Goal: Task Accomplishment & Management: Manage account settings

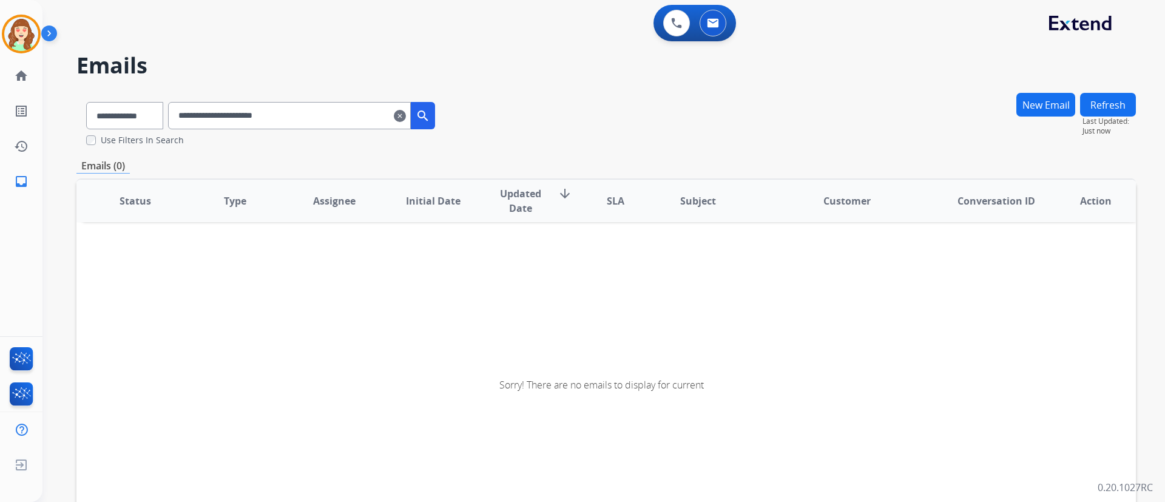
drag, startPoint x: 0, startPoint y: 0, endPoint x: 300, endPoint y: 37, distance: 302.7
click at [300, 37] on div "0 Voice Interactions 0 Email Interactions" at bounding box center [596, 24] width 1079 height 39
click at [406, 114] on mat-icon "clear" at bounding box center [400, 116] width 12 height 15
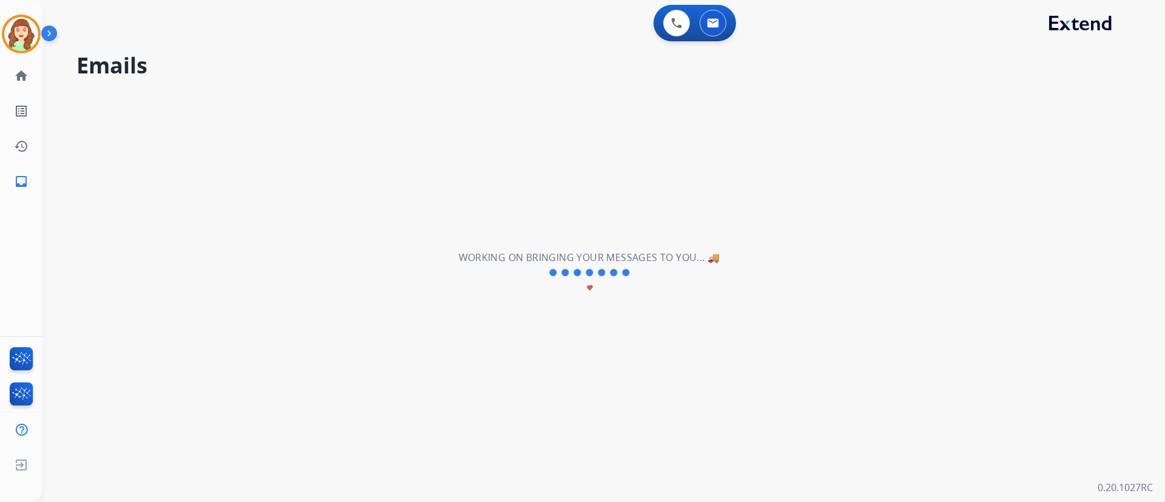
select select "**********"
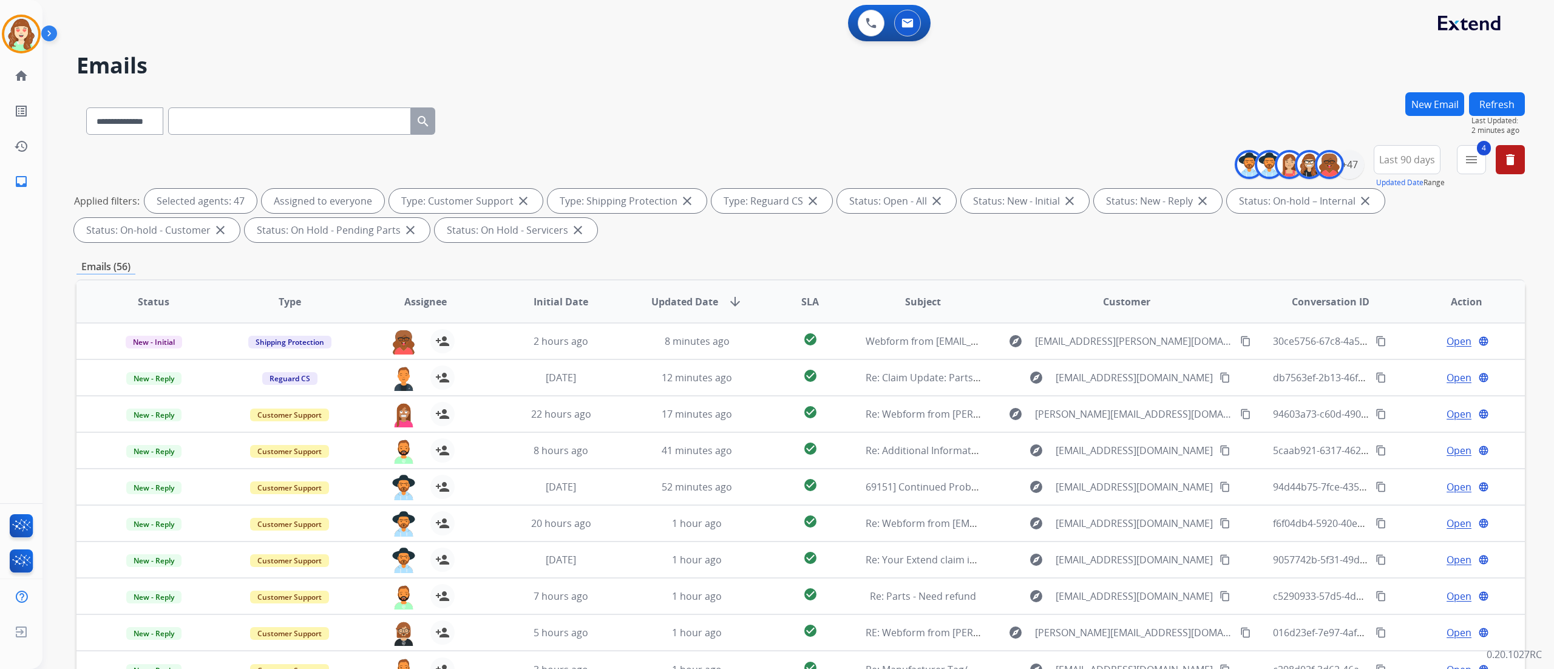
drag, startPoint x: 1154, startPoint y: 0, endPoint x: 884, endPoint y: 106, distance: 290.8
click at [884, 106] on div "**********" at bounding box center [800, 118] width 1448 height 53
click at [970, 159] on mat-icon "menu" at bounding box center [1471, 159] width 15 height 15
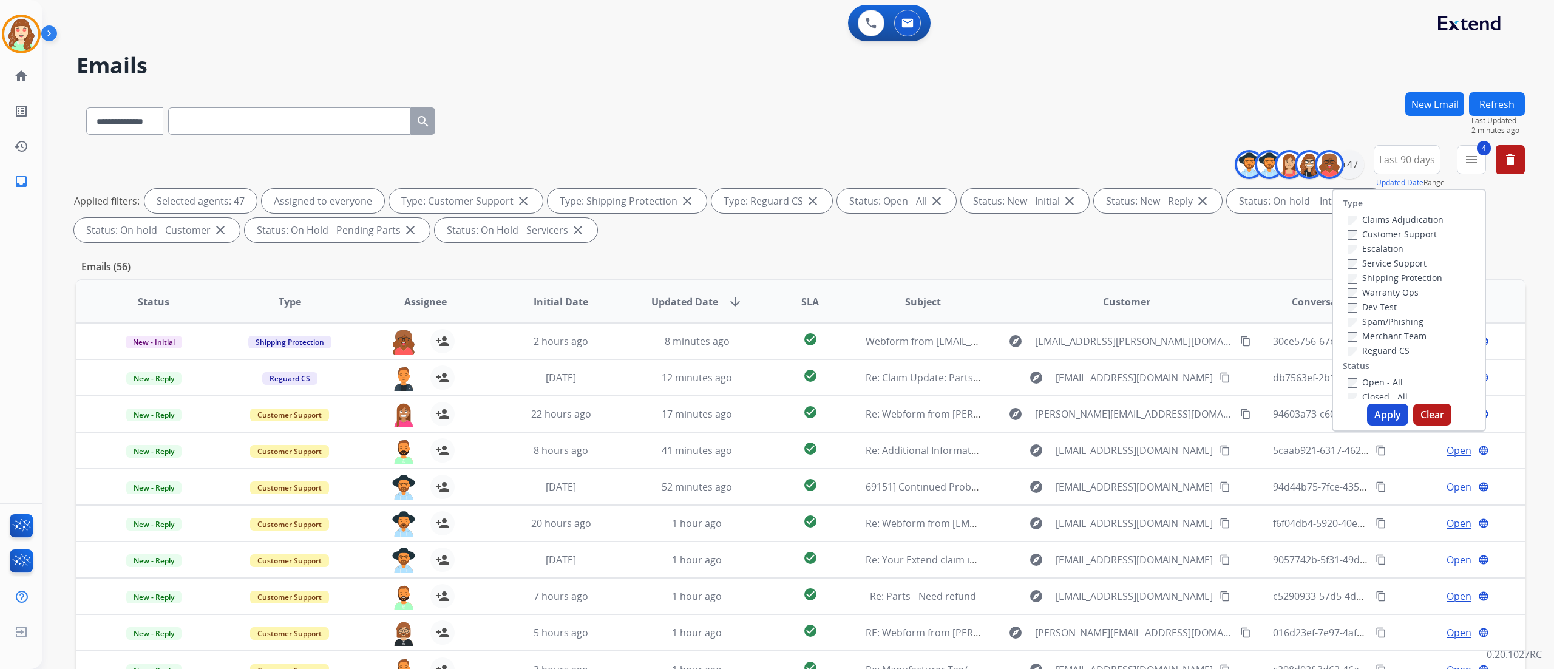
click at [970, 157] on span "Last 90 days" at bounding box center [1407, 159] width 56 height 5
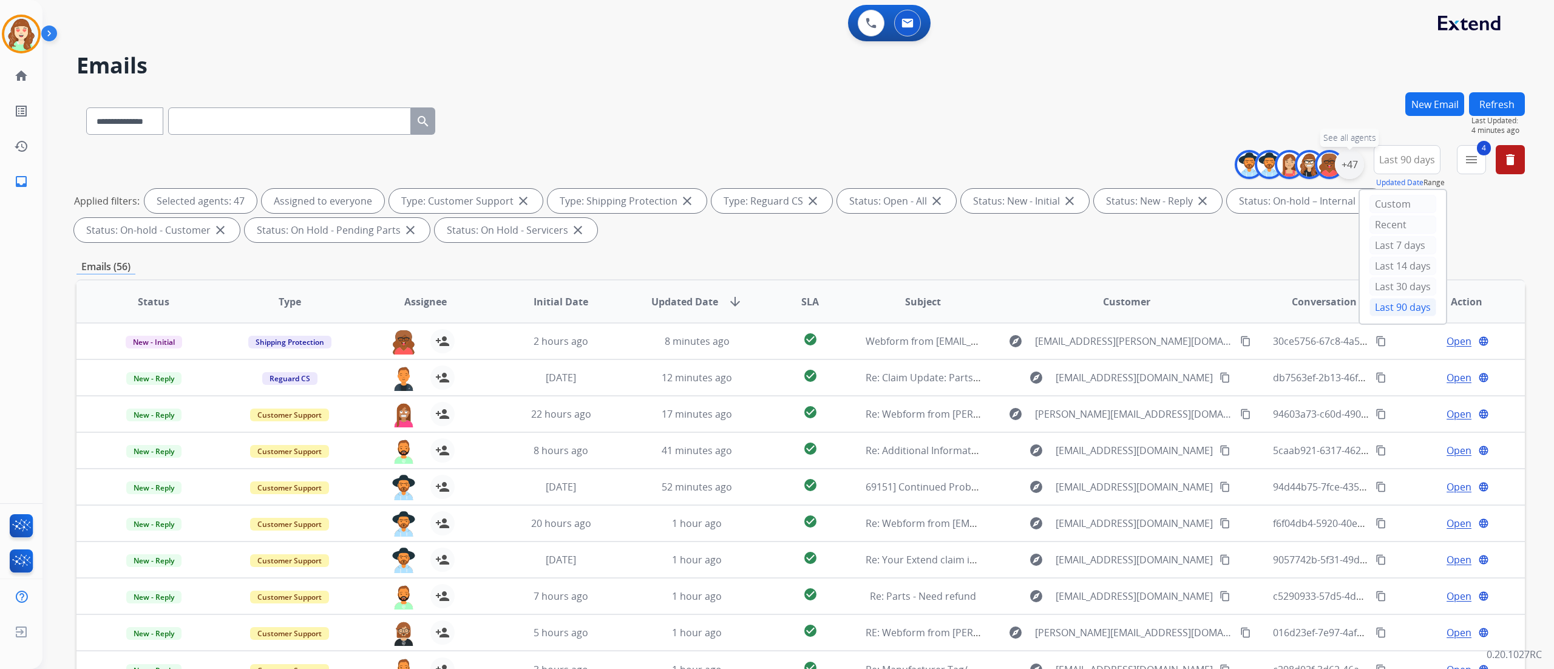
click at [970, 165] on div "+47" at bounding box center [1349, 164] width 29 height 29
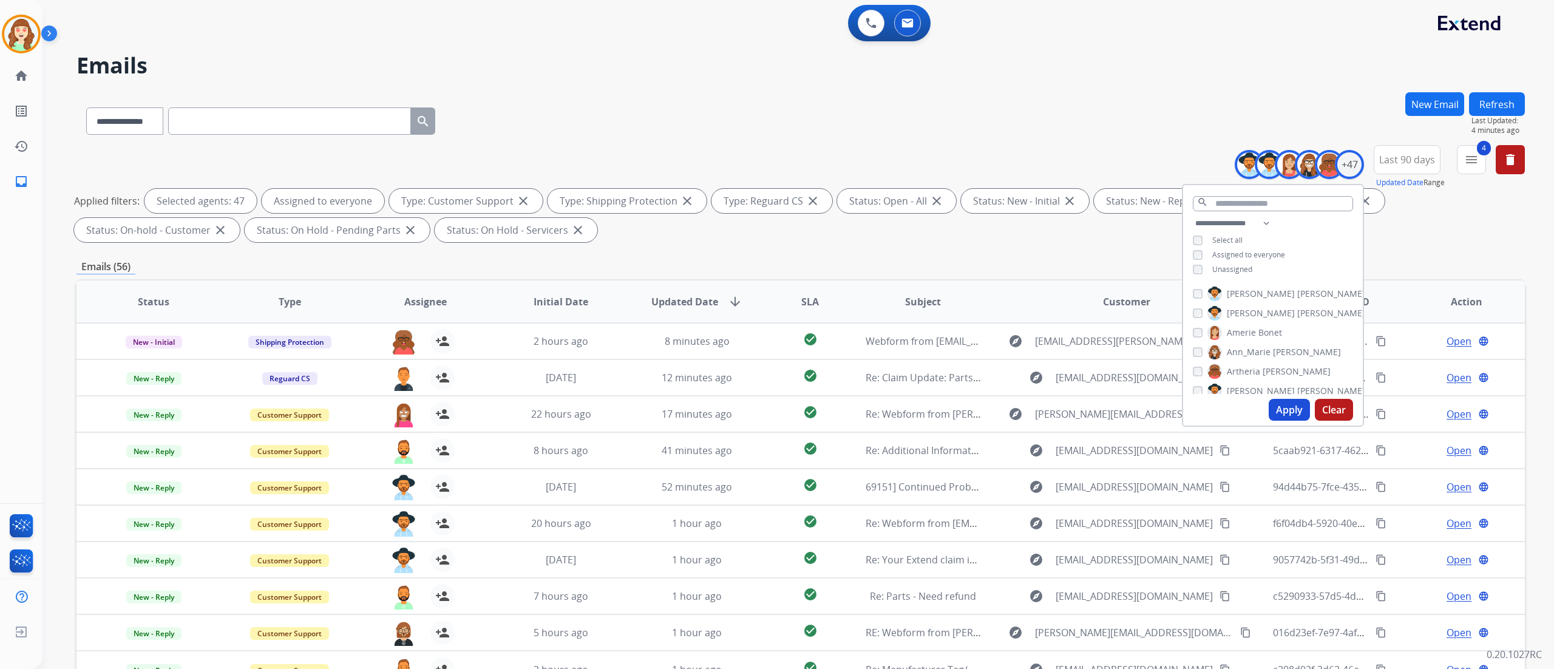
click at [970, 408] on button "Apply" at bounding box center [1288, 410] width 41 height 22
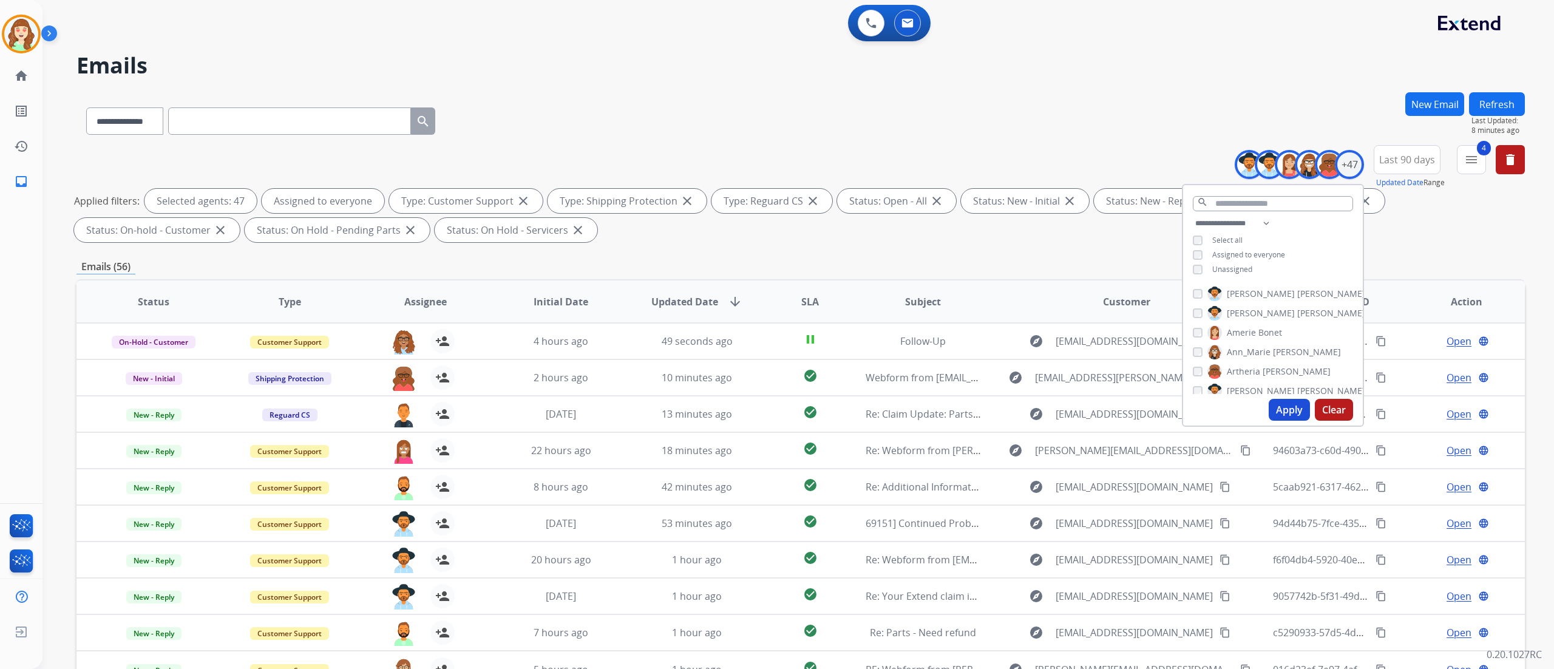
click at [816, 295] on th "SLA" at bounding box center [800, 301] width 90 height 42
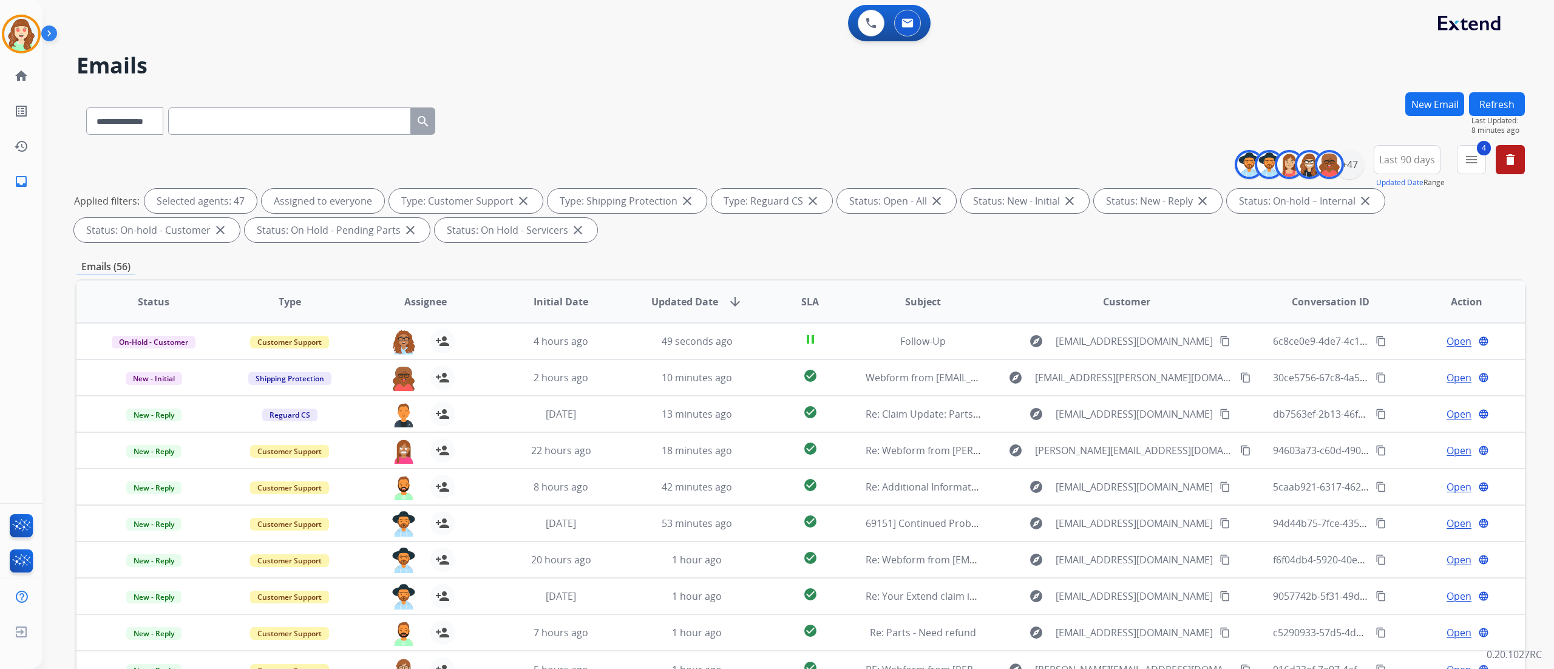
click at [802, 295] on span "SLA" at bounding box center [810, 301] width 18 height 15
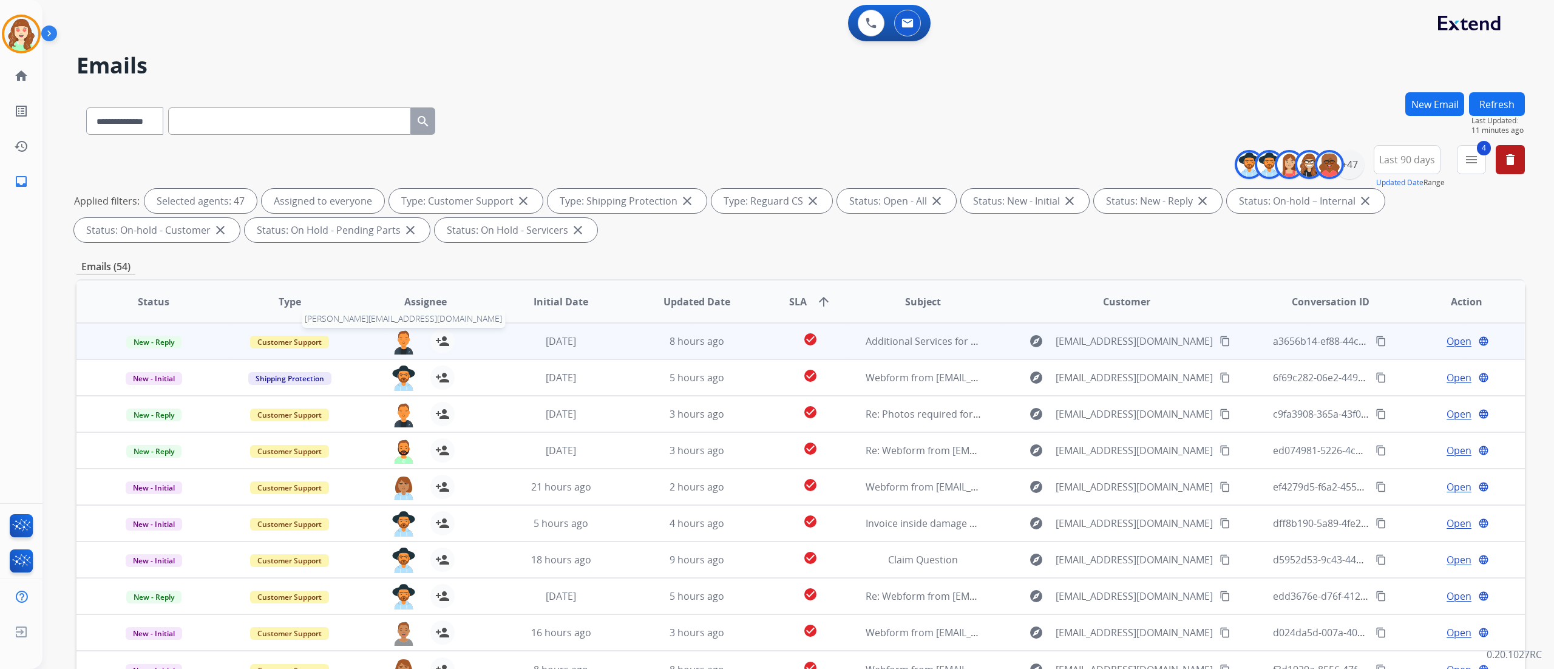
click at [397, 340] on img at bounding box center [403, 341] width 24 height 25
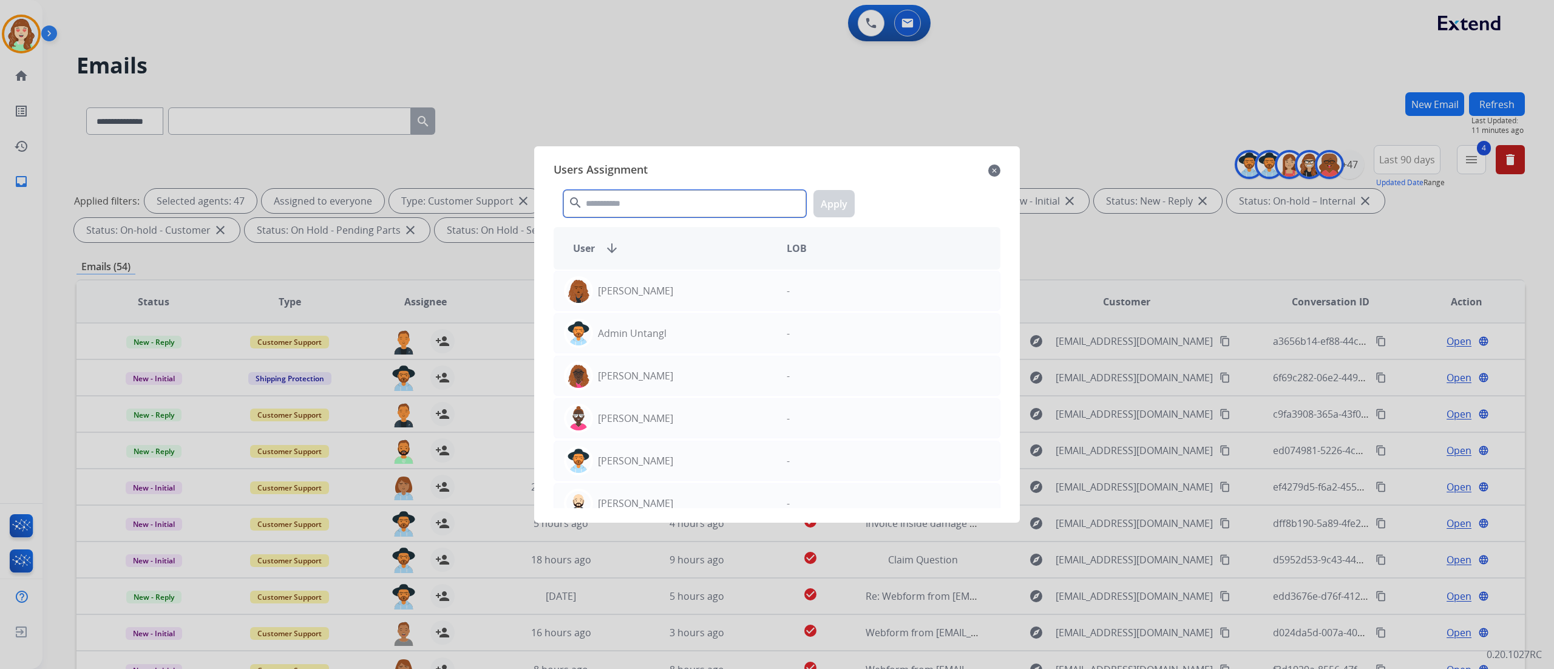
click at [617, 200] on input "text" at bounding box center [684, 203] width 243 height 27
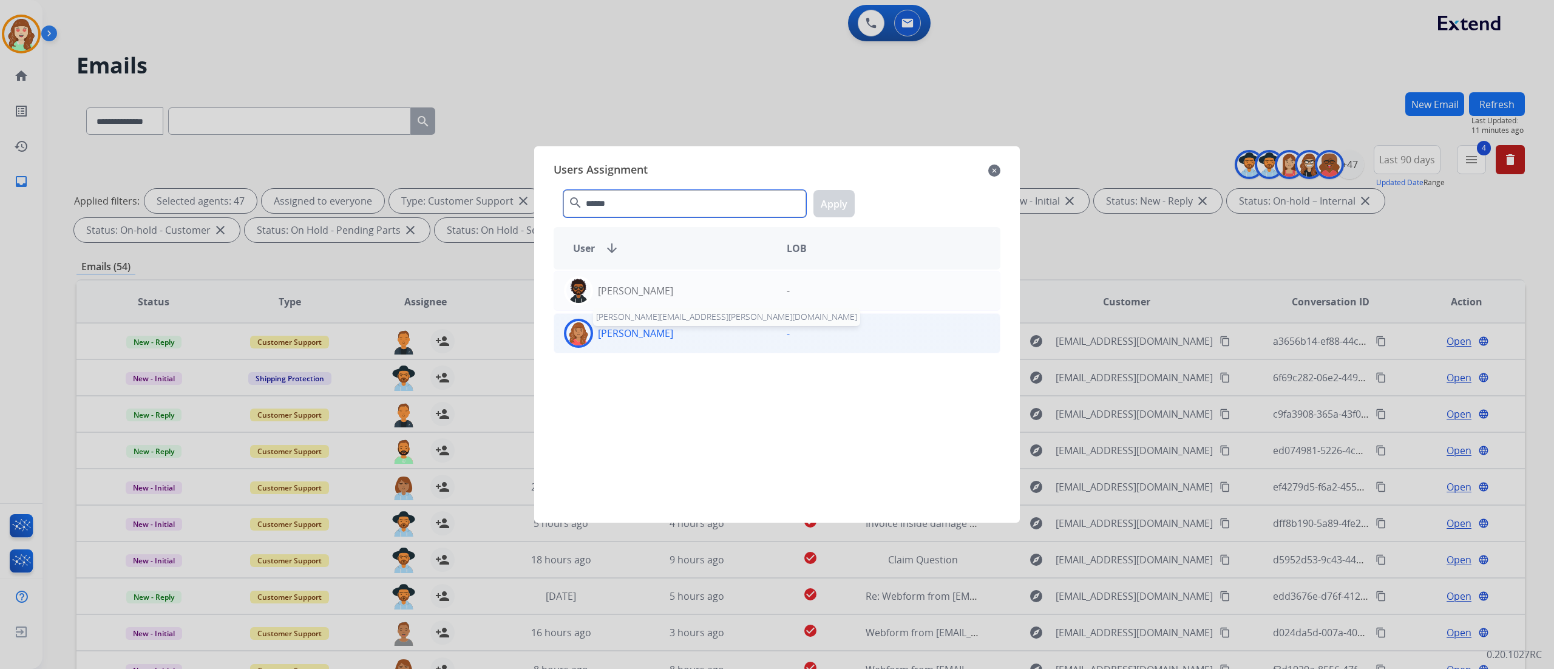
type input "******"
click at [646, 340] on p "[PERSON_NAME]" at bounding box center [635, 333] width 75 height 15
click at [824, 195] on button "Apply" at bounding box center [833, 203] width 41 height 27
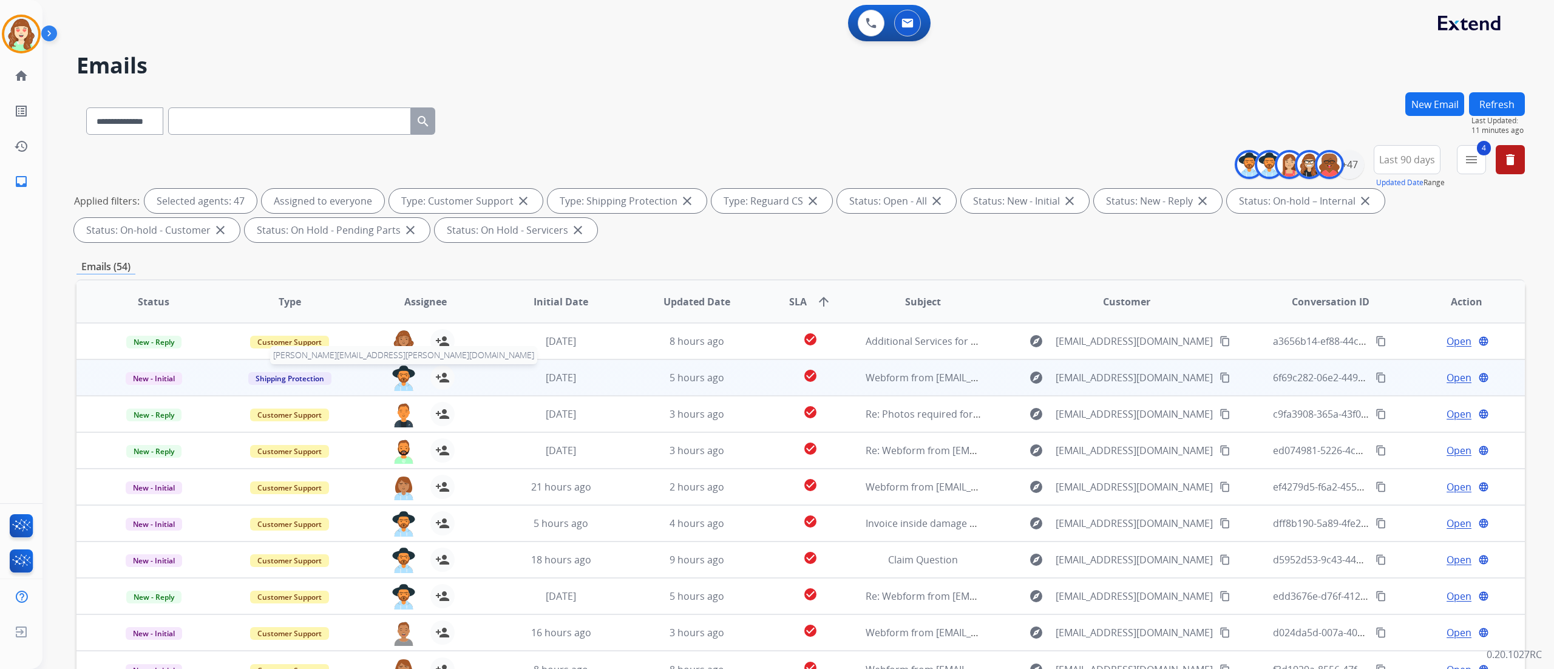
click at [402, 373] on img at bounding box center [403, 377] width 24 height 25
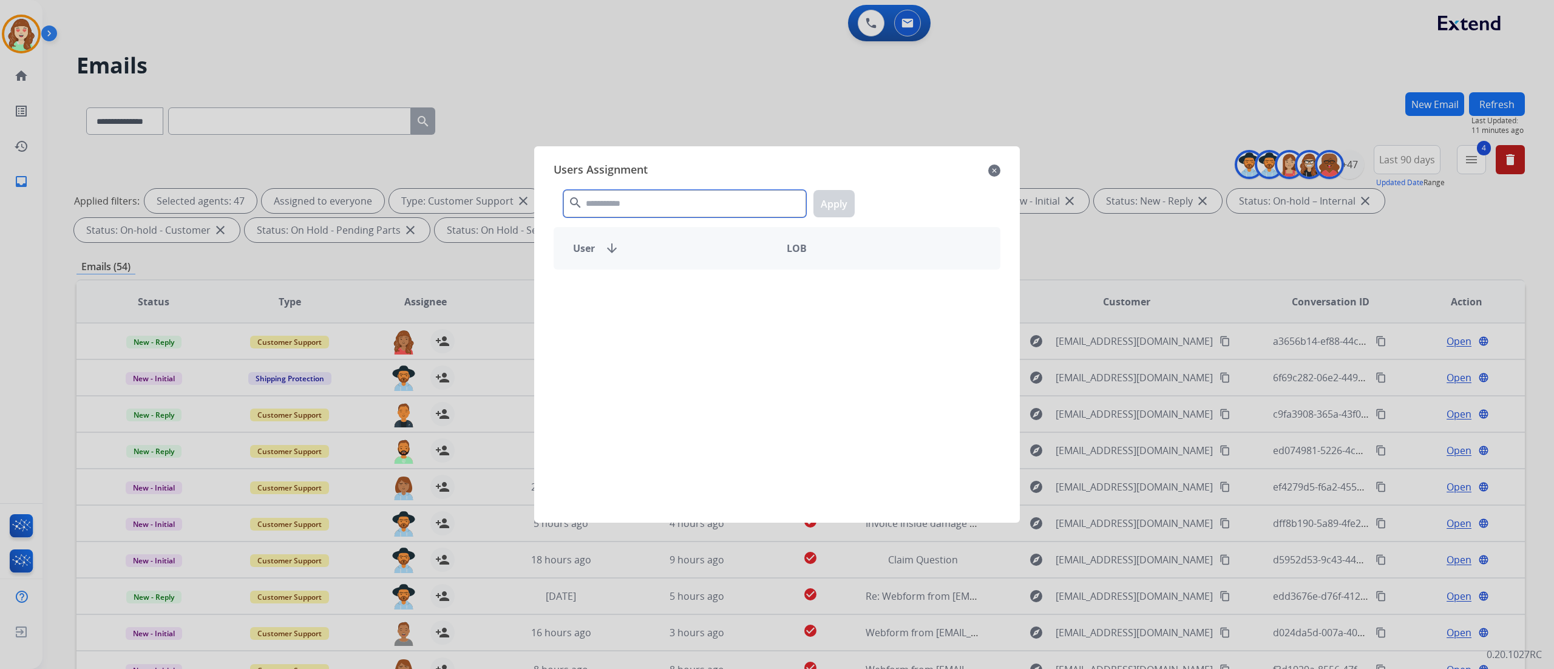
click at [613, 172] on div "Users Assignment close search Apply User arrow_downward LOB" at bounding box center [777, 334] width 466 height 357
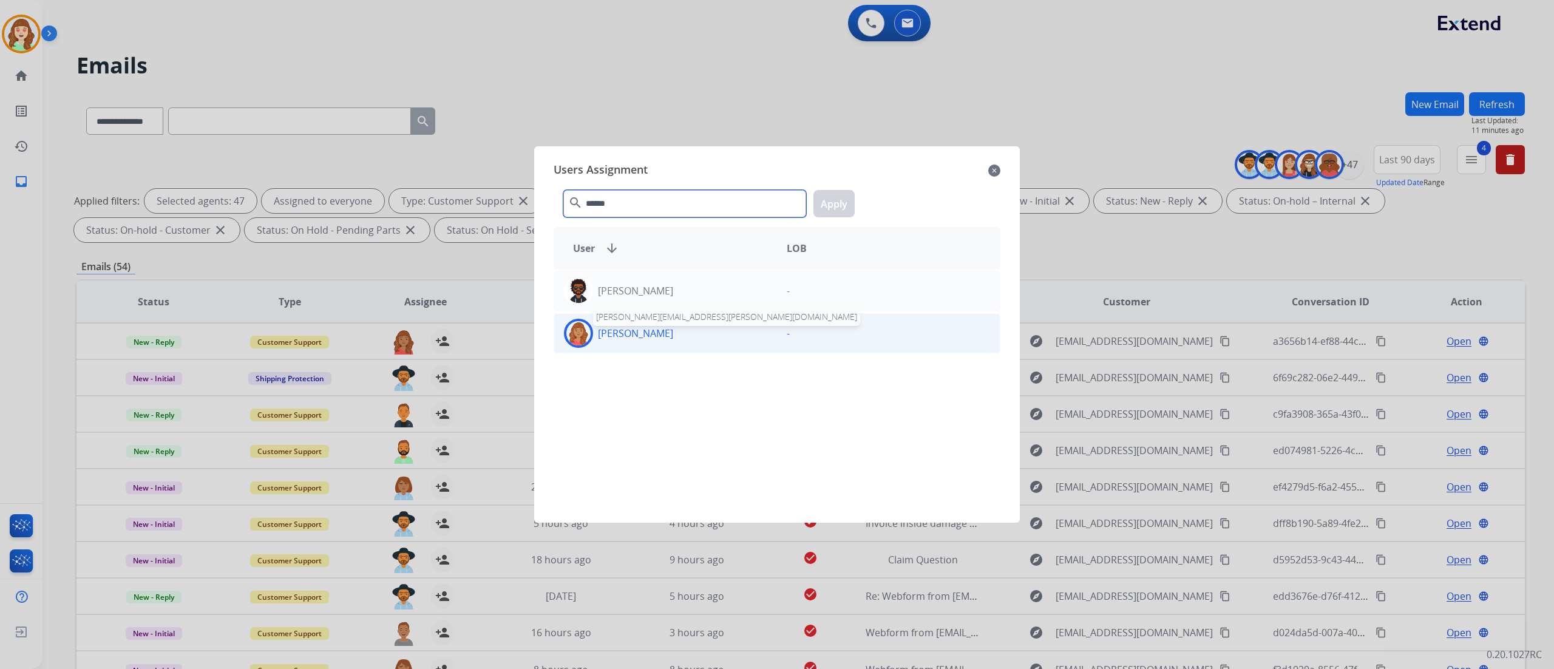
type input "******"
click at [632, 335] on p "[PERSON_NAME]" at bounding box center [635, 333] width 75 height 15
click at [839, 203] on button "Apply" at bounding box center [833, 203] width 41 height 27
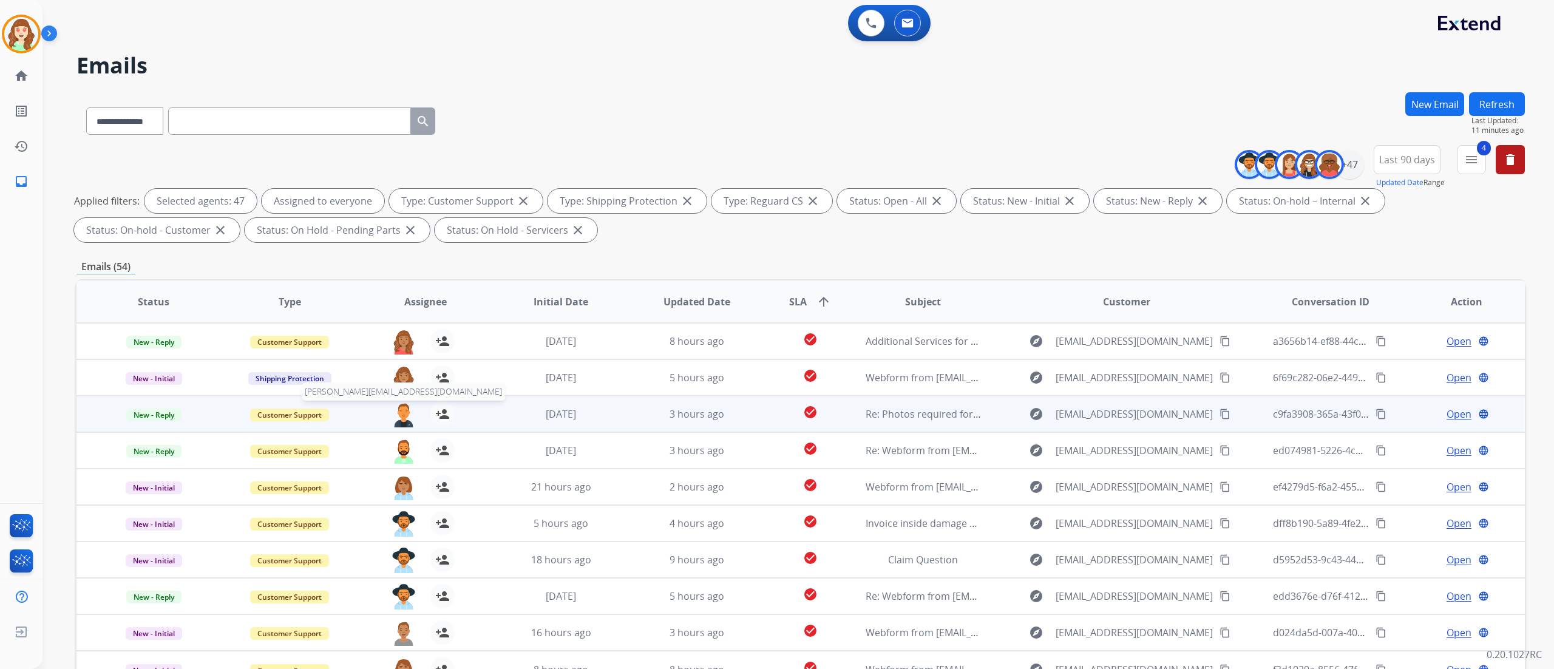
click at [401, 418] on img at bounding box center [403, 414] width 24 height 25
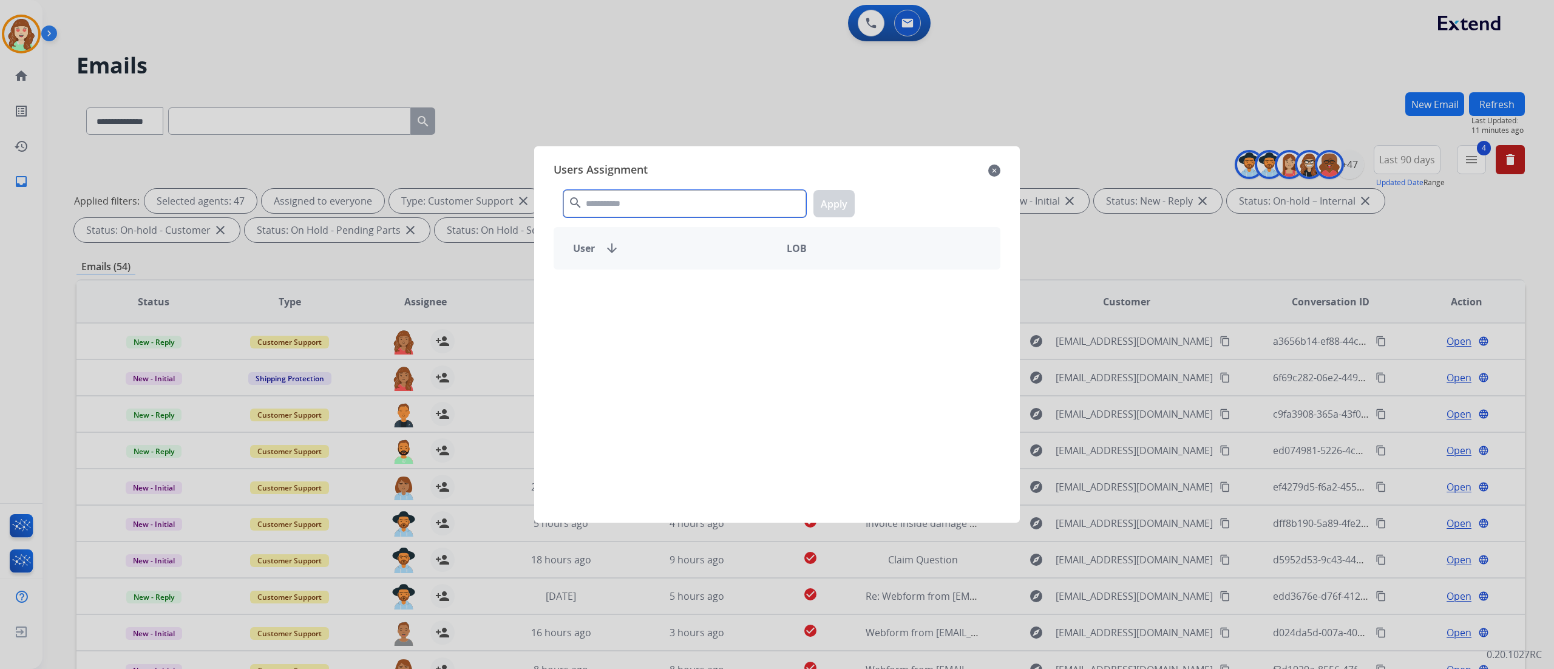
click at [628, 209] on input "text" at bounding box center [684, 203] width 243 height 27
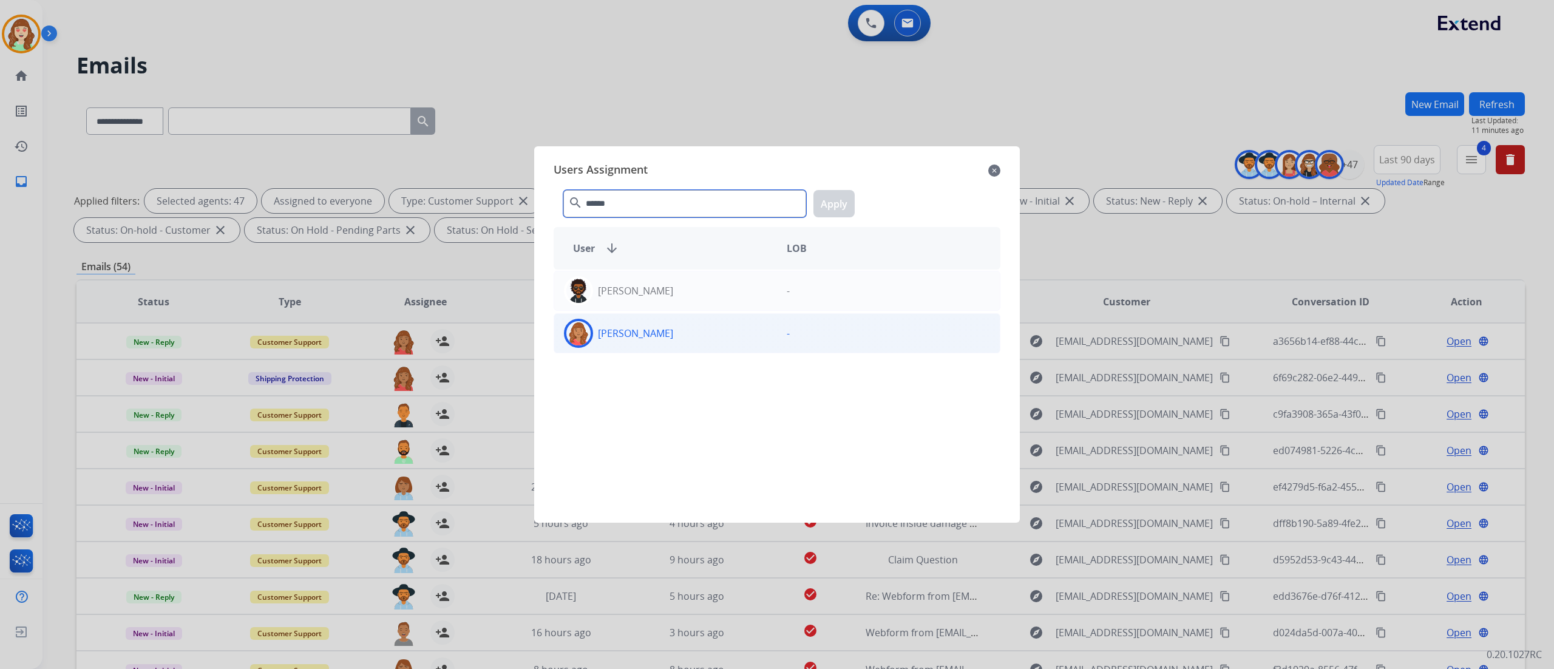
type input "******"
click at [641, 342] on div "[PERSON_NAME]" at bounding box center [665, 333] width 223 height 29
click at [847, 203] on button "Apply" at bounding box center [833, 203] width 41 height 27
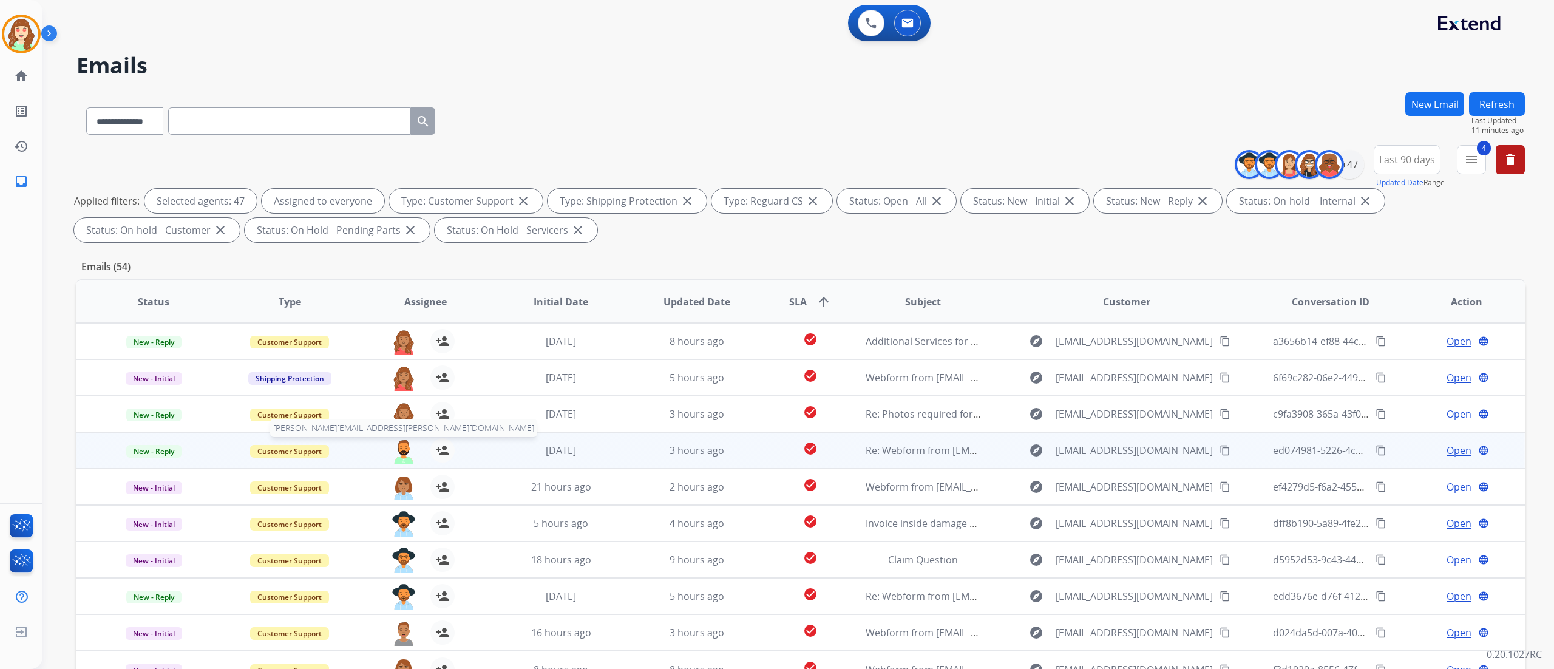
click at [398, 418] on img at bounding box center [403, 450] width 24 height 25
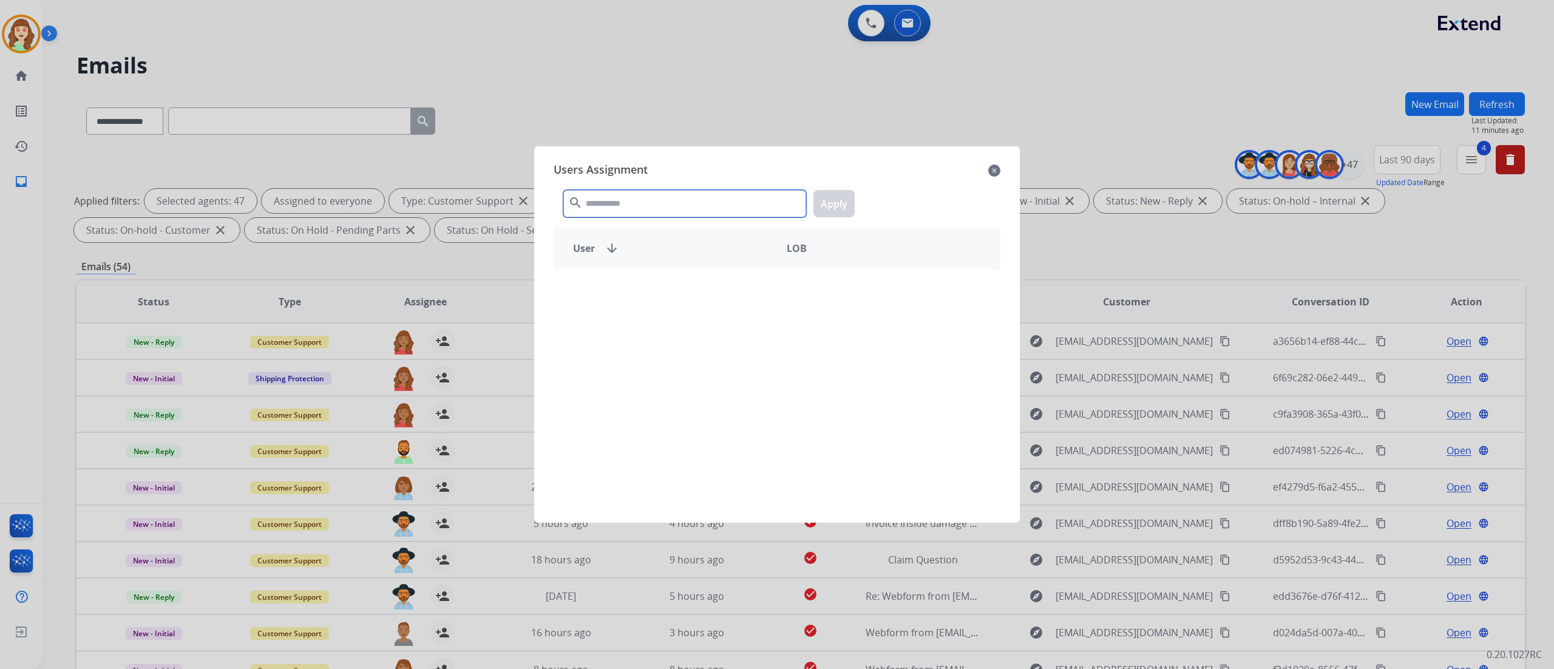
click at [666, 203] on input "text" at bounding box center [684, 203] width 243 height 27
type input "*******"
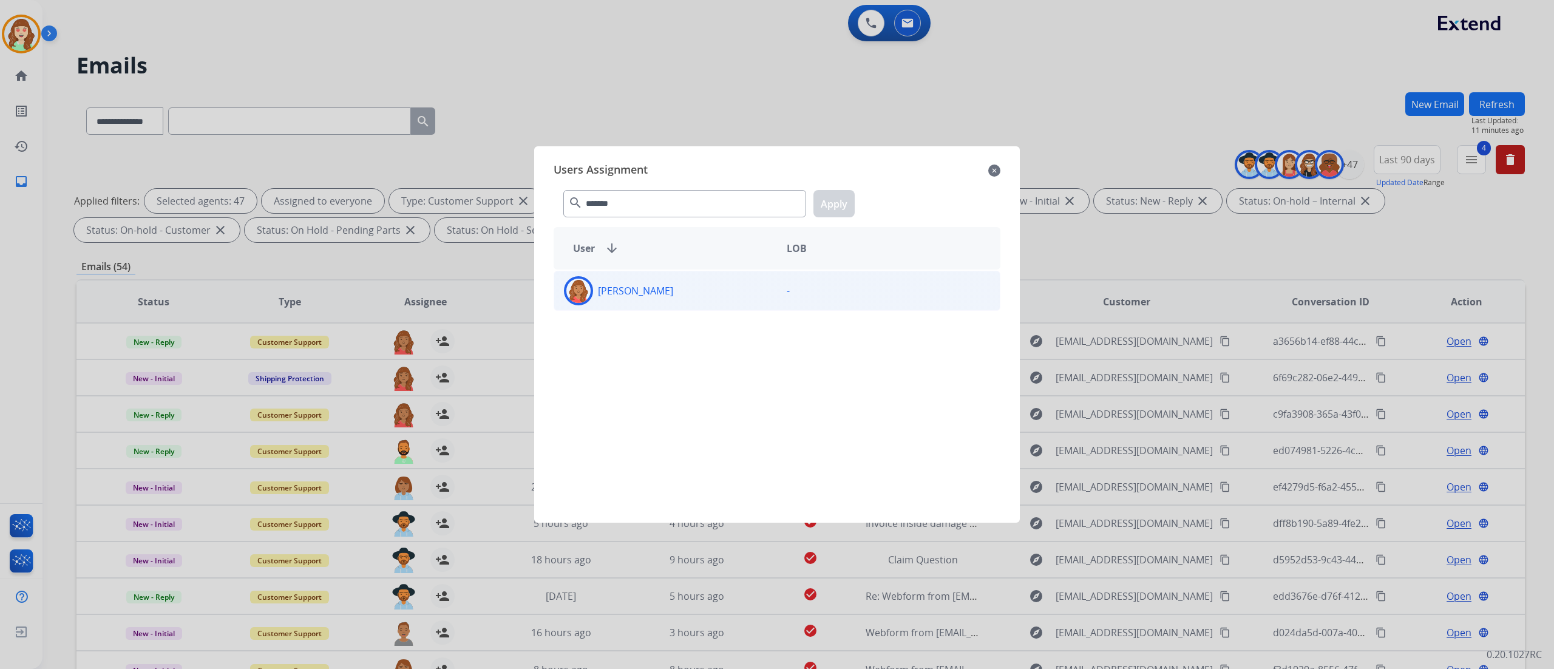
click at [686, 281] on div "[PERSON_NAME]" at bounding box center [665, 290] width 223 height 29
click at [833, 200] on button "Apply" at bounding box center [833, 203] width 41 height 27
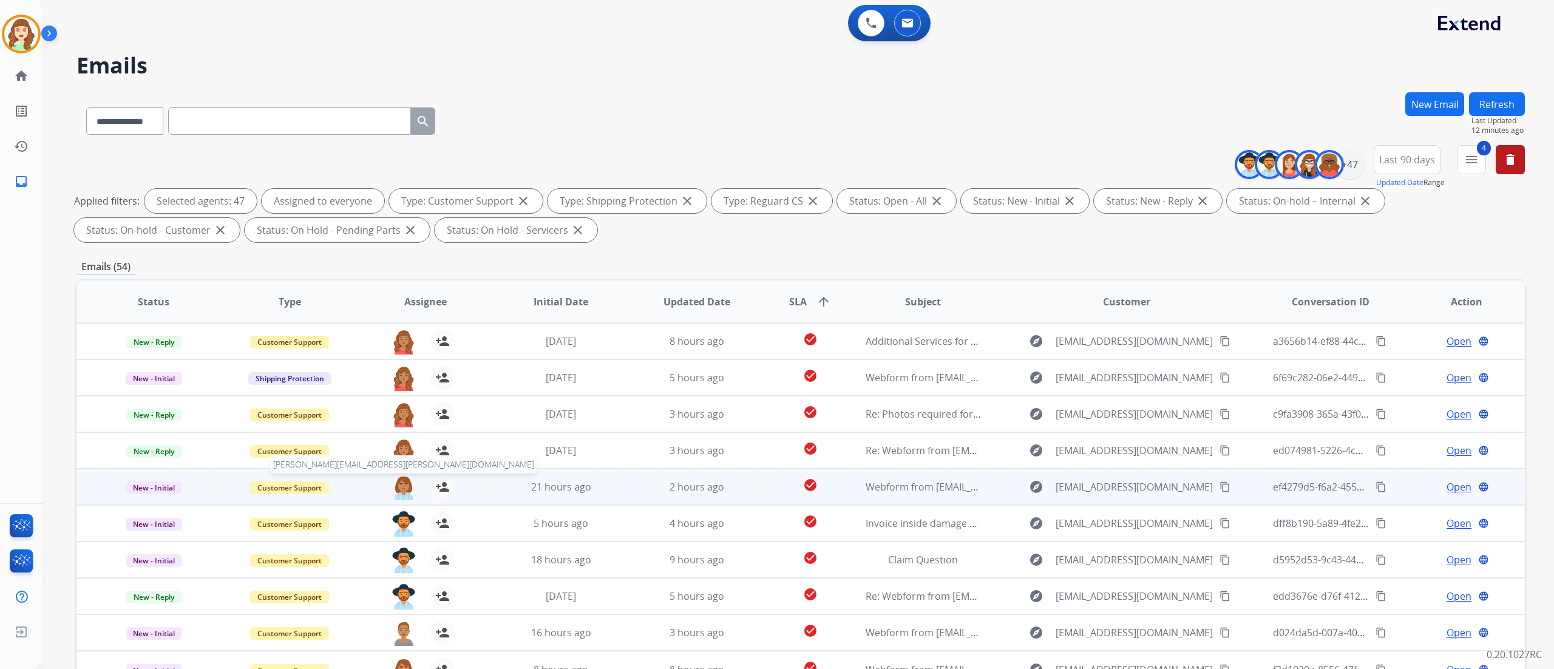
click at [399, 418] on span "[PERSON_NAME][EMAIL_ADDRESS][PERSON_NAME][DOMAIN_NAME]" at bounding box center [403, 464] width 267 height 18
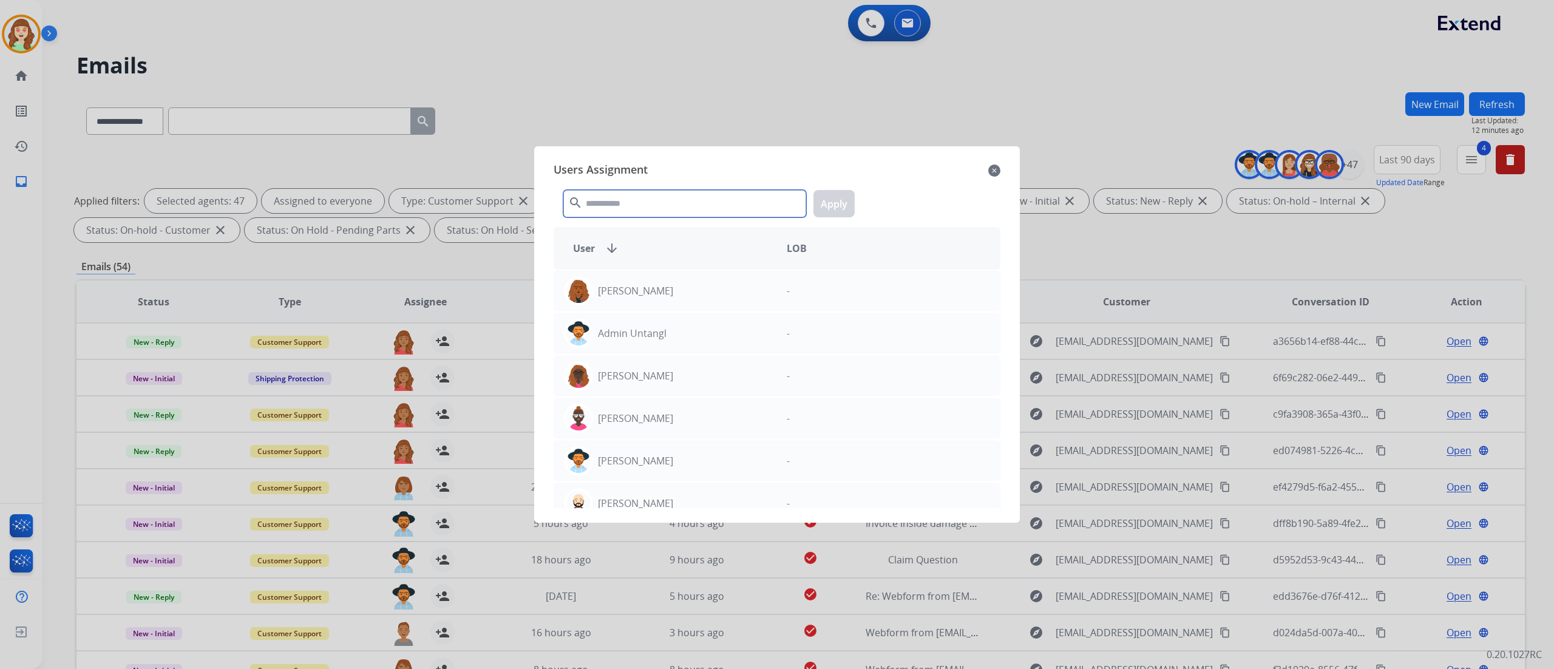
click at [637, 192] on input "text" at bounding box center [684, 203] width 243 height 27
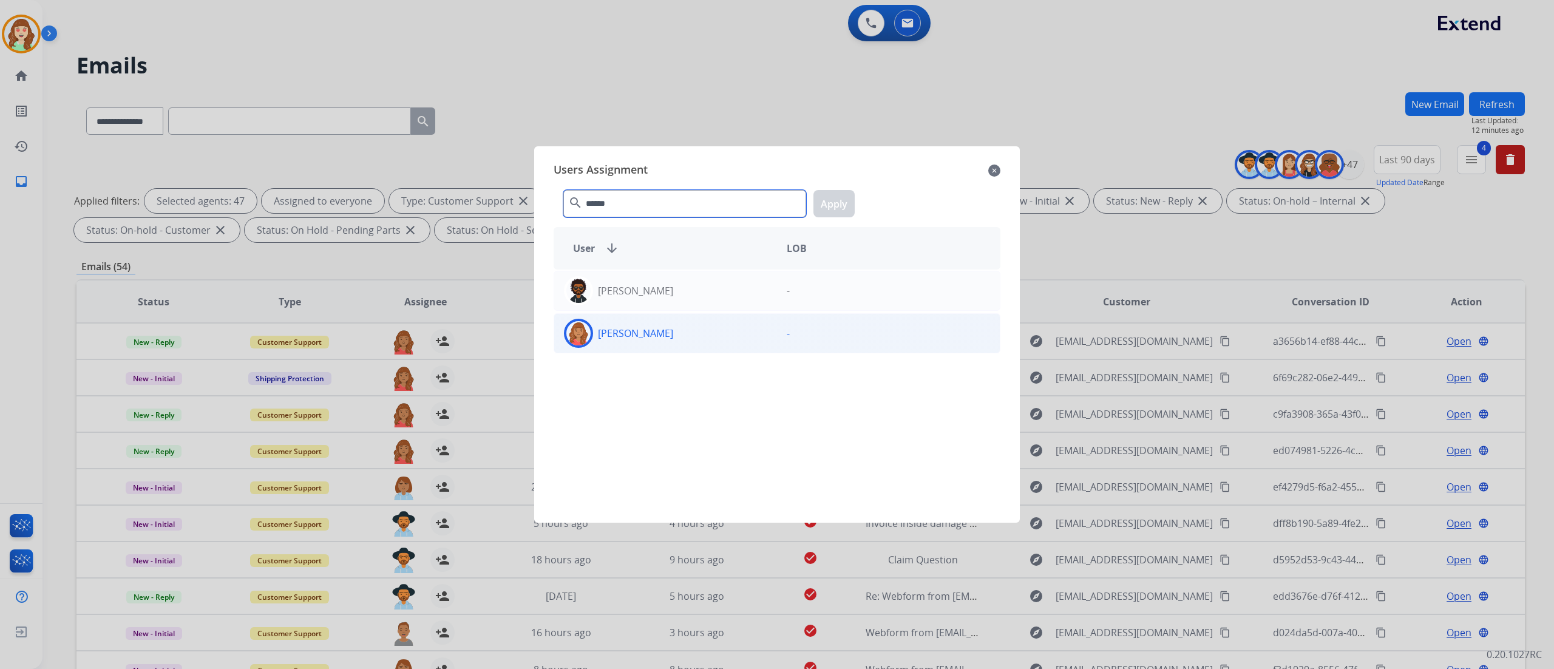
type input "******"
click at [687, 320] on div "[PERSON_NAME]" at bounding box center [665, 333] width 223 height 29
click at [839, 203] on button "Apply" at bounding box center [833, 203] width 41 height 27
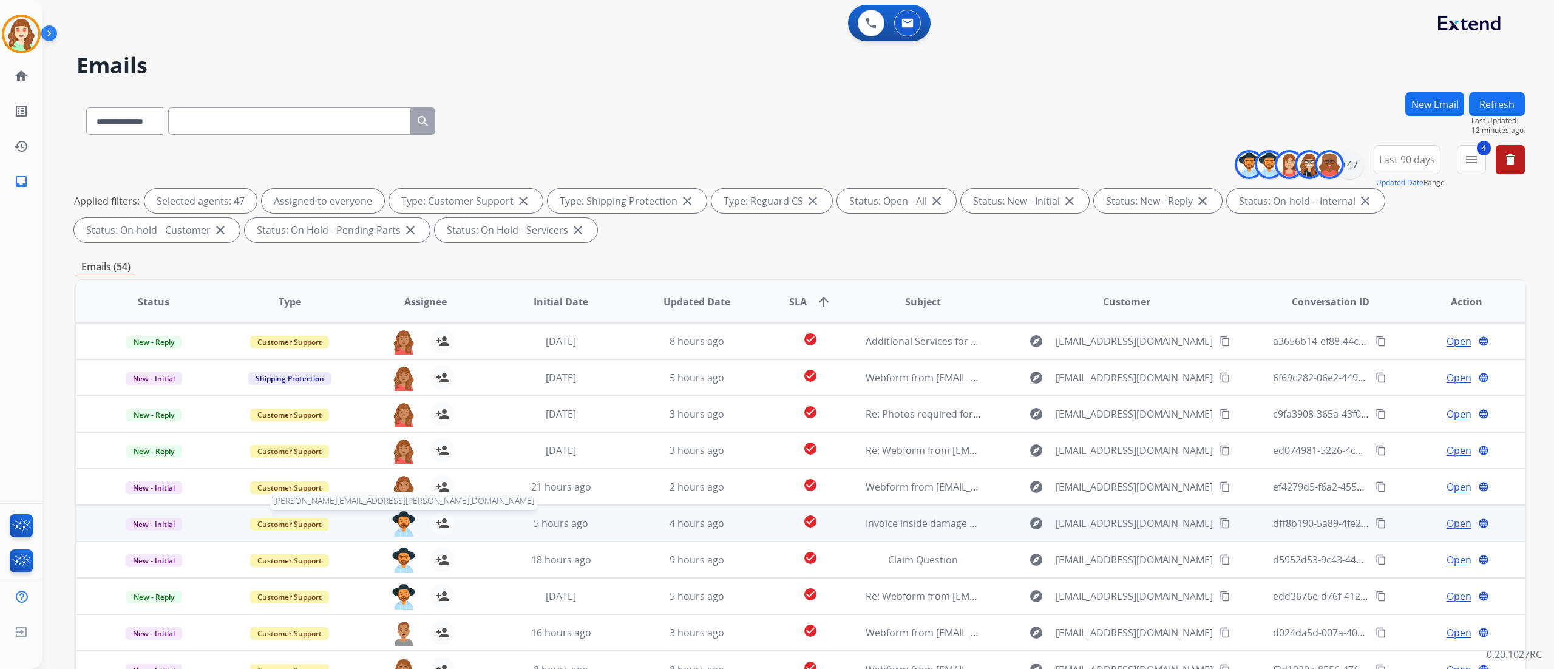
click at [399, 418] on img at bounding box center [403, 523] width 24 height 25
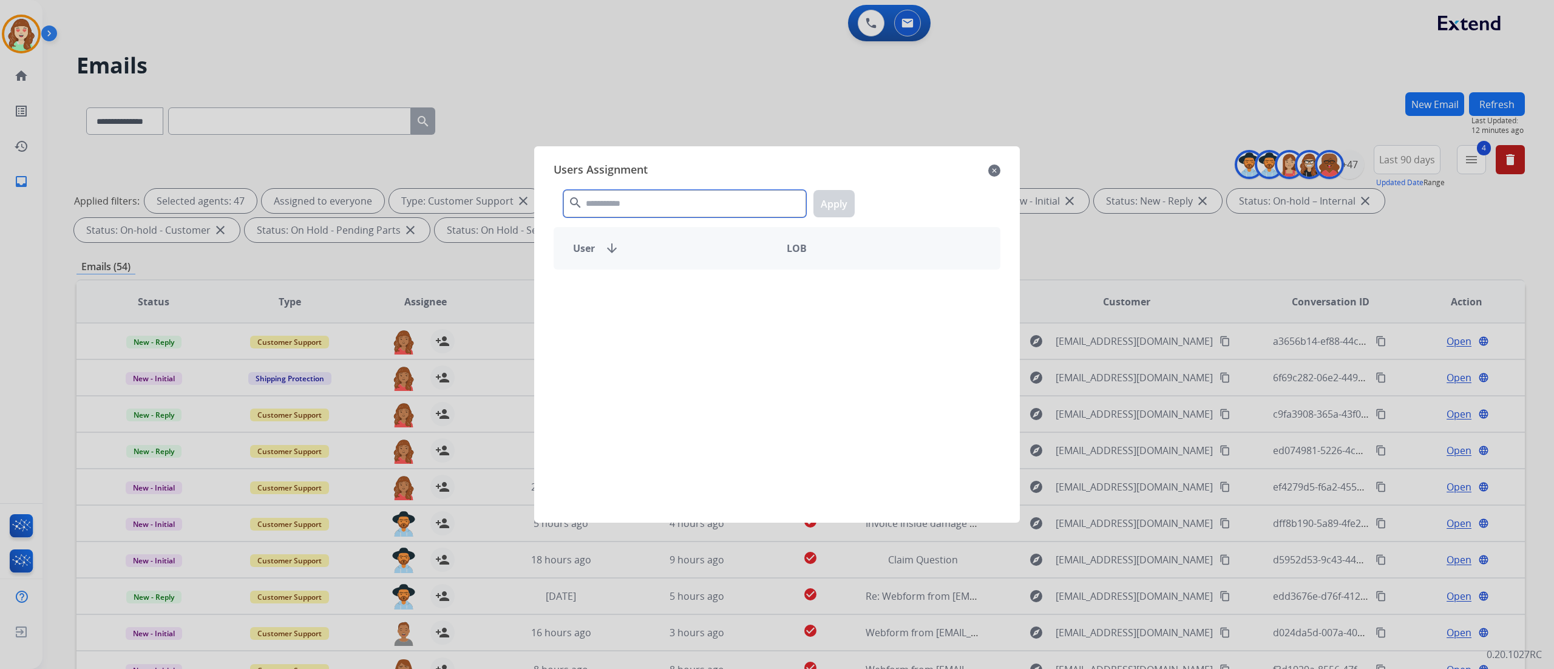
click at [634, 199] on input "text" at bounding box center [684, 203] width 243 height 27
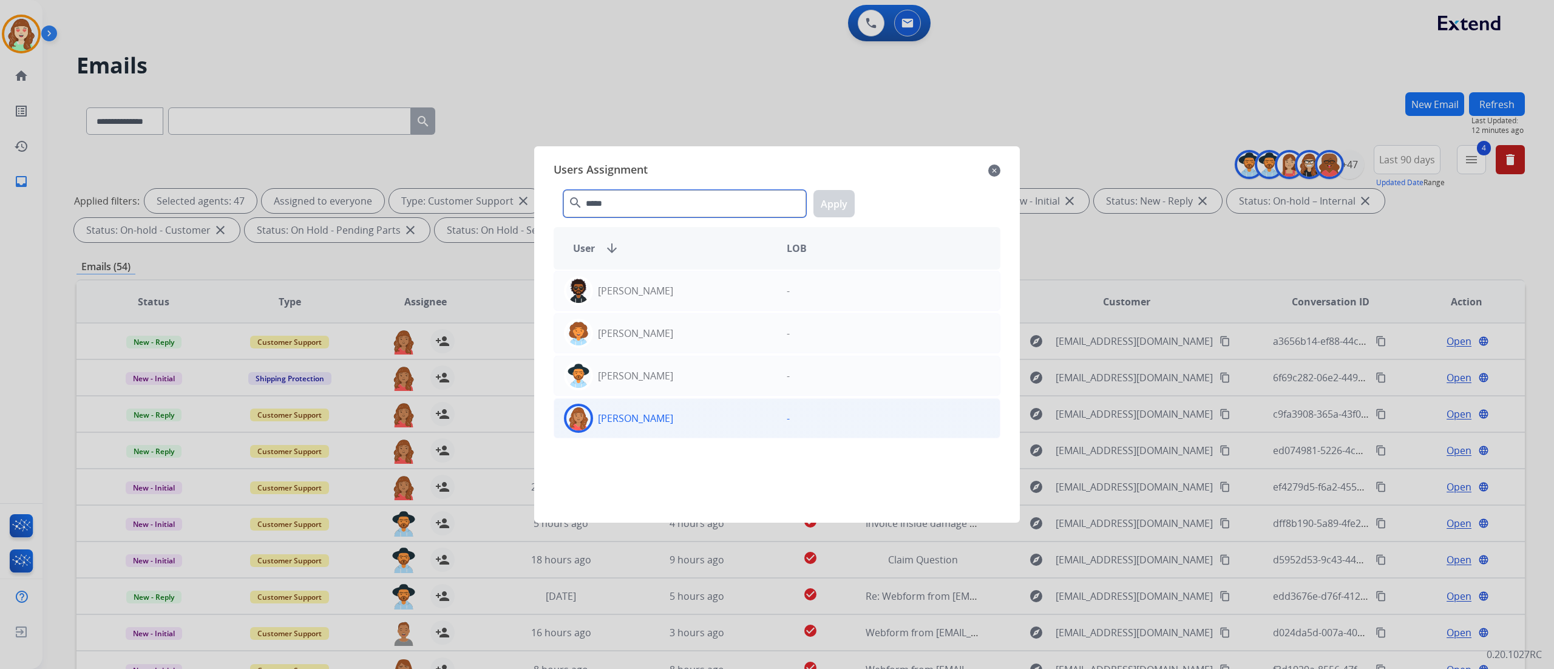
type input "*****"
click at [653, 410] on div "[PERSON_NAME]" at bounding box center [665, 418] width 223 height 29
click at [840, 198] on button "Apply" at bounding box center [833, 203] width 41 height 27
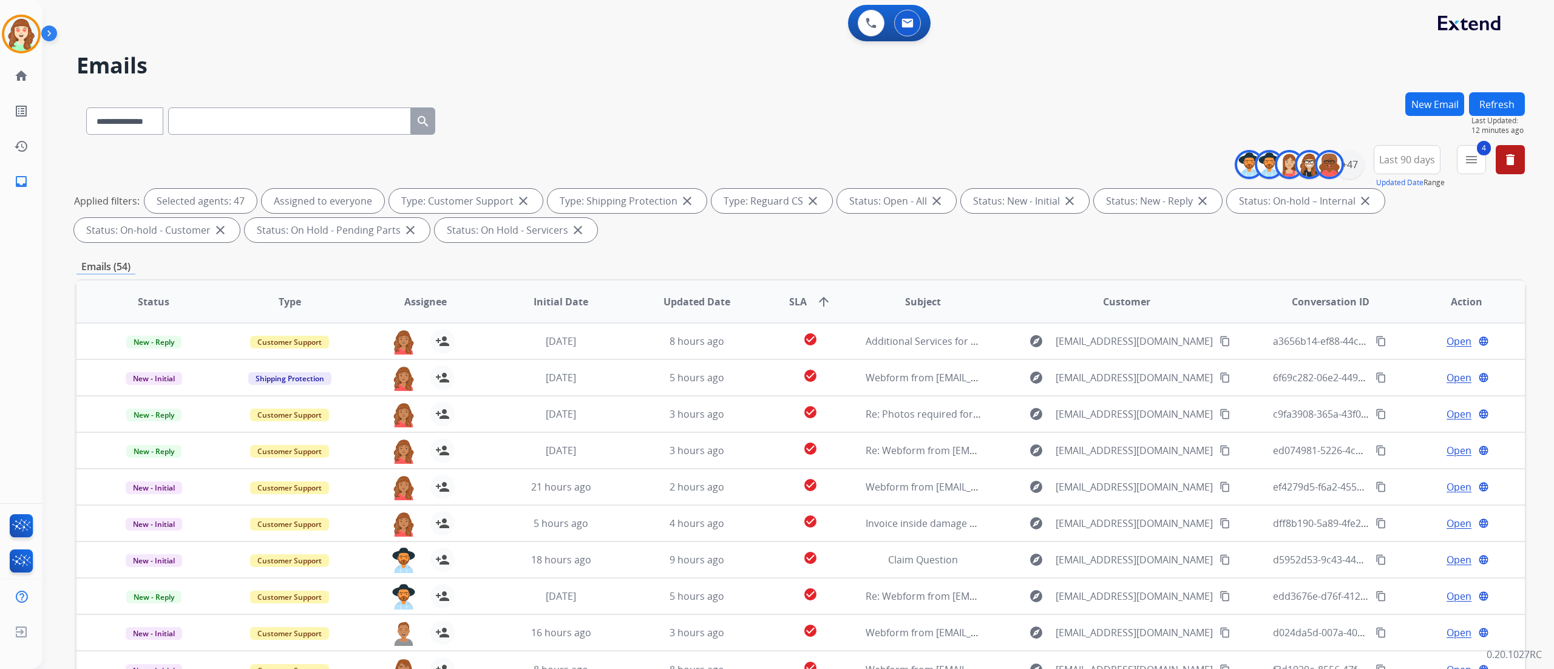
click at [970, 307] on div "**********" at bounding box center [797, 334] width 1511 height 669
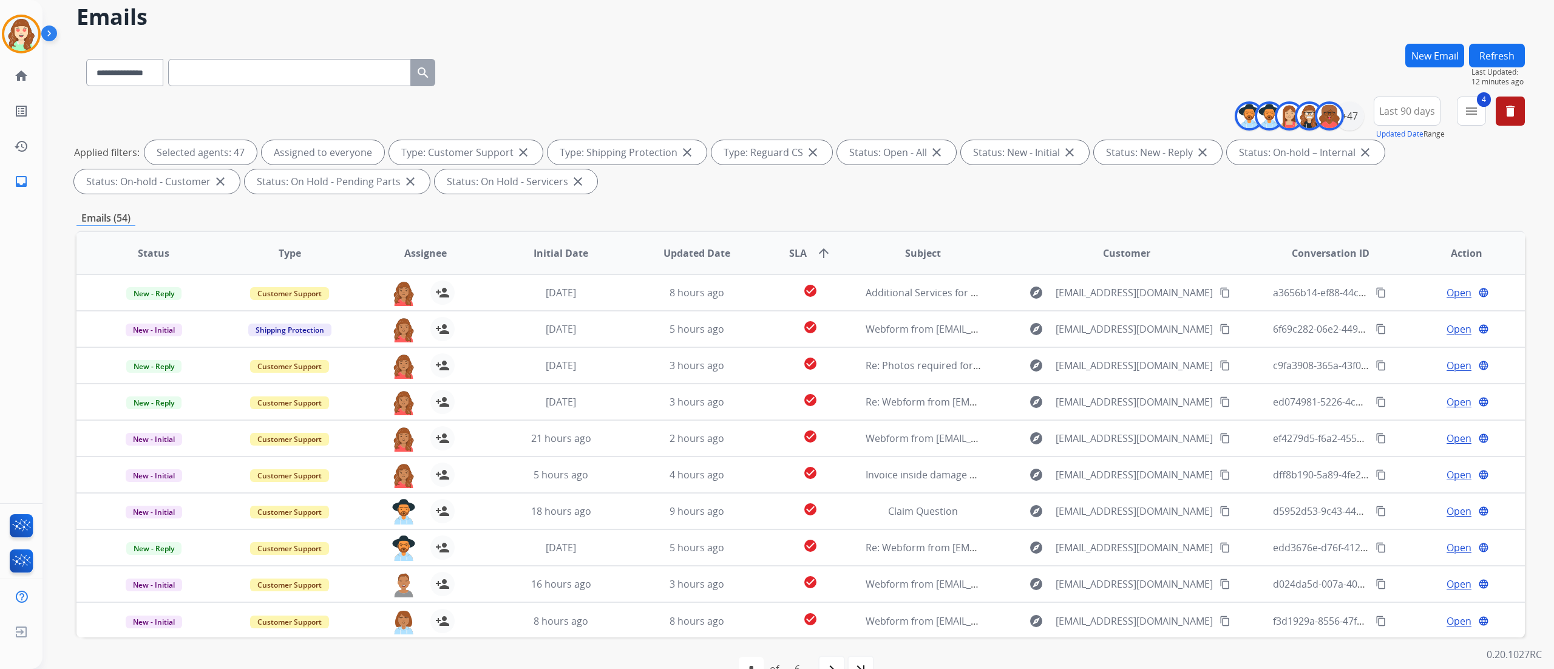
scroll to position [80, 0]
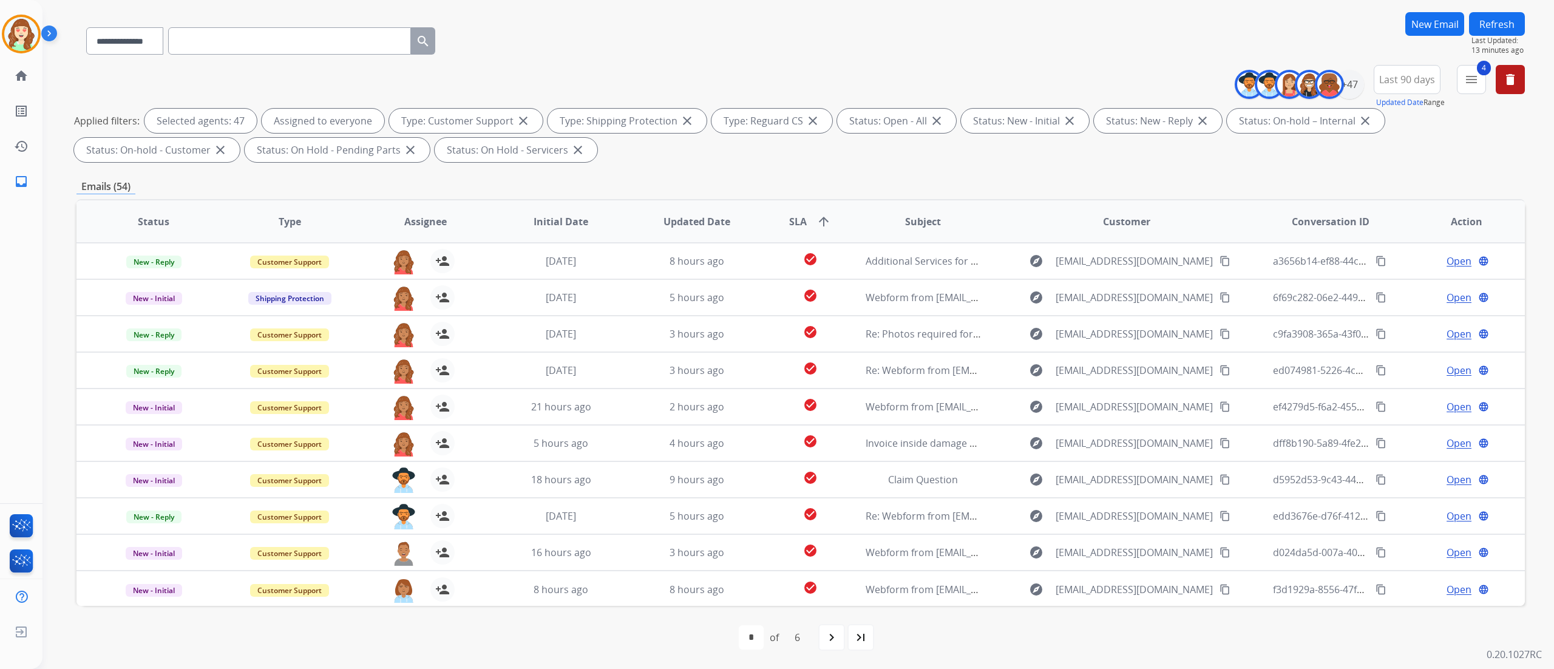
click at [233, 418] on div "first_page navigate_before * * * * * * of 6 navigate_next last_page" at bounding box center [800, 637] width 1448 height 24
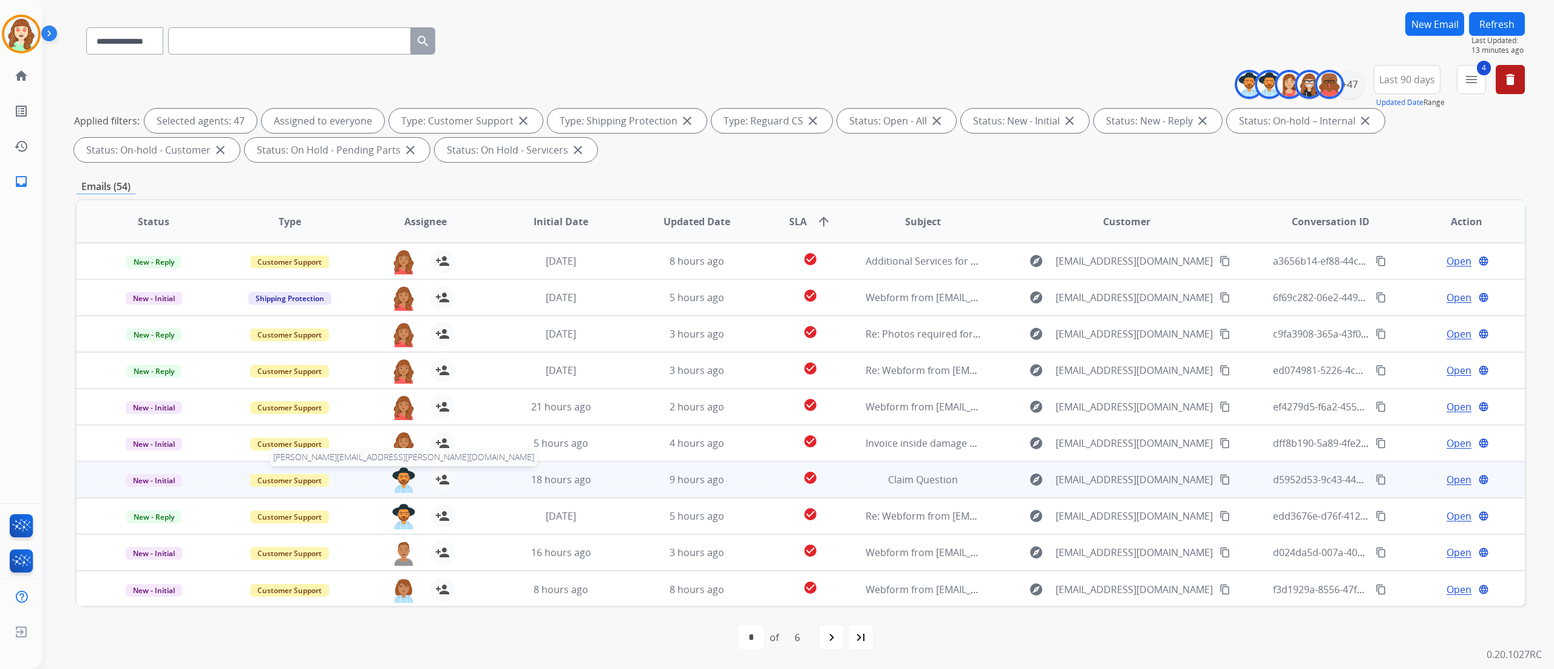
click at [401, 418] on img at bounding box center [403, 479] width 24 height 25
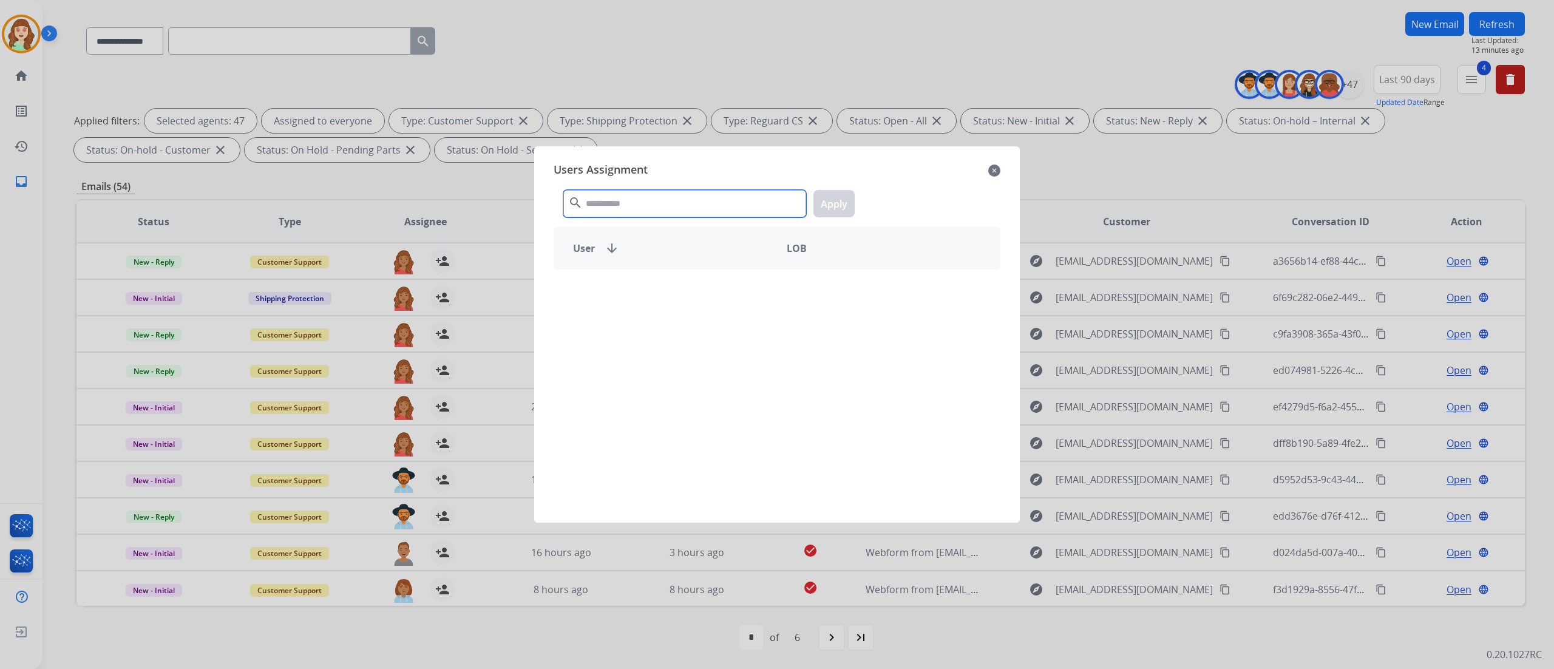
click at [682, 200] on input "text" at bounding box center [684, 203] width 243 height 27
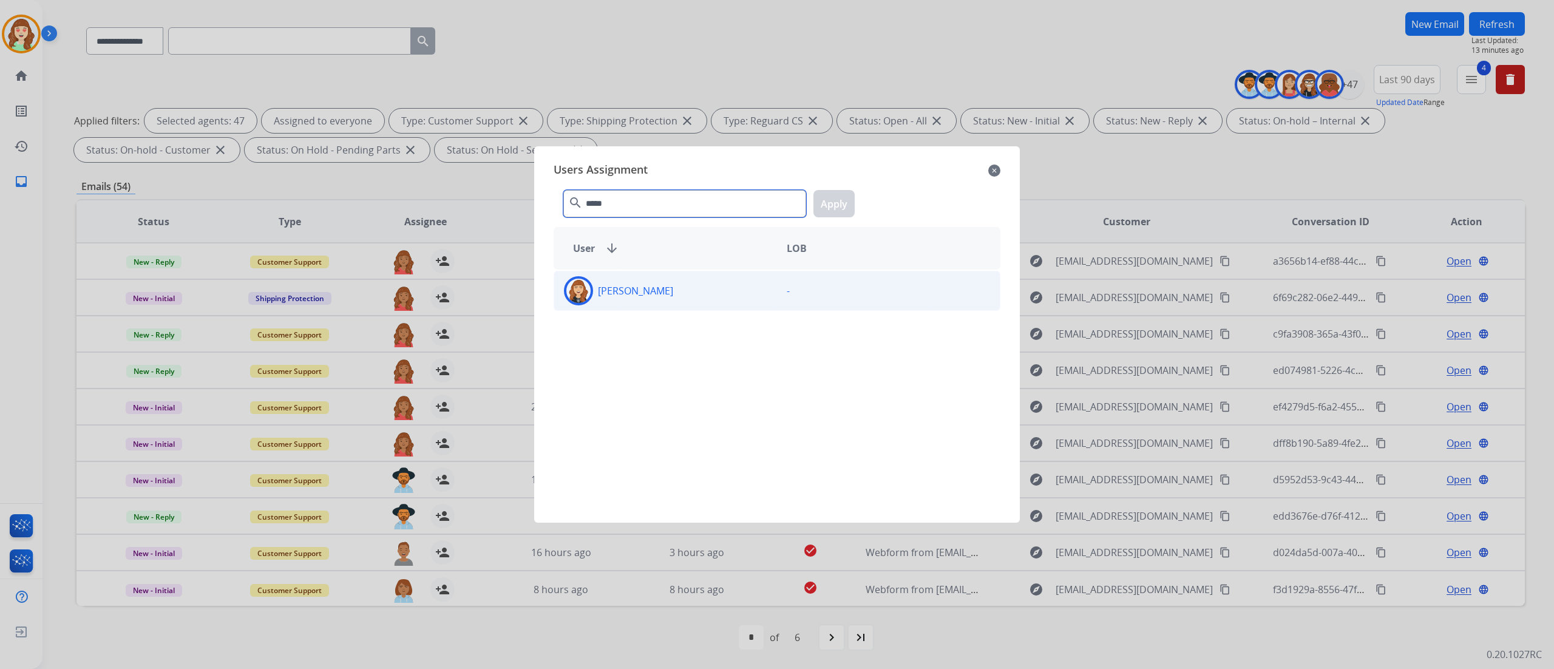
type input "*****"
click at [748, 293] on div "[PERSON_NAME]" at bounding box center [665, 290] width 223 height 29
click at [839, 203] on button "Apply" at bounding box center [833, 203] width 41 height 27
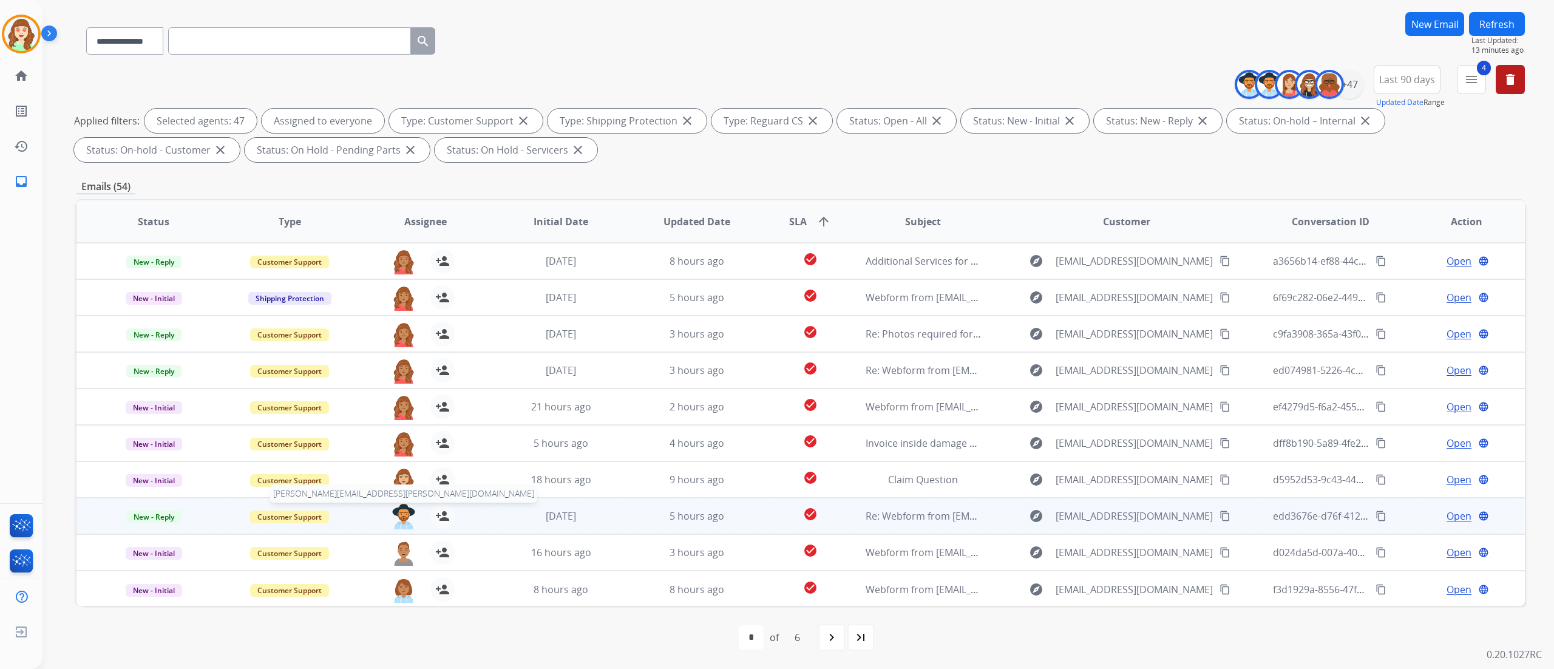
click at [403, 418] on img at bounding box center [403, 516] width 24 height 25
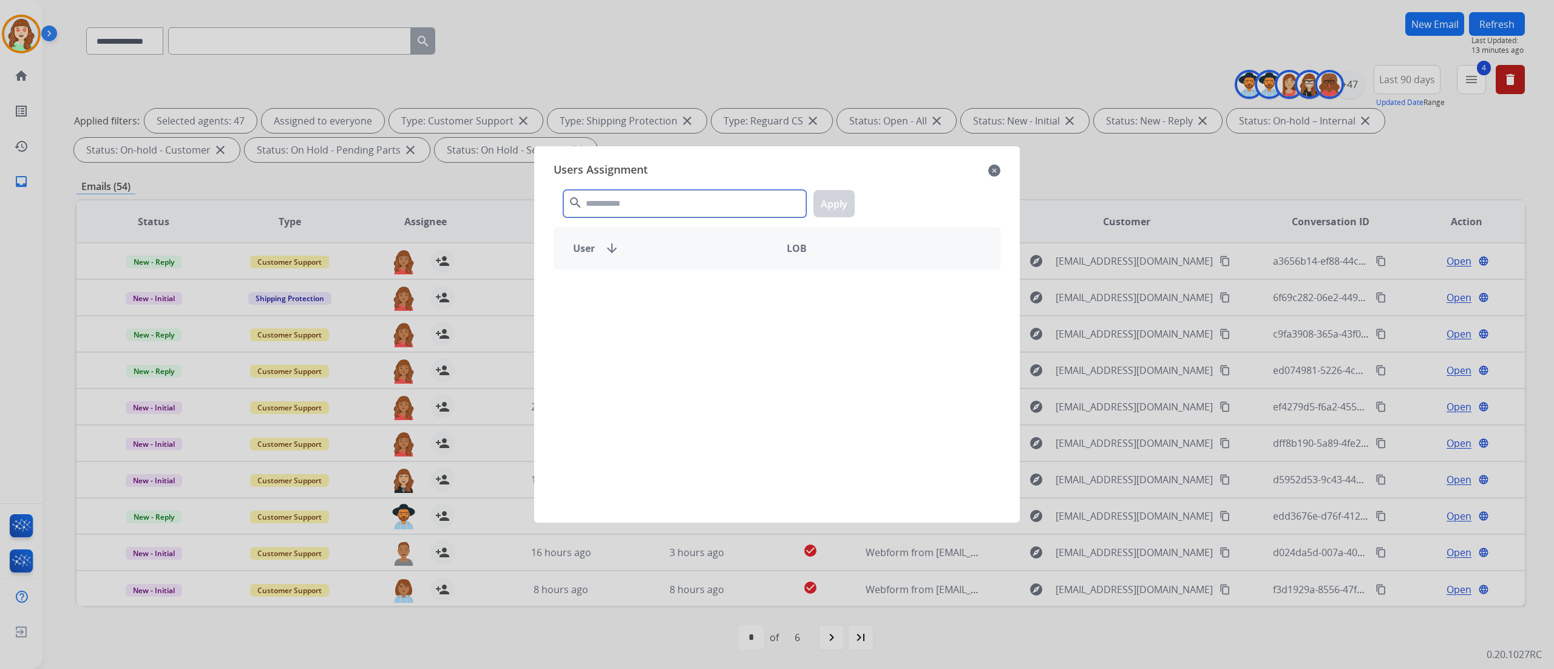
click at [631, 209] on input "text" at bounding box center [684, 203] width 243 height 27
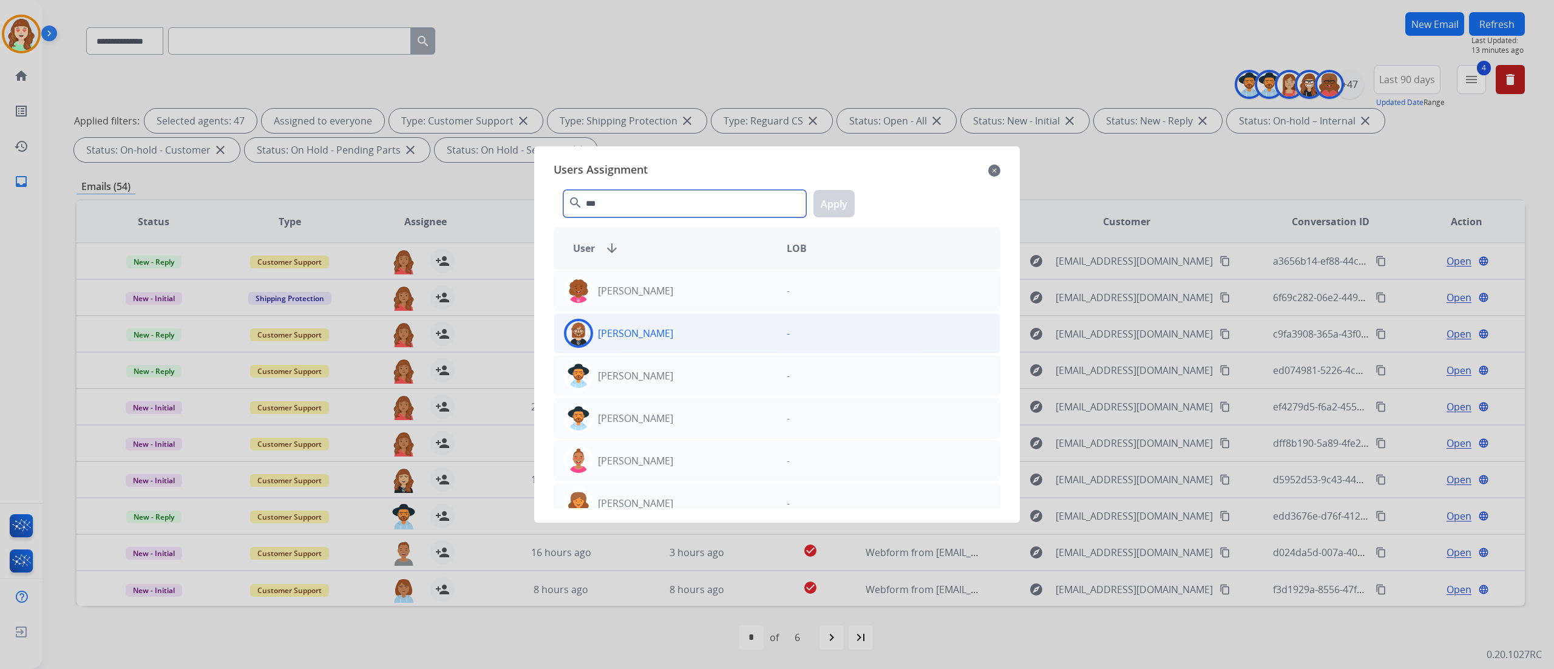
type input "***"
click at [649, 328] on p "[PERSON_NAME]" at bounding box center [635, 333] width 75 height 15
click at [836, 203] on button "Apply" at bounding box center [833, 203] width 41 height 27
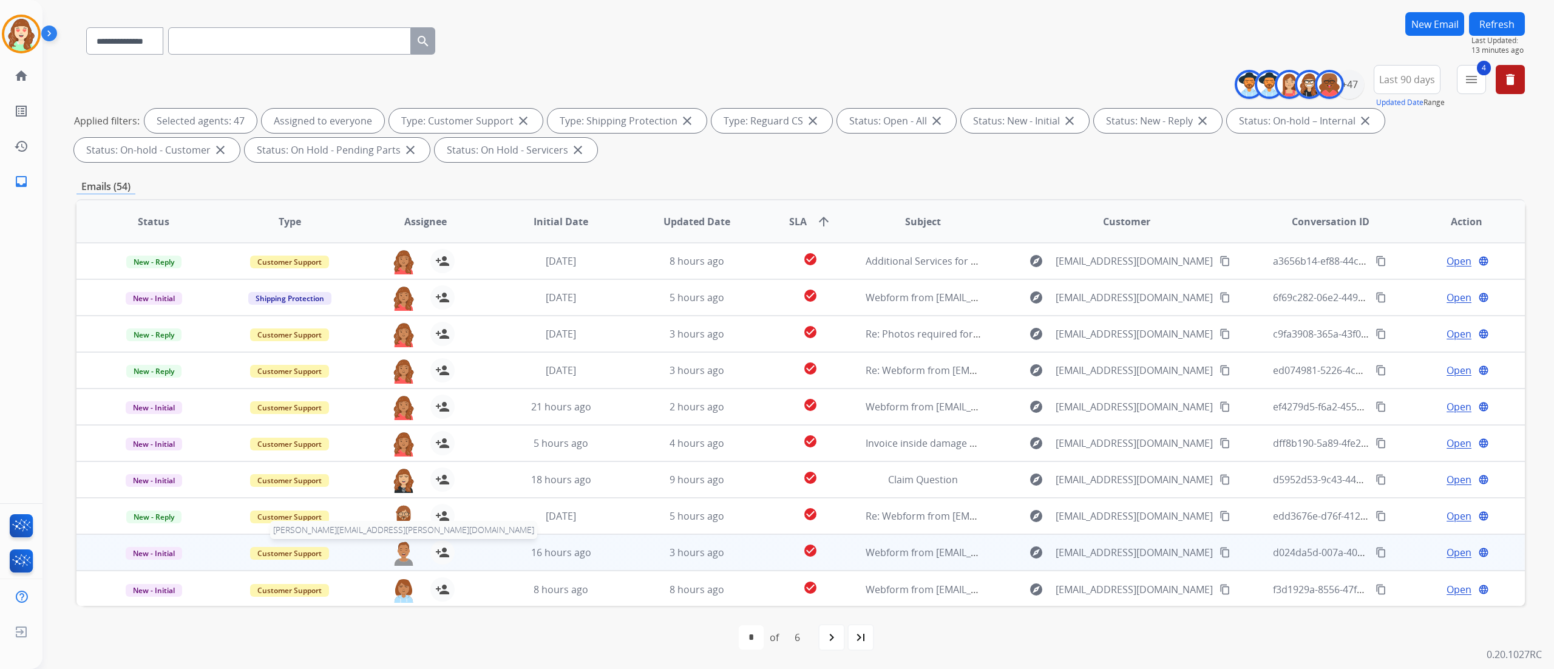
click at [397, 418] on img at bounding box center [403, 552] width 24 height 25
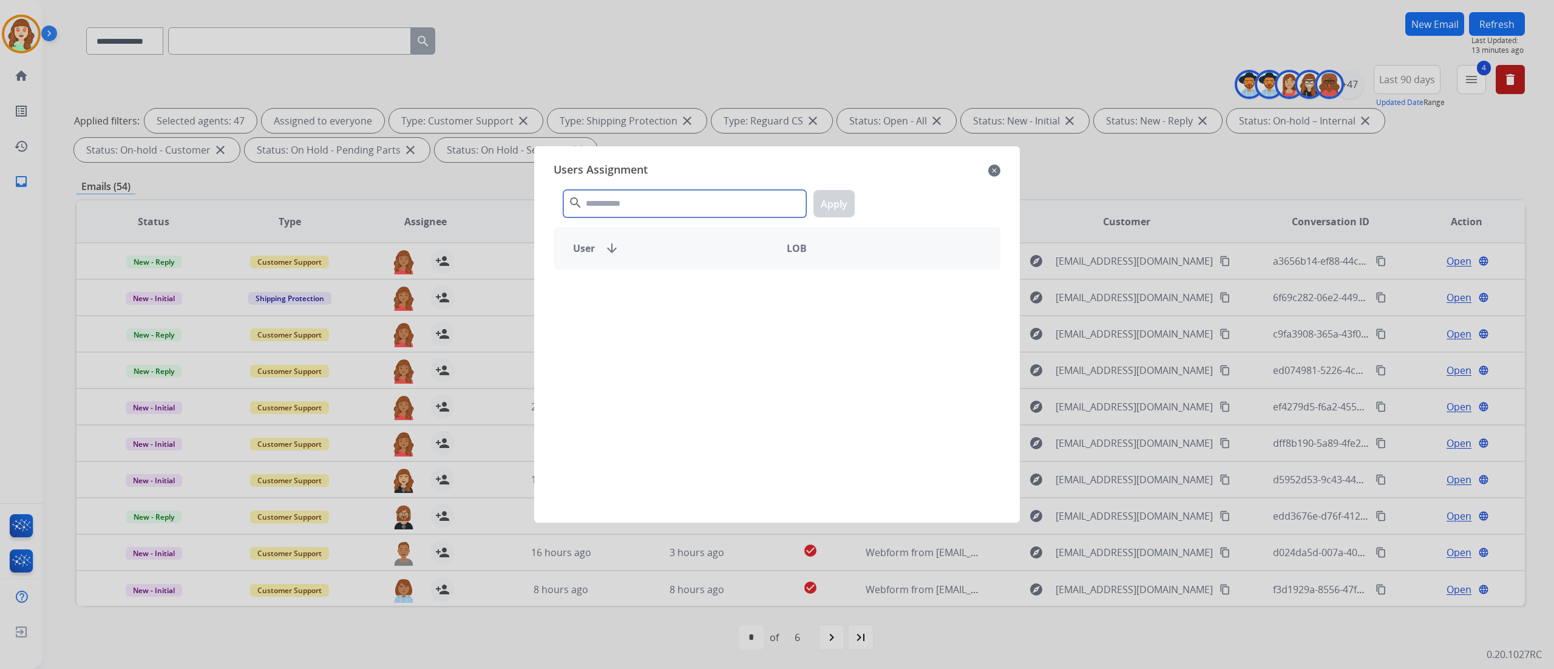
click at [627, 208] on input "text" at bounding box center [684, 203] width 243 height 27
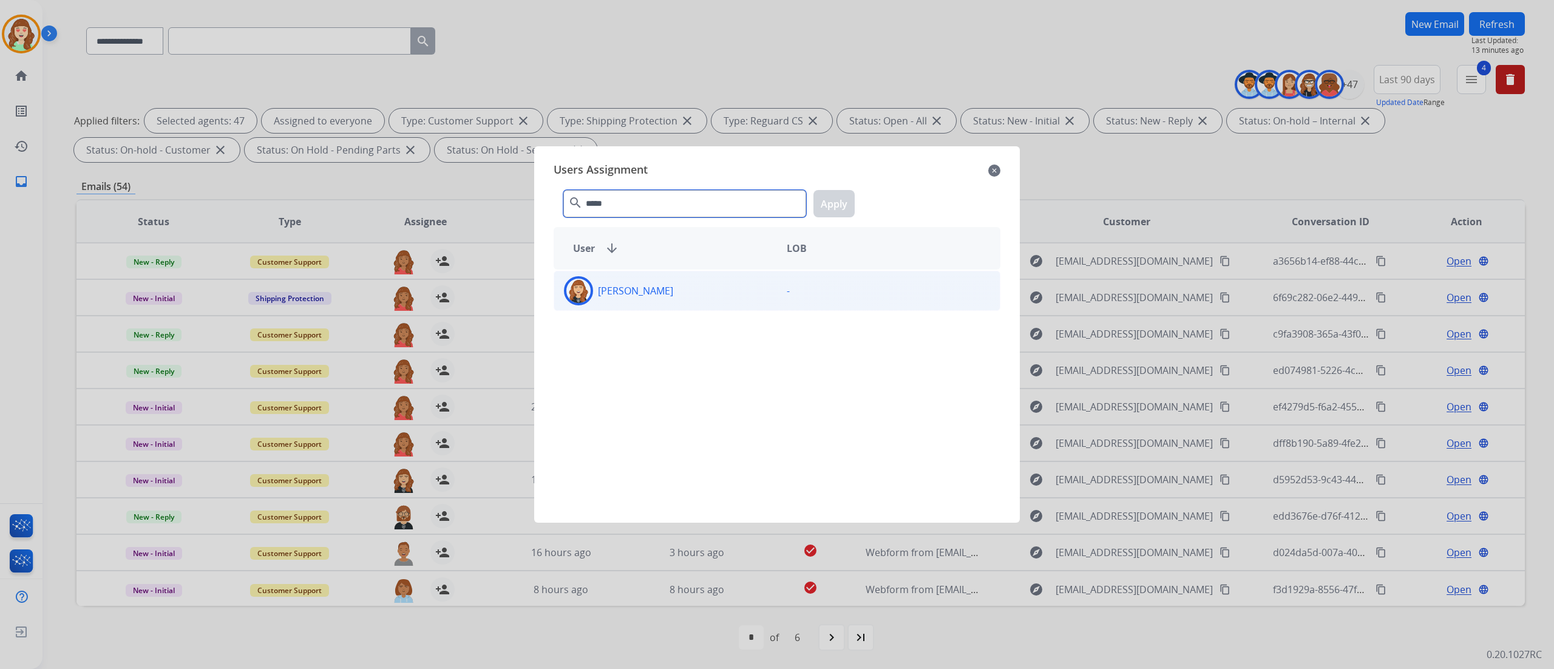
type input "*****"
click at [687, 293] on div "[PERSON_NAME]" at bounding box center [665, 290] width 223 height 29
click at [843, 201] on button "Apply" at bounding box center [833, 203] width 41 height 27
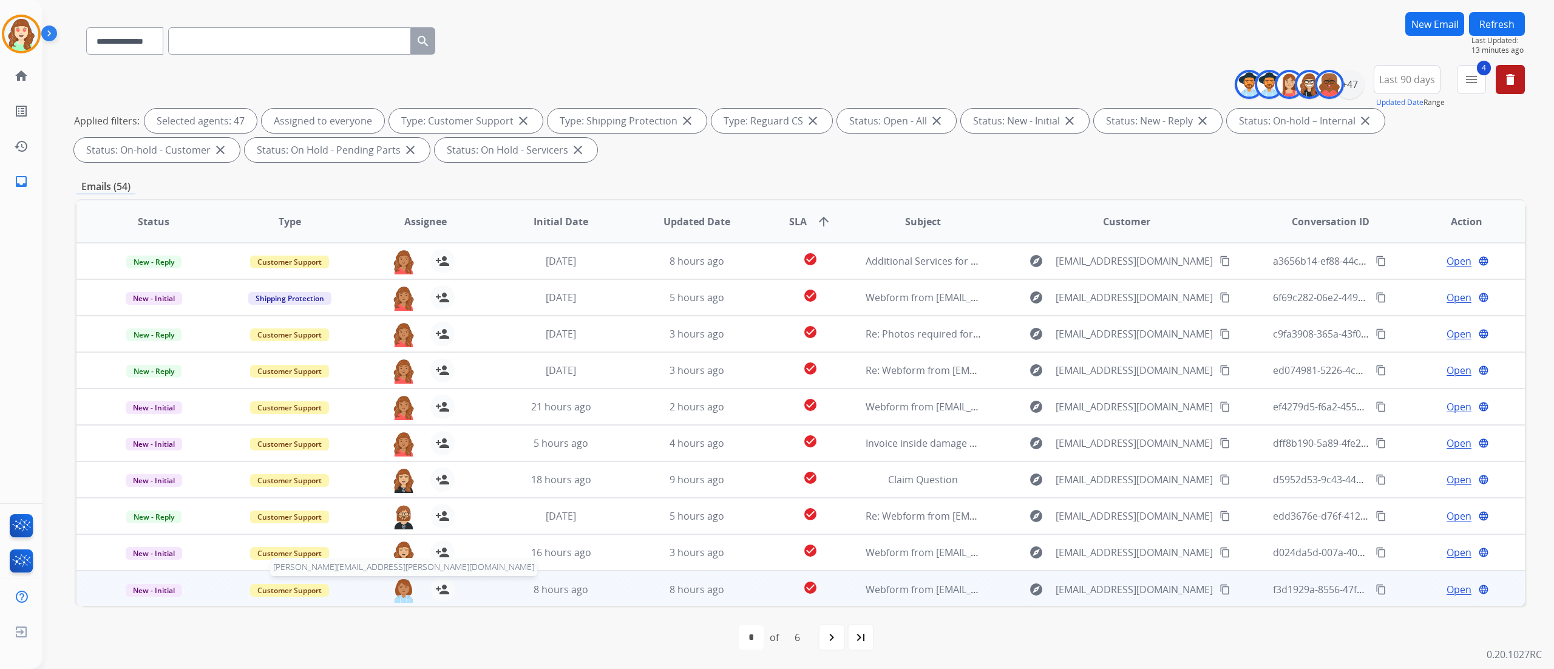
click at [403, 418] on img at bounding box center [403, 589] width 24 height 25
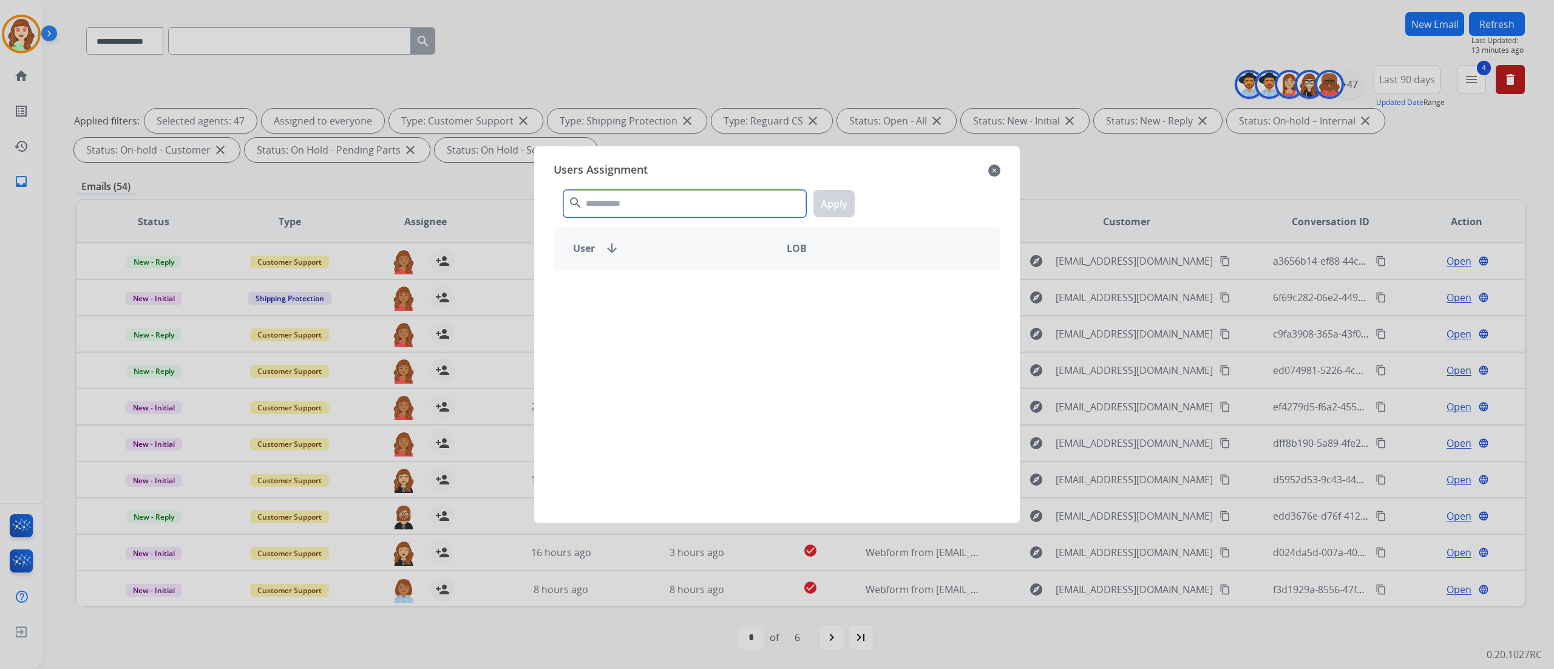
click at [648, 208] on input "text" at bounding box center [684, 203] width 243 height 27
type input "****"
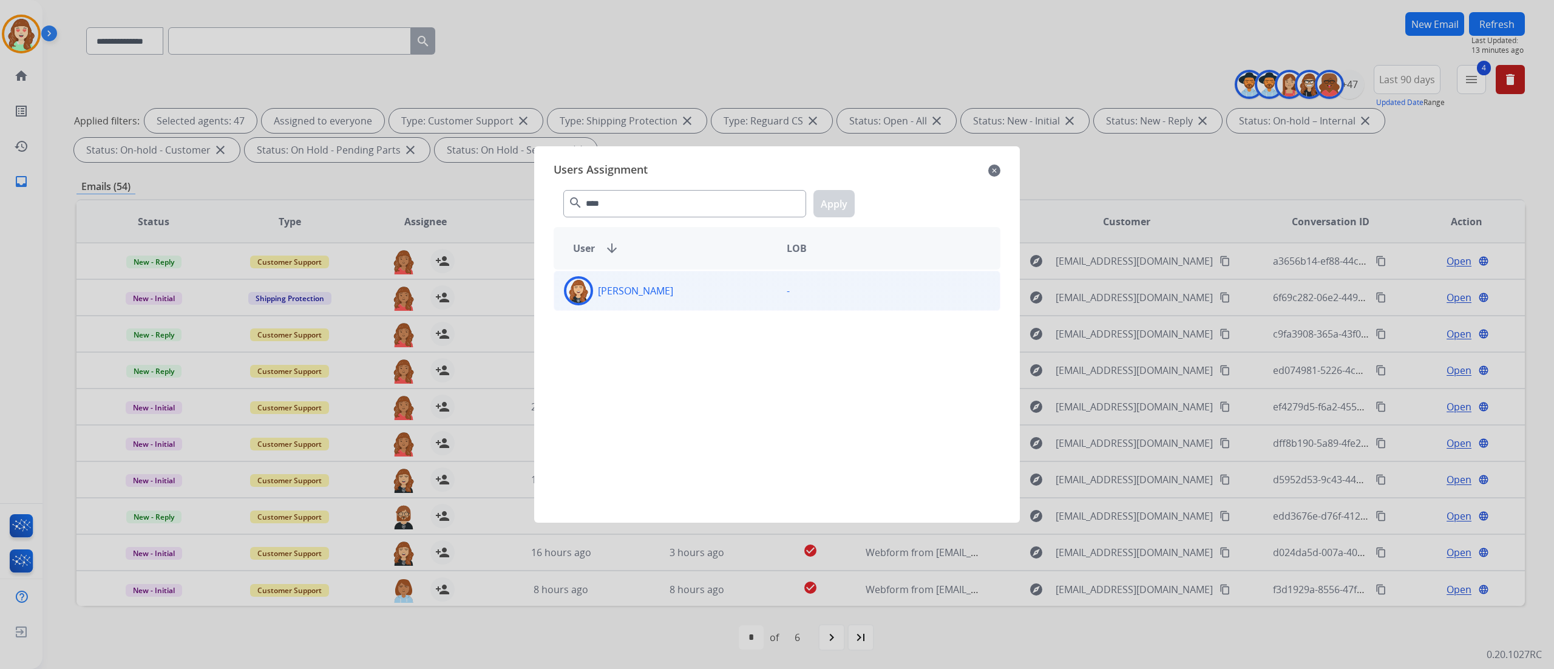
click at [714, 301] on div "[PERSON_NAME]" at bounding box center [665, 290] width 223 height 29
click at [834, 204] on button "Apply" at bounding box center [833, 203] width 41 height 27
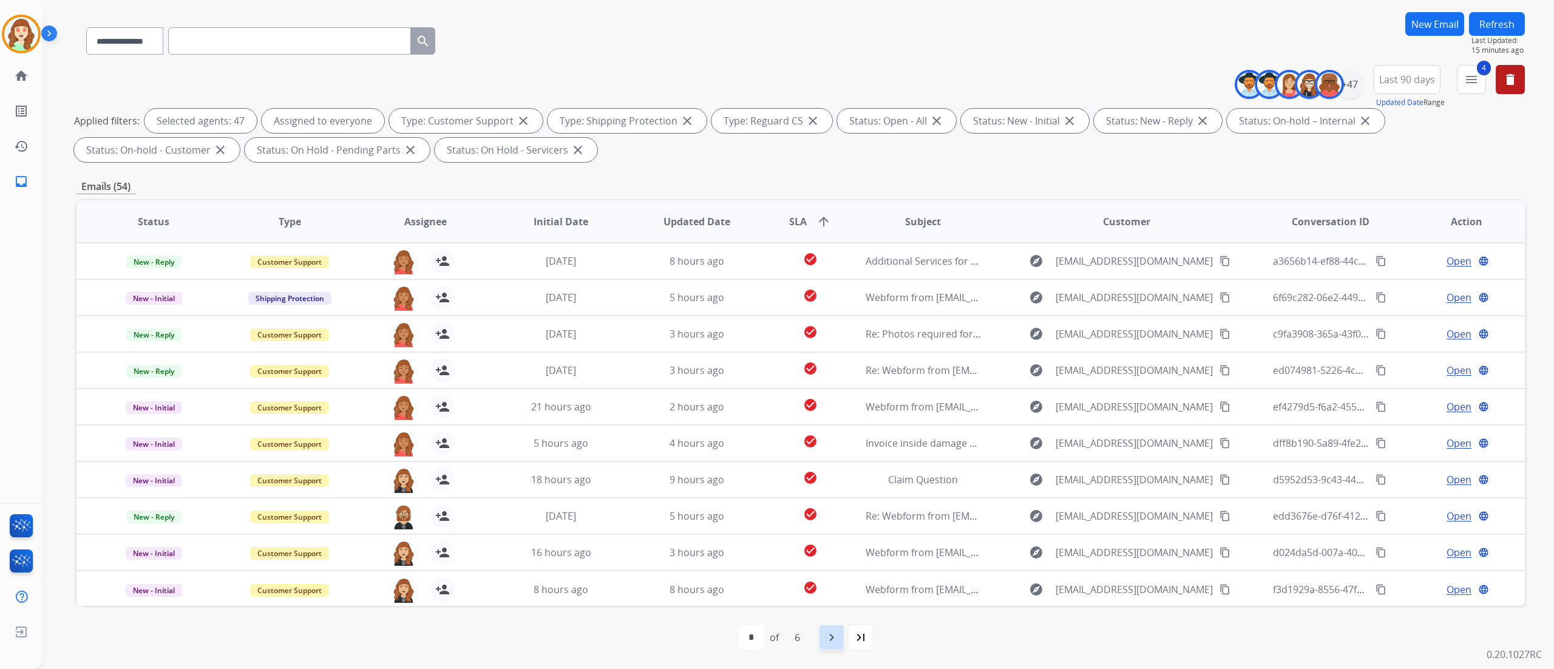
click at [831, 418] on mat-icon "navigate_next" at bounding box center [831, 637] width 15 height 15
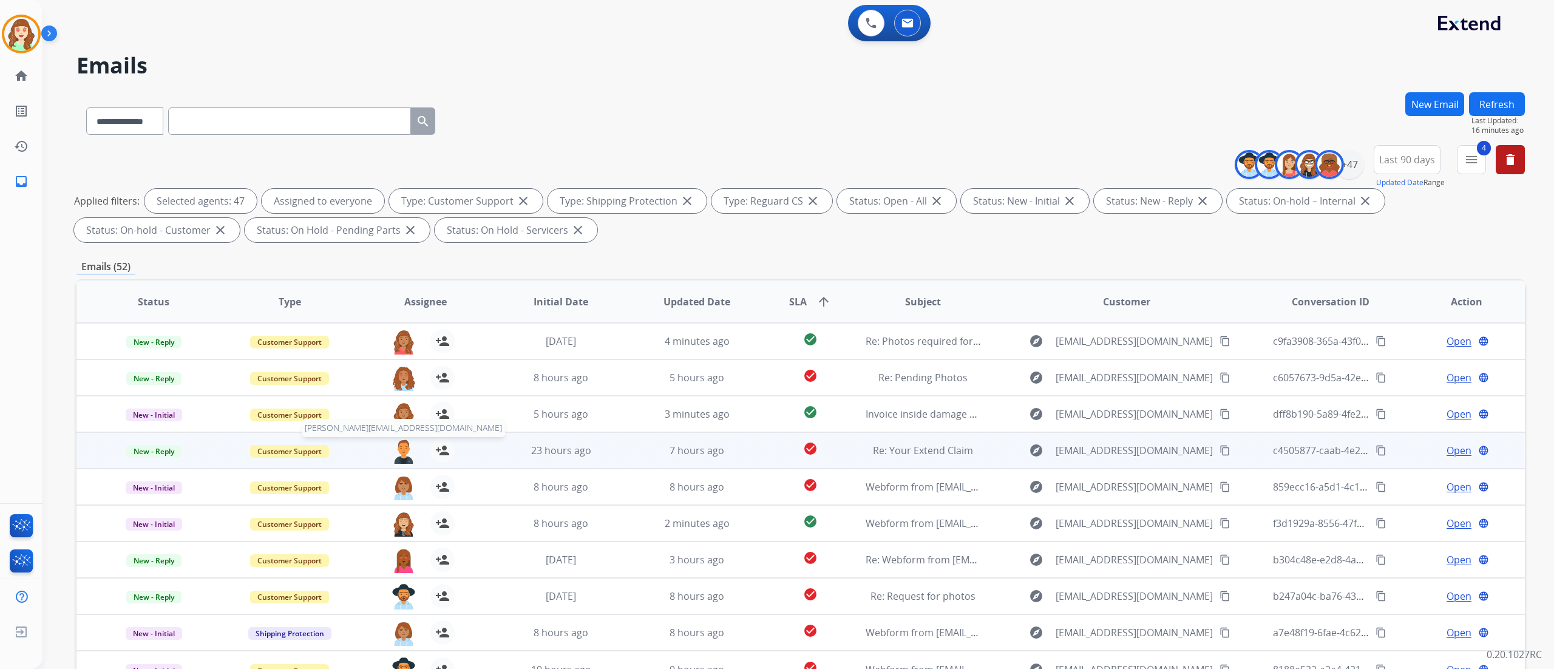
click at [399, 418] on img at bounding box center [403, 450] width 24 height 25
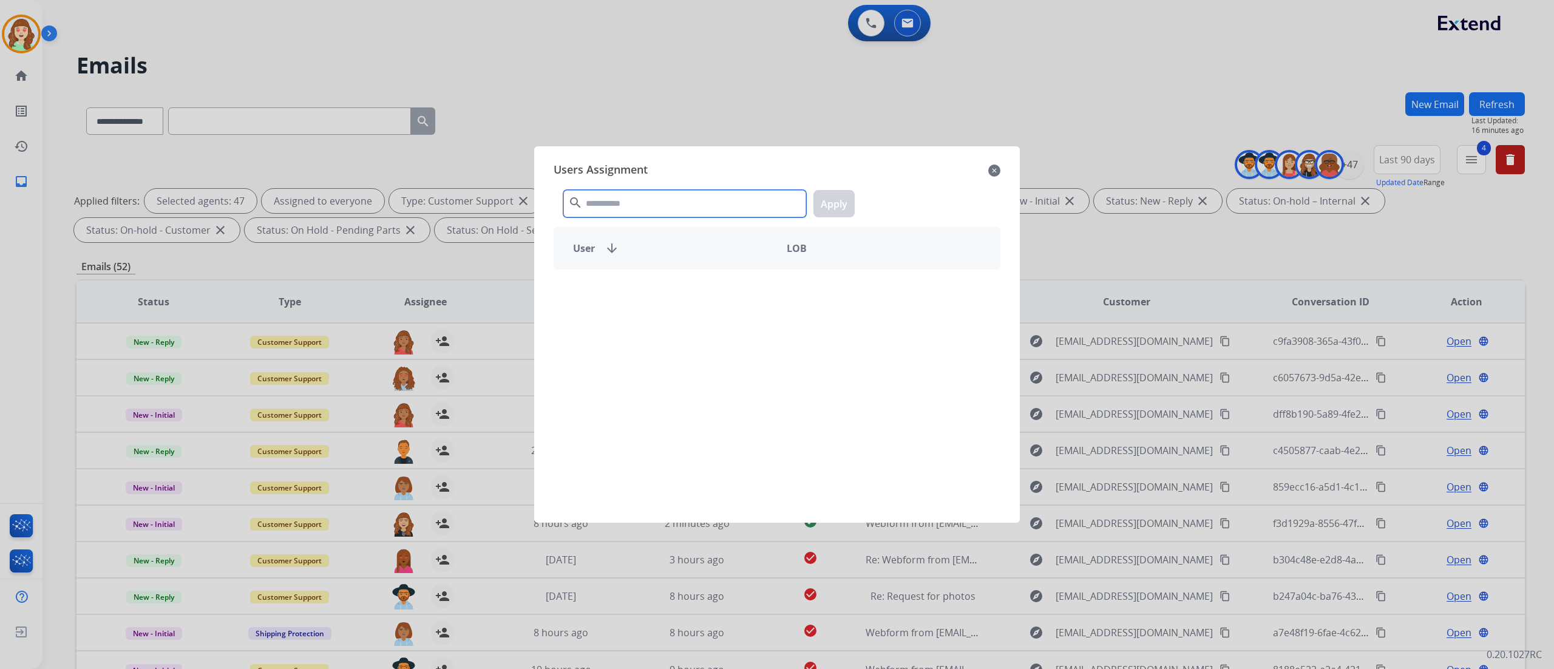
click at [632, 211] on input "text" at bounding box center [684, 203] width 243 height 27
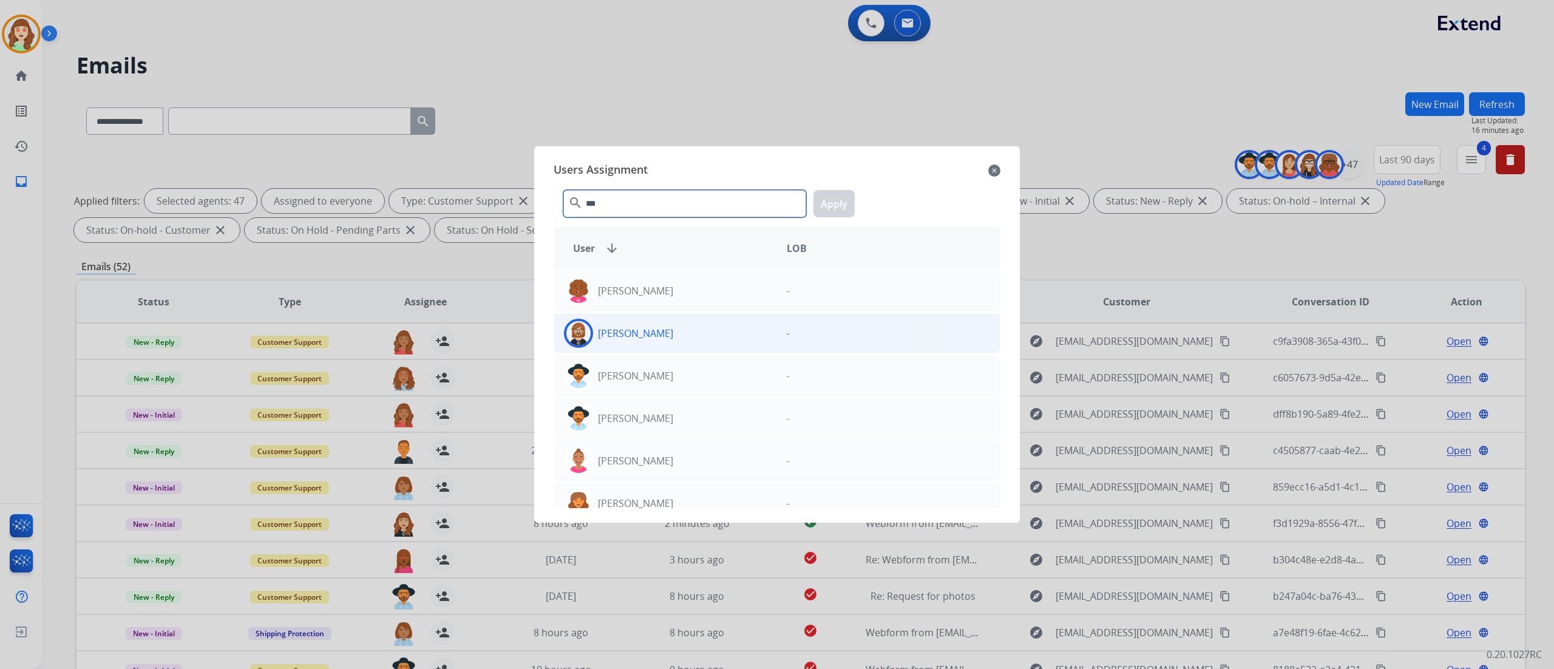
type input "***"
click at [681, 330] on div "[PERSON_NAME]" at bounding box center [665, 333] width 223 height 29
click at [838, 205] on button "Apply" at bounding box center [833, 203] width 41 height 27
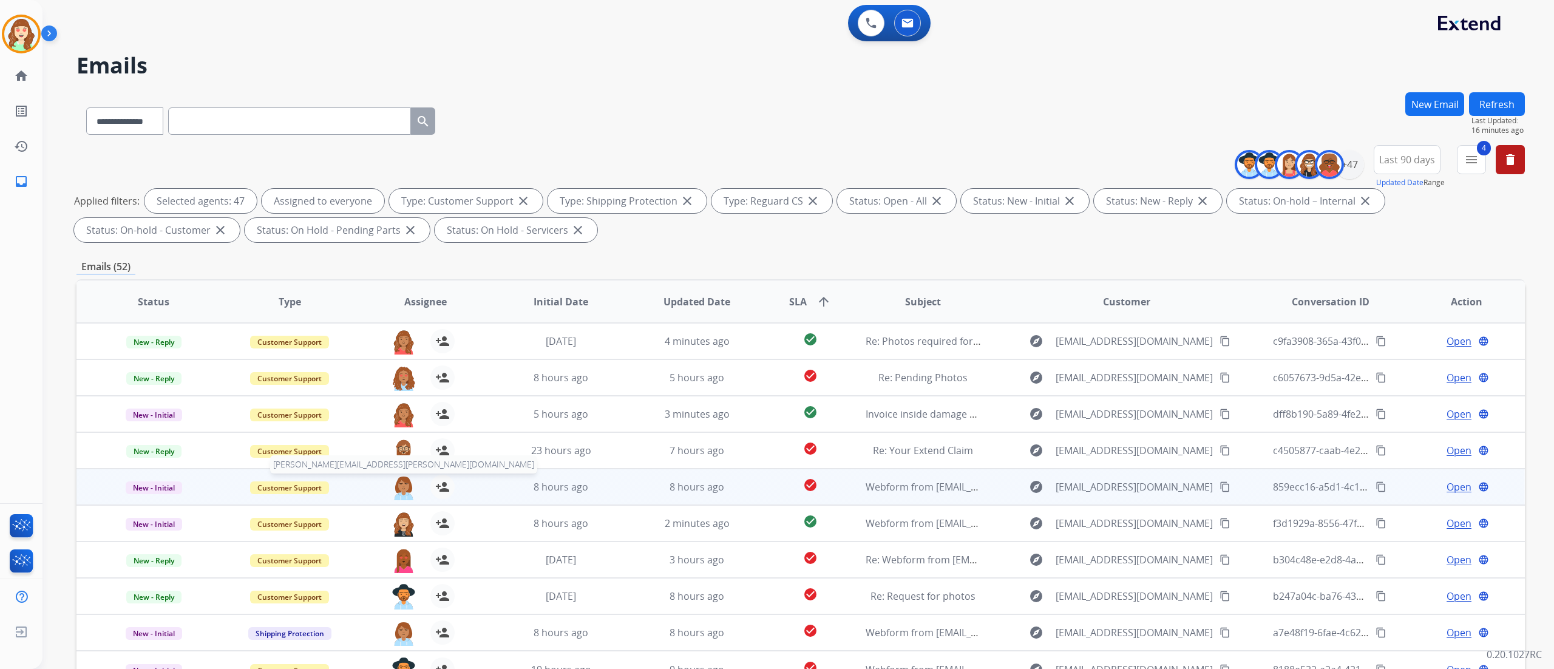
click at [394, 418] on img at bounding box center [403, 487] width 24 height 25
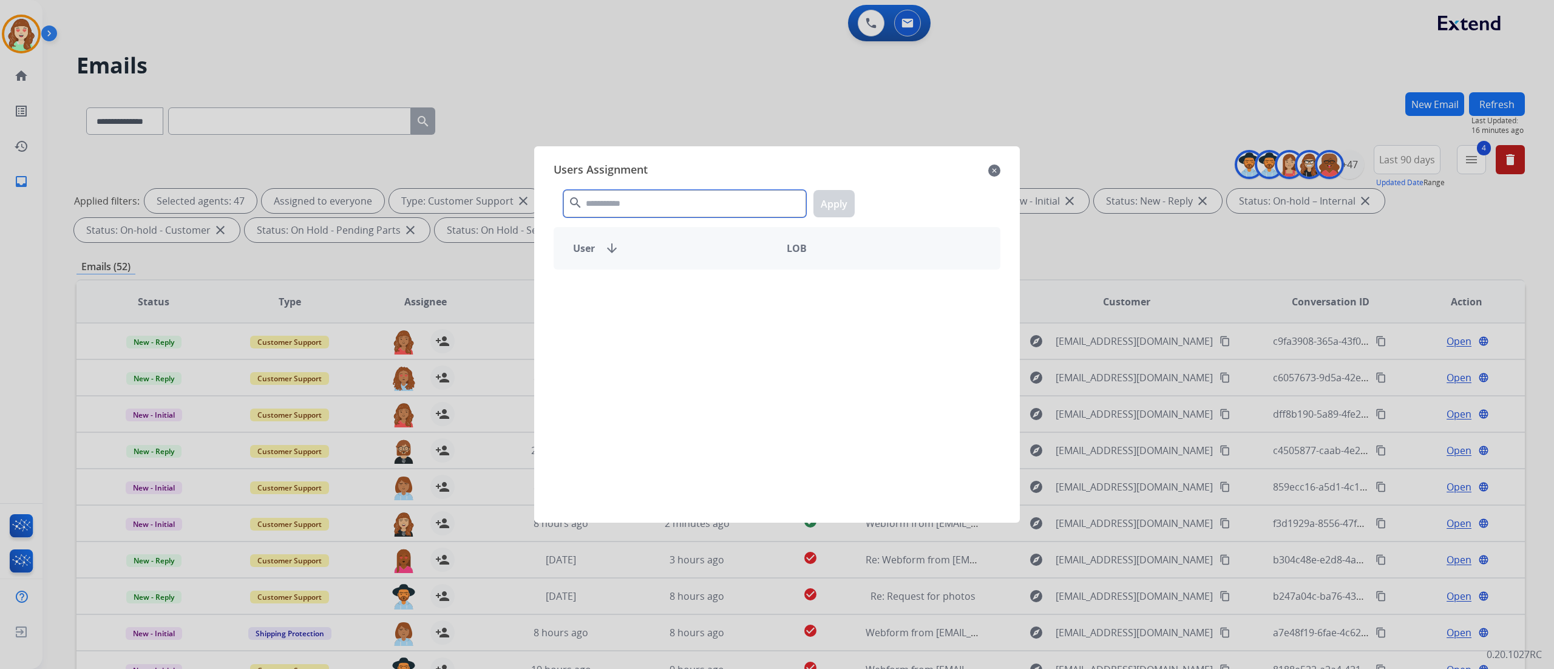
click at [642, 206] on input "text" at bounding box center [684, 203] width 243 height 27
type input "****"
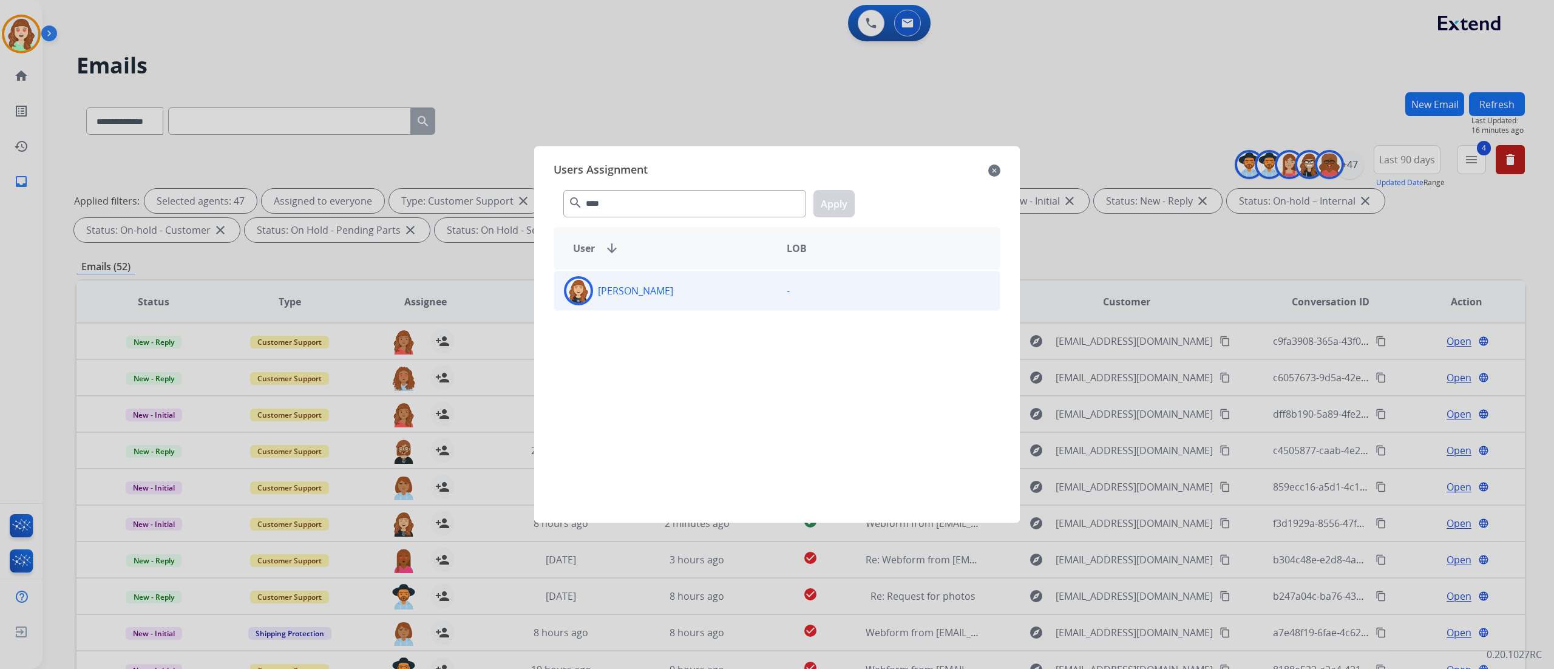
click at [712, 300] on div "[PERSON_NAME]" at bounding box center [665, 290] width 223 height 29
click at [836, 203] on button "Apply" at bounding box center [833, 203] width 41 height 27
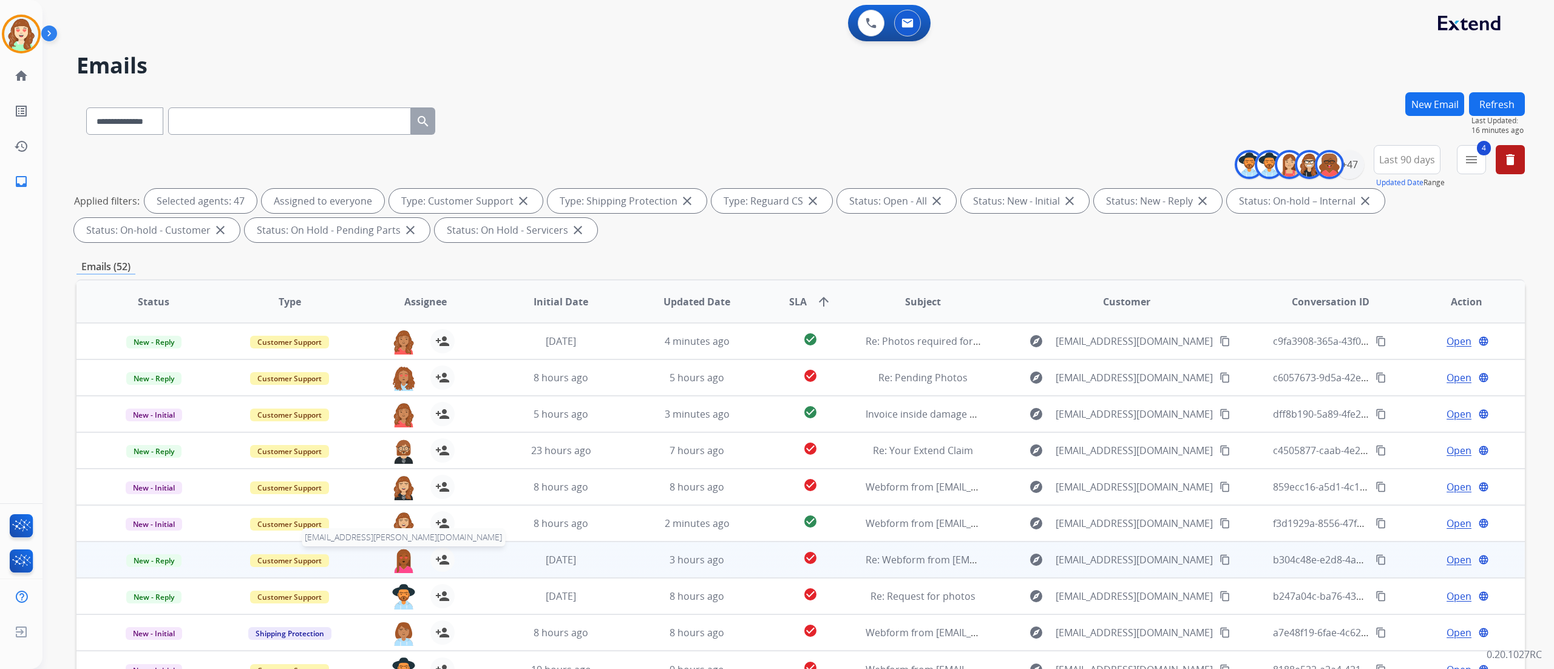
click at [401, 418] on img at bounding box center [403, 559] width 24 height 25
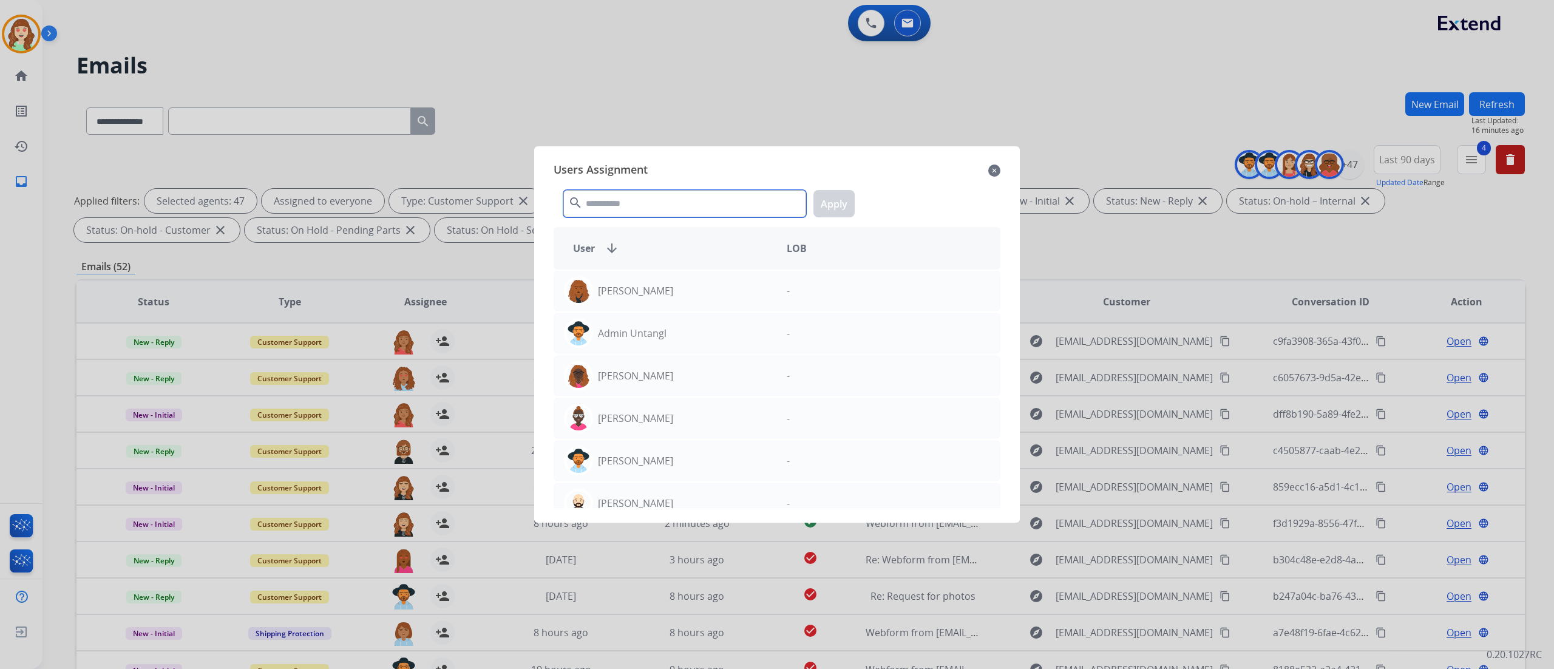
click at [610, 213] on input "text" at bounding box center [684, 203] width 243 height 27
type input "***"
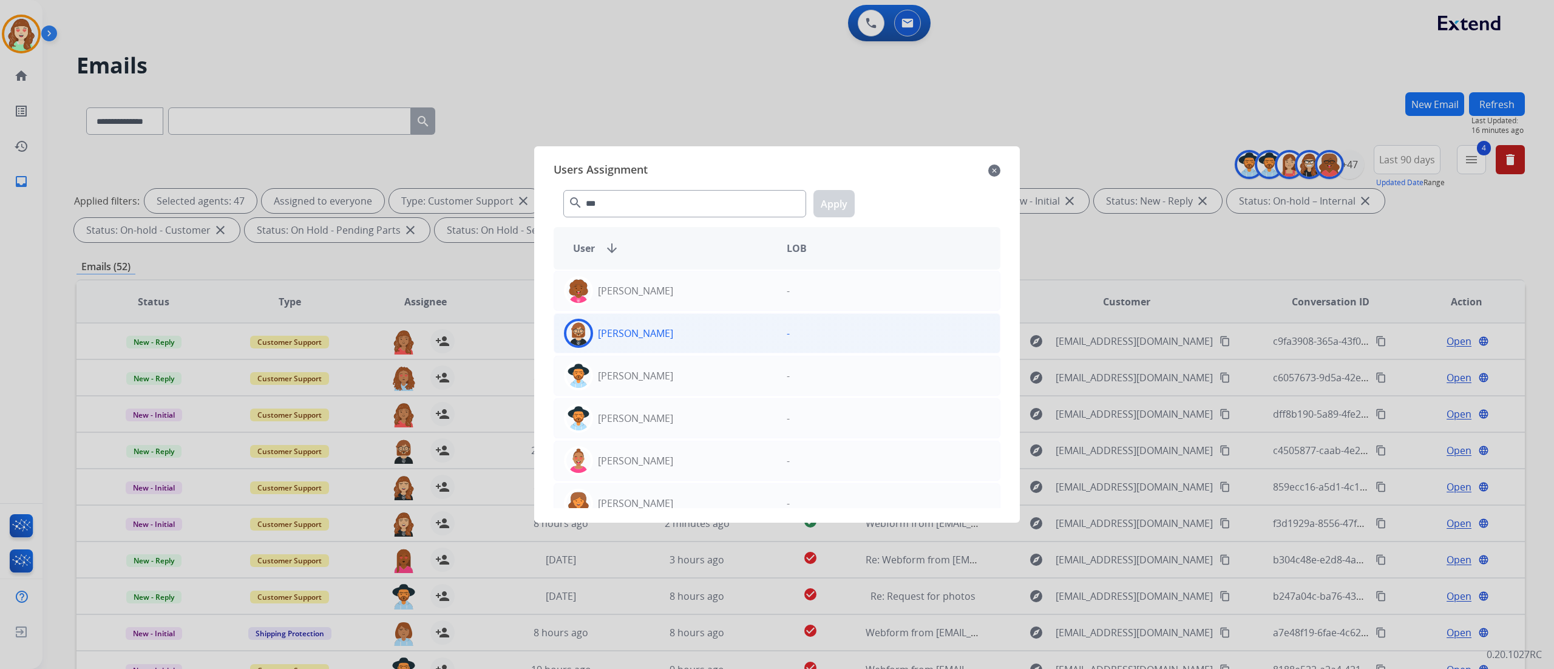
click at [658, 333] on div "[PERSON_NAME]" at bounding box center [665, 333] width 223 height 29
click at [838, 204] on button "Apply" at bounding box center [833, 203] width 41 height 27
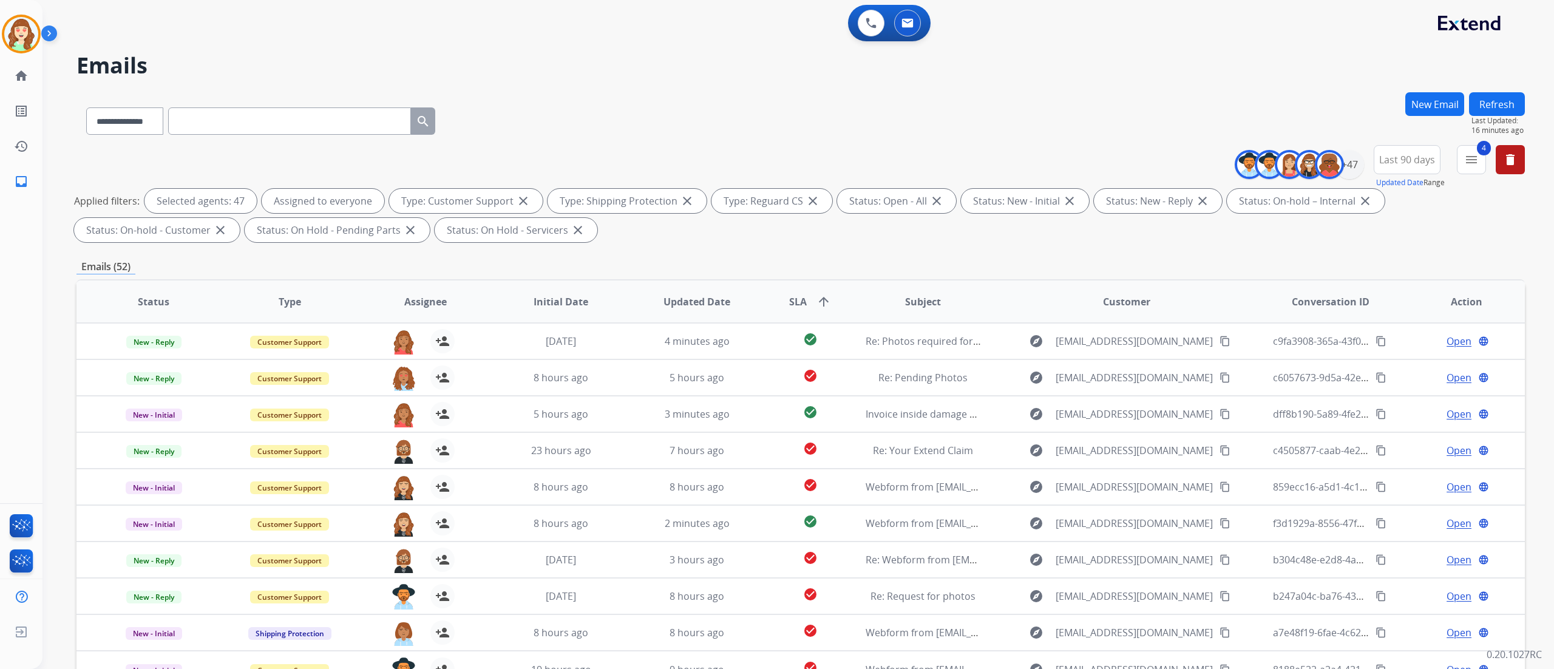
drag, startPoint x: 1533, startPoint y: 269, endPoint x: 1058, endPoint y: 75, distance: 512.6
click at [970, 75] on h2 "Emails" at bounding box center [800, 65] width 1448 height 24
click at [970, 418] on div "**********" at bounding box center [797, 334] width 1511 height 669
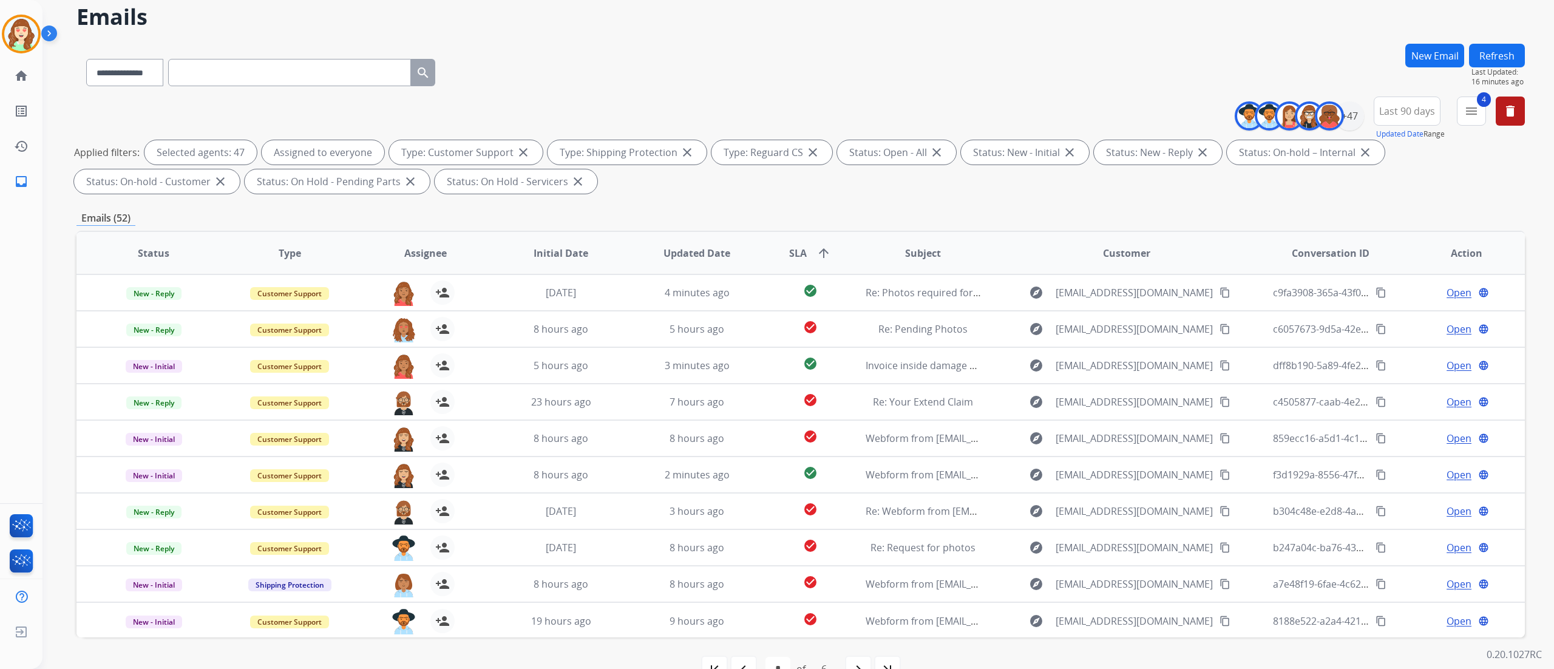
scroll to position [80, 0]
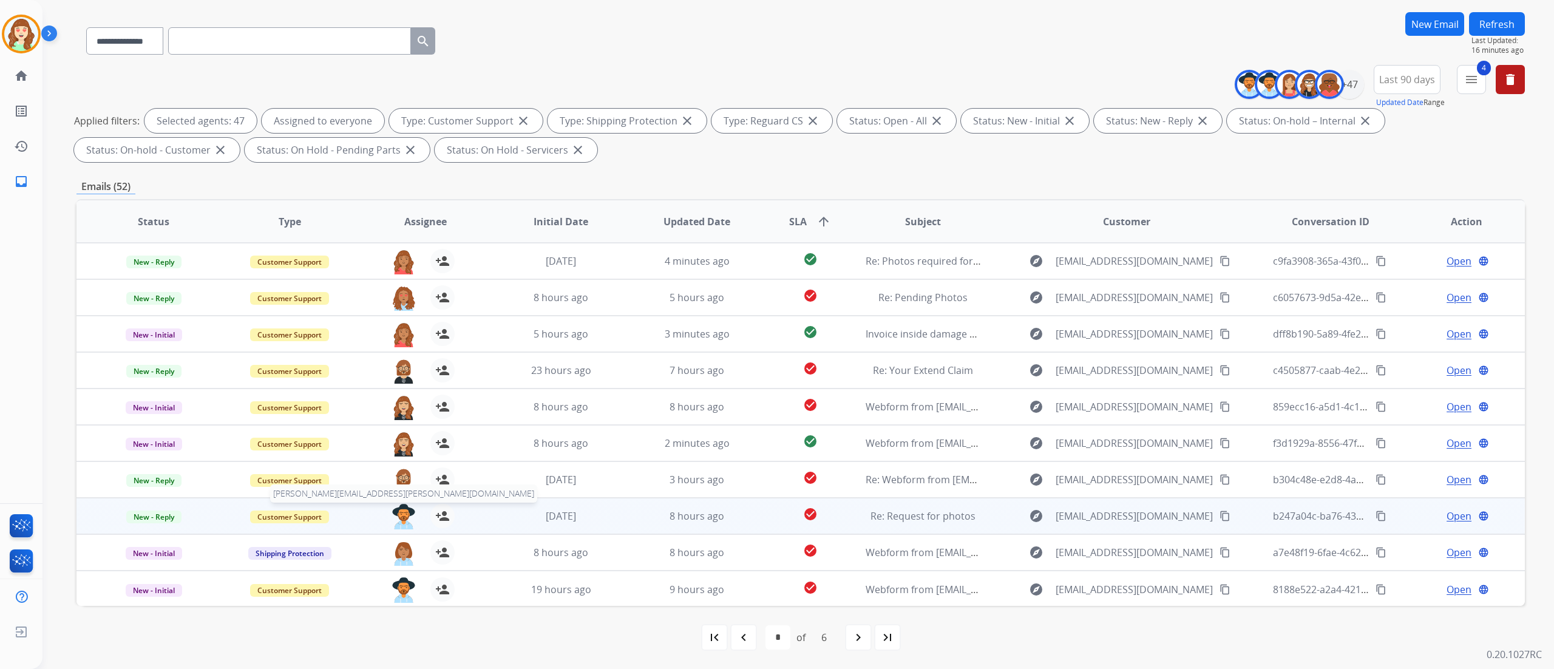
click at [399, 418] on img at bounding box center [403, 516] width 24 height 25
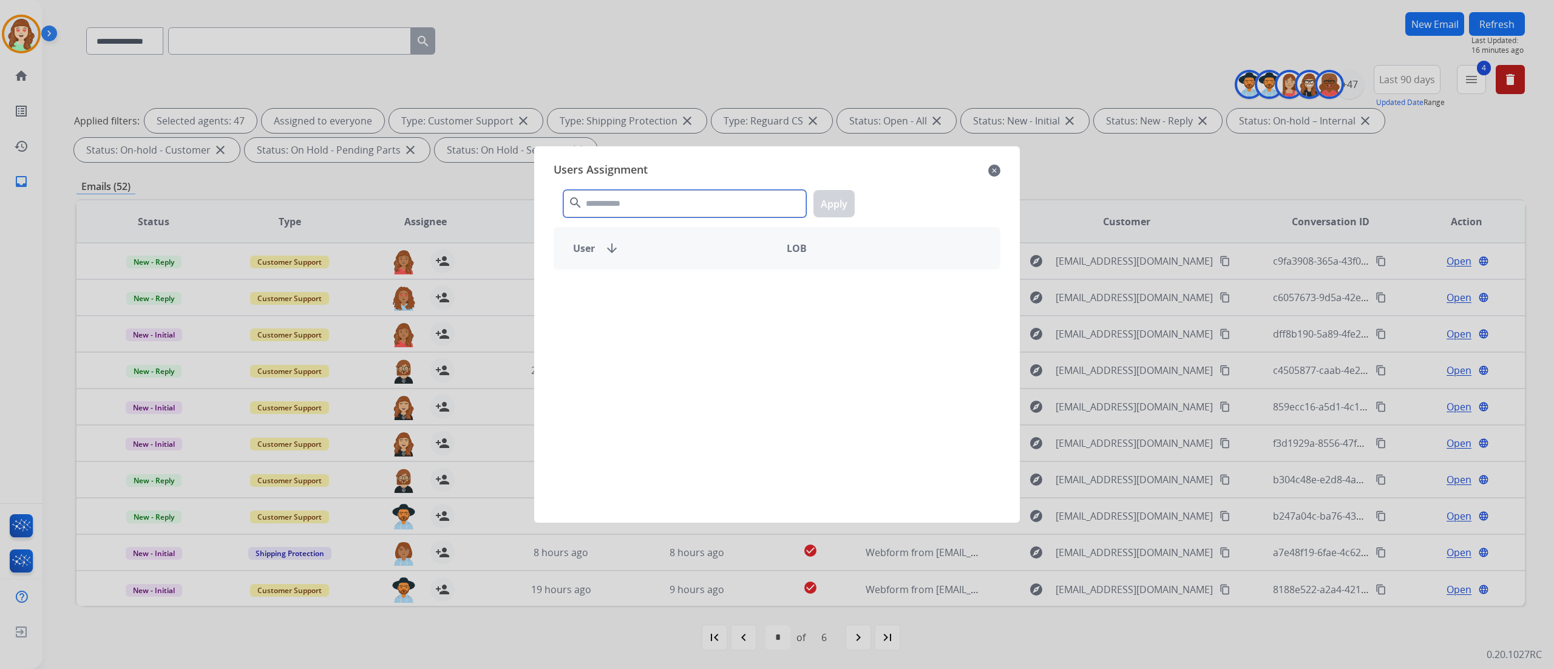
click at [688, 188] on div "search Apply" at bounding box center [776, 201] width 447 height 42
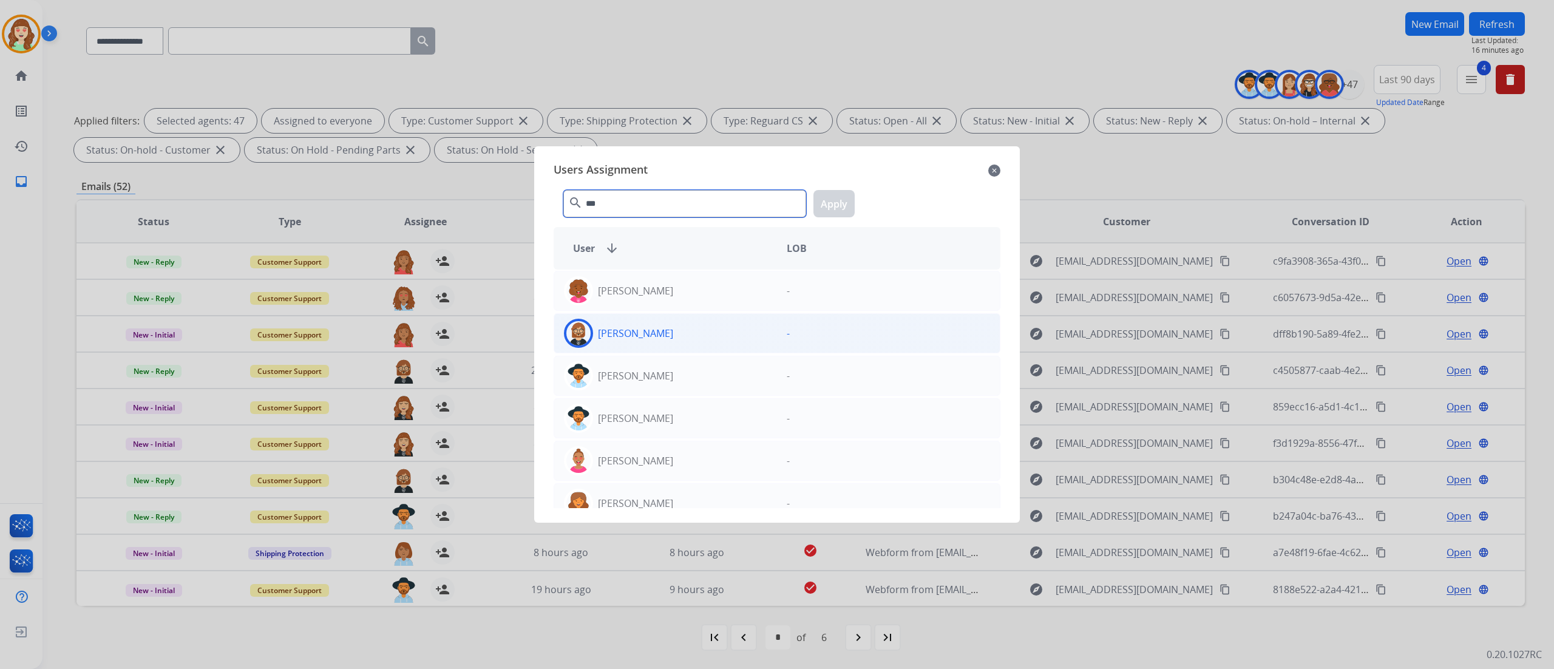
type input "***"
click at [766, 323] on div "[PERSON_NAME]" at bounding box center [665, 333] width 223 height 29
click at [844, 198] on button "Apply" at bounding box center [833, 203] width 41 height 27
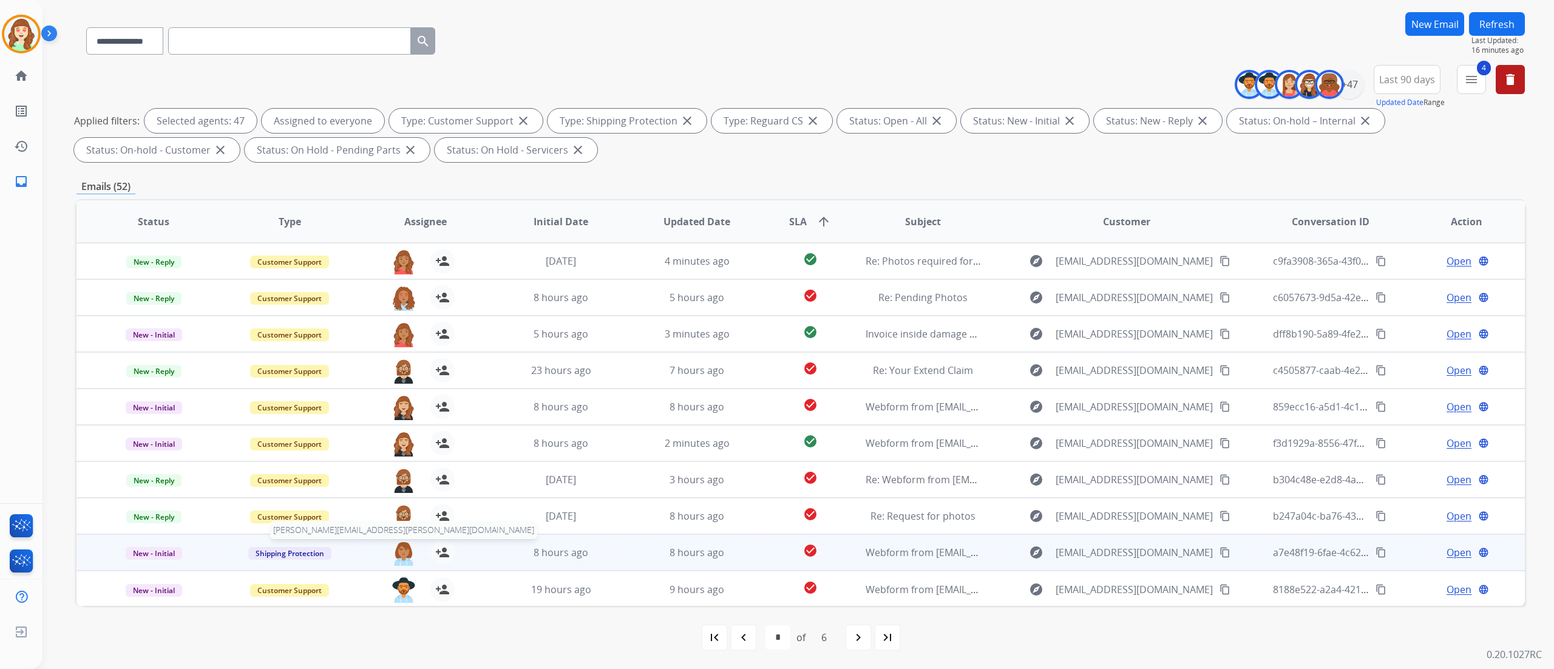
click at [396, 418] on img at bounding box center [403, 552] width 24 height 25
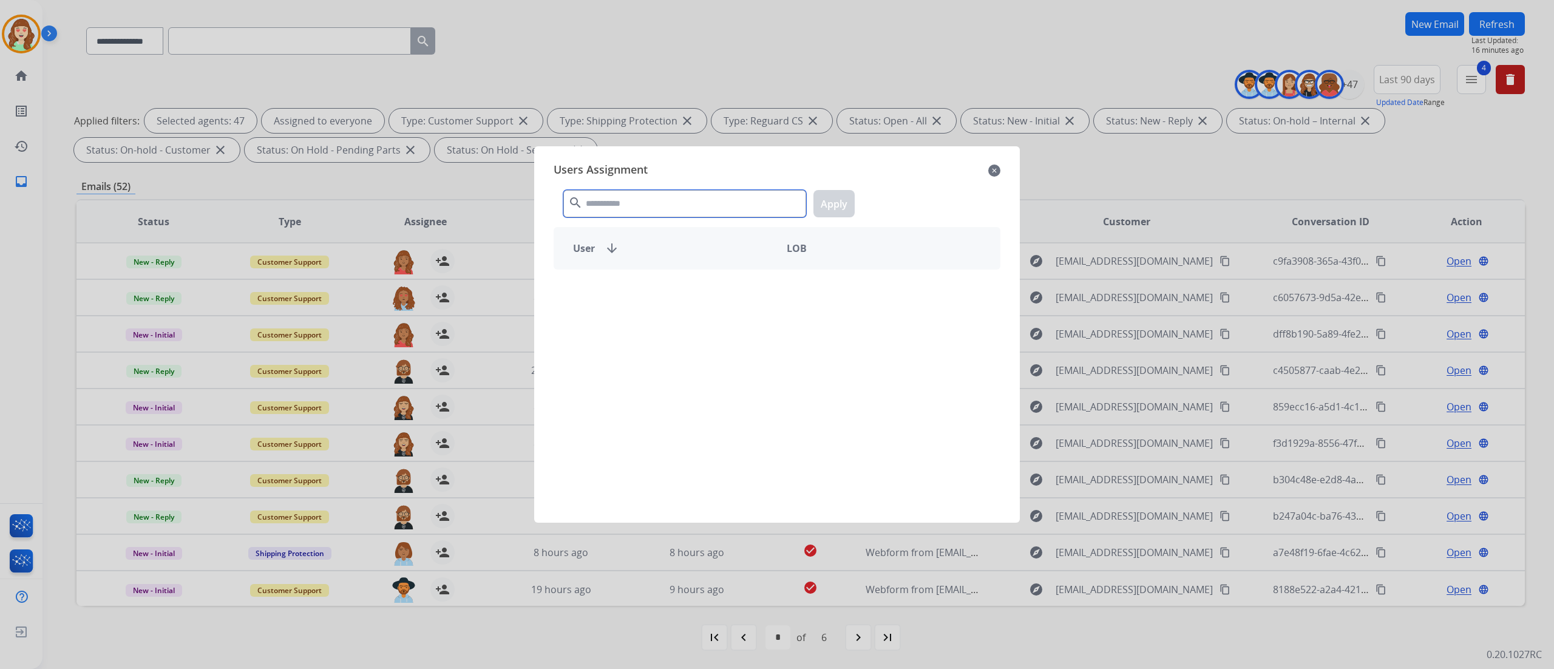
click at [651, 206] on input "text" at bounding box center [684, 203] width 243 height 27
type input "******"
click at [695, 312] on div "[PERSON_NAME] -" at bounding box center [776, 388] width 447 height 239
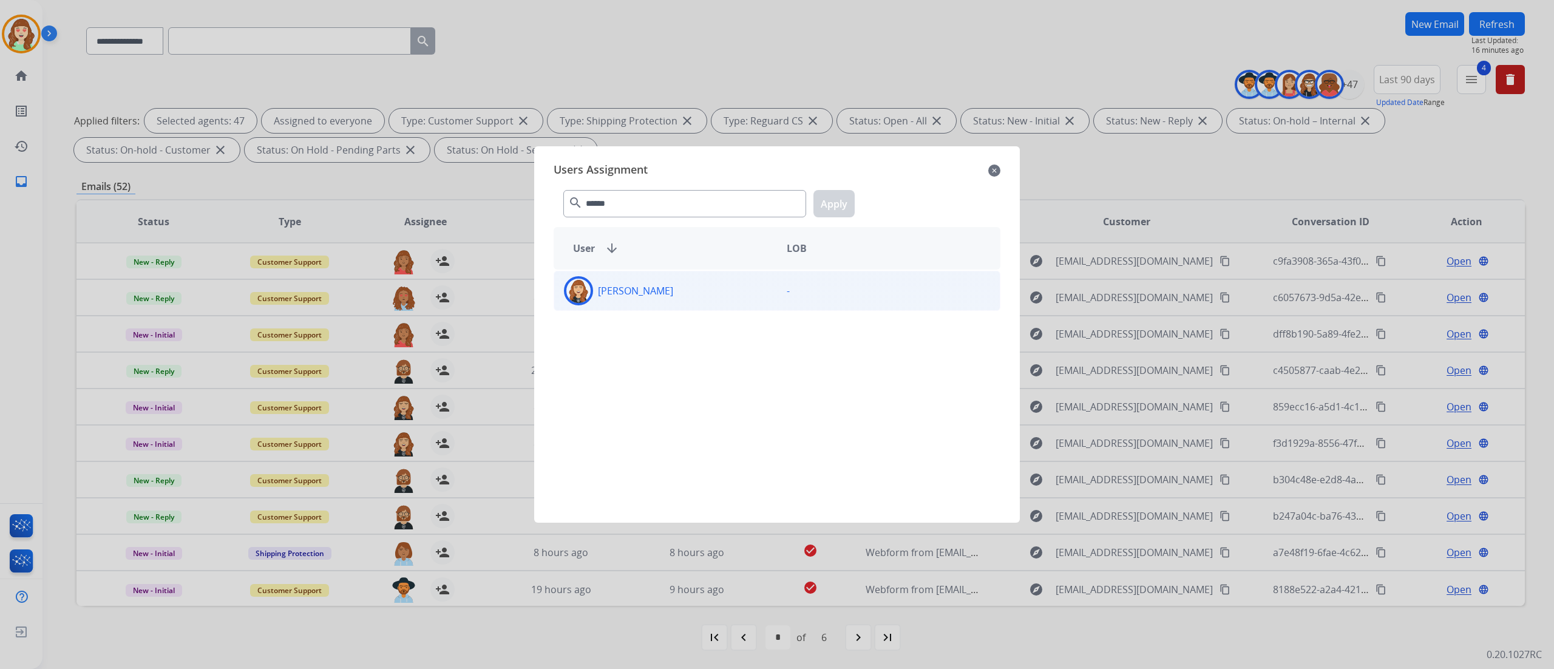
click at [692, 294] on div "[PERSON_NAME]" at bounding box center [665, 290] width 223 height 29
click at [838, 203] on button "Apply" at bounding box center [833, 203] width 41 height 27
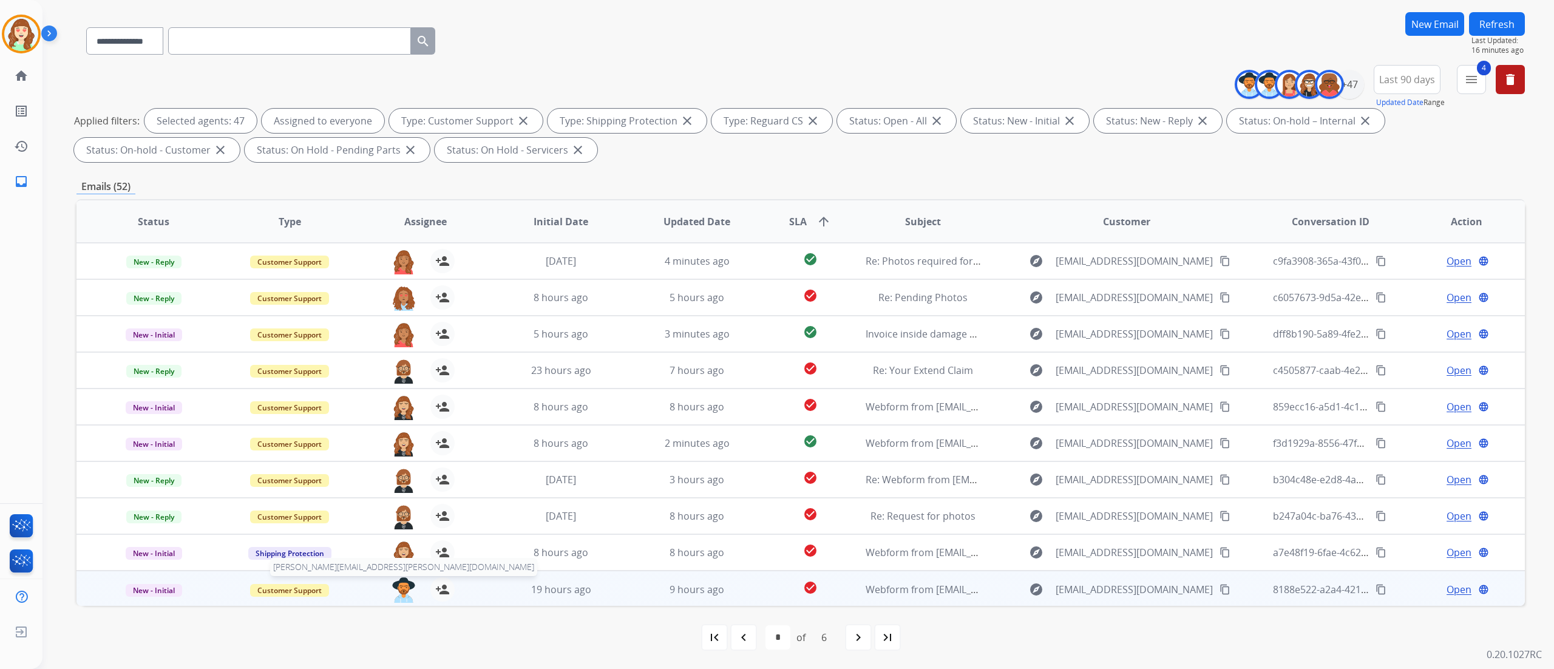
click at [399, 418] on img at bounding box center [403, 589] width 24 height 25
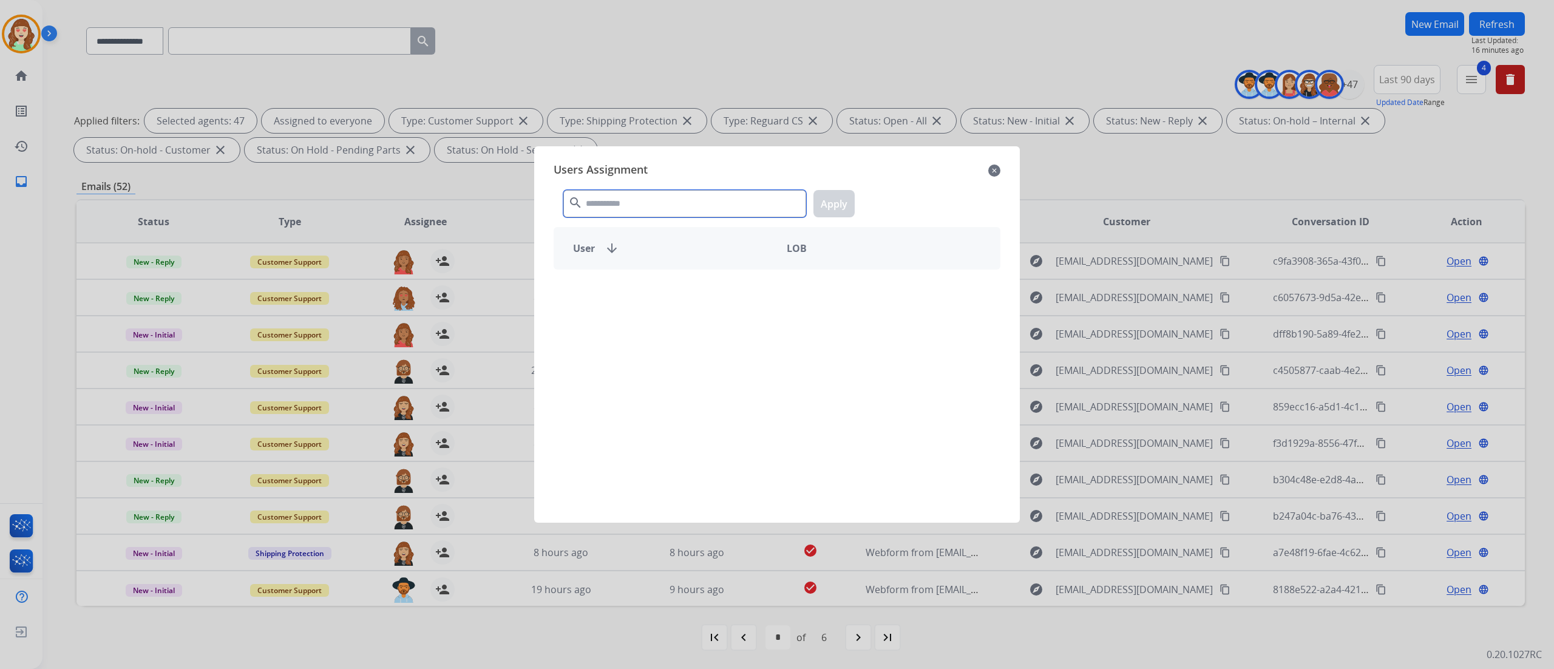
click at [641, 209] on input "text" at bounding box center [684, 203] width 243 height 27
type input "****"
click at [709, 285] on div "[PERSON_NAME]" at bounding box center [665, 290] width 223 height 29
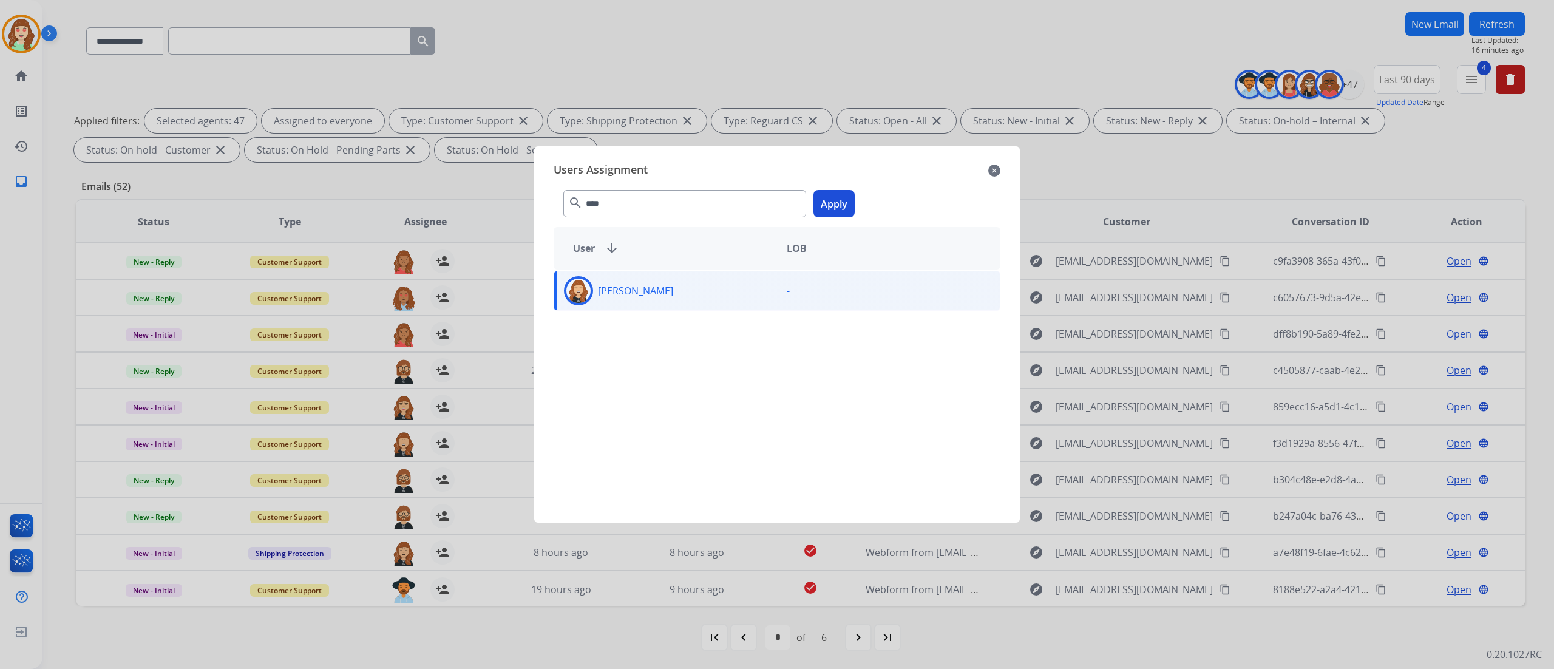
click at [818, 208] on button "Apply" at bounding box center [833, 203] width 41 height 27
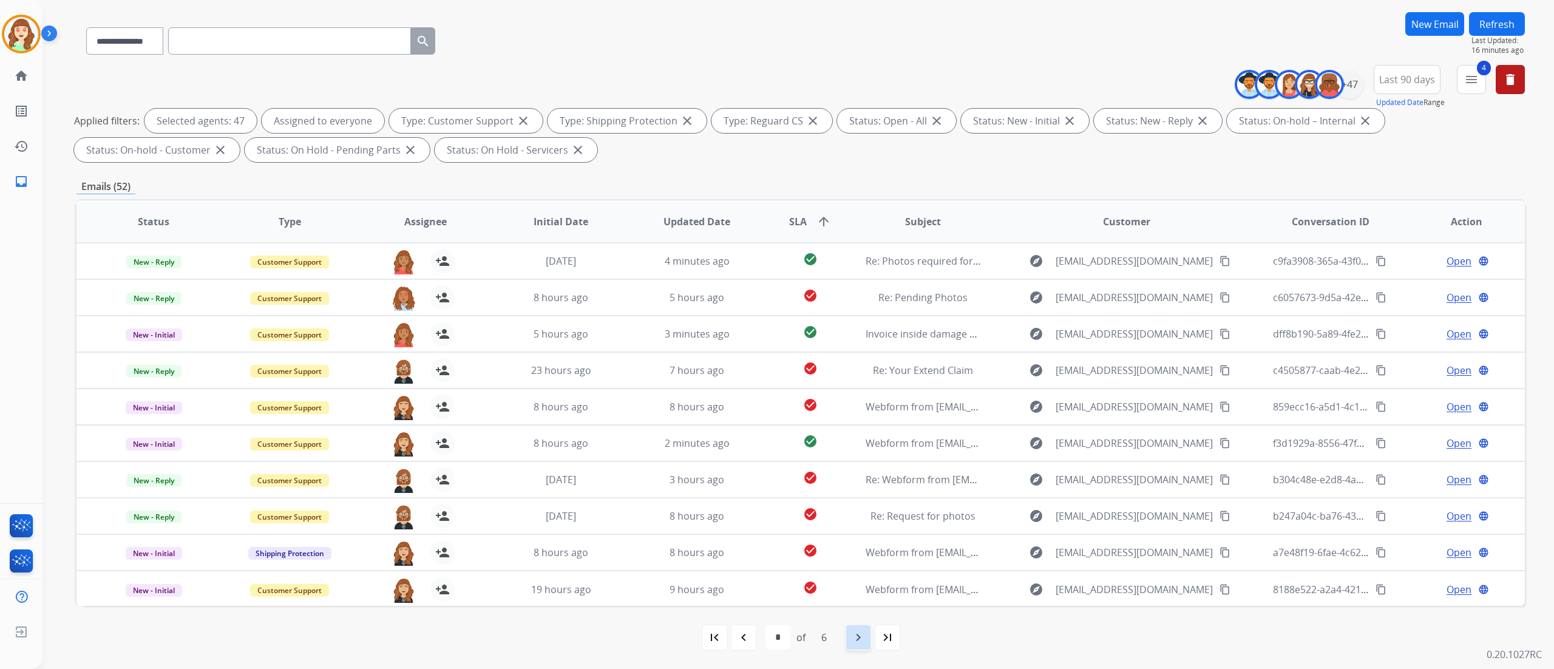
click at [858, 418] on mat-icon "navigate_next" at bounding box center [858, 637] width 15 height 15
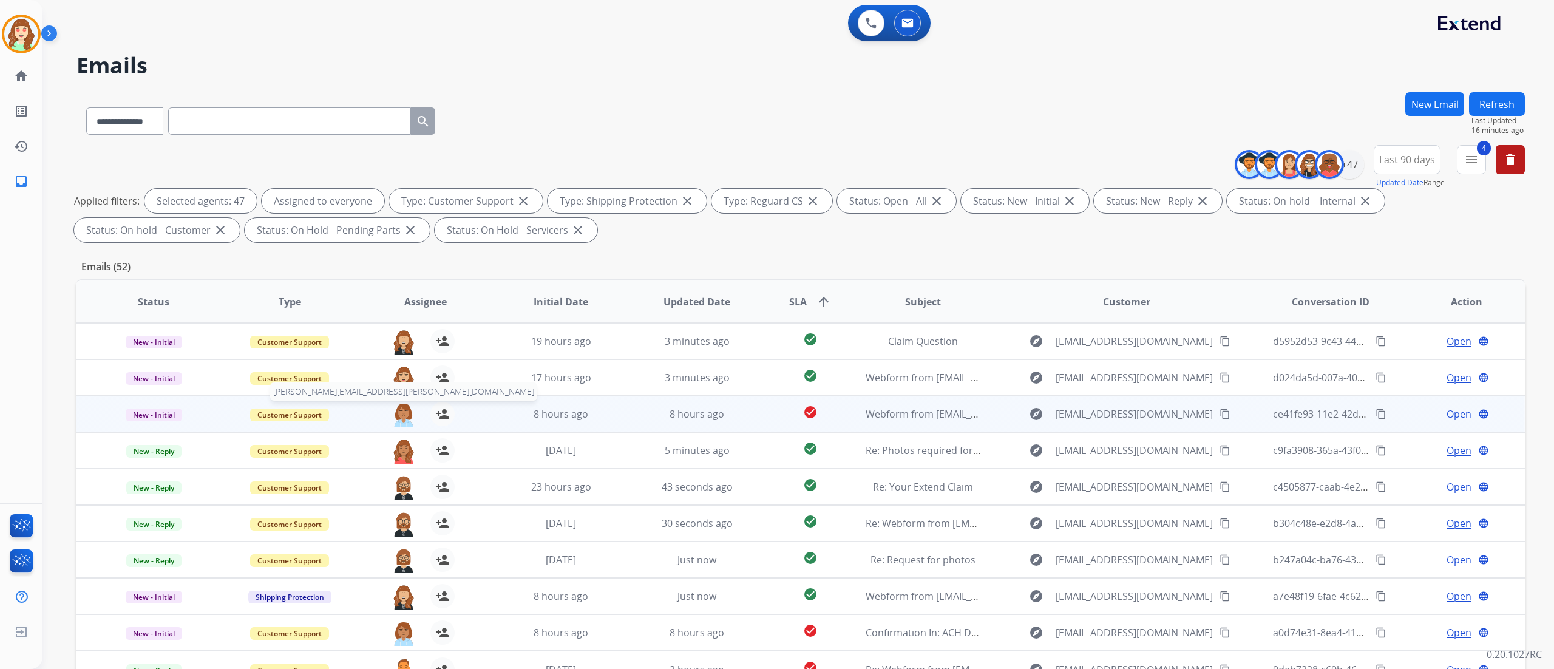
click at [402, 410] on img at bounding box center [403, 414] width 24 height 25
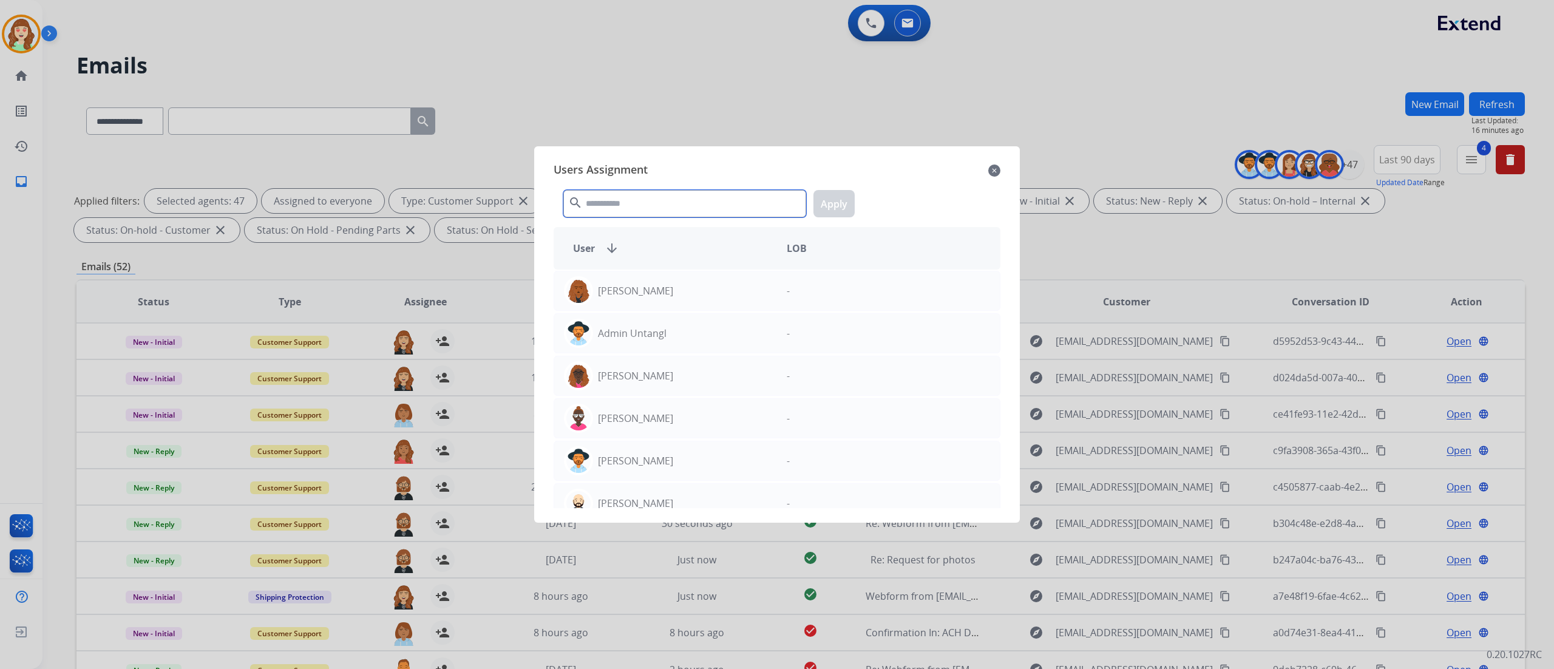
click at [674, 197] on input "text" at bounding box center [684, 203] width 243 height 27
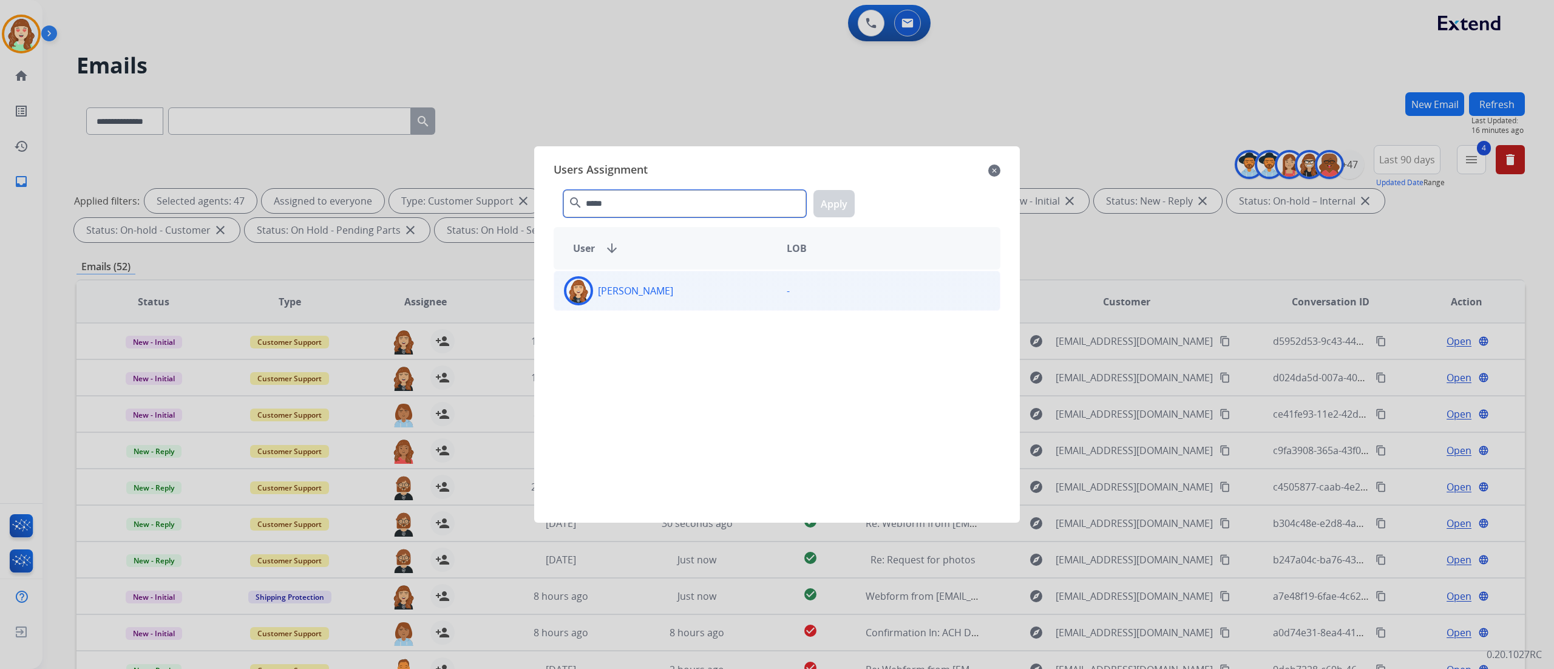
type input "*****"
click at [719, 297] on div "[PERSON_NAME]" at bounding box center [665, 290] width 223 height 29
click at [838, 204] on button "Apply" at bounding box center [833, 203] width 41 height 27
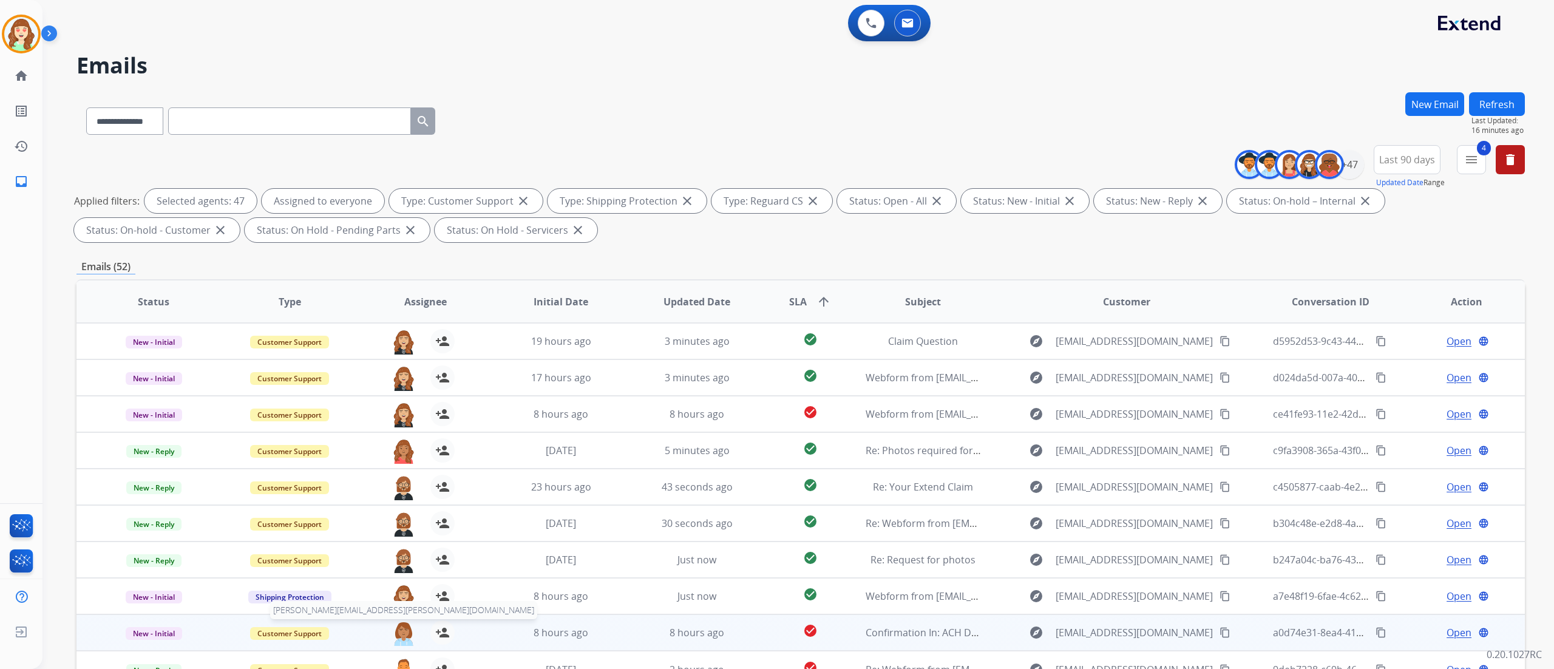
click at [399, 418] on img at bounding box center [403, 632] width 24 height 25
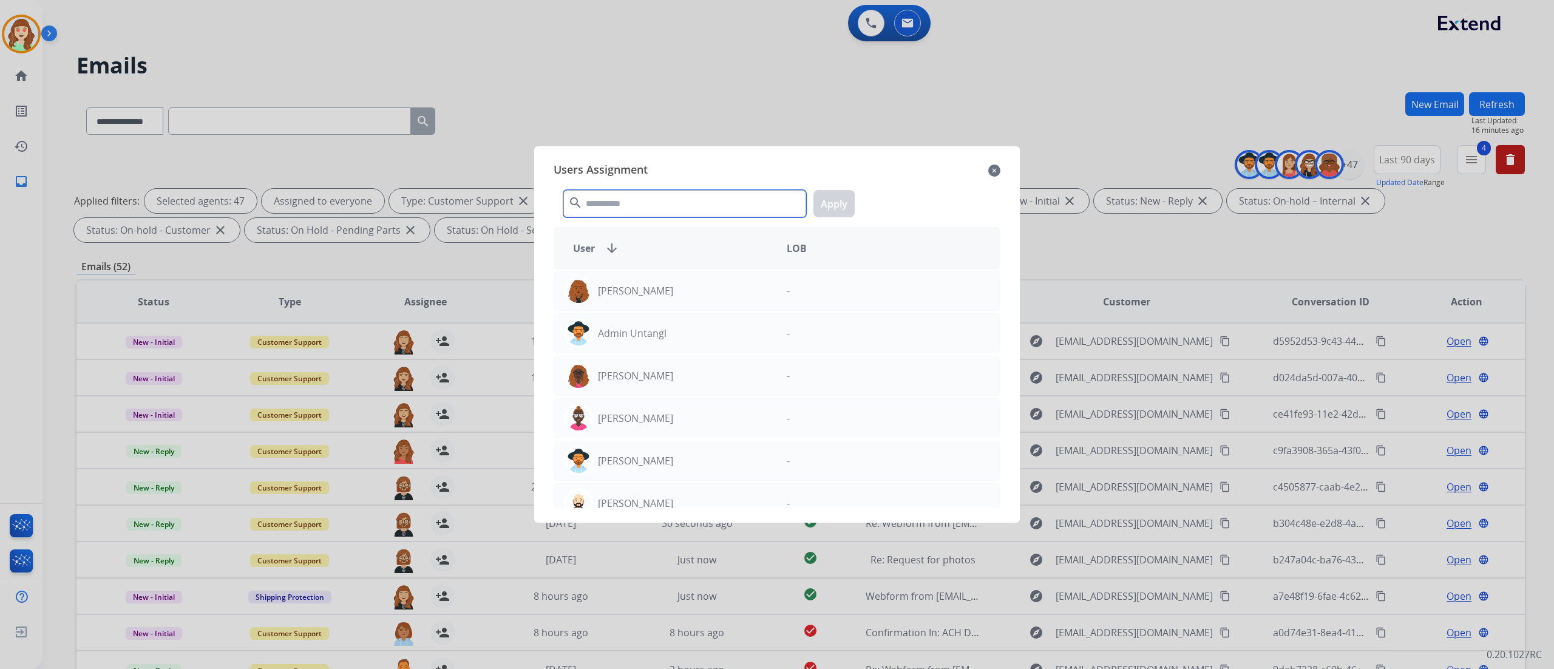
click at [723, 216] on input "text" at bounding box center [684, 203] width 243 height 27
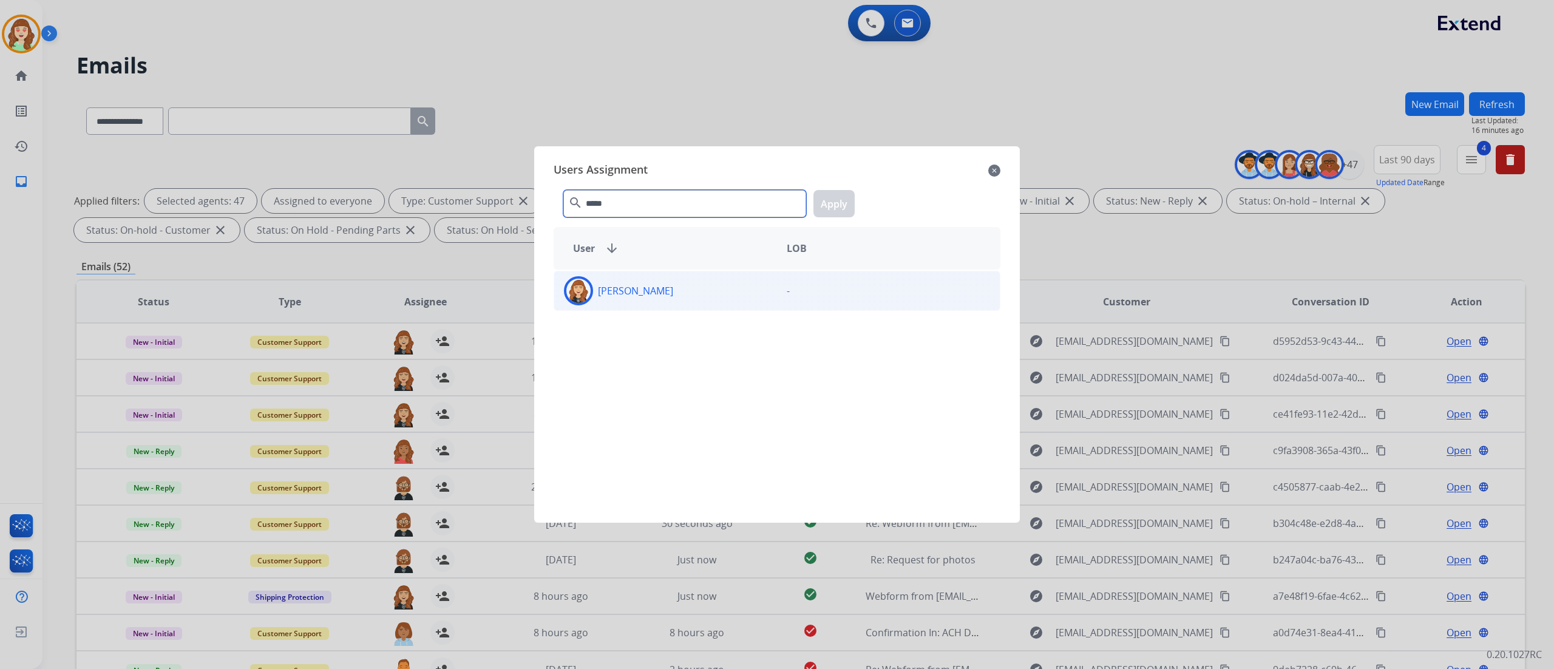
type input "*****"
click at [707, 301] on div "[PERSON_NAME]" at bounding box center [665, 290] width 223 height 29
click at [826, 212] on button "Apply" at bounding box center [833, 203] width 41 height 27
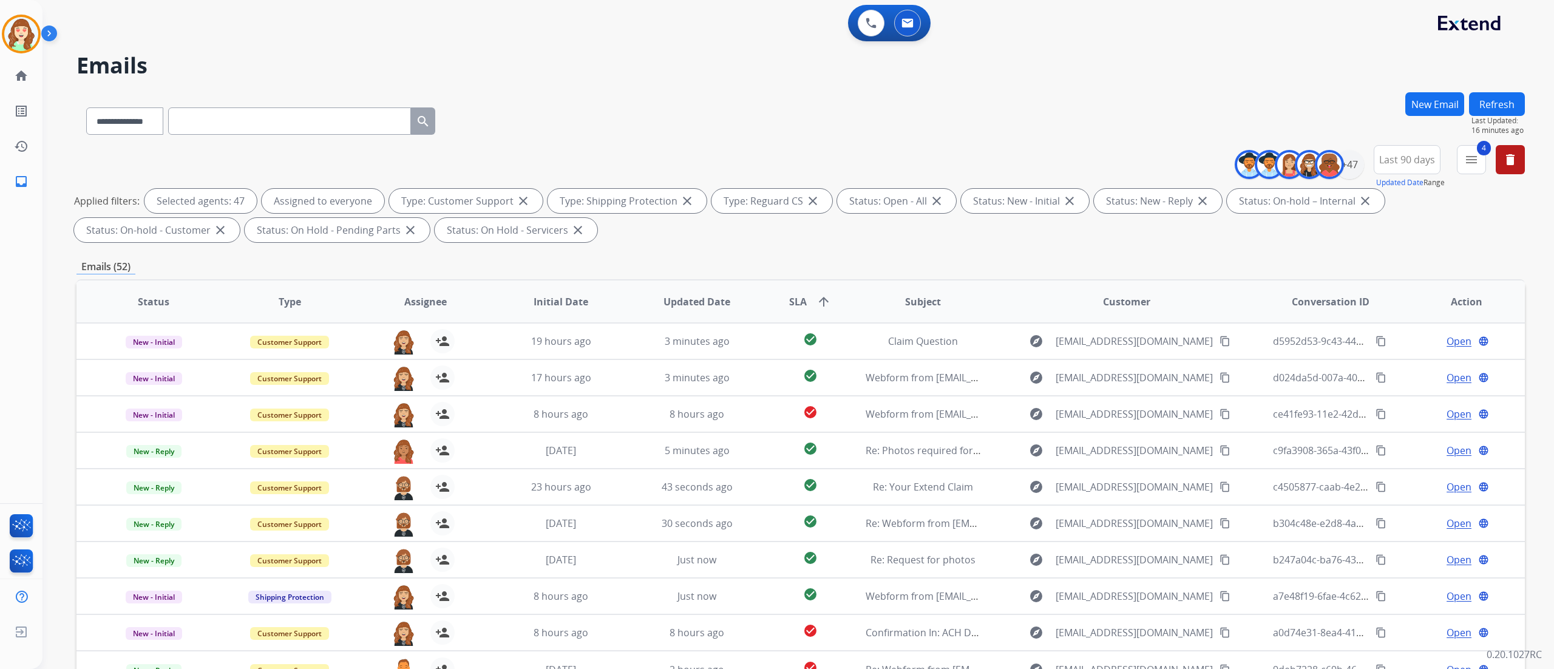
click at [970, 234] on div "Applied filters: Selected agents: 47 Assigned to everyone Type: Customer Suppor…" at bounding box center [798, 215] width 1448 height 53
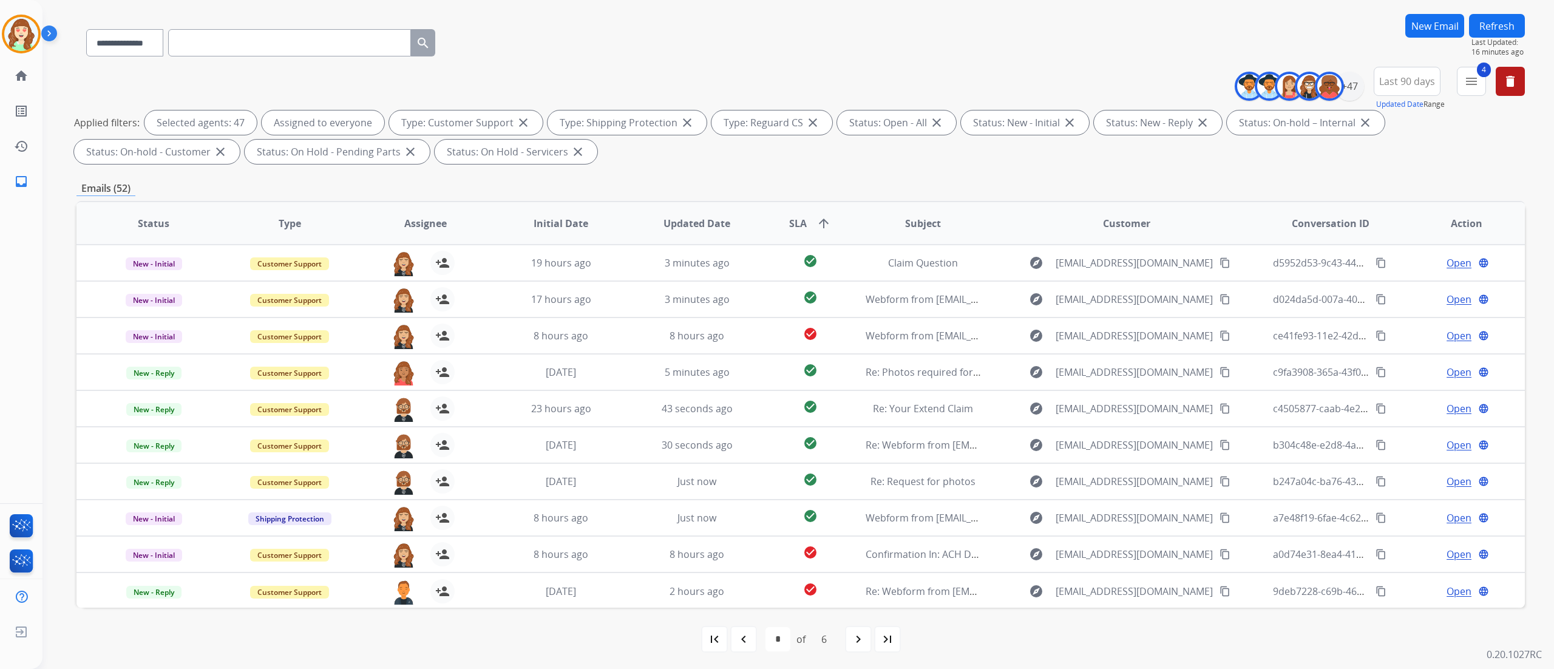
scroll to position [80, 0]
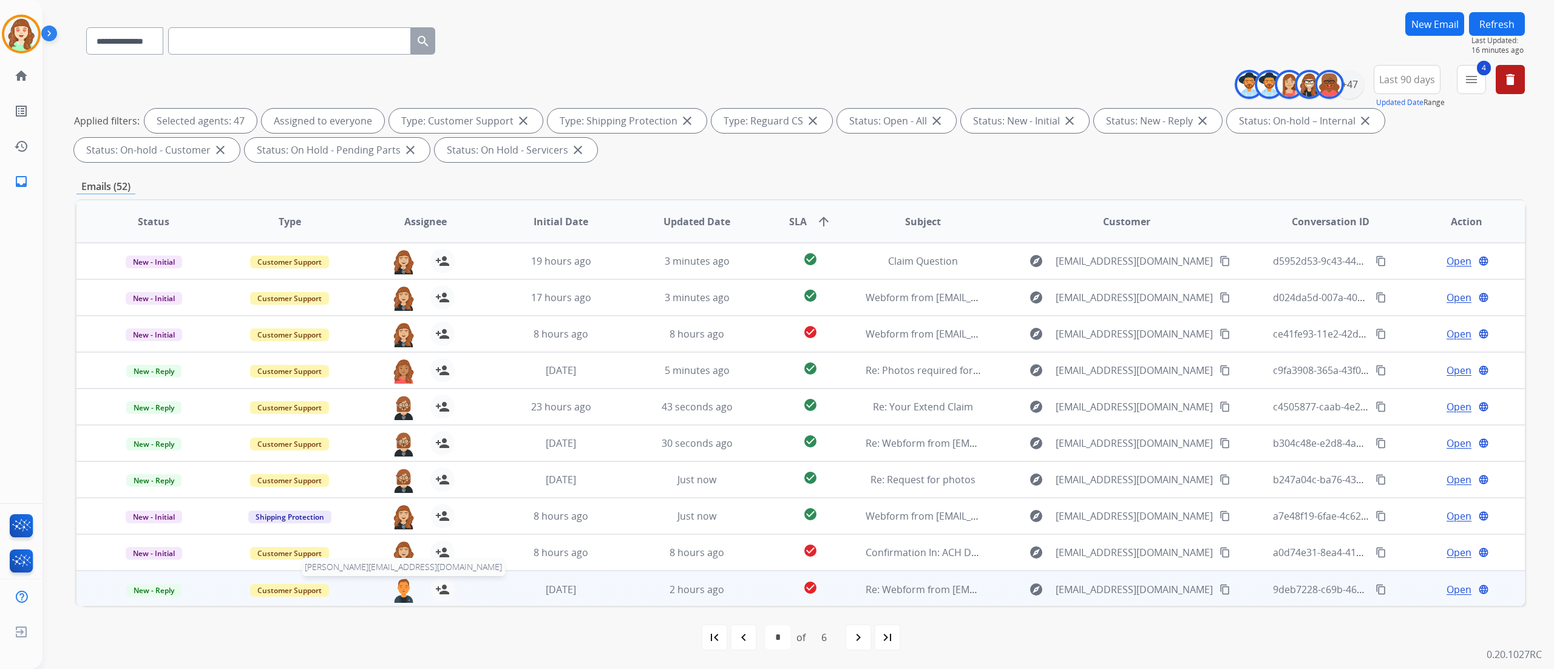
click at [398, 418] on img at bounding box center [403, 589] width 24 height 25
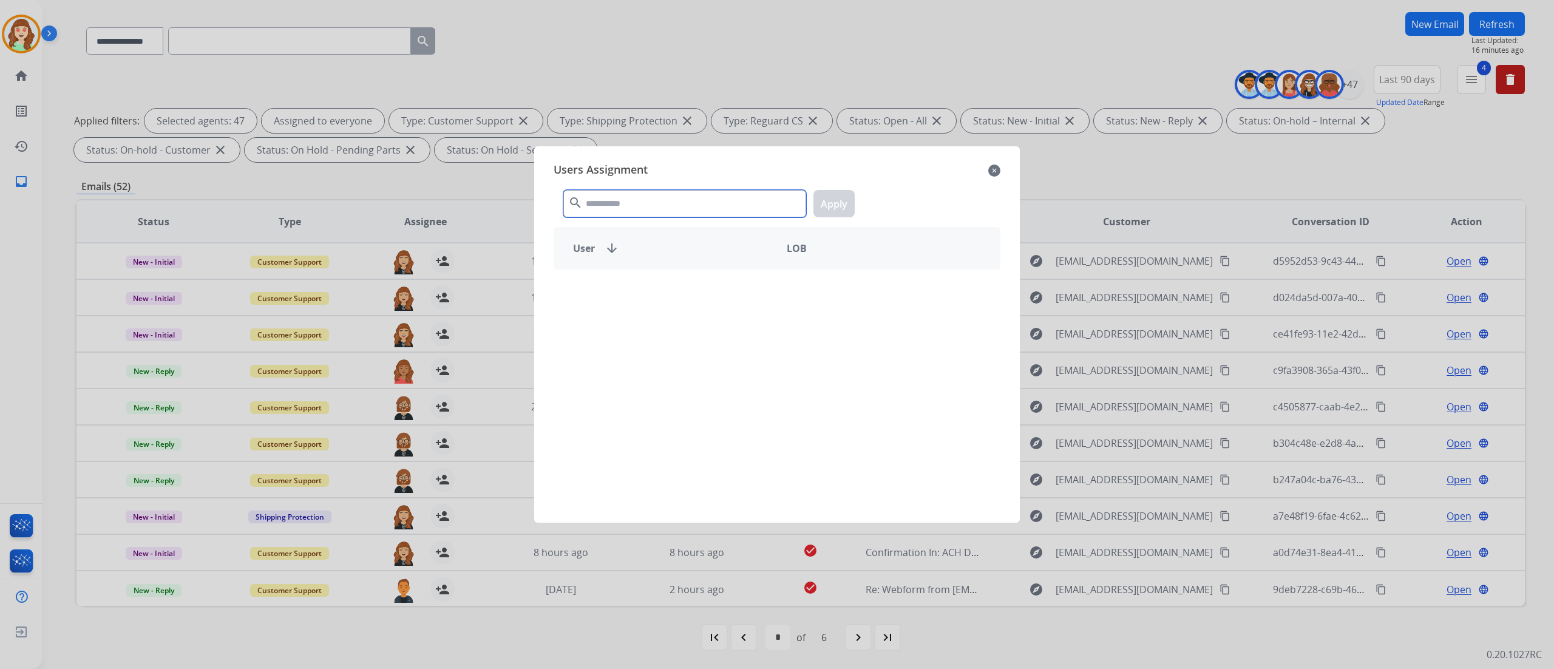
click at [661, 208] on input "text" at bounding box center [684, 203] width 243 height 27
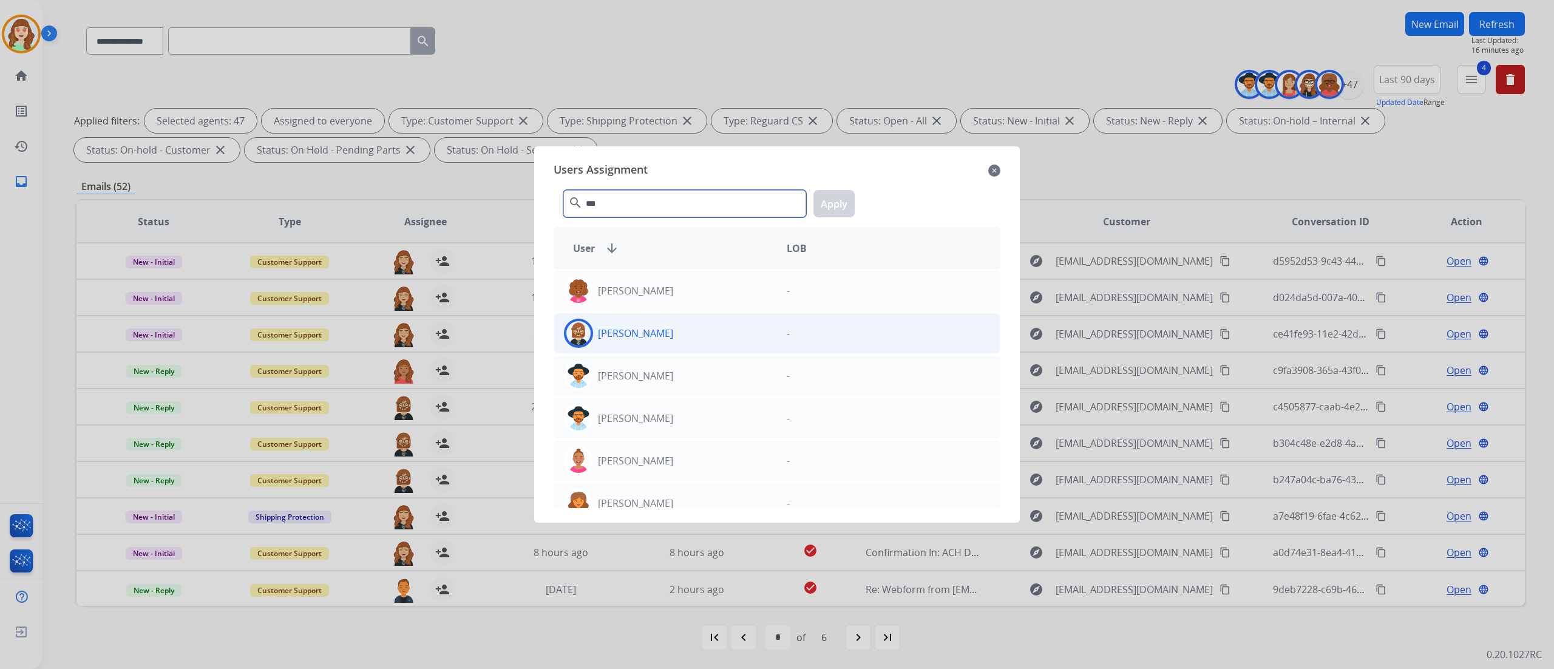
type input "***"
click at [727, 336] on div "[PERSON_NAME]" at bounding box center [665, 333] width 223 height 29
click at [835, 201] on button "Apply" at bounding box center [833, 203] width 41 height 27
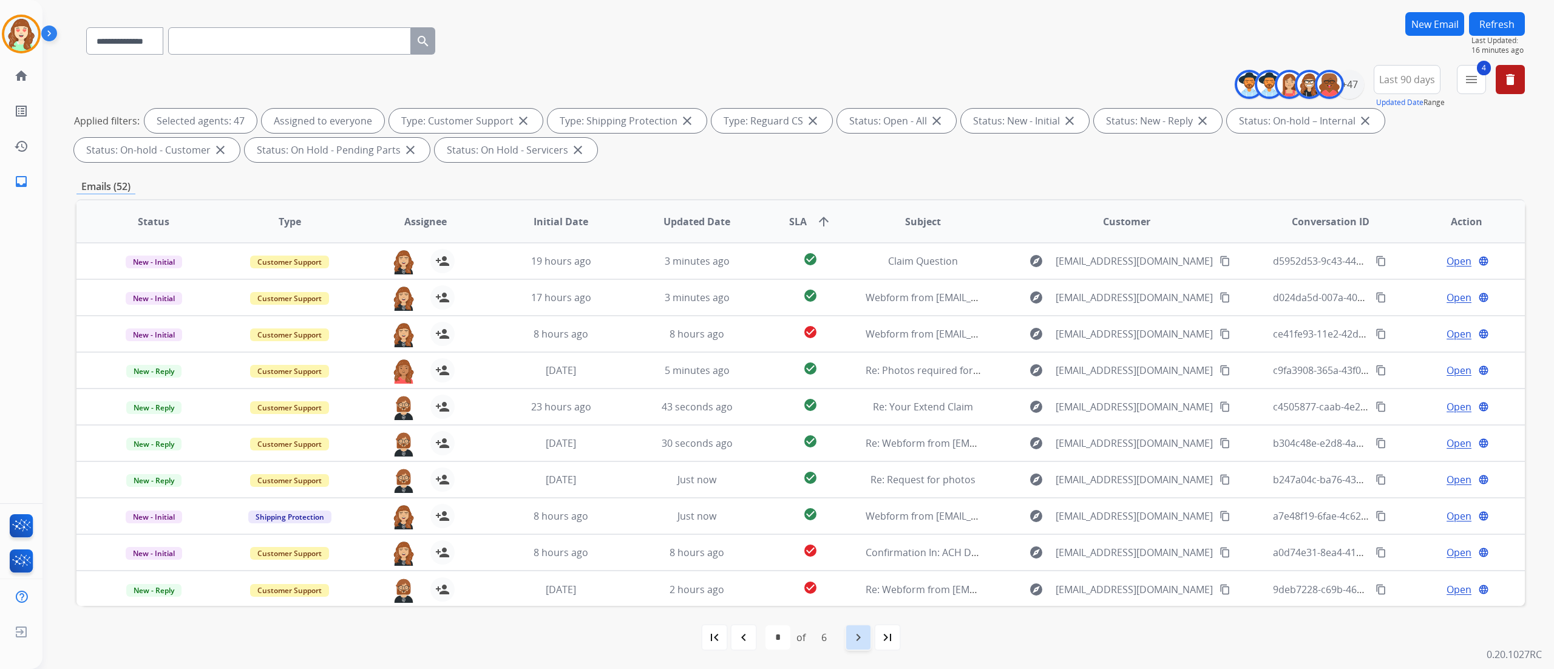
click at [861, 418] on mat-icon "navigate_next" at bounding box center [858, 637] width 15 height 15
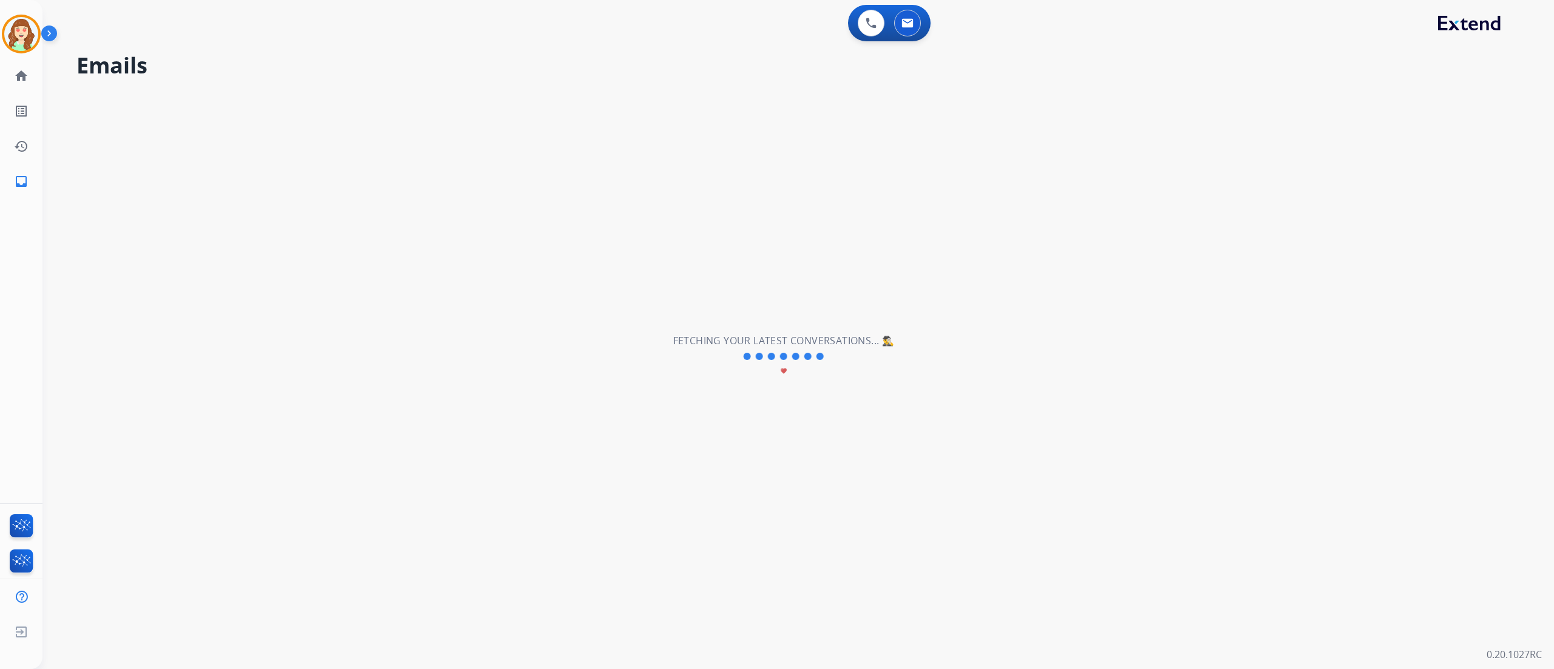
scroll to position [0, 0]
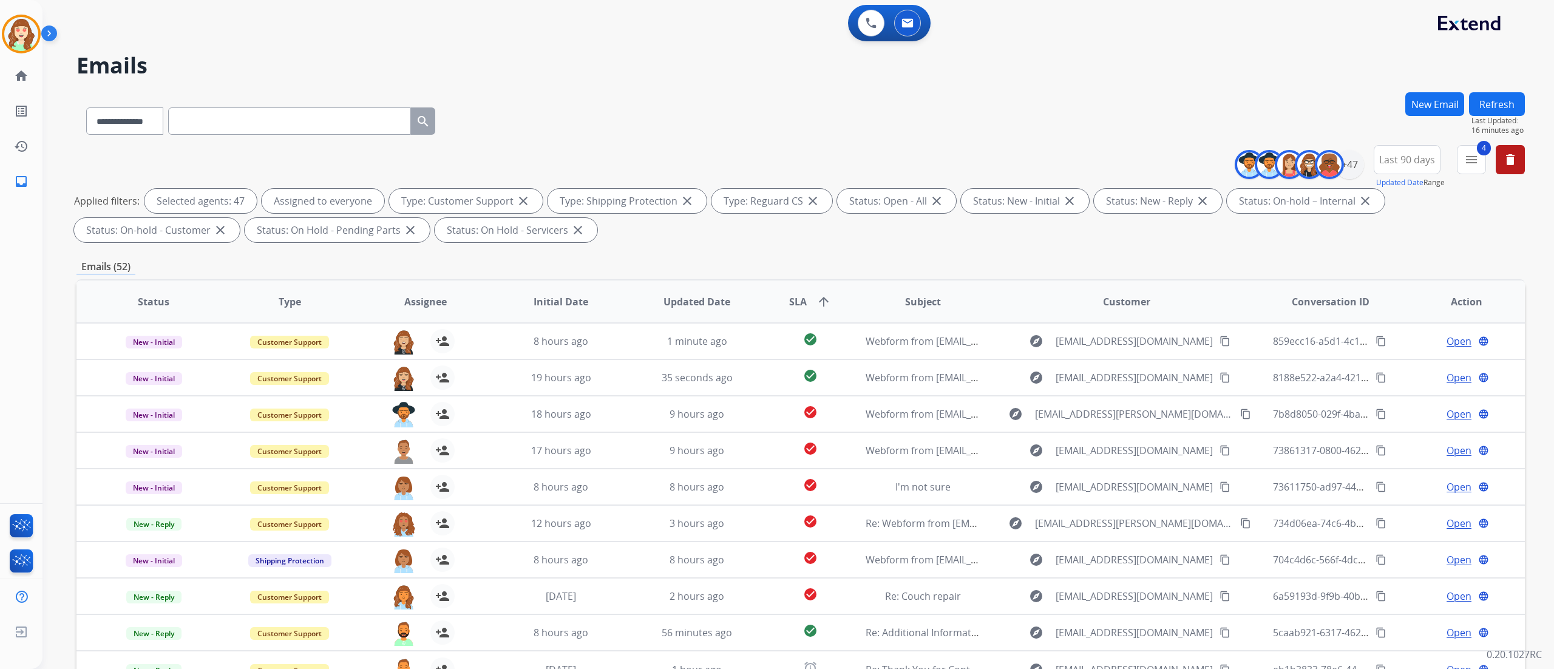
click at [970, 374] on div "**********" at bounding box center [797, 334] width 1511 height 669
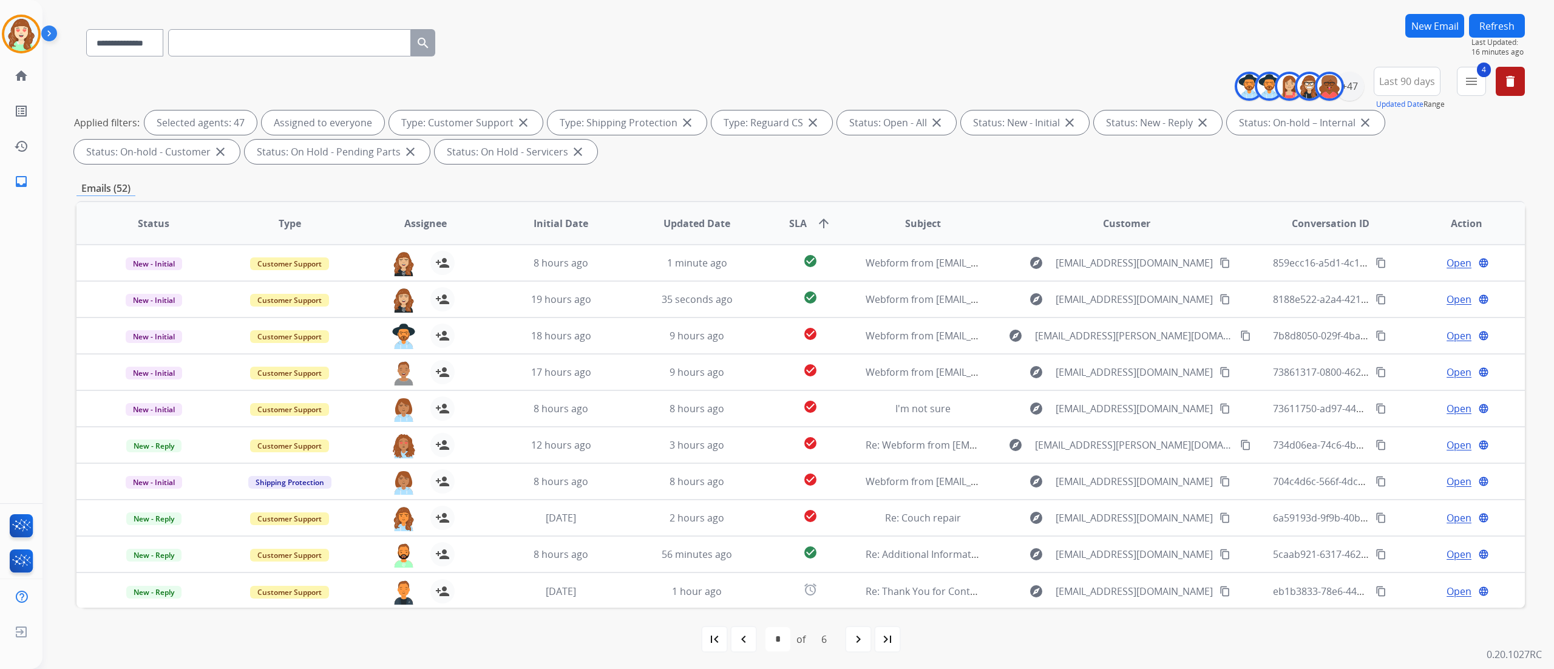
scroll to position [80, 0]
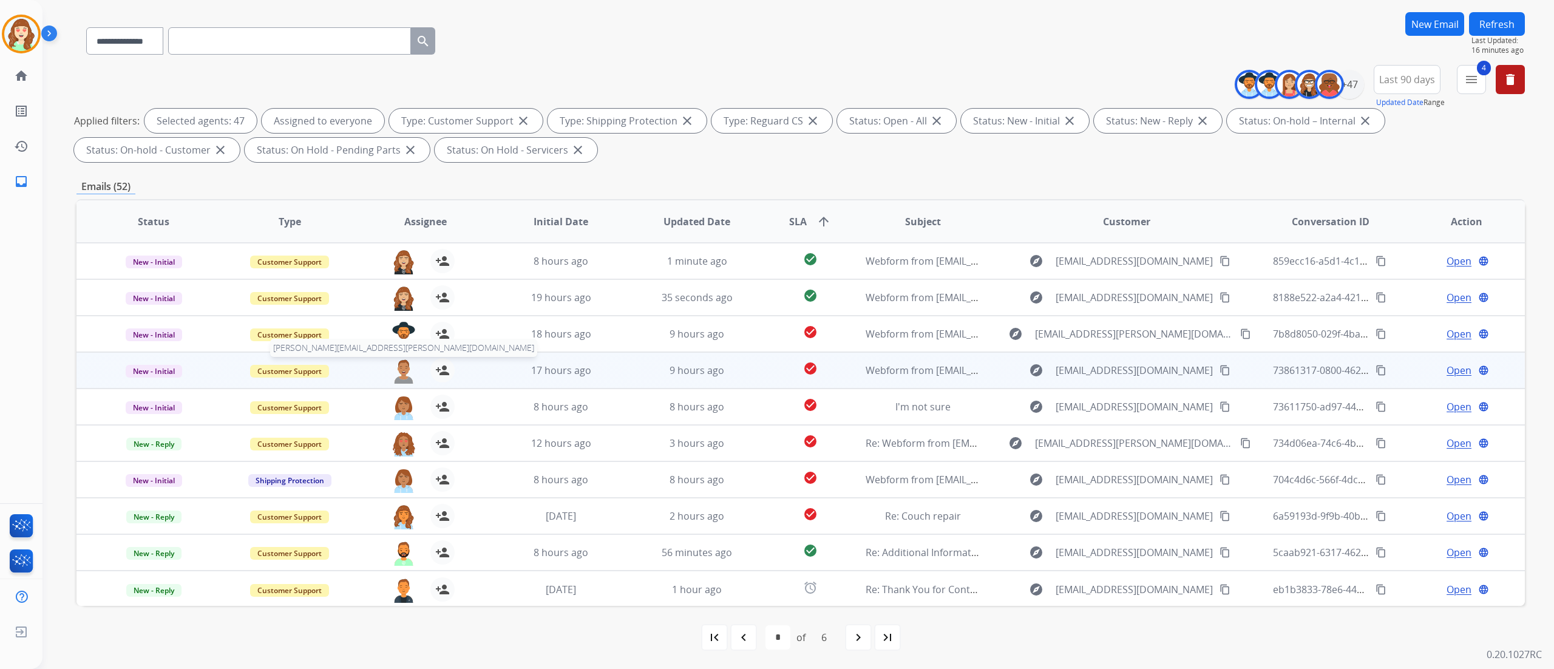
click at [403, 371] on img at bounding box center [403, 370] width 24 height 25
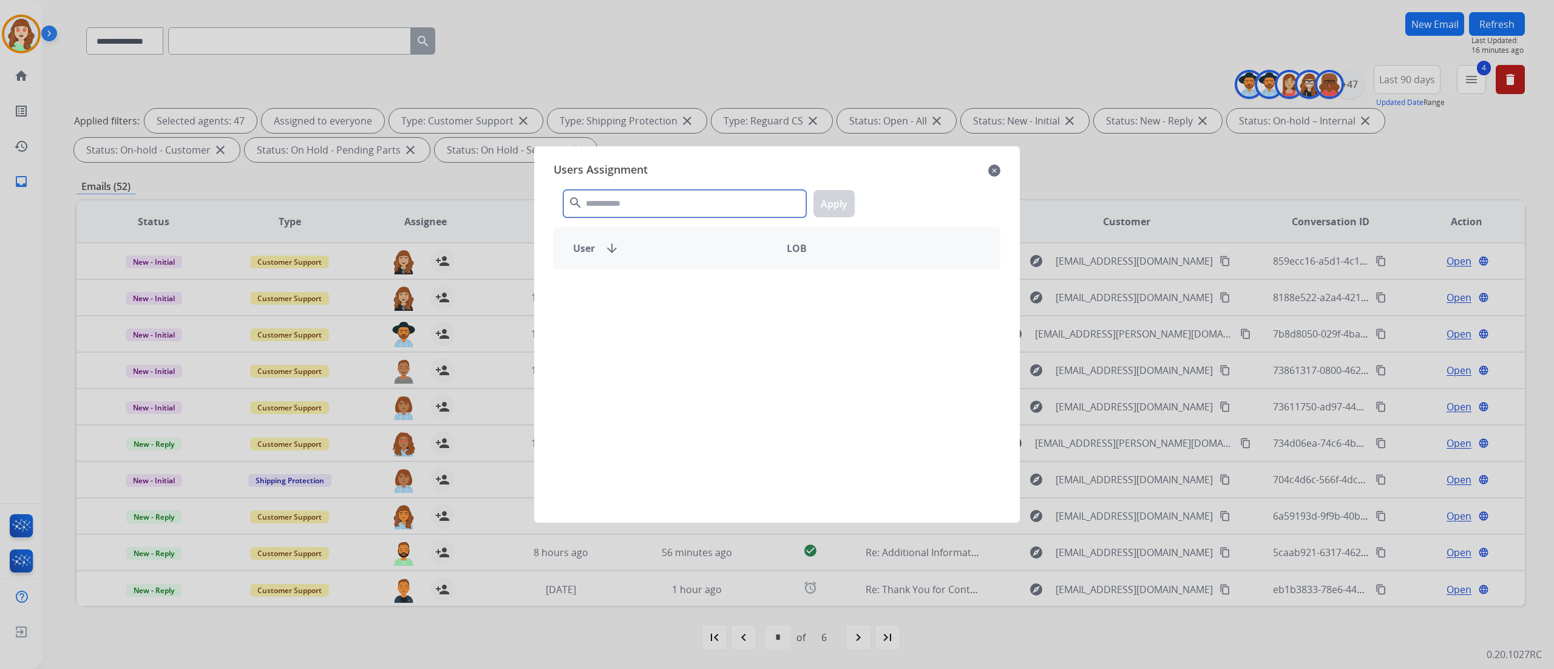
click at [668, 204] on input "text" at bounding box center [684, 203] width 243 height 27
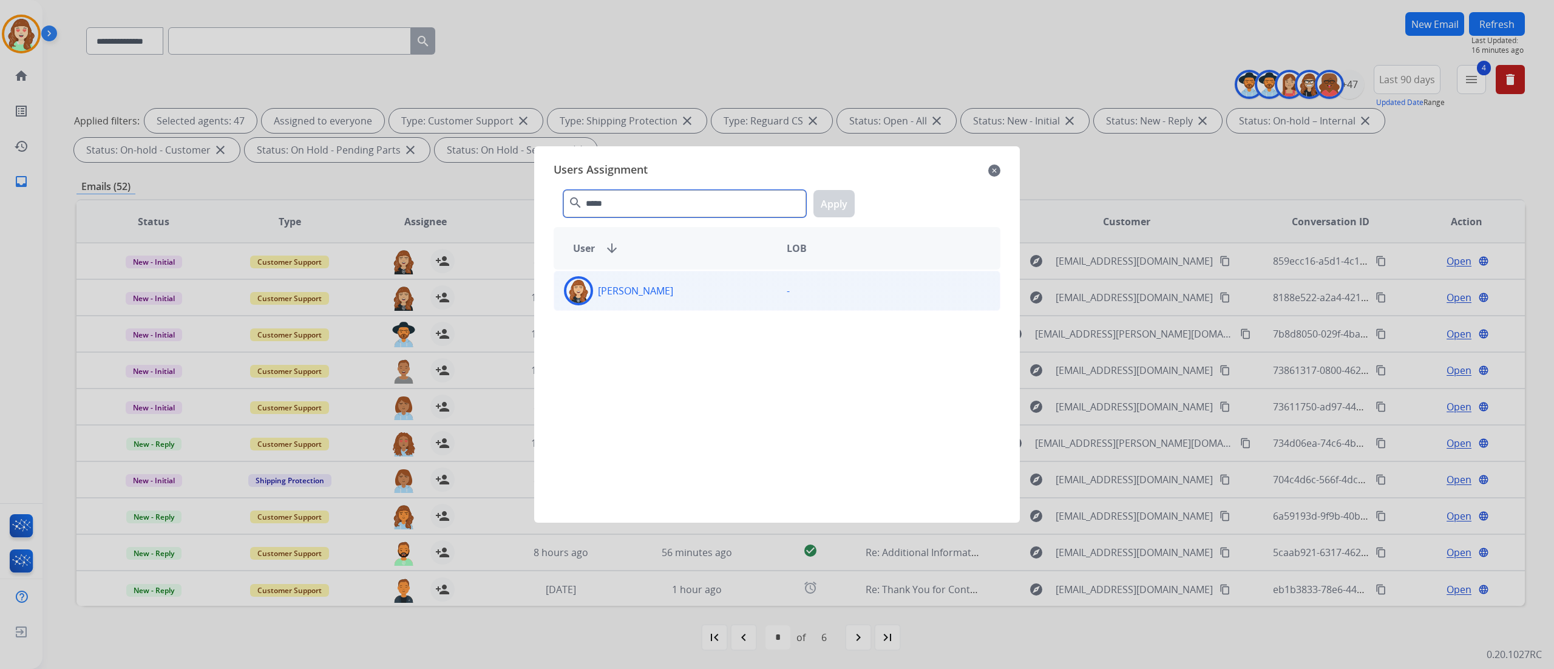
type input "*****"
click at [711, 294] on div "[PERSON_NAME]" at bounding box center [665, 290] width 223 height 29
click at [838, 198] on button "Apply" at bounding box center [833, 203] width 41 height 27
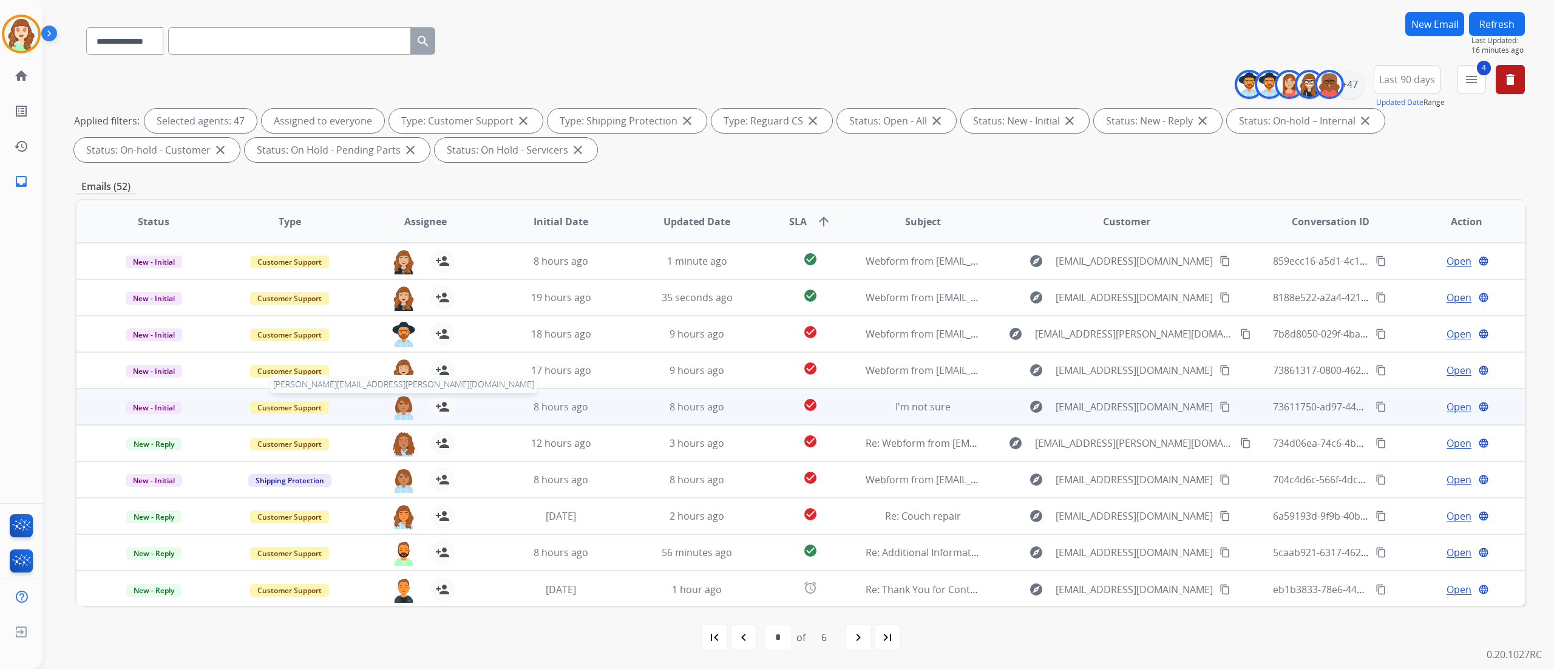
click at [396, 414] on img at bounding box center [403, 406] width 24 height 25
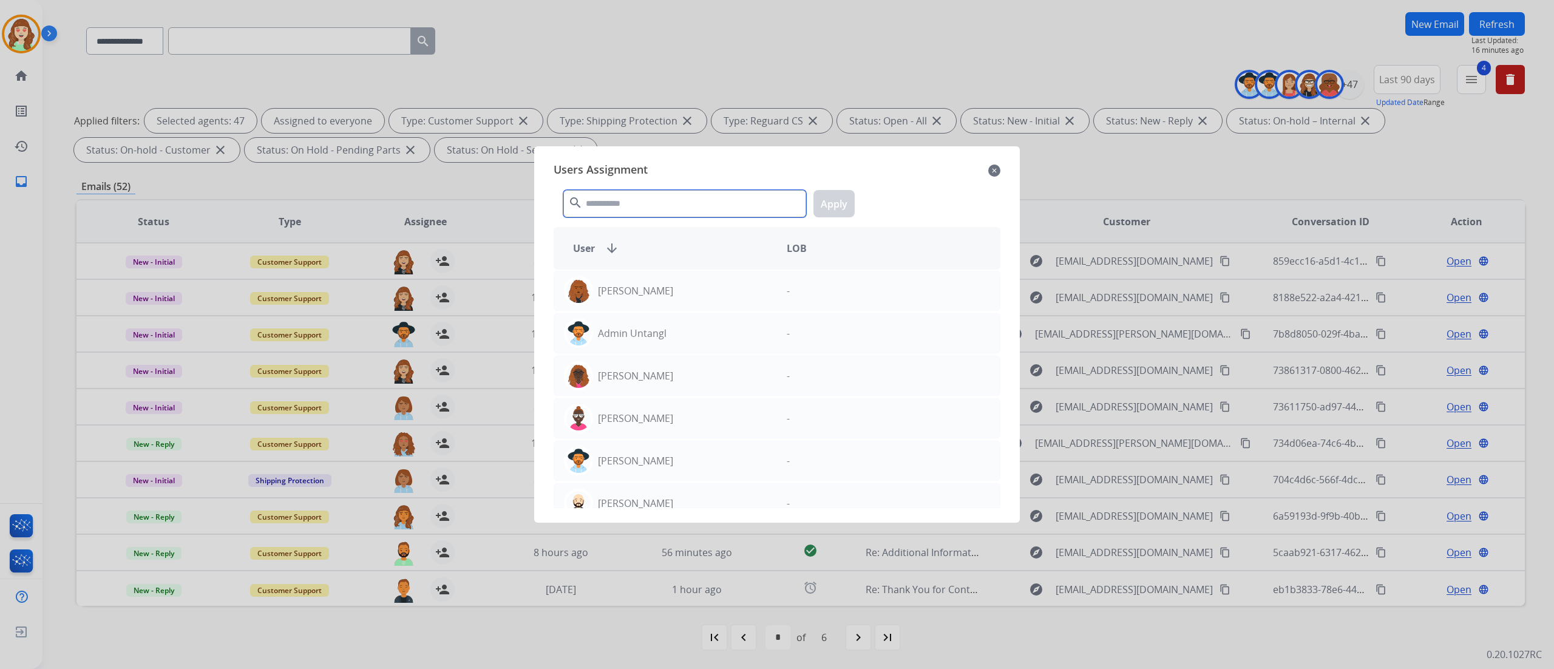
click at [632, 198] on input "text" at bounding box center [684, 203] width 243 height 27
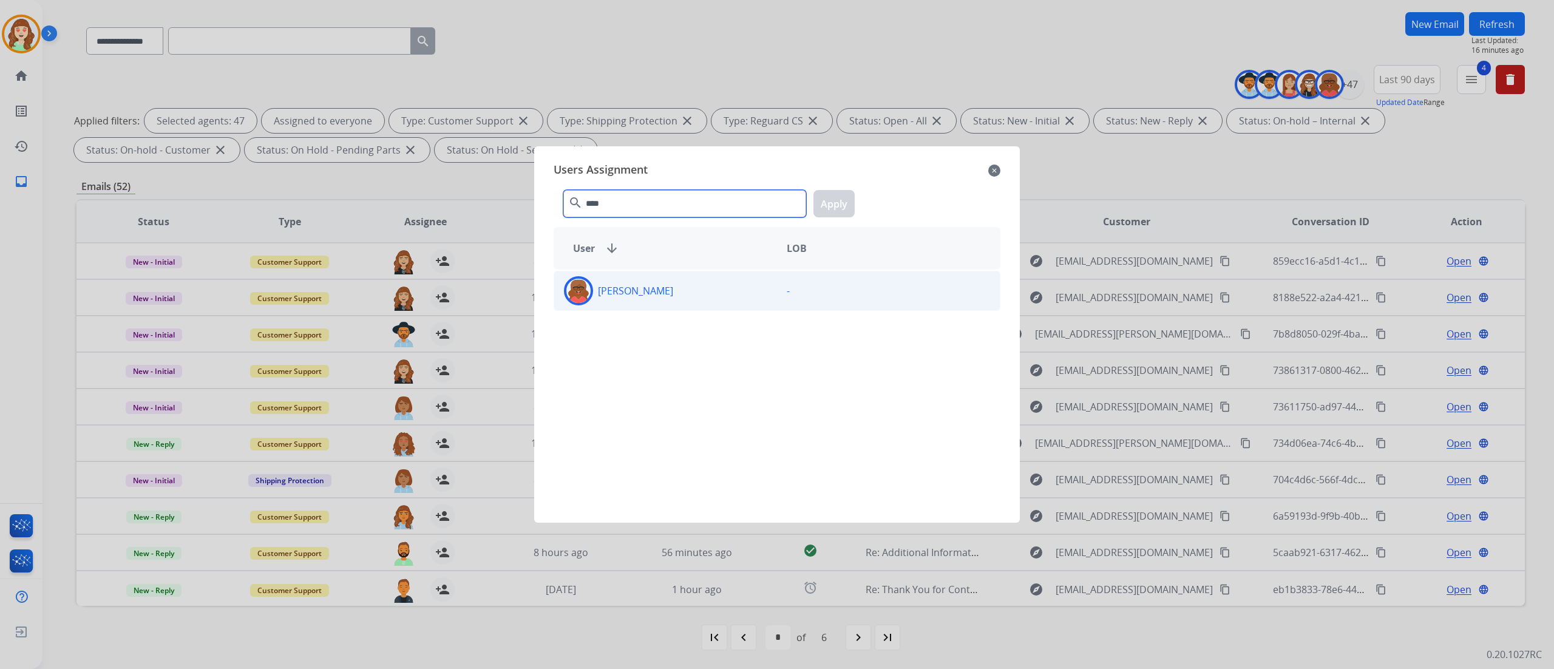
type input "****"
click at [736, 297] on div "[PERSON_NAME]" at bounding box center [665, 290] width 223 height 29
click at [831, 206] on button "Apply" at bounding box center [833, 203] width 41 height 27
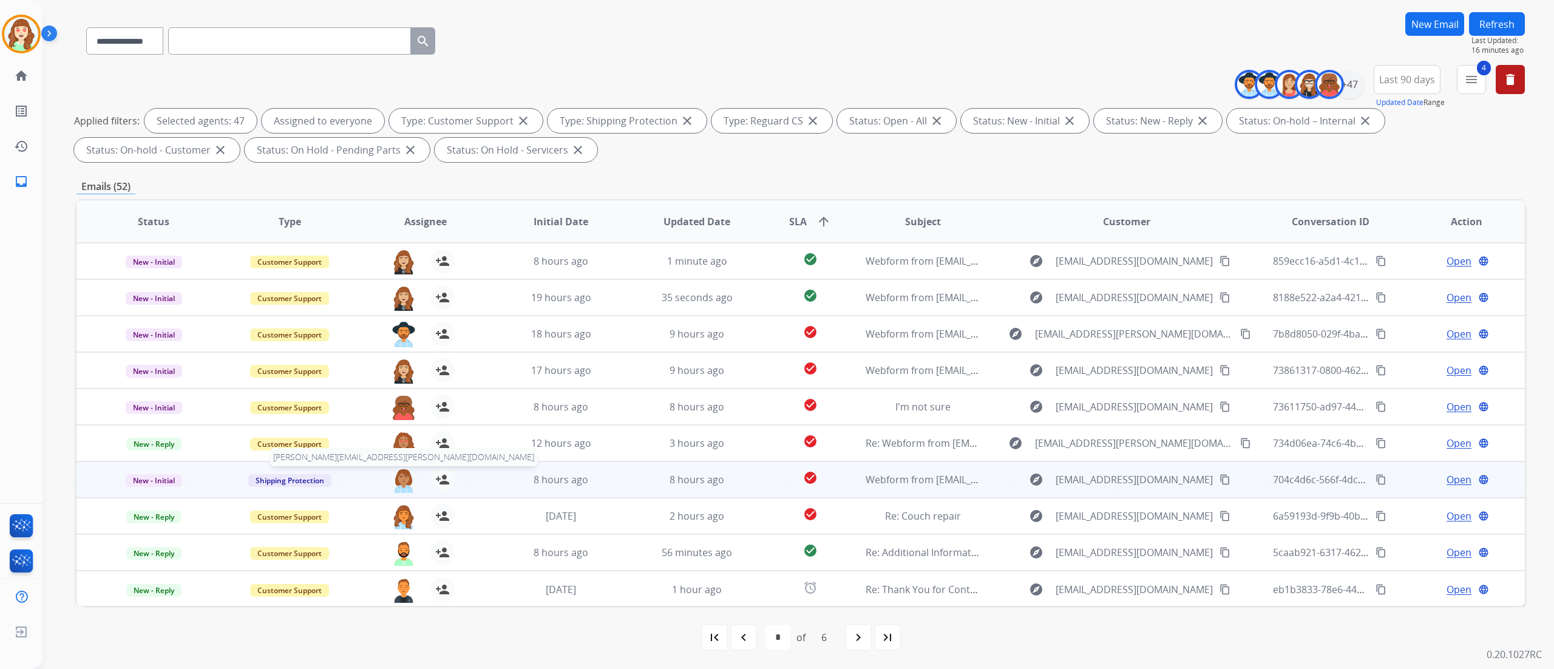
click at [401, 418] on img at bounding box center [403, 479] width 24 height 25
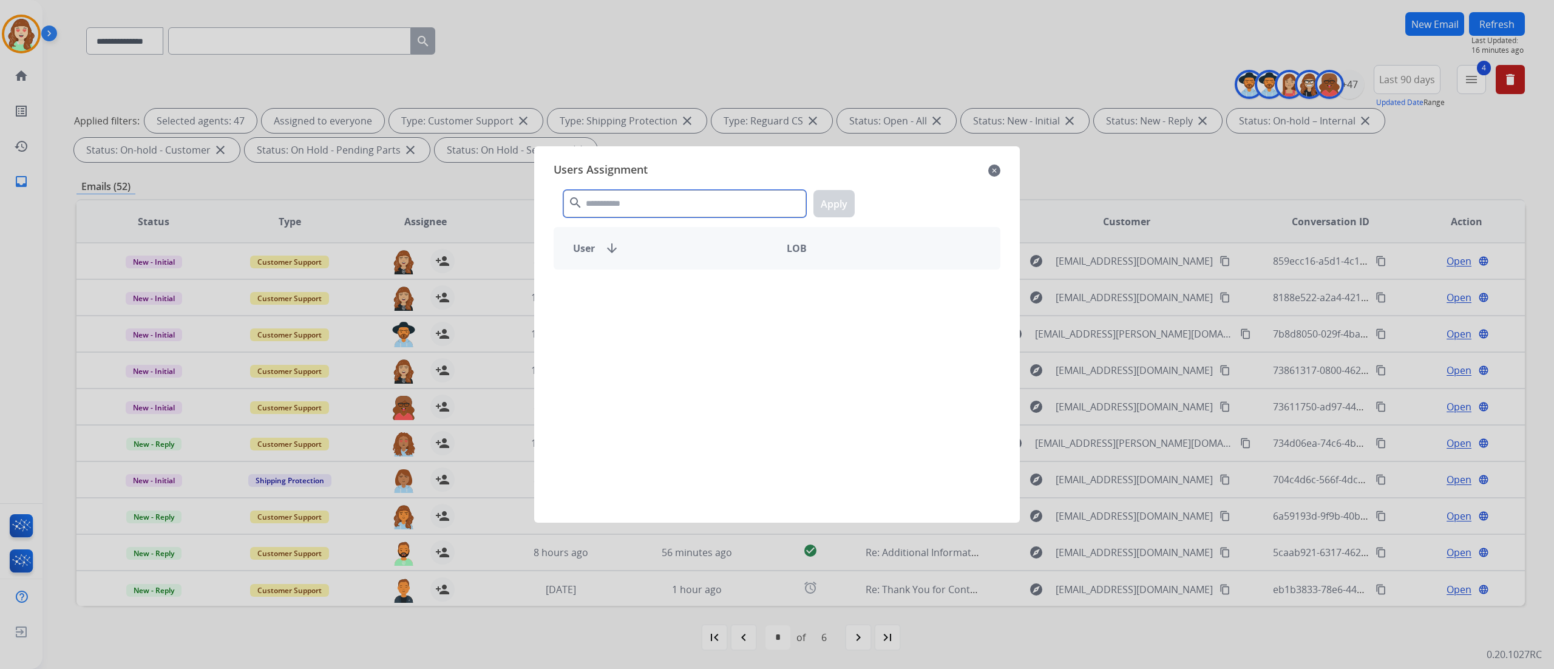
click at [614, 206] on input "text" at bounding box center [684, 203] width 243 height 27
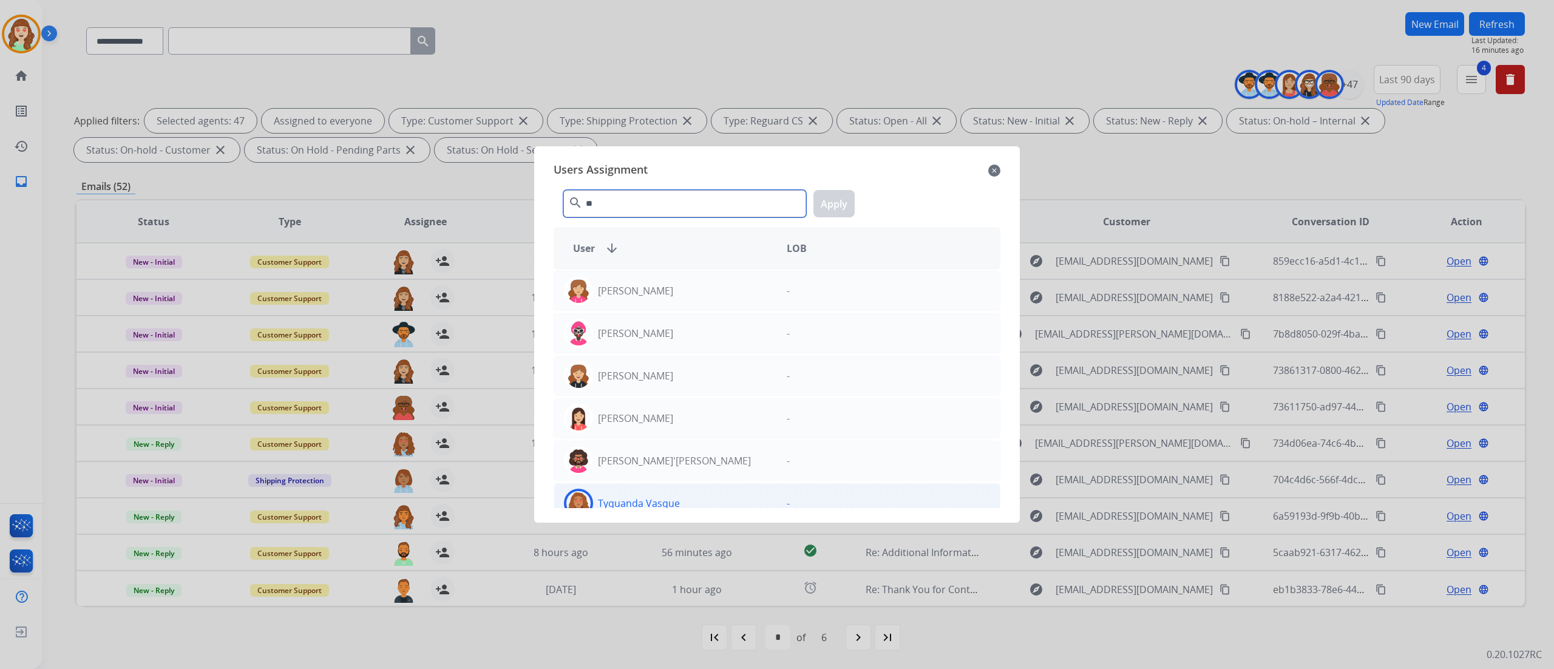
type input "**"
click at [699, 418] on div "Tyquanda Vasque" at bounding box center [665, 503] width 223 height 29
click at [838, 209] on button "Apply" at bounding box center [833, 203] width 41 height 27
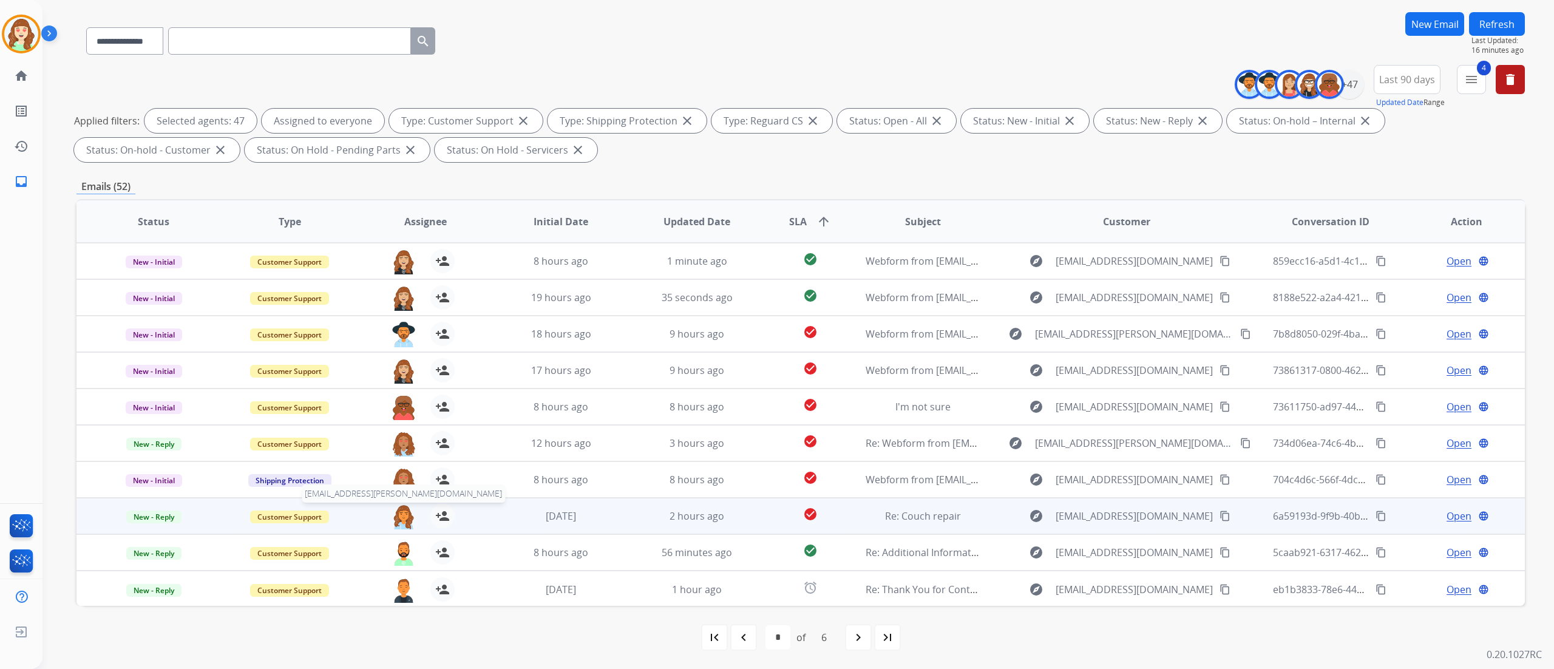
click at [399, 418] on img at bounding box center [403, 516] width 24 height 25
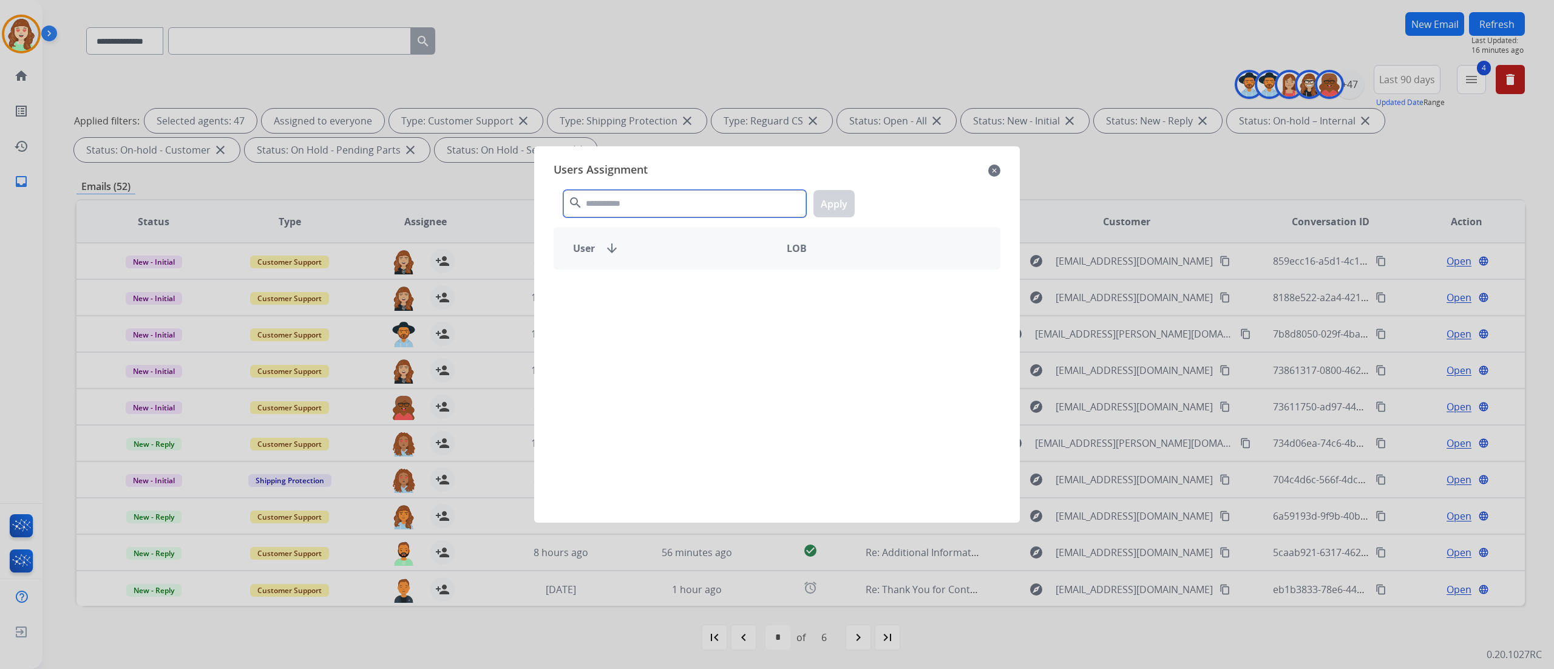
click at [685, 212] on input "text" at bounding box center [684, 203] width 243 height 27
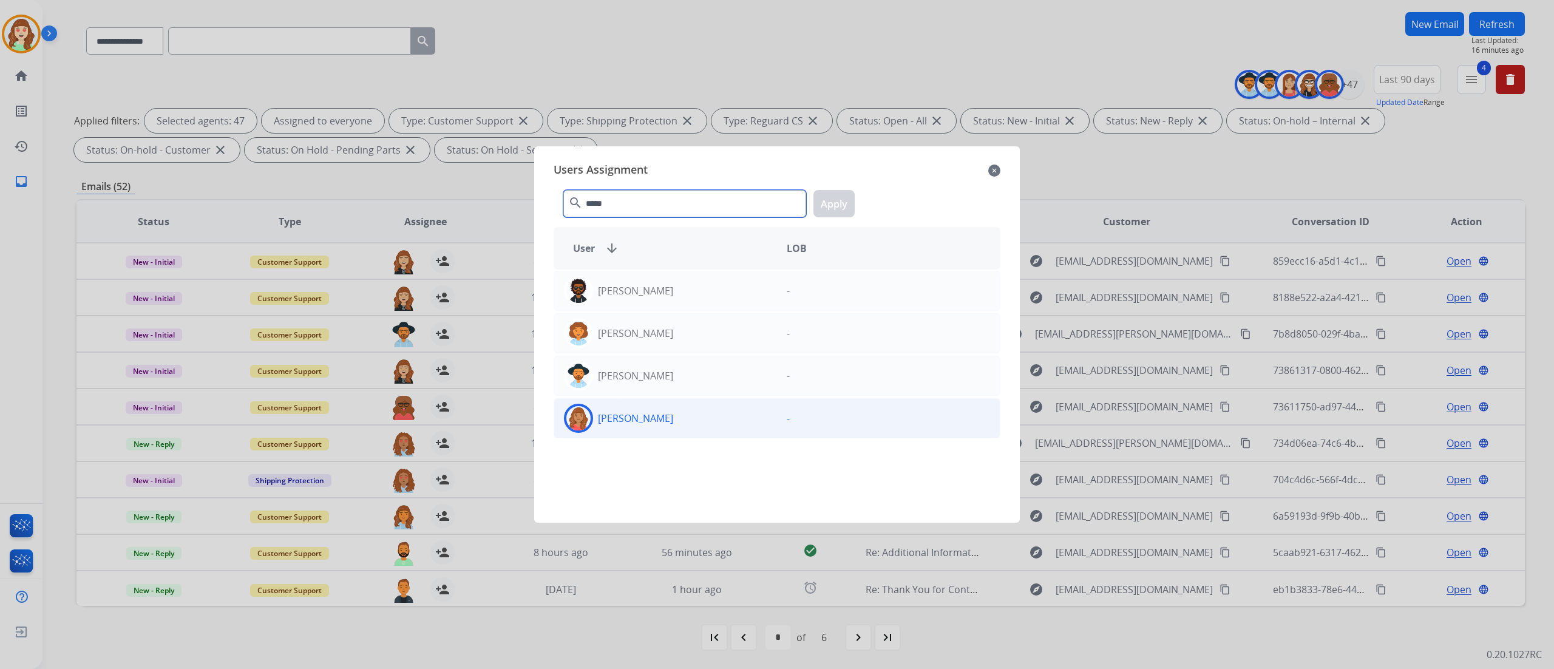
type input "*****"
click at [709, 418] on div "[PERSON_NAME]" at bounding box center [665, 418] width 223 height 29
click at [840, 201] on button "Apply" at bounding box center [833, 203] width 41 height 27
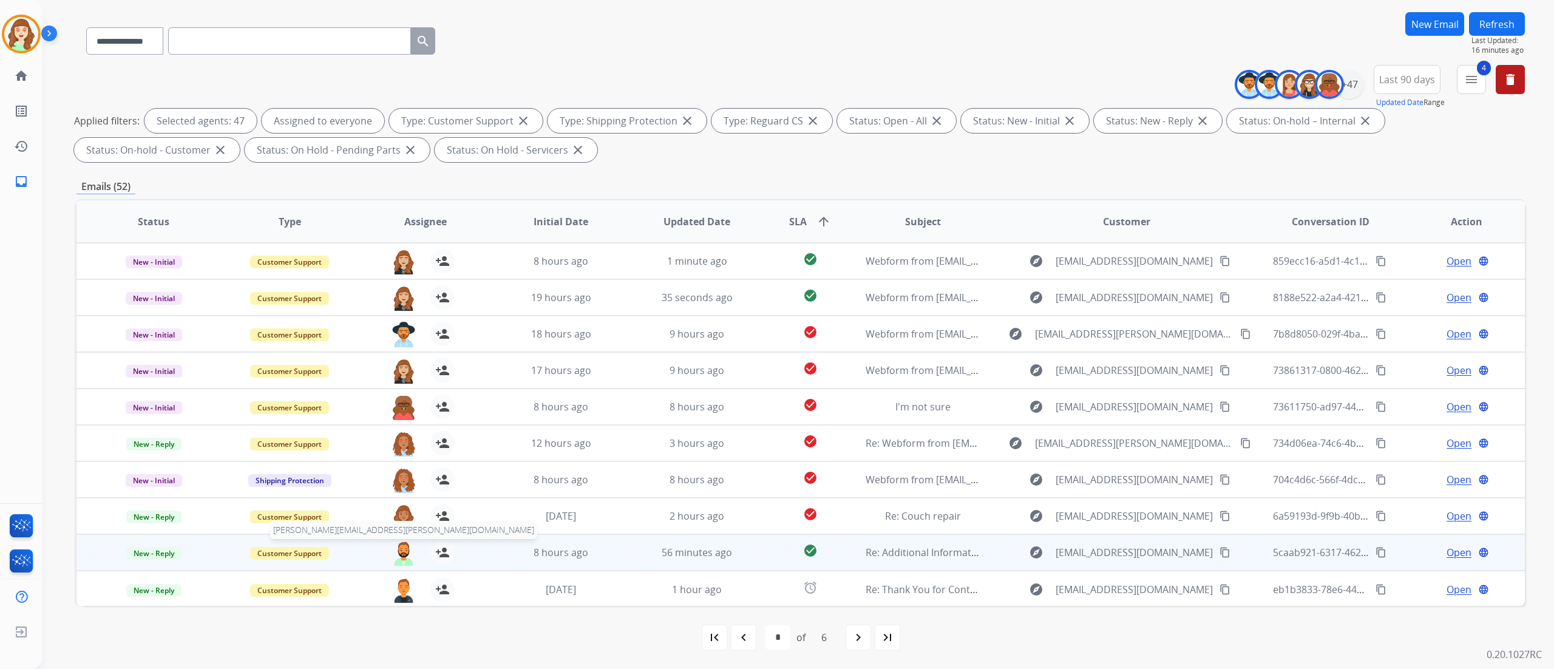
click at [402, 418] on img at bounding box center [403, 552] width 24 height 25
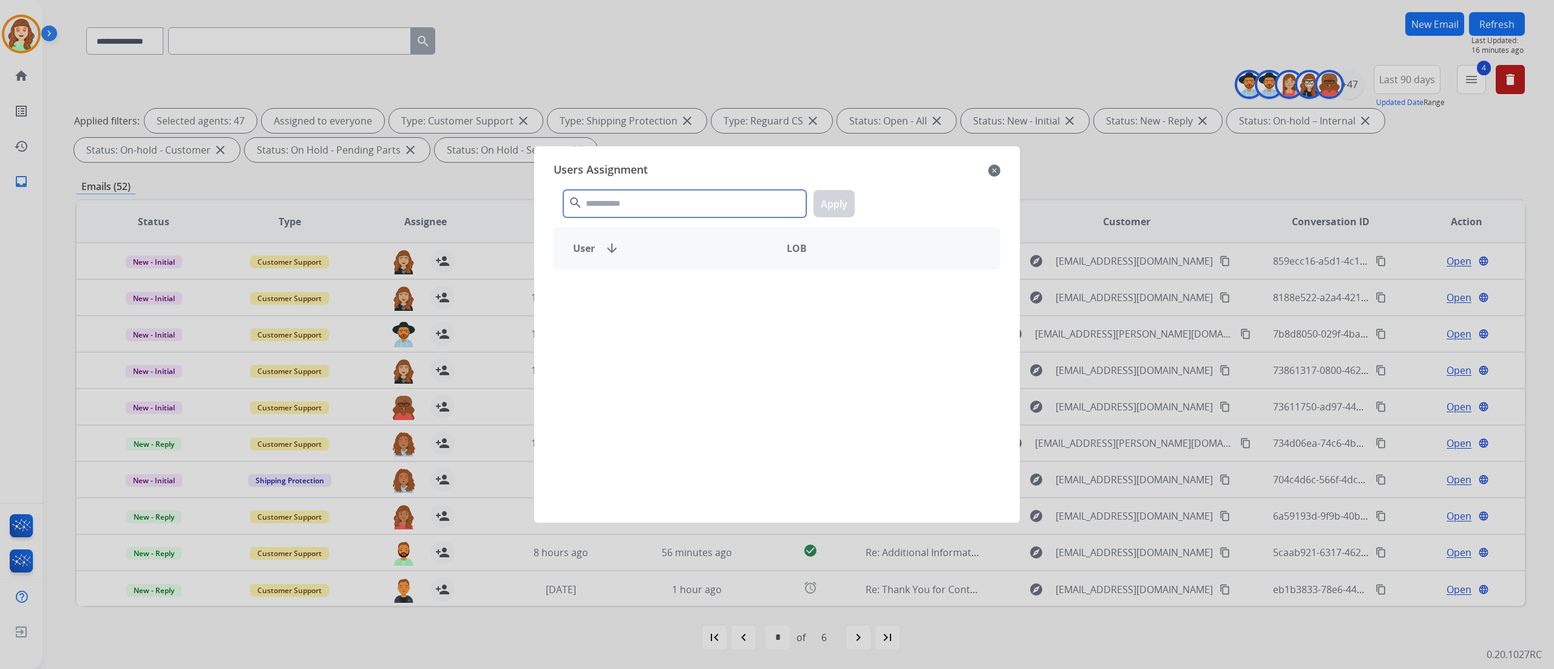
click at [666, 196] on input "text" at bounding box center [684, 203] width 243 height 27
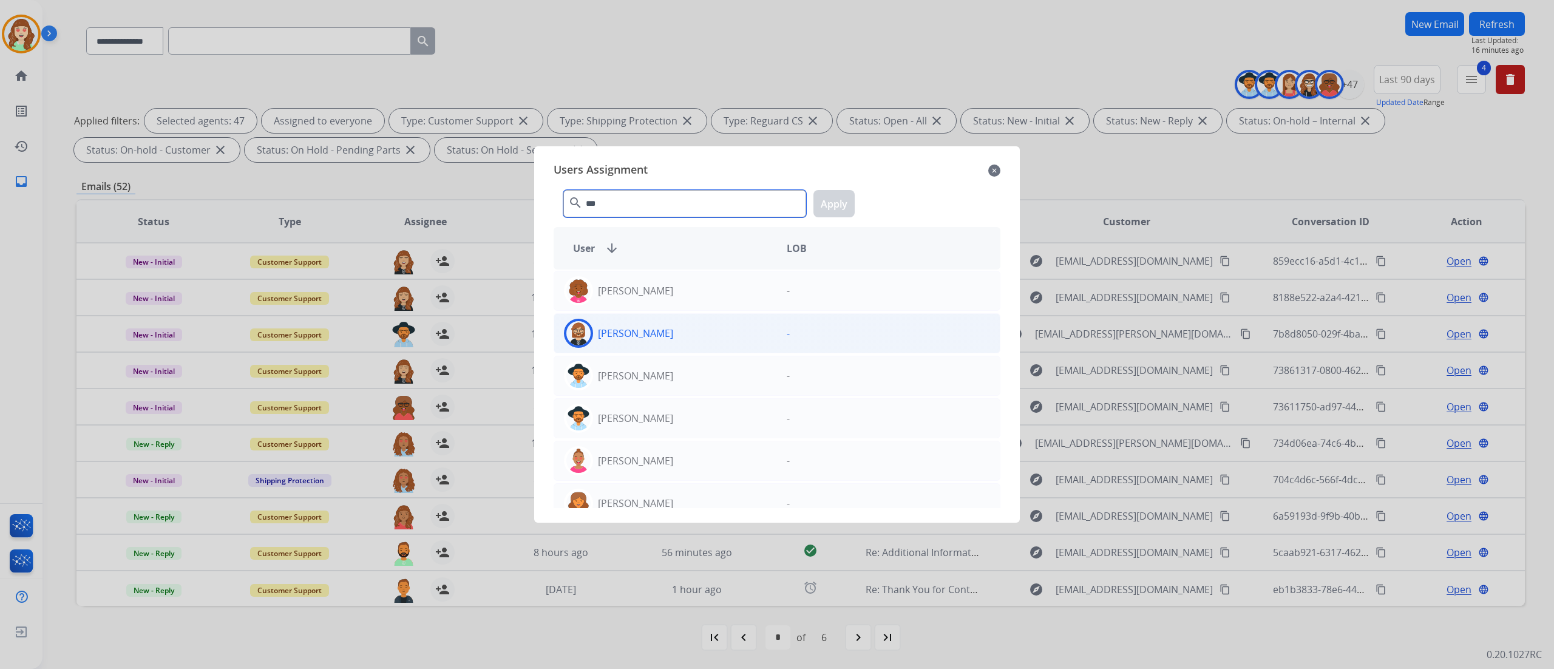
type input "***"
click at [691, 345] on div "[PERSON_NAME]" at bounding box center [665, 333] width 223 height 29
click at [843, 201] on button "Apply" at bounding box center [833, 203] width 41 height 27
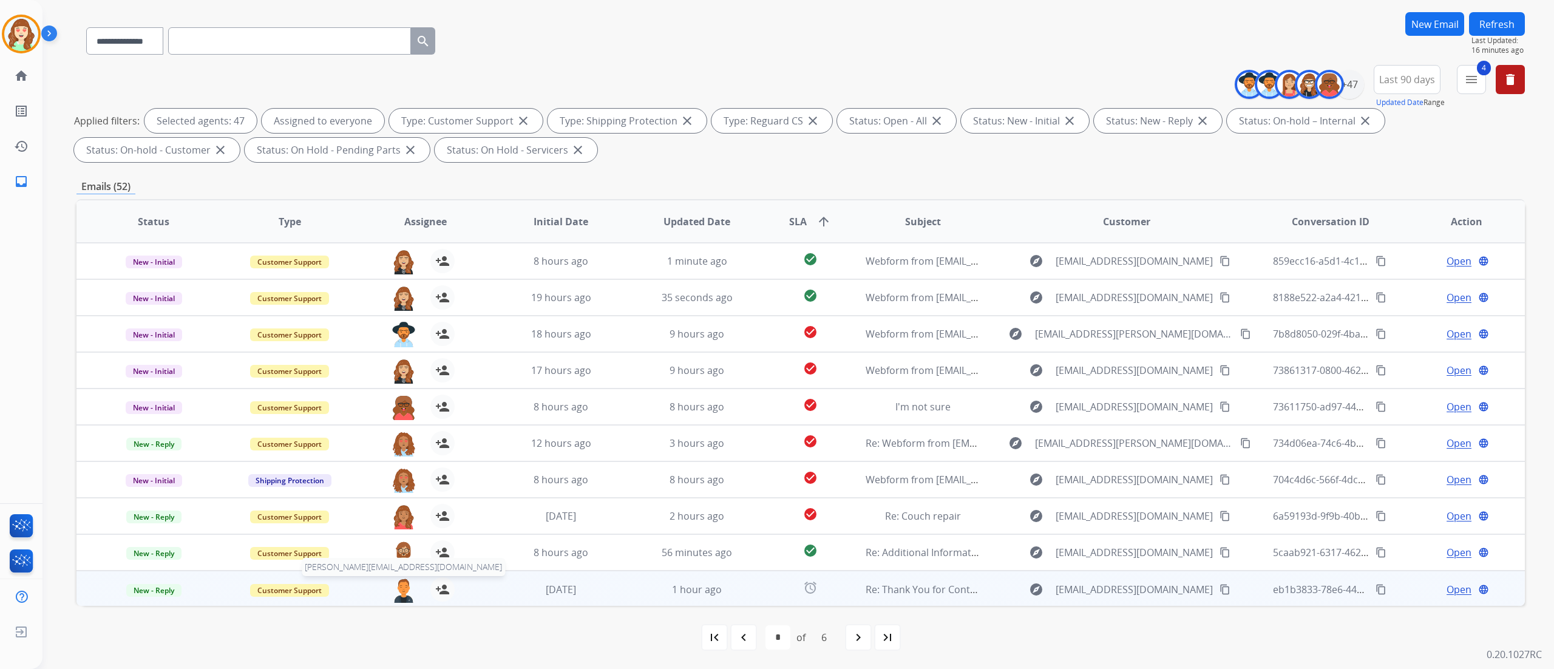
click at [401, 418] on img at bounding box center [403, 589] width 24 height 25
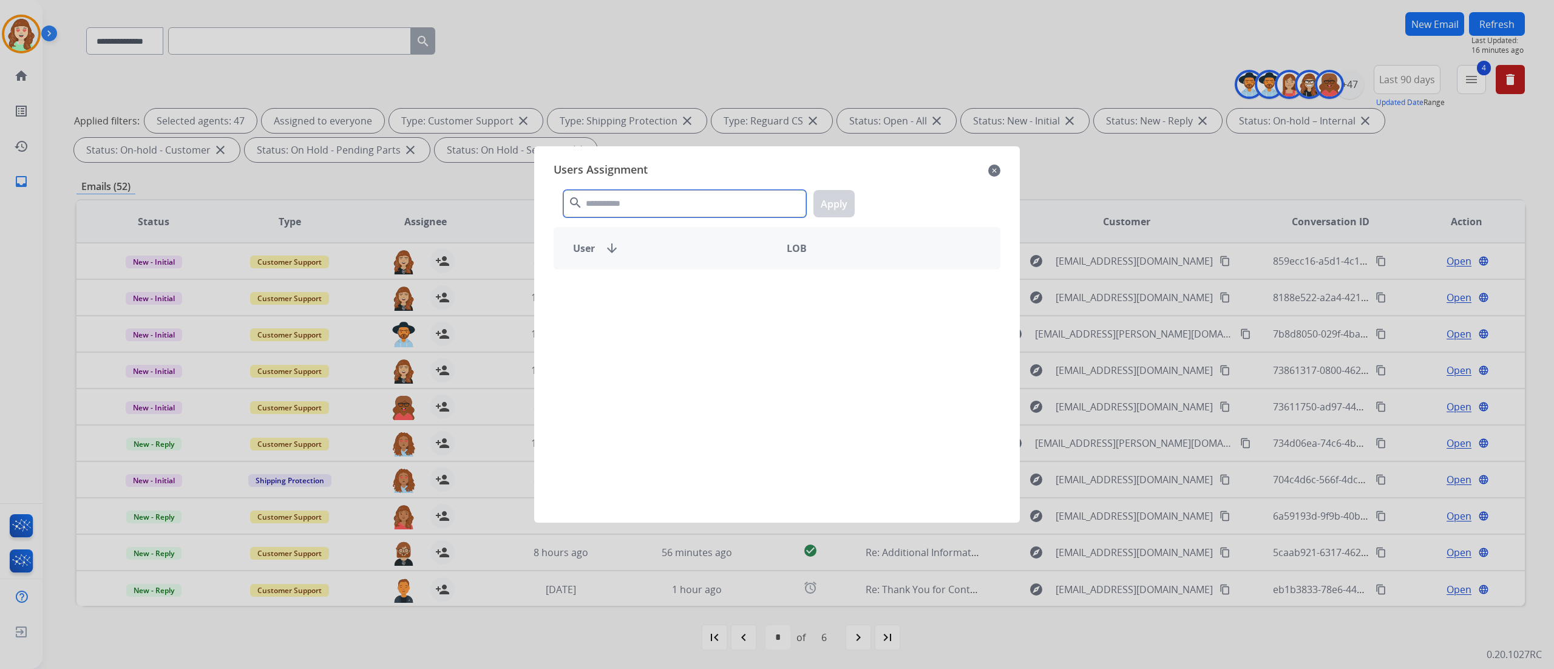
click at [670, 212] on input "text" at bounding box center [684, 203] width 243 height 27
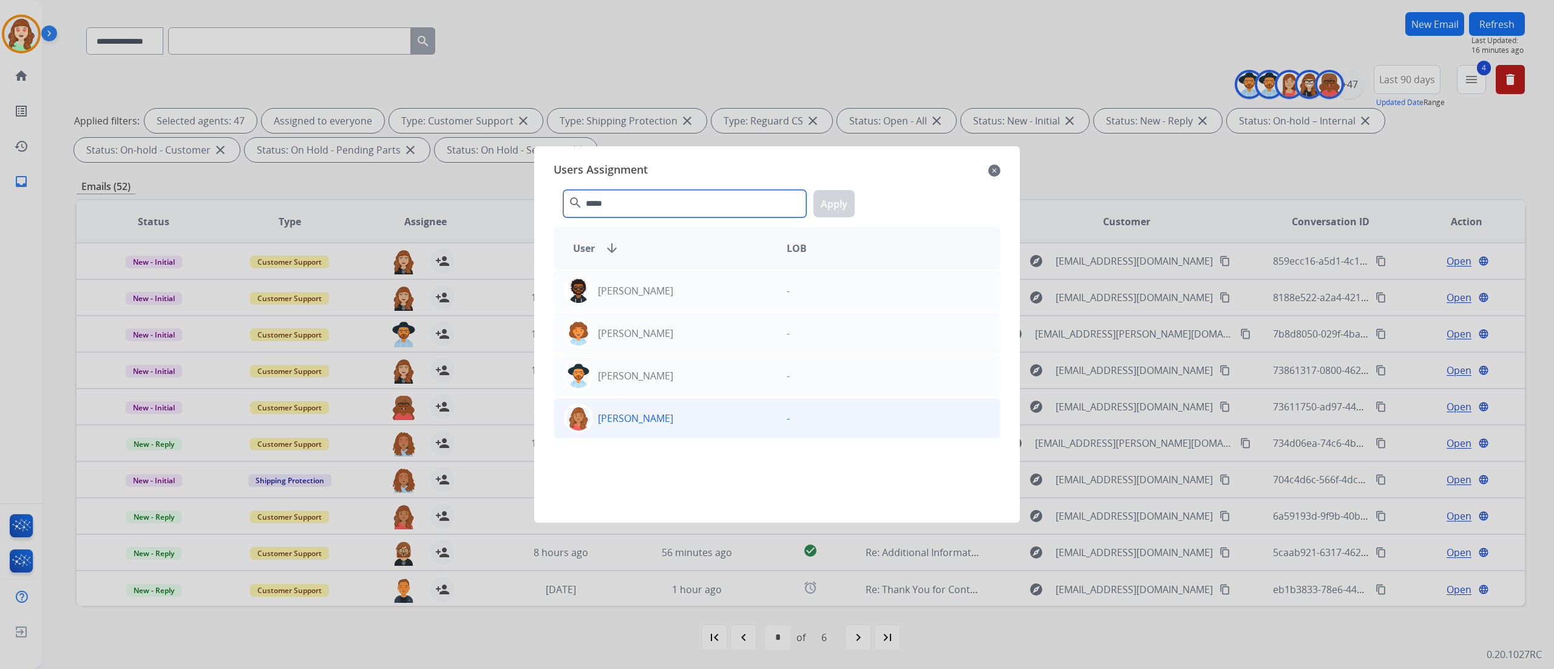
type input "*****"
click at [703, 418] on div "[PERSON_NAME]" at bounding box center [665, 418] width 223 height 29
click at [823, 220] on div "***** search Apply" at bounding box center [776, 201] width 447 height 42
click at [829, 198] on button "Apply" at bounding box center [833, 203] width 41 height 27
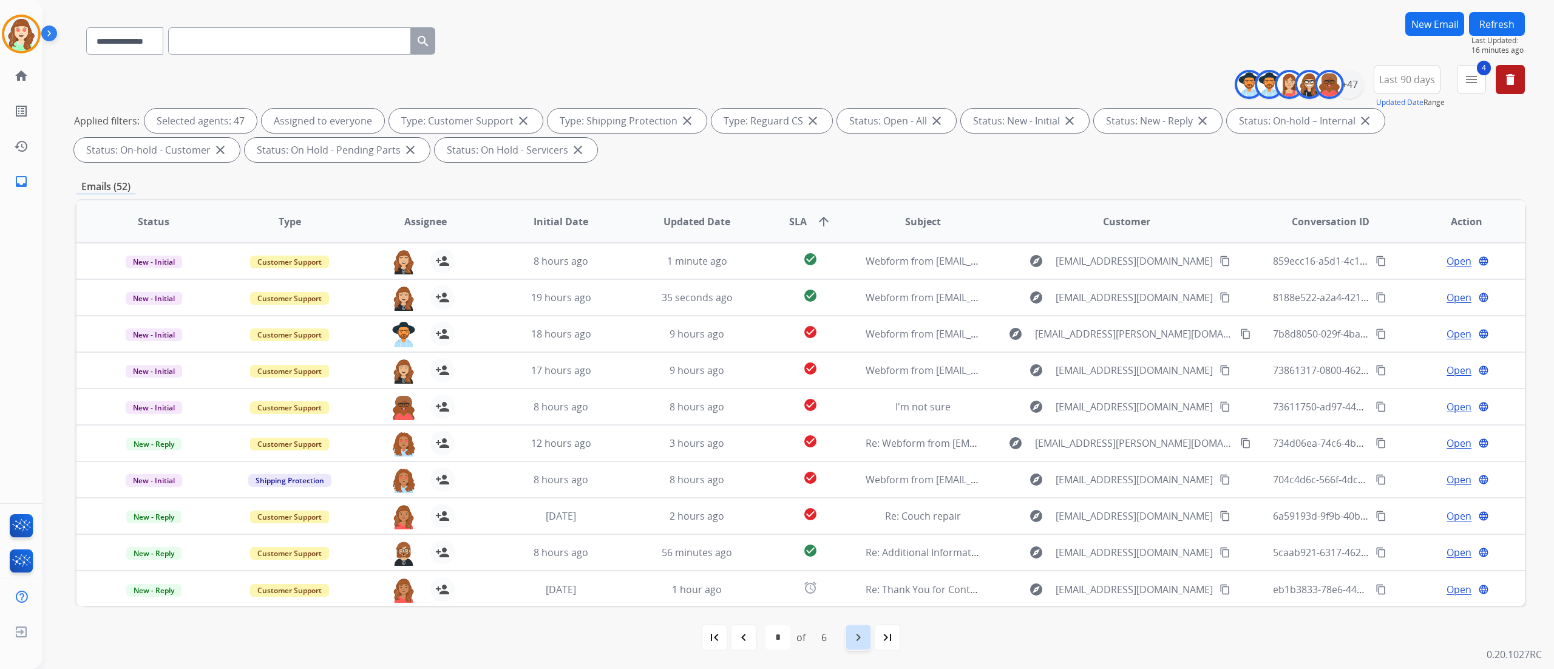
click at [848, 418] on div "navigate_next" at bounding box center [858, 637] width 27 height 27
select select "*"
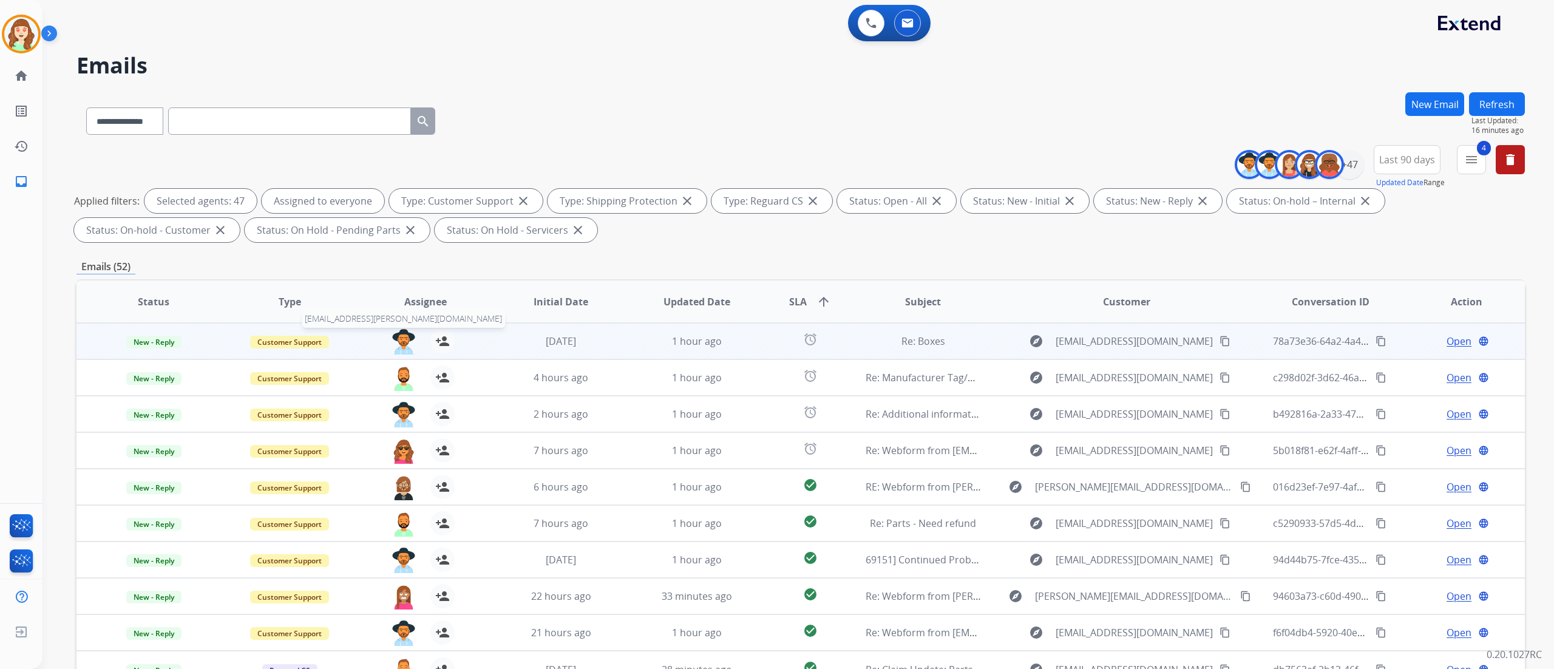
click at [394, 339] on img at bounding box center [403, 341] width 24 height 25
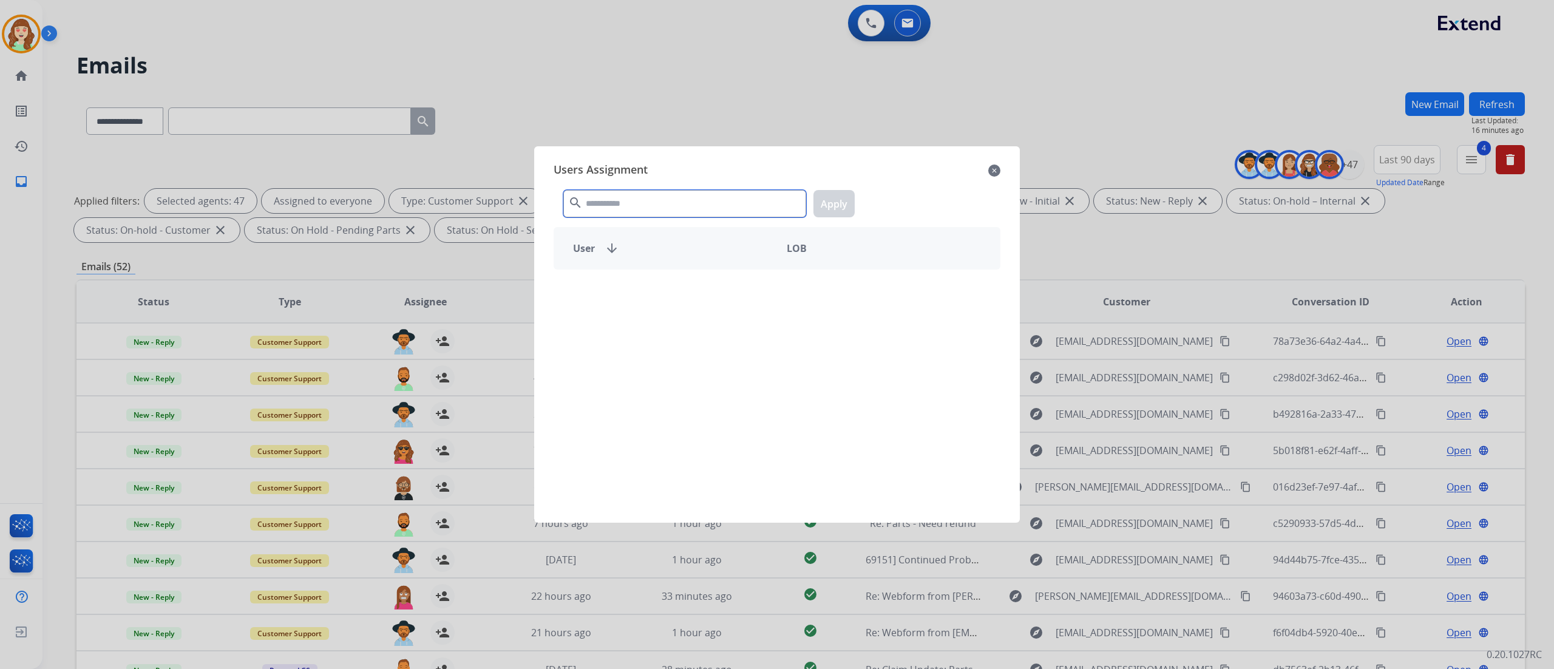
click at [631, 181] on div "search Apply" at bounding box center [776, 201] width 447 height 42
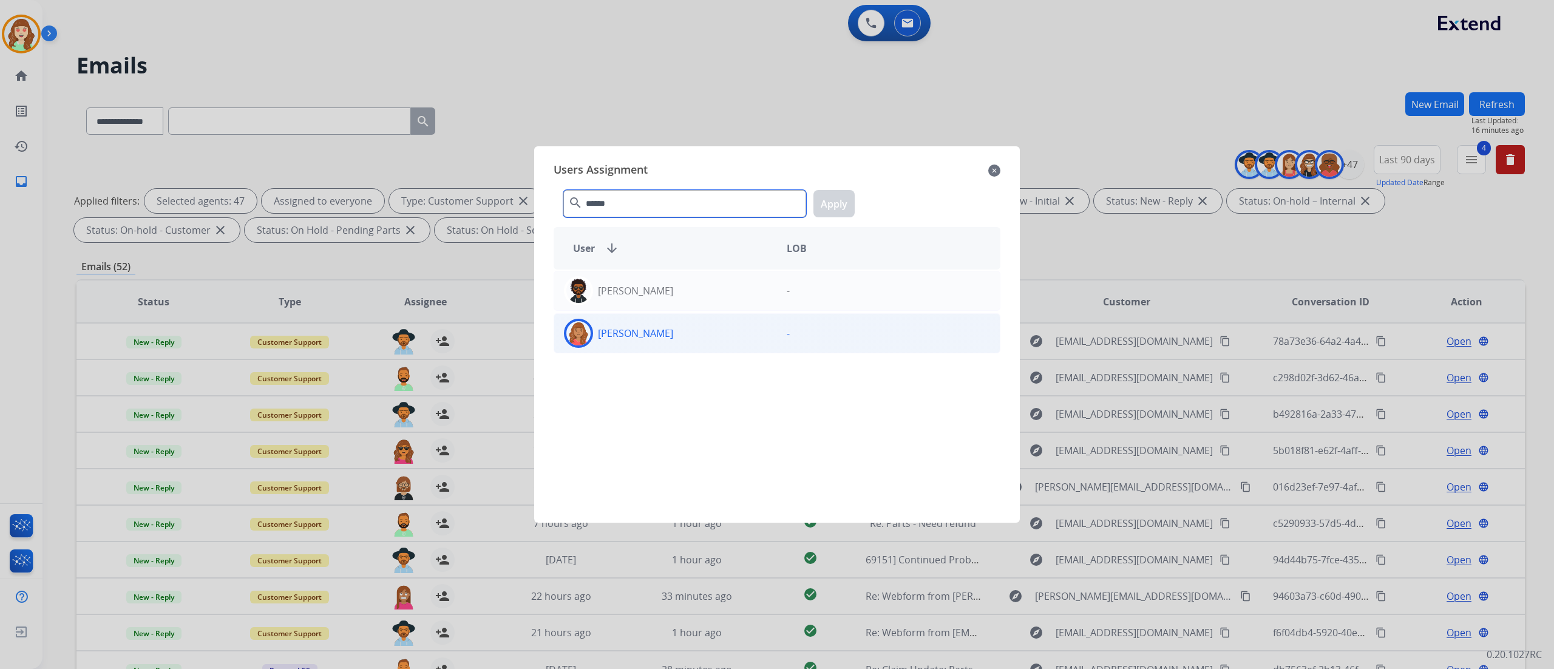
type input "******"
click at [696, 344] on div "[PERSON_NAME]" at bounding box center [665, 333] width 223 height 29
click at [843, 196] on button "Apply" at bounding box center [833, 203] width 41 height 27
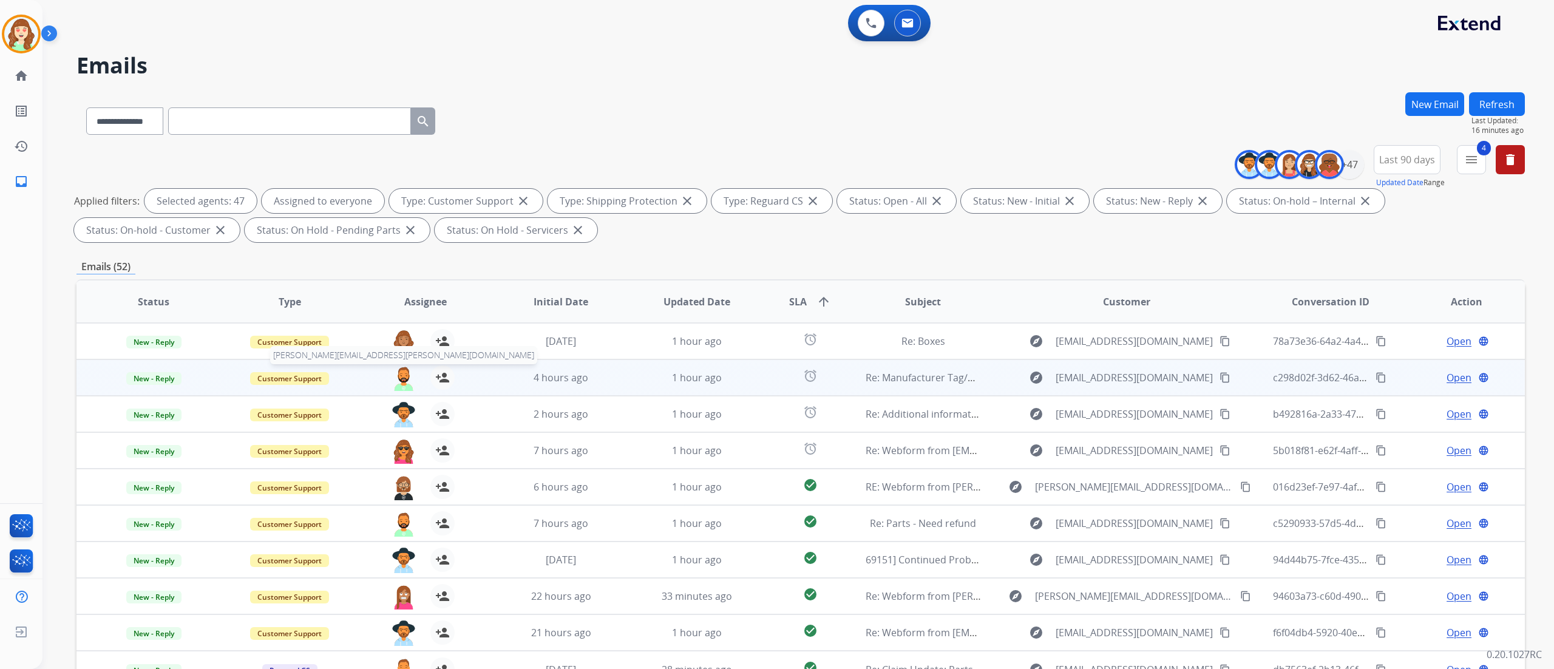
click at [403, 376] on img at bounding box center [403, 377] width 24 height 25
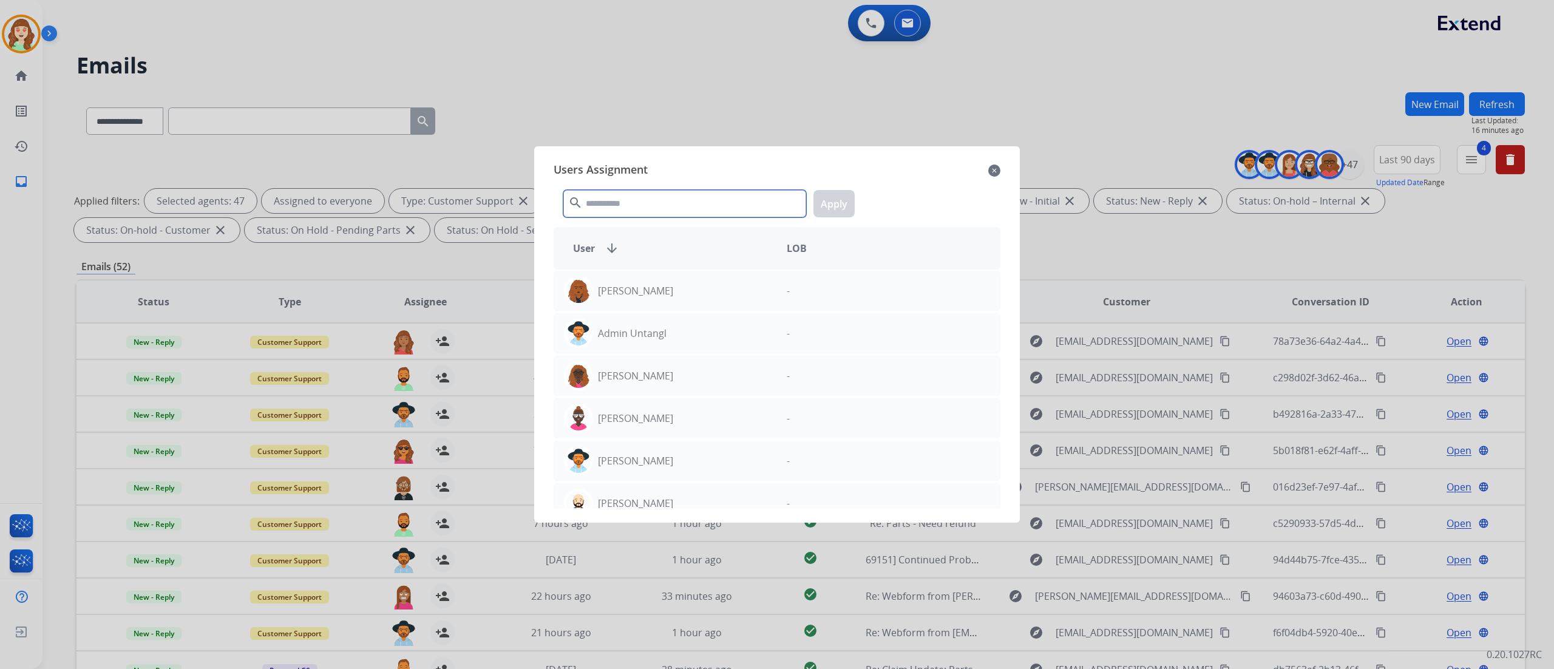
click at [628, 208] on input "text" at bounding box center [684, 203] width 243 height 27
type input "***"
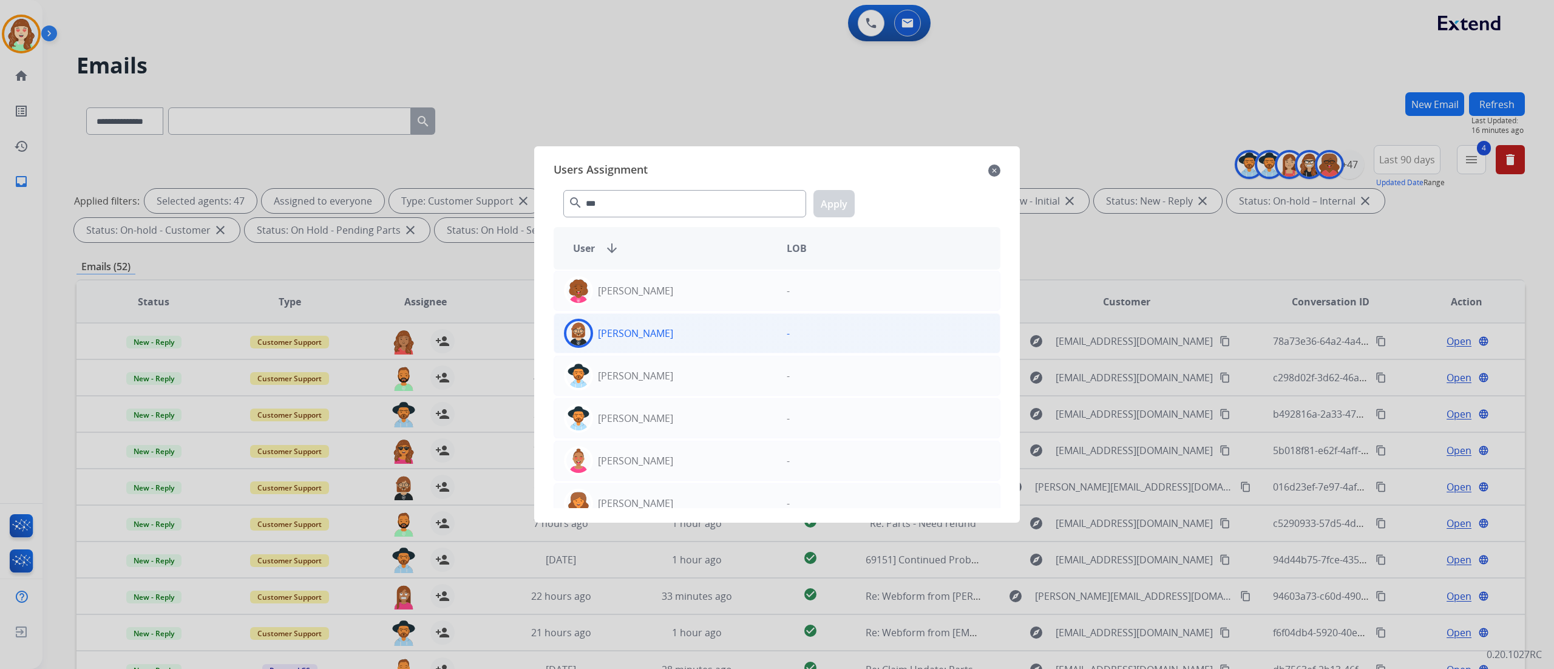
click at [654, 337] on div "[PERSON_NAME]" at bounding box center [665, 333] width 223 height 29
click at [838, 204] on button "Apply" at bounding box center [833, 203] width 41 height 27
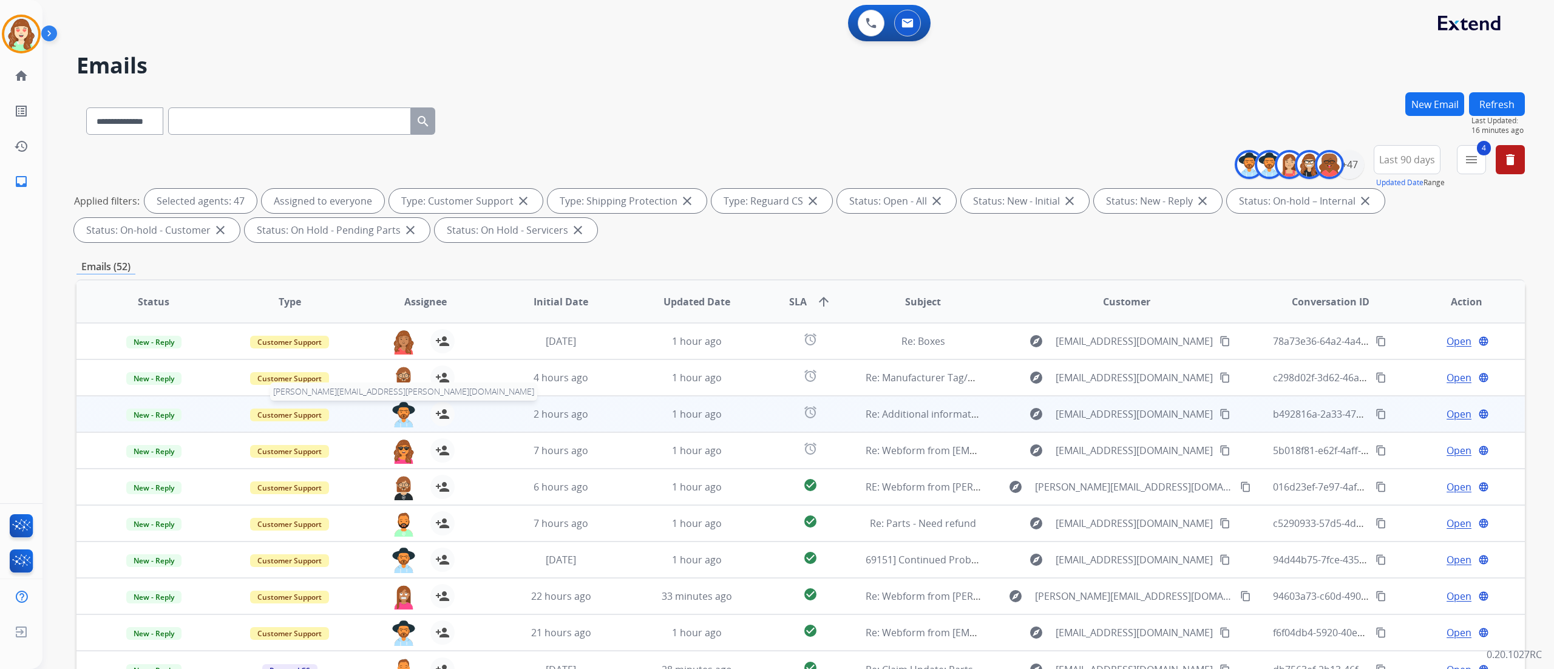
click at [402, 410] on img at bounding box center [403, 414] width 24 height 25
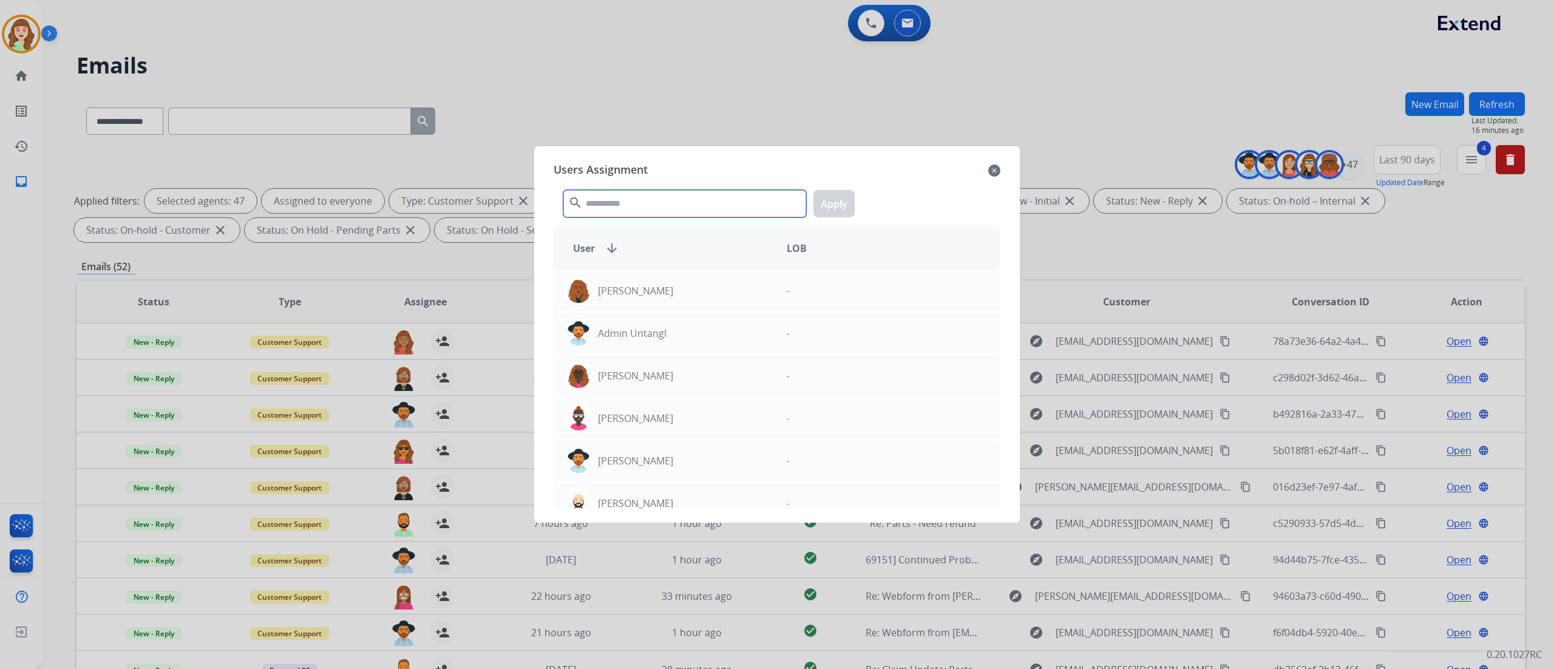
click at [629, 203] on input "text" at bounding box center [684, 203] width 243 height 27
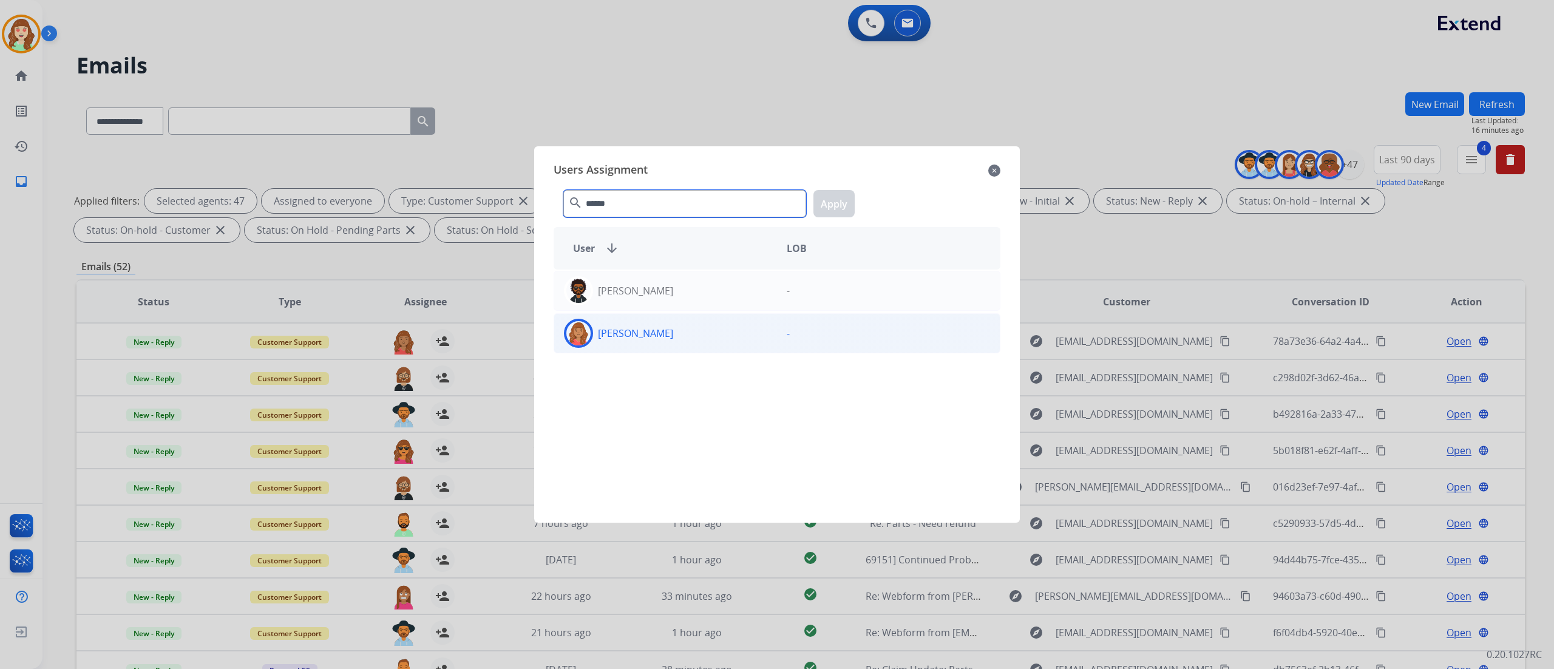
type input "******"
click at [694, 337] on div "[PERSON_NAME]" at bounding box center [665, 333] width 223 height 29
click at [831, 212] on button "Apply" at bounding box center [833, 203] width 41 height 27
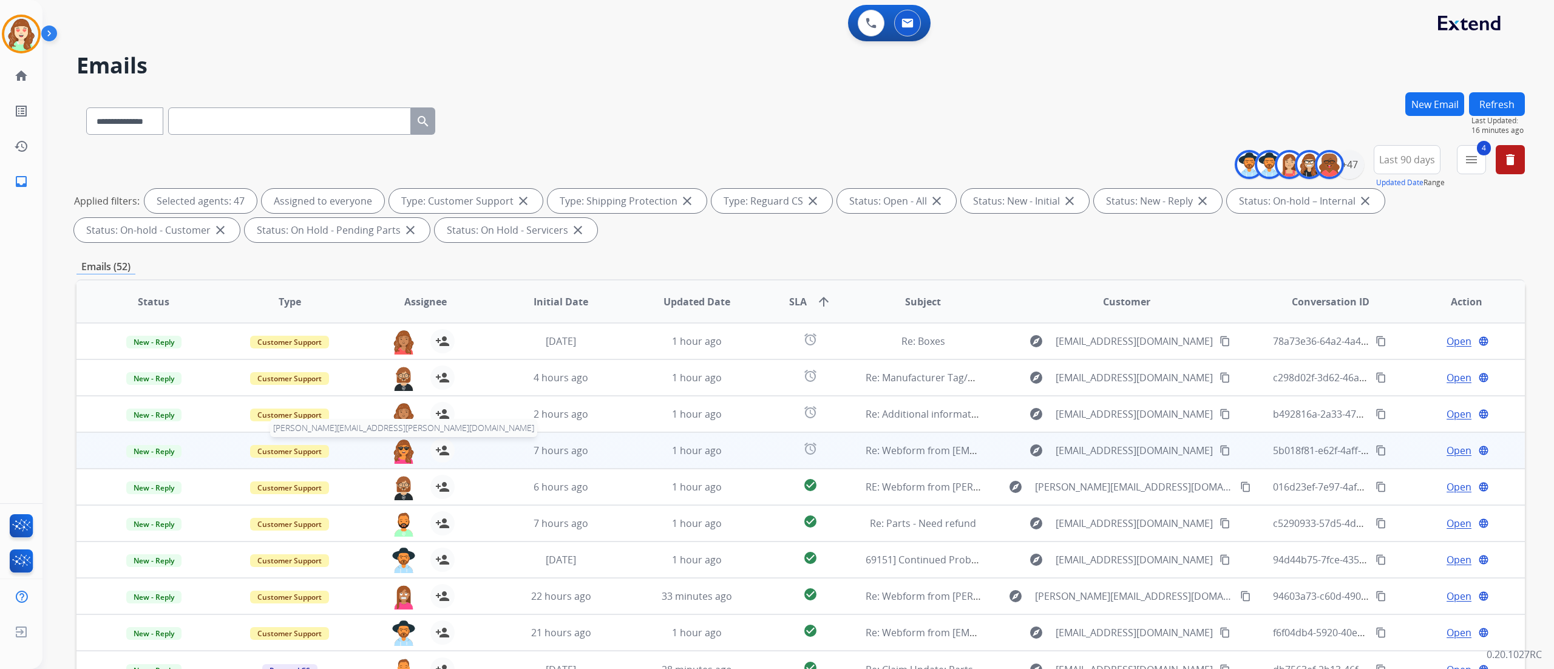
click at [396, 418] on img at bounding box center [403, 450] width 24 height 25
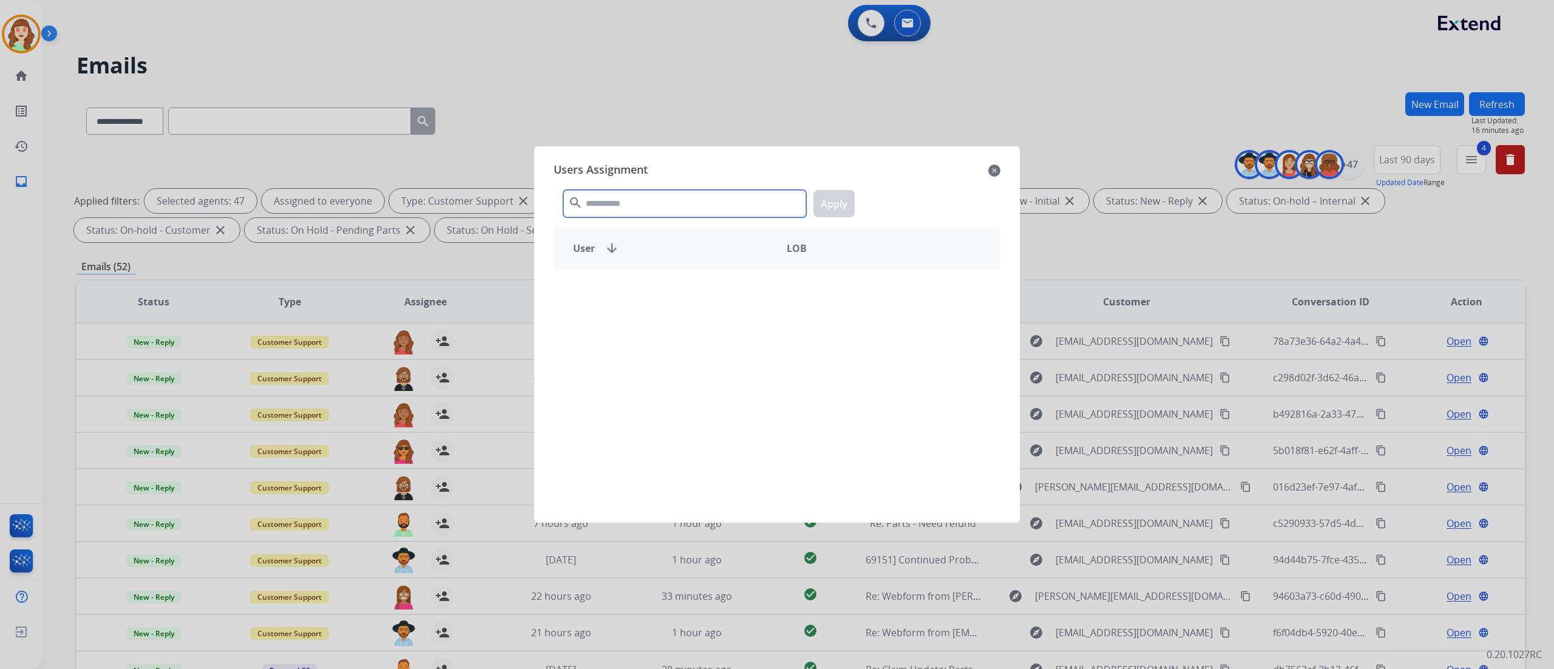
click at [681, 206] on input "text" at bounding box center [684, 203] width 243 height 27
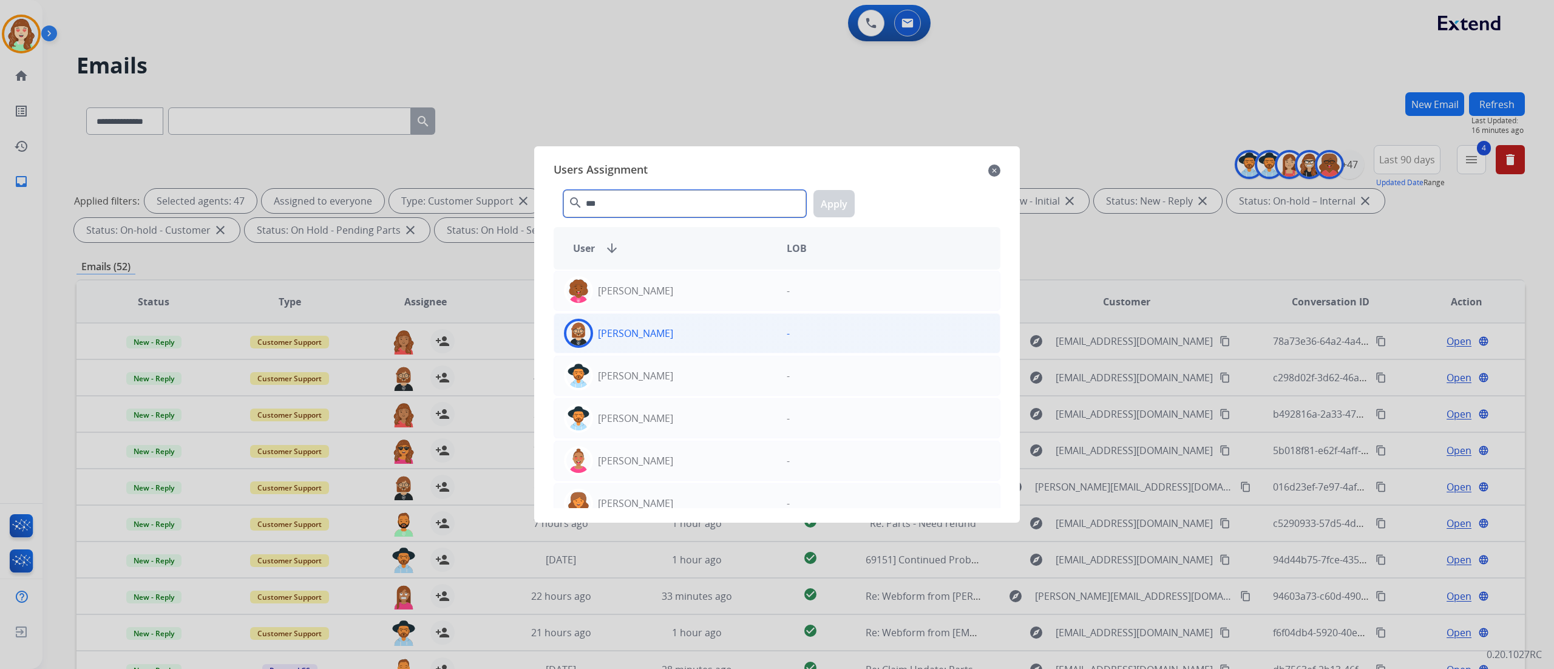
type input "***"
click at [707, 335] on div "[PERSON_NAME]" at bounding box center [665, 333] width 223 height 29
click at [821, 199] on button "Apply" at bounding box center [833, 203] width 41 height 27
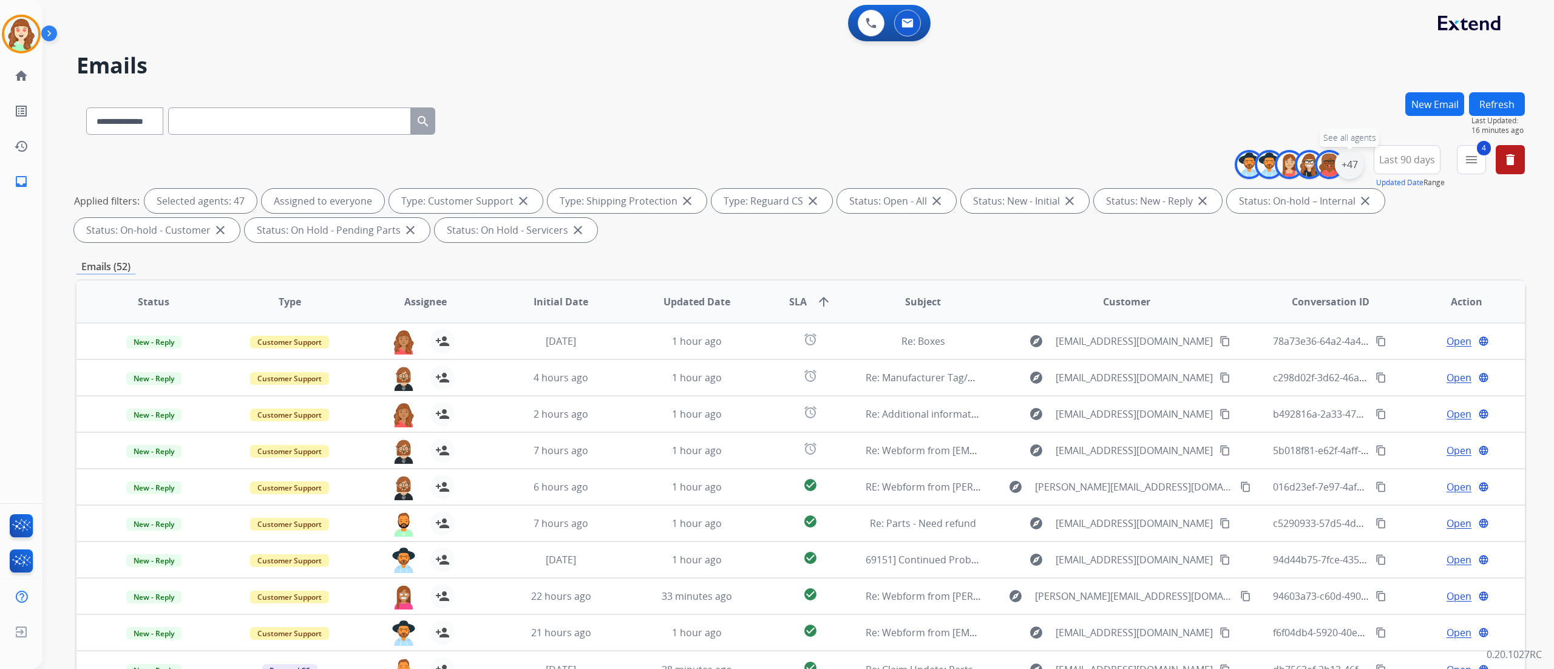
click at [970, 157] on div "+47" at bounding box center [1349, 164] width 29 height 29
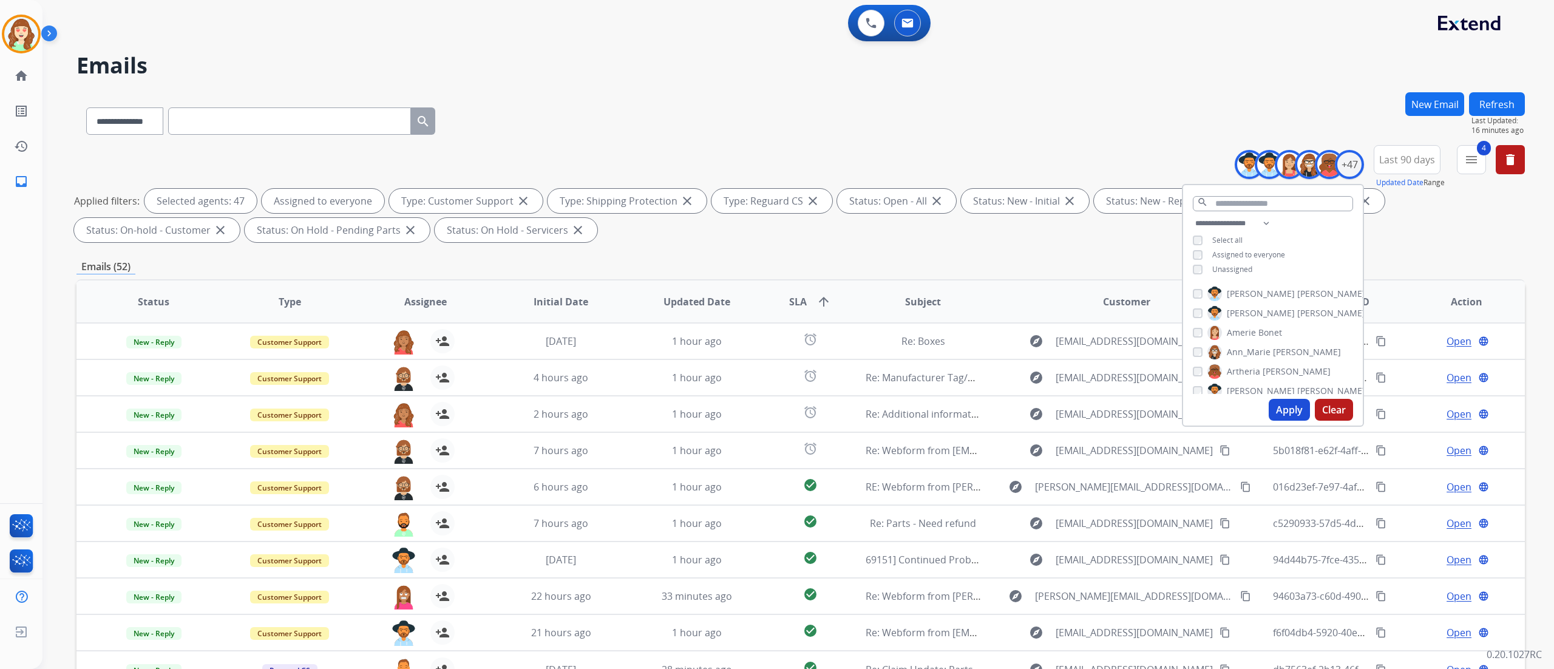
click at [970, 405] on button "Apply" at bounding box center [1288, 410] width 41 height 22
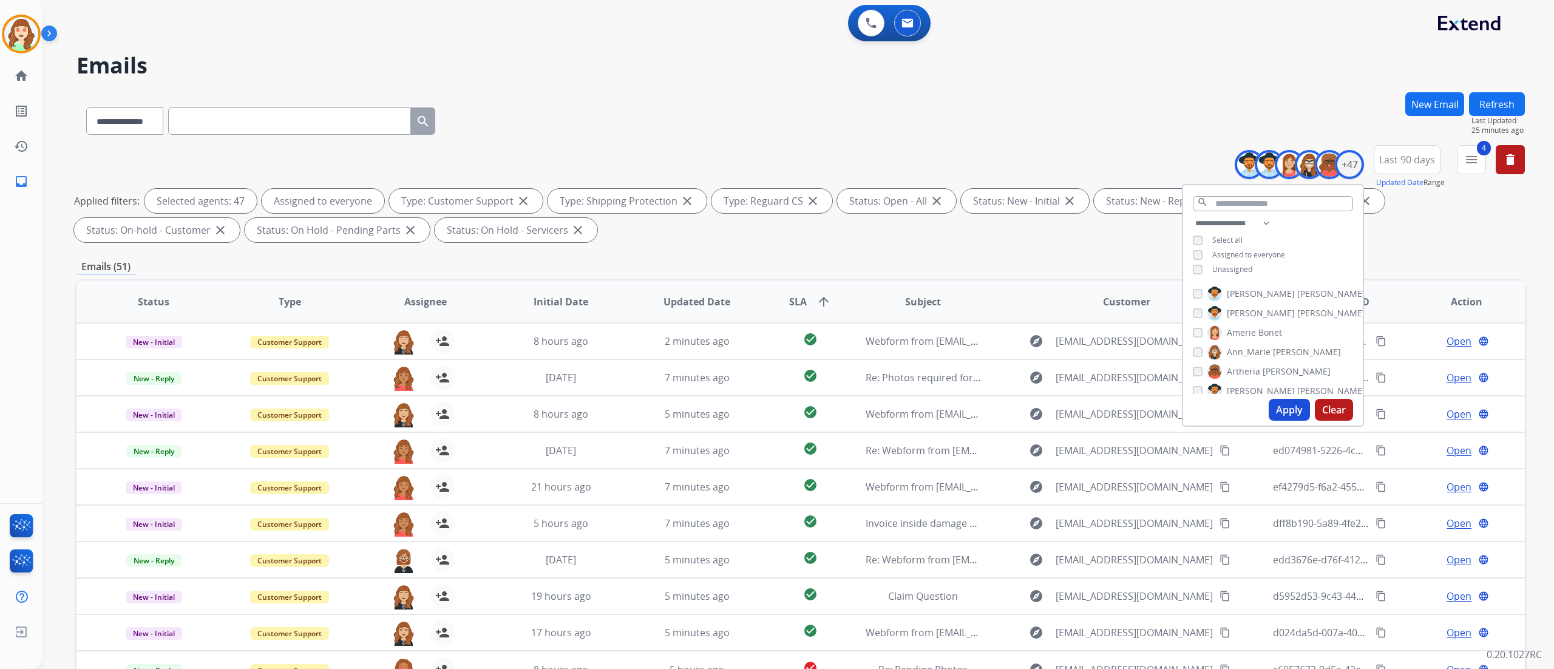
click at [970, 411] on button "Clear" at bounding box center [1334, 410] width 38 height 22
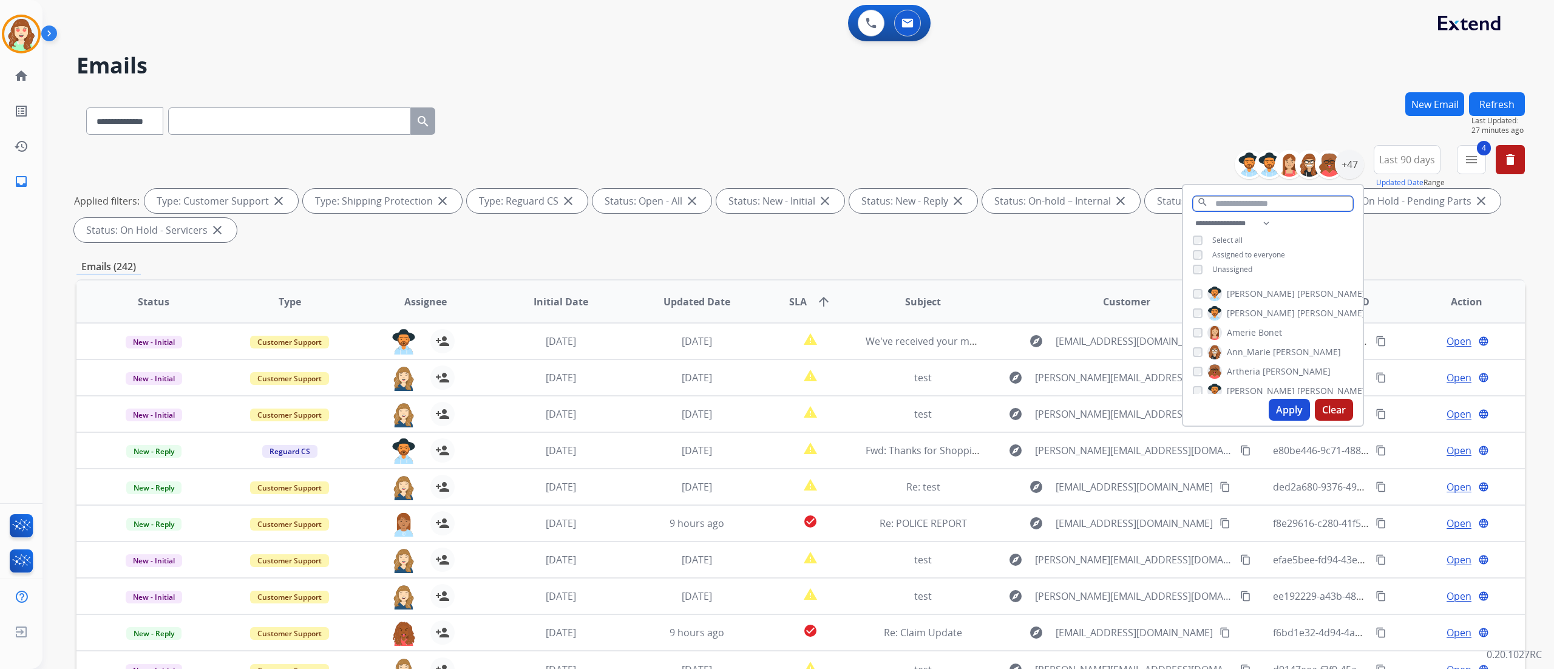
click at [970, 201] on input "text" at bounding box center [1273, 203] width 160 height 15
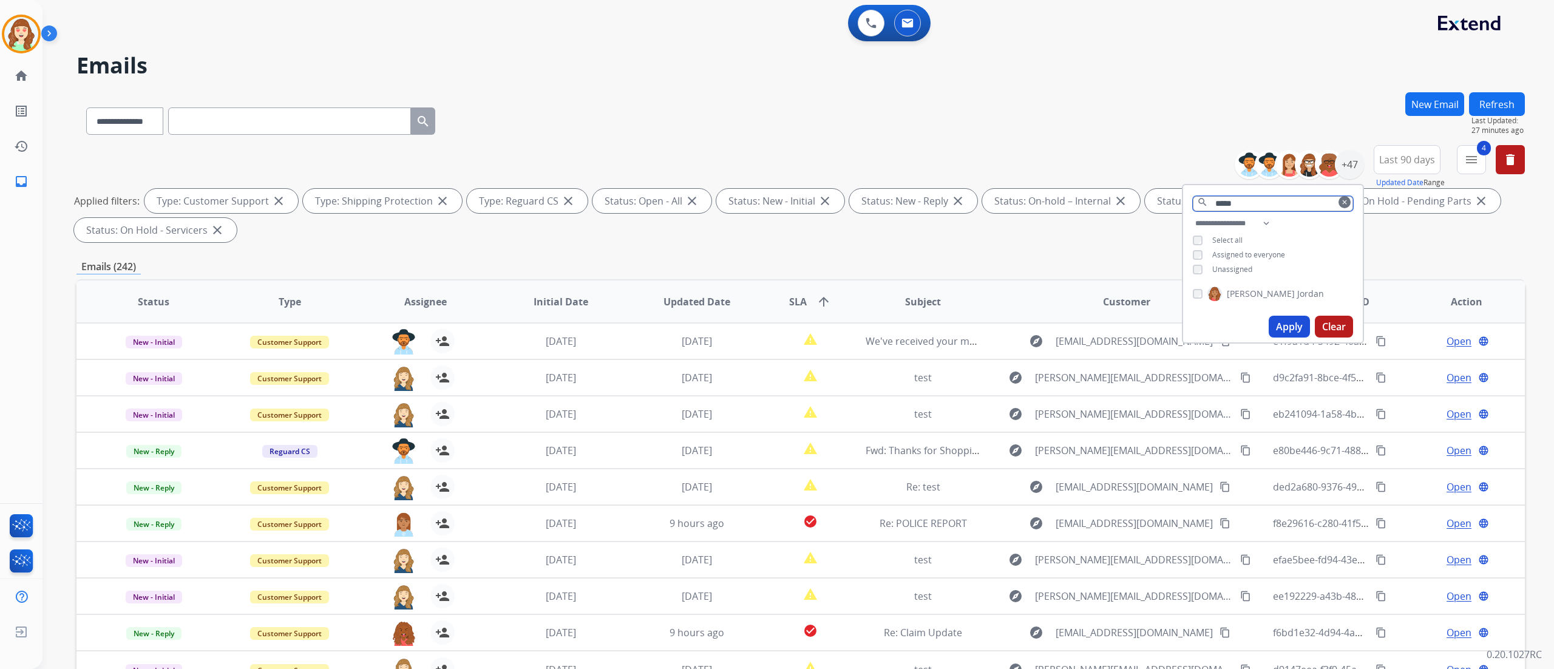
type input "*****"
click at [970, 294] on div "[PERSON_NAME]" at bounding box center [1273, 296] width 180 height 29
click at [970, 330] on button "Apply" at bounding box center [1288, 327] width 41 height 22
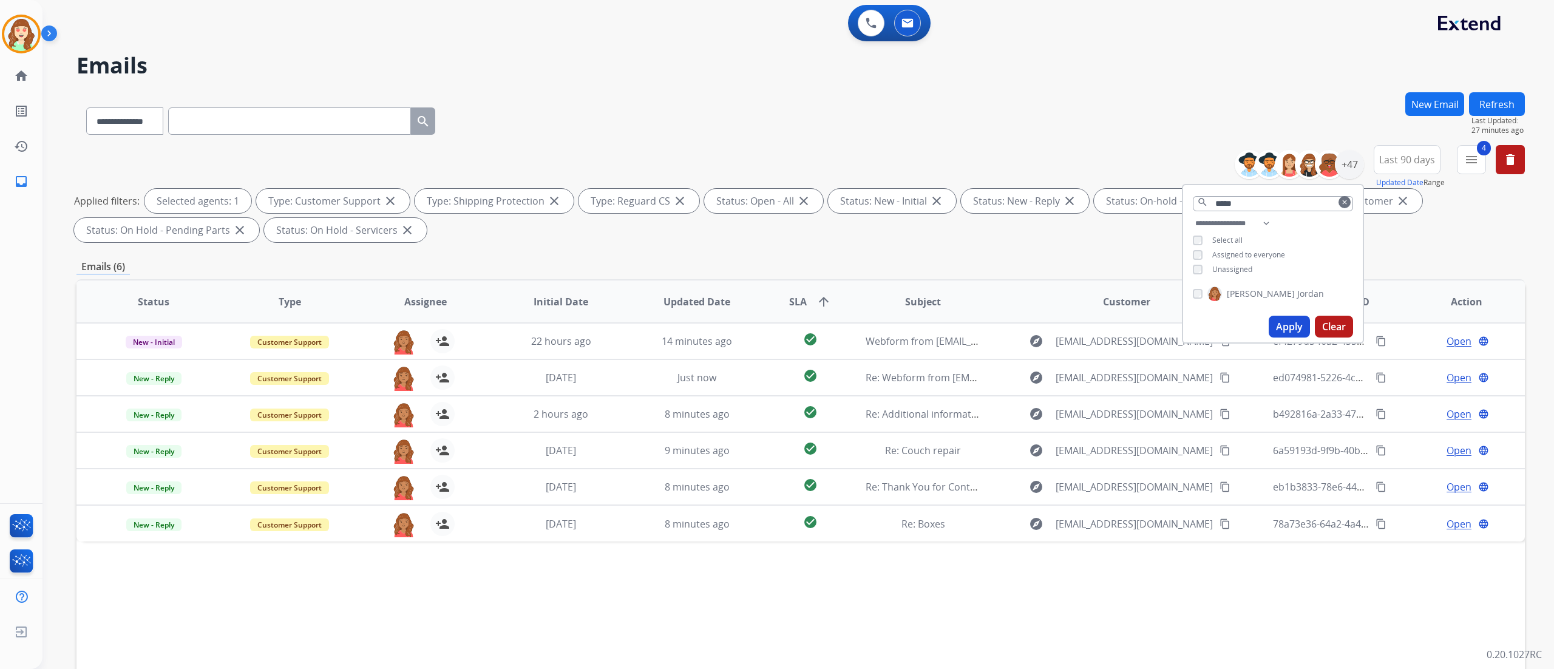
click at [970, 291] on div "[PERSON_NAME]" at bounding box center [1273, 296] width 180 height 29
click at [970, 247] on div "**********" at bounding box center [1273, 247] width 180 height 63
click at [970, 325] on button "Apply" at bounding box center [1288, 327] width 41 height 22
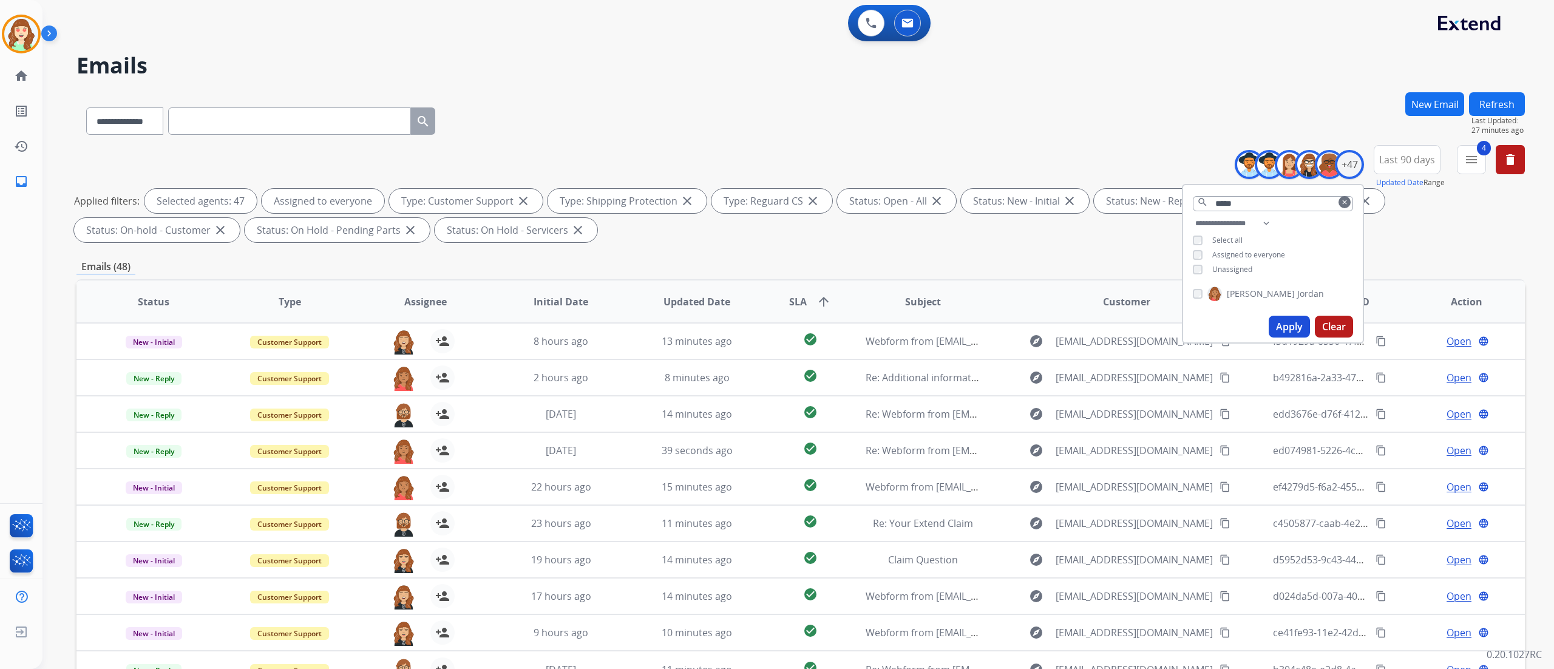
click at [806, 296] on span "SLA arrow_upward" at bounding box center [810, 301] width 42 height 15
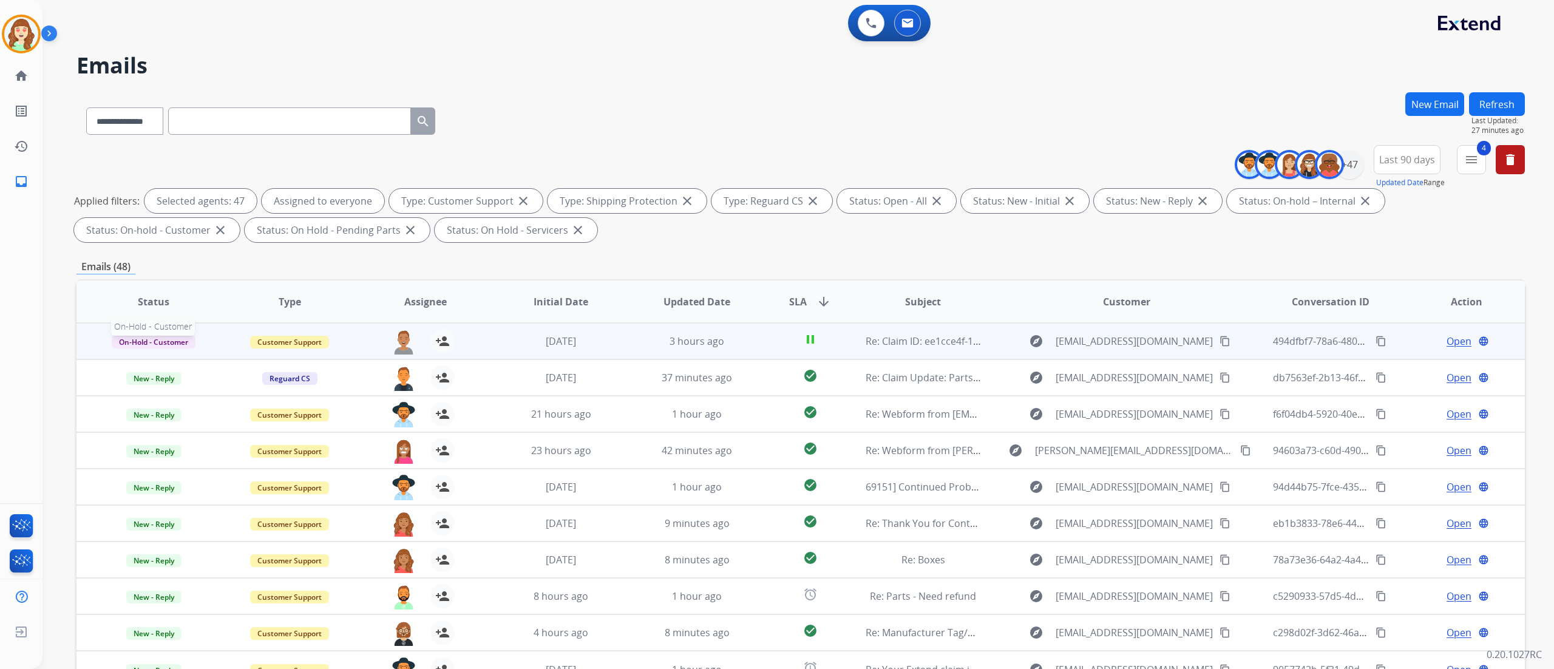
click at [168, 339] on span "On-Hold - Customer" at bounding box center [154, 342] width 84 height 13
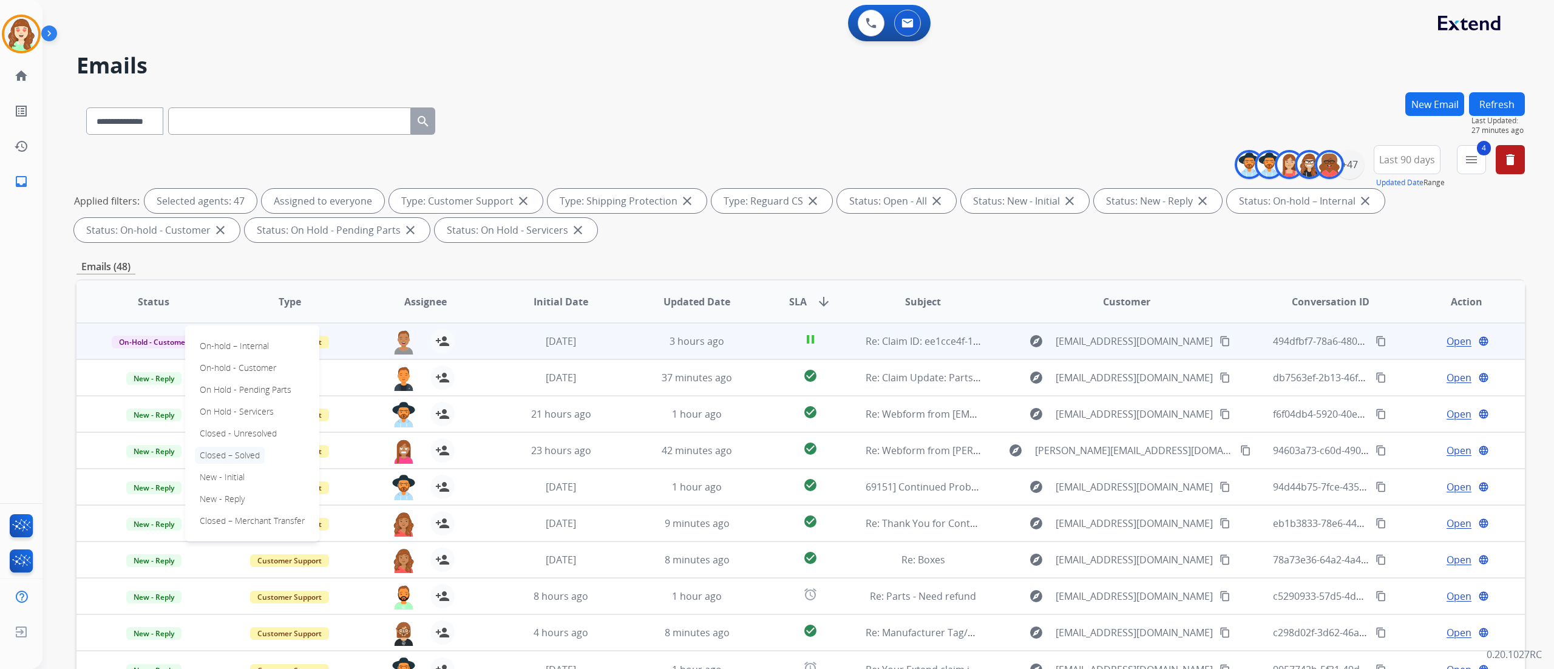
click at [233, 418] on p "Closed – Solved" at bounding box center [230, 455] width 70 height 17
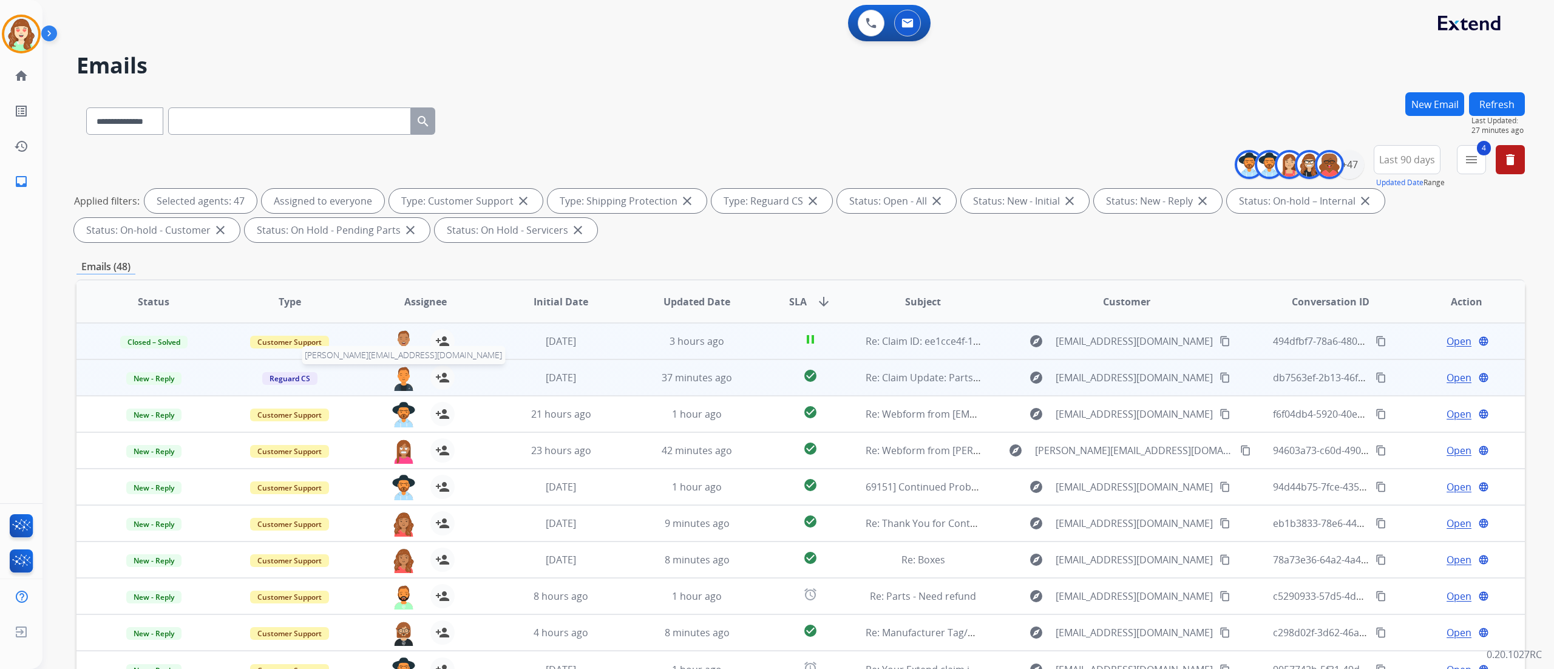
click at [401, 379] on img at bounding box center [403, 377] width 24 height 25
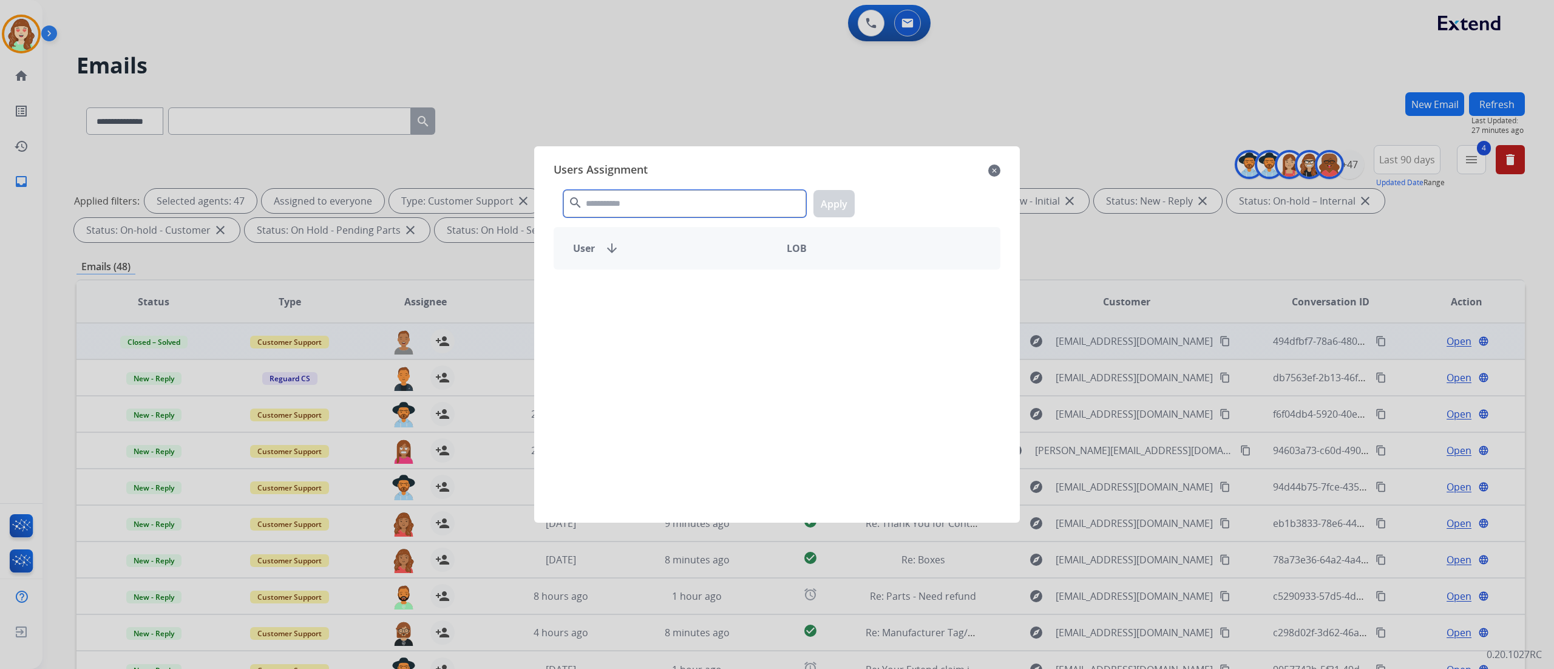
click at [641, 212] on input "text" at bounding box center [684, 203] width 243 height 27
type input "*******"
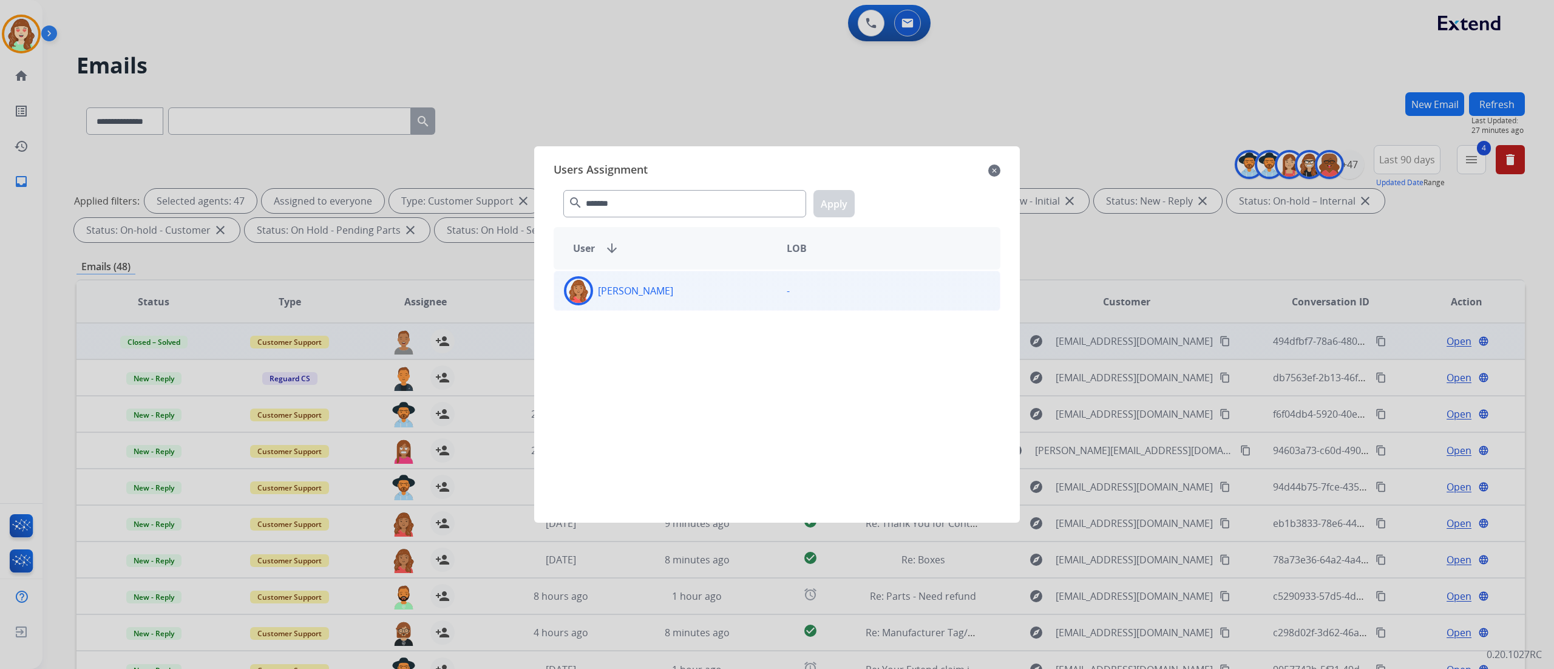
click at [675, 281] on div "[PERSON_NAME]" at bounding box center [665, 290] width 223 height 29
click at [847, 201] on button "Apply" at bounding box center [833, 203] width 41 height 27
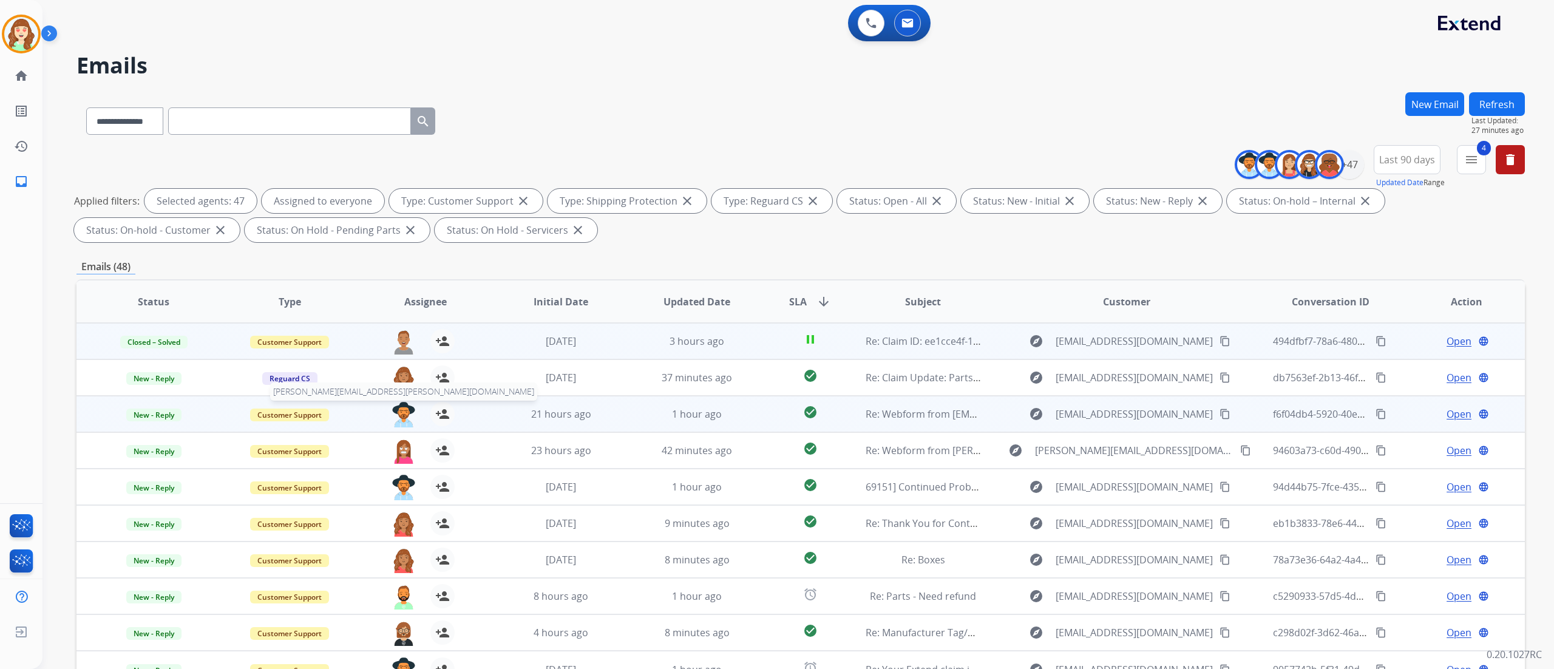
click at [399, 405] on img at bounding box center [403, 414] width 24 height 25
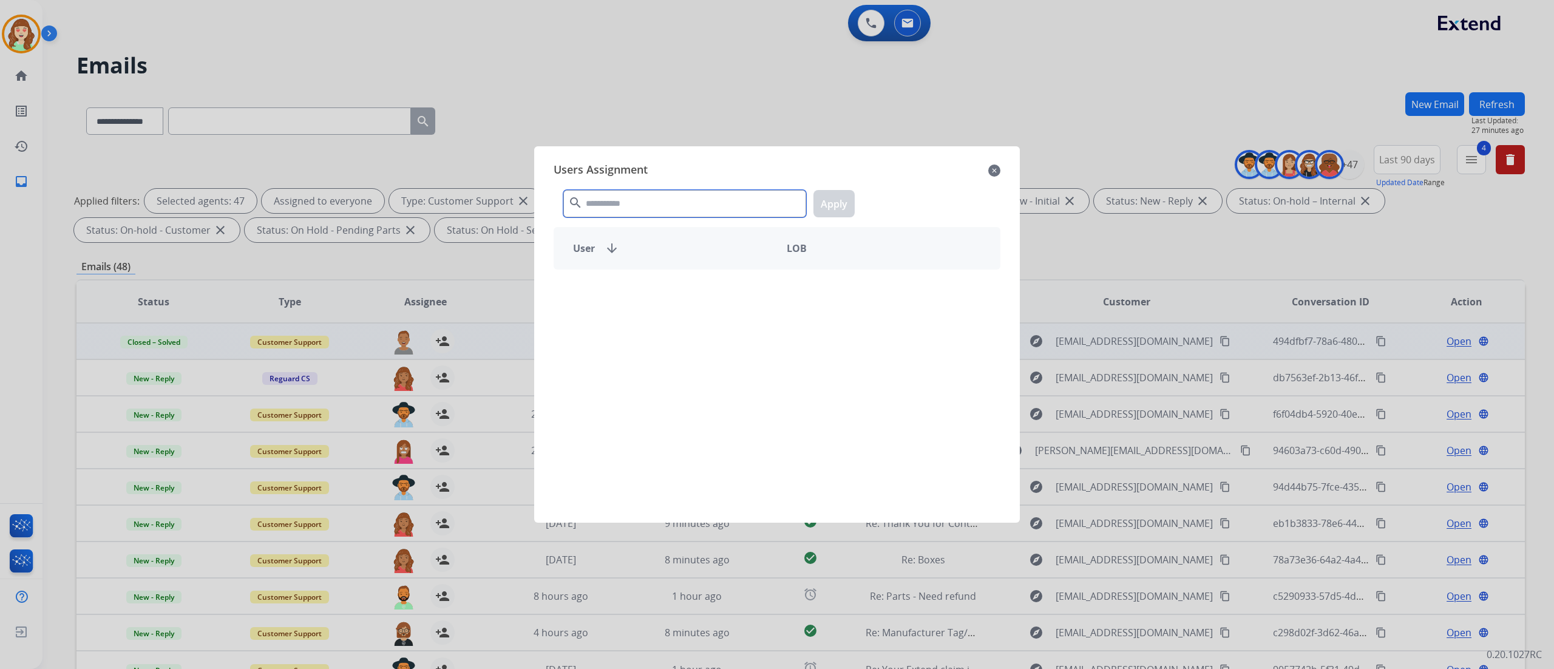
click at [685, 204] on input "text" at bounding box center [684, 203] width 243 height 27
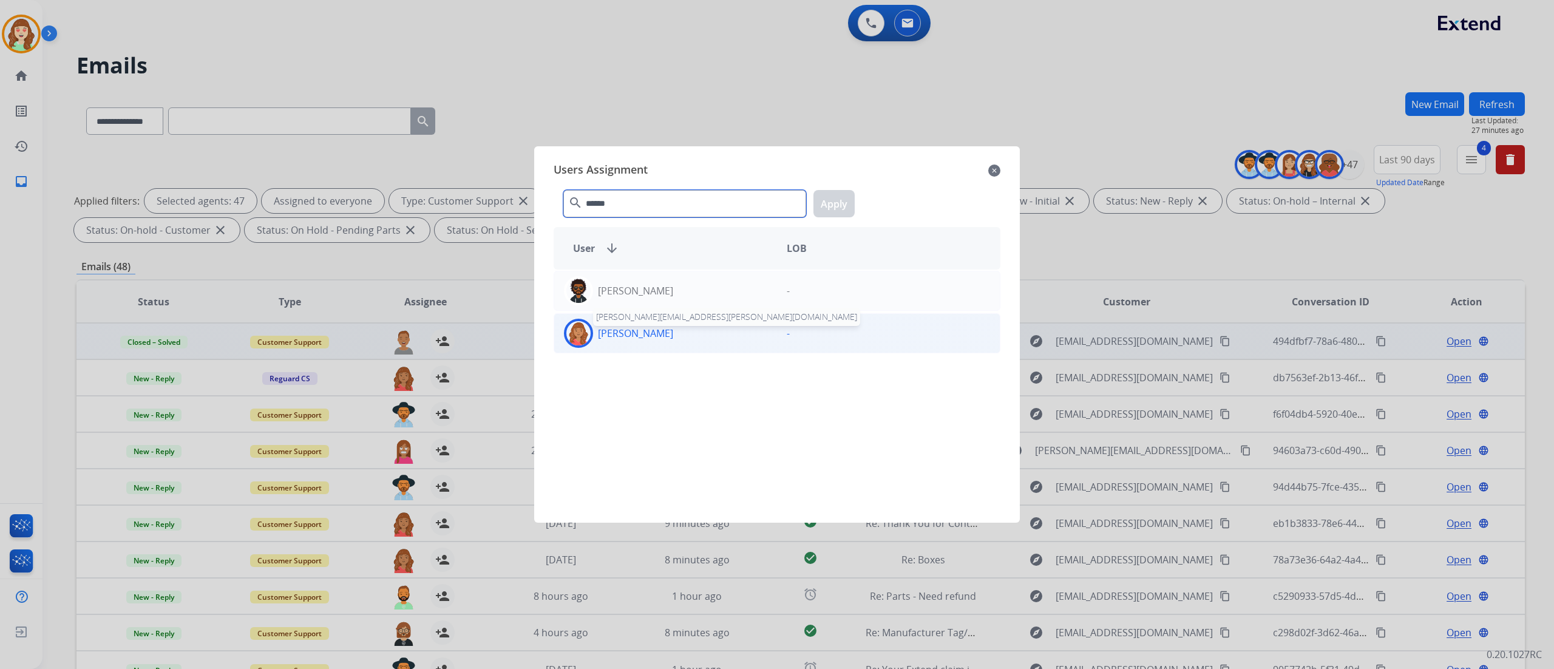
type input "******"
click at [656, 330] on p "[PERSON_NAME]" at bounding box center [635, 333] width 75 height 15
click at [841, 201] on button "Apply" at bounding box center [833, 203] width 41 height 27
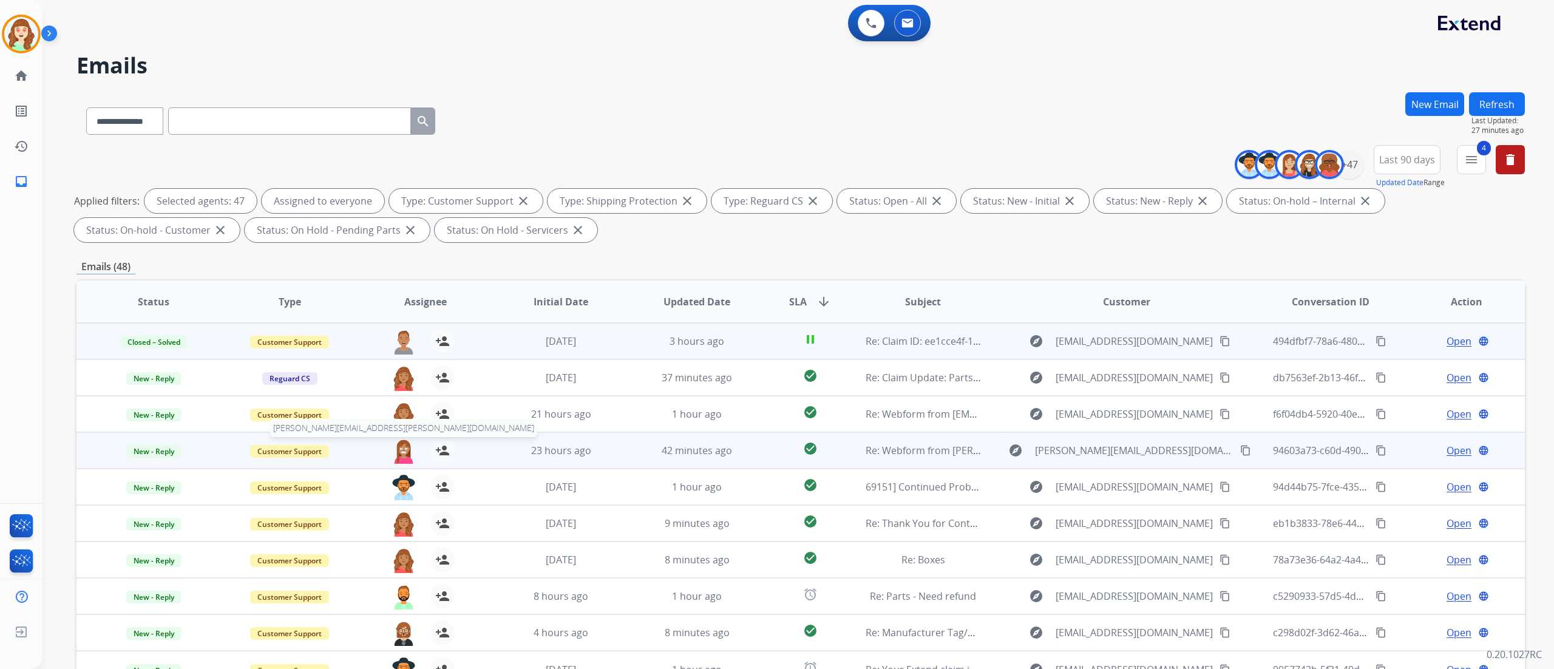
click at [402, 418] on img at bounding box center [403, 450] width 24 height 25
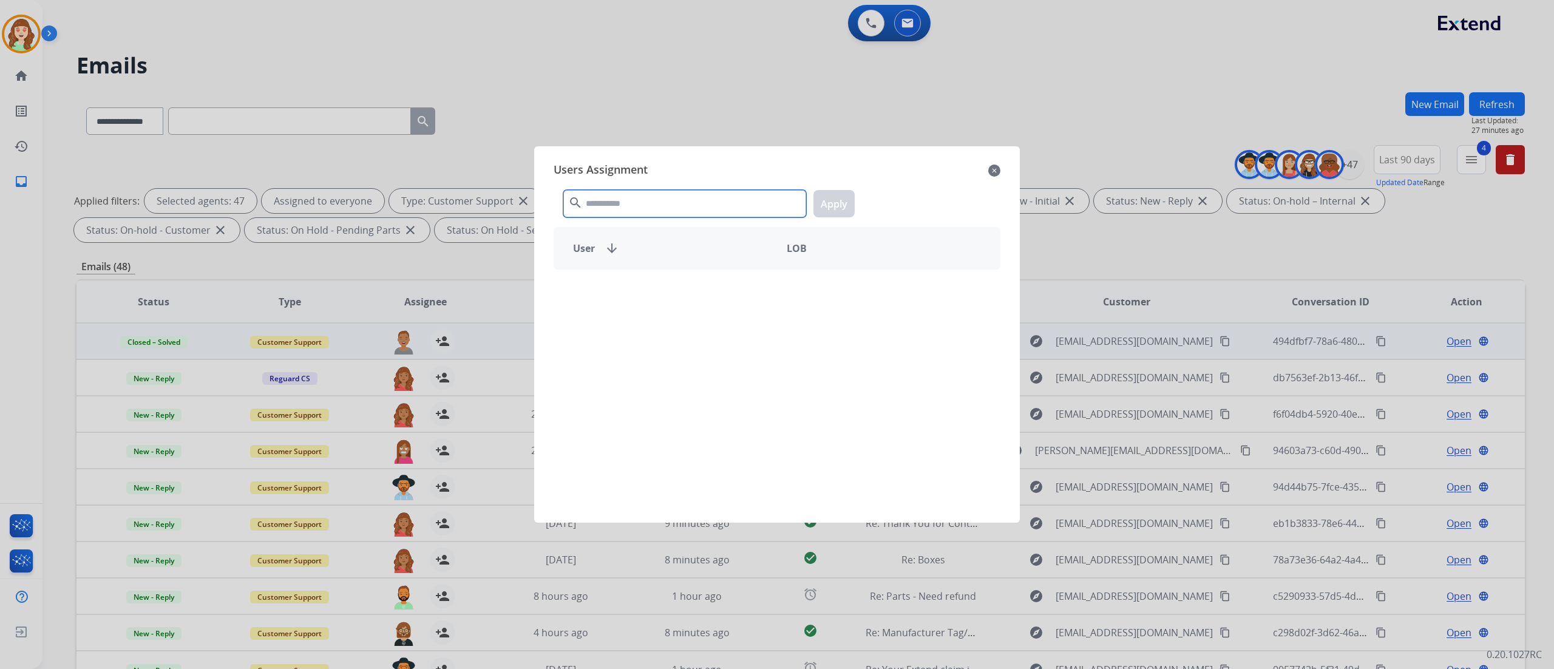
click at [615, 199] on input "text" at bounding box center [684, 203] width 243 height 27
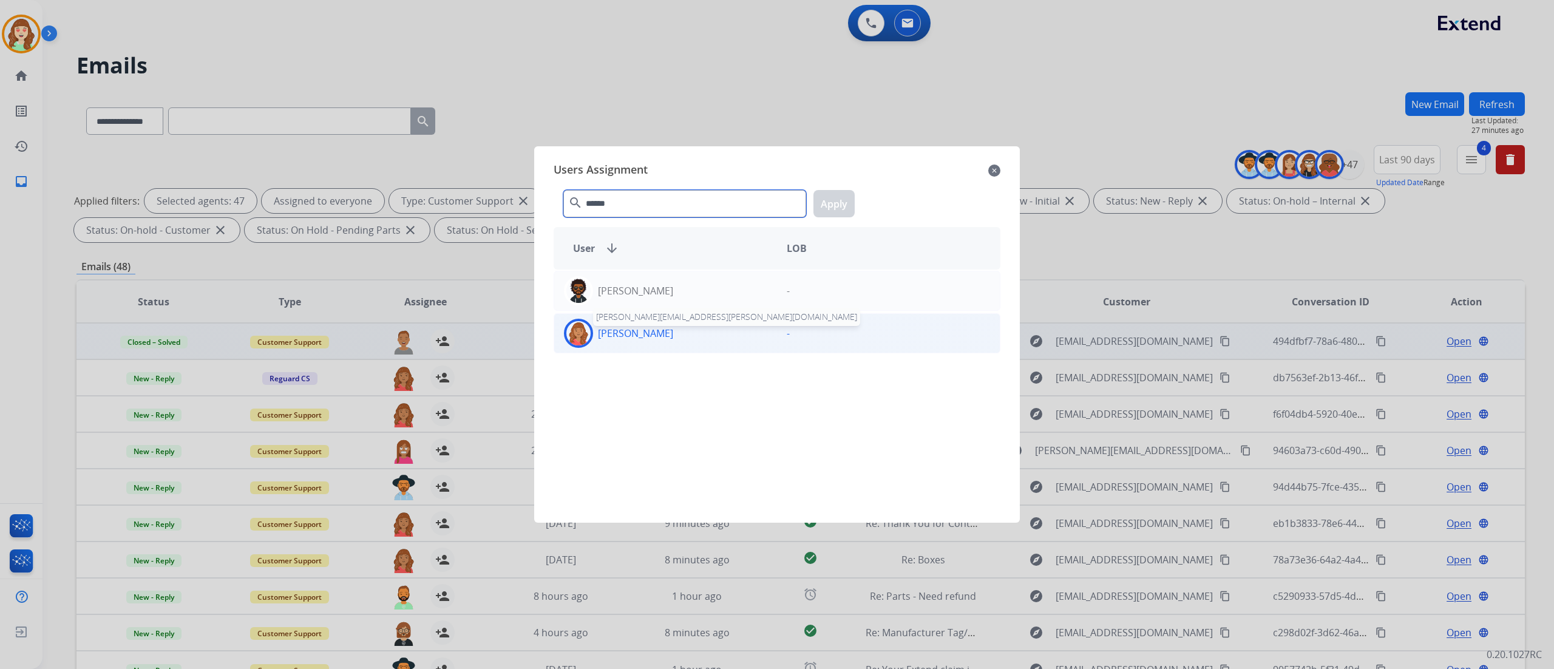
type input "******"
click at [658, 340] on p "[PERSON_NAME]" at bounding box center [635, 333] width 75 height 15
click at [842, 205] on button "Apply" at bounding box center [833, 203] width 41 height 27
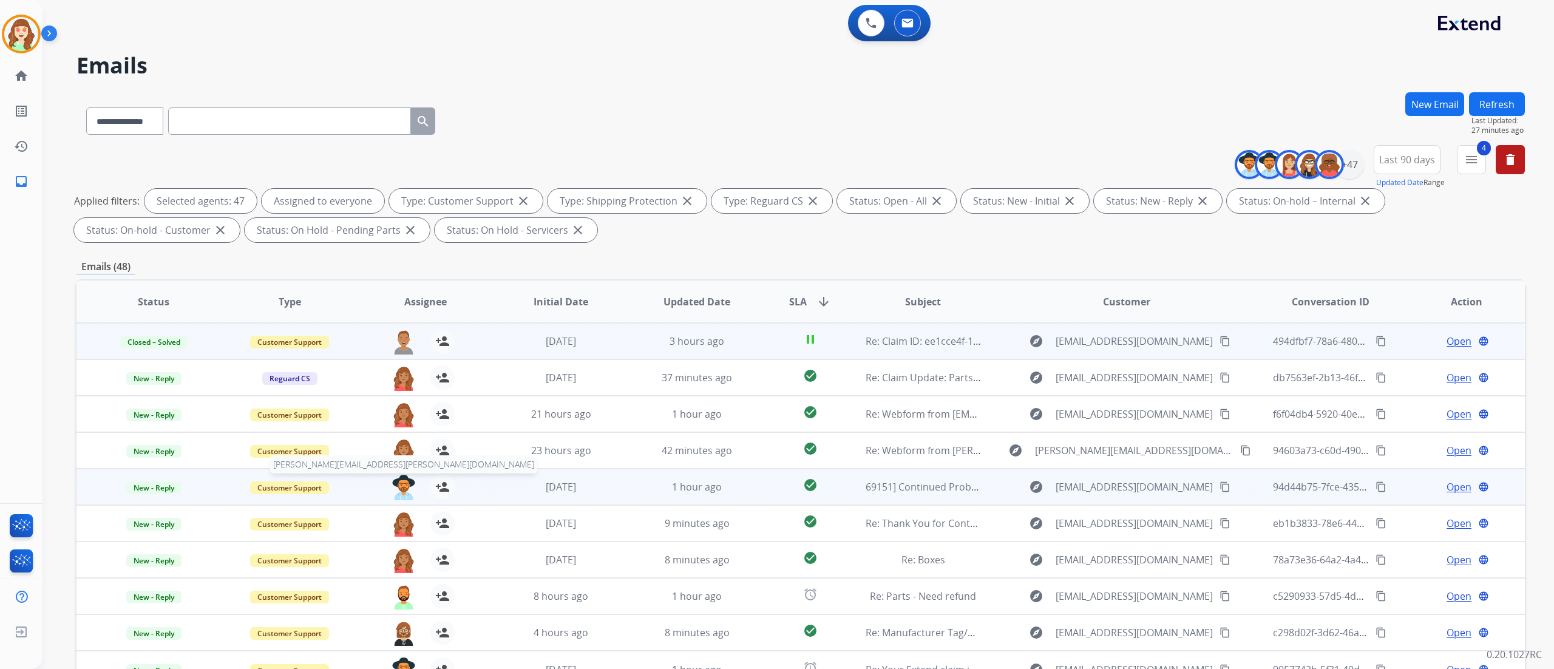
click at [396, 418] on img at bounding box center [403, 487] width 24 height 25
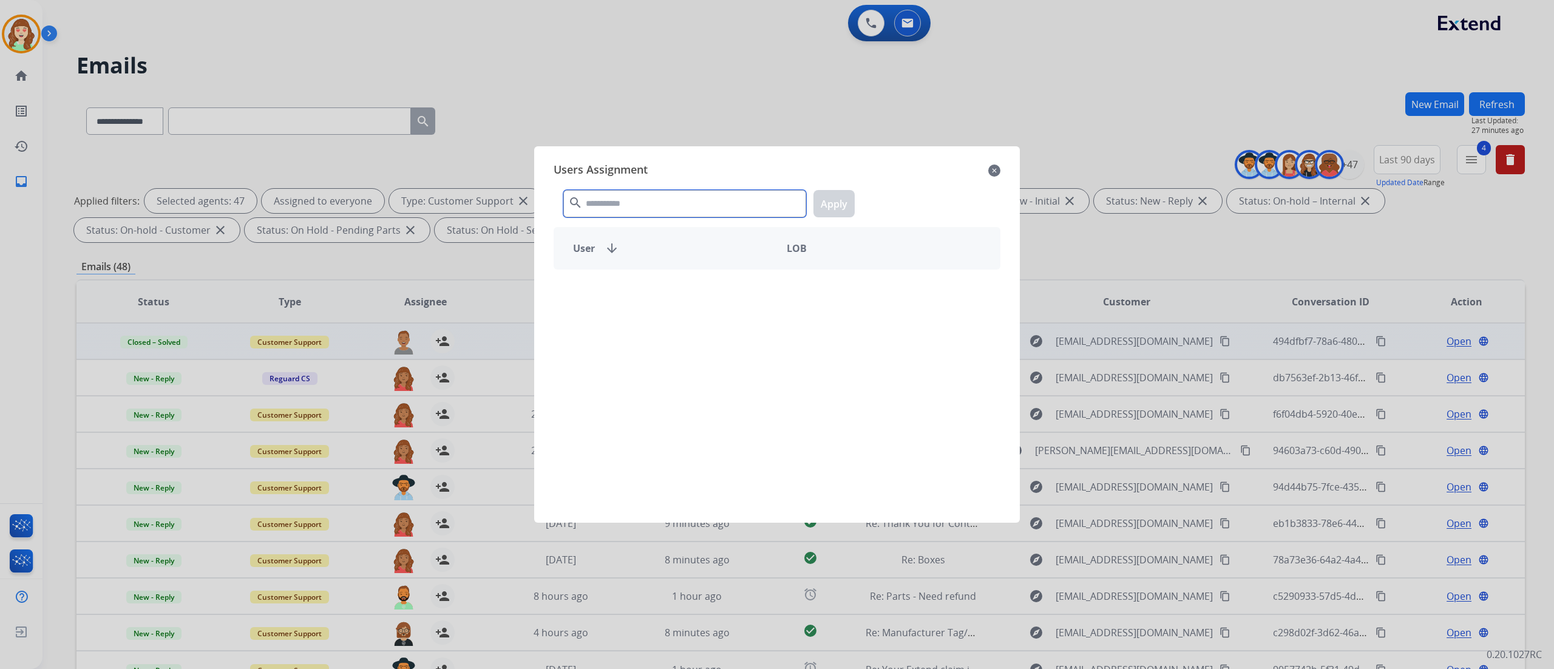
click at [675, 198] on input "text" at bounding box center [684, 203] width 243 height 27
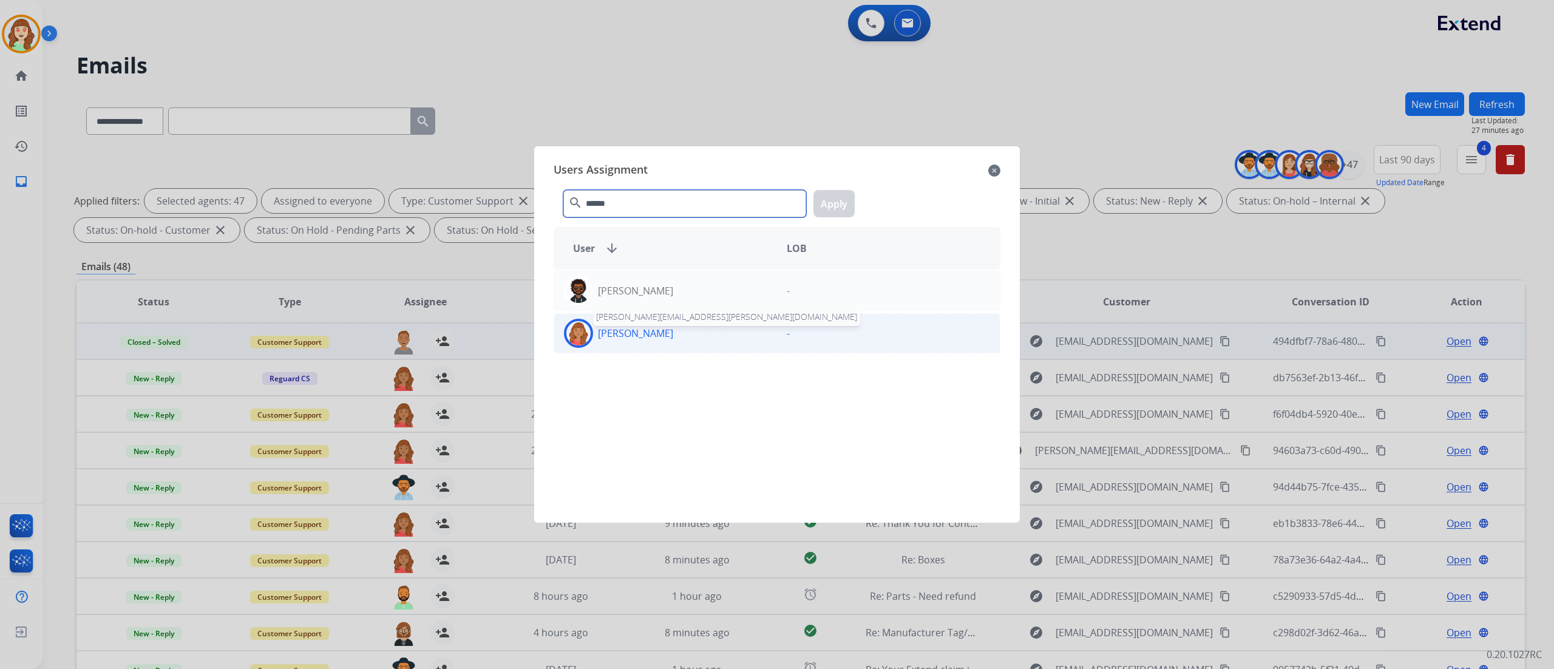
type input "******"
click at [644, 335] on p "[PERSON_NAME]" at bounding box center [635, 333] width 75 height 15
click at [828, 200] on button "Apply" at bounding box center [833, 203] width 41 height 27
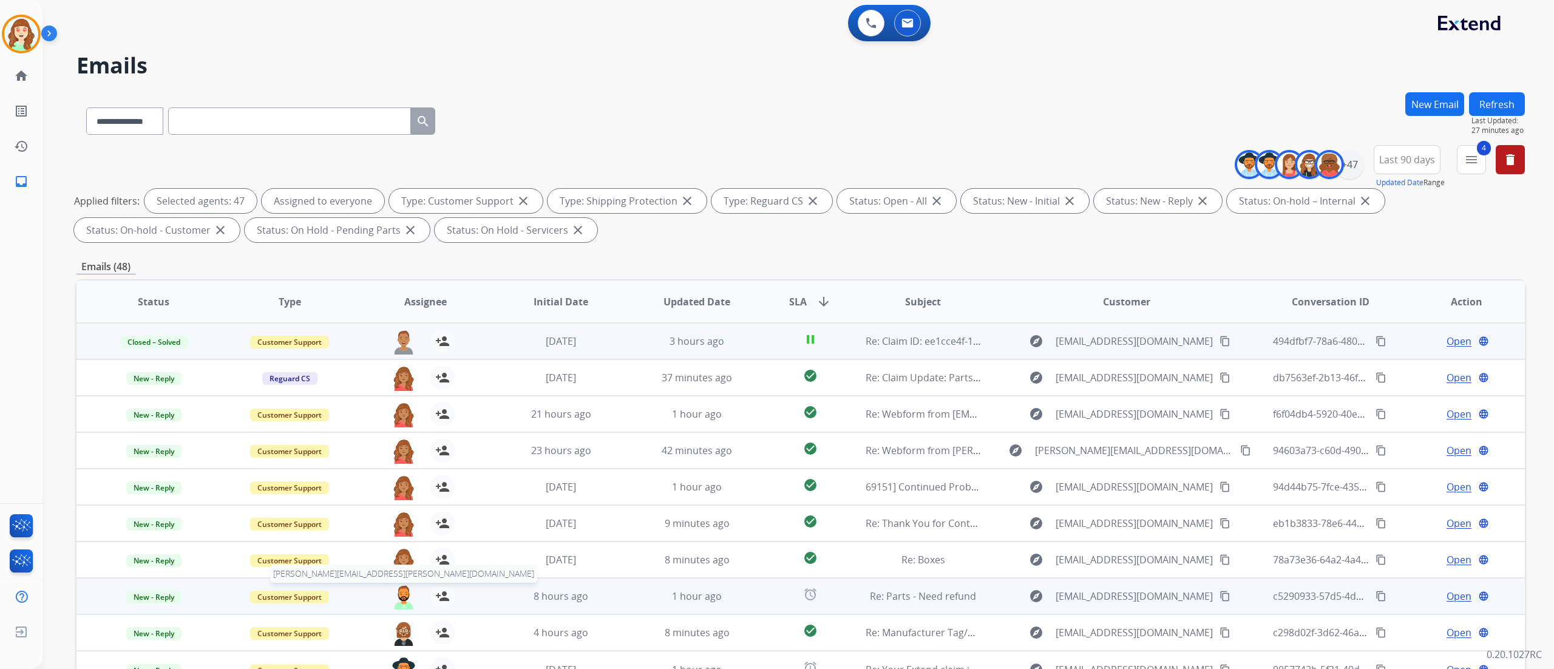
click at [391, 418] on img at bounding box center [403, 596] width 24 height 25
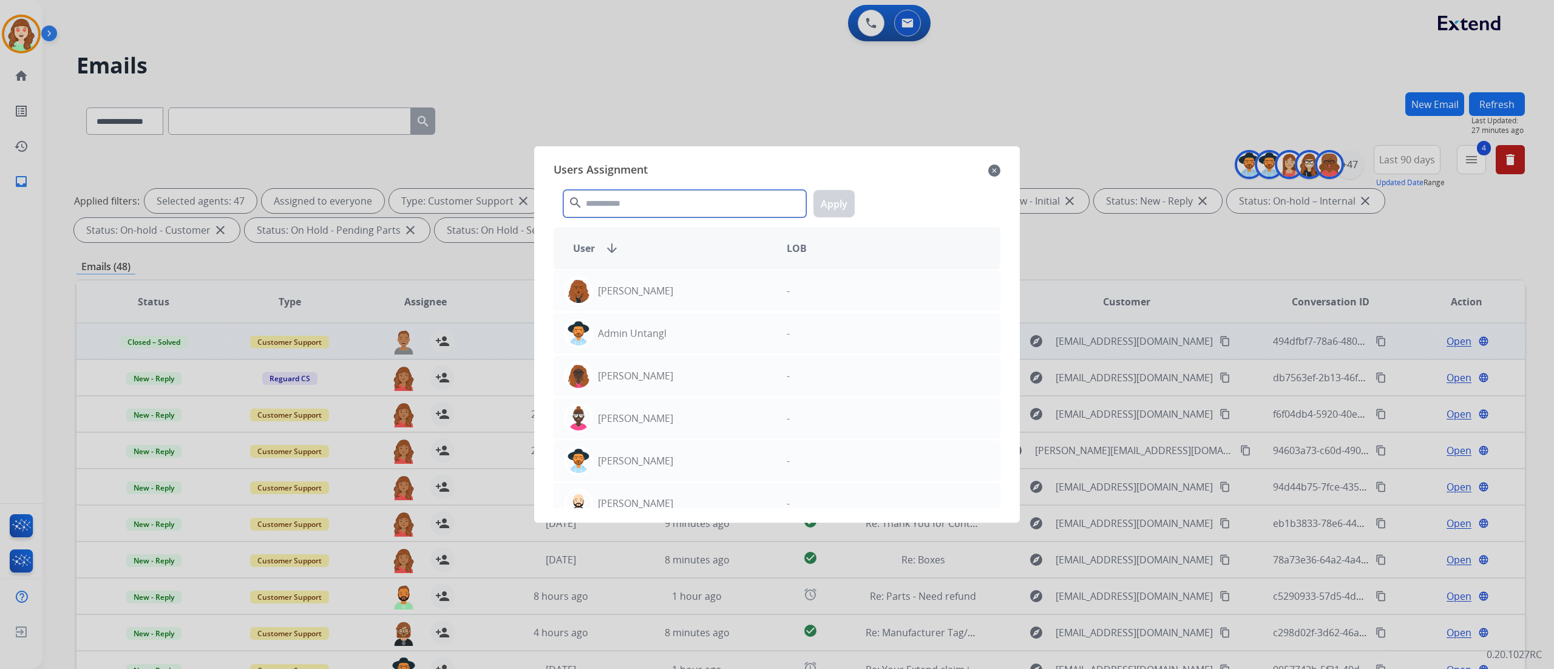
click at [692, 190] on input "text" at bounding box center [684, 203] width 243 height 27
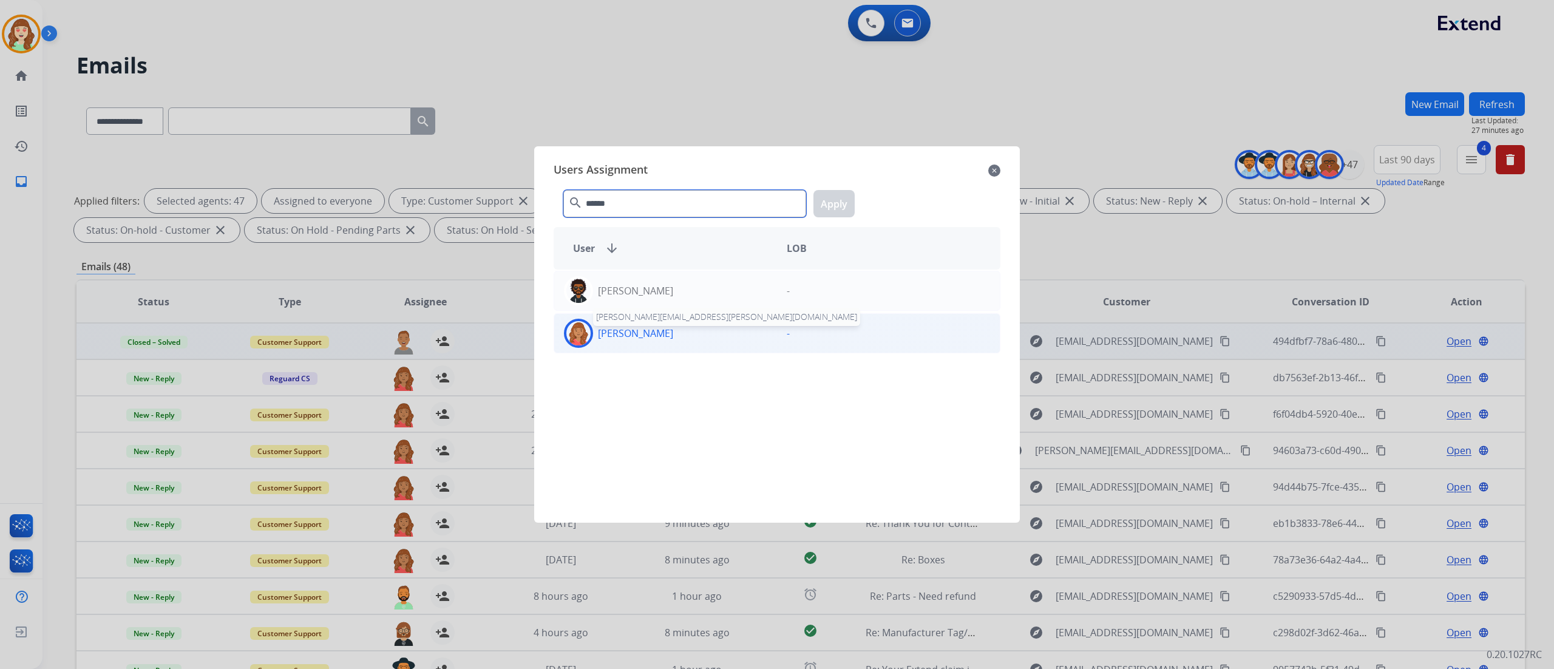
type input "******"
click at [645, 327] on p "[PERSON_NAME]" at bounding box center [635, 333] width 75 height 15
click at [824, 209] on button "Apply" at bounding box center [833, 203] width 41 height 27
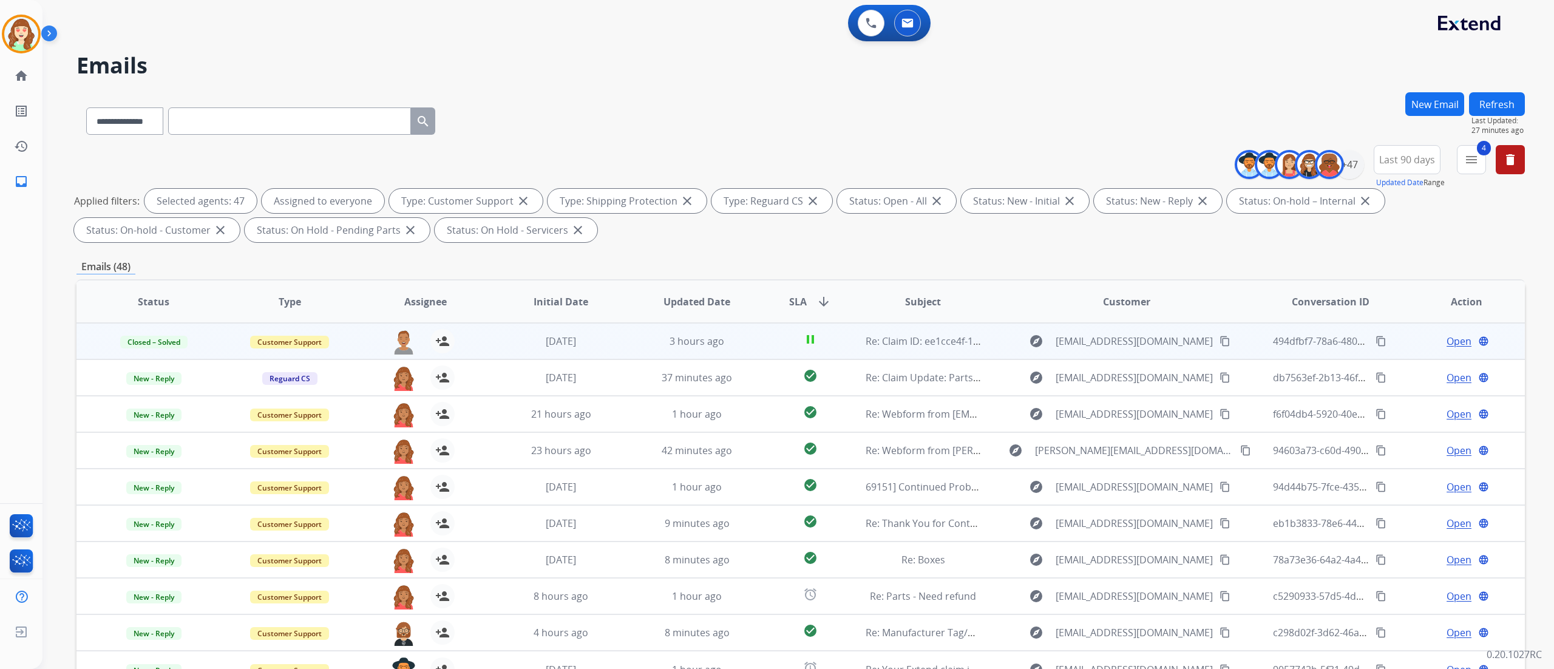
click at [800, 297] on span "SLA" at bounding box center [798, 301] width 18 height 15
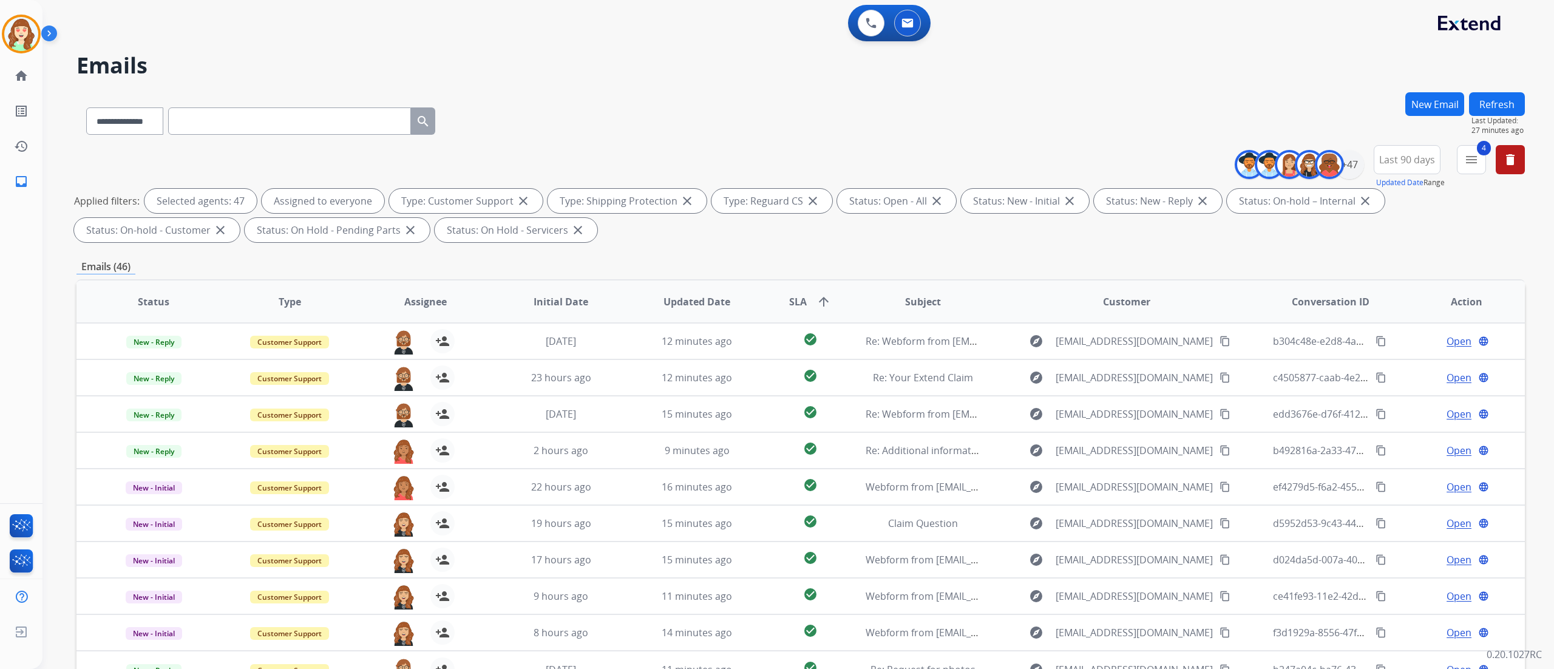
click at [970, 418] on div "**********" at bounding box center [797, 334] width 1511 height 669
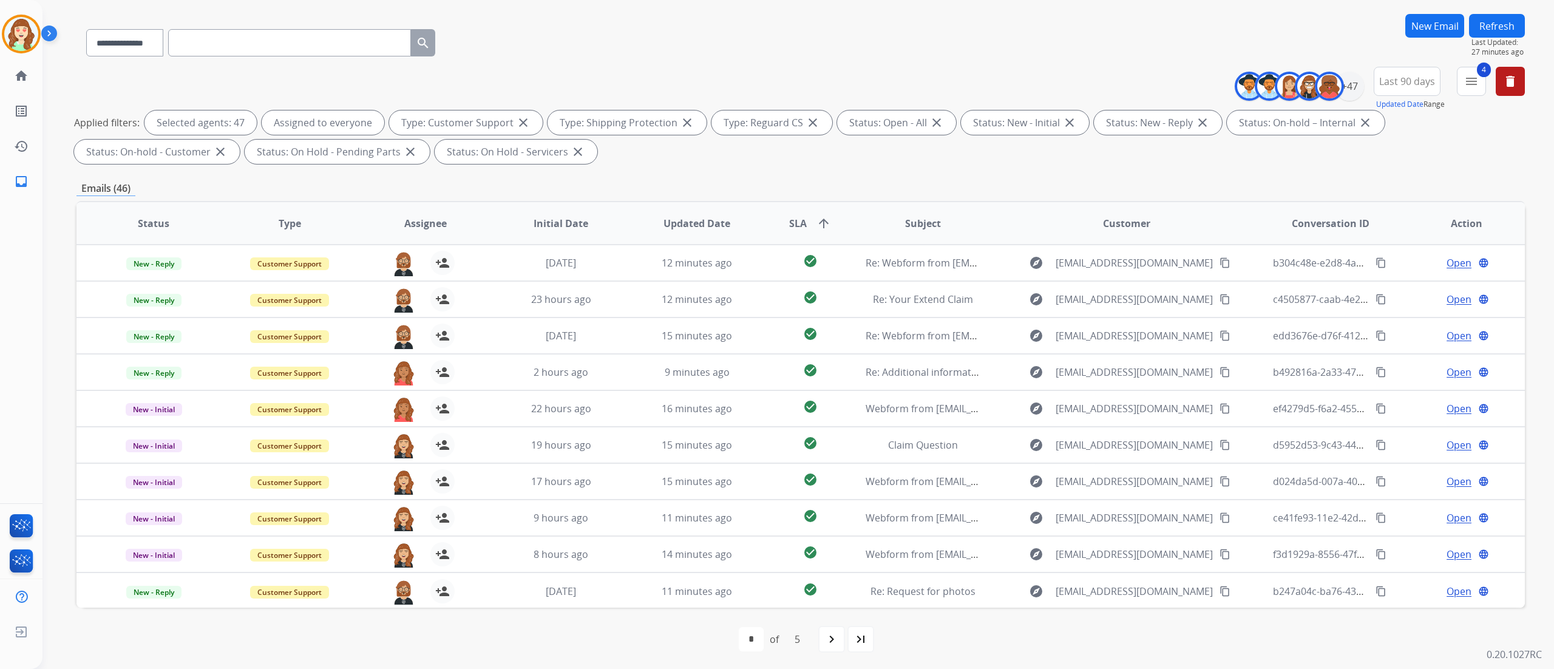
scroll to position [80, 0]
click at [821, 418] on div "navigate_next" at bounding box center [831, 637] width 27 height 27
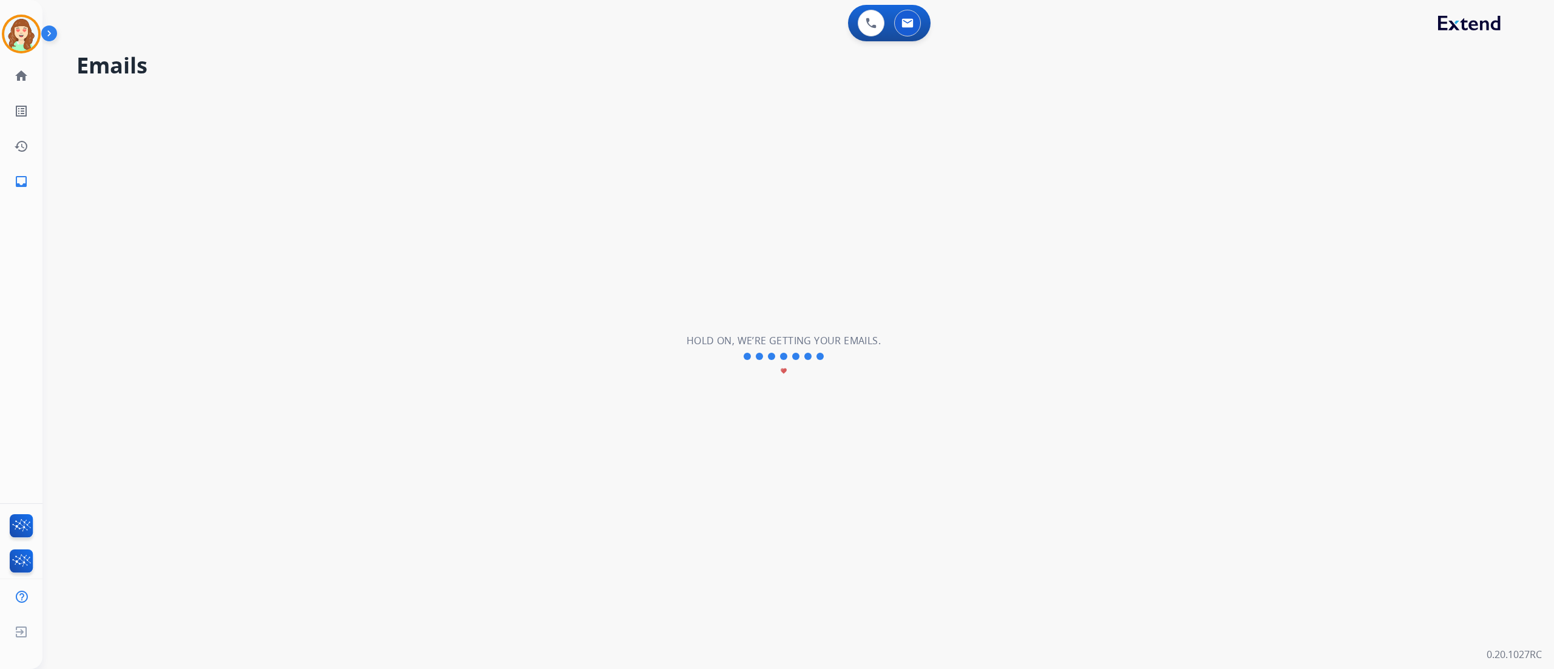
scroll to position [0, 0]
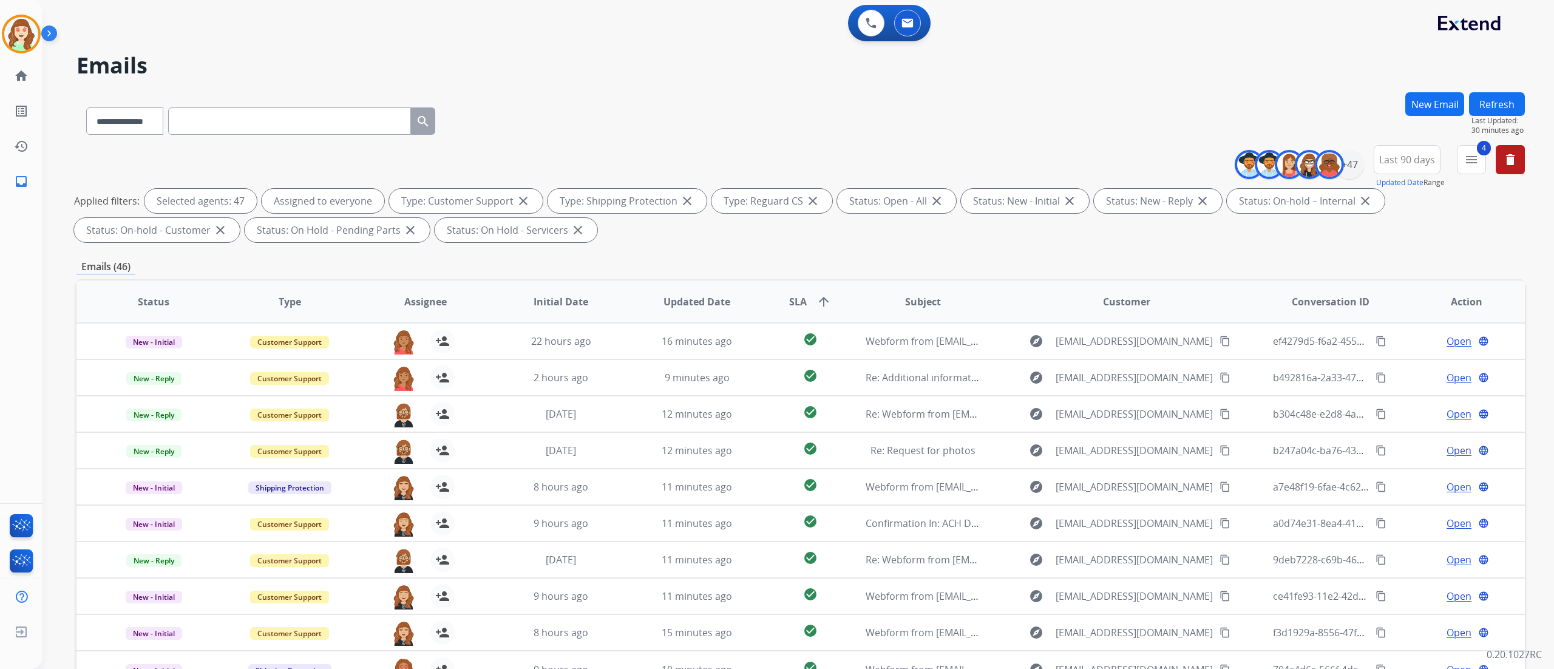
click at [311, 35] on div "0 Voice Interactions 0 Email Interactions" at bounding box center [790, 24] width 1467 height 39
click at [970, 418] on div "**********" at bounding box center [797, 334] width 1511 height 669
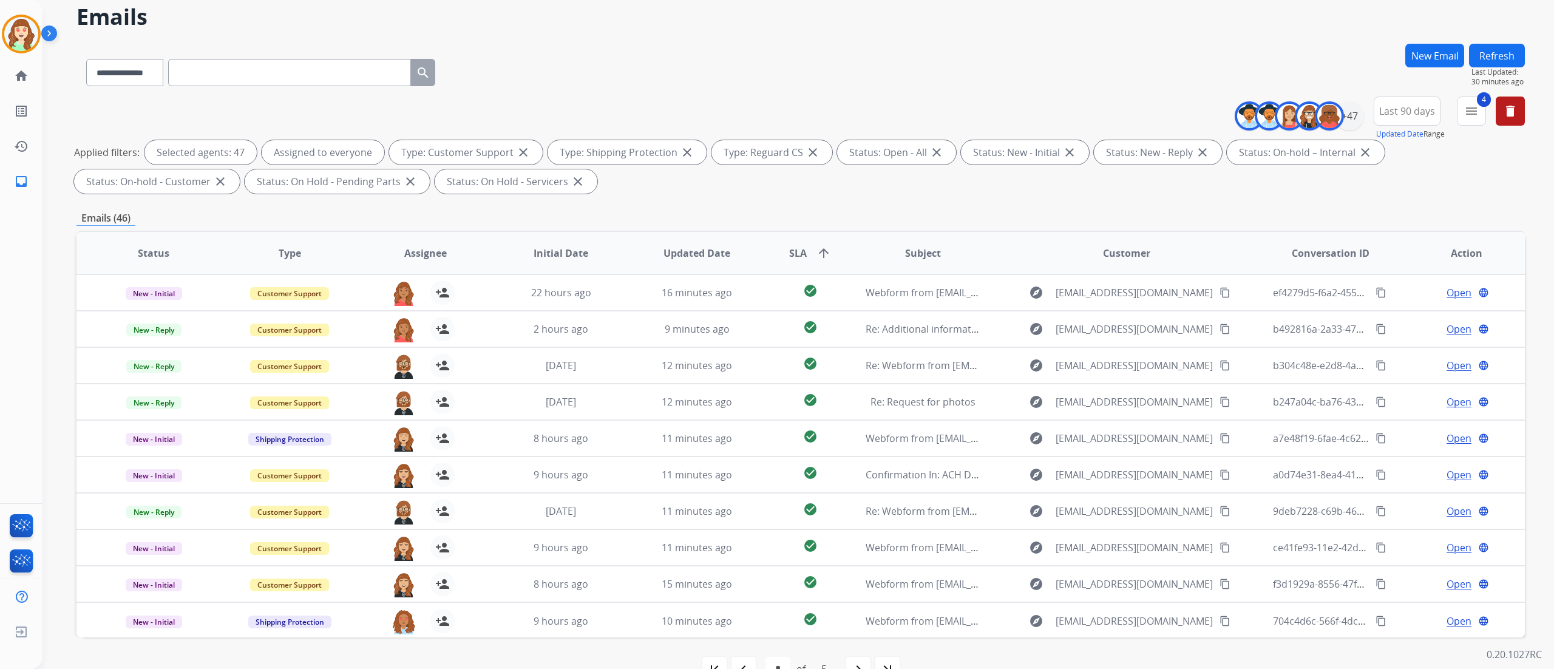
scroll to position [80, 0]
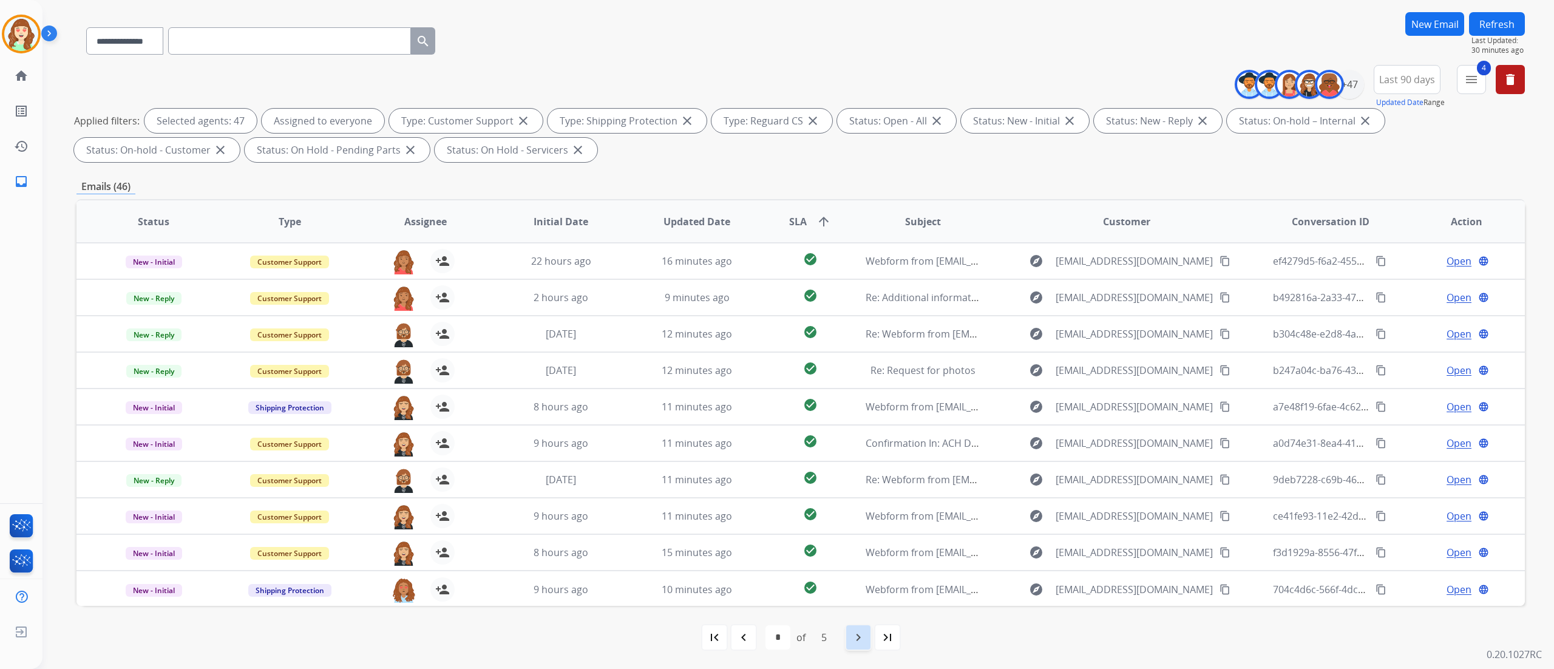
click at [861, 418] on mat-icon "navigate_next" at bounding box center [858, 637] width 15 height 15
select select "*"
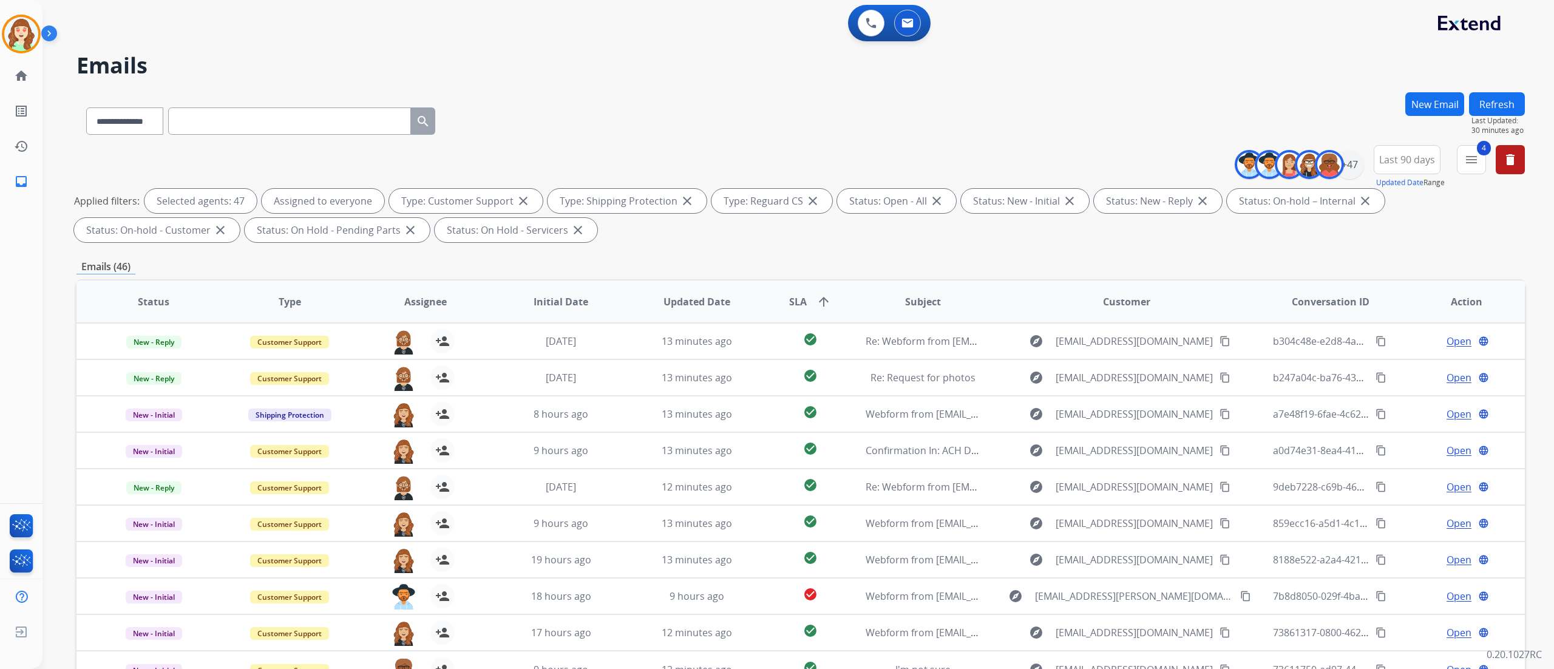
click at [970, 418] on div "**********" at bounding box center [797, 334] width 1511 height 669
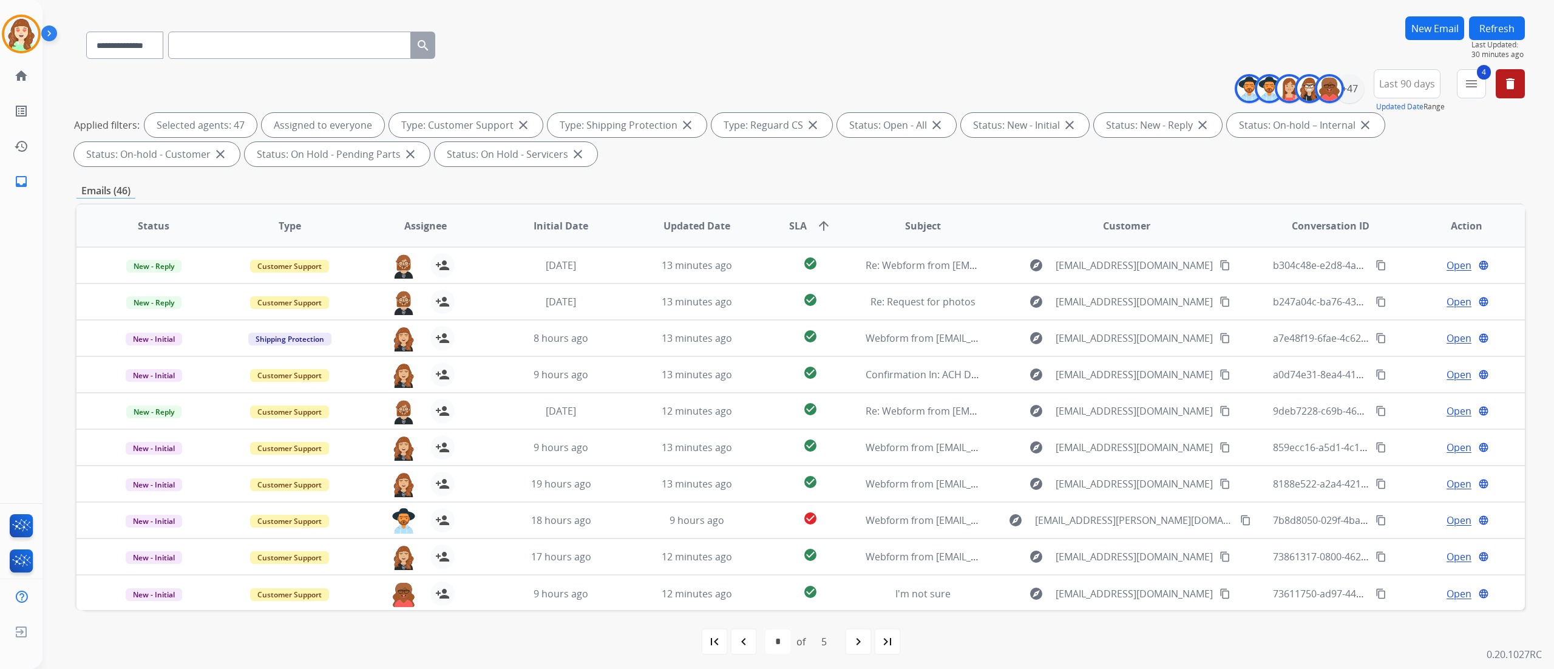
scroll to position [80, 0]
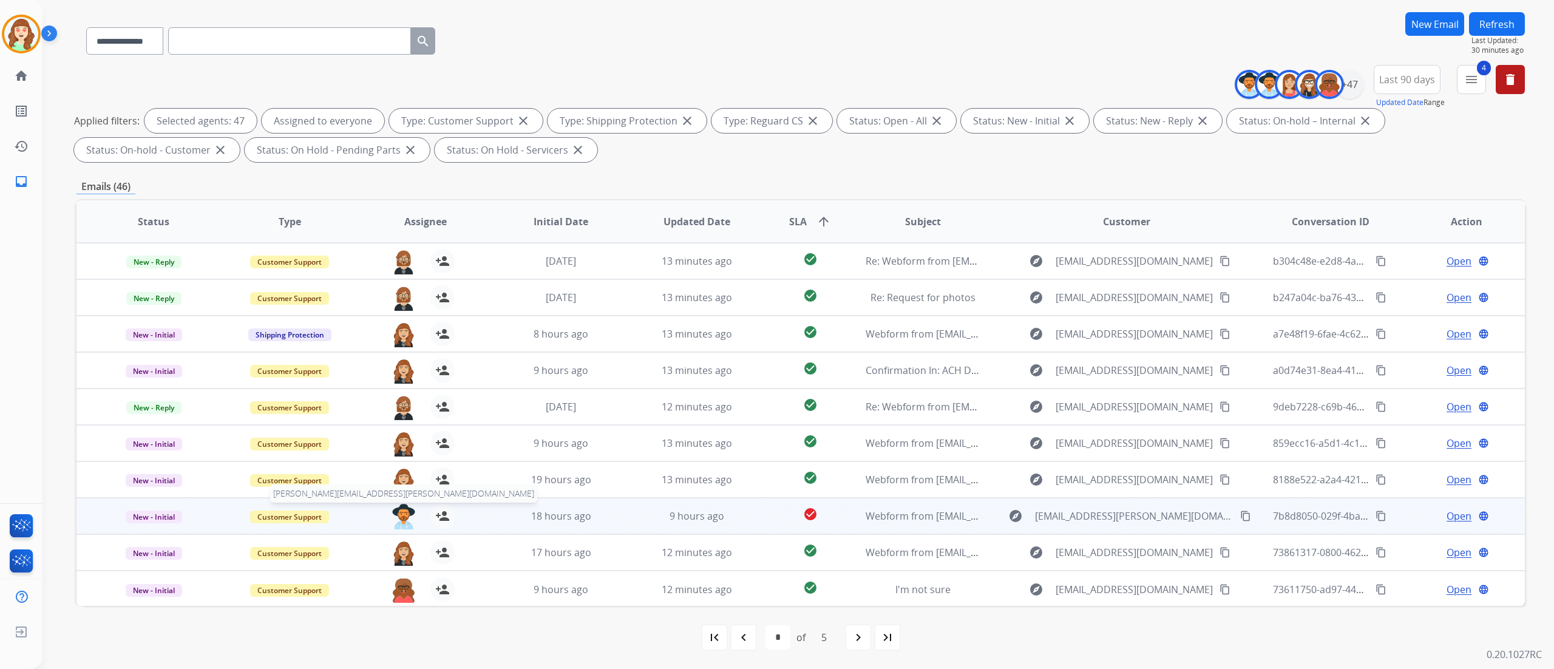
click at [394, 418] on img at bounding box center [403, 516] width 24 height 25
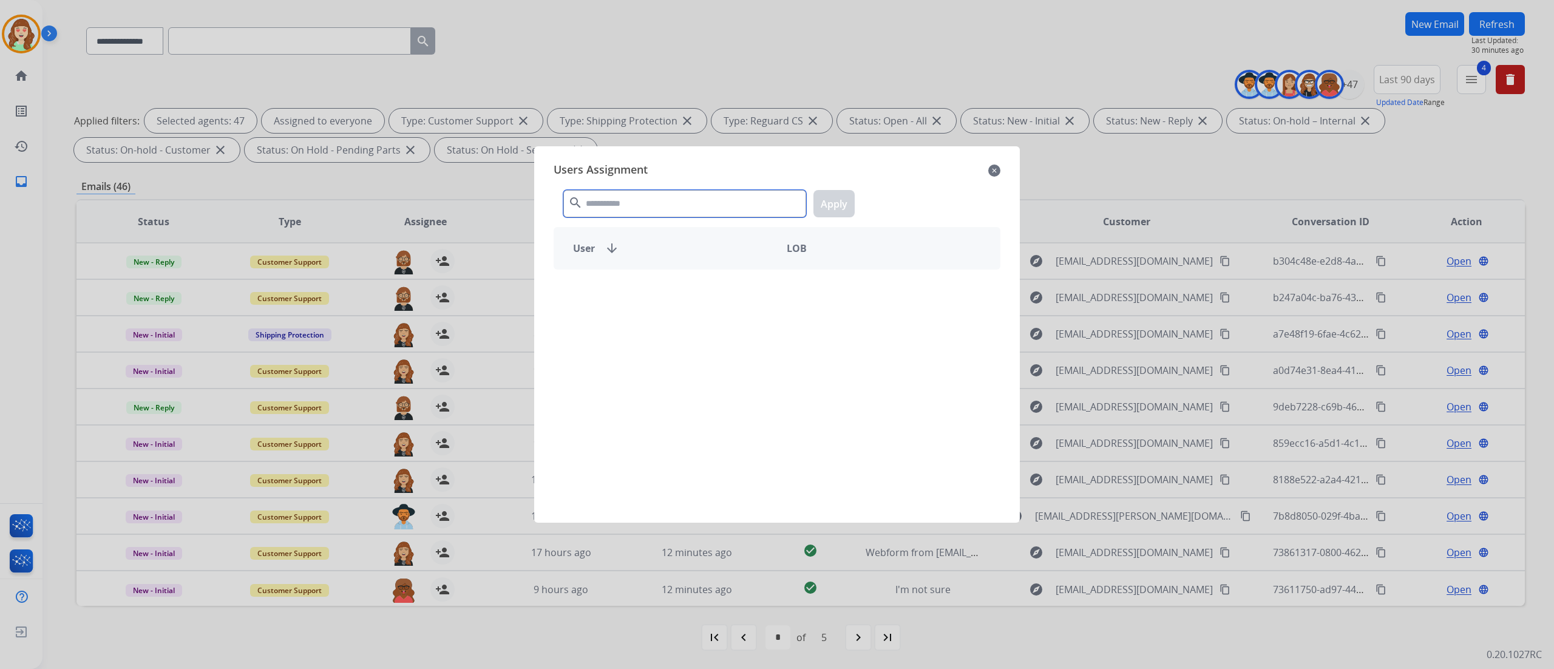
click at [610, 201] on input "text" at bounding box center [684, 203] width 243 height 27
type input "*"
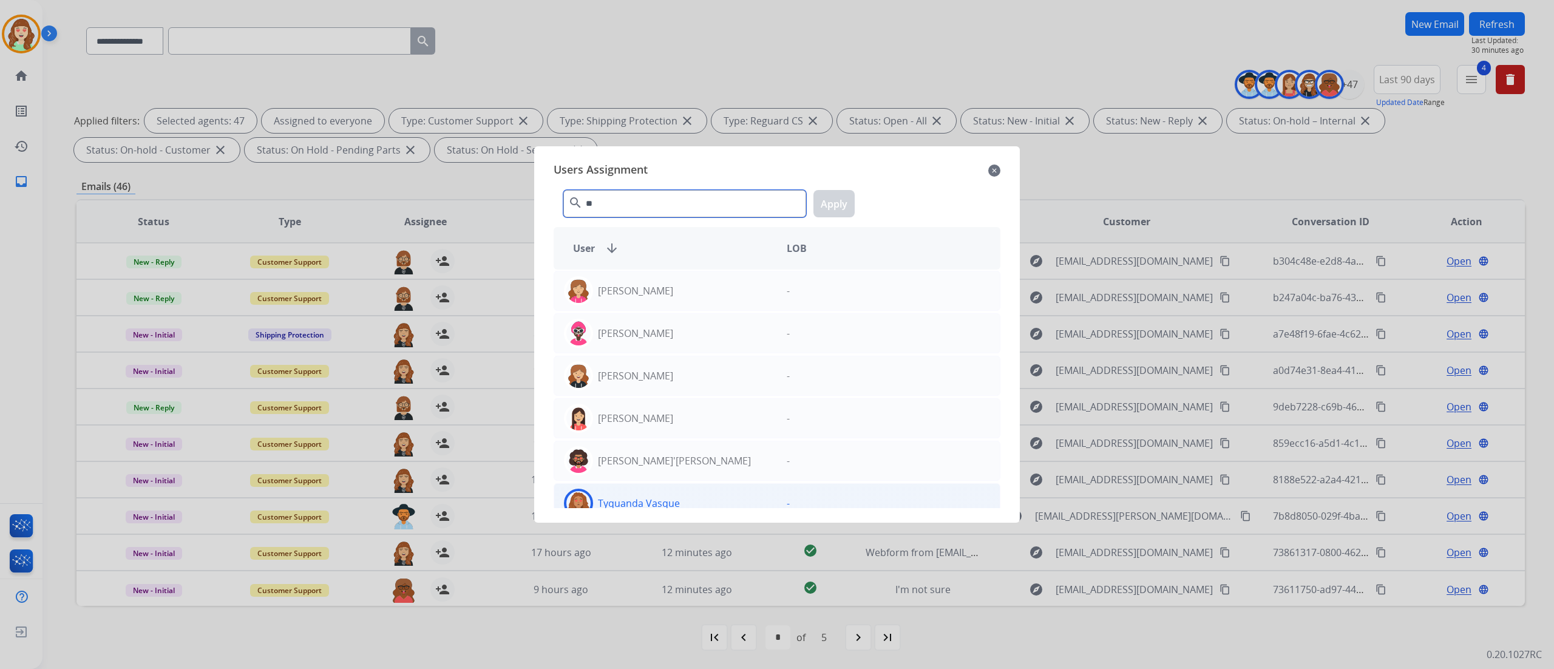
type input "**"
click at [648, 418] on p "Tyquanda Vasque" at bounding box center [639, 503] width 82 height 15
click at [838, 197] on button "Apply" at bounding box center [833, 203] width 41 height 27
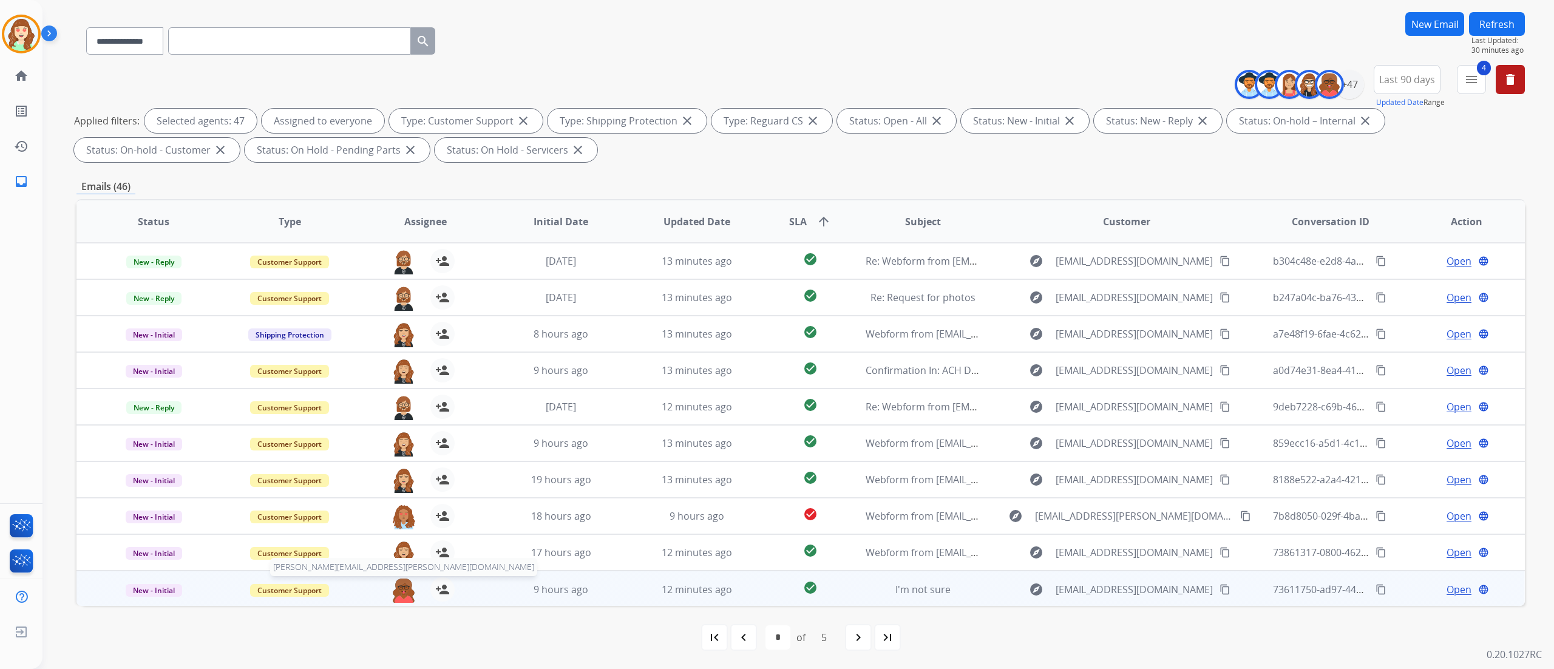
click at [399, 418] on img at bounding box center [403, 589] width 24 height 25
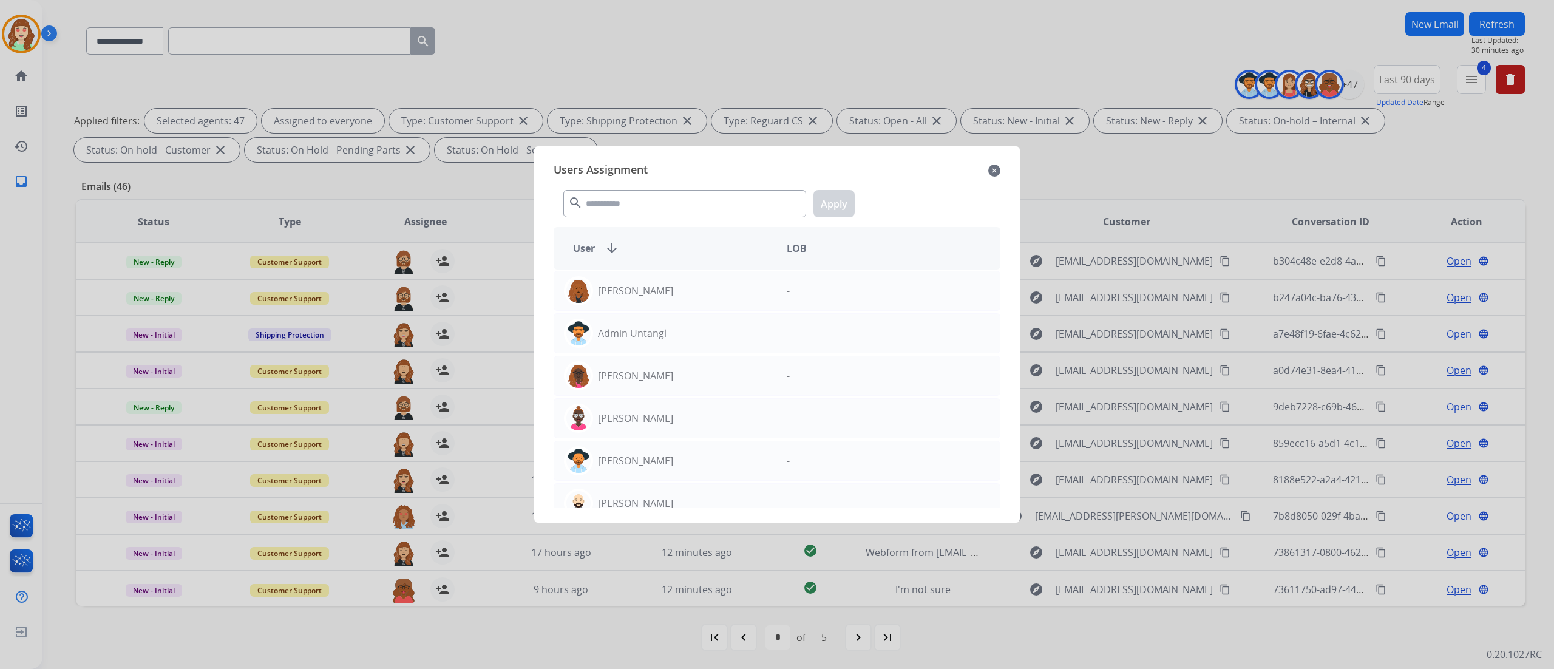
click at [970, 169] on mat-icon "close" at bounding box center [994, 170] width 12 height 15
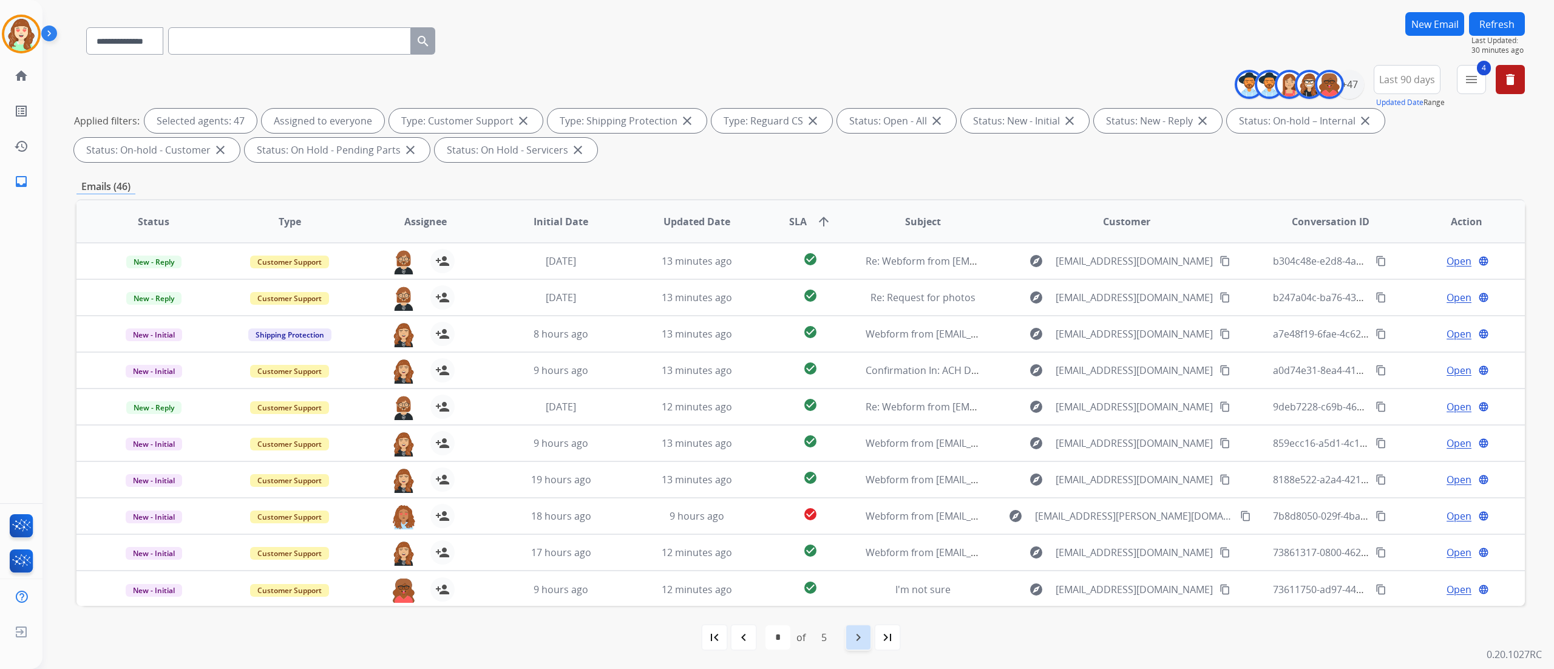
click at [862, 418] on mat-icon "navigate_next" at bounding box center [858, 637] width 15 height 15
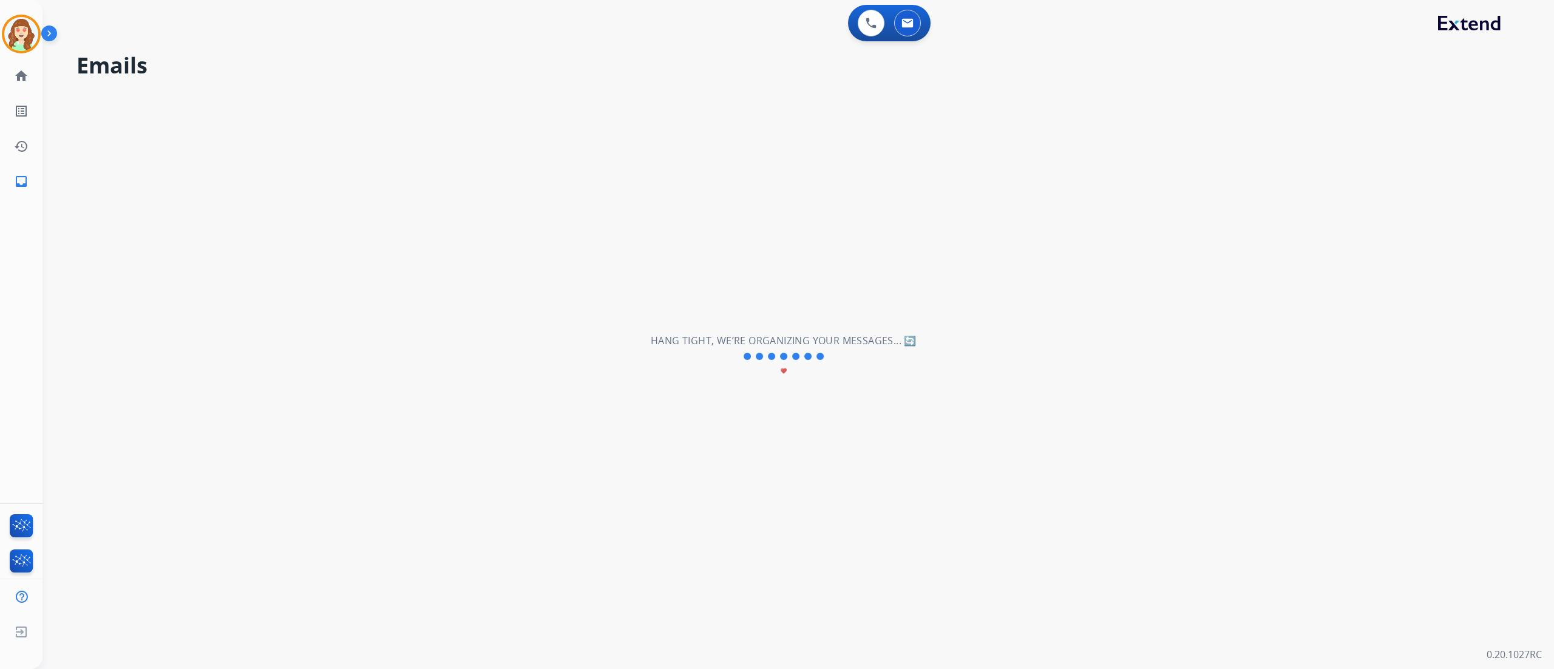
scroll to position [0, 0]
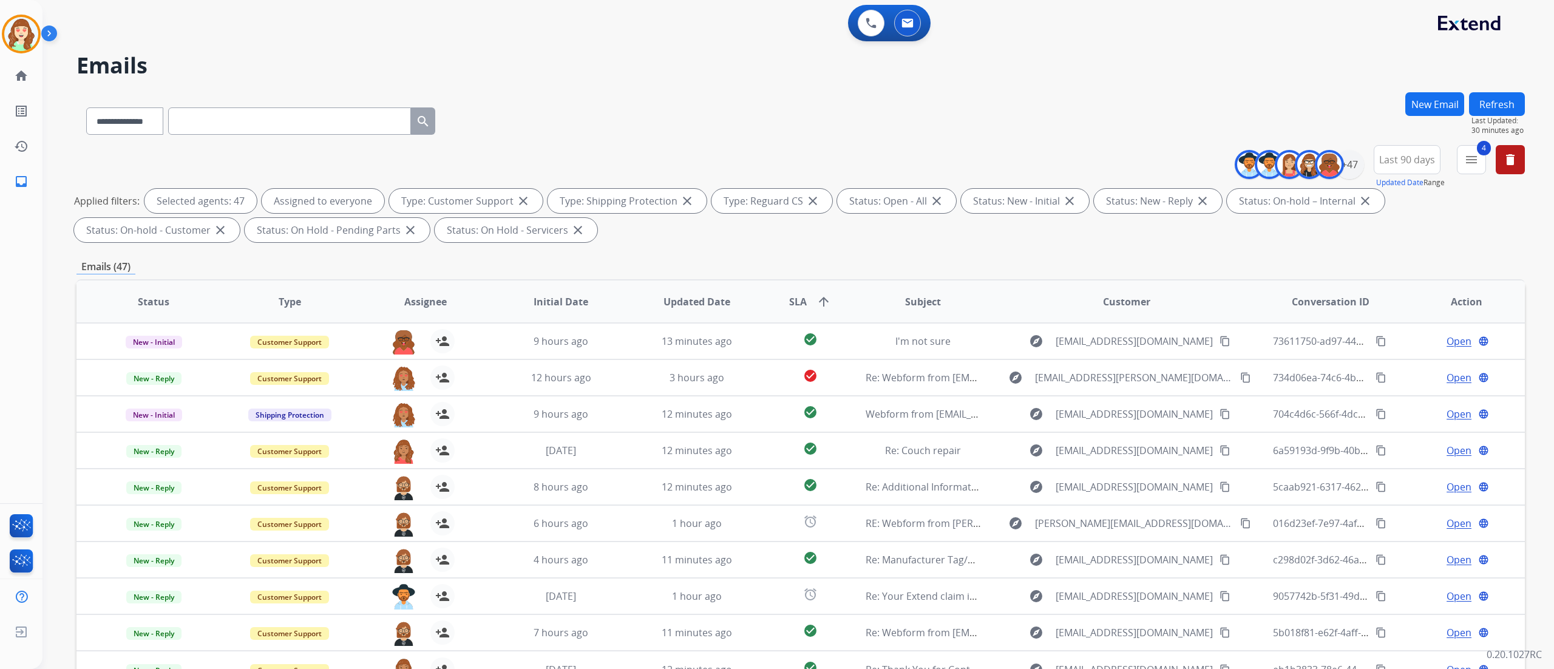
click at [970, 418] on div "**********" at bounding box center [797, 334] width 1511 height 669
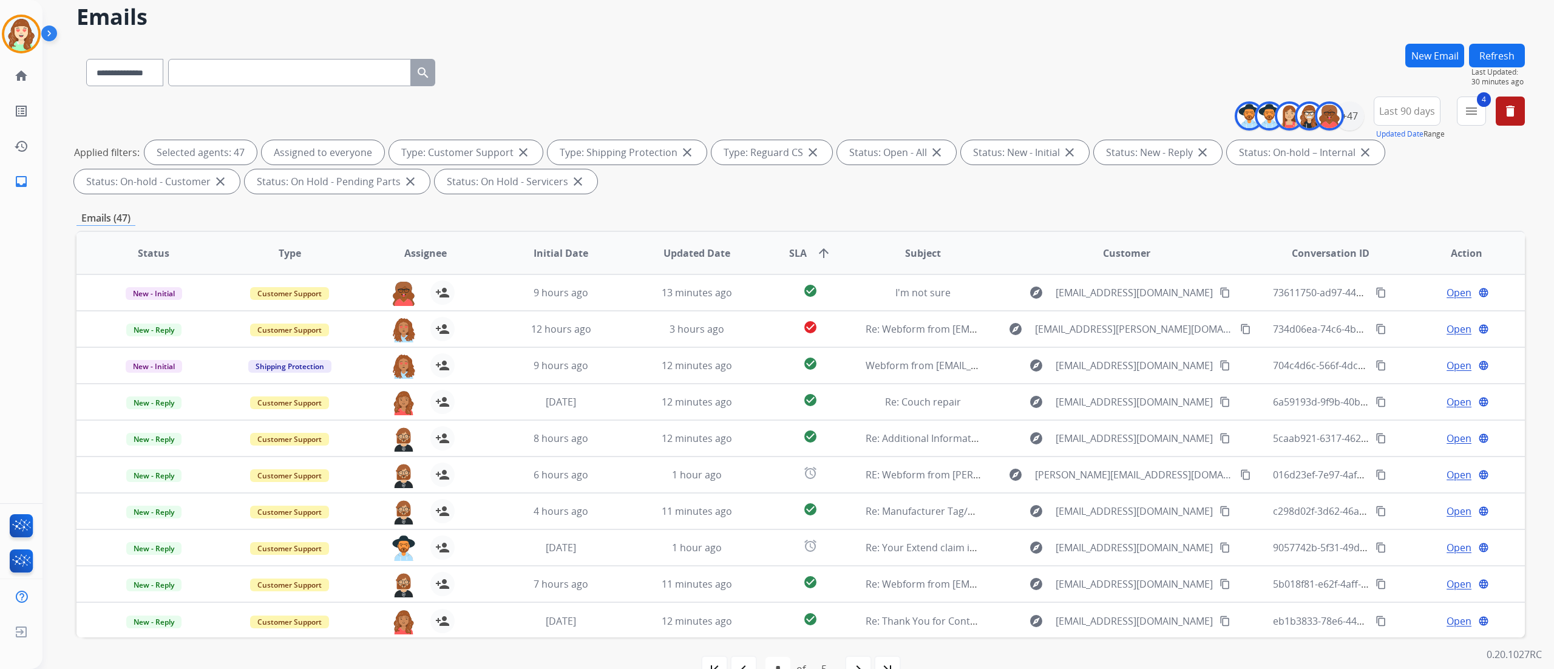
scroll to position [80, 0]
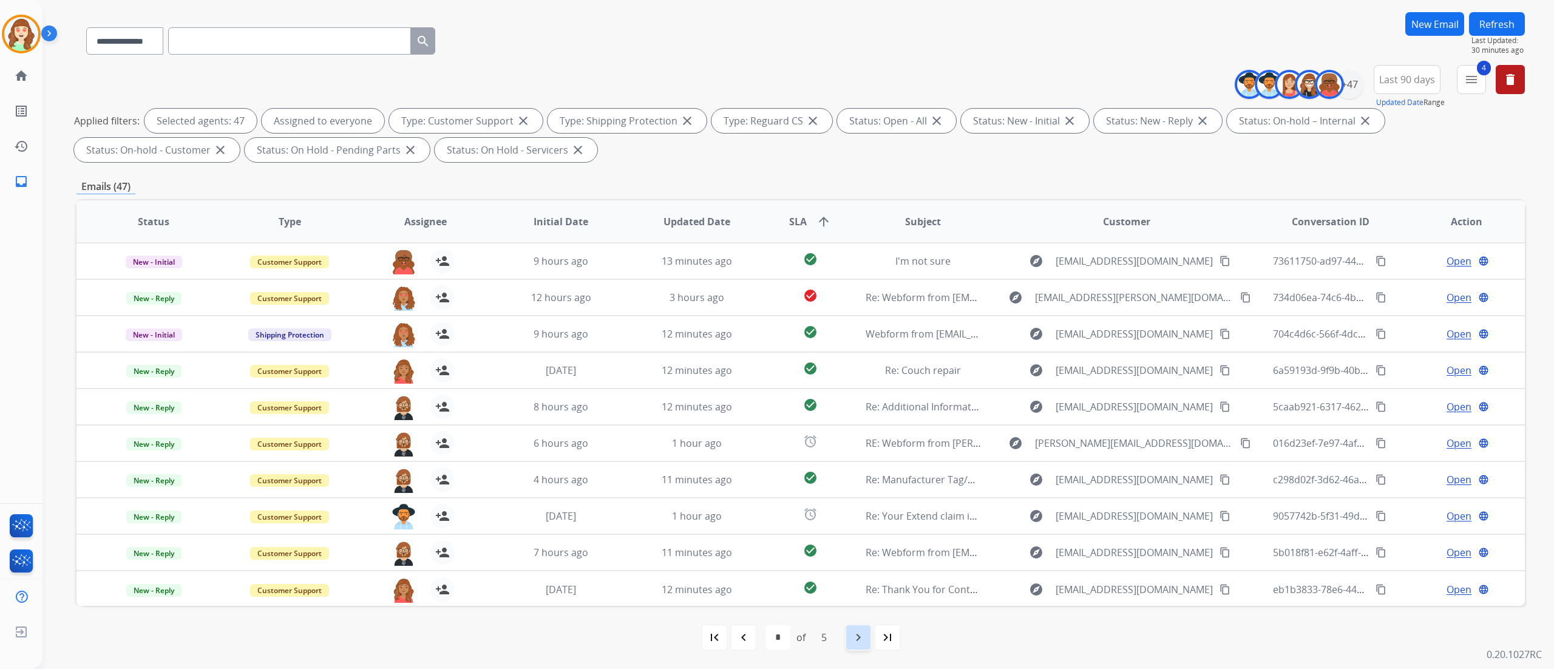
click at [848, 418] on div "navigate_next" at bounding box center [858, 637] width 27 height 27
select select "*"
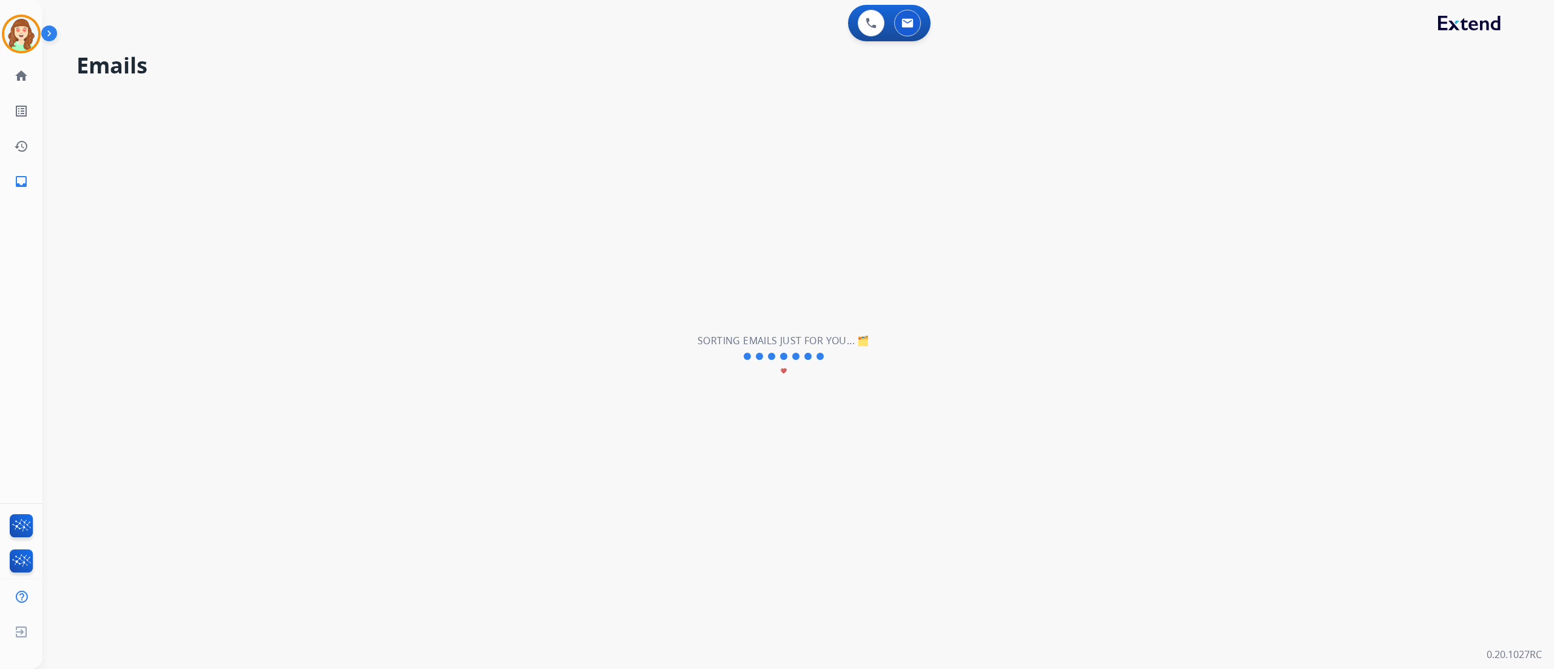
scroll to position [0, 0]
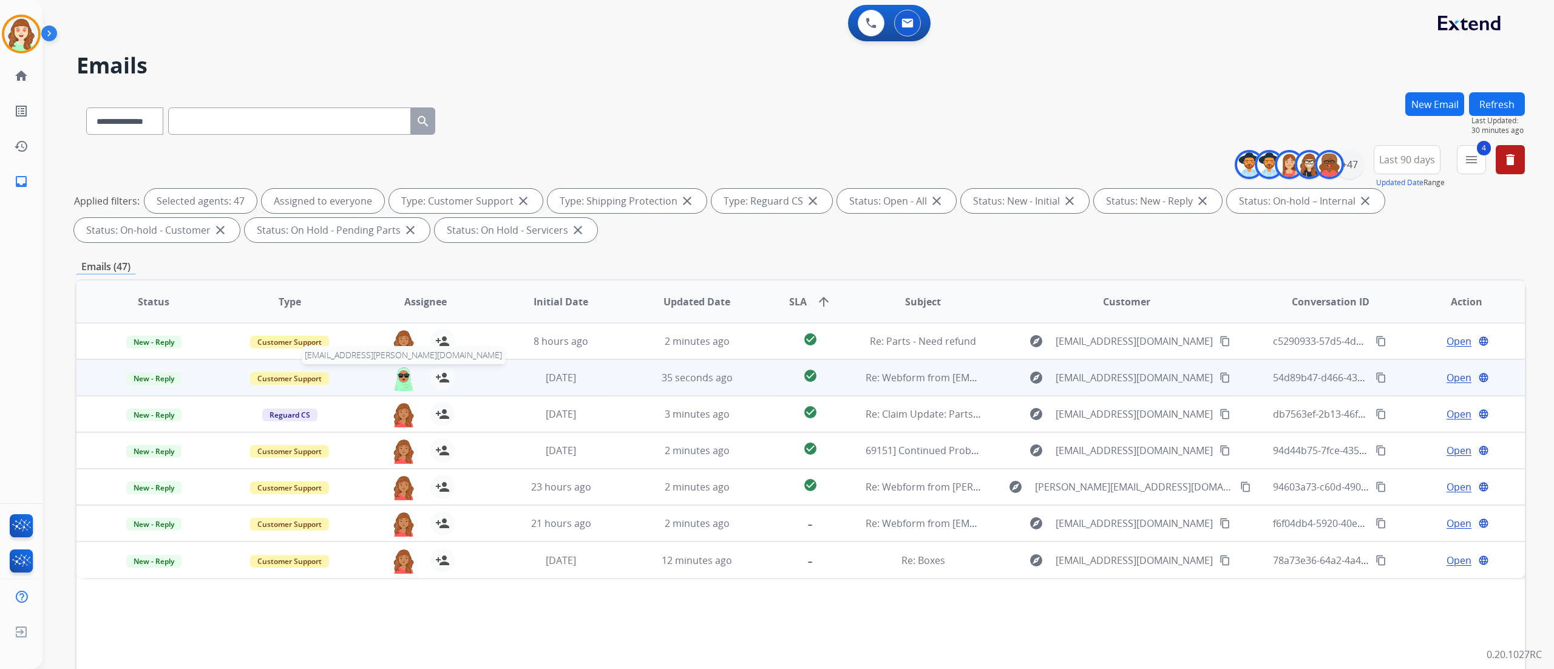
click at [408, 369] on img at bounding box center [403, 377] width 24 height 25
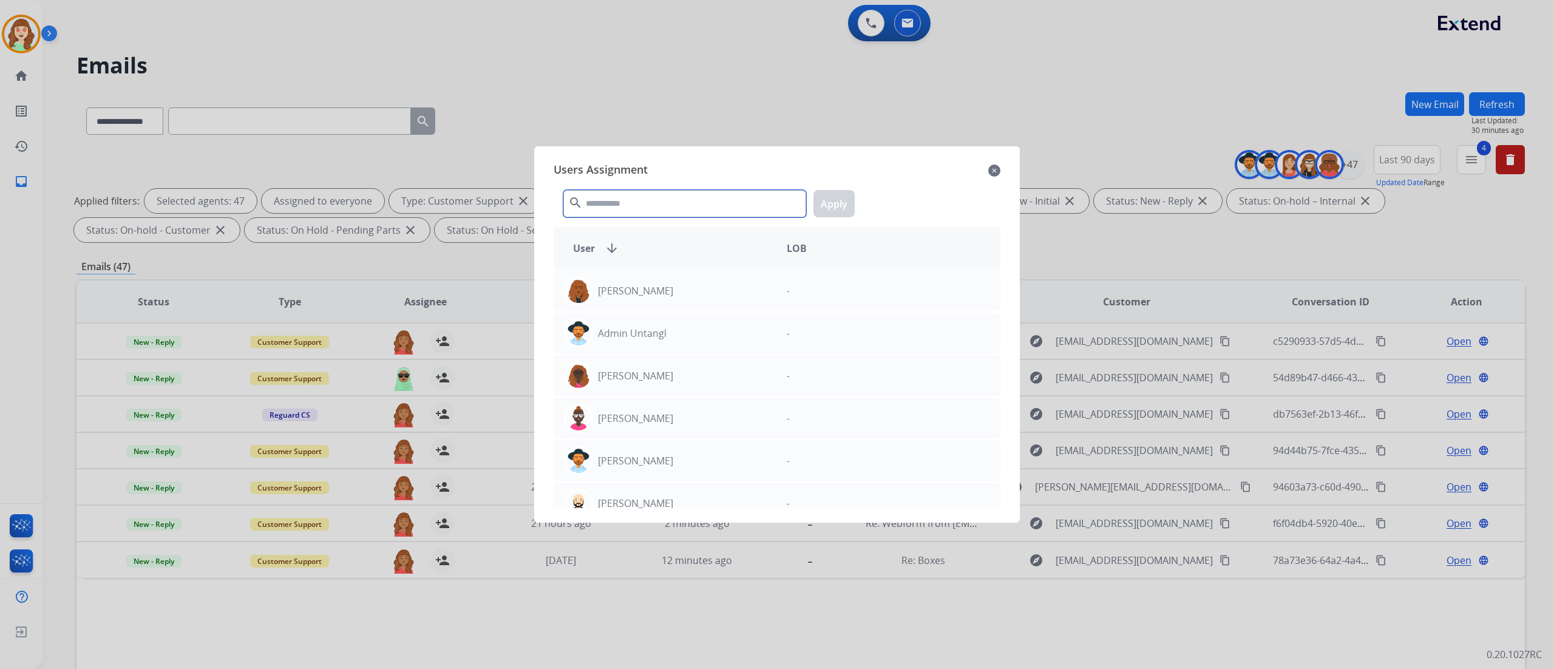
click at [632, 203] on input "text" at bounding box center [684, 203] width 243 height 27
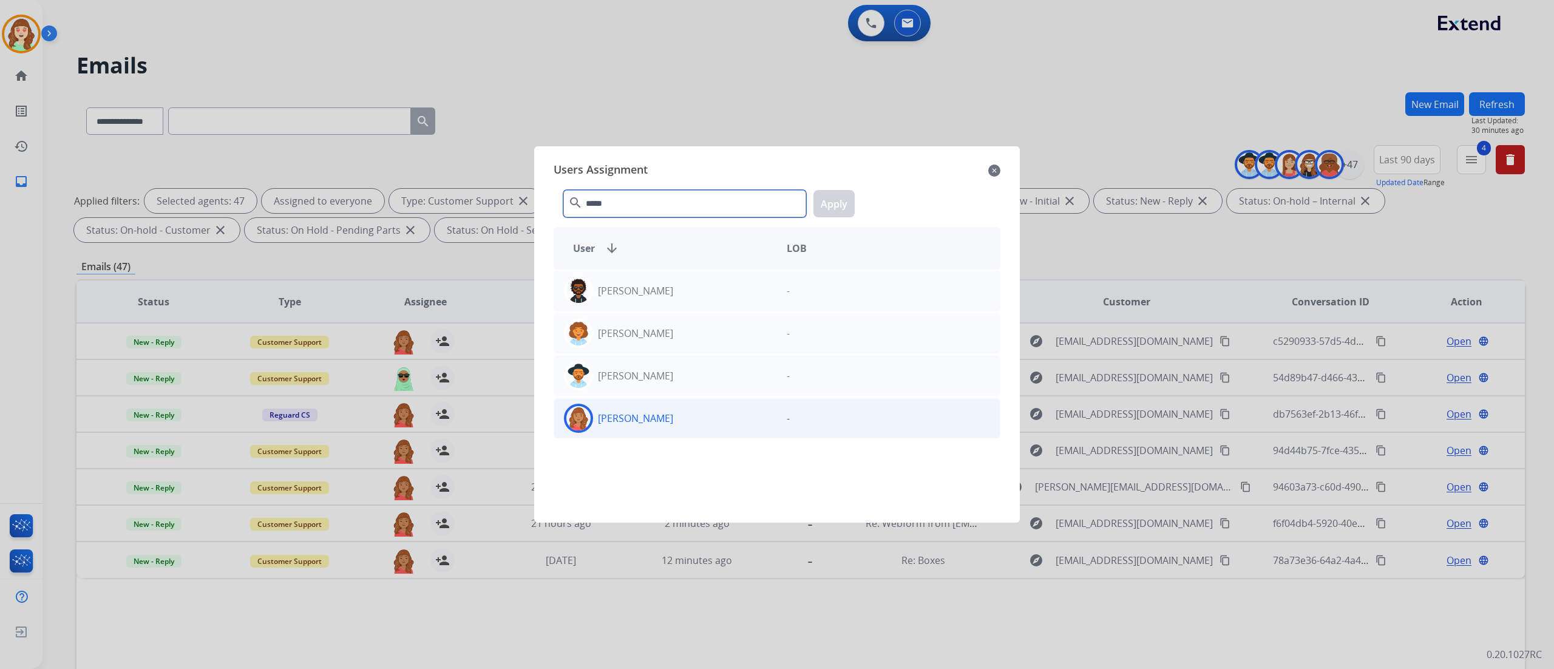
type input "*****"
click at [692, 418] on div "[PERSON_NAME]" at bounding box center [665, 418] width 223 height 29
click at [838, 189] on div "***** search Apply" at bounding box center [776, 201] width 447 height 42
click at [836, 208] on button "Apply" at bounding box center [833, 203] width 41 height 27
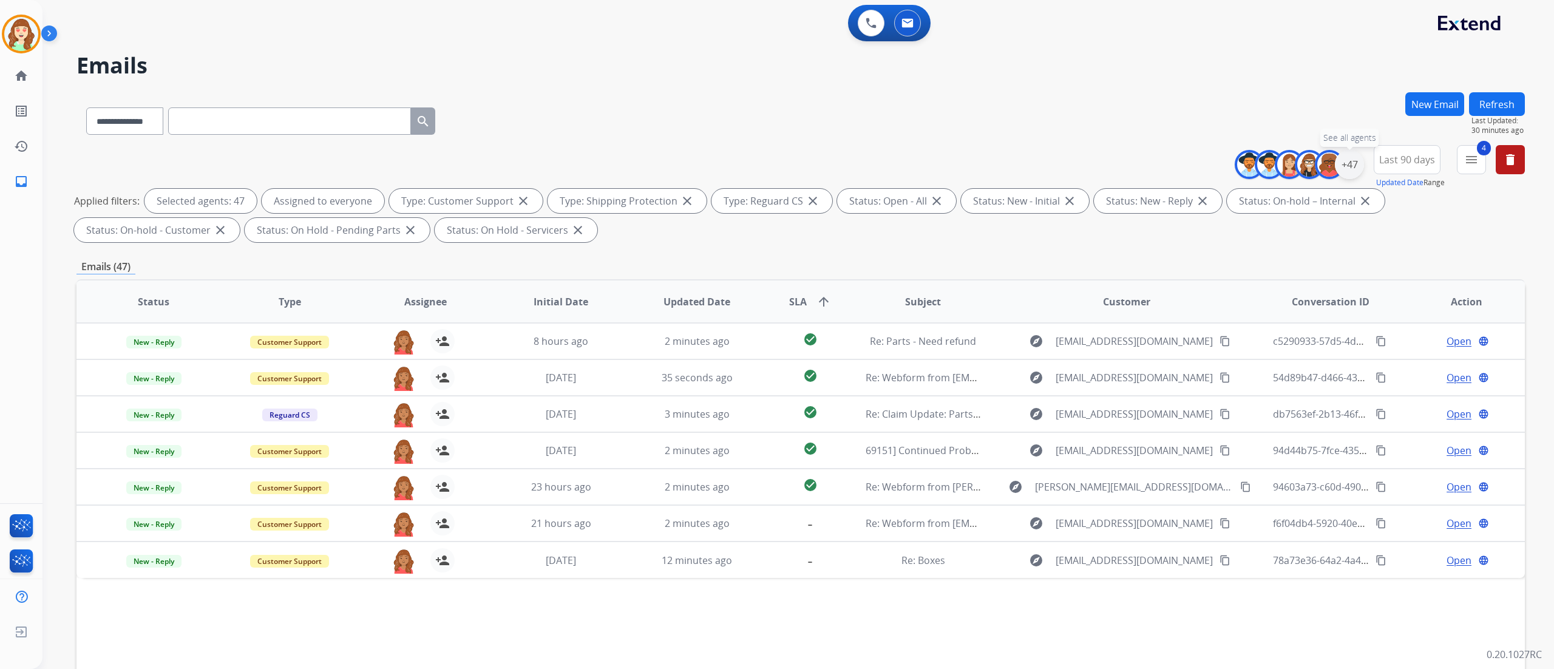
click at [970, 163] on div "+47" at bounding box center [1349, 164] width 29 height 29
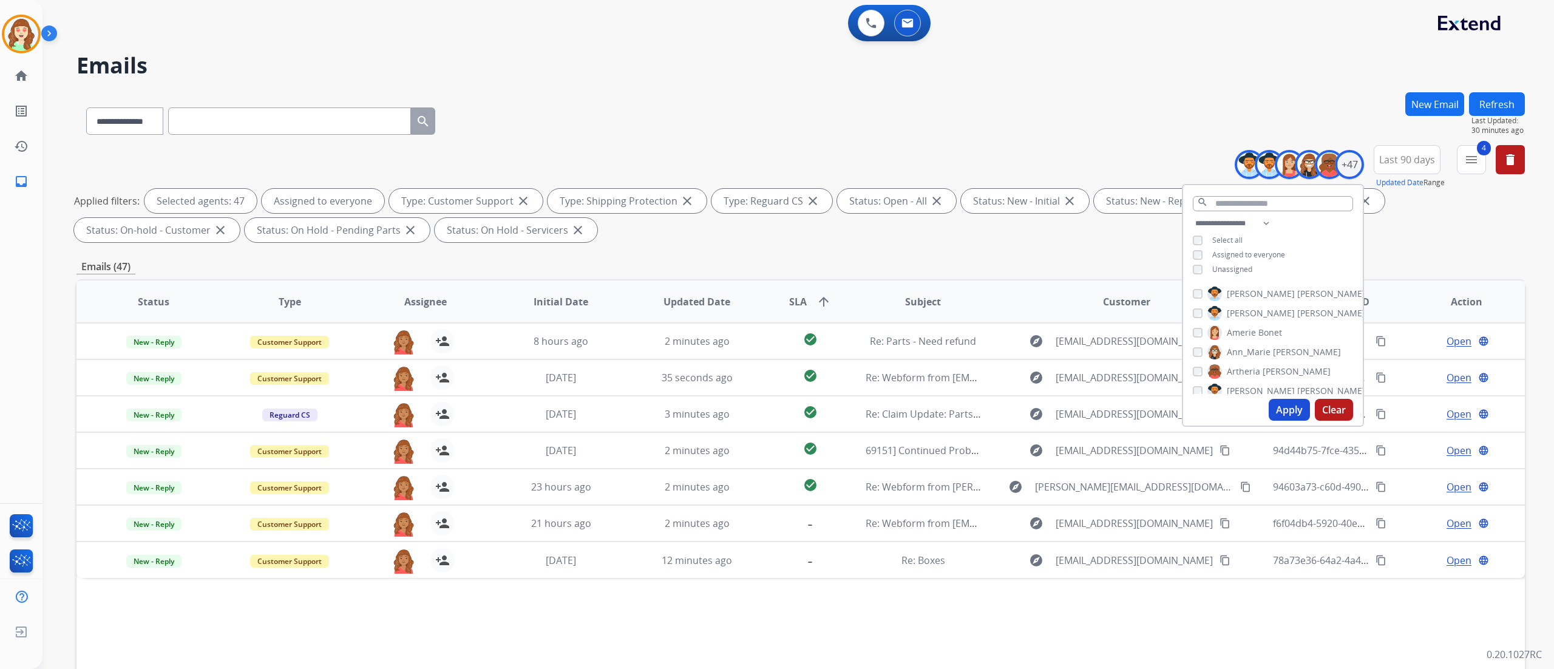
click at [970, 410] on button "Clear" at bounding box center [1334, 410] width 38 height 22
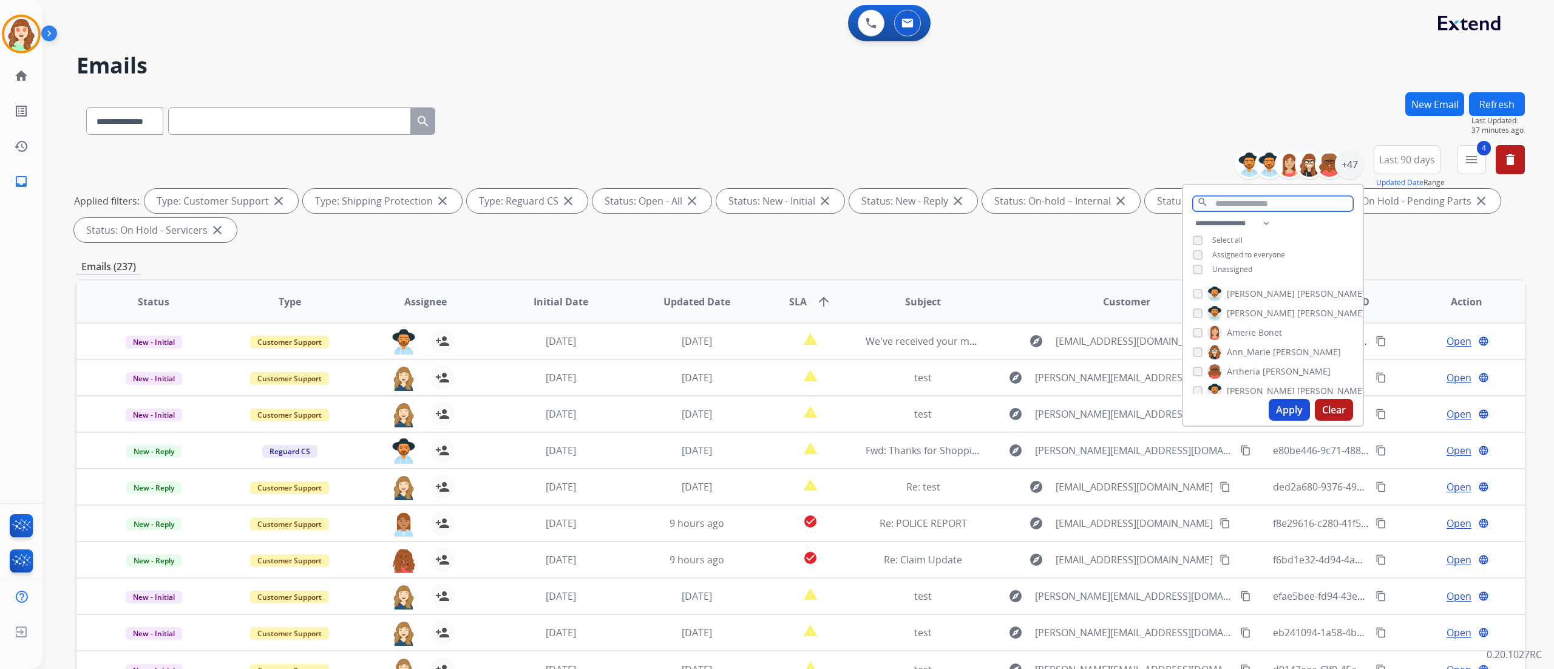
click at [970, 205] on input "text" at bounding box center [1273, 203] width 160 height 15
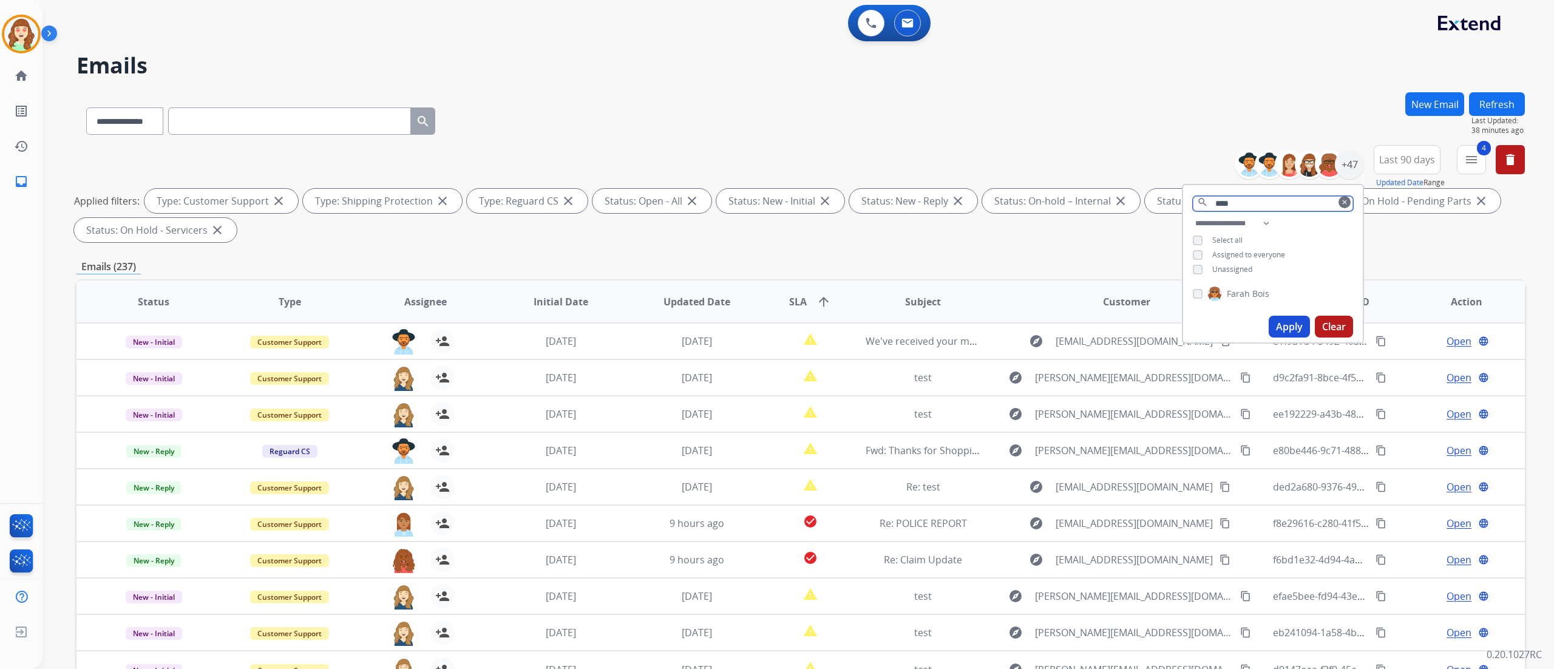
type input "****"
click at [970, 325] on button "Apply" at bounding box center [1288, 327] width 41 height 22
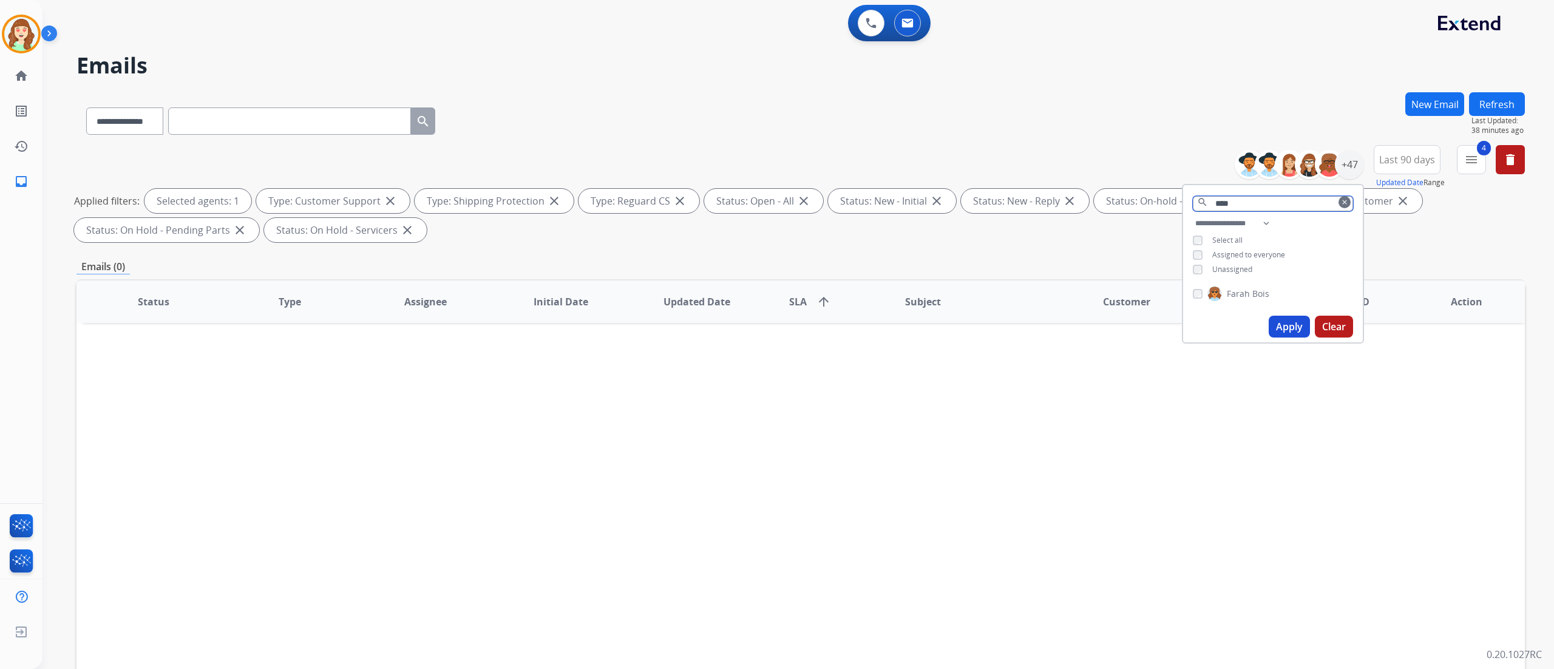
drag, startPoint x: 1237, startPoint y: 198, endPoint x: 1075, endPoint y: 211, distance: 161.9
click at [970, 211] on div "**********" at bounding box center [800, 196] width 1448 height 102
click at [970, 161] on div "+47" at bounding box center [1349, 164] width 29 height 29
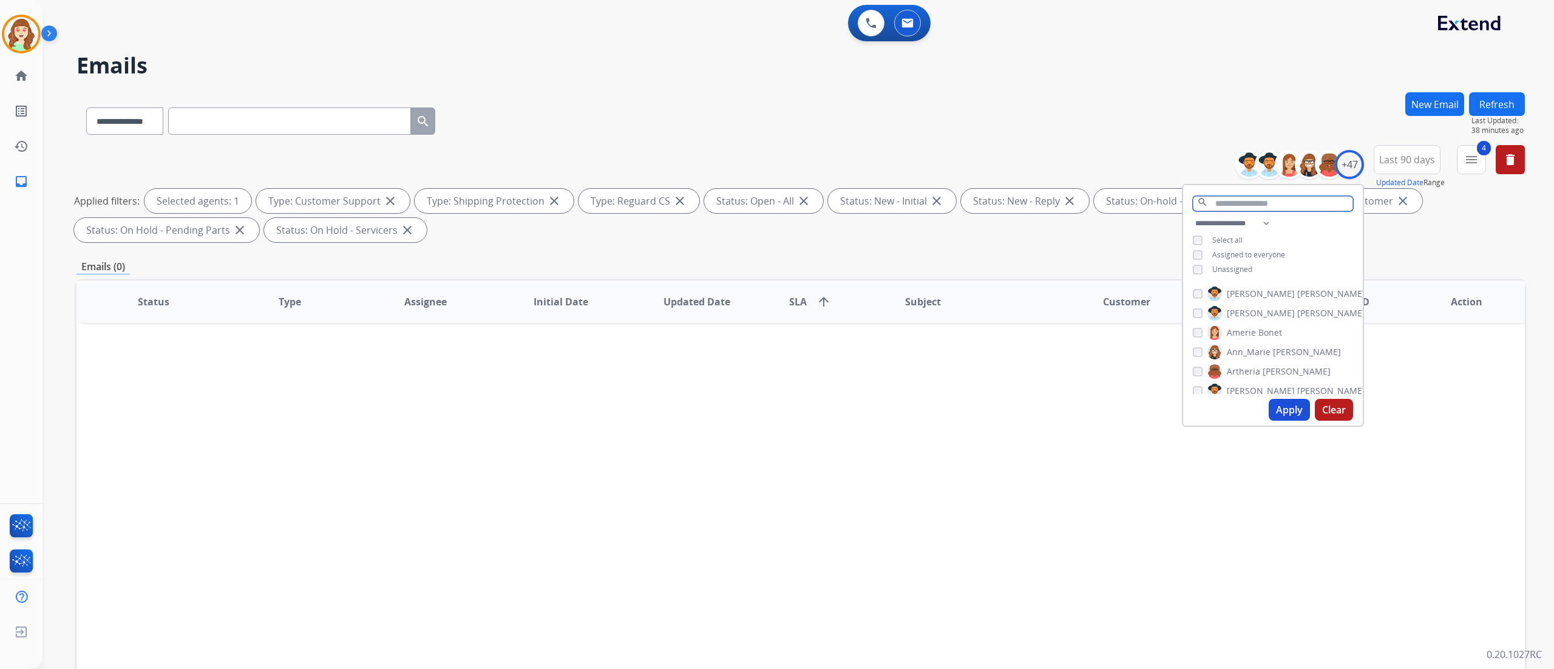
click at [970, 203] on input "text" at bounding box center [1273, 203] width 160 height 15
type input "***"
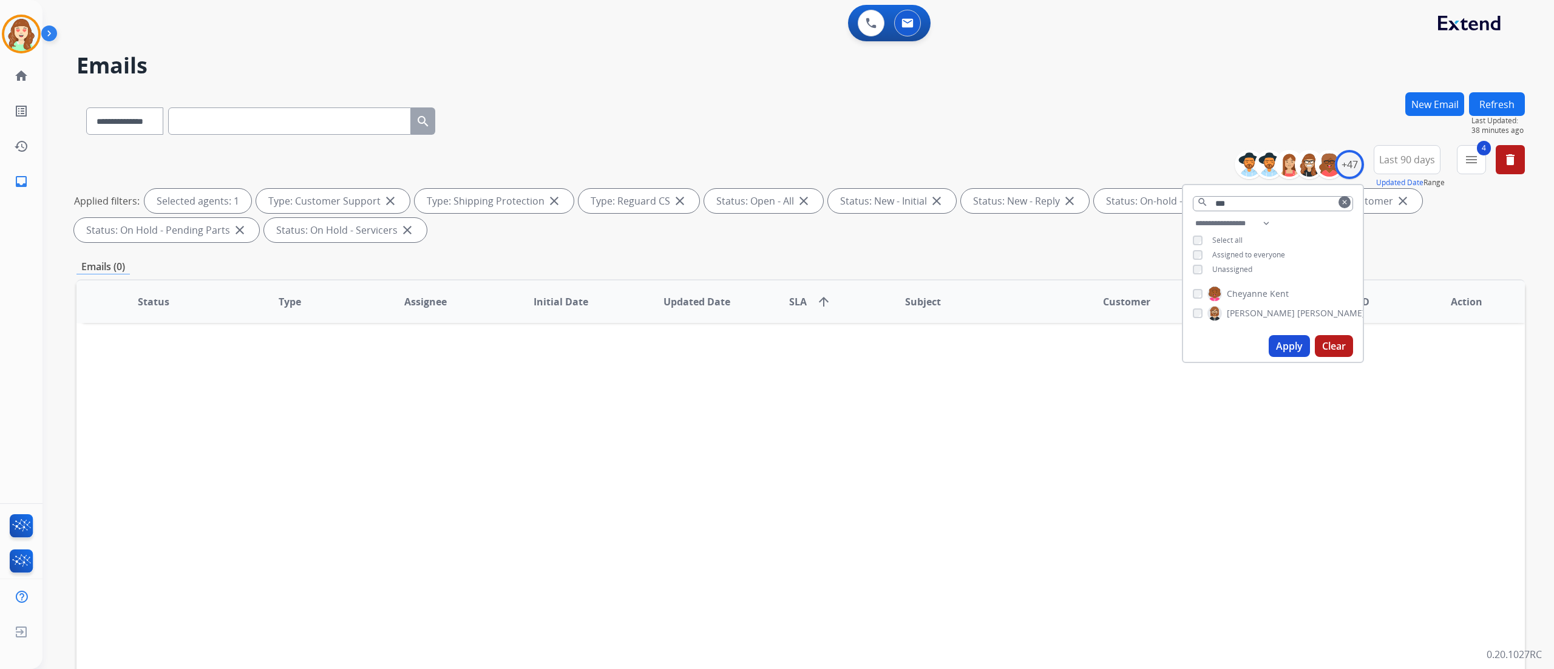
click at [970, 346] on button "Apply" at bounding box center [1288, 346] width 41 height 22
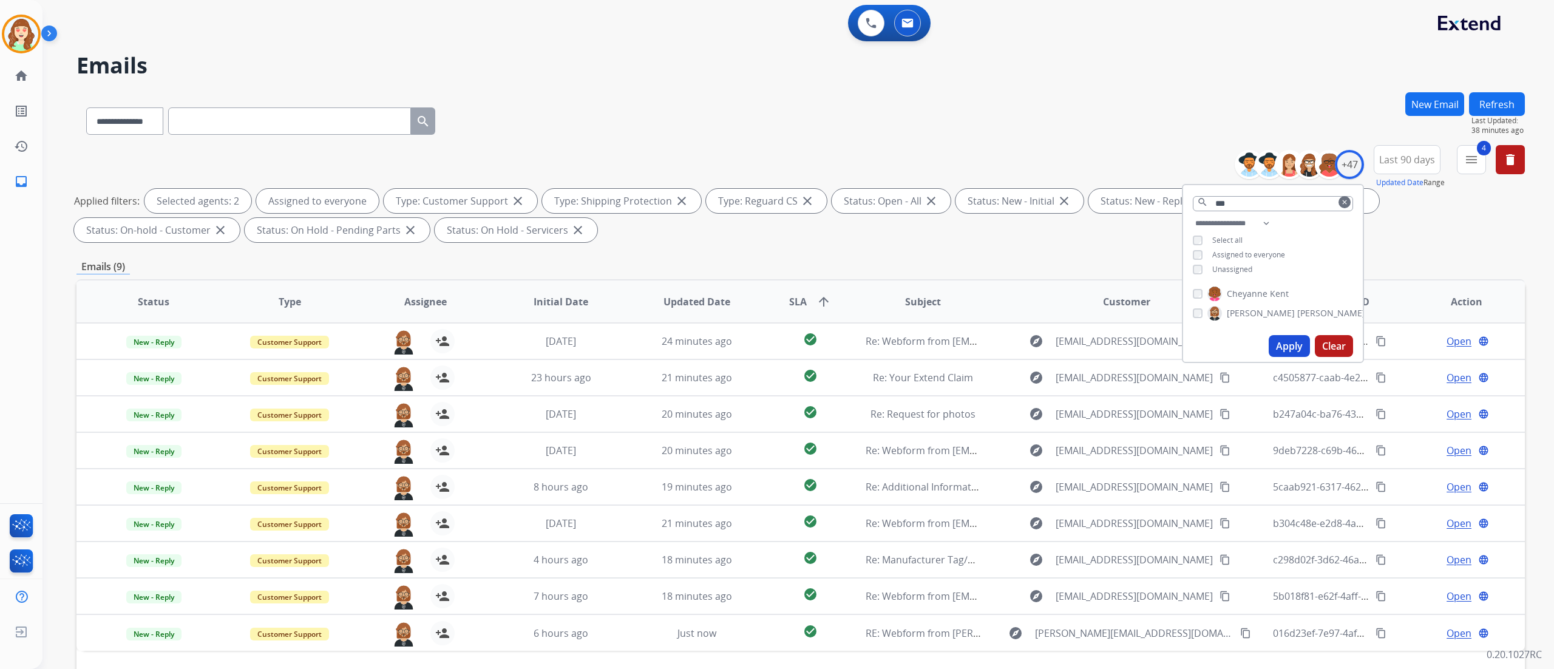
click at [970, 345] on button "Apply" at bounding box center [1288, 346] width 41 height 22
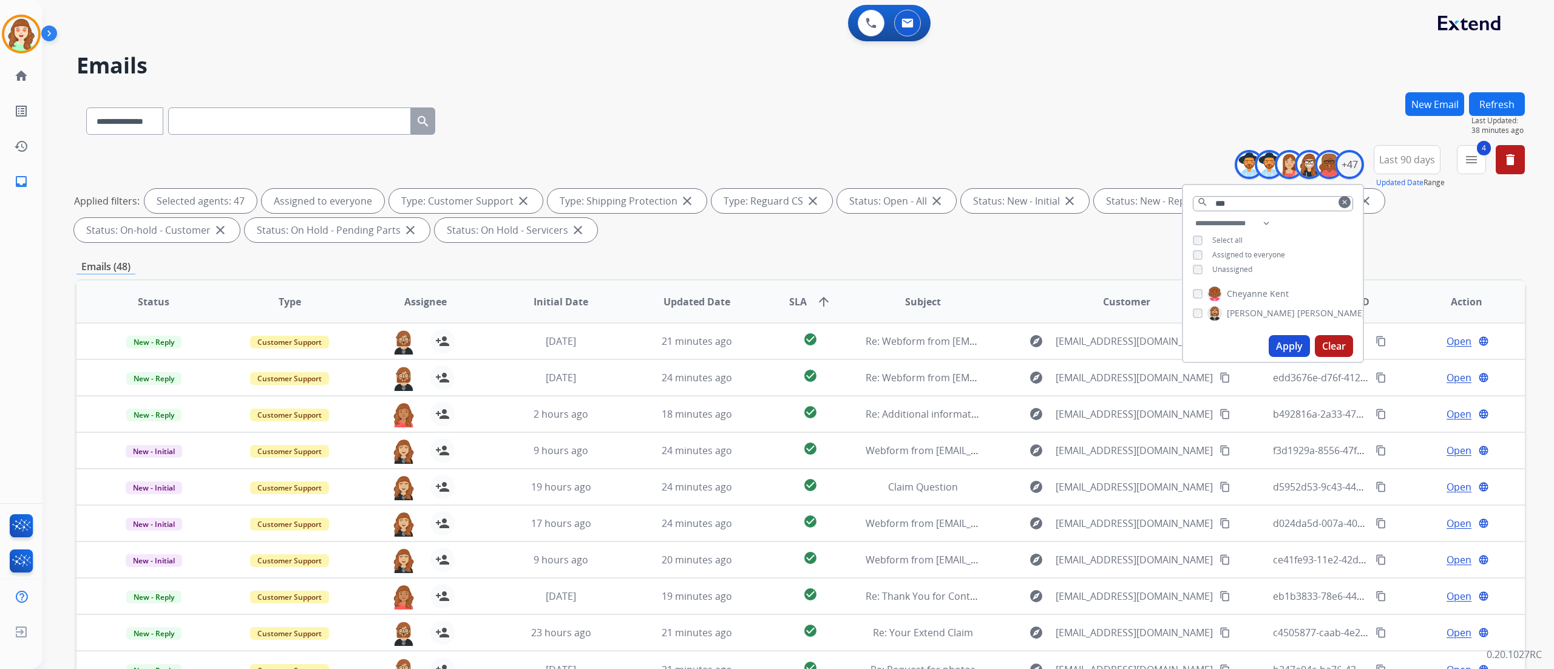
click at [792, 306] on span "SLA" at bounding box center [798, 301] width 18 height 15
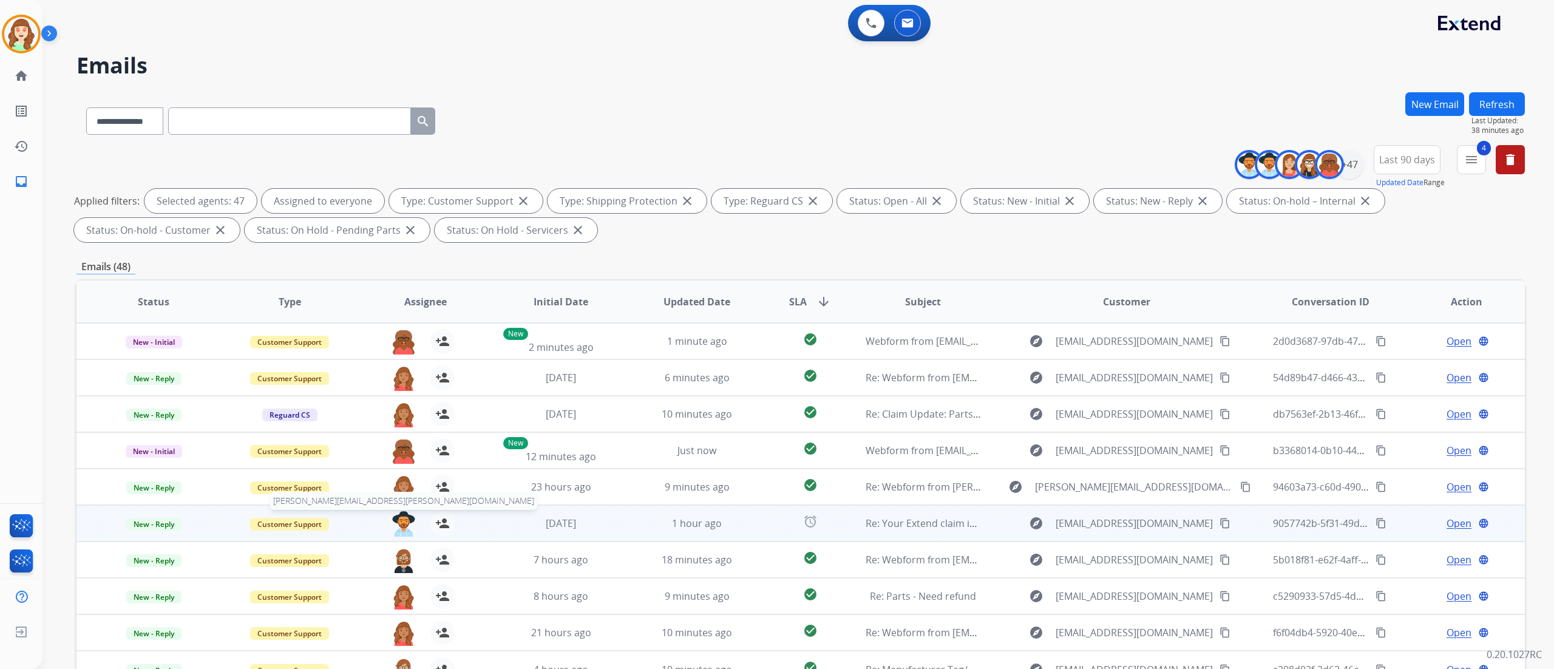
click at [396, 418] on img at bounding box center [403, 523] width 24 height 25
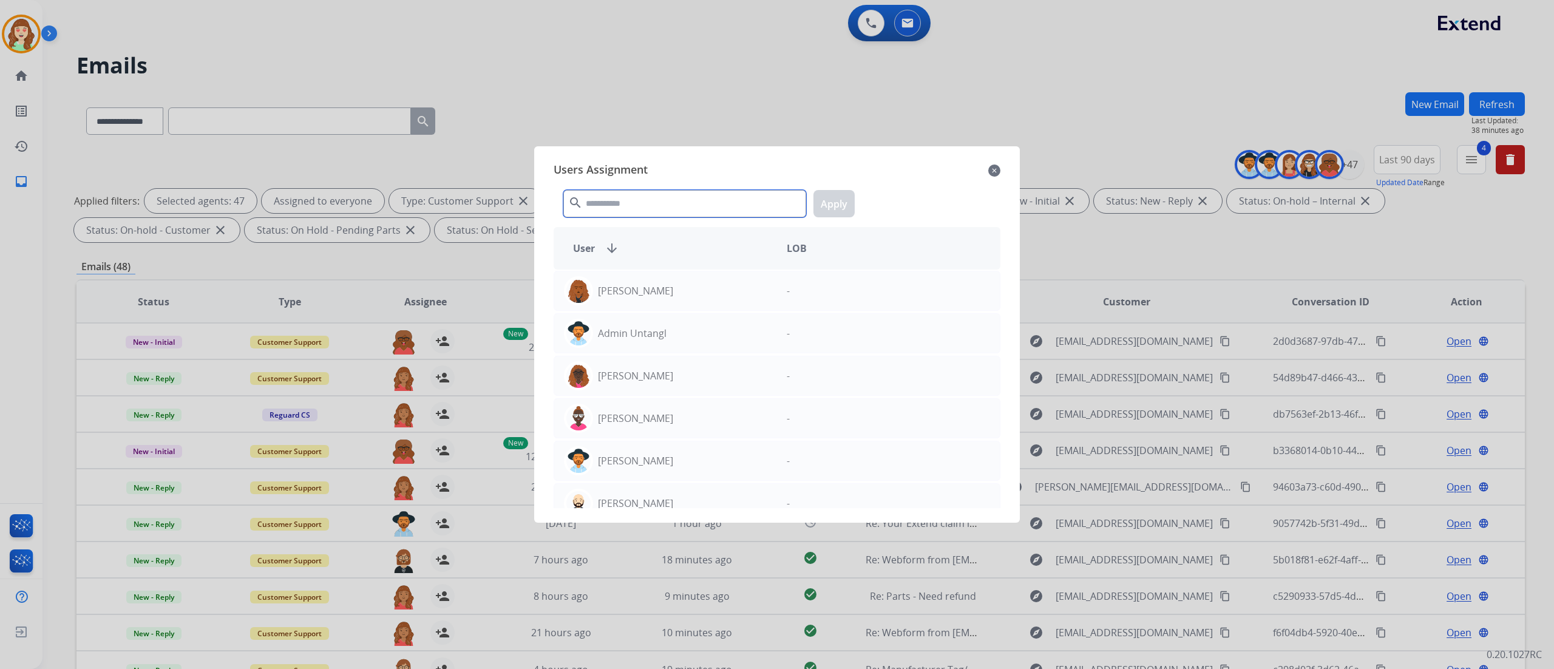
click at [635, 201] on input "text" at bounding box center [684, 203] width 243 height 27
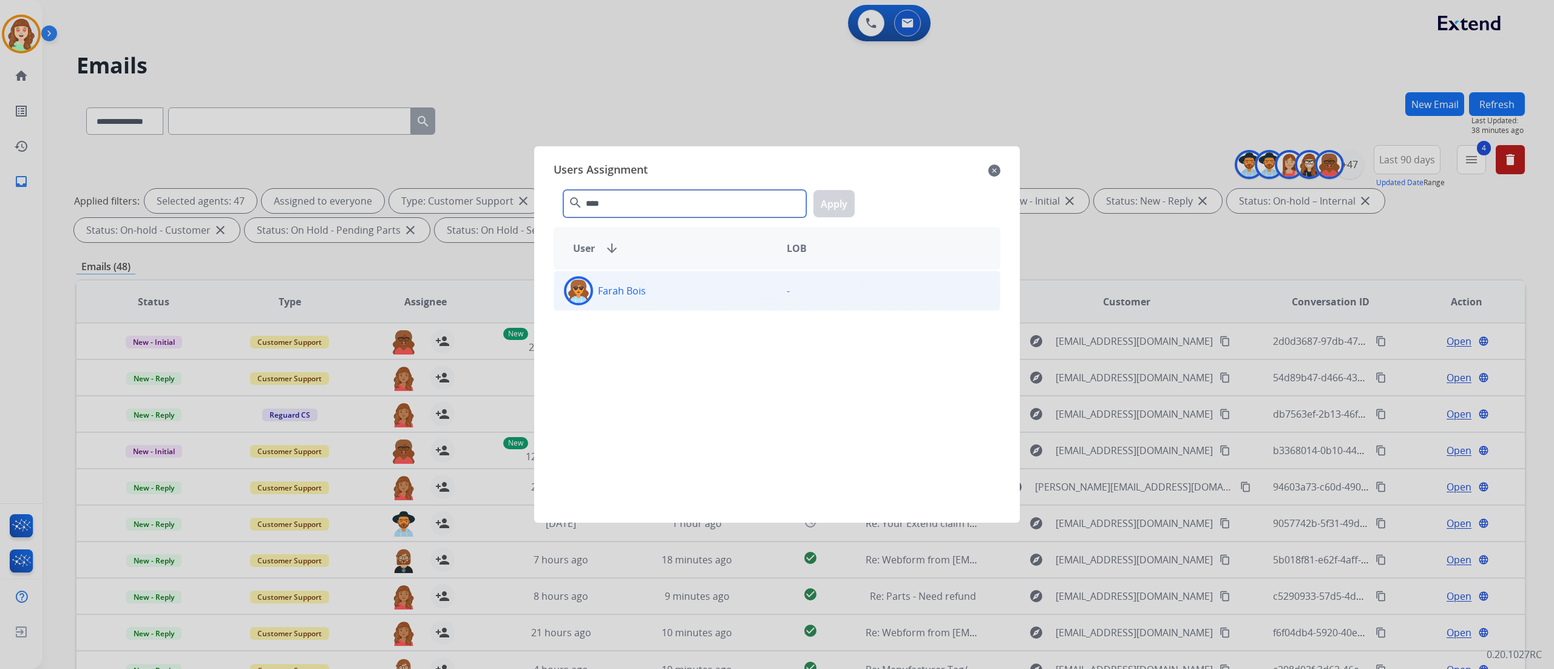
type input "****"
click at [707, 284] on div "Farah Bois" at bounding box center [665, 290] width 223 height 29
click at [833, 204] on button "Apply" at bounding box center [833, 203] width 41 height 27
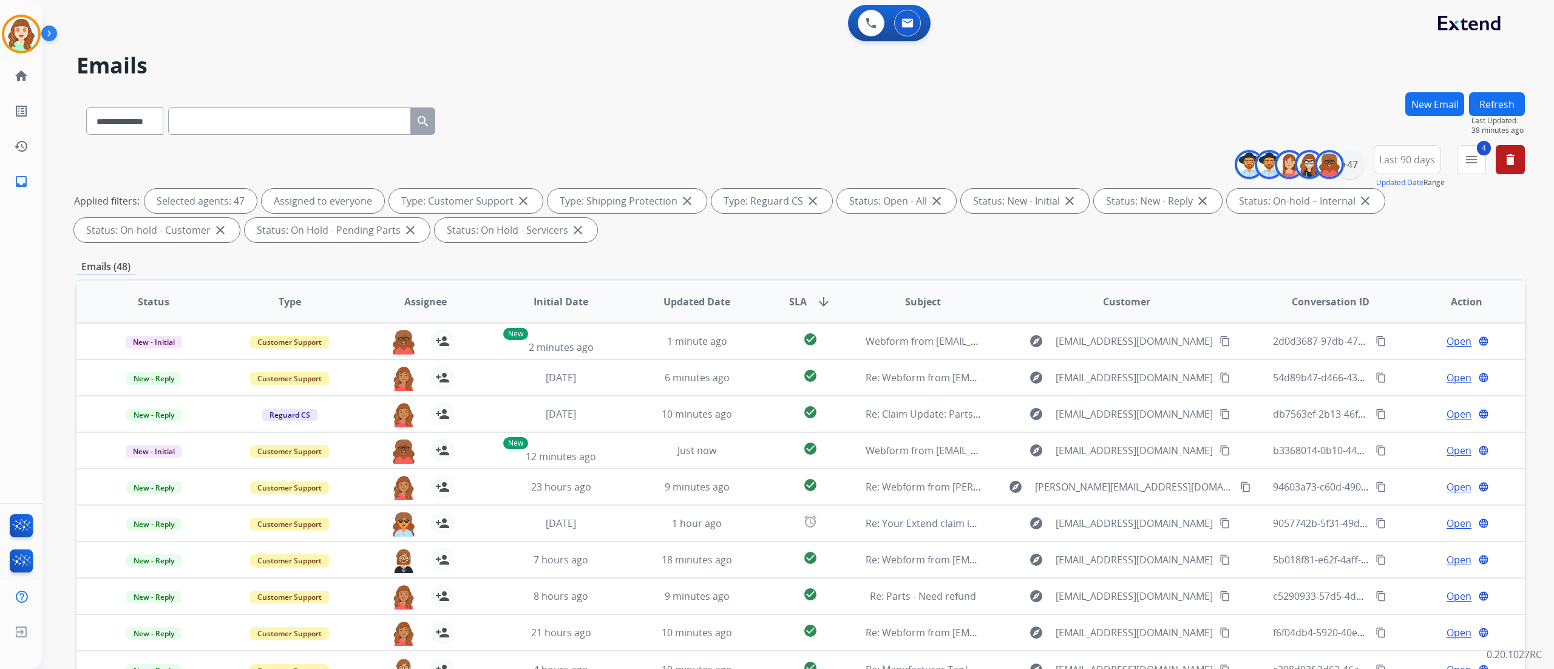
click at [970, 418] on div "**********" at bounding box center [797, 334] width 1511 height 669
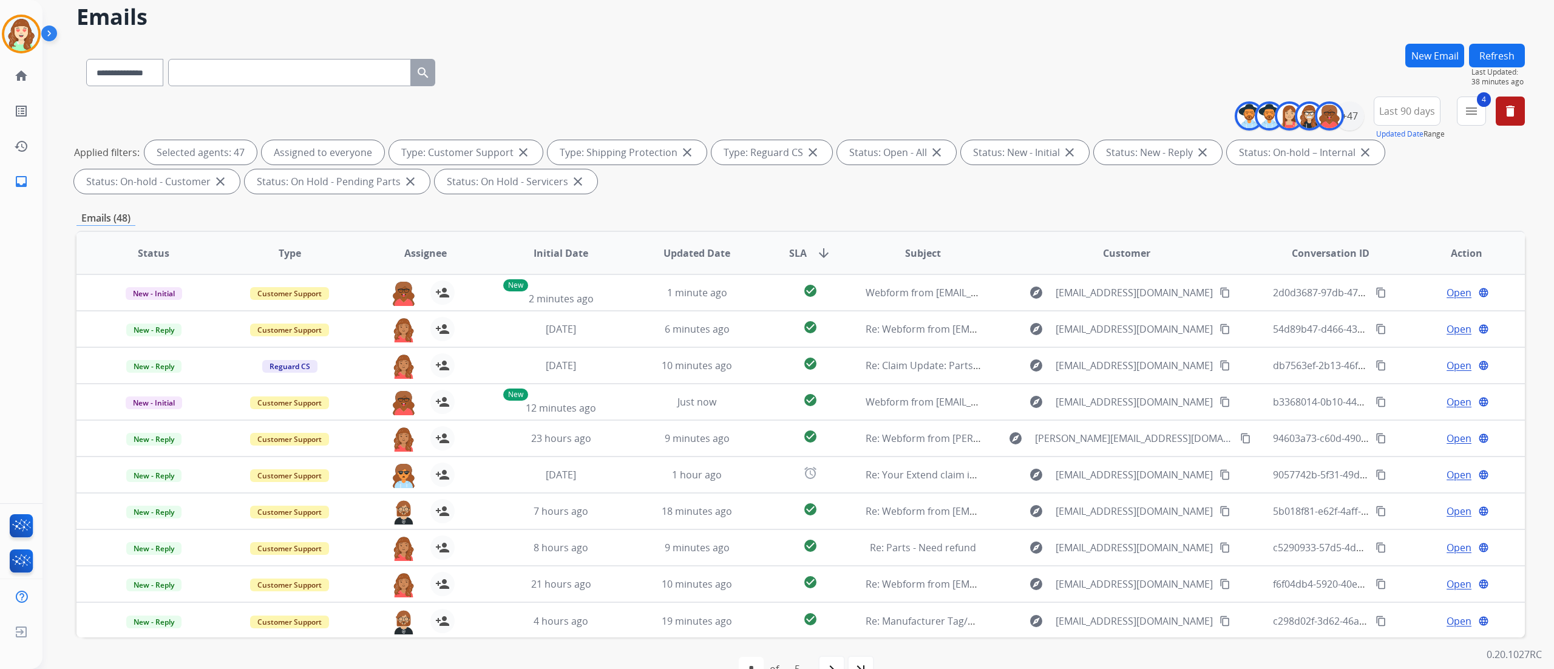
scroll to position [80, 0]
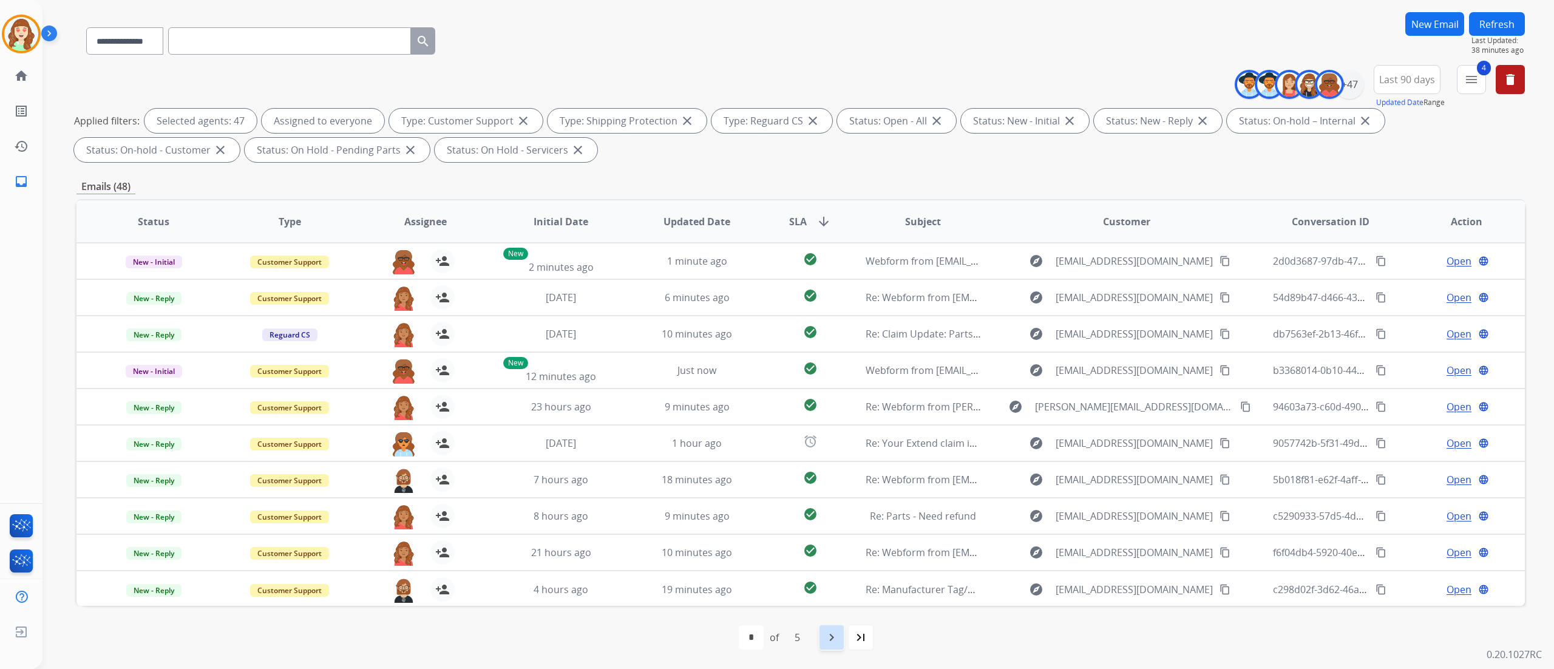
click at [831, 418] on mat-icon "navigate_next" at bounding box center [831, 637] width 15 height 15
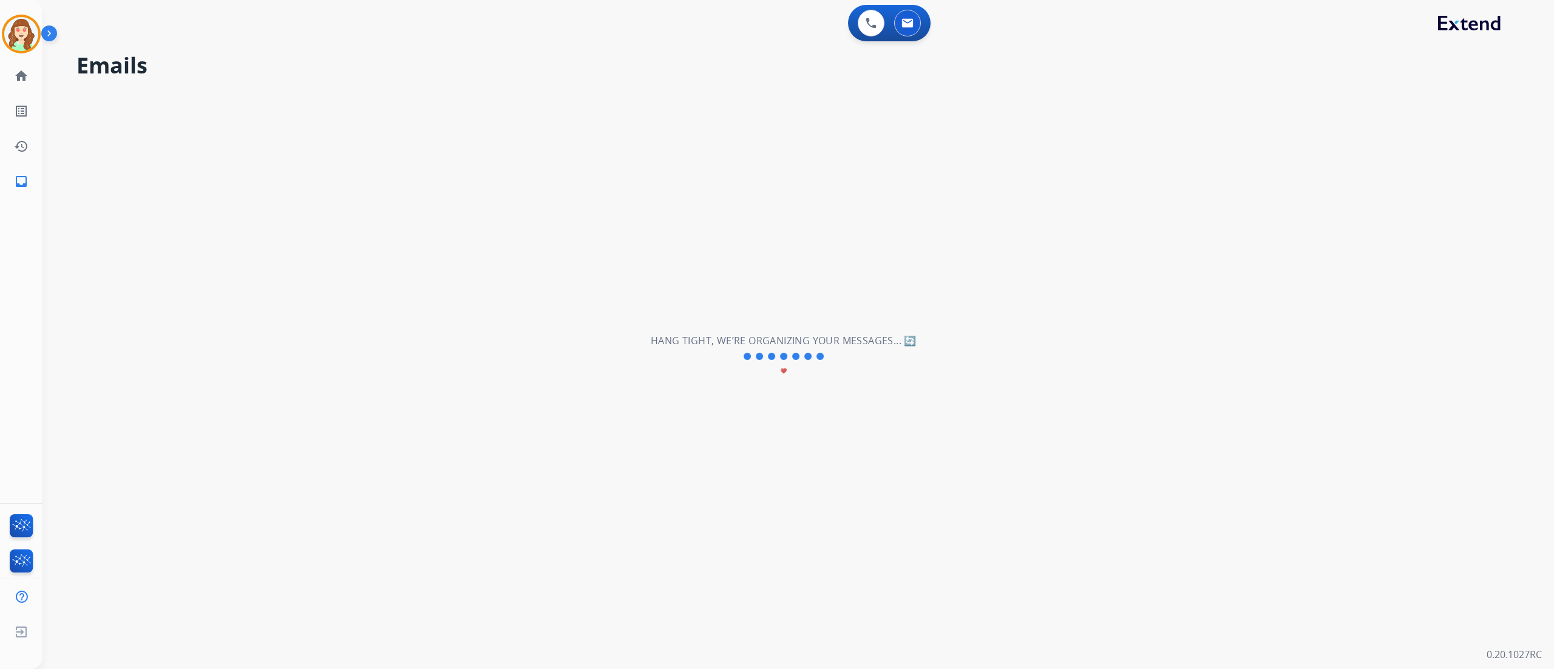
scroll to position [0, 0]
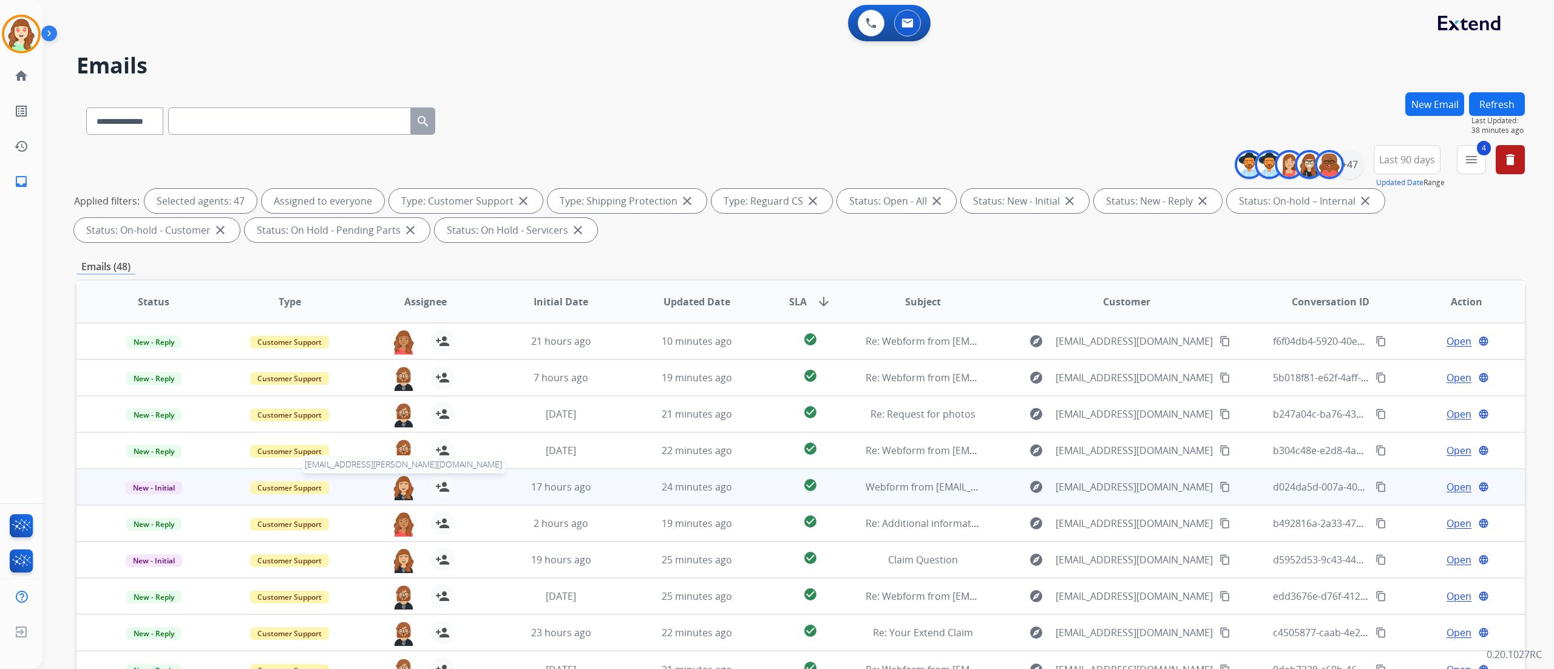
click at [403, 418] on img at bounding box center [403, 487] width 24 height 25
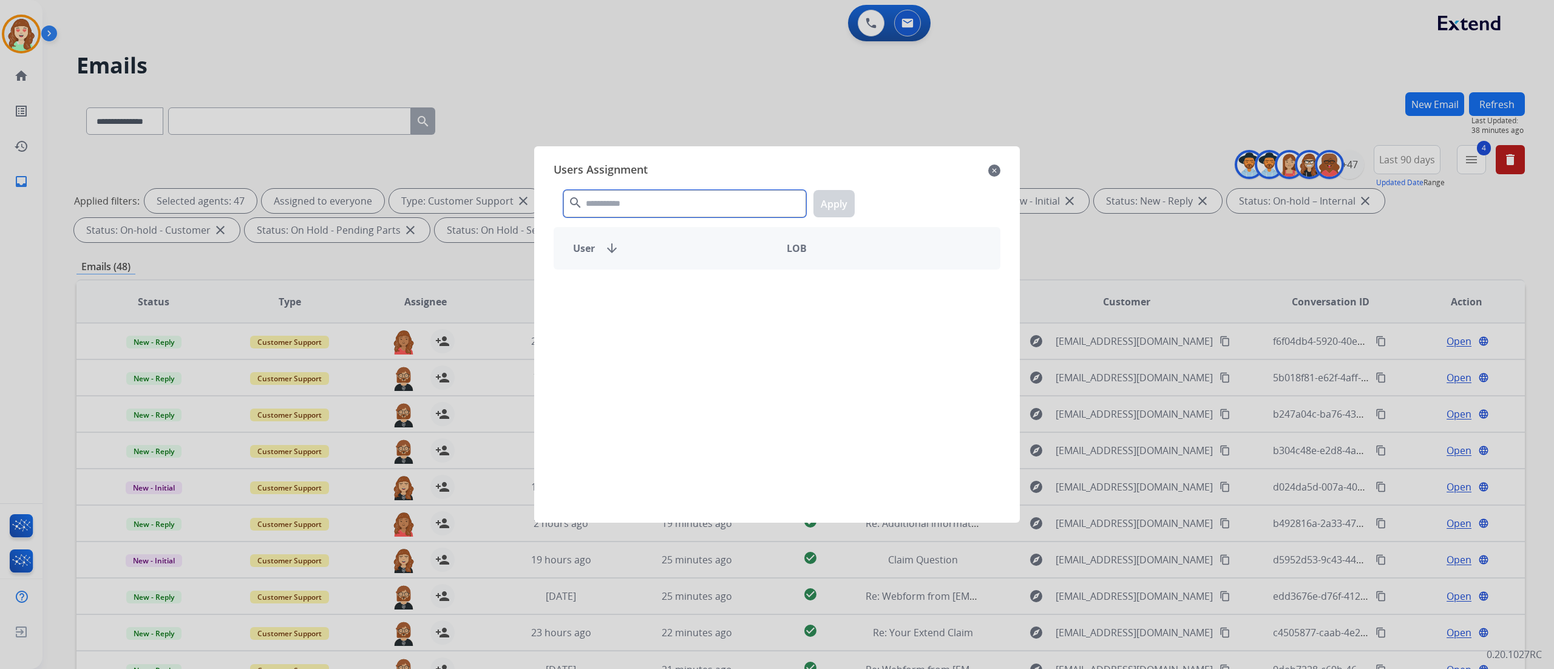
click at [699, 194] on input "text" at bounding box center [684, 203] width 243 height 27
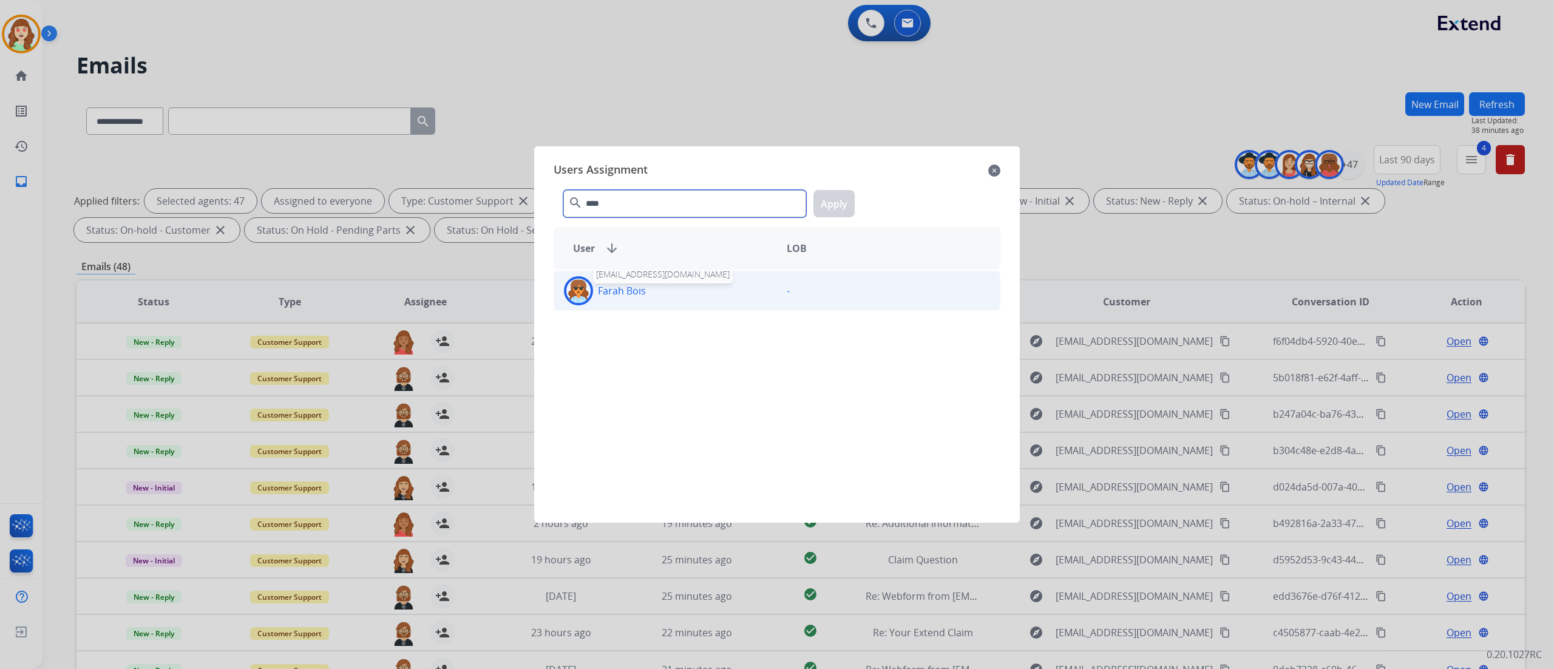
type input "****"
click at [634, 293] on p "Farah Bois" at bounding box center [622, 290] width 48 height 15
click at [839, 211] on button "Apply" at bounding box center [833, 203] width 41 height 27
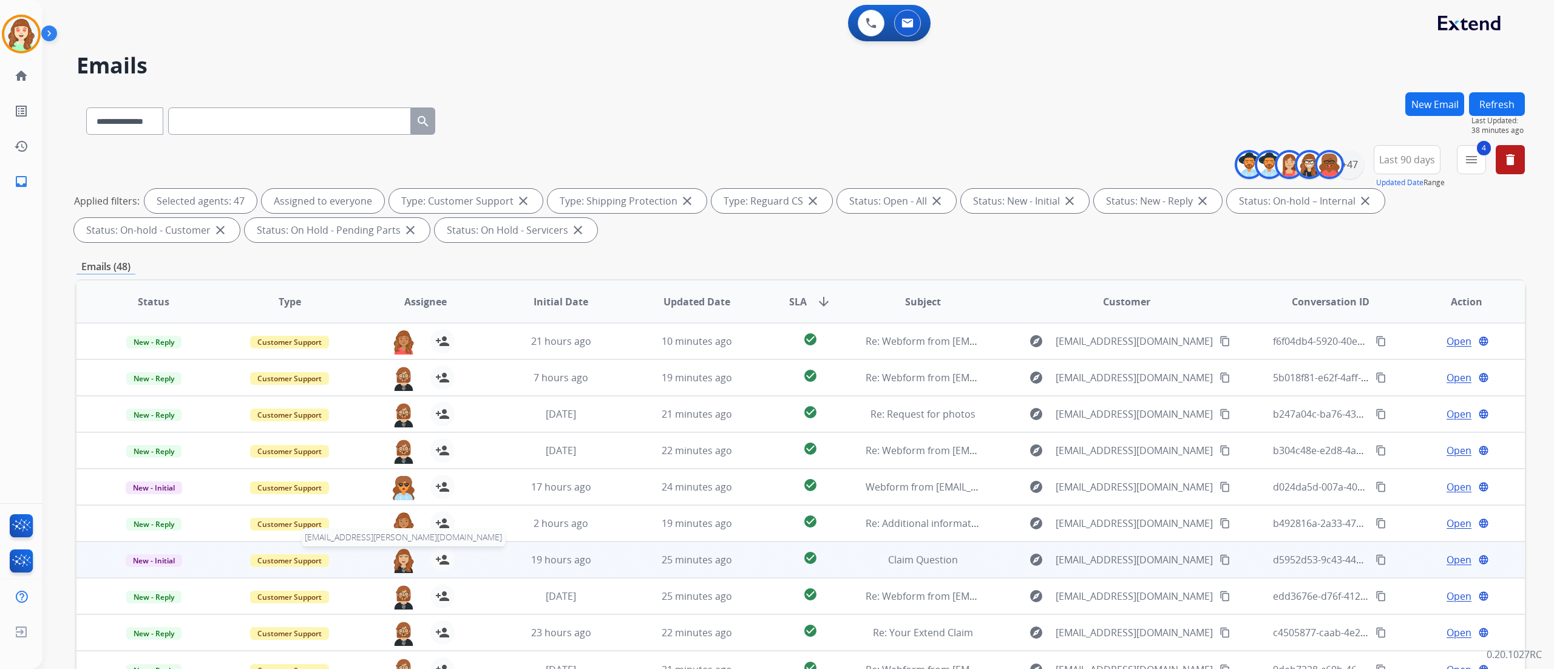
click at [396, 418] on img at bounding box center [403, 559] width 24 height 25
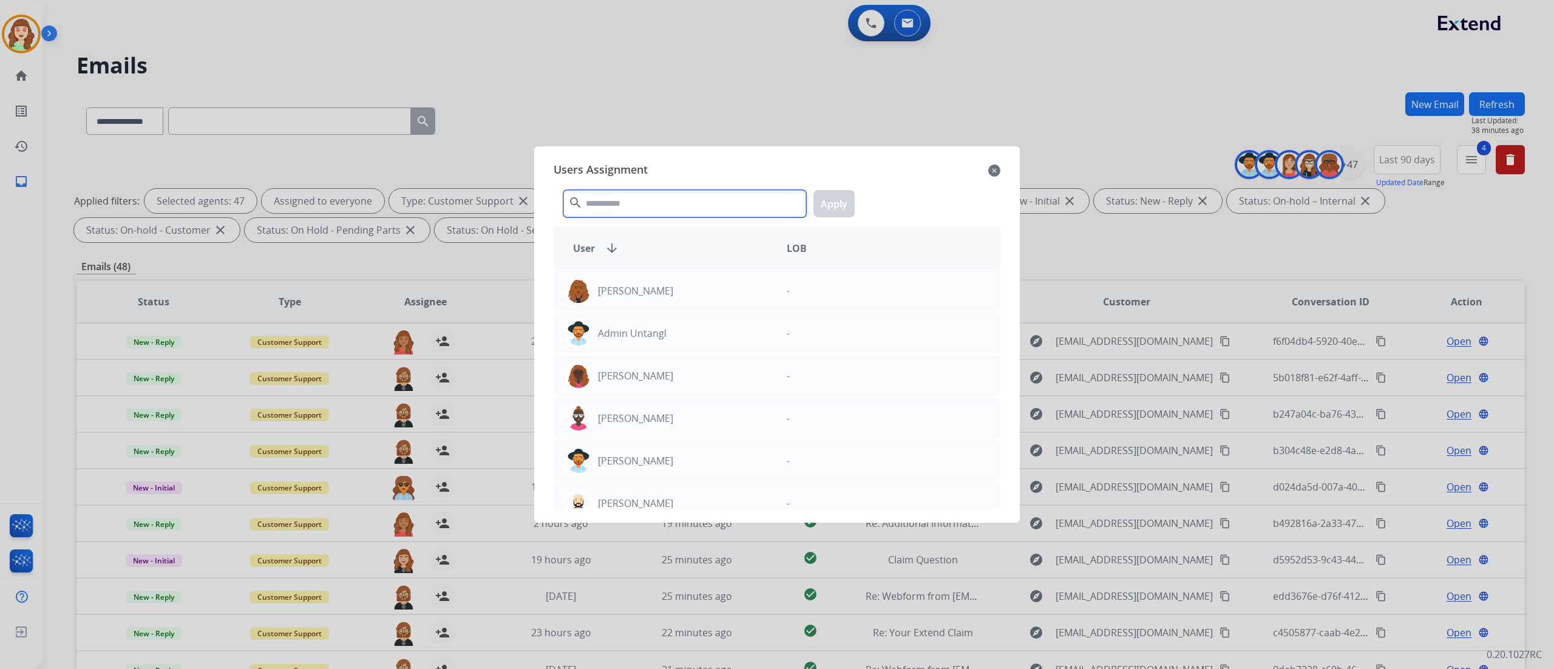
click at [639, 211] on input "text" at bounding box center [684, 203] width 243 height 27
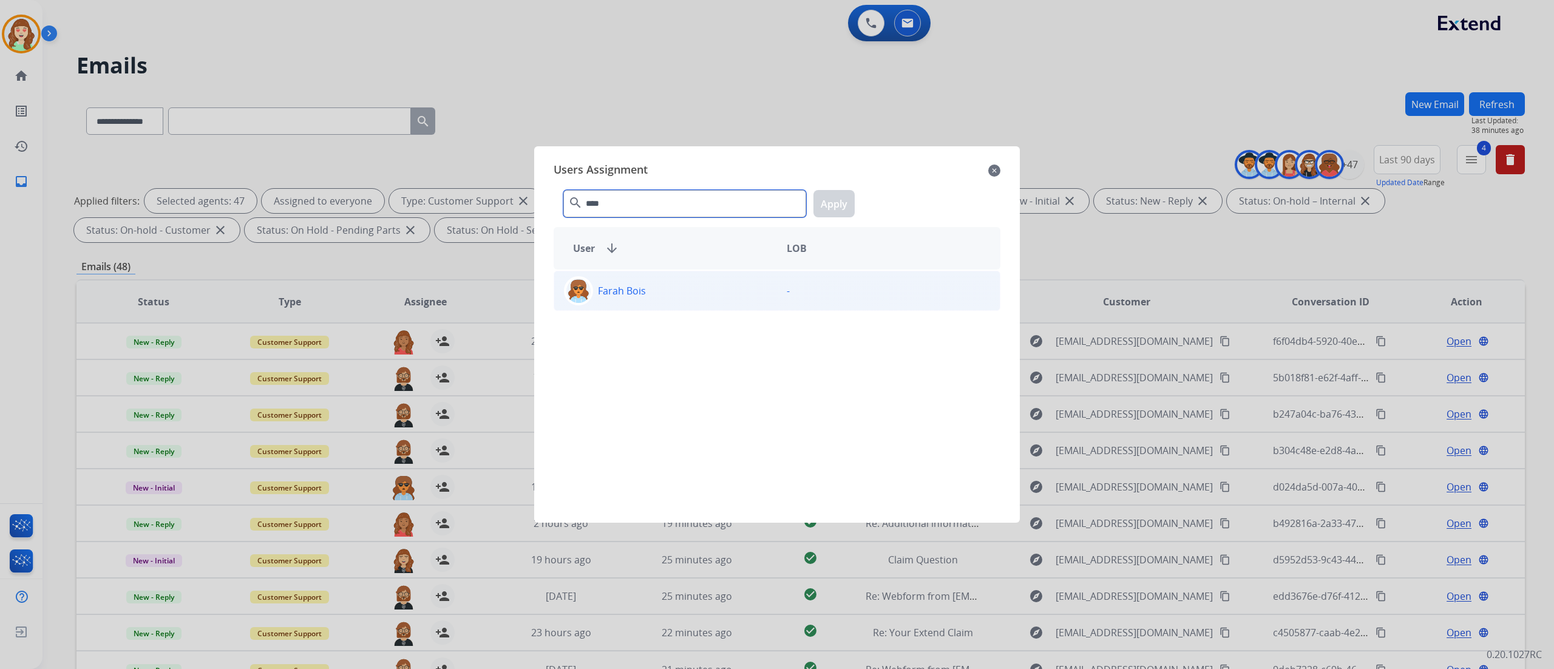
type input "****"
click at [655, 285] on div "Farah Bois" at bounding box center [665, 290] width 223 height 29
click at [841, 203] on button "Apply" at bounding box center [833, 203] width 41 height 27
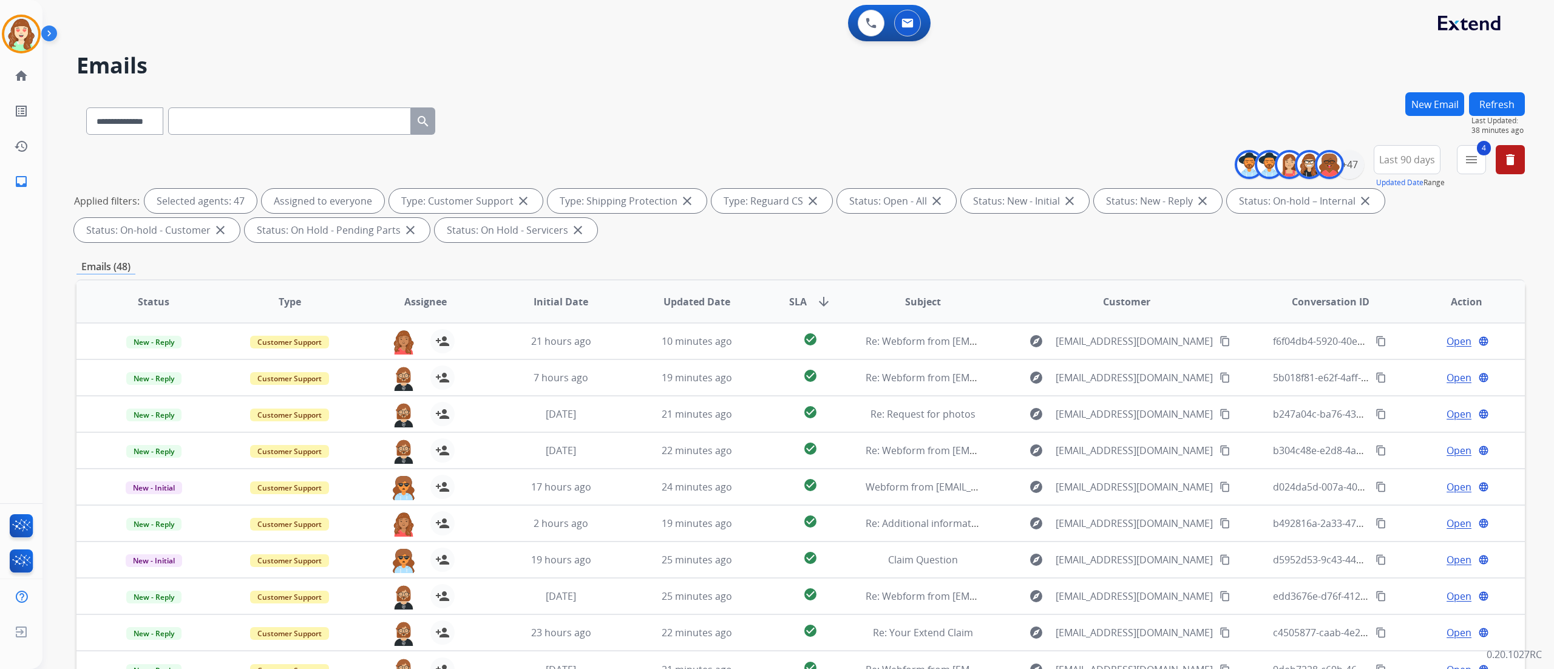
click at [970, 418] on div "**********" at bounding box center [797, 334] width 1511 height 669
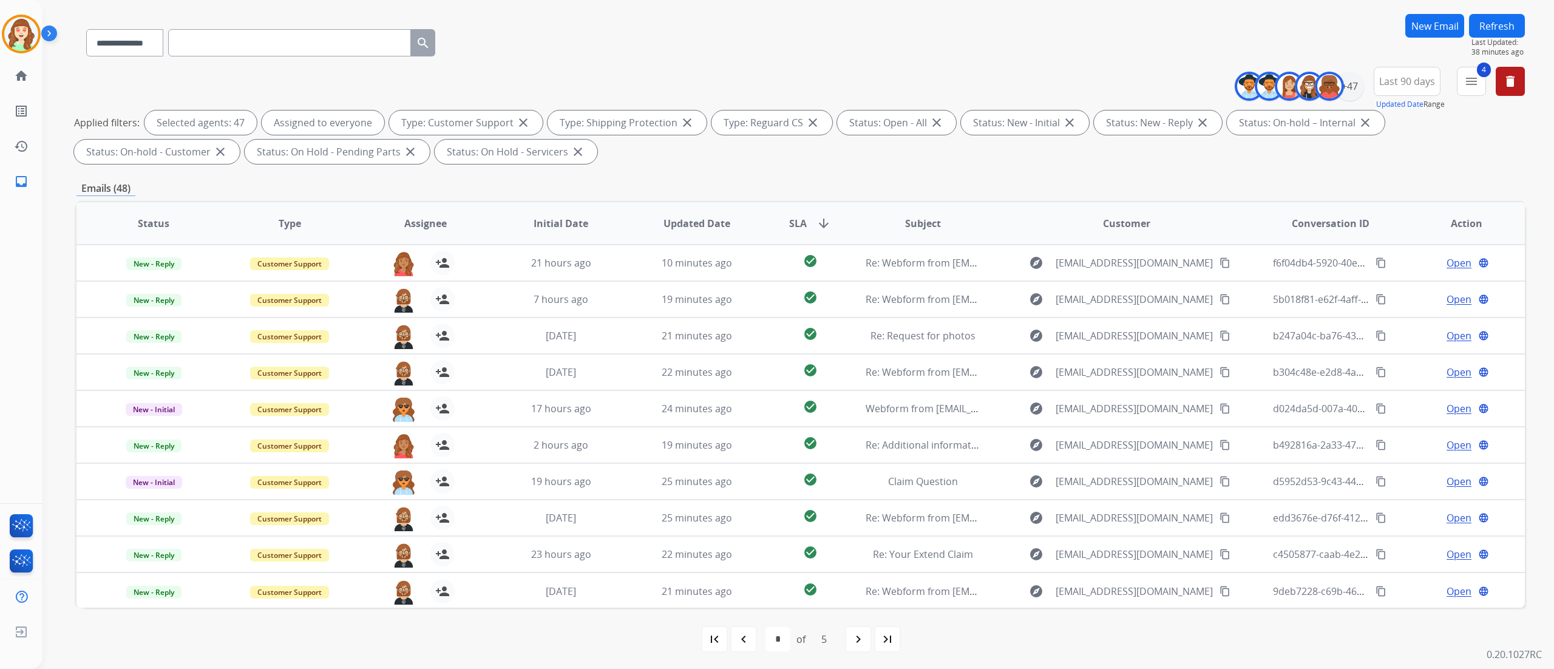
scroll to position [80, 0]
click at [851, 418] on mat-icon "navigate_next" at bounding box center [858, 637] width 15 height 15
select select "*"
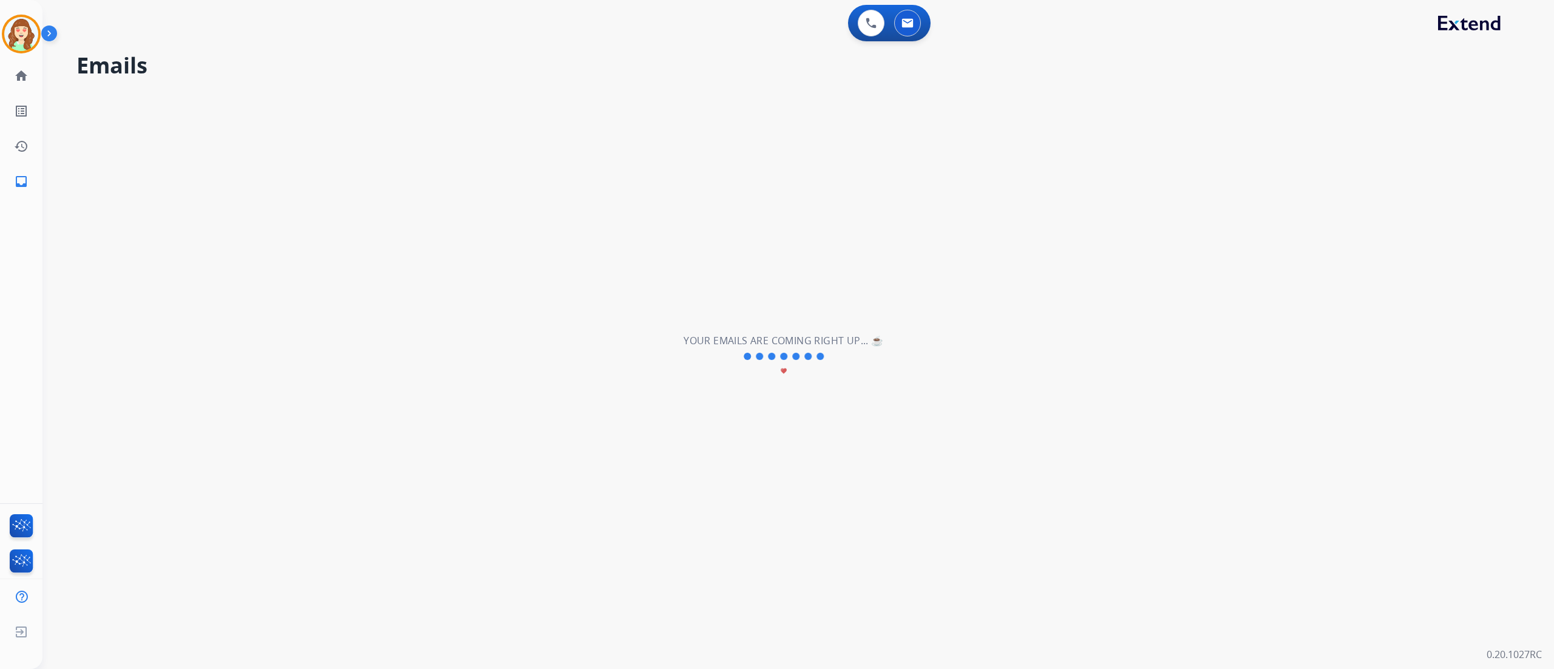
scroll to position [0, 0]
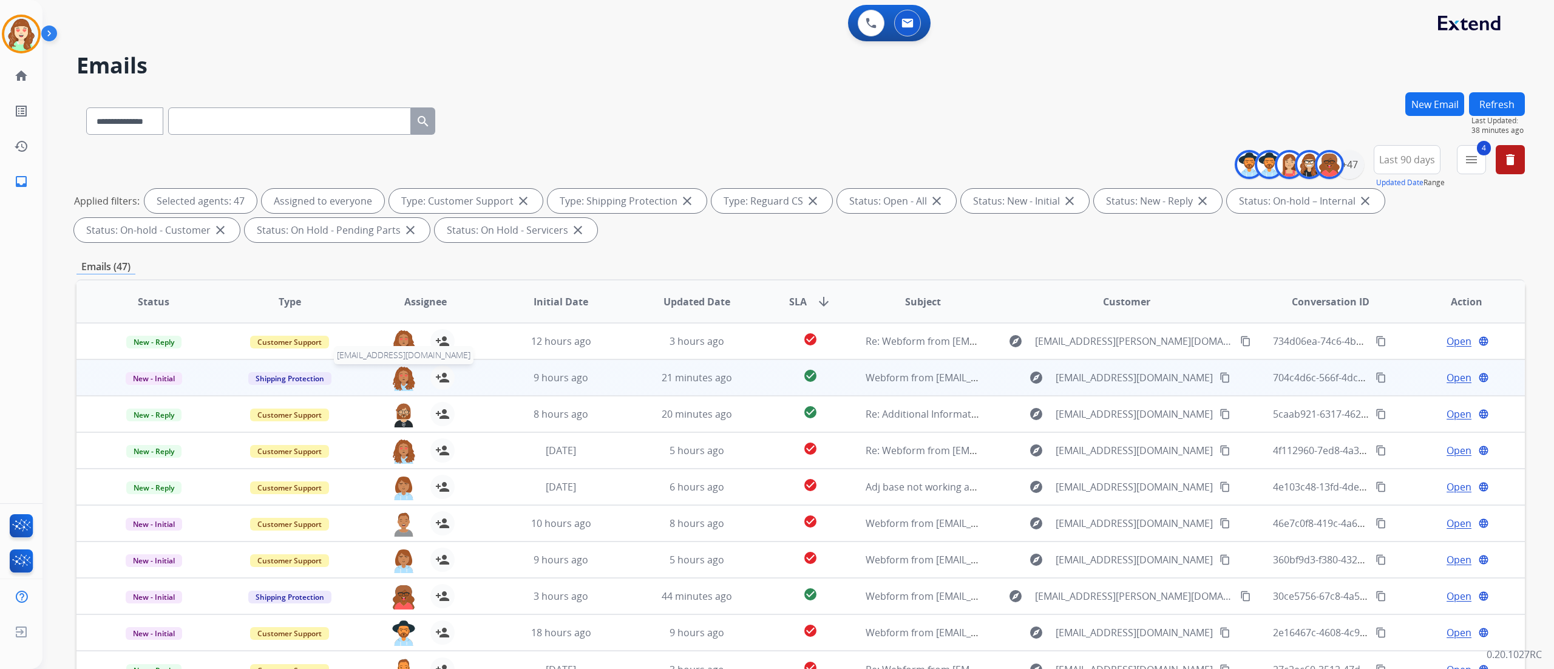
click at [402, 383] on img at bounding box center [403, 377] width 24 height 25
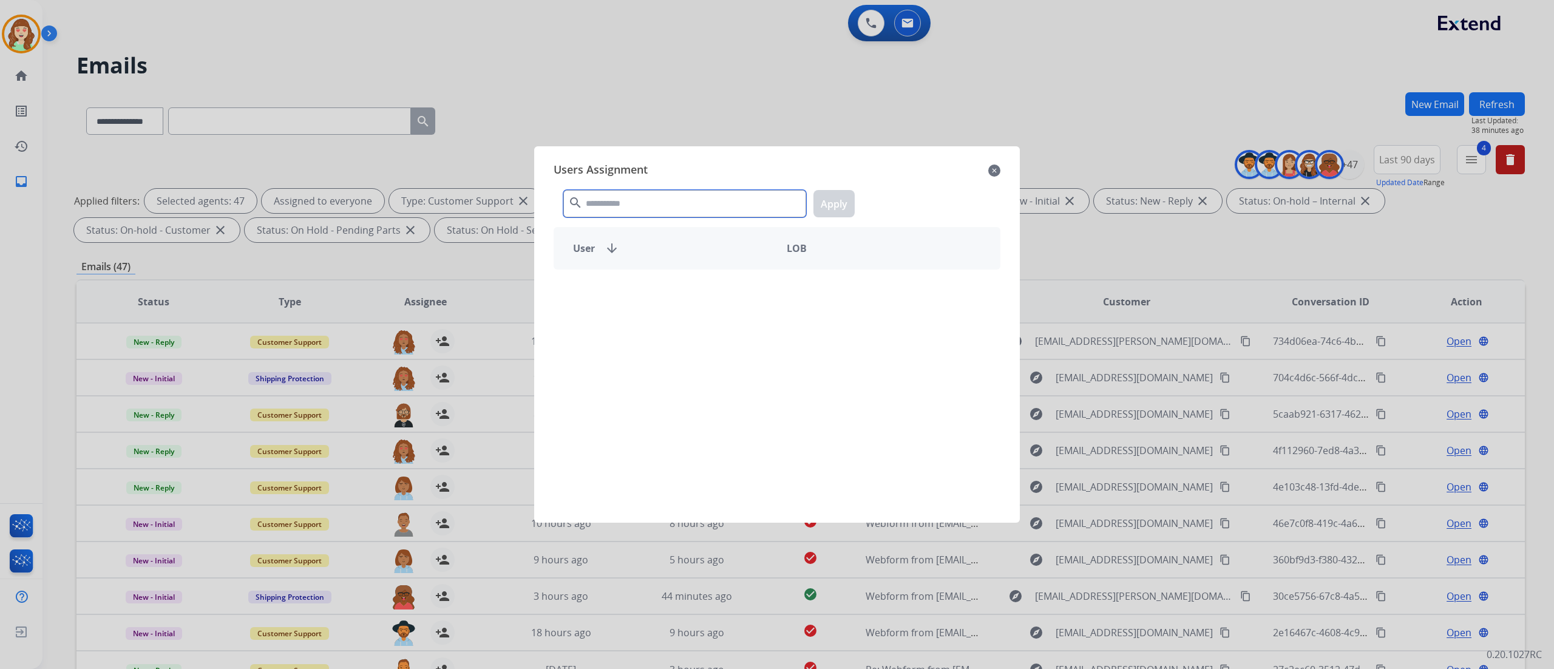
click at [624, 204] on input "text" at bounding box center [684, 203] width 243 height 27
type input "****"
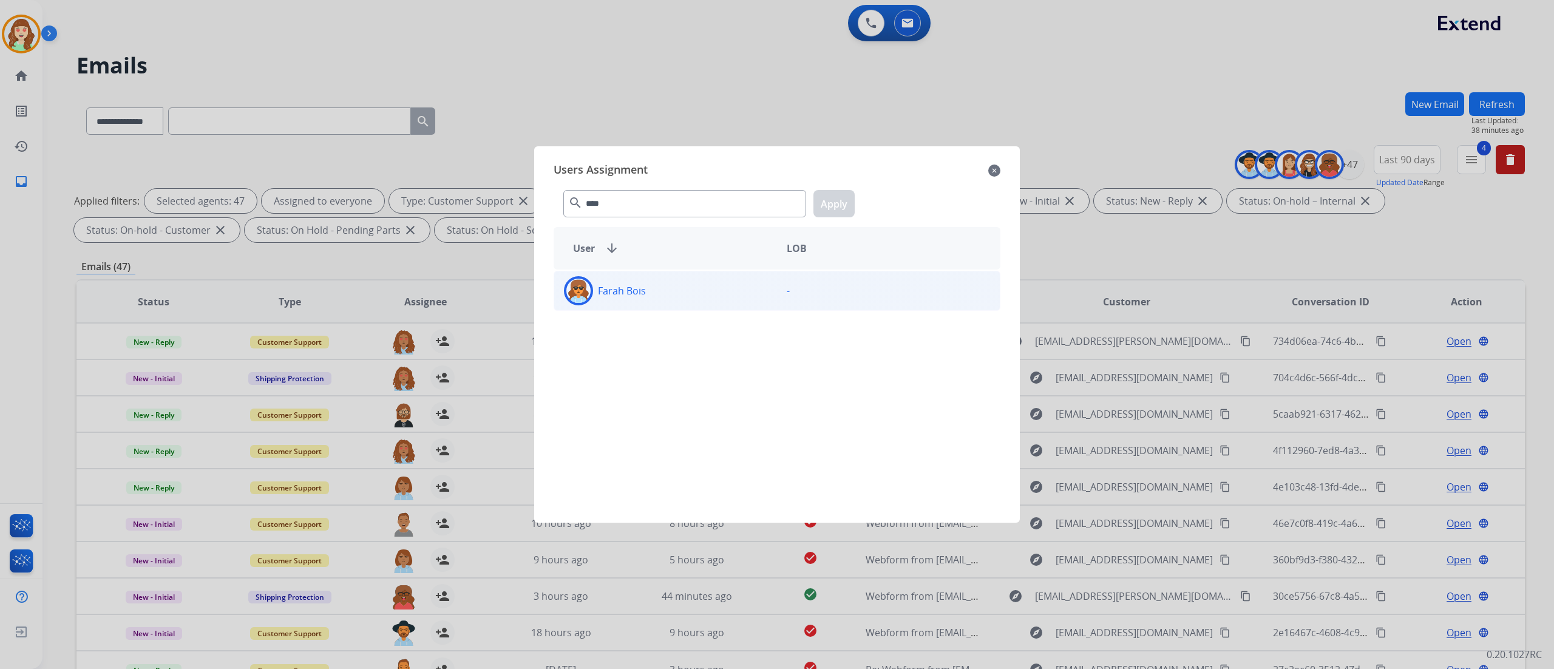
click at [671, 290] on div "Farah Bois" at bounding box center [665, 290] width 223 height 29
click at [852, 193] on button "Apply" at bounding box center [833, 203] width 41 height 27
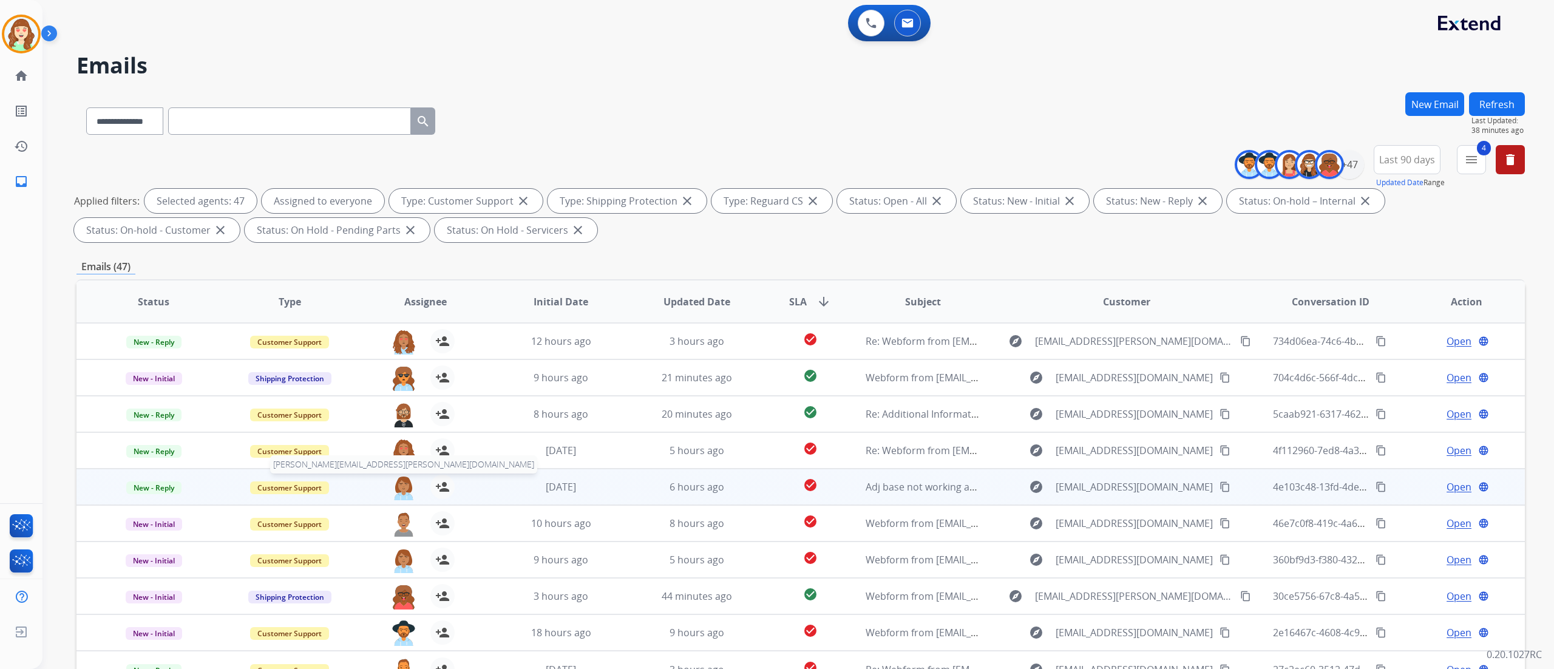
click at [407, 418] on img at bounding box center [403, 487] width 24 height 25
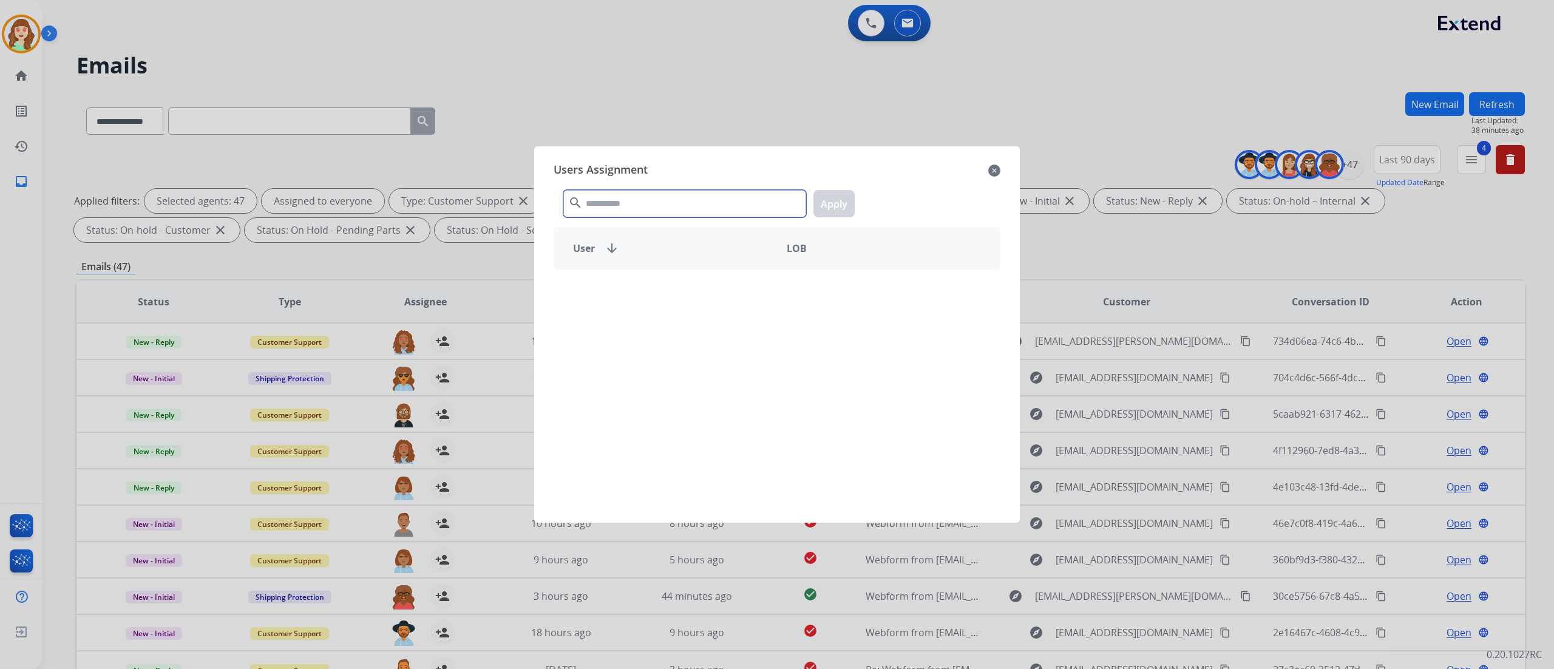
click at [608, 205] on input "text" at bounding box center [684, 203] width 243 height 27
type input "****"
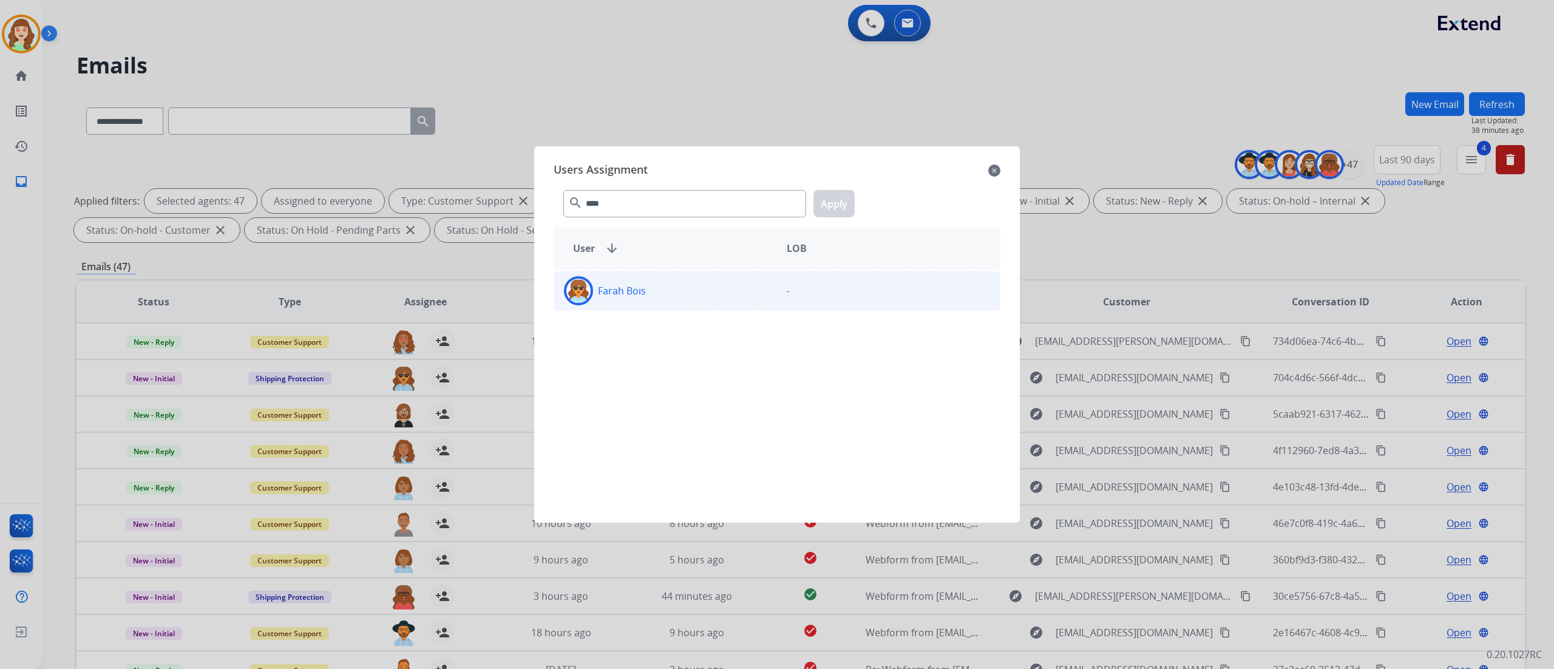
click at [685, 293] on div "Farah Bois" at bounding box center [665, 290] width 223 height 29
click at [834, 204] on button "Apply" at bounding box center [833, 203] width 41 height 27
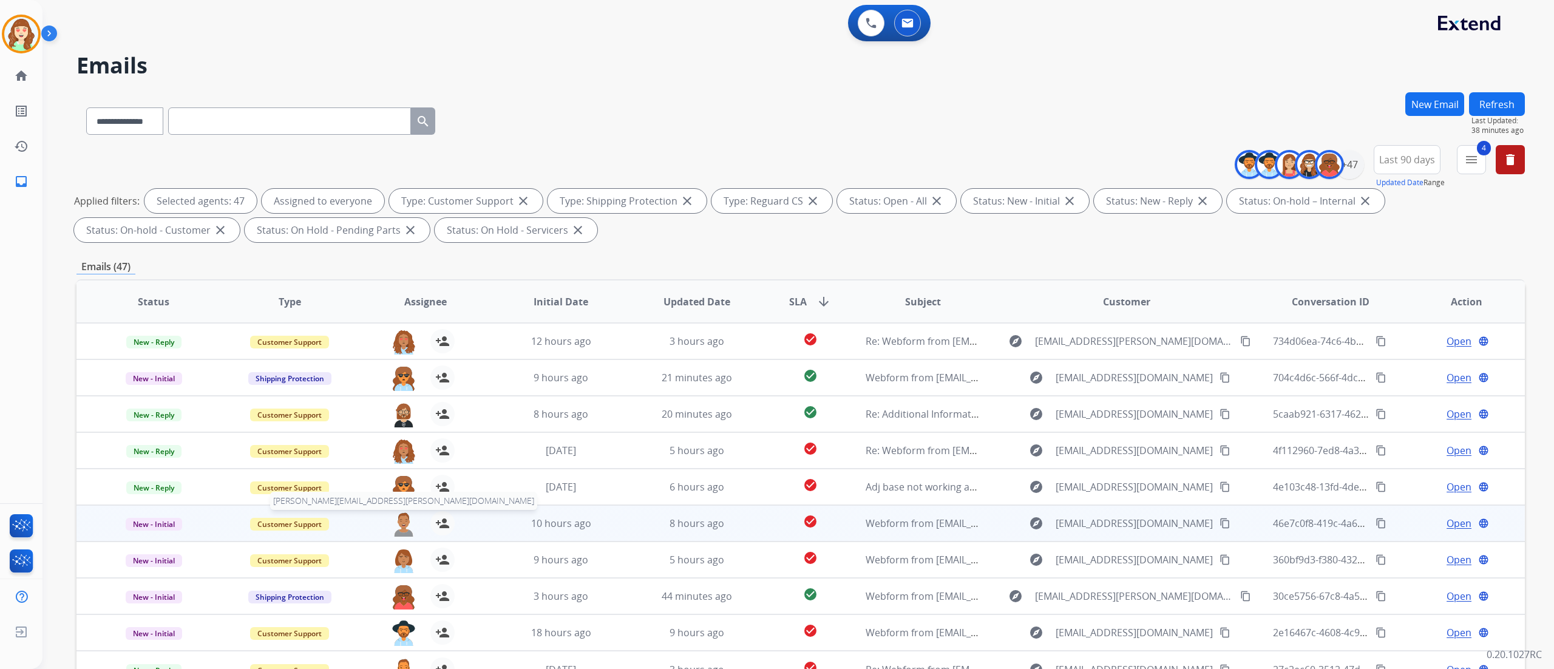
click at [401, 418] on img at bounding box center [403, 523] width 24 height 25
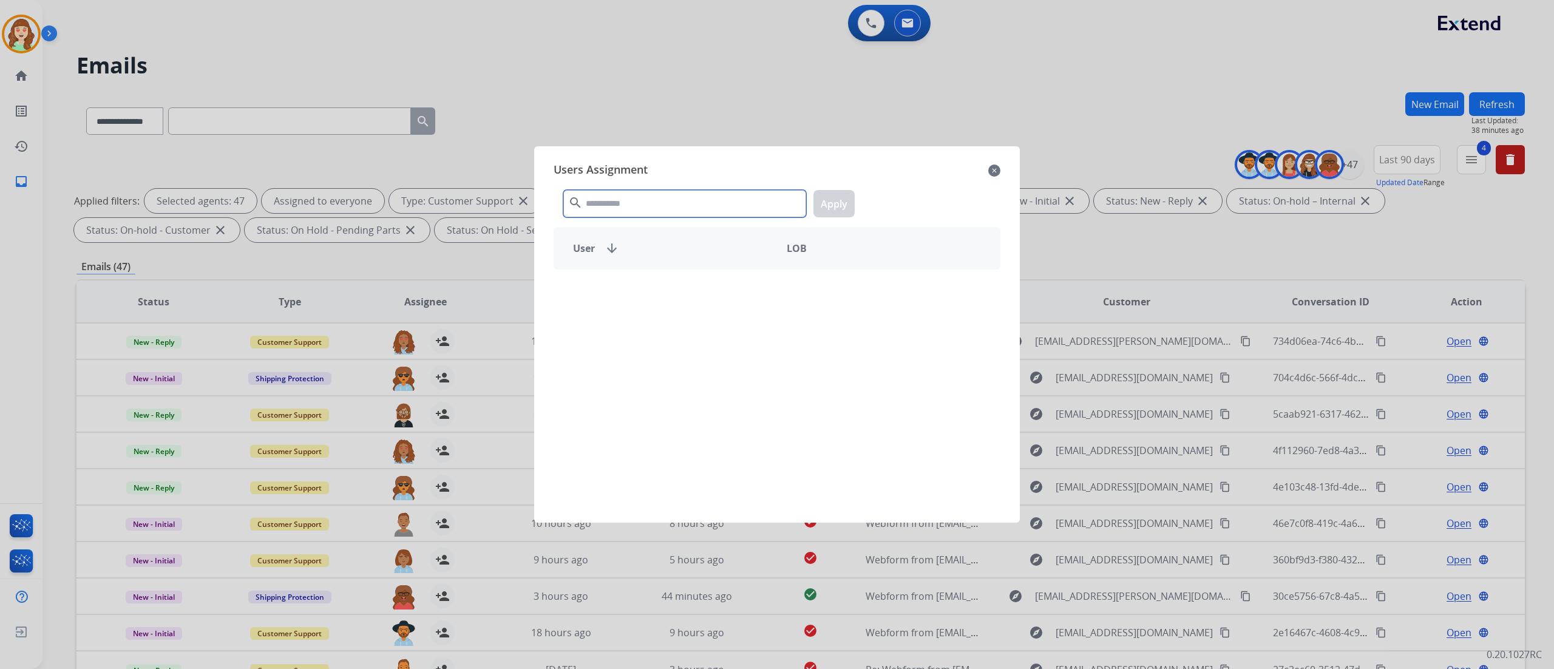
click at [652, 203] on input "text" at bounding box center [684, 203] width 243 height 27
type input "***"
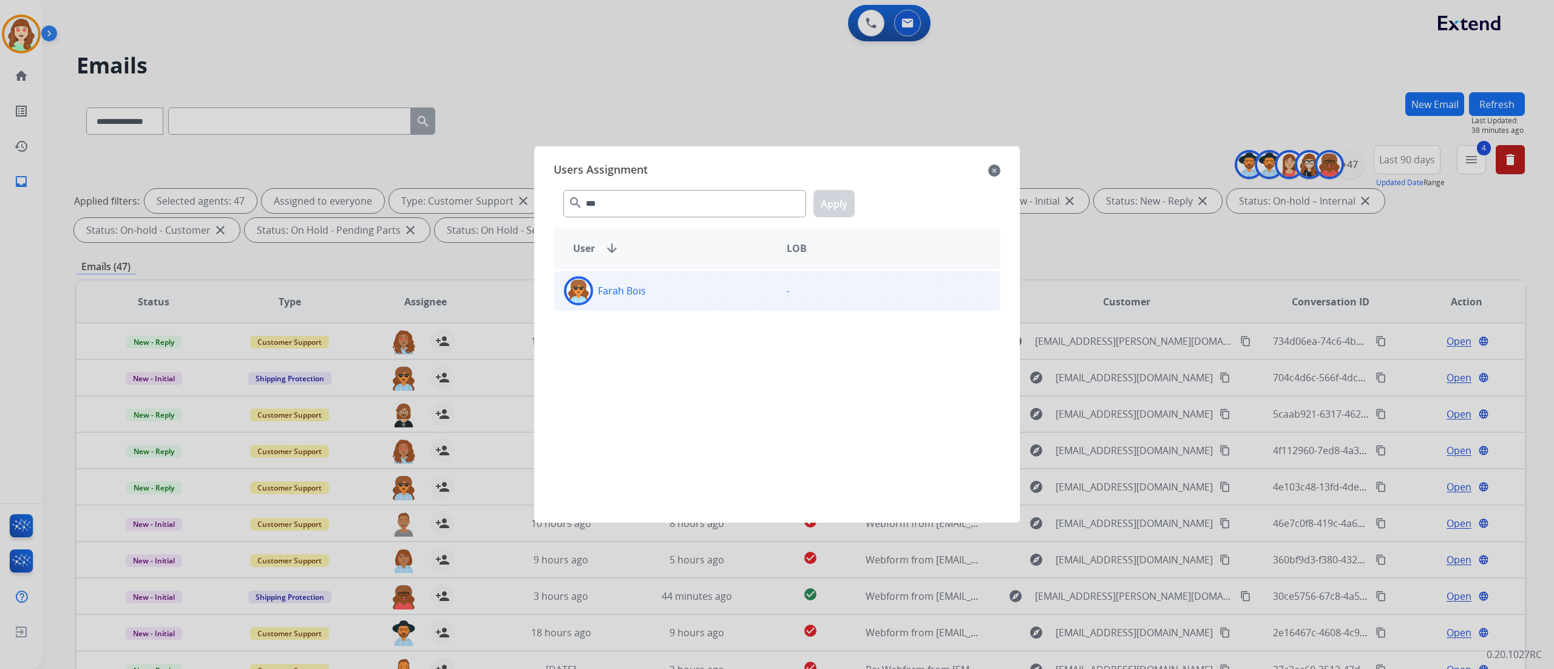
click at [729, 301] on div "Farah Bois" at bounding box center [665, 290] width 223 height 29
click at [829, 195] on button "Apply" at bounding box center [833, 203] width 41 height 27
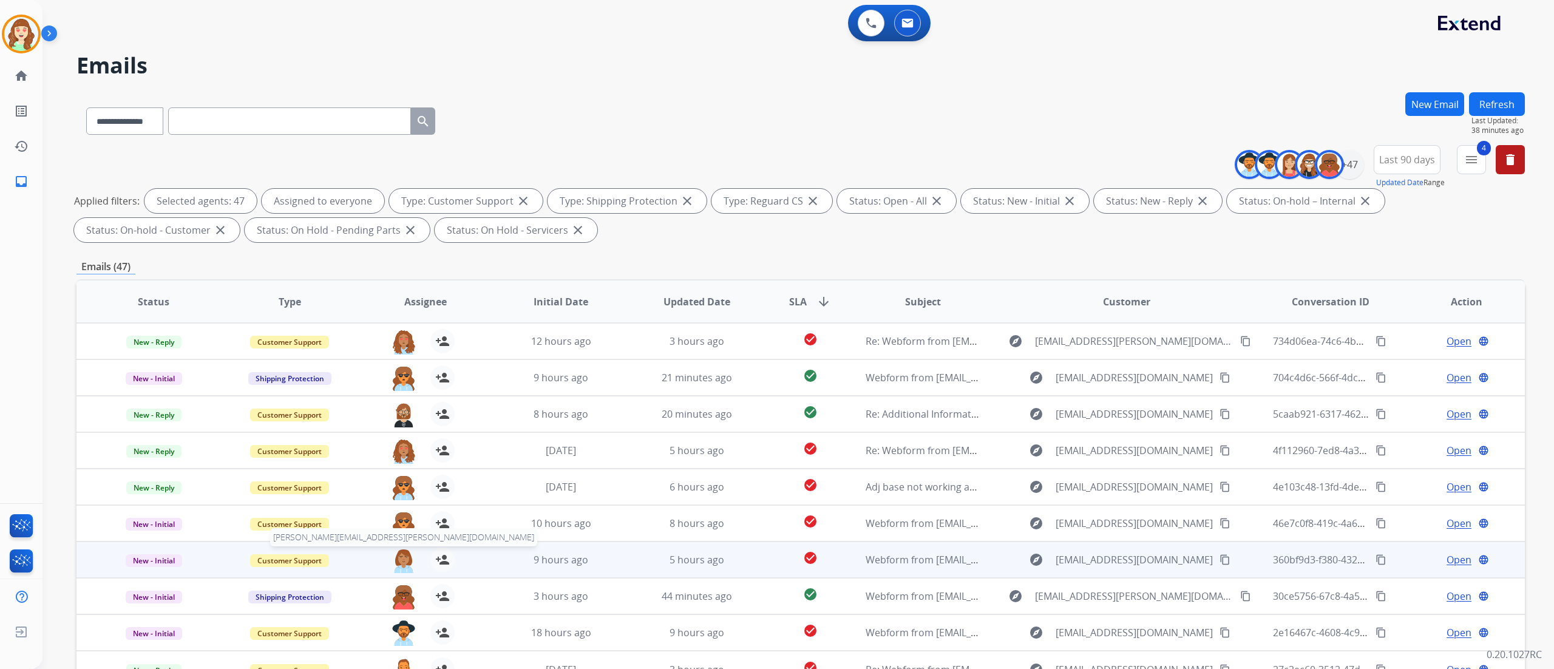
click at [399, 418] on img at bounding box center [403, 559] width 24 height 25
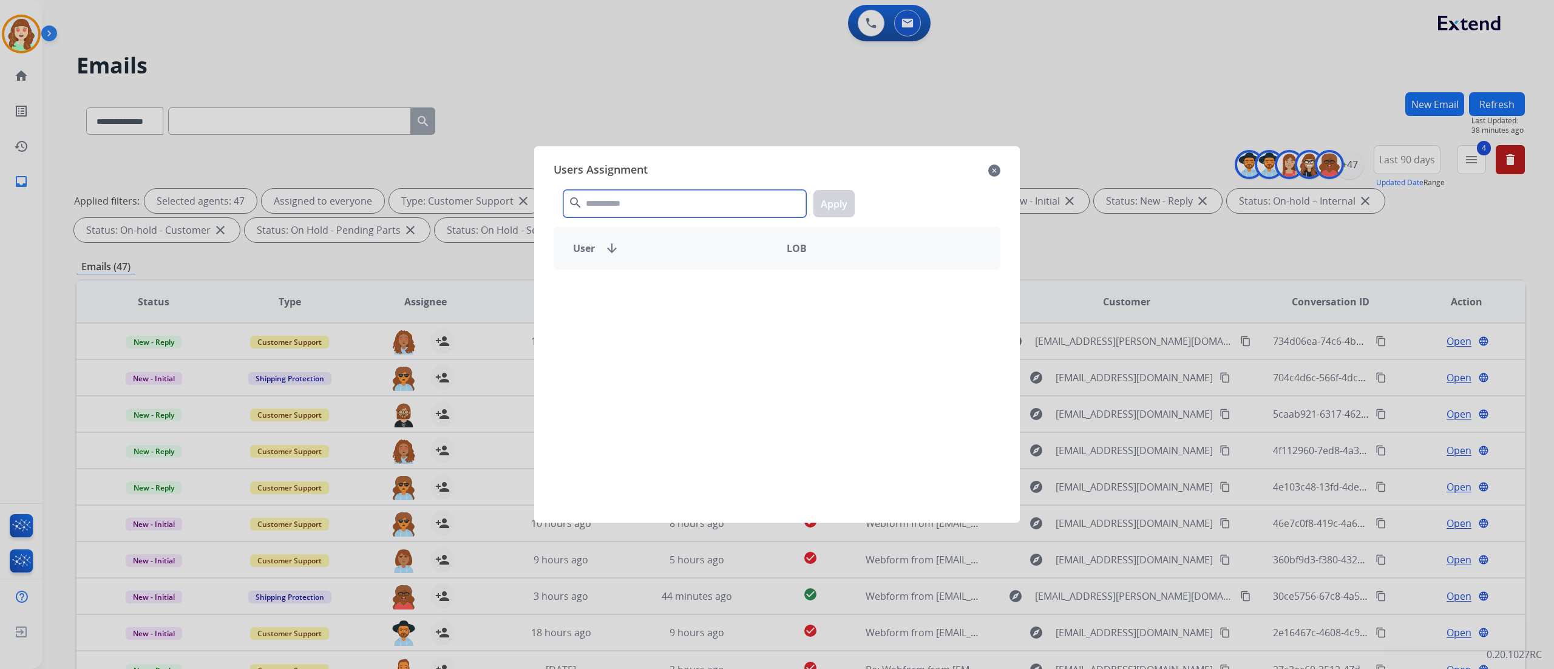
click at [611, 208] on input "text" at bounding box center [684, 203] width 243 height 27
type input "****"
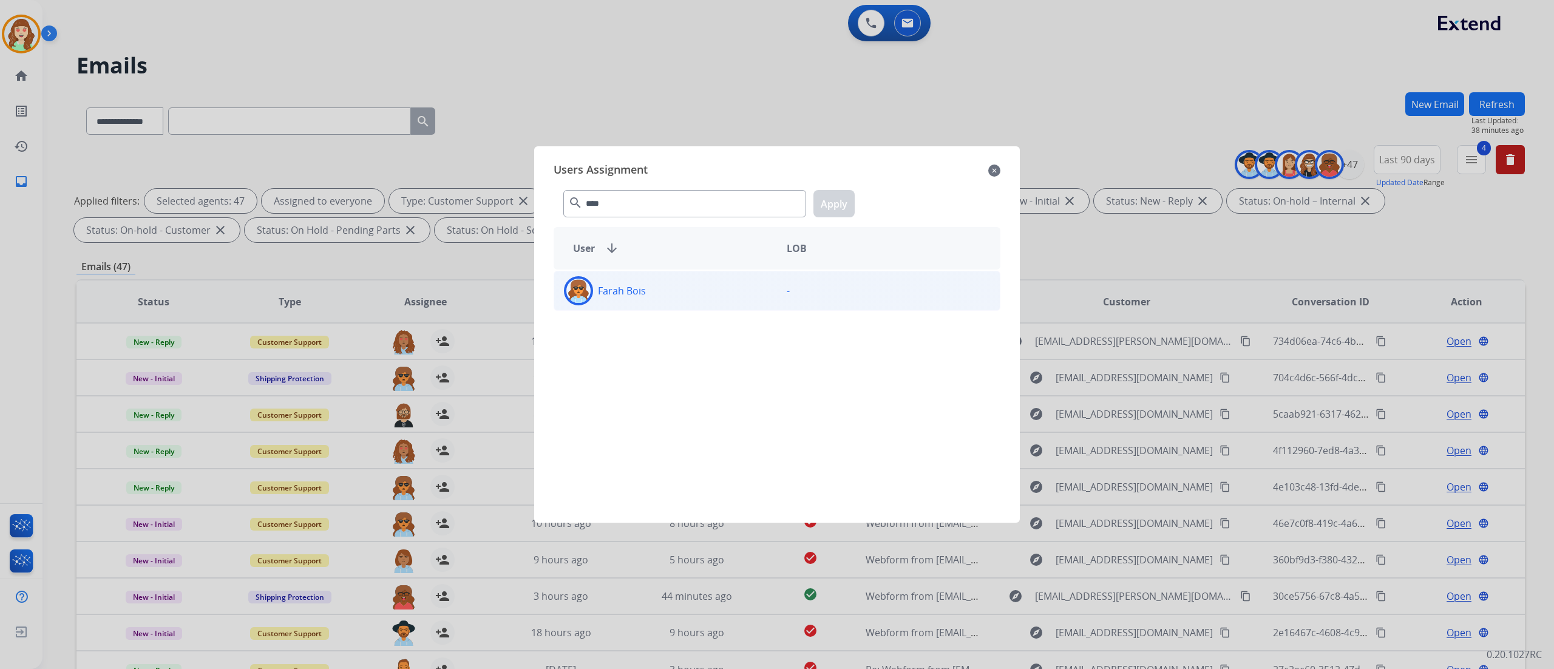
click at [716, 297] on div "Farah Bois" at bounding box center [665, 290] width 223 height 29
click at [828, 198] on button "Apply" at bounding box center [833, 203] width 41 height 27
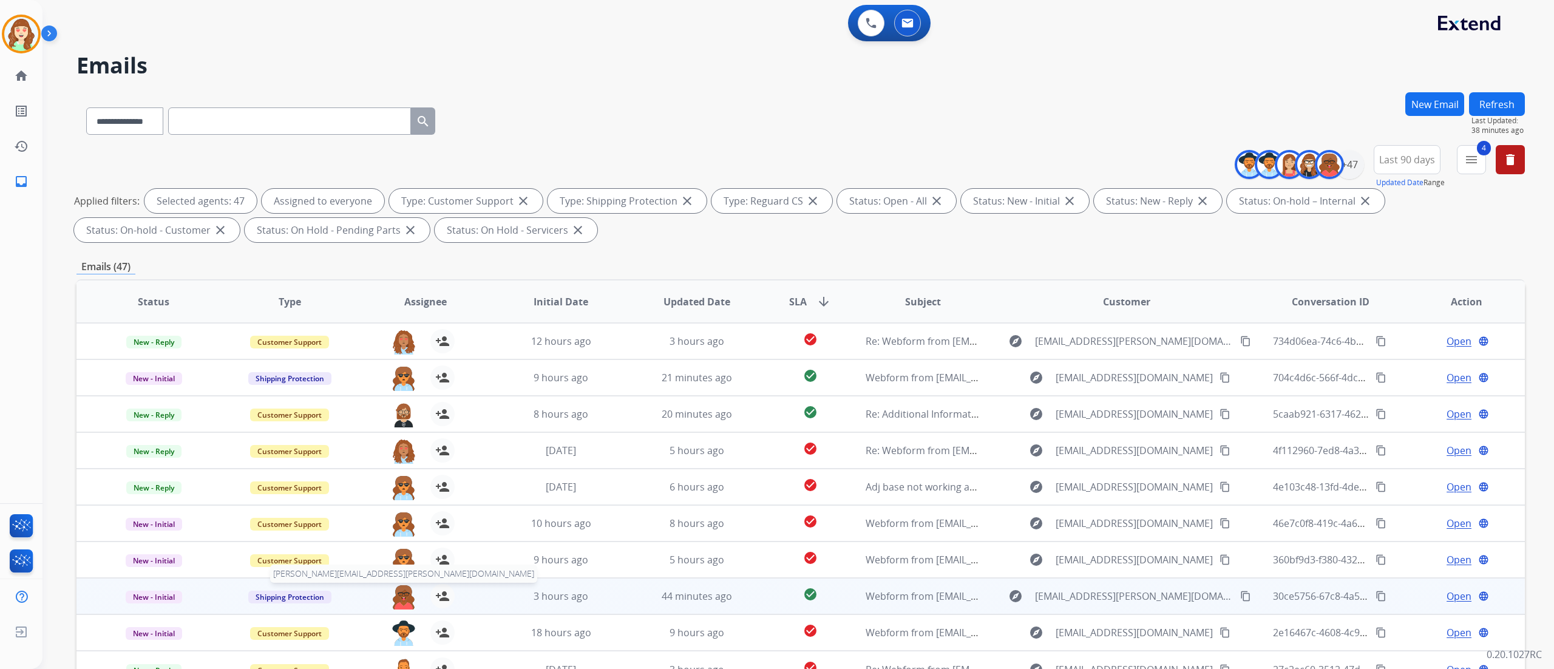
click at [401, 418] on img at bounding box center [403, 596] width 24 height 25
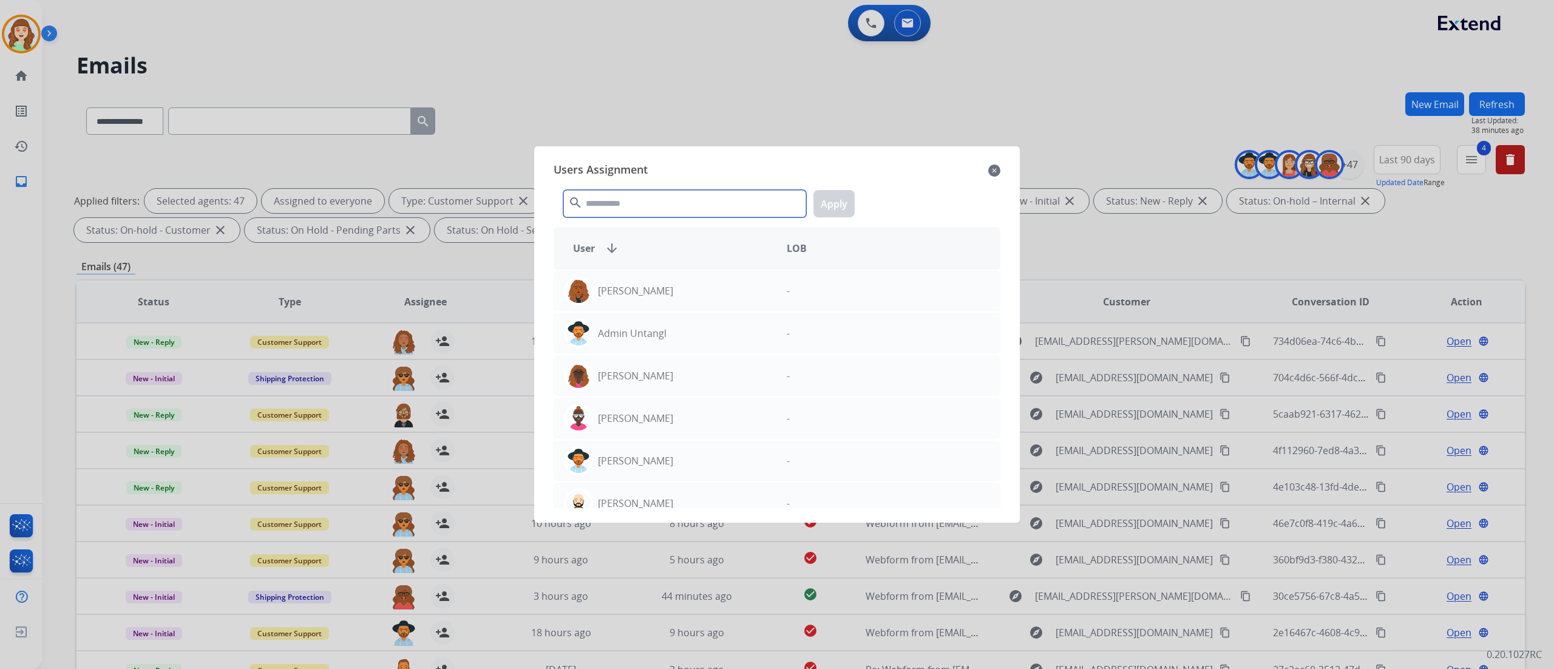
click at [649, 211] on input "text" at bounding box center [684, 203] width 243 height 27
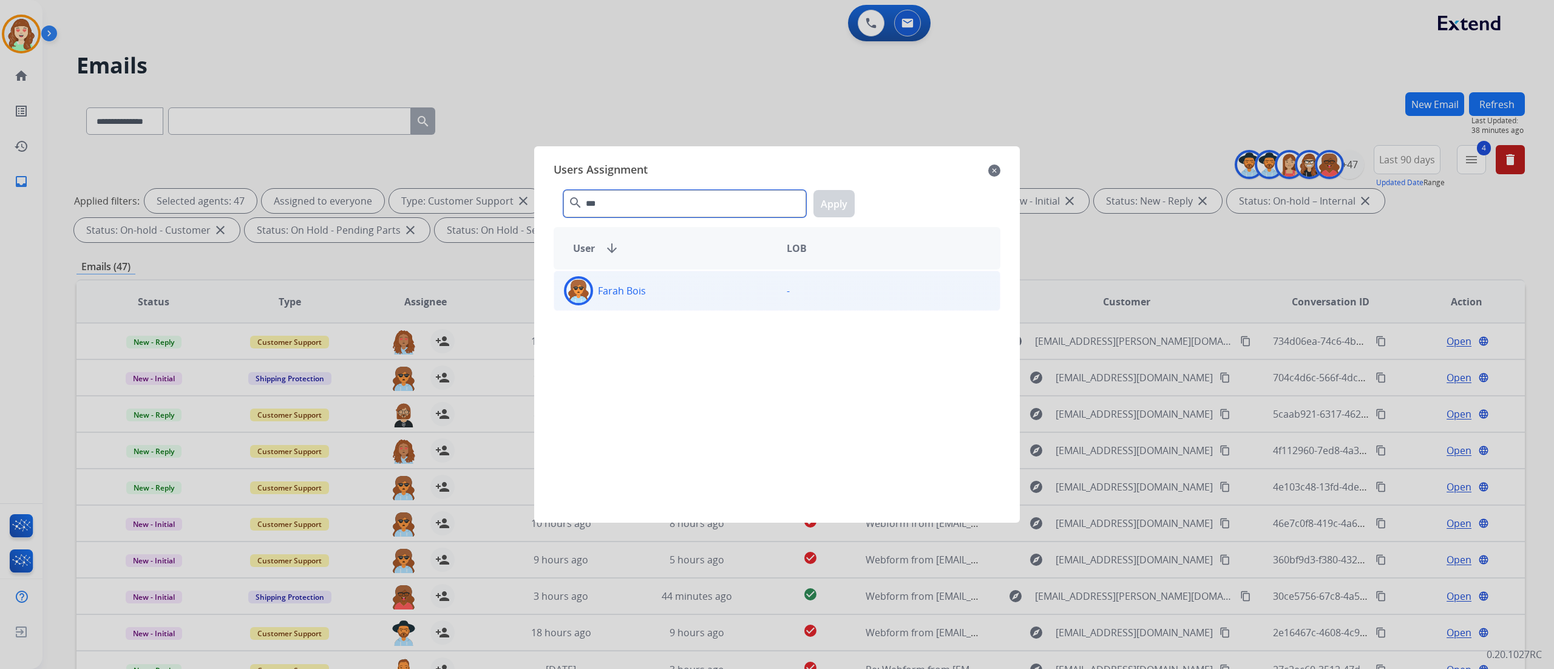
type input "***"
click at [686, 306] on div "Farah Bois -" at bounding box center [776, 291] width 447 height 40
click at [833, 197] on button "Apply" at bounding box center [833, 203] width 41 height 27
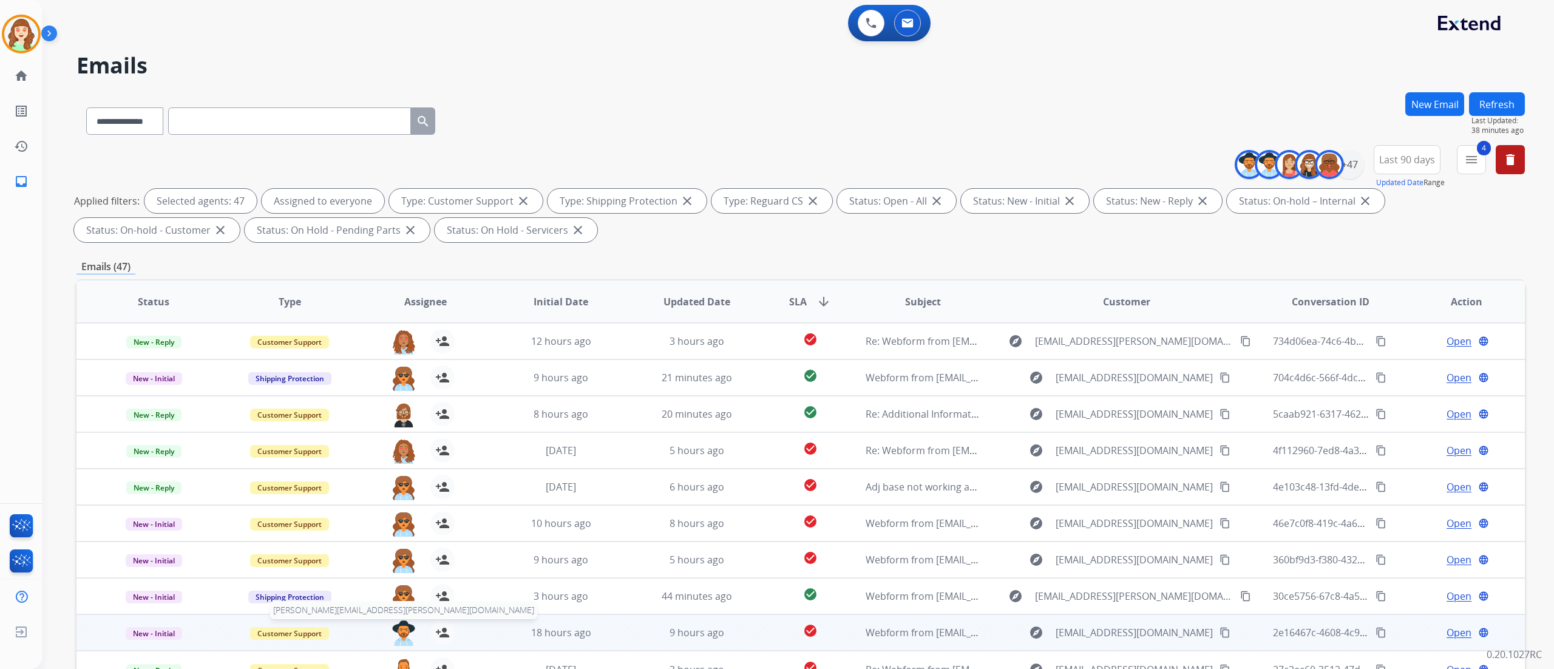
click at [399, 418] on img at bounding box center [403, 632] width 24 height 25
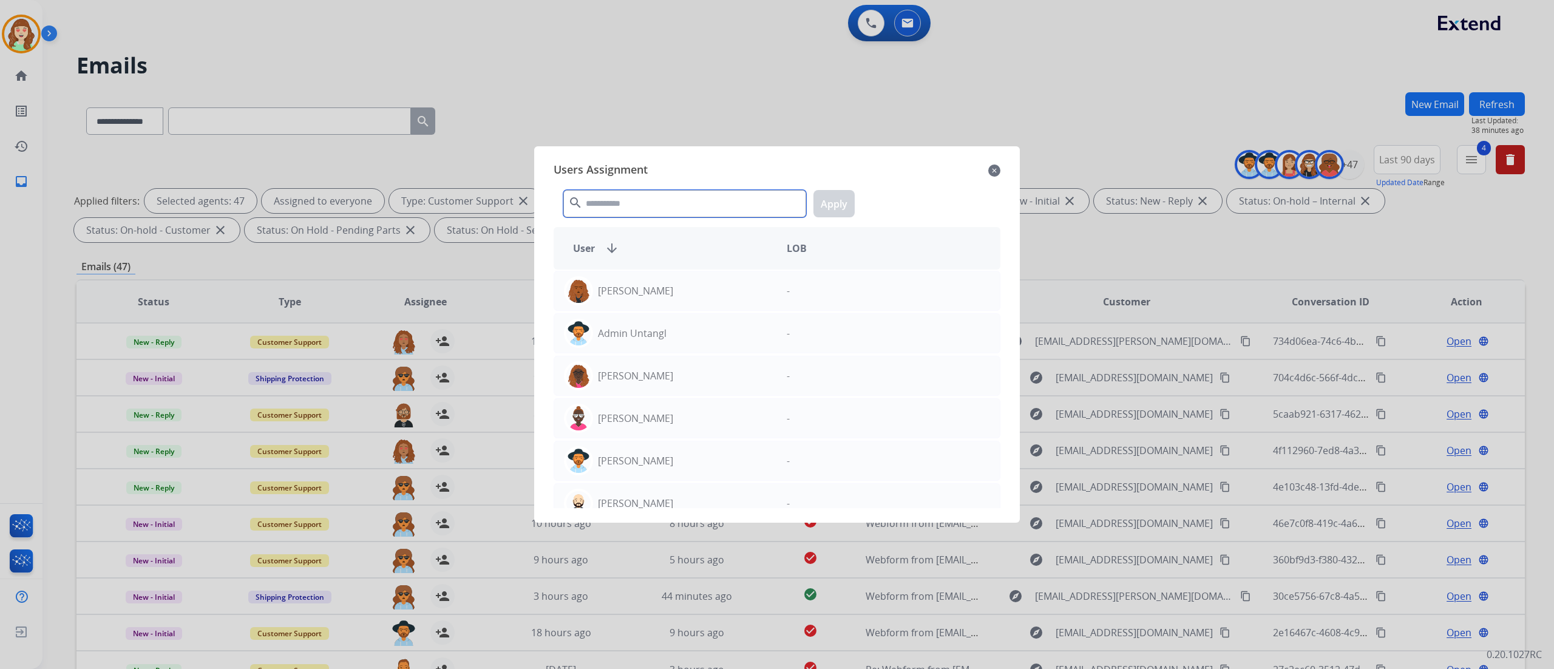
click at [629, 194] on input "text" at bounding box center [684, 203] width 243 height 27
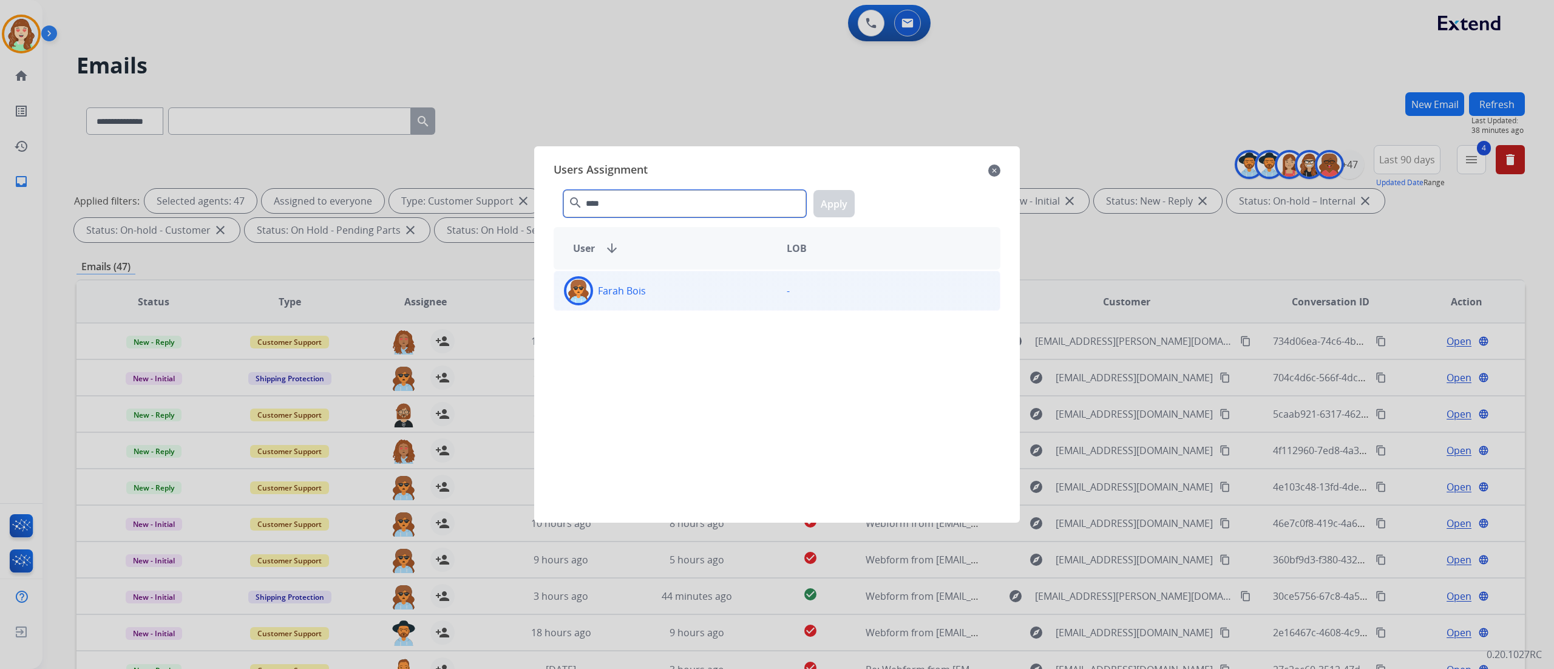
type input "****"
click at [699, 288] on div "Farah Bois" at bounding box center [665, 290] width 223 height 29
click at [834, 204] on button "Apply" at bounding box center [833, 203] width 41 height 27
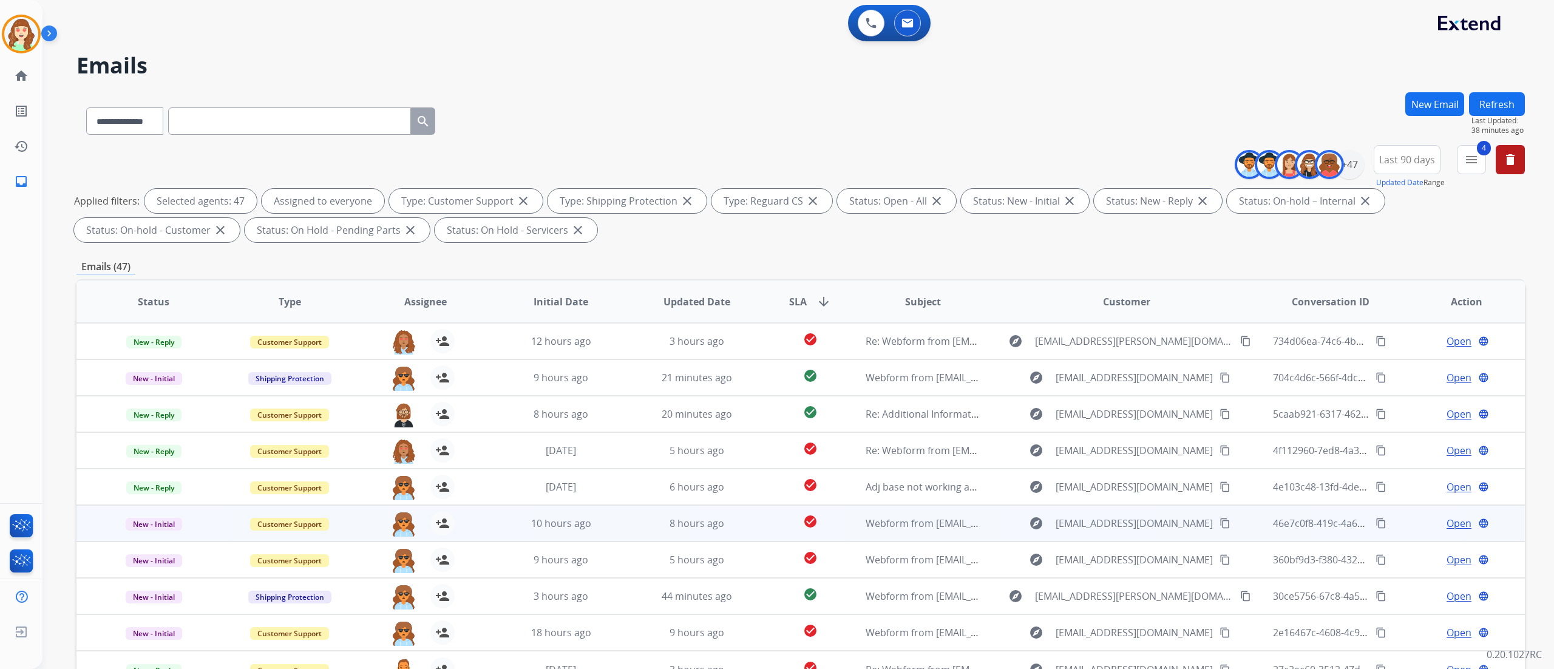
click at [970, 418] on div "Open language" at bounding box center [1466, 523] width 116 height 15
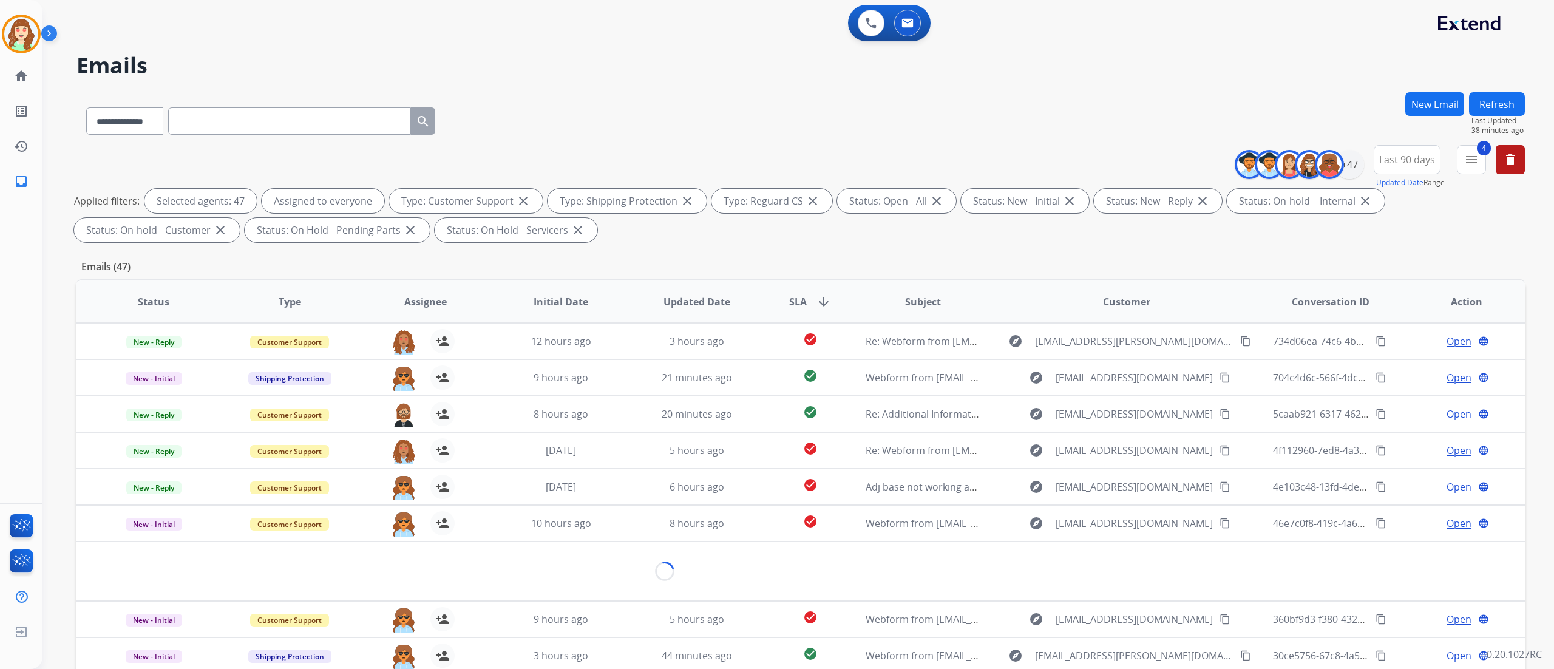
click at [970, 418] on div "**********" at bounding box center [797, 334] width 1511 height 669
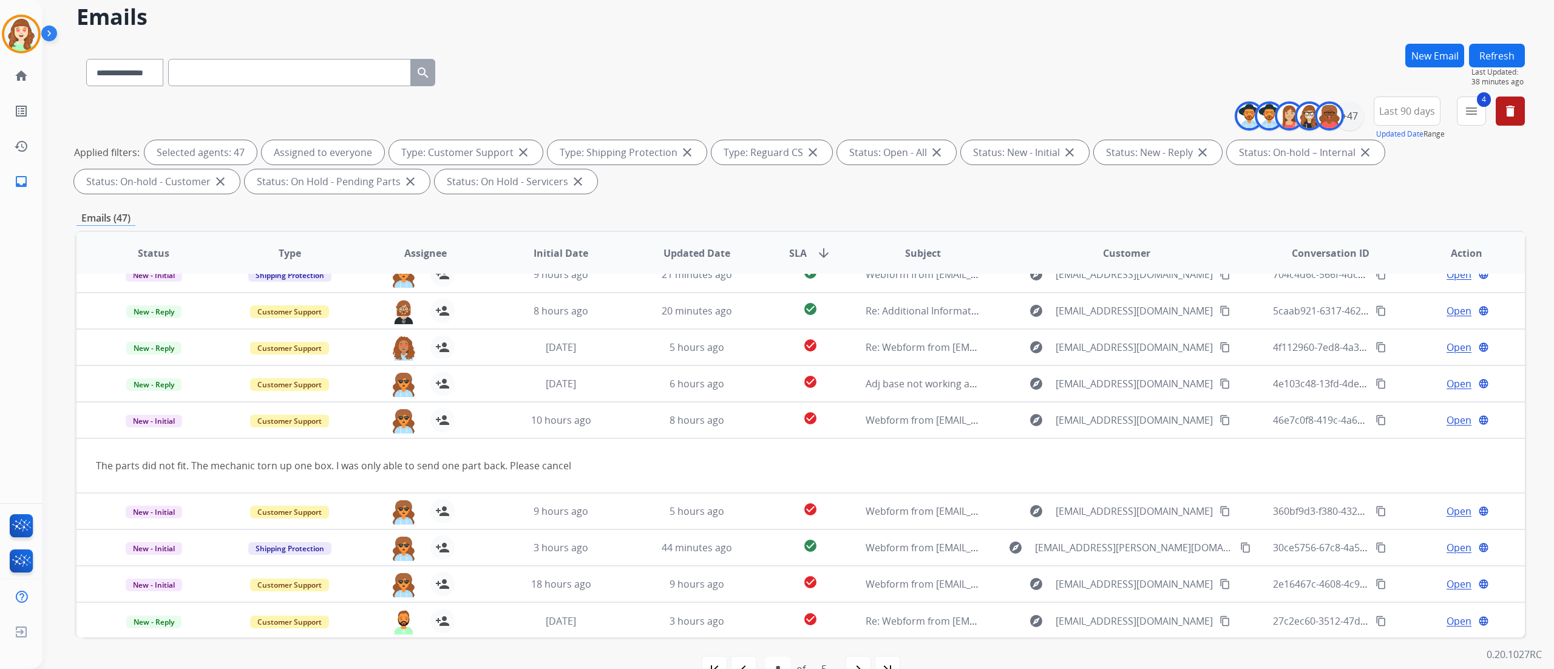
scroll to position [80, 0]
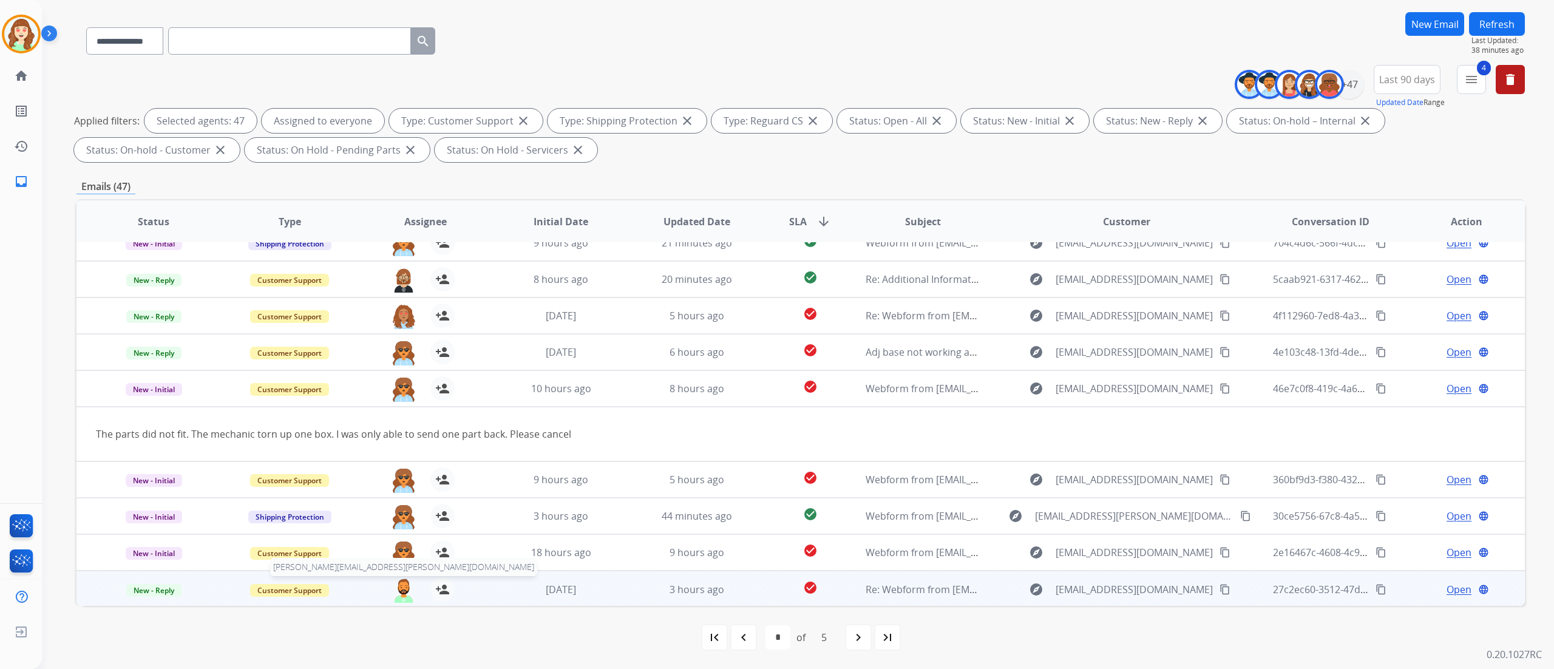
click at [396, 418] on img at bounding box center [403, 589] width 24 height 25
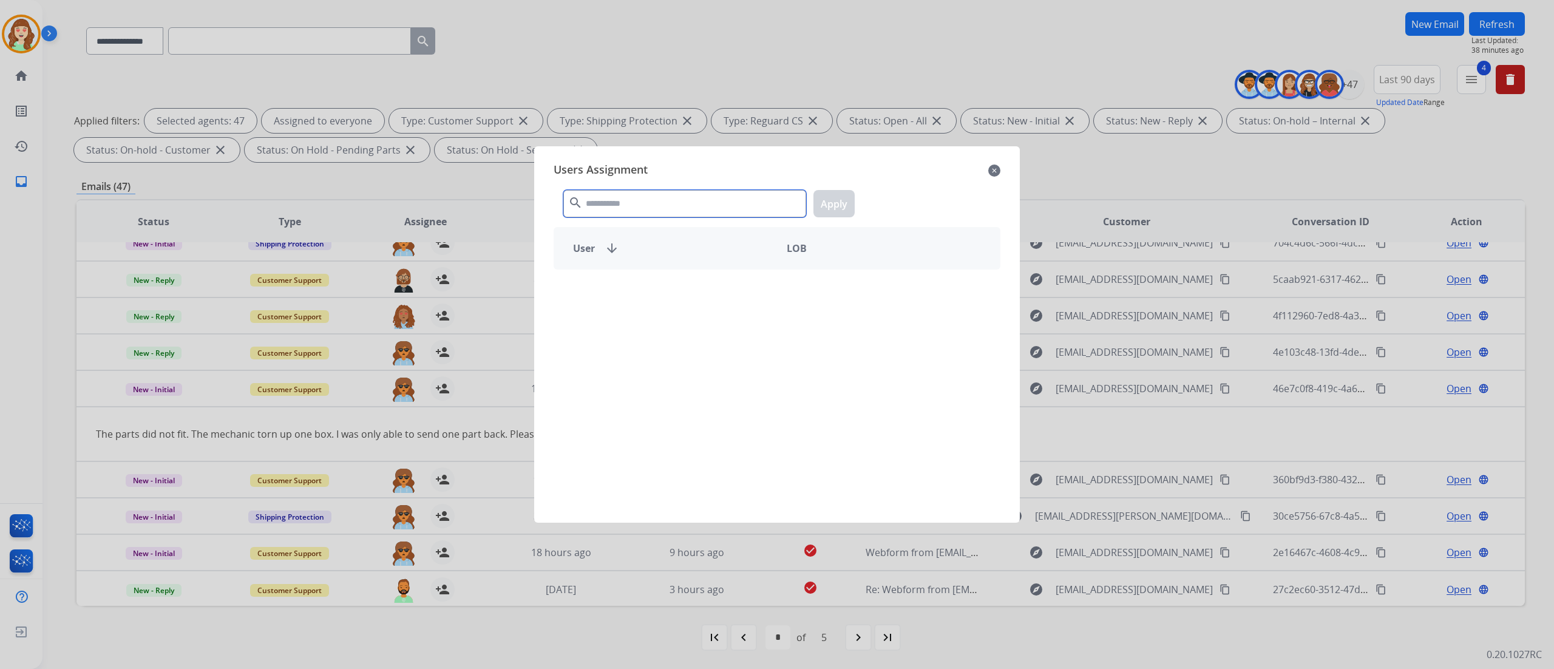
click at [623, 209] on input "text" at bounding box center [684, 203] width 243 height 27
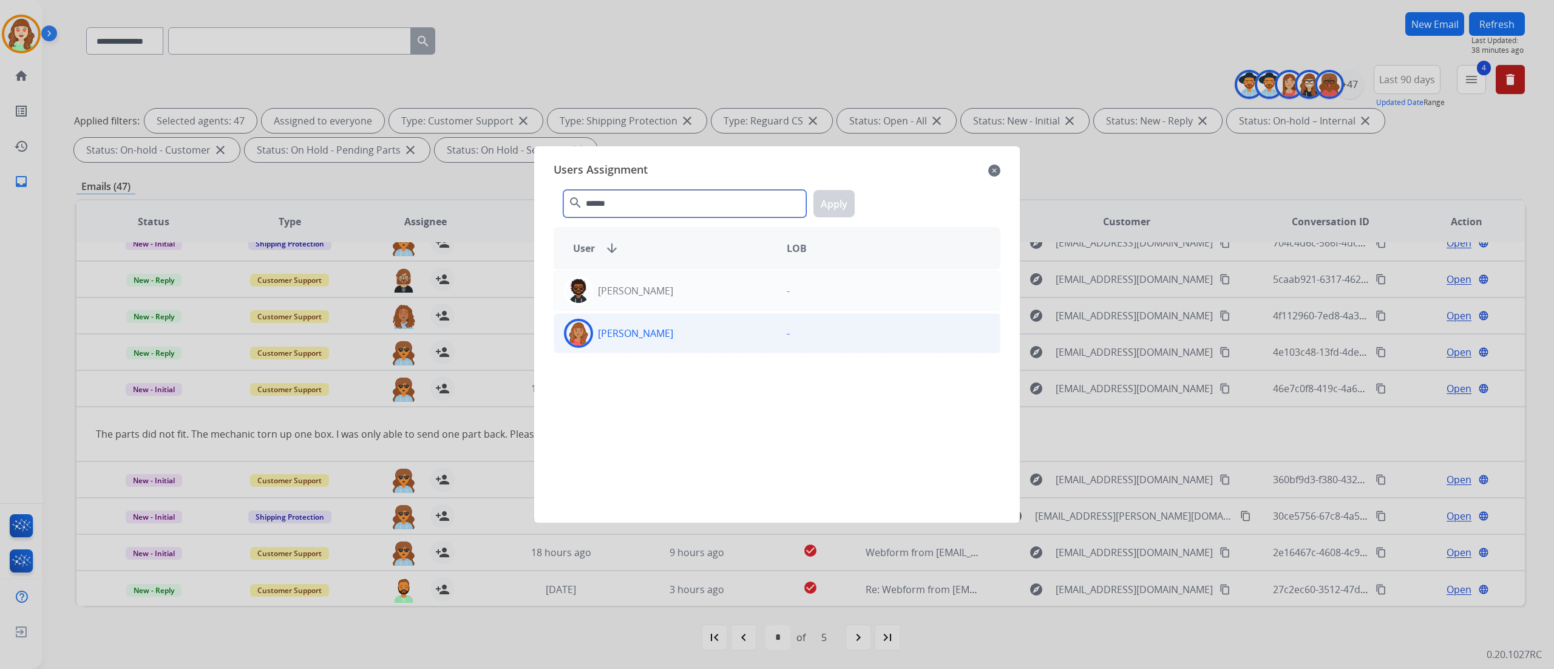
type input "******"
click at [699, 342] on div "[PERSON_NAME]" at bounding box center [665, 333] width 223 height 29
click at [835, 208] on button "Apply" at bounding box center [833, 203] width 41 height 27
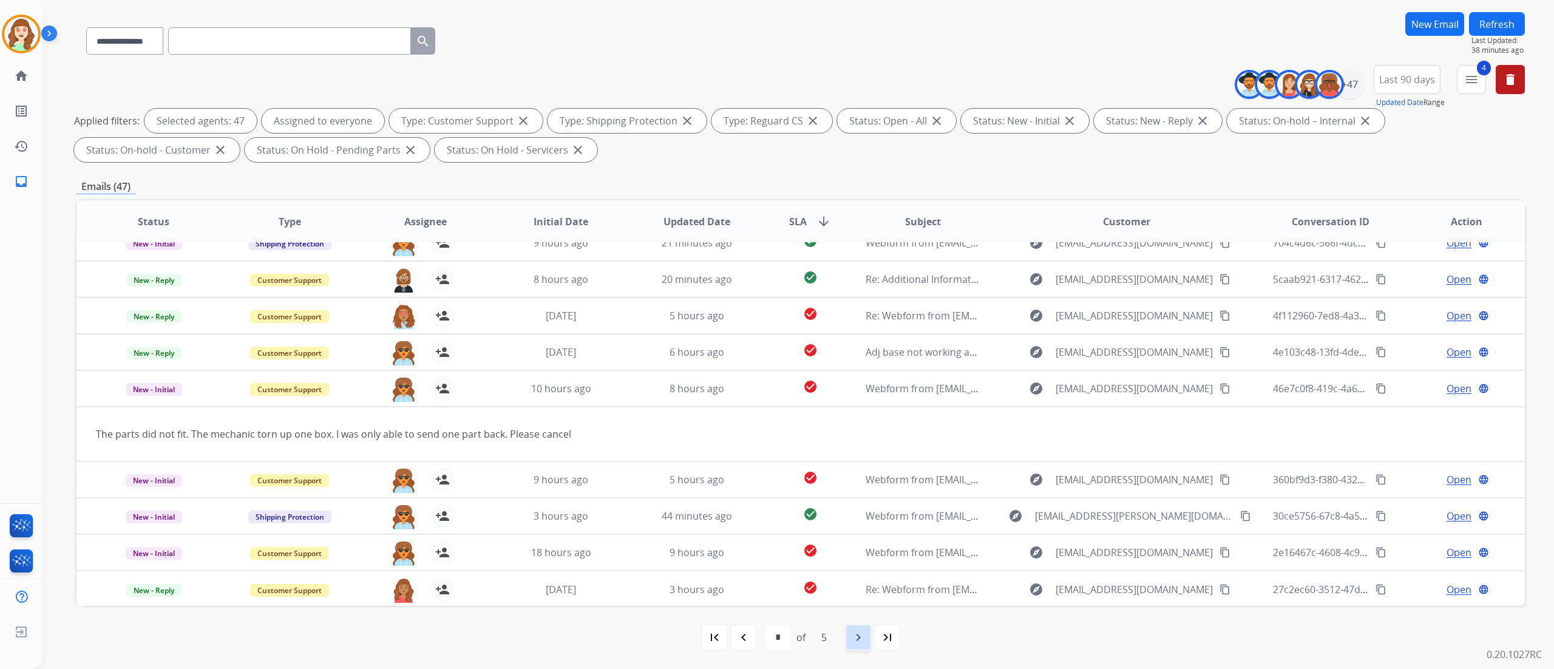
click at [858, 418] on mat-icon "navigate_next" at bounding box center [858, 637] width 15 height 15
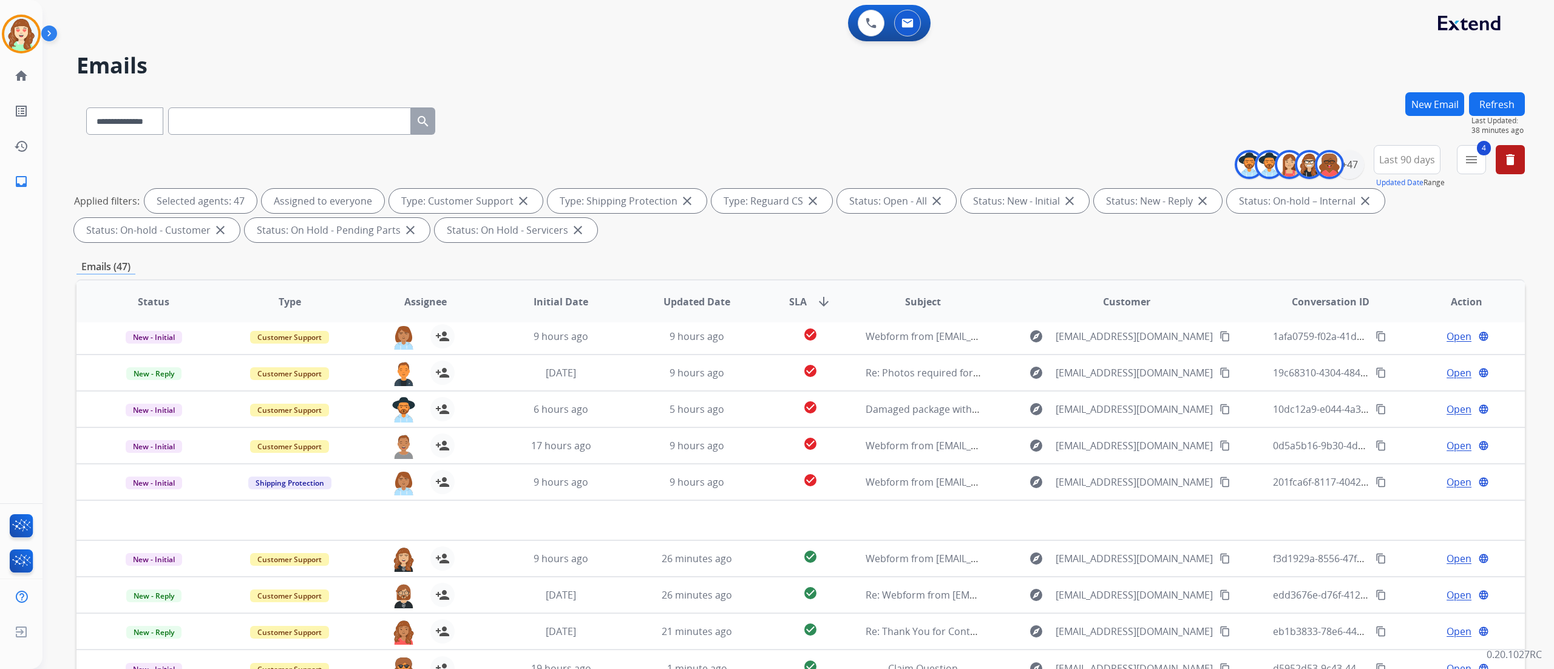
scroll to position [40, 0]
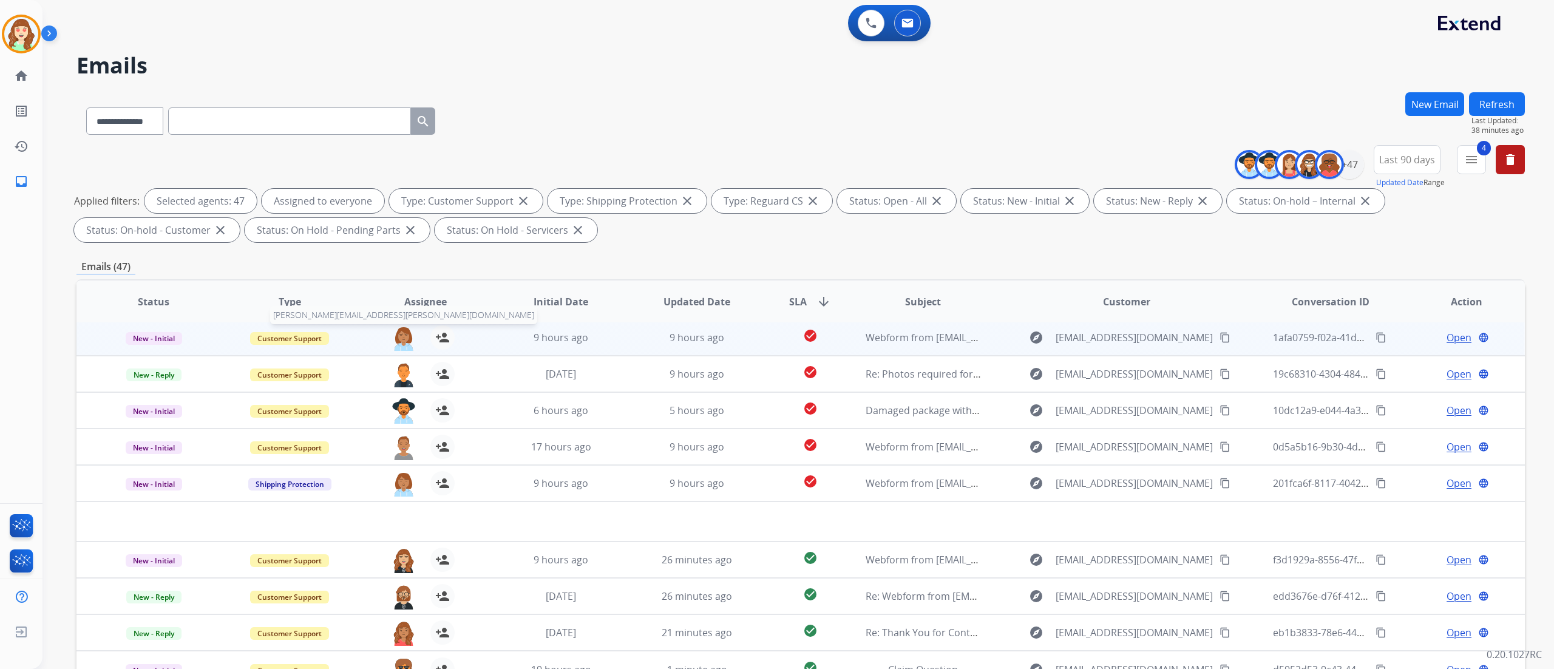
click at [396, 334] on img at bounding box center [403, 337] width 24 height 25
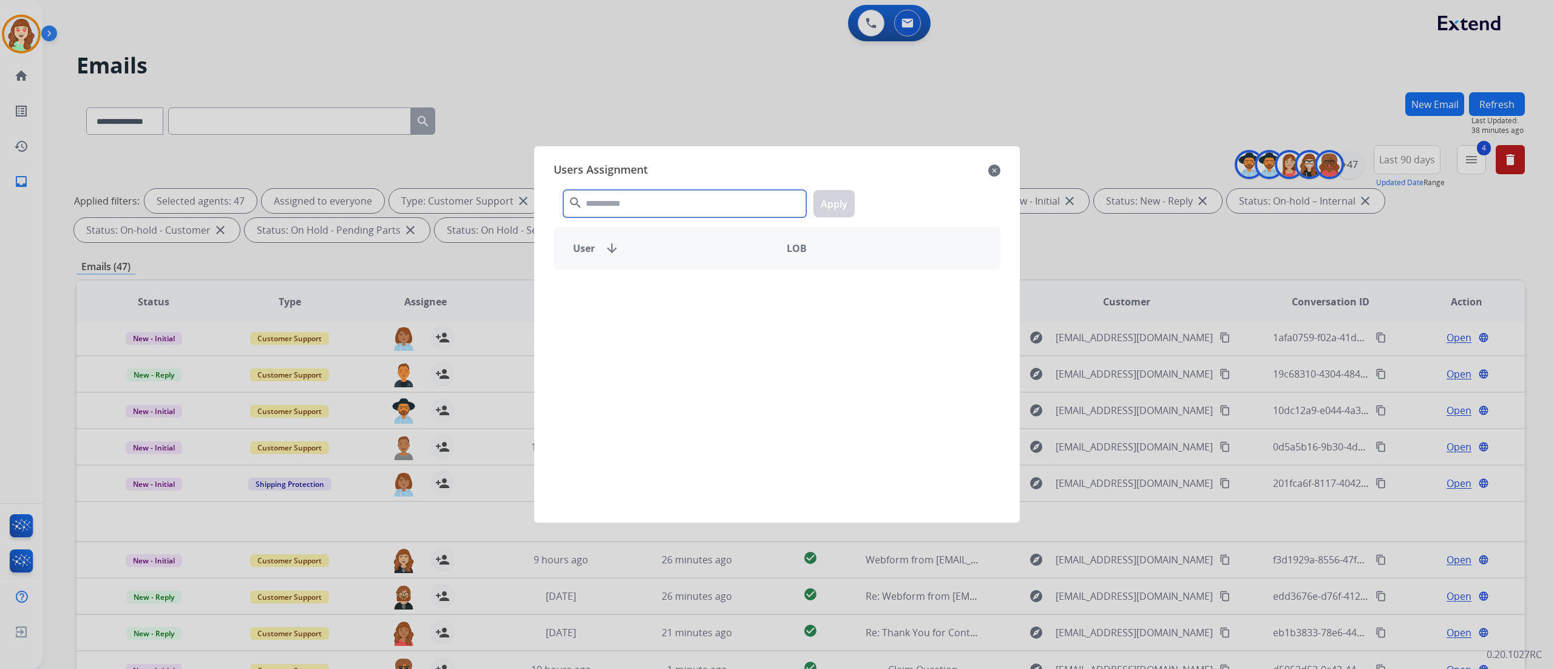
click at [603, 204] on input "text" at bounding box center [684, 203] width 243 height 27
type input "****"
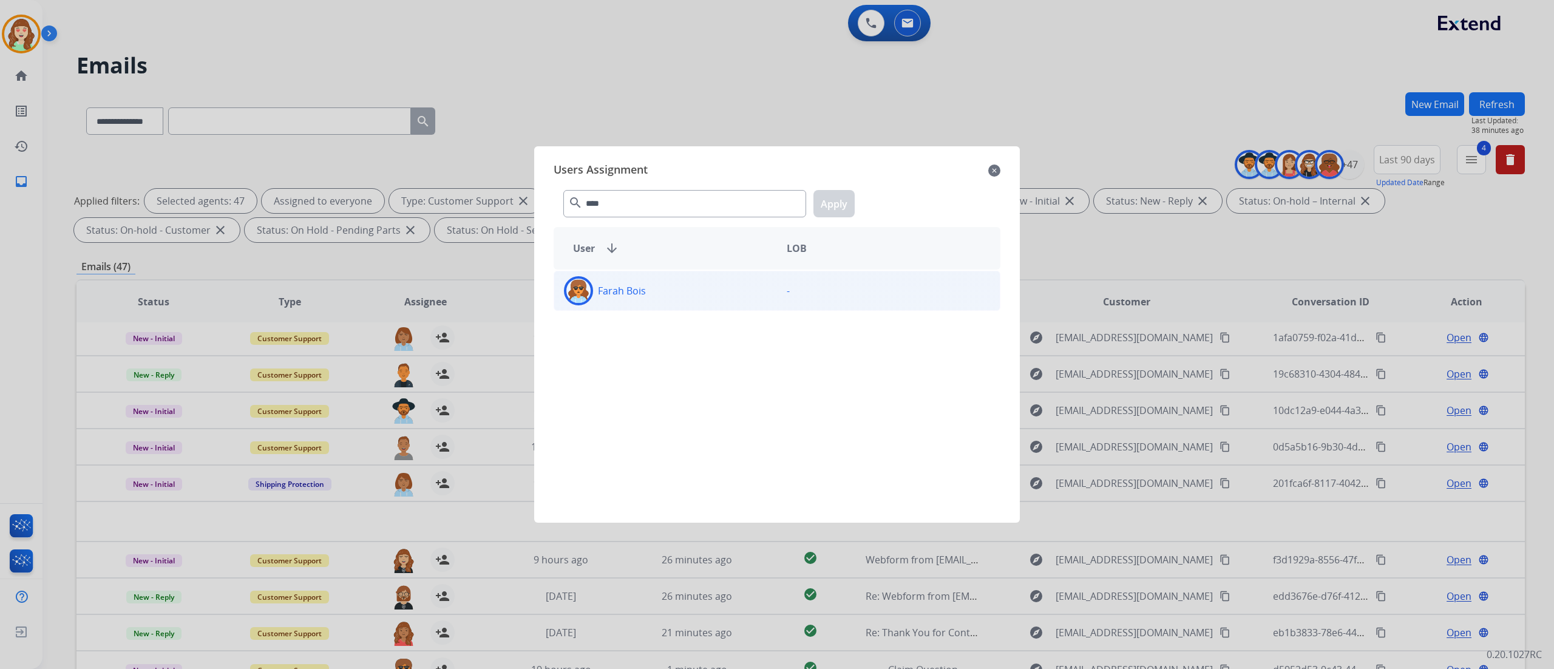
click at [679, 284] on div "Farah Bois" at bounding box center [665, 290] width 223 height 29
click at [831, 209] on button "Apply" at bounding box center [833, 203] width 41 height 27
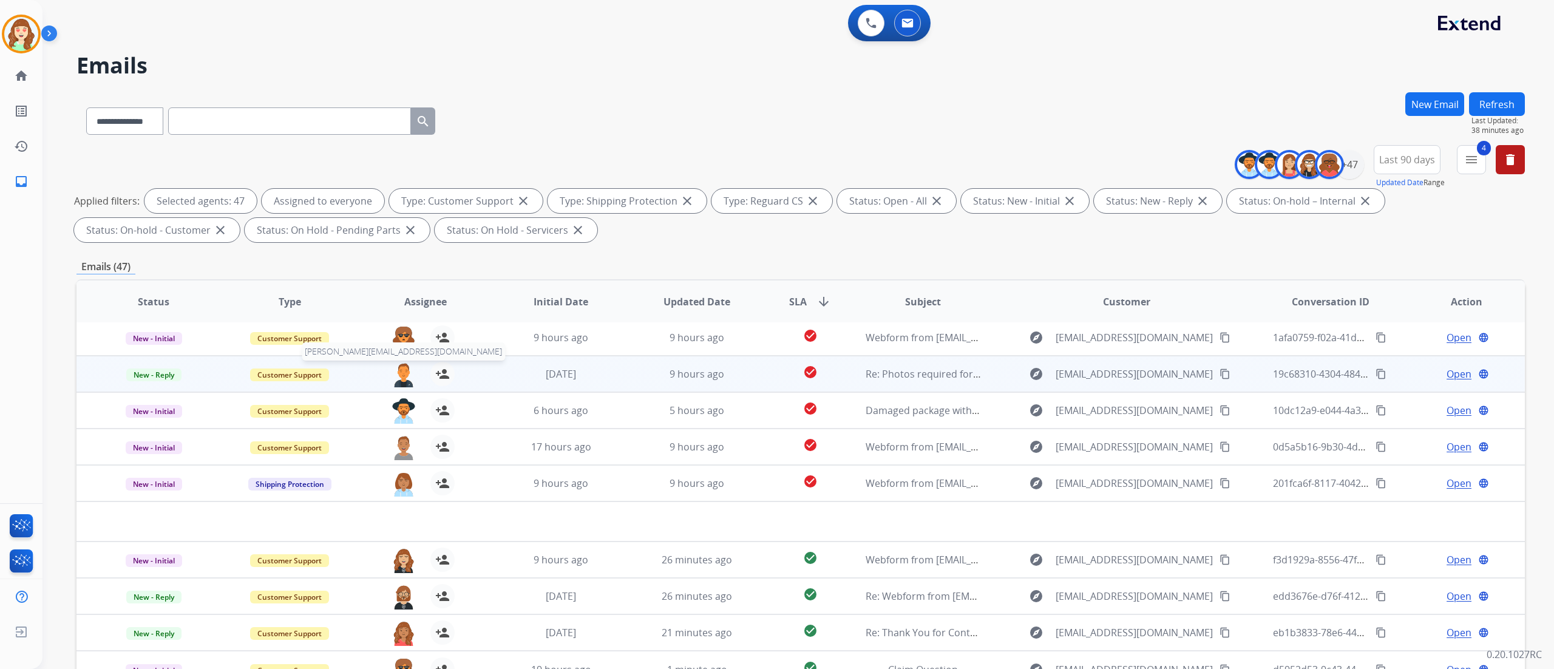
click at [401, 370] on img at bounding box center [403, 374] width 24 height 25
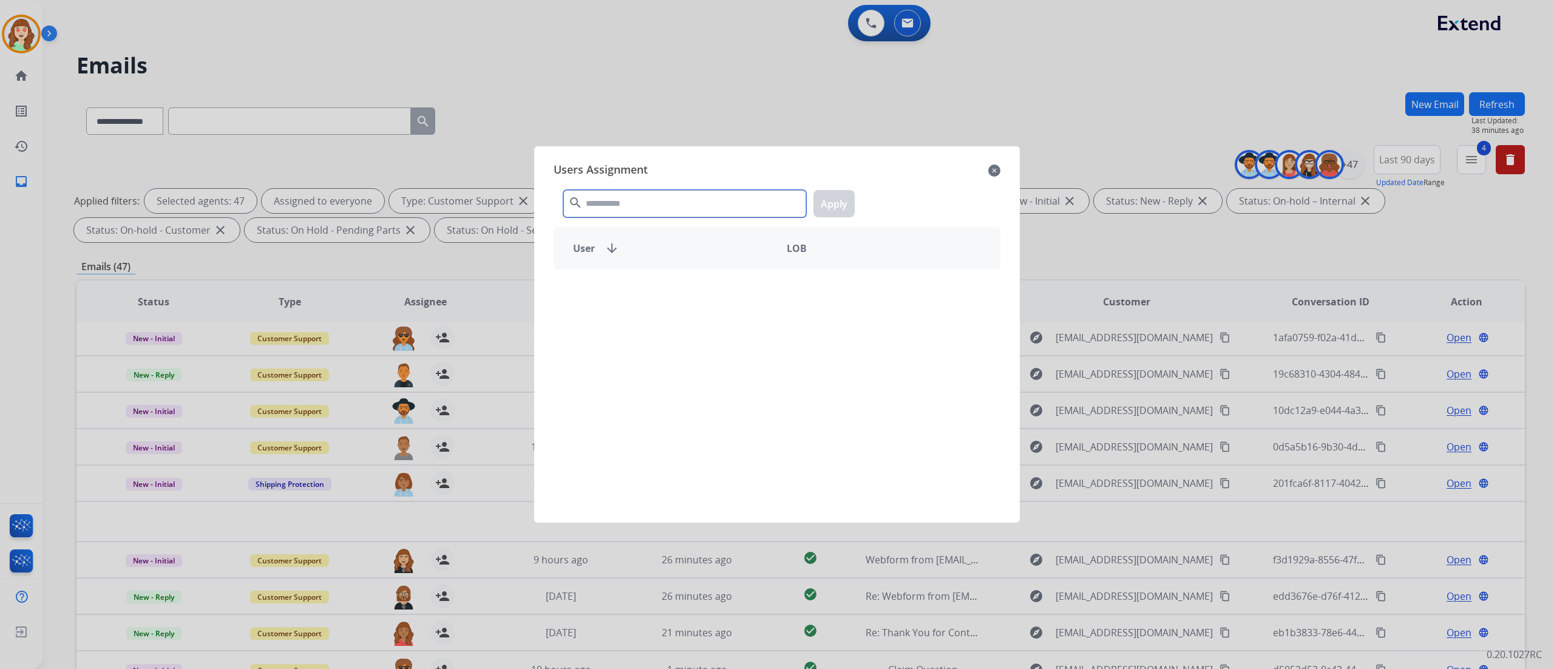
click at [601, 210] on input "text" at bounding box center [684, 203] width 243 height 27
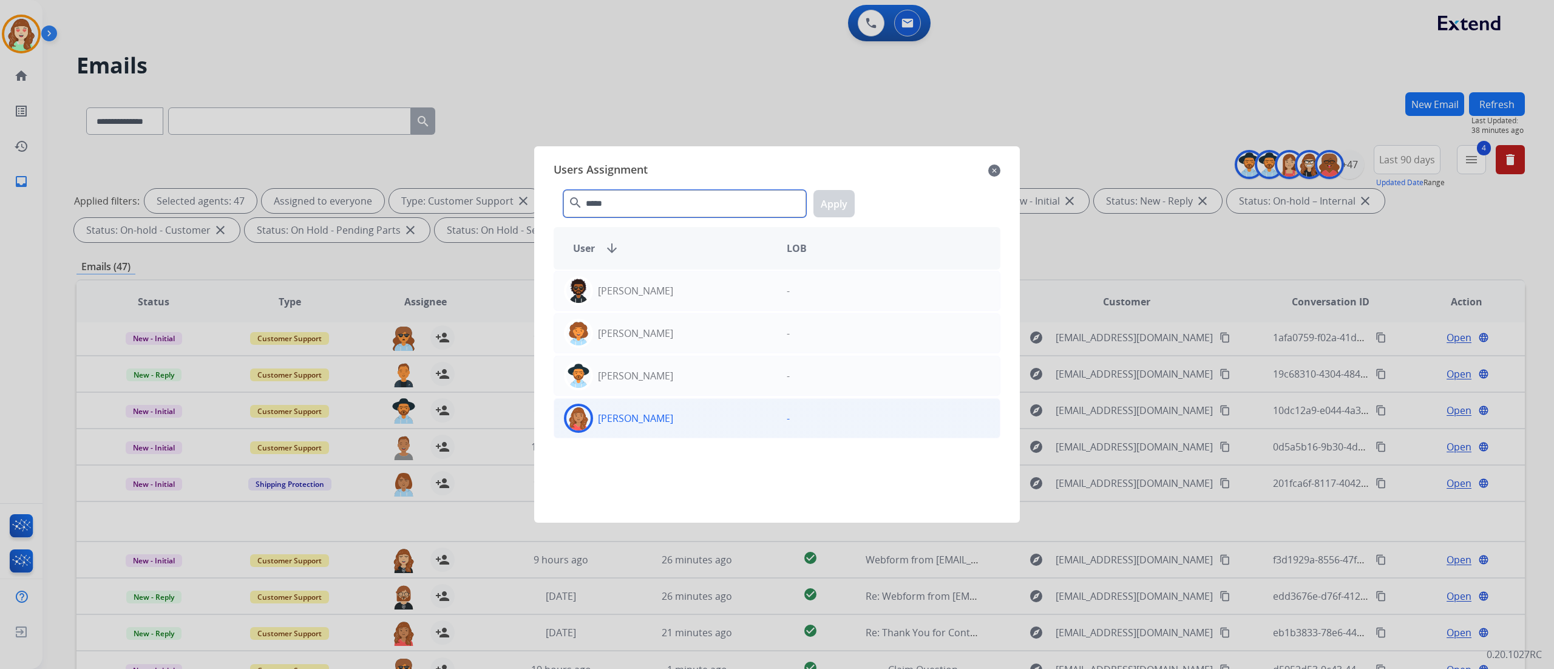
type input "*****"
click at [673, 418] on div "[PERSON_NAME]" at bounding box center [665, 418] width 223 height 29
click at [836, 199] on button "Apply" at bounding box center [833, 203] width 41 height 27
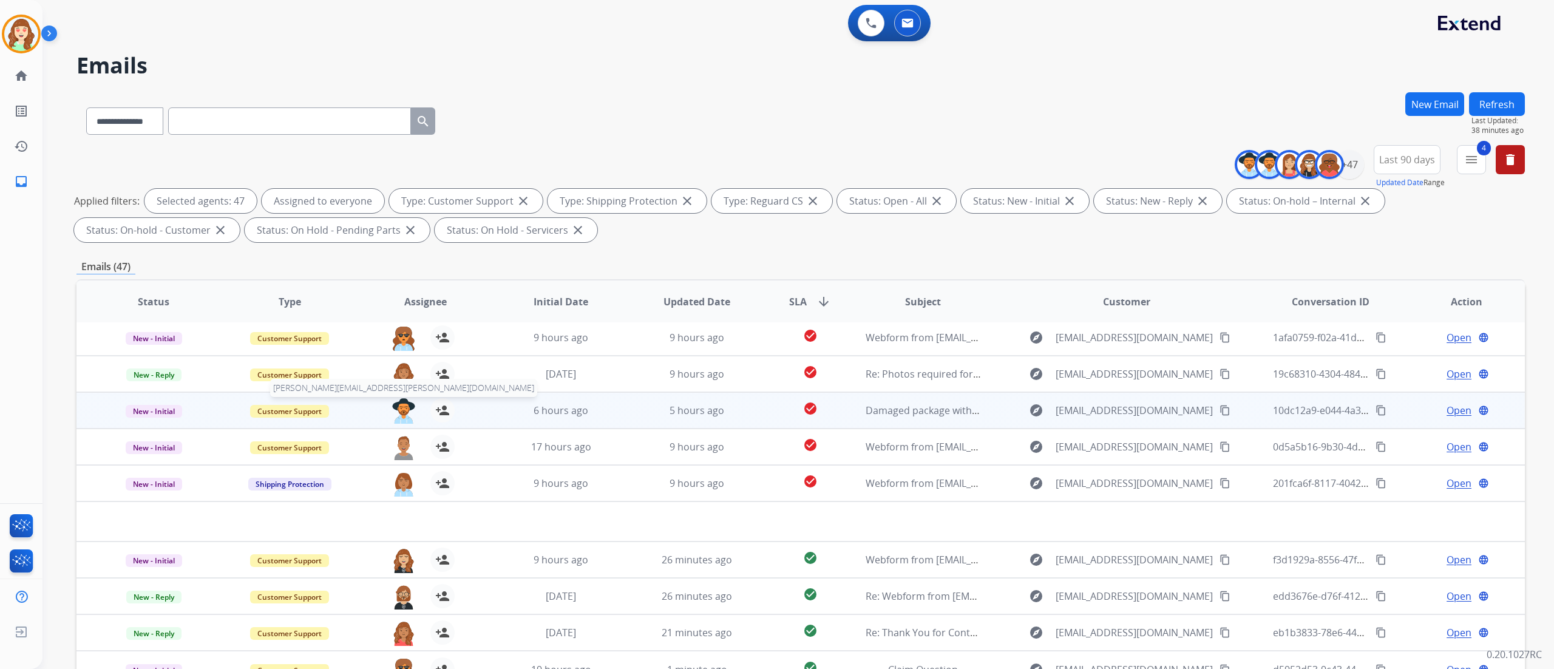
click at [407, 401] on img at bounding box center [403, 410] width 24 height 25
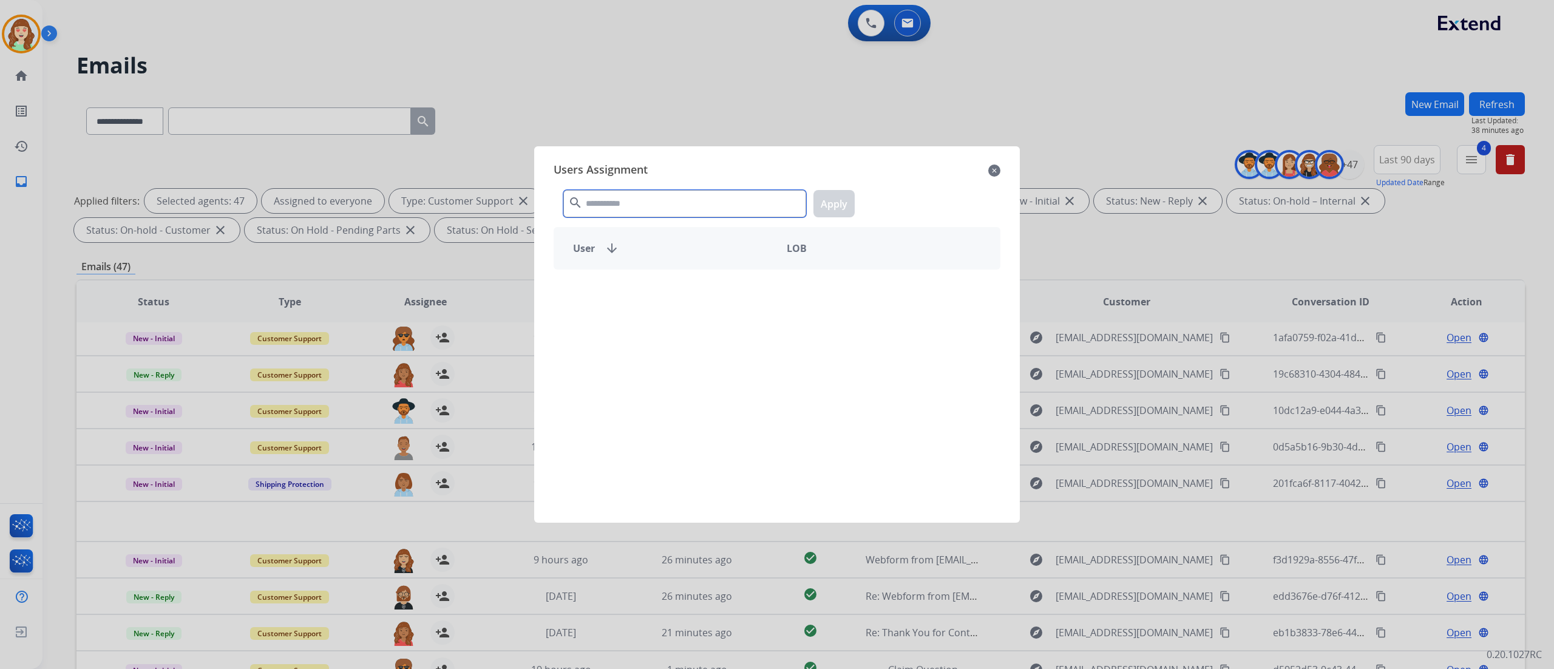
click at [615, 206] on input "text" at bounding box center [684, 203] width 243 height 27
type input "****"
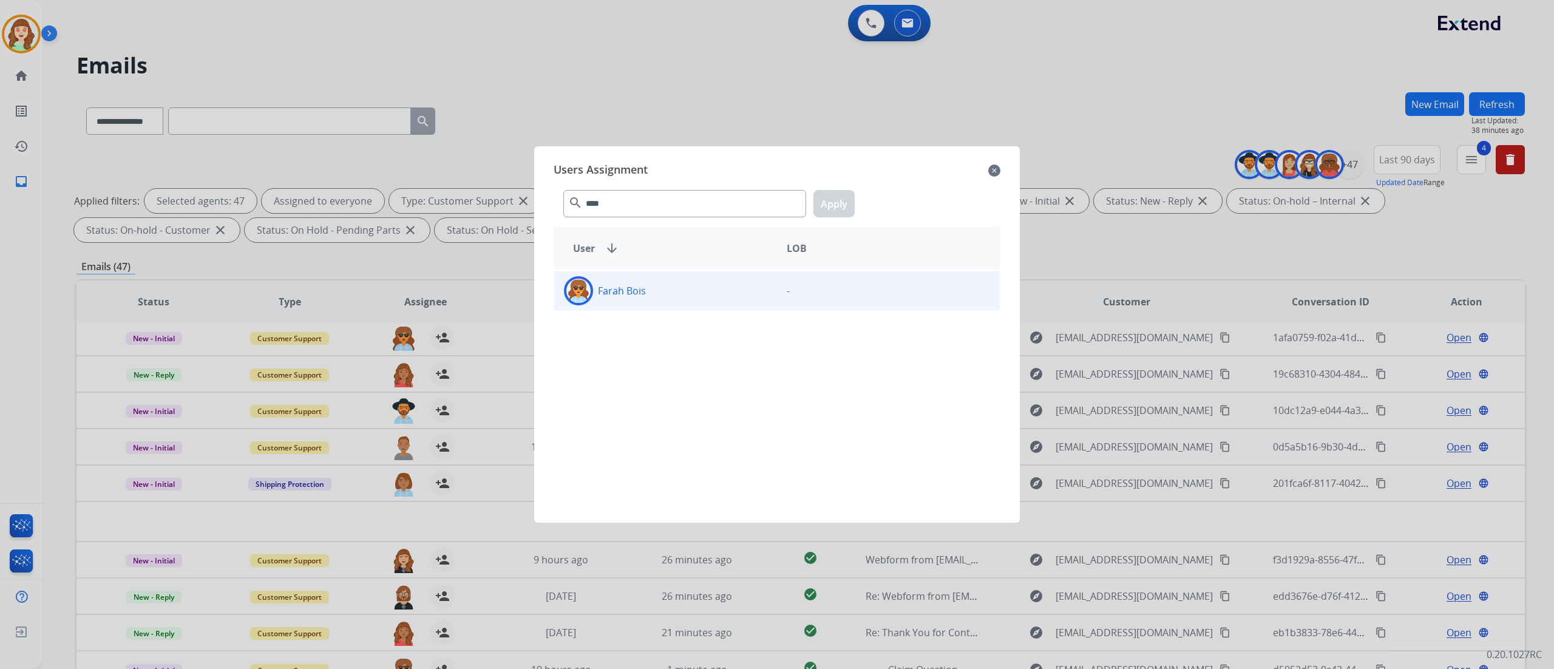
click at [690, 293] on div "Farah Bois" at bounding box center [665, 290] width 223 height 29
click at [842, 198] on button "Apply" at bounding box center [833, 203] width 41 height 27
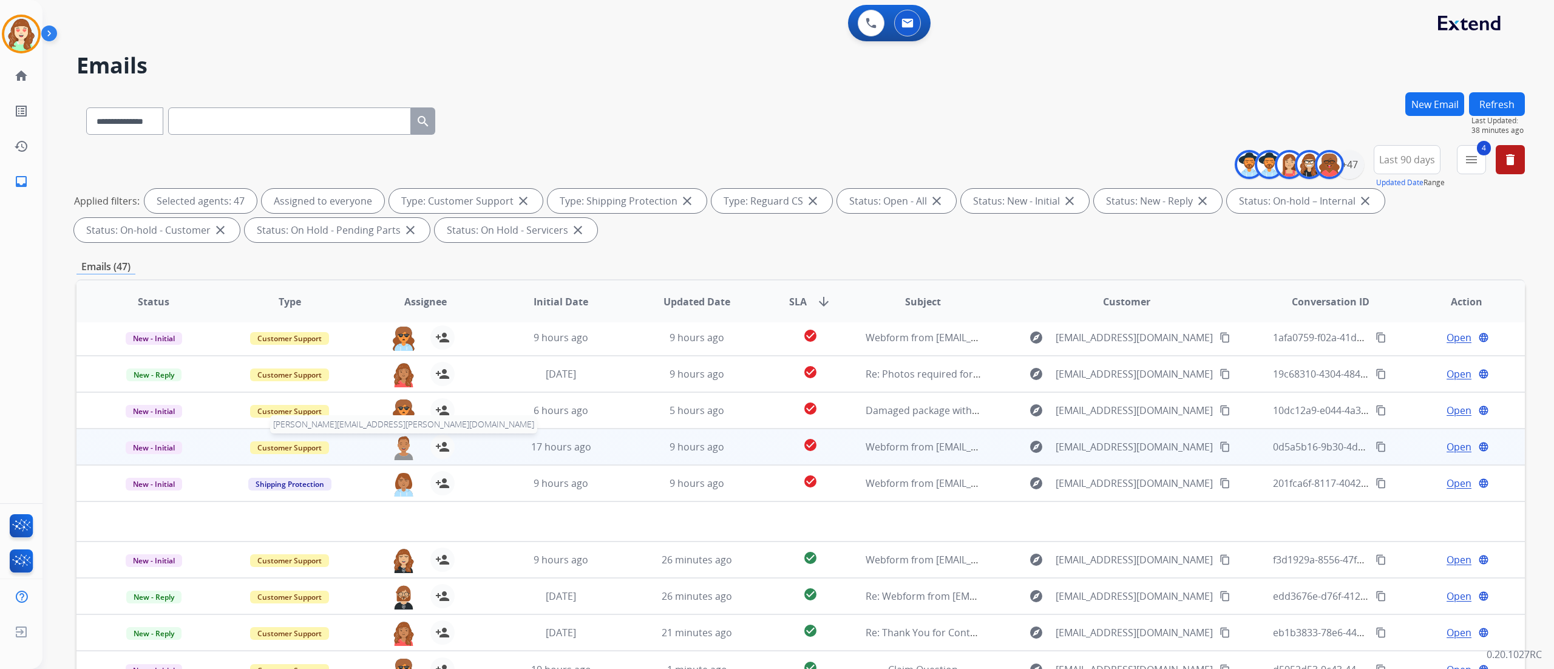
click at [399, 418] on img at bounding box center [403, 447] width 24 height 25
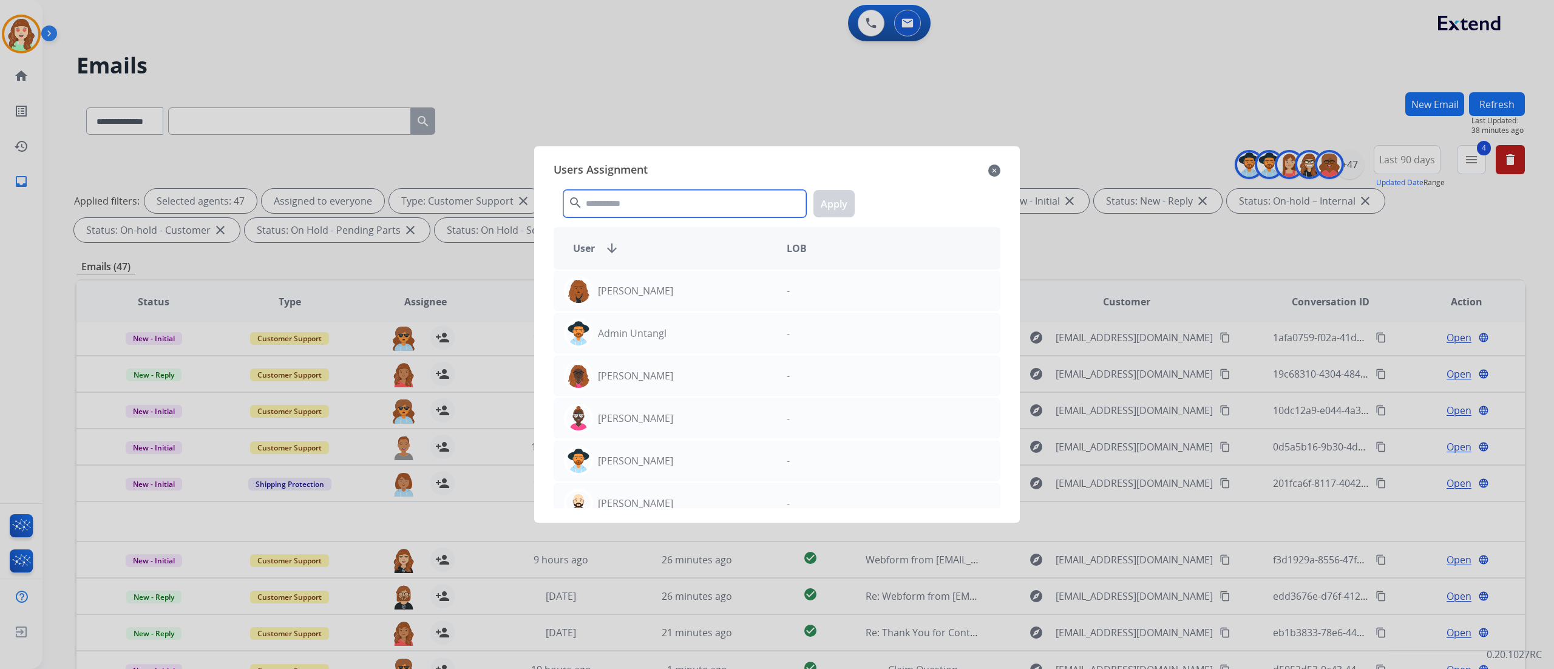
click at [603, 204] on input "text" at bounding box center [684, 203] width 243 height 27
type input "**"
click at [688, 418] on div "Tyquanda Vasque" at bounding box center [665, 503] width 223 height 29
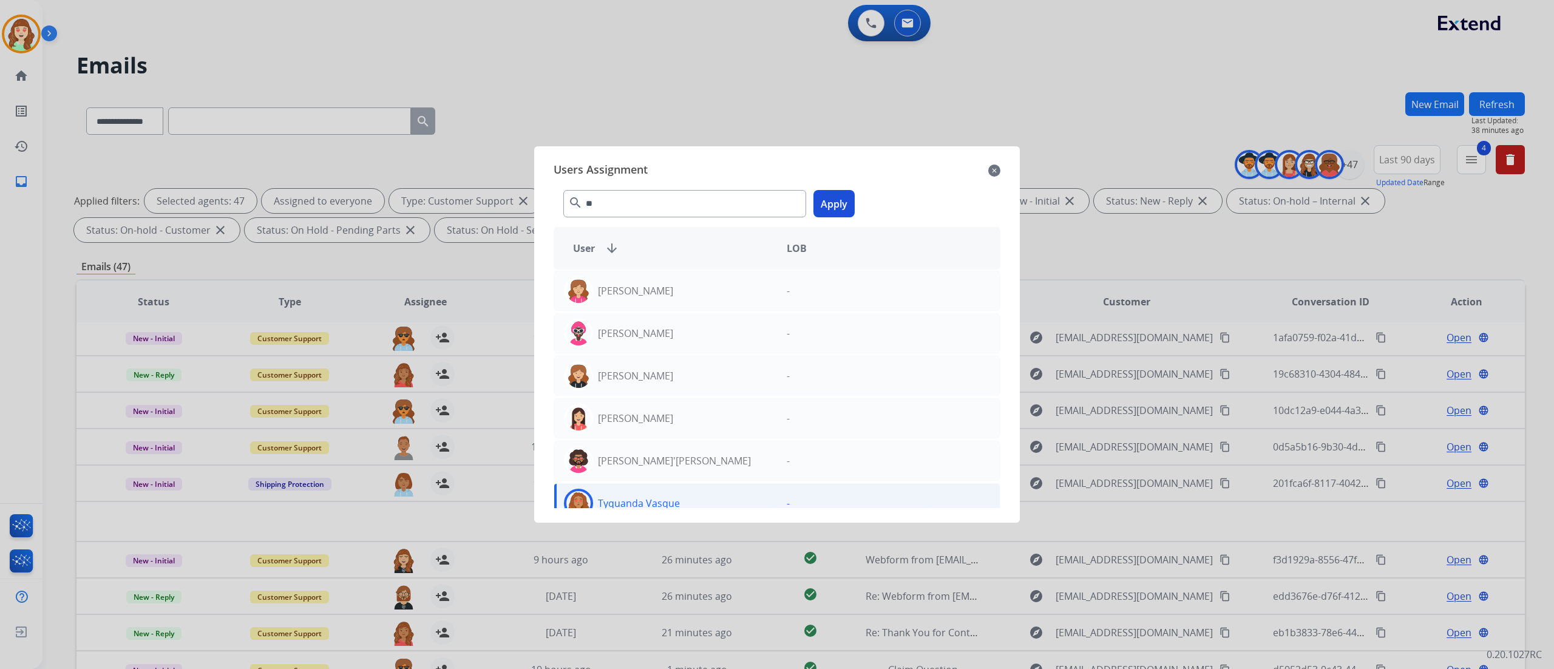
click at [836, 197] on button "Apply" at bounding box center [833, 203] width 41 height 27
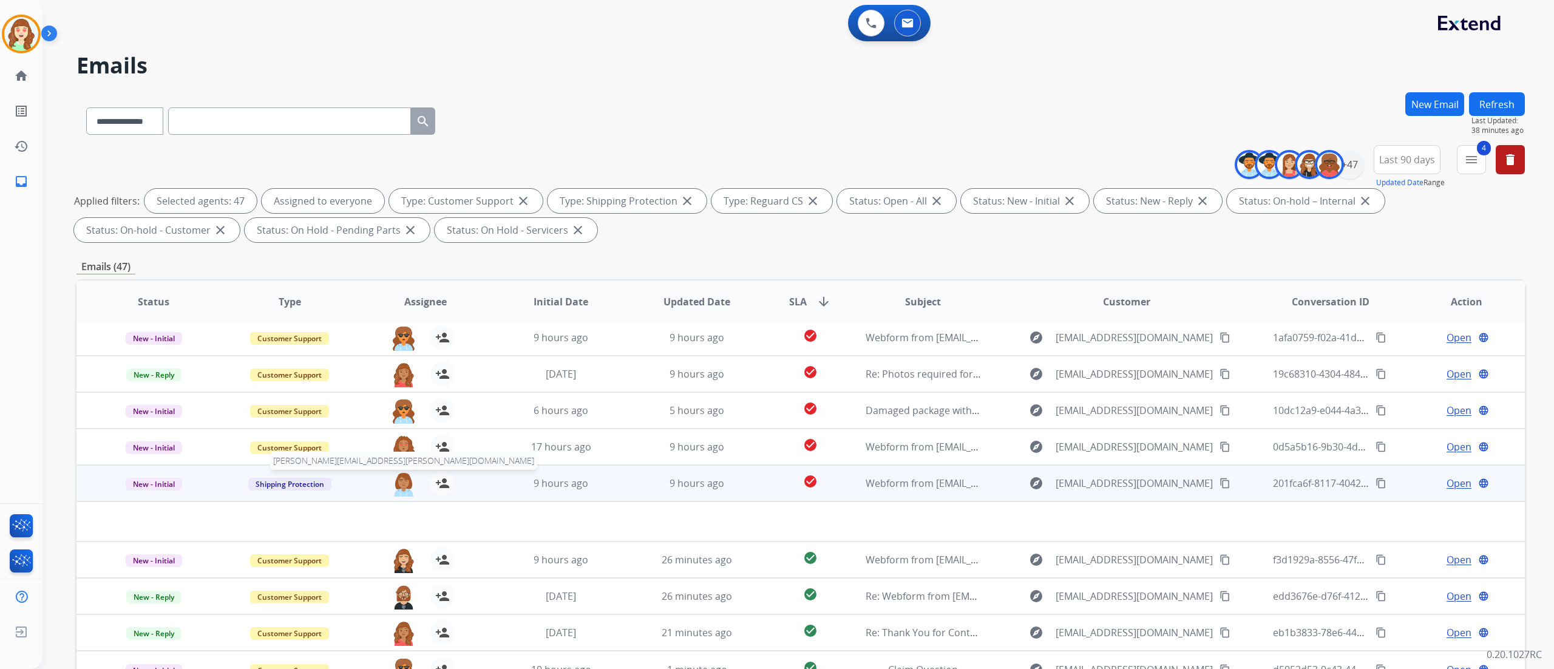
click at [402, 418] on img at bounding box center [403, 483] width 24 height 25
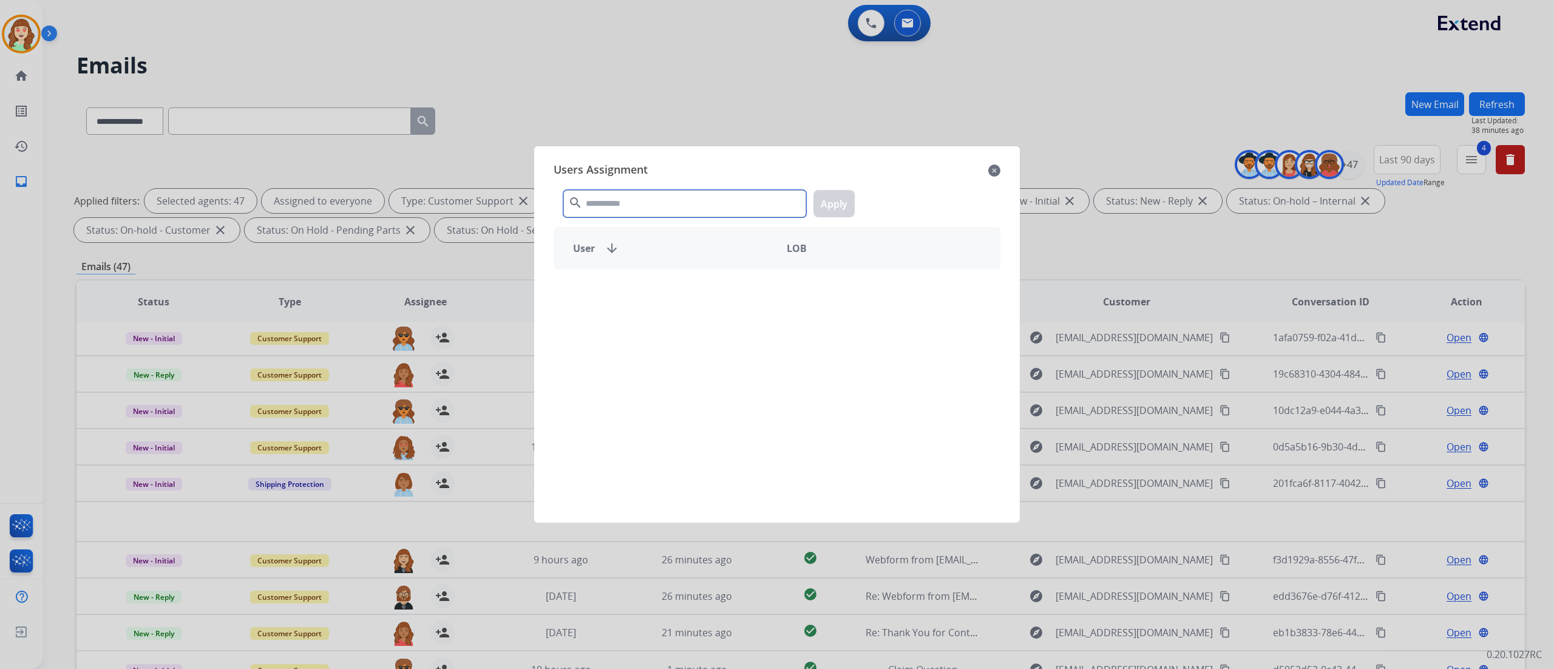
click at [598, 203] on input "text" at bounding box center [684, 203] width 243 height 27
type input "****"
click at [700, 288] on div "[PERSON_NAME]" at bounding box center [665, 290] width 223 height 29
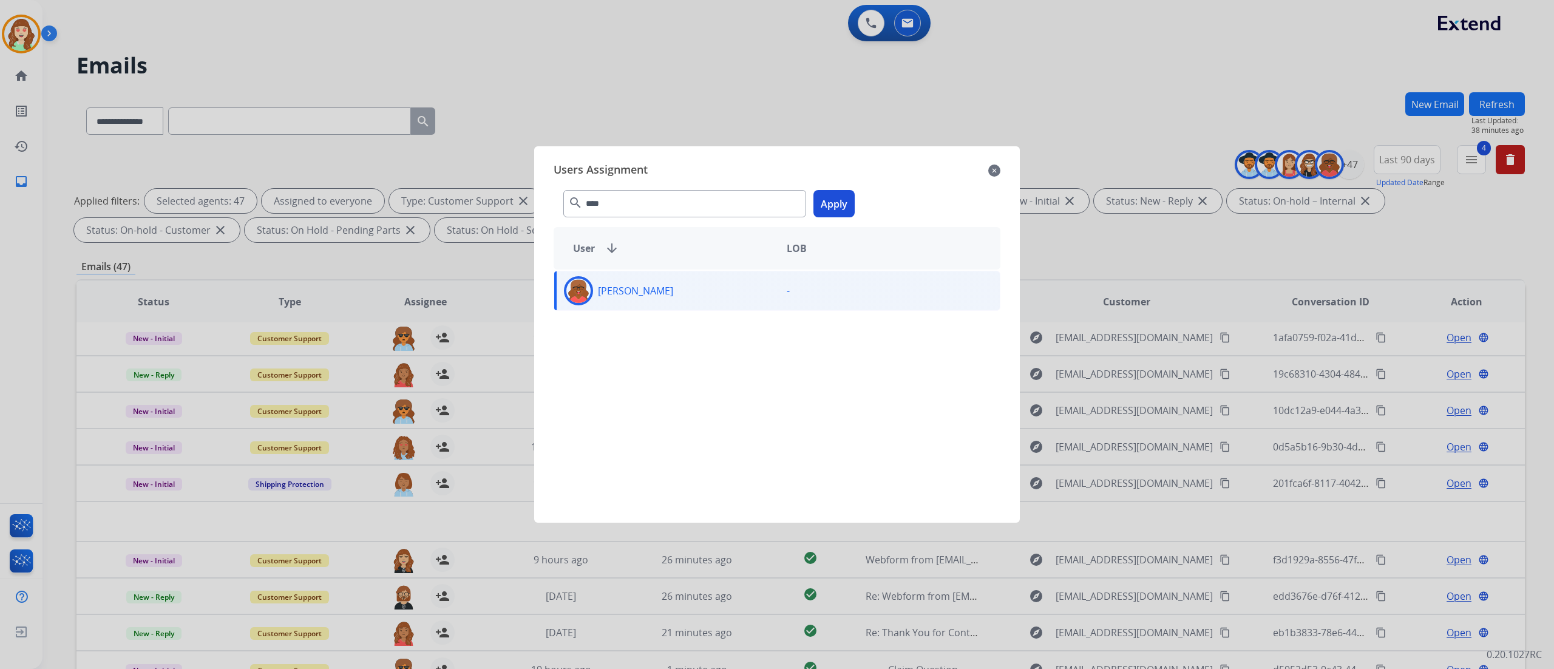
click at [827, 205] on button "Apply" at bounding box center [833, 203] width 41 height 27
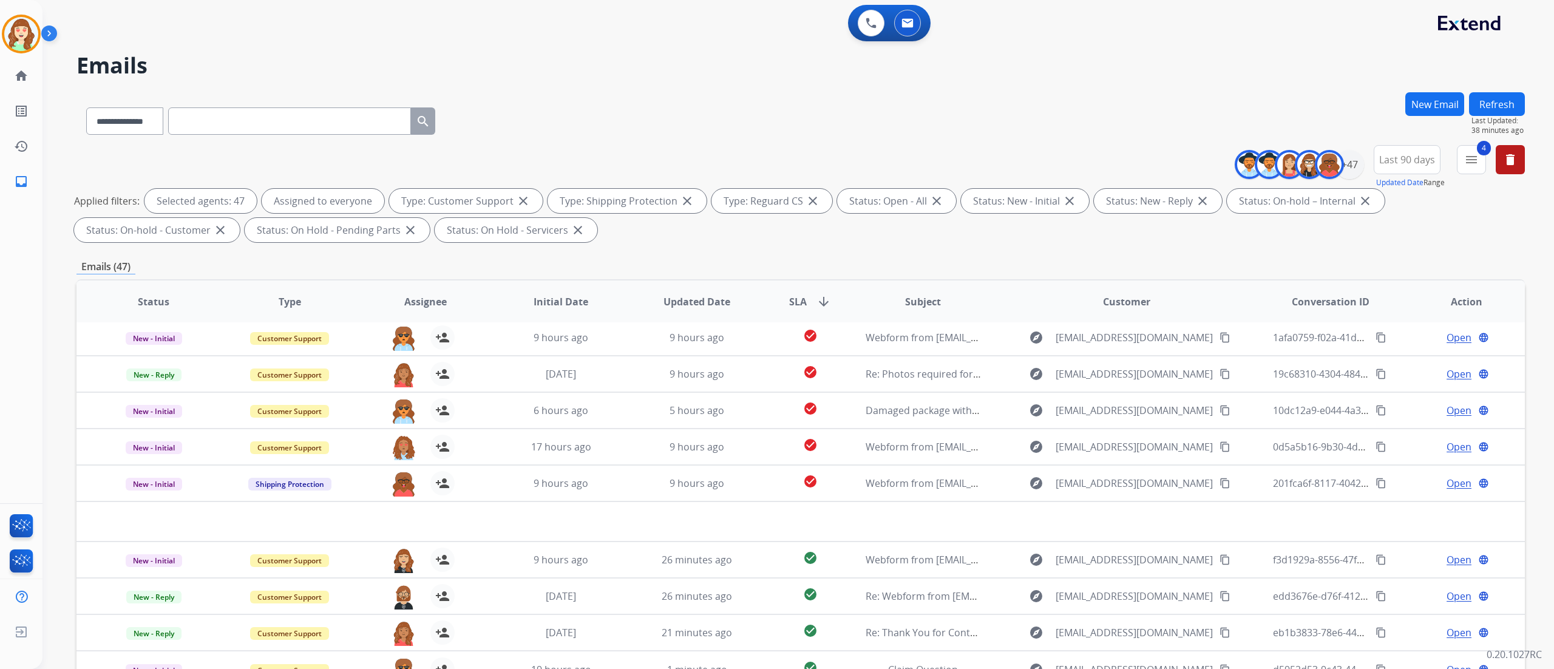
click at [970, 418] on div "**********" at bounding box center [797, 334] width 1511 height 669
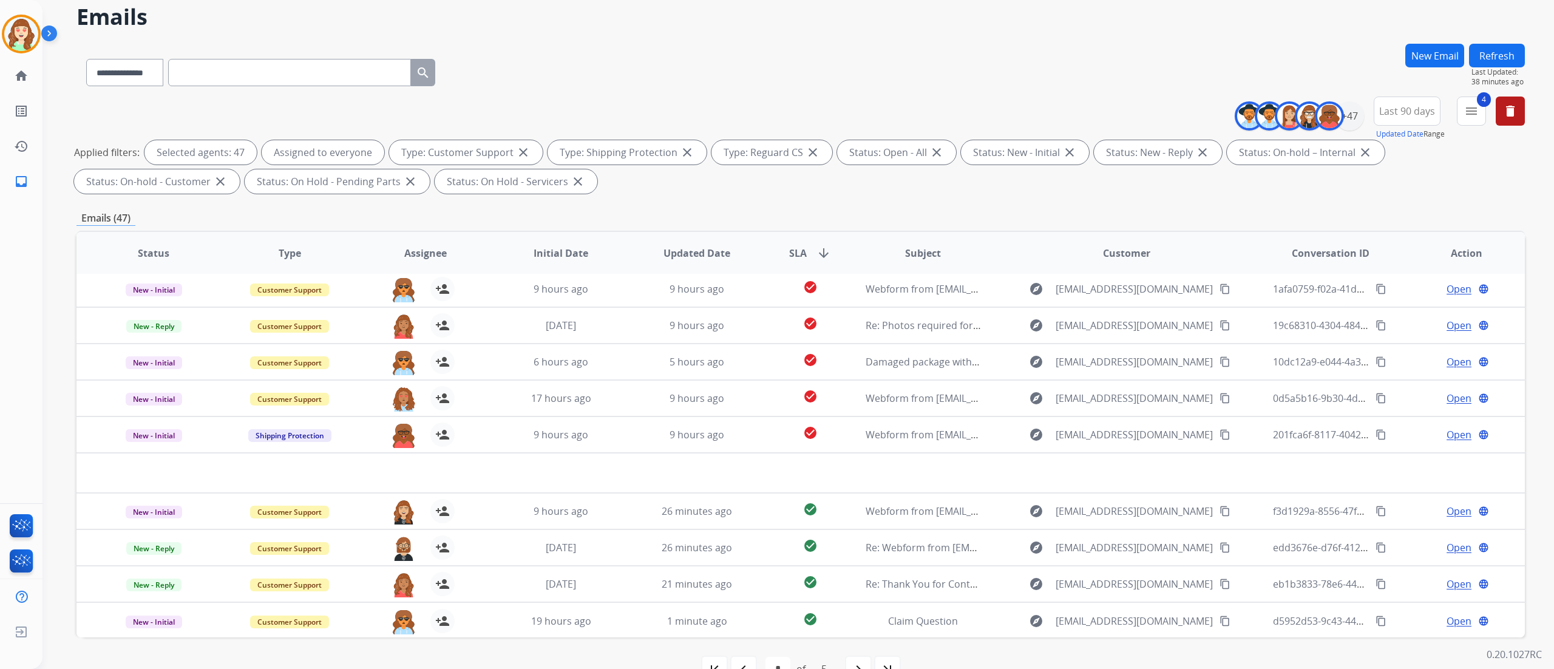
scroll to position [80, 0]
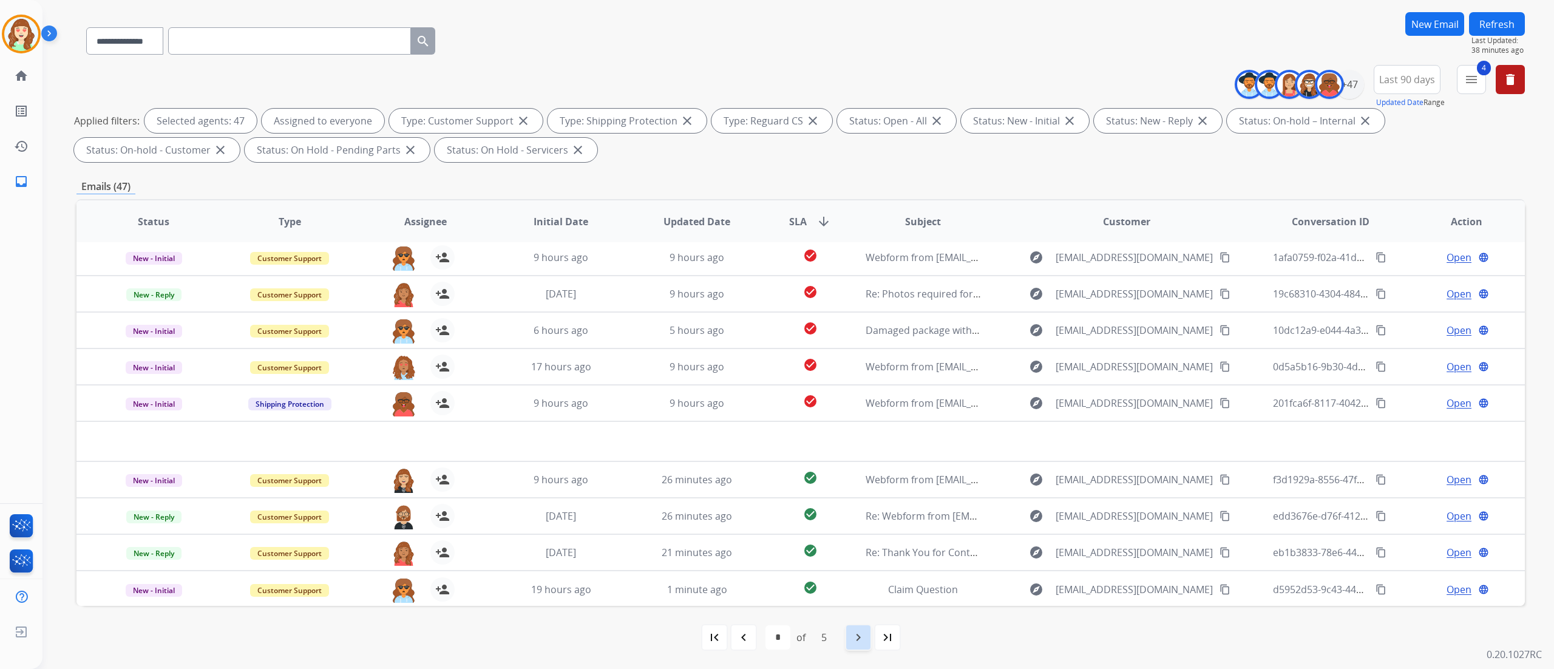
click at [855, 418] on mat-icon "navigate_next" at bounding box center [858, 637] width 15 height 15
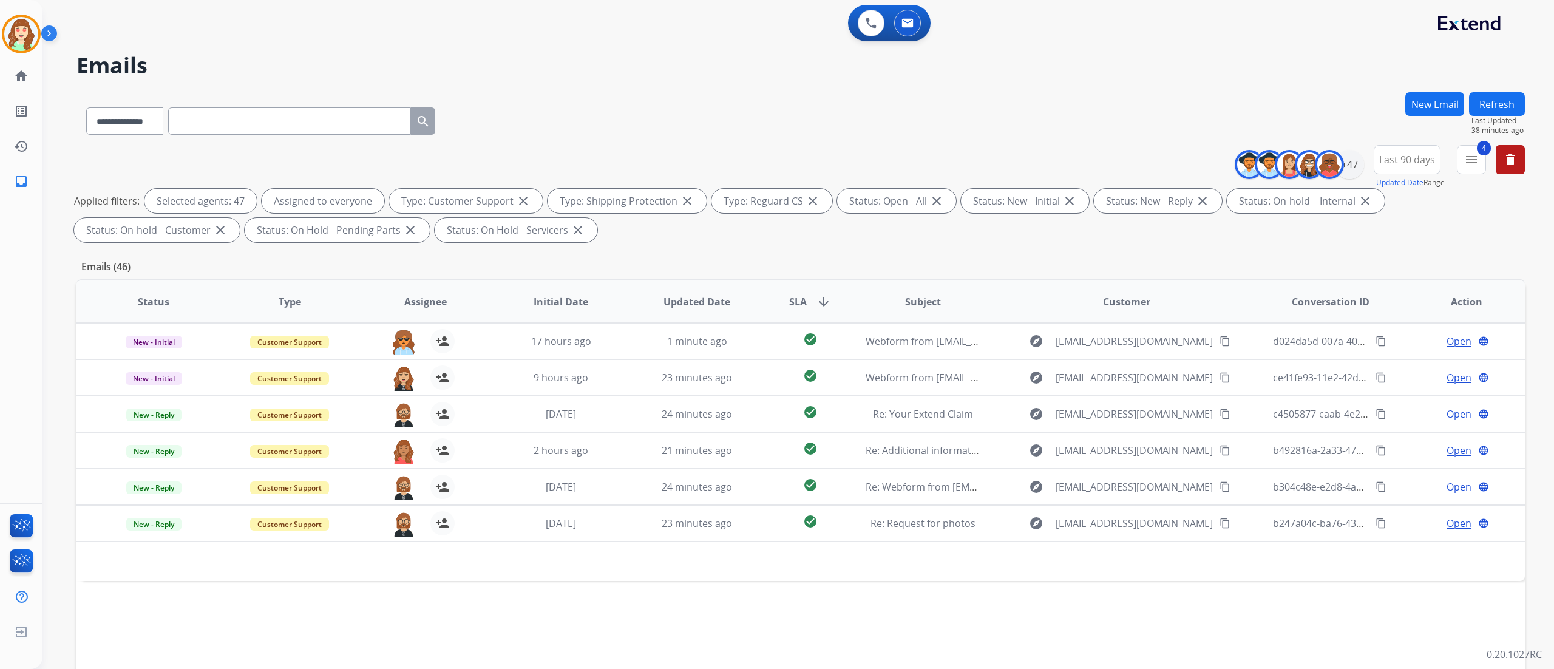
scroll to position [0, 0]
click at [970, 160] on div "+47" at bounding box center [1349, 164] width 29 height 29
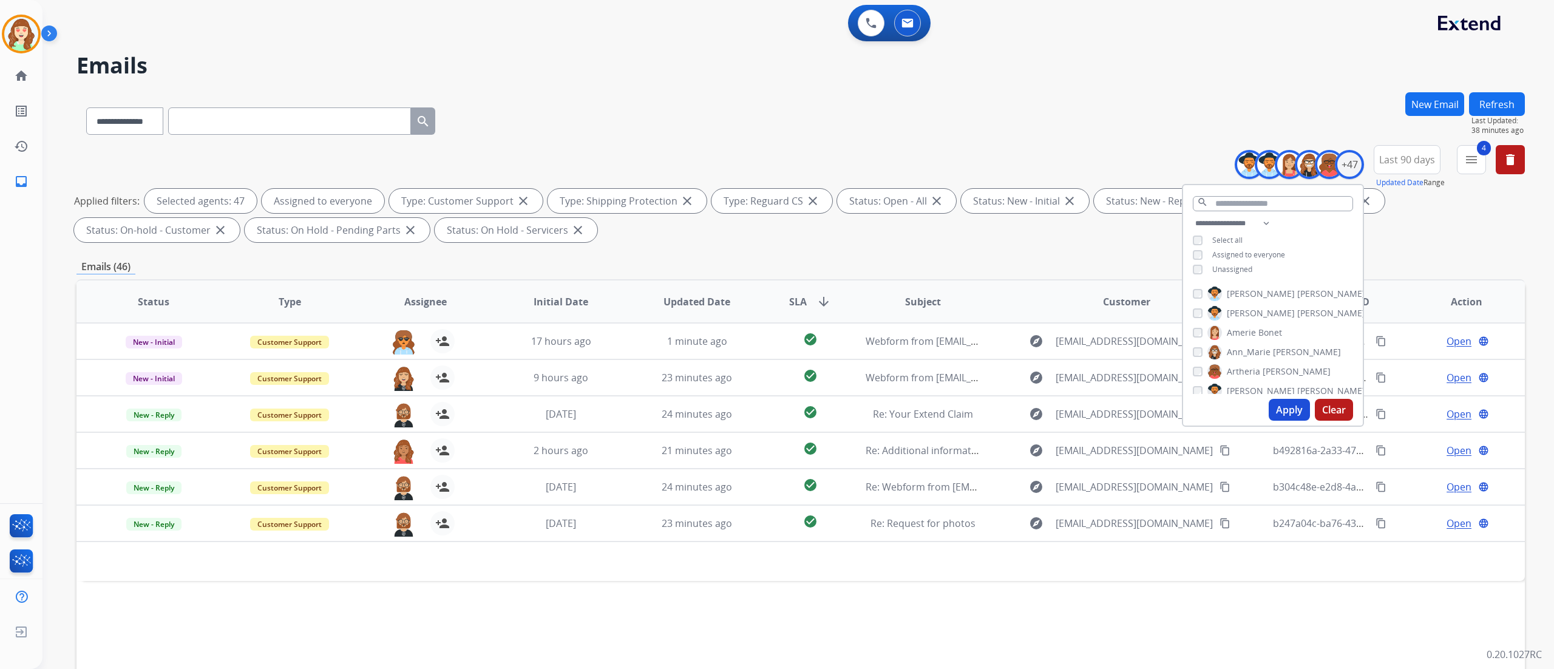
click at [970, 400] on button "Clear" at bounding box center [1334, 410] width 38 height 22
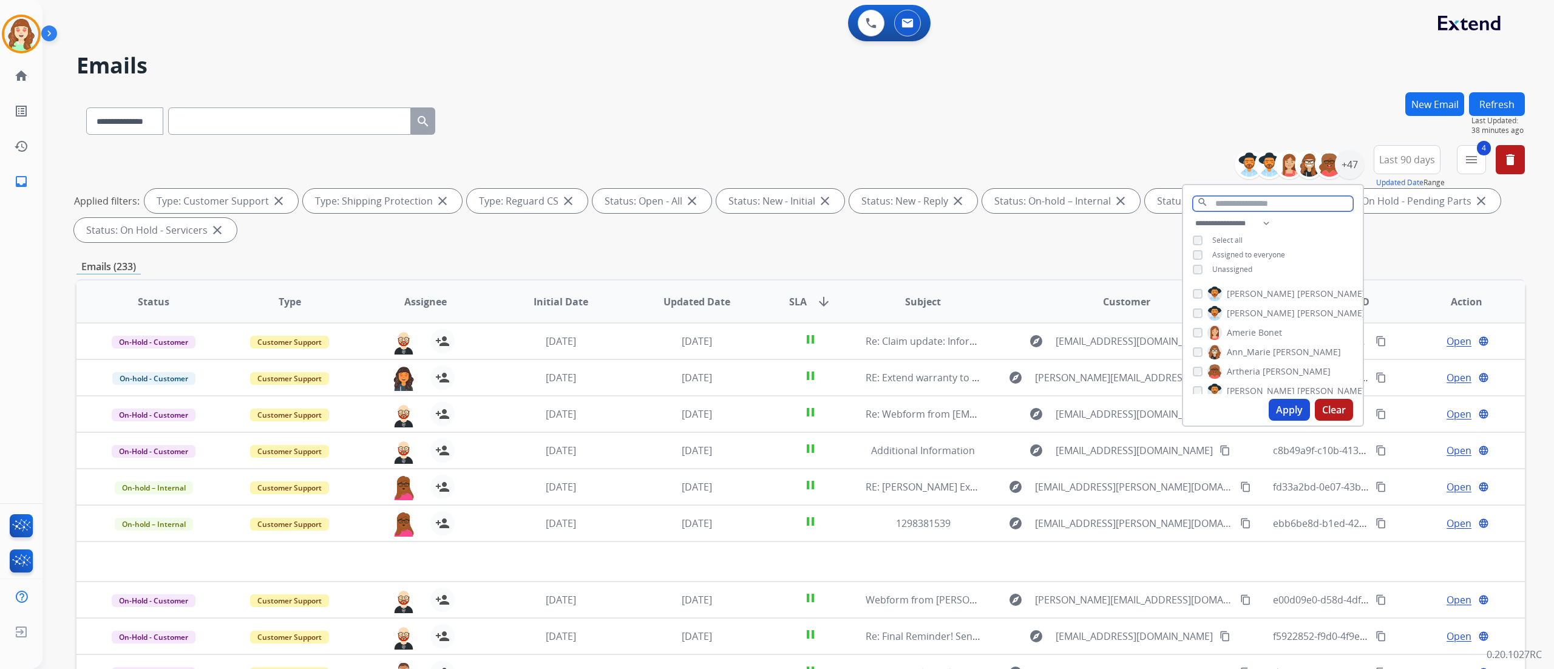
click at [970, 209] on input "text" at bounding box center [1273, 203] width 160 height 15
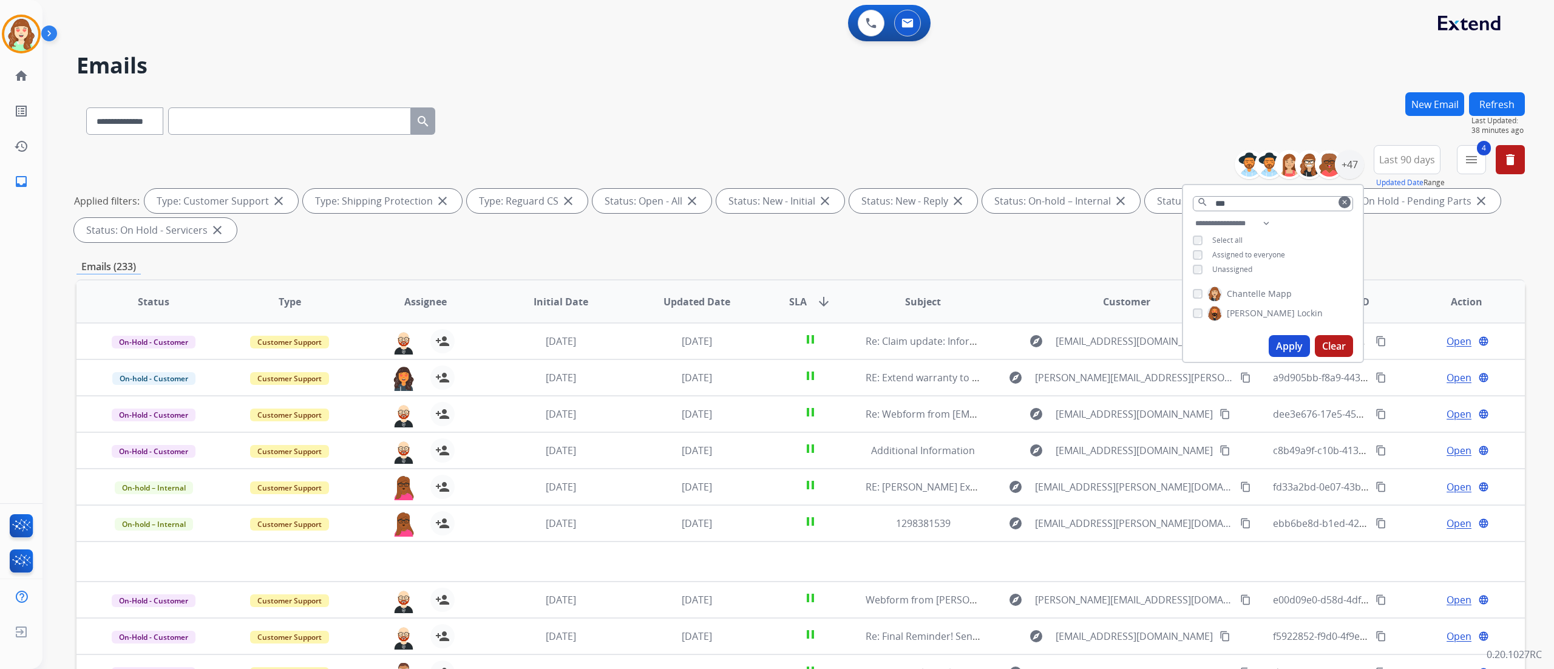
click at [970, 288] on div "[PERSON_NAME] [PERSON_NAME]" at bounding box center [1273, 306] width 180 height 49
click at [970, 347] on button "Apply" at bounding box center [1288, 346] width 41 height 22
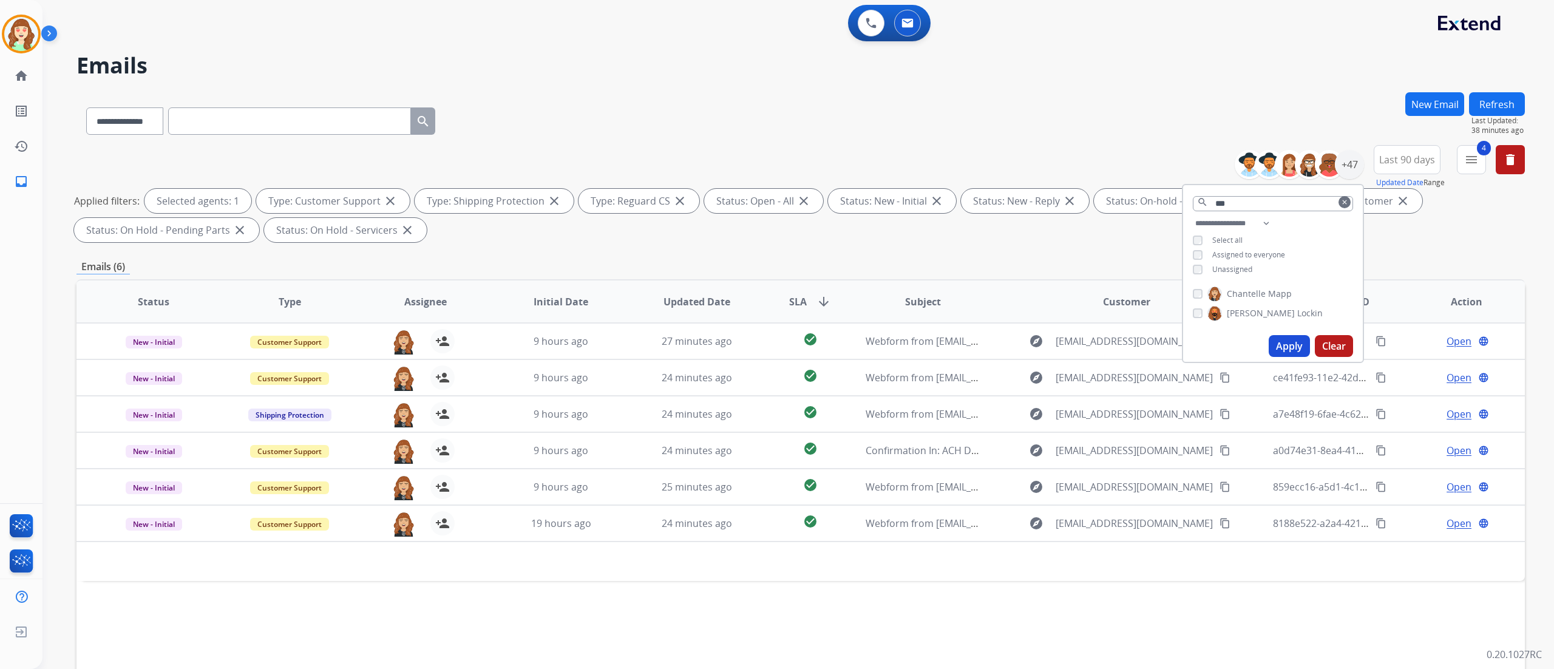
click at [970, 95] on button "Refresh" at bounding box center [1497, 104] width 56 height 24
click at [970, 169] on div "+47" at bounding box center [1349, 164] width 29 height 29
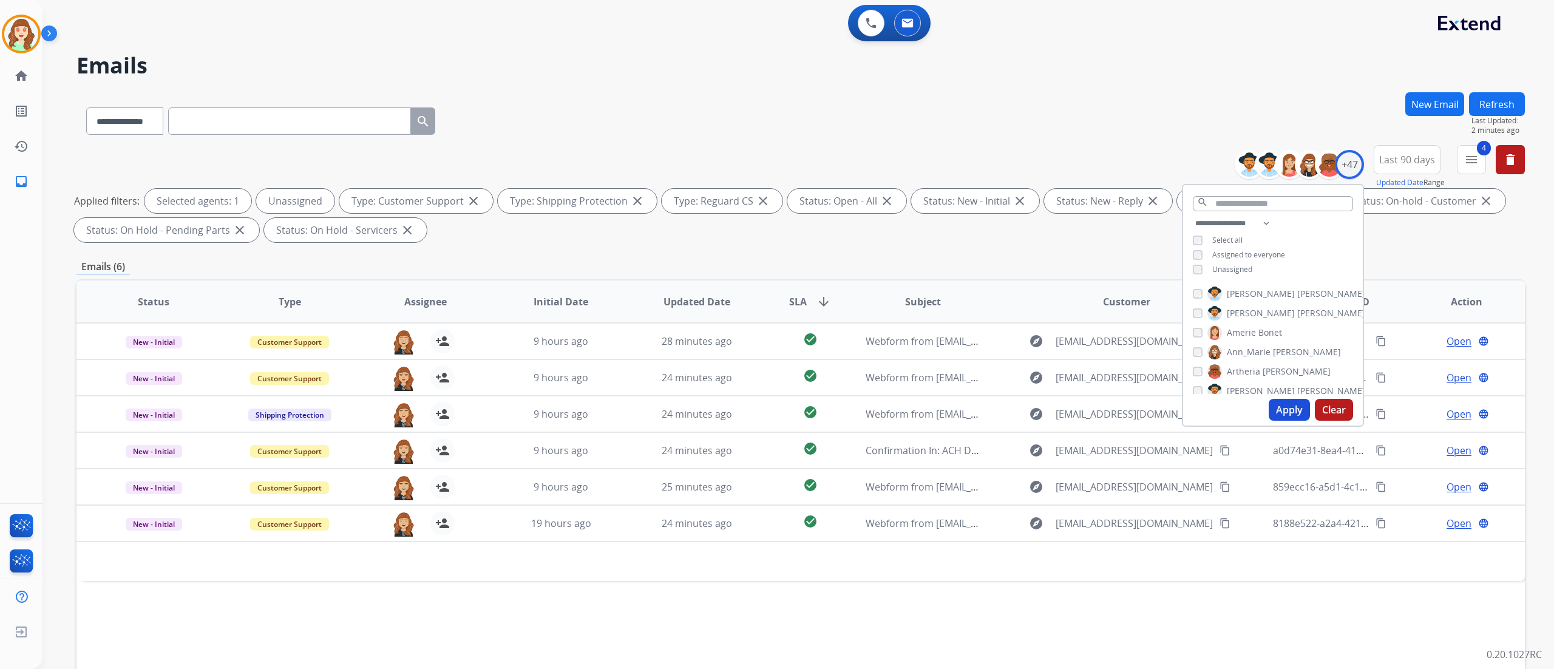
click at [970, 412] on button "Apply" at bounding box center [1288, 410] width 41 height 22
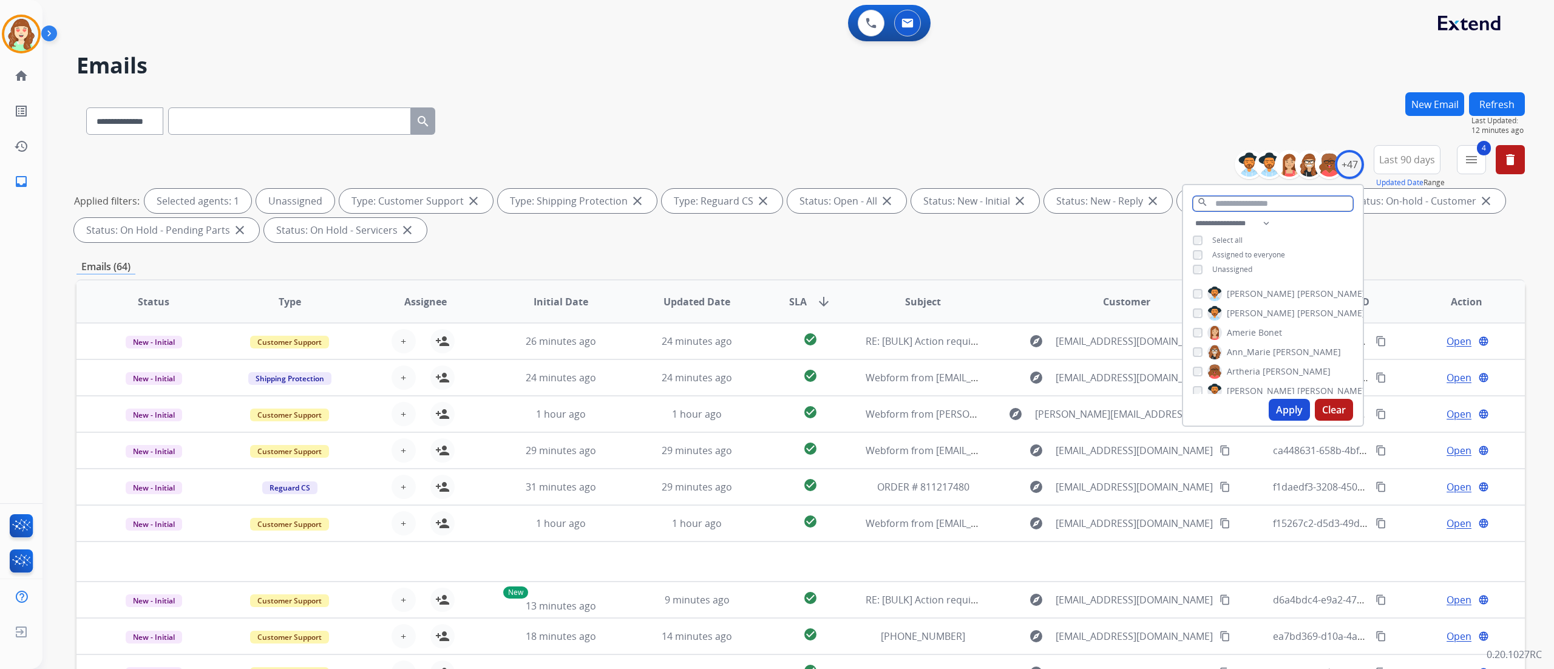
click at [970, 198] on input "text" at bounding box center [1273, 203] width 160 height 15
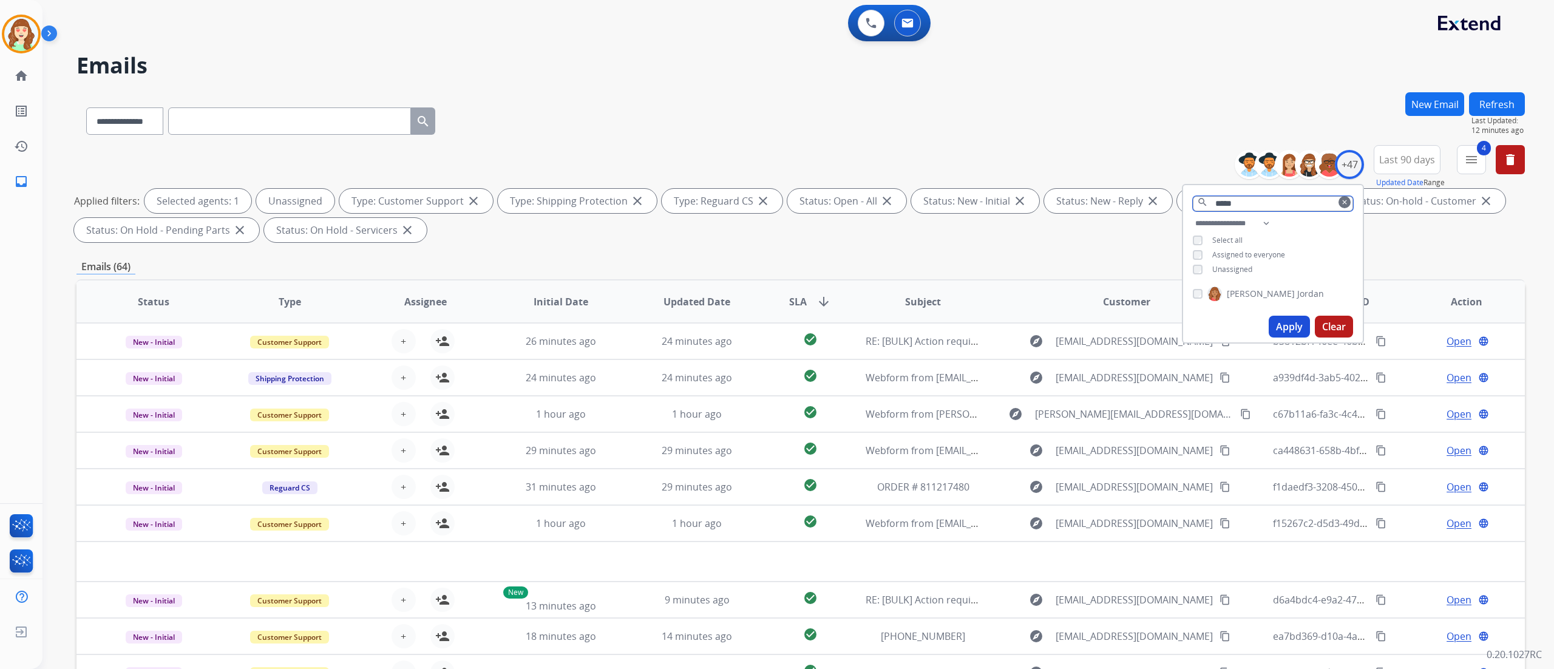
type input "*****"
click at [970, 332] on button "Apply" at bounding box center [1288, 327] width 41 height 22
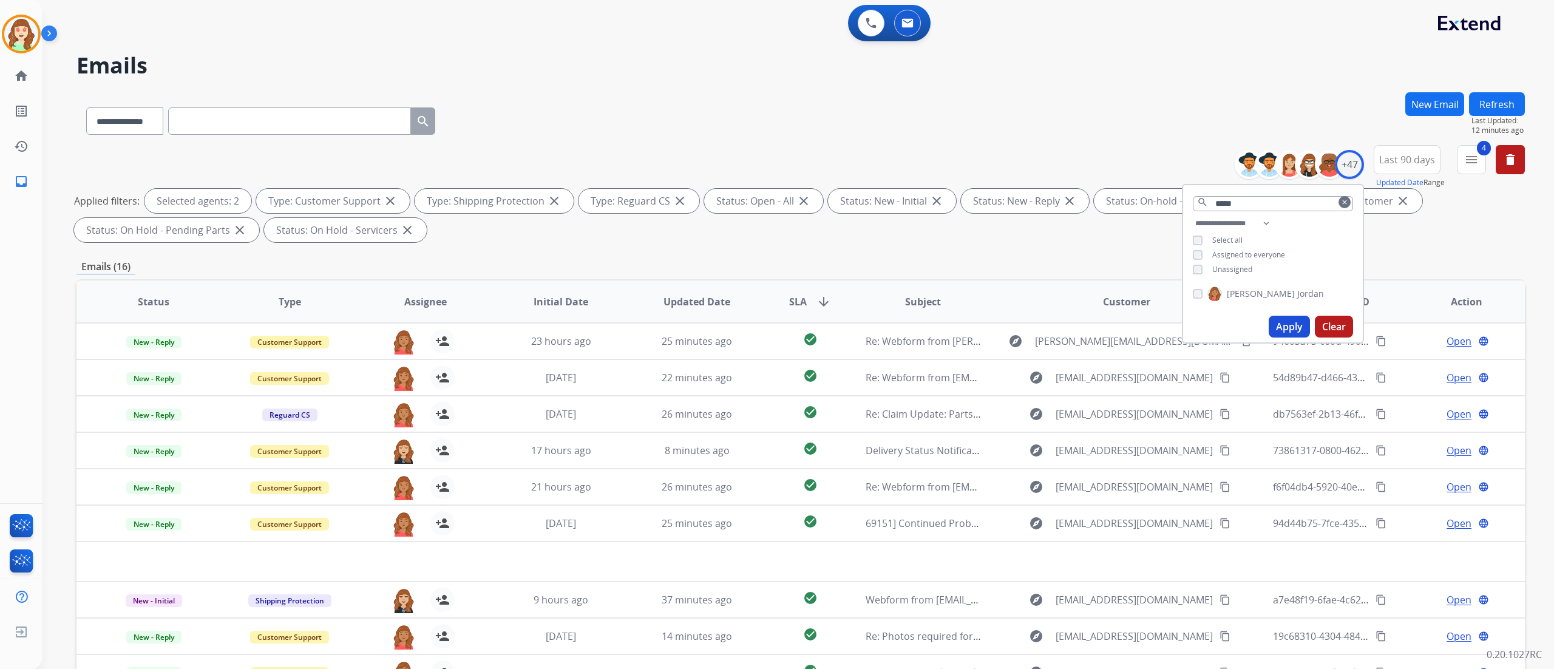
click at [214, 28] on div "0 Voice Interactions 0 Email Interactions" at bounding box center [790, 24] width 1467 height 39
click at [970, 170] on div "+47" at bounding box center [1349, 164] width 29 height 29
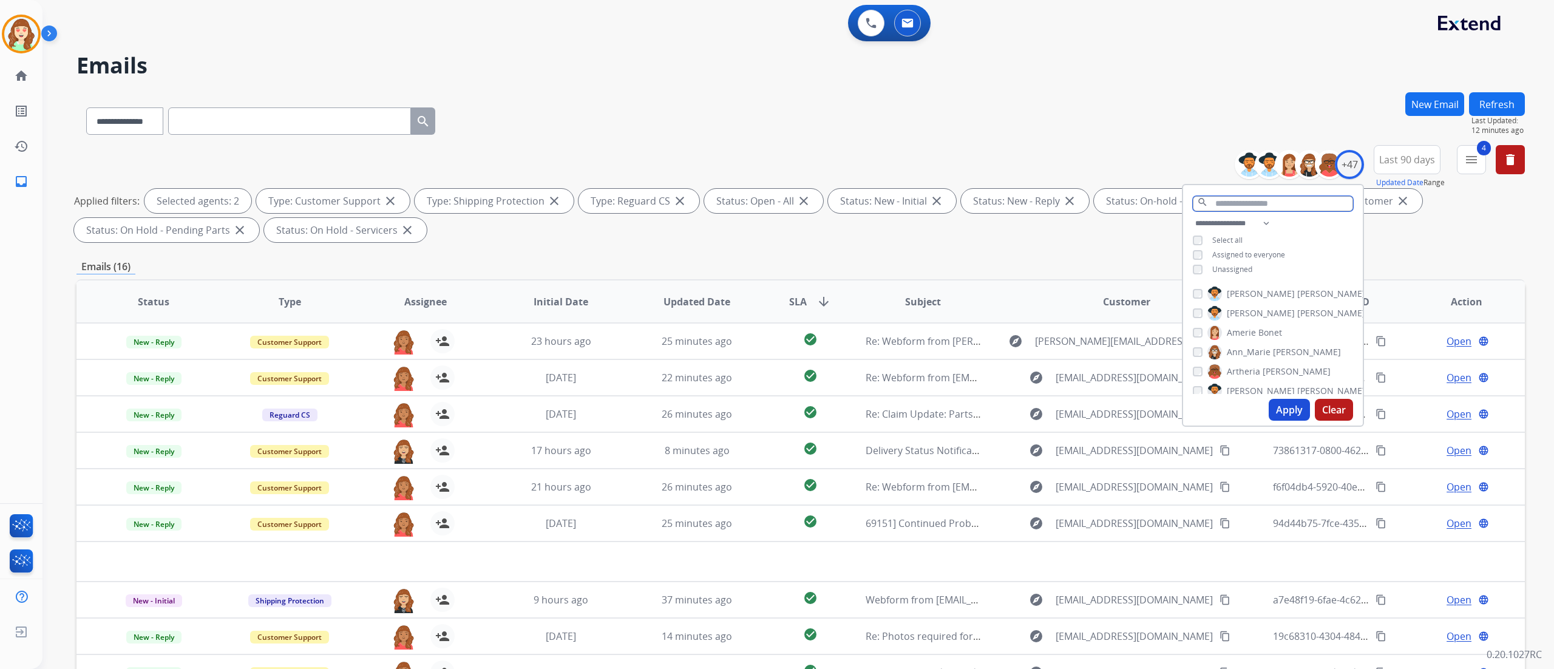
click at [970, 206] on input "text" at bounding box center [1273, 203] width 160 height 15
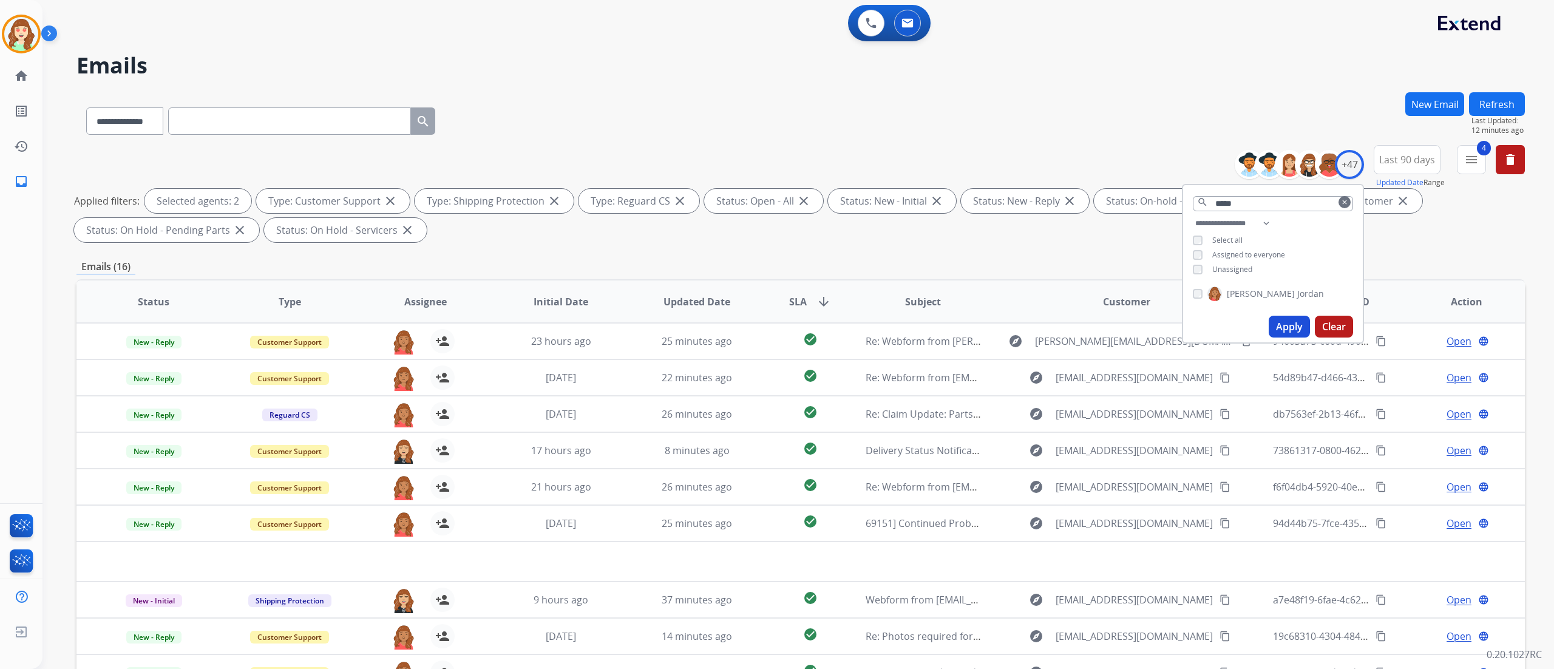
click at [970, 316] on button "Apply" at bounding box center [1288, 327] width 41 height 22
click at [280, 46] on div "**********" at bounding box center [783, 378] width 1482 height 669
click at [278, 91] on div "**********" at bounding box center [783, 378] width 1482 height 669
click at [188, 24] on div "0 Voice Interactions 0 Email Interactions" at bounding box center [790, 24] width 1467 height 39
drag, startPoint x: 251, startPoint y: 64, endPoint x: 274, endPoint y: 33, distance: 39.0
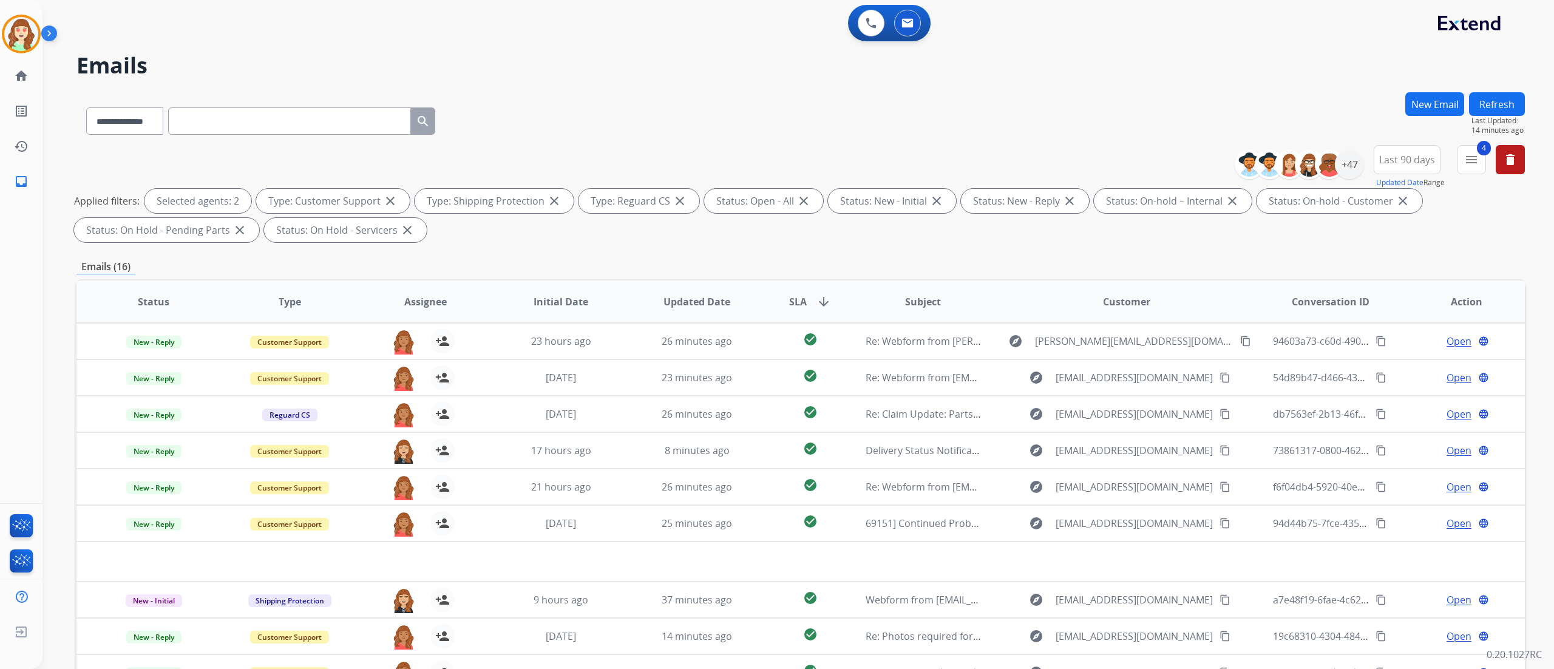
click at [251, 64] on h2 "Emails" at bounding box center [800, 65] width 1448 height 24
click at [970, 159] on div "+47" at bounding box center [1349, 164] width 29 height 29
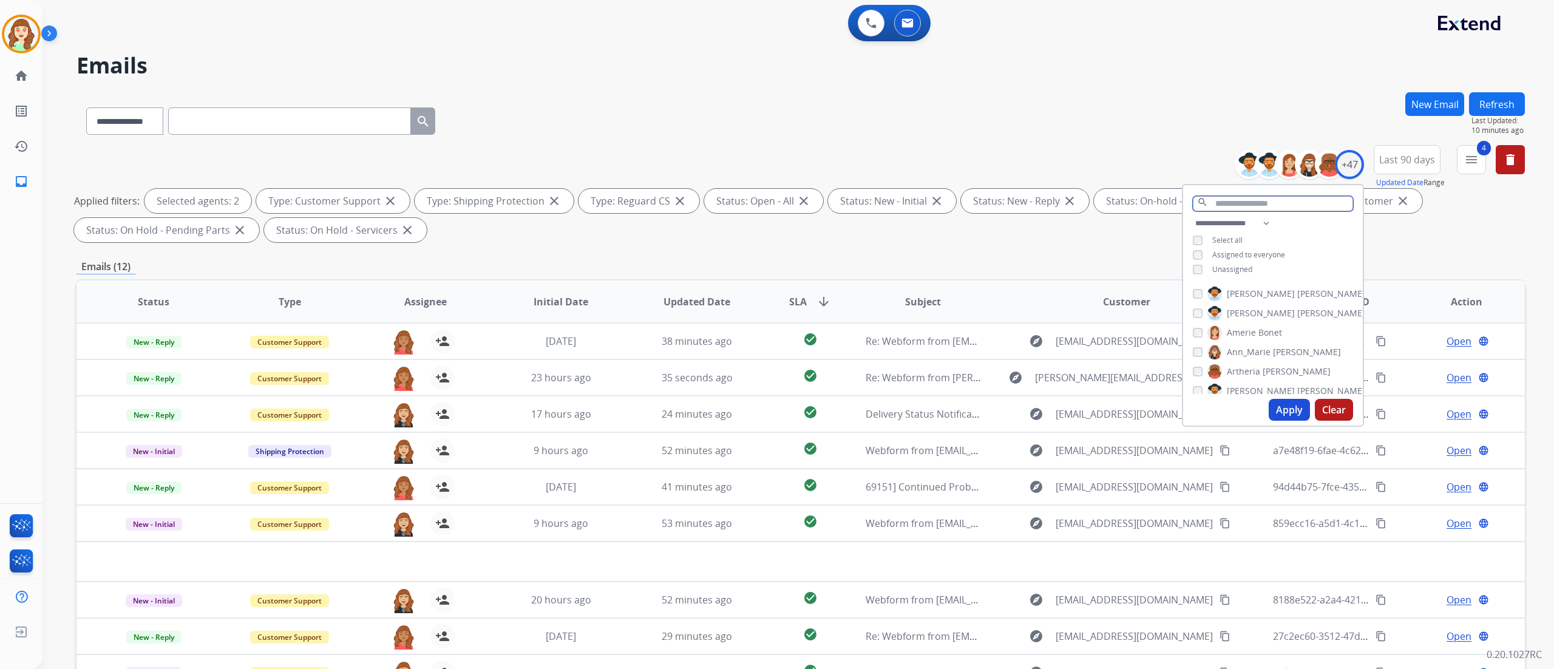
click at [970, 196] on input "text" at bounding box center [1273, 203] width 160 height 15
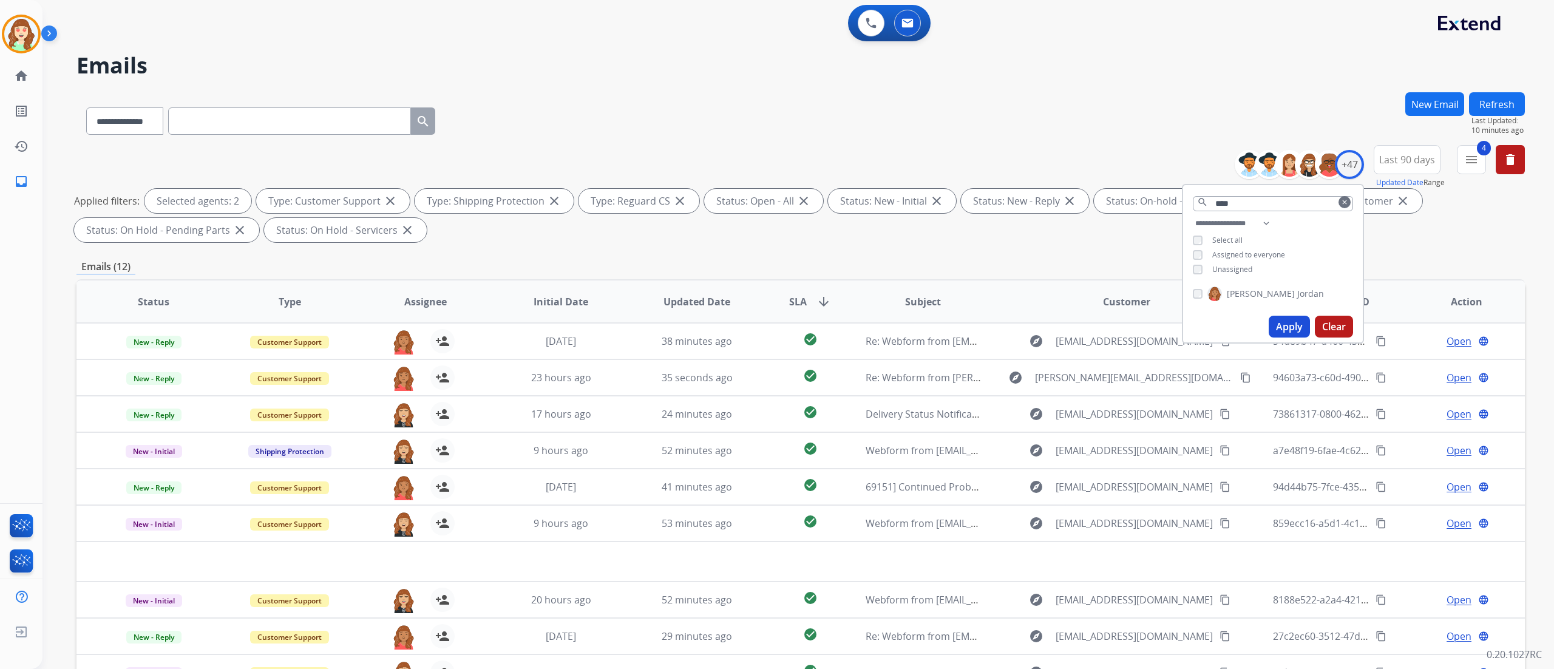
click at [970, 317] on button "Apply" at bounding box center [1288, 327] width 41 height 22
click at [970, 324] on button "Clear" at bounding box center [1334, 327] width 38 height 22
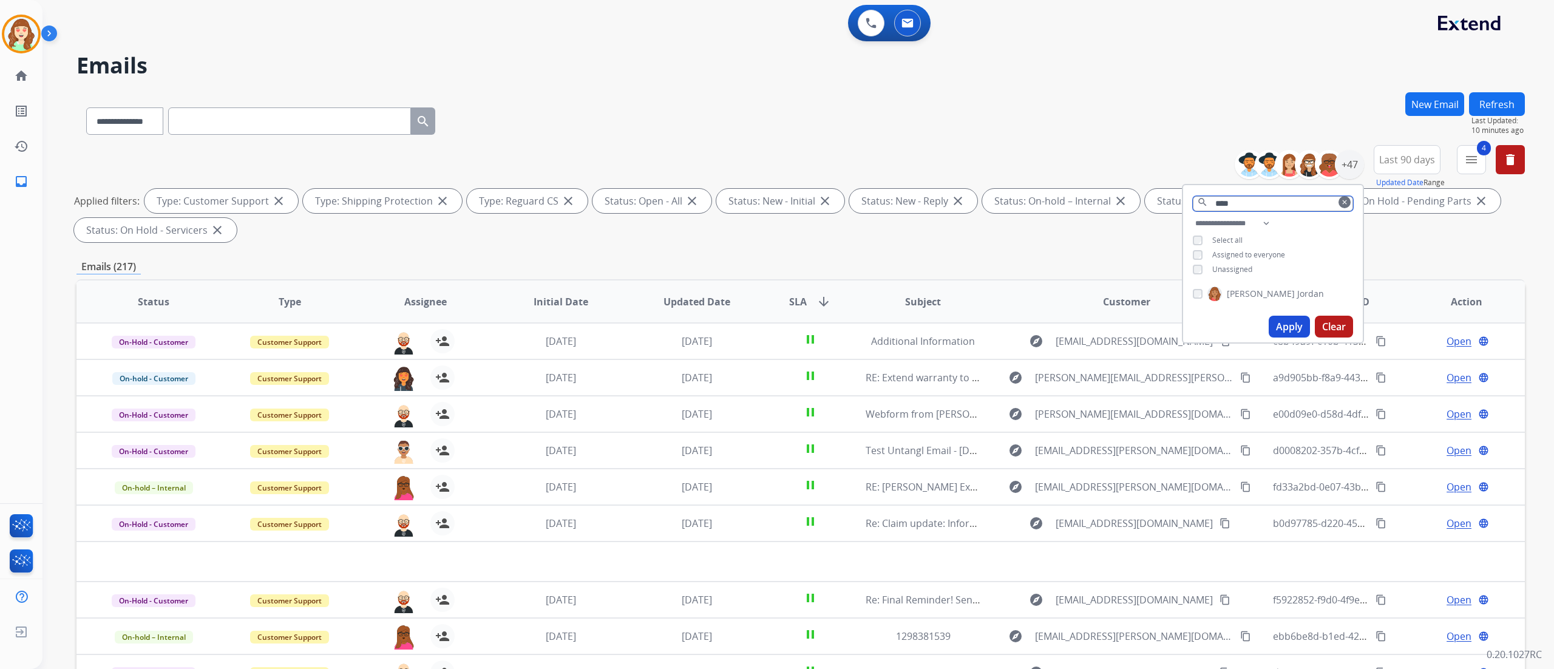
click at [970, 205] on input "****" at bounding box center [1273, 203] width 160 height 15
click at [970, 320] on button "Apply" at bounding box center [1288, 327] width 41 height 22
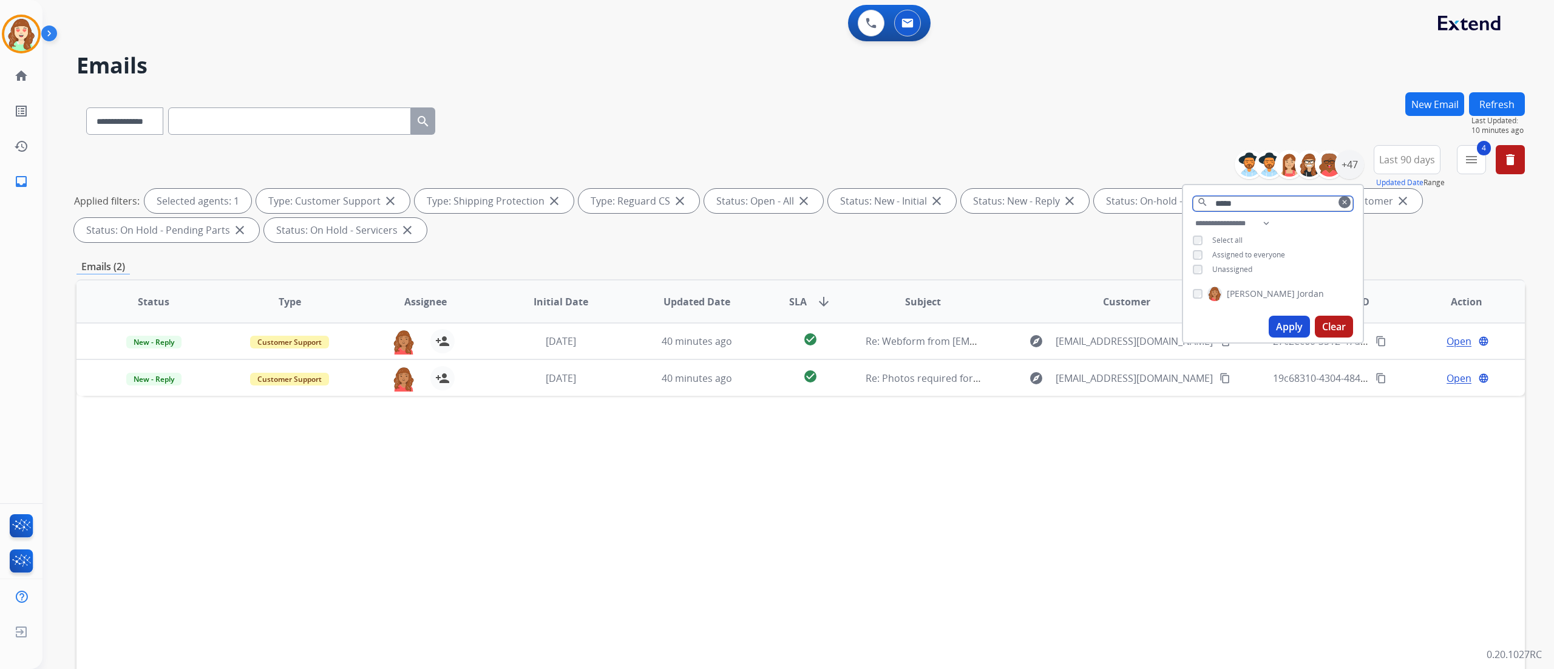
drag, startPoint x: 1254, startPoint y: 204, endPoint x: 1091, endPoint y: 191, distance: 163.8
click at [970, 191] on div "**********" at bounding box center [800, 196] width 1448 height 102
click at [970, 163] on div "+47" at bounding box center [1349, 164] width 29 height 29
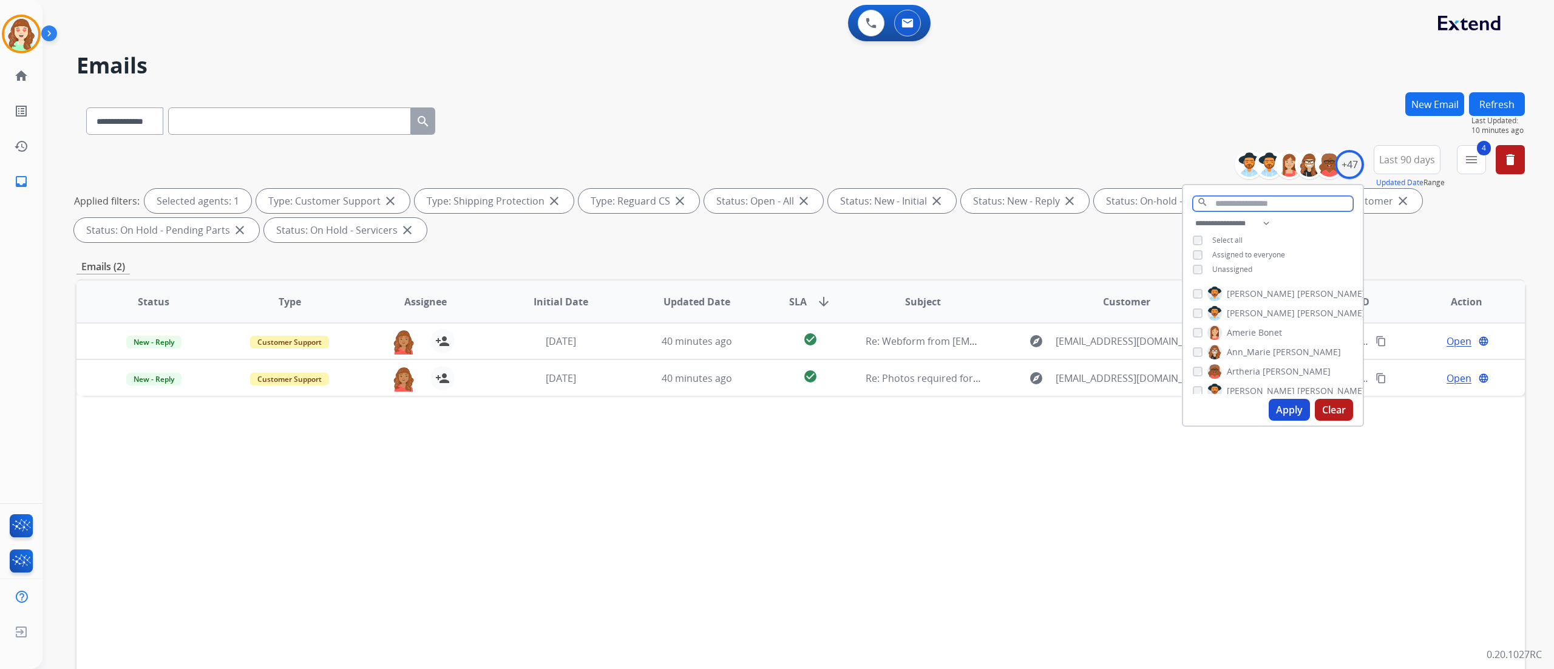
click at [970, 201] on input "text" at bounding box center [1273, 203] width 160 height 15
type input "***"
click at [970, 344] on button "Apply" at bounding box center [1288, 346] width 41 height 22
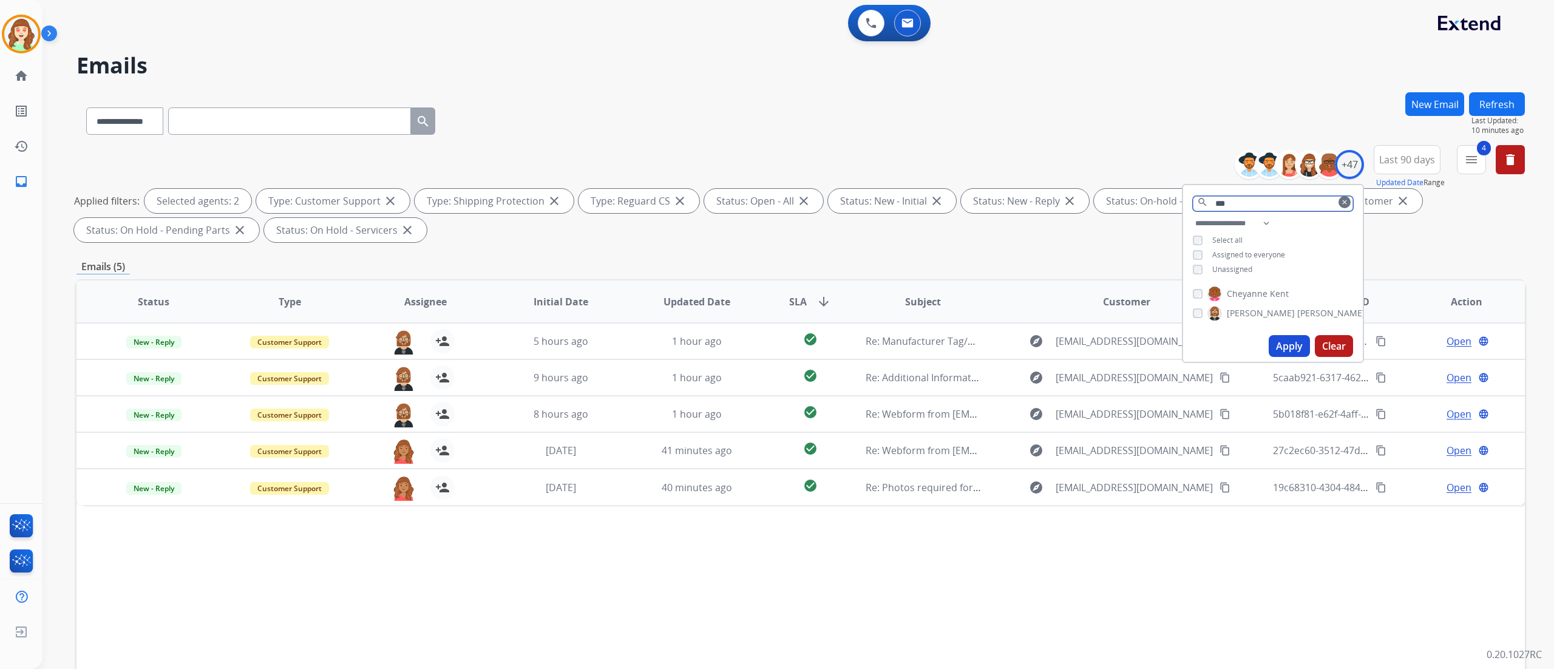
drag, startPoint x: 1244, startPoint y: 197, endPoint x: 1168, endPoint y: 193, distance: 75.3
click at [970, 193] on div "**********" at bounding box center [800, 196] width 1448 height 102
click at [970, 165] on div "+47" at bounding box center [1349, 164] width 29 height 29
click at [970, 199] on input "text" at bounding box center [1273, 203] width 160 height 15
type input "***"
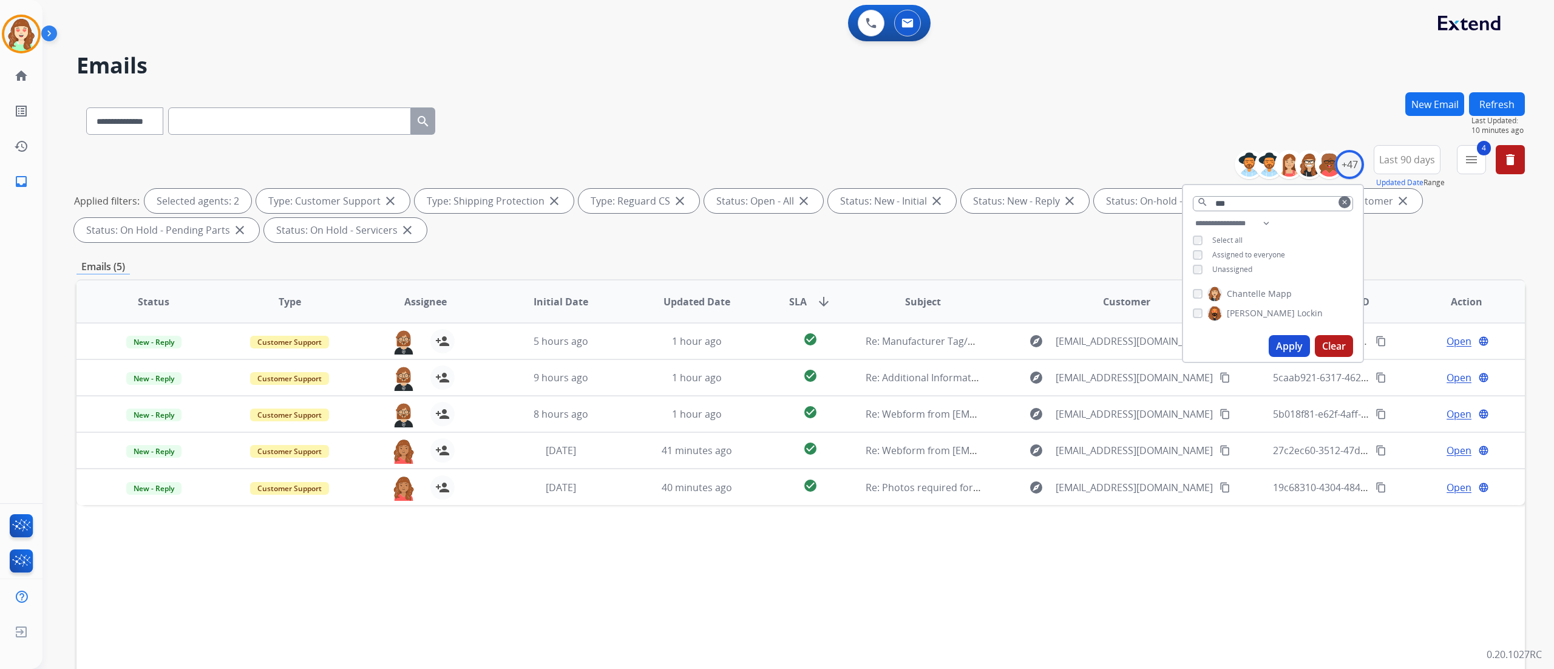
click at [970, 344] on button "Apply" at bounding box center [1288, 346] width 41 height 22
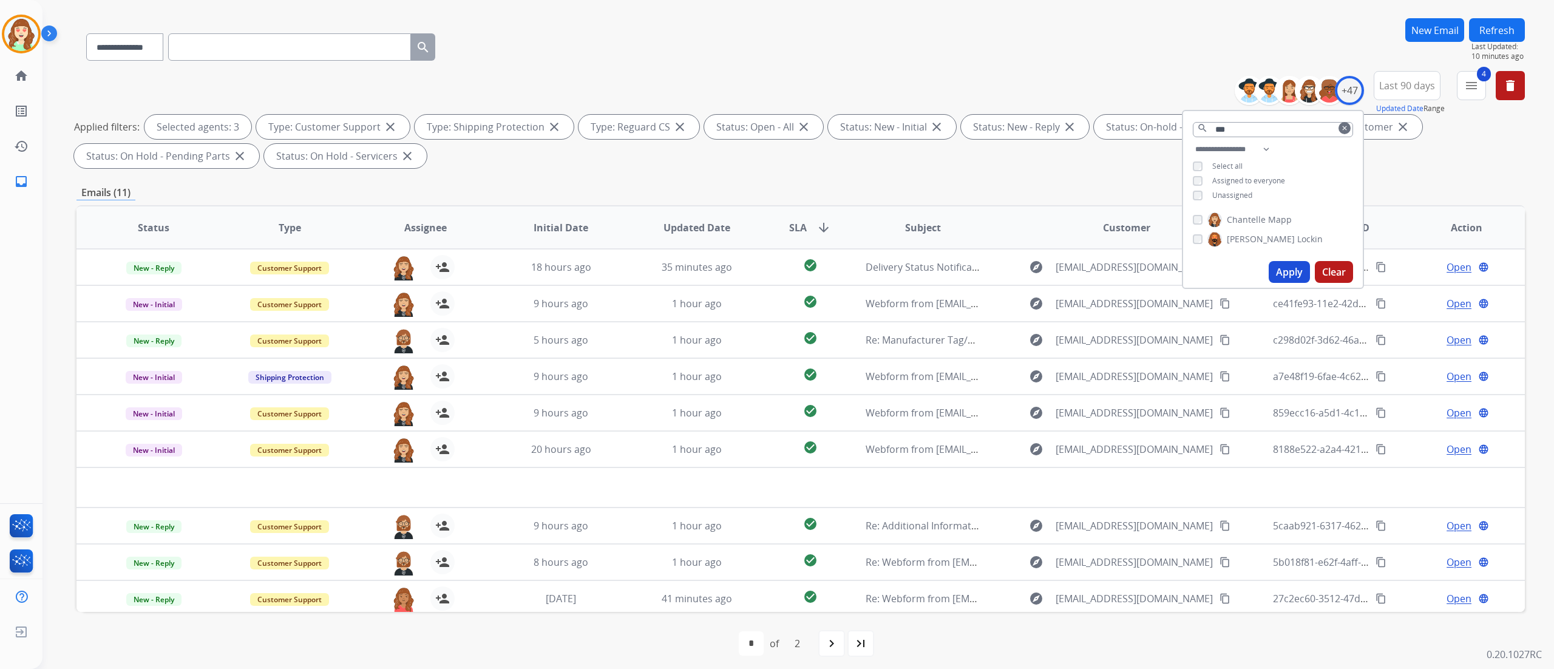
scroll to position [80, 0]
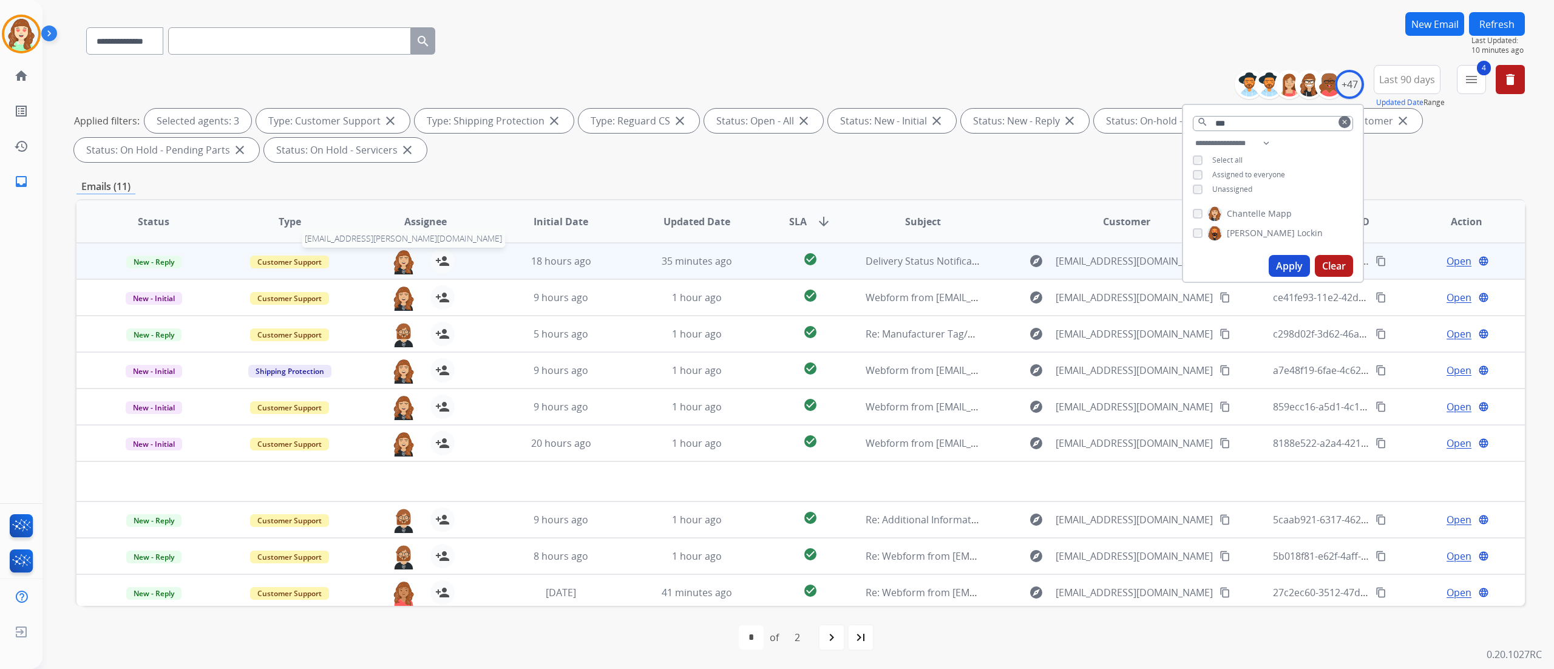
click at [404, 261] on img at bounding box center [403, 261] width 24 height 25
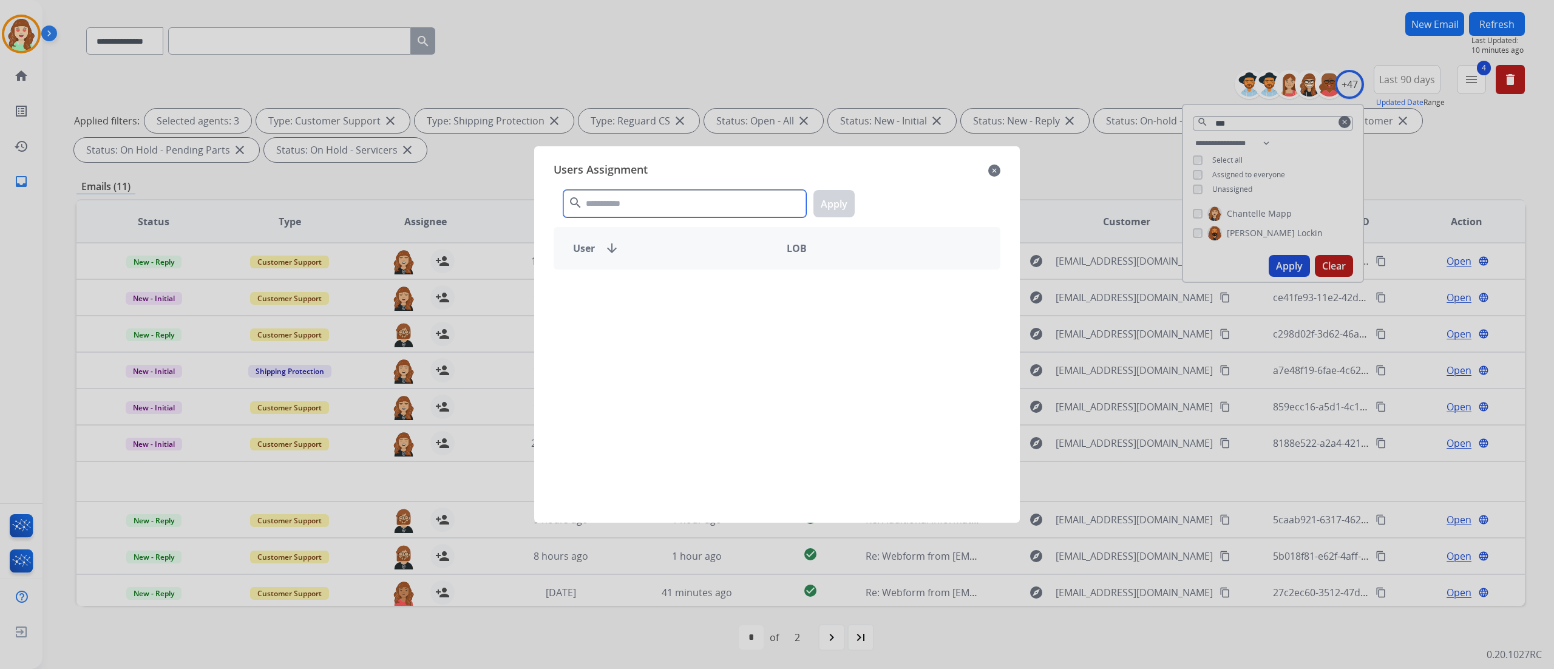
click at [651, 208] on input "text" at bounding box center [684, 203] width 243 height 27
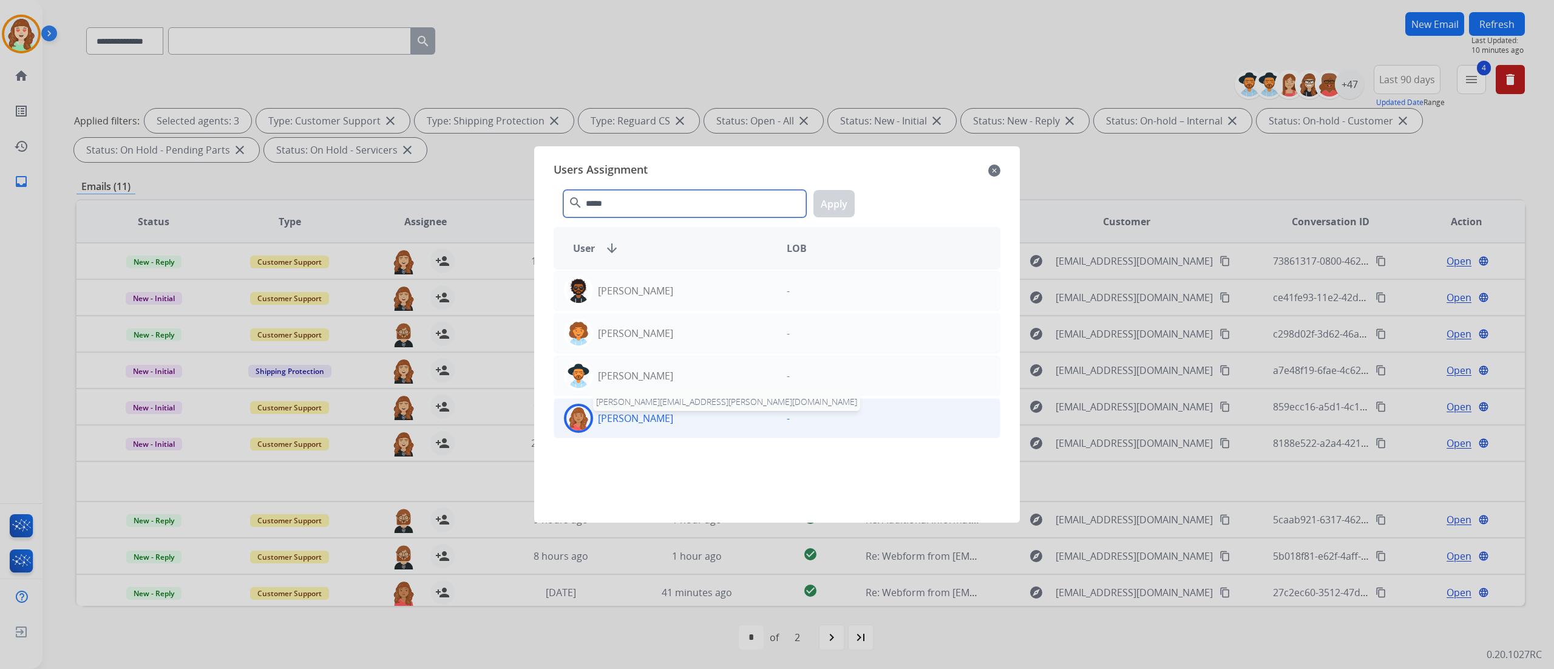
type input "*****"
click at [659, 418] on p "[PERSON_NAME]" at bounding box center [635, 418] width 75 height 15
click at [831, 203] on button "Apply" at bounding box center [833, 203] width 41 height 27
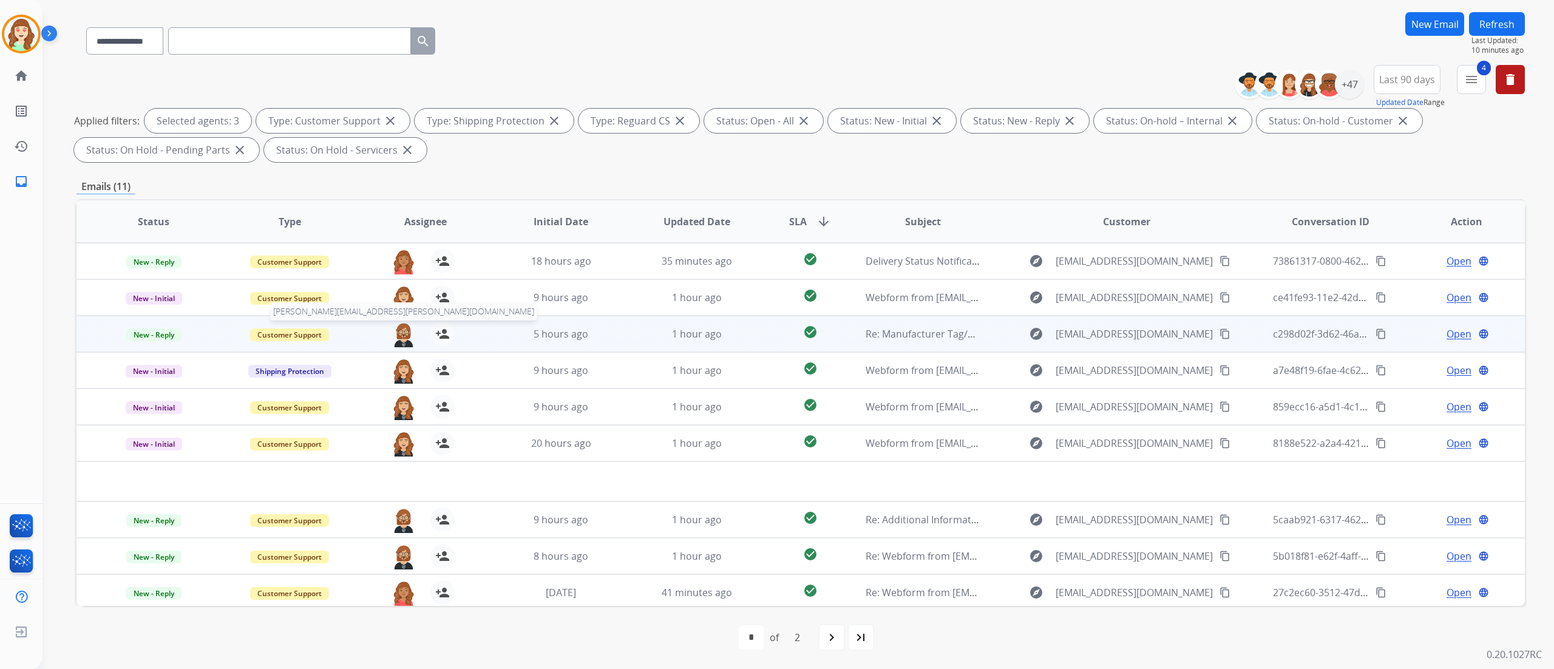
click at [399, 334] on img at bounding box center [403, 334] width 24 height 25
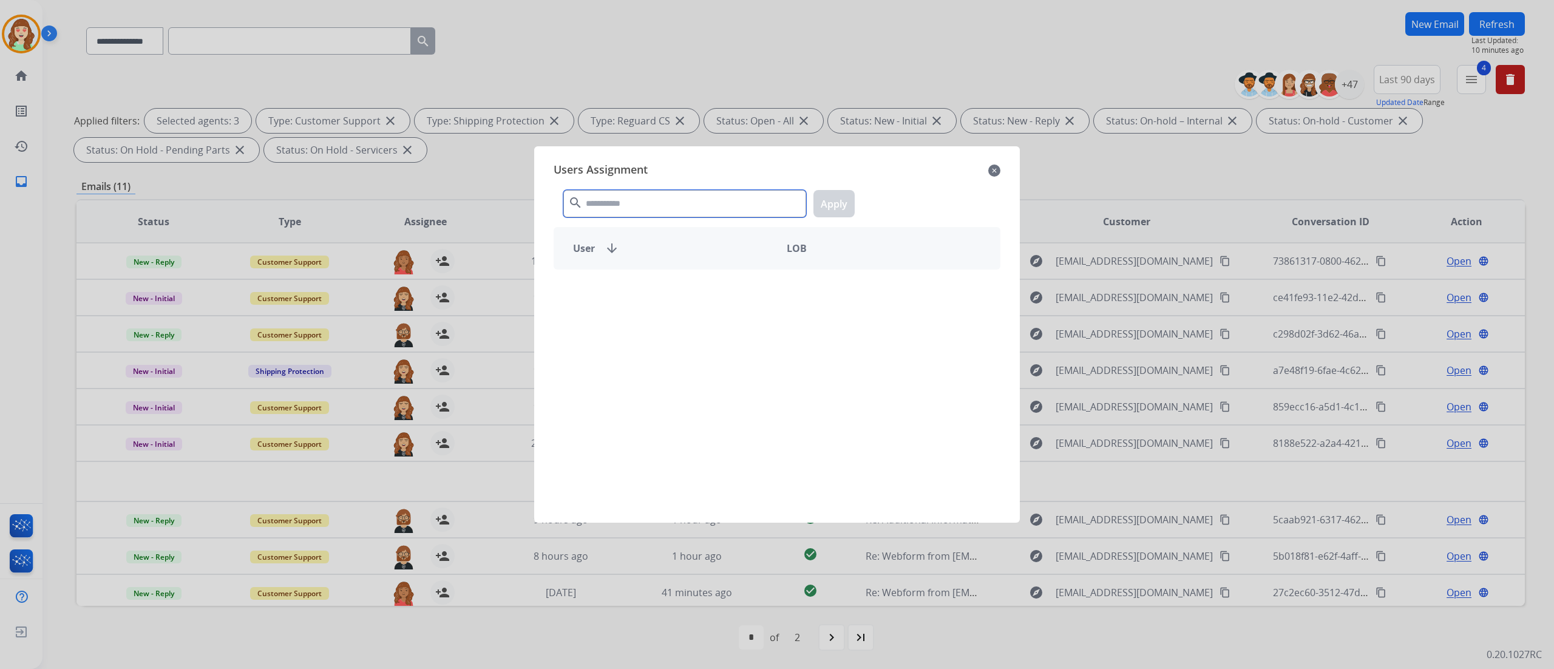
click at [675, 203] on input "text" at bounding box center [684, 203] width 243 height 27
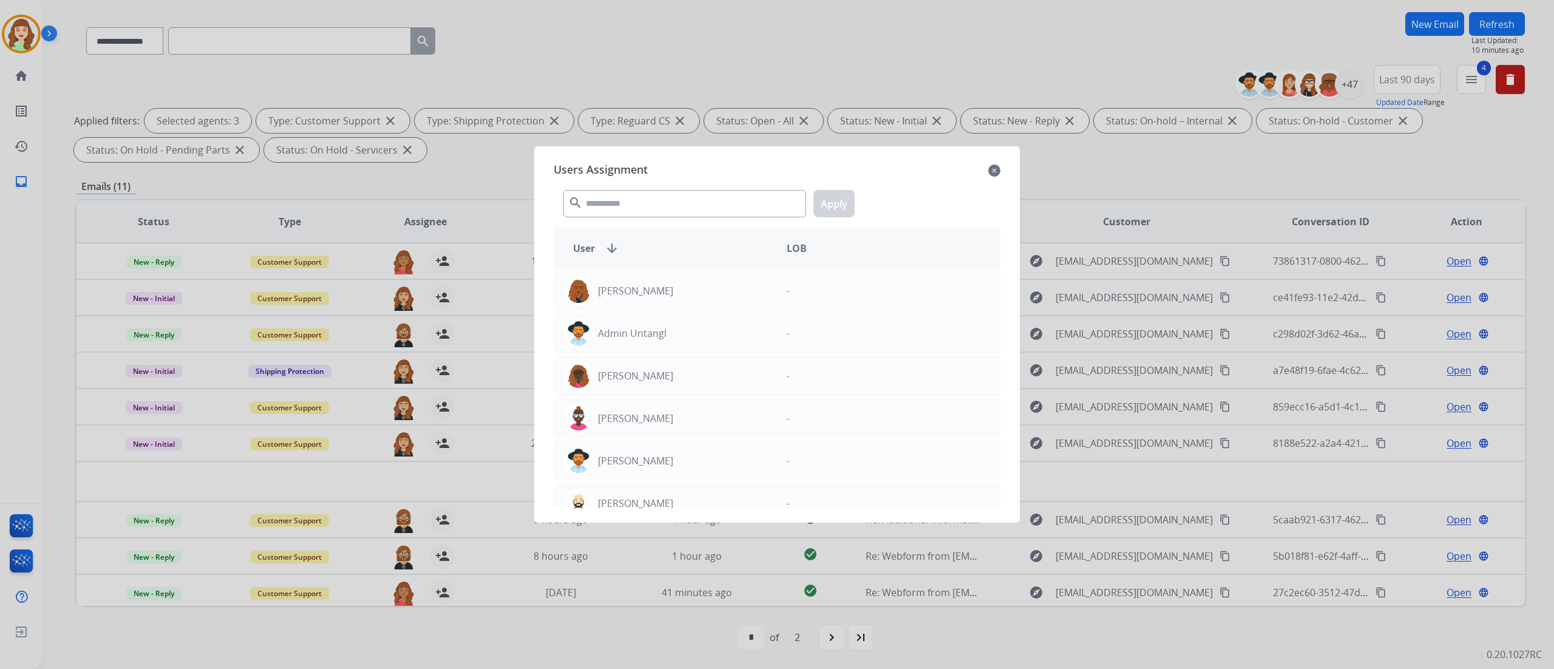
click at [970, 154] on div "Users Assignment close search Apply User arrow_downward LOB [PERSON_NAME] - Adm…" at bounding box center [777, 334] width 486 height 376
click at [970, 160] on div "Users Assignment close search Apply User arrow_downward LOB [PERSON_NAME] - Adm…" at bounding box center [777, 334] width 466 height 357
click at [970, 169] on mat-icon "close" at bounding box center [994, 170] width 12 height 15
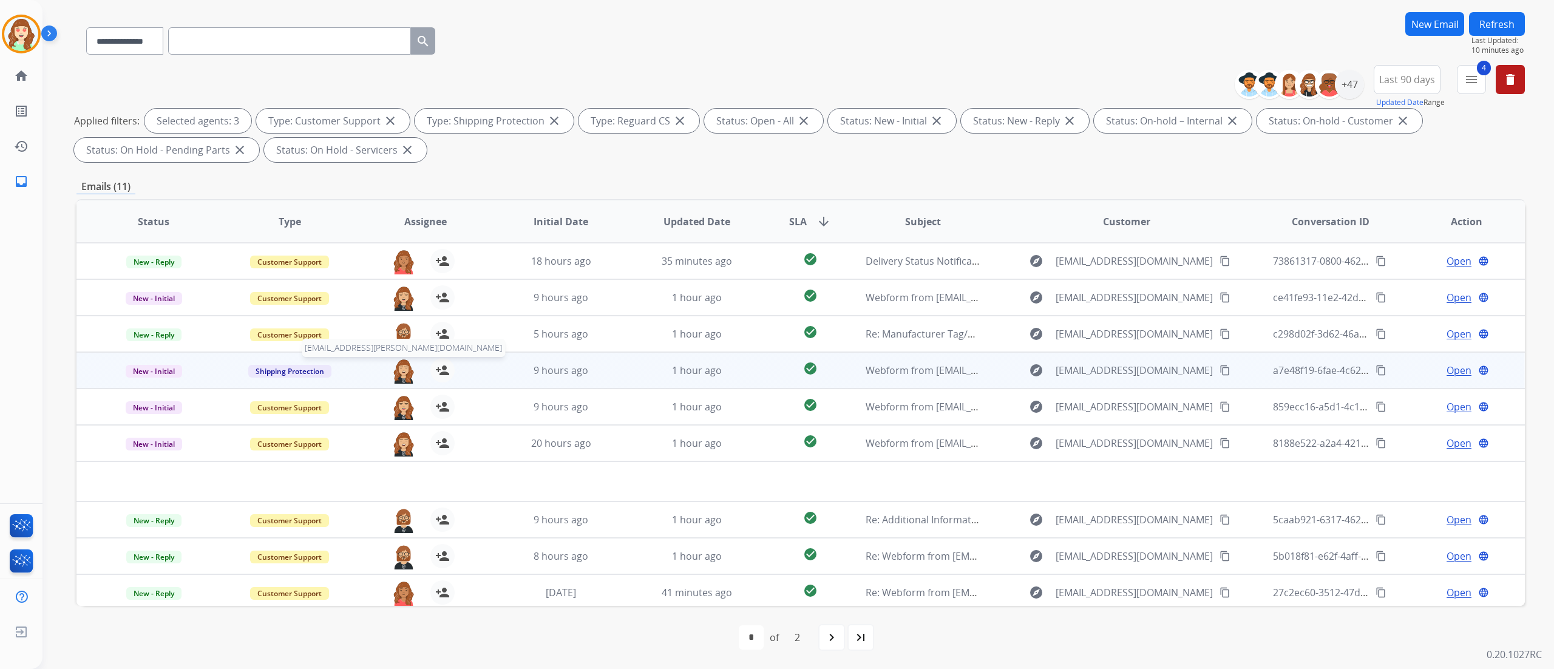
click at [399, 369] on img at bounding box center [403, 370] width 24 height 25
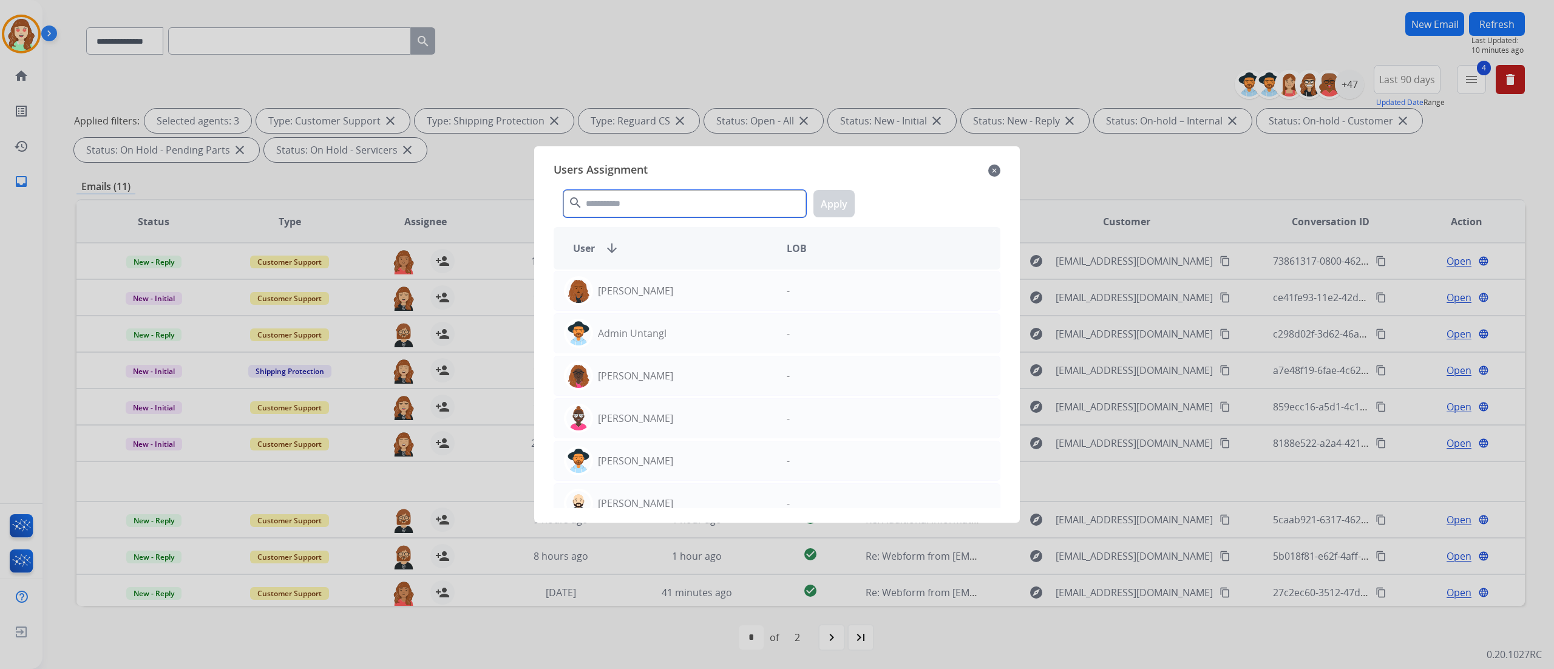
click at [634, 194] on input "text" at bounding box center [684, 203] width 243 height 27
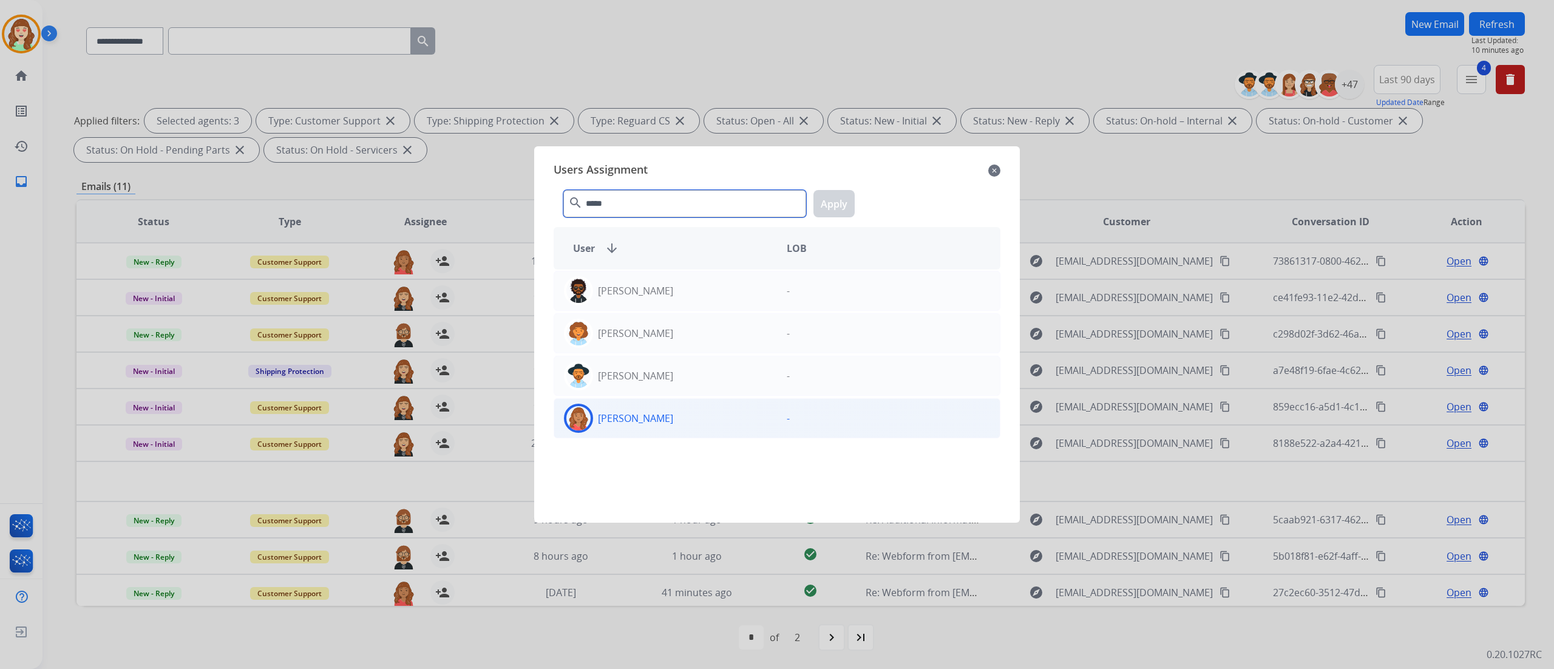
type input "*****"
click at [671, 418] on div "[PERSON_NAME]" at bounding box center [665, 418] width 223 height 29
click at [829, 197] on button "Apply" at bounding box center [833, 203] width 41 height 27
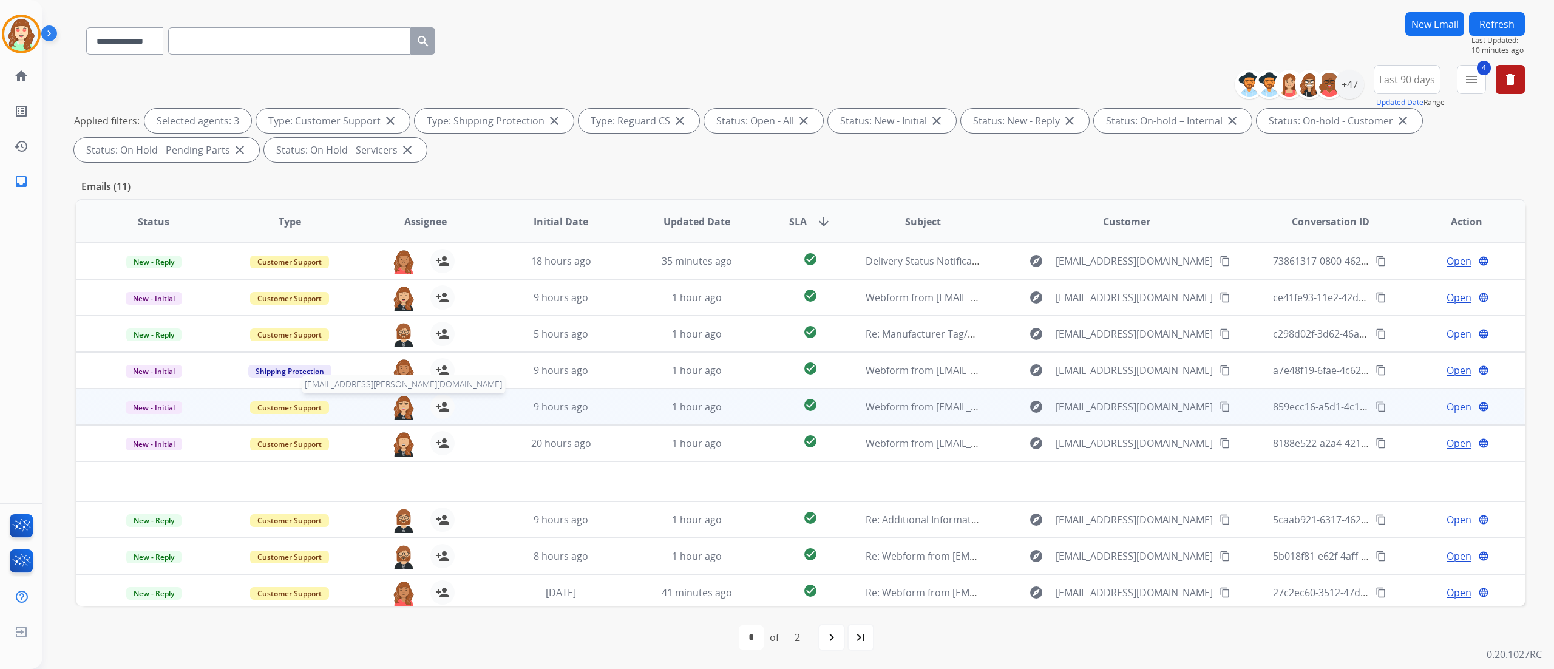
click at [398, 404] on img at bounding box center [403, 406] width 24 height 25
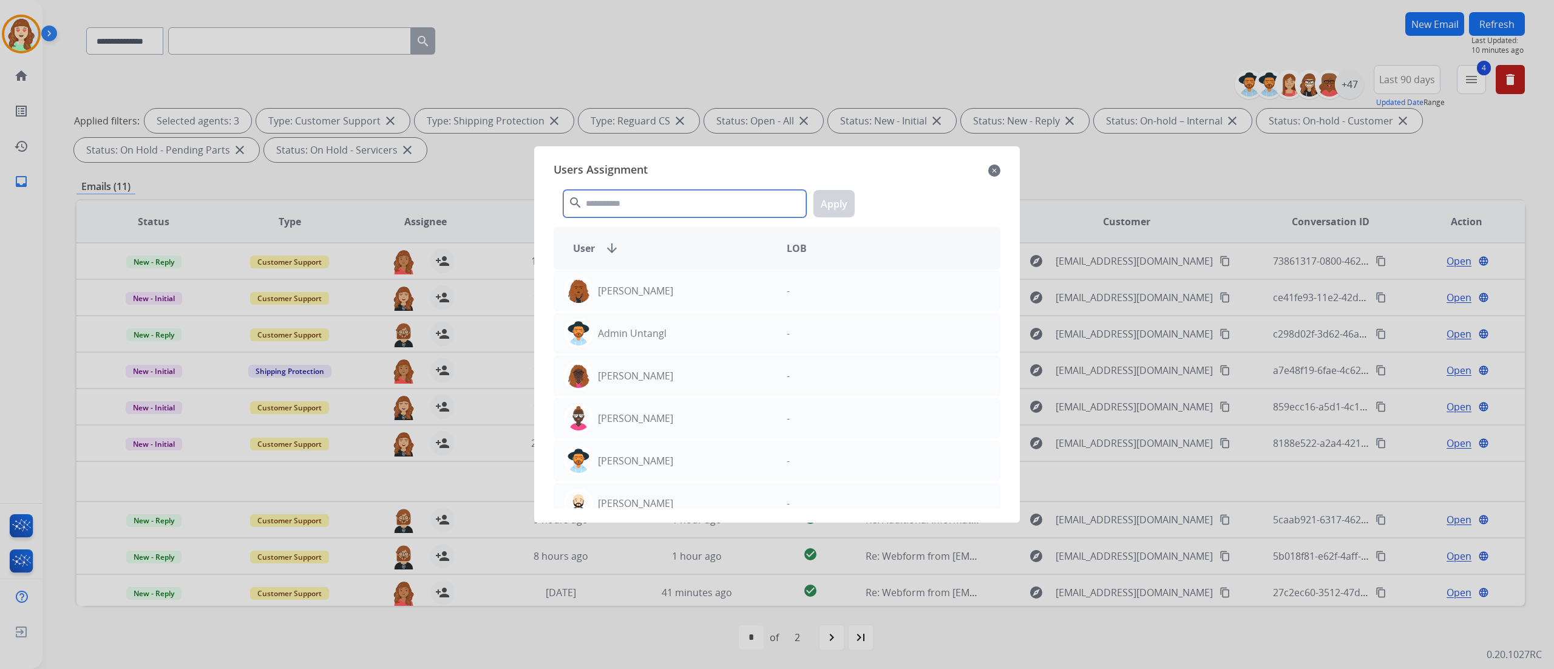
click at [653, 205] on input "text" at bounding box center [684, 203] width 243 height 27
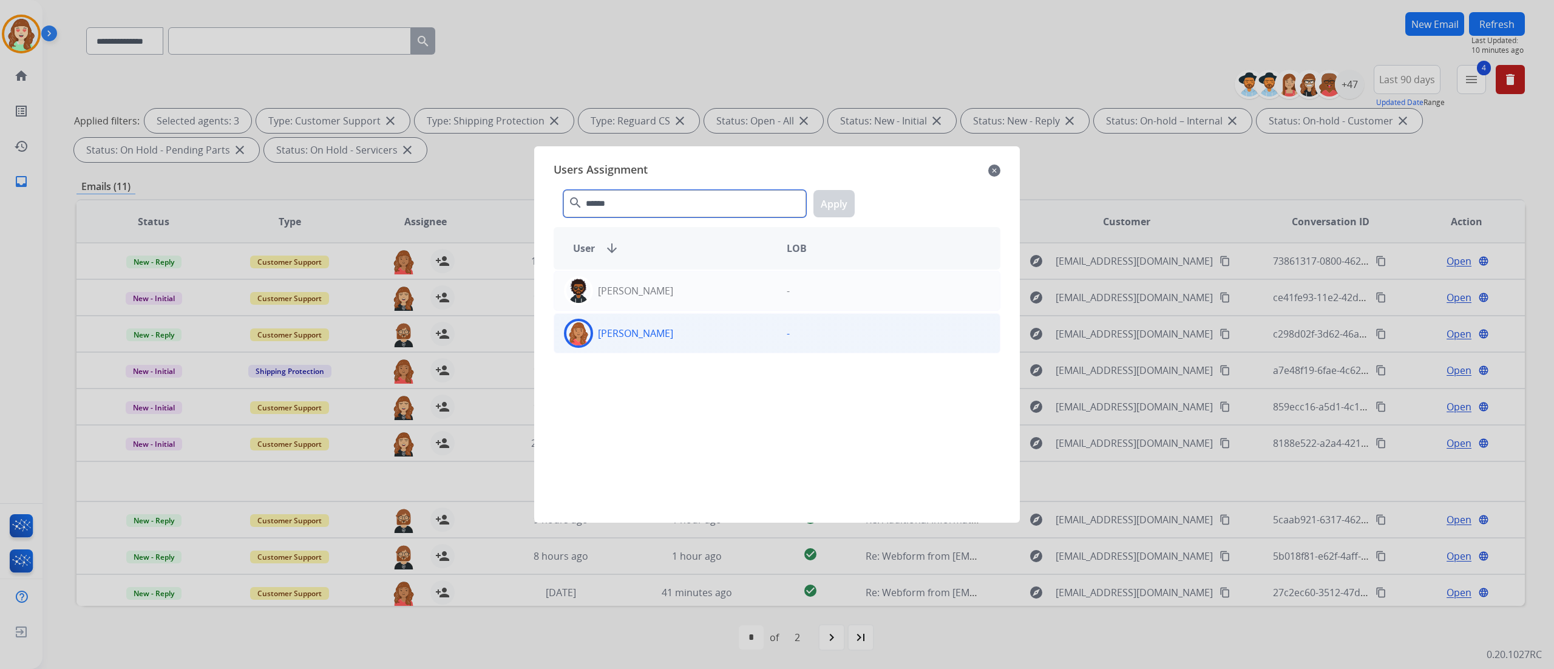
type input "******"
click at [714, 340] on div "[PERSON_NAME]" at bounding box center [665, 333] width 223 height 29
click at [838, 193] on button "Apply" at bounding box center [833, 203] width 41 height 27
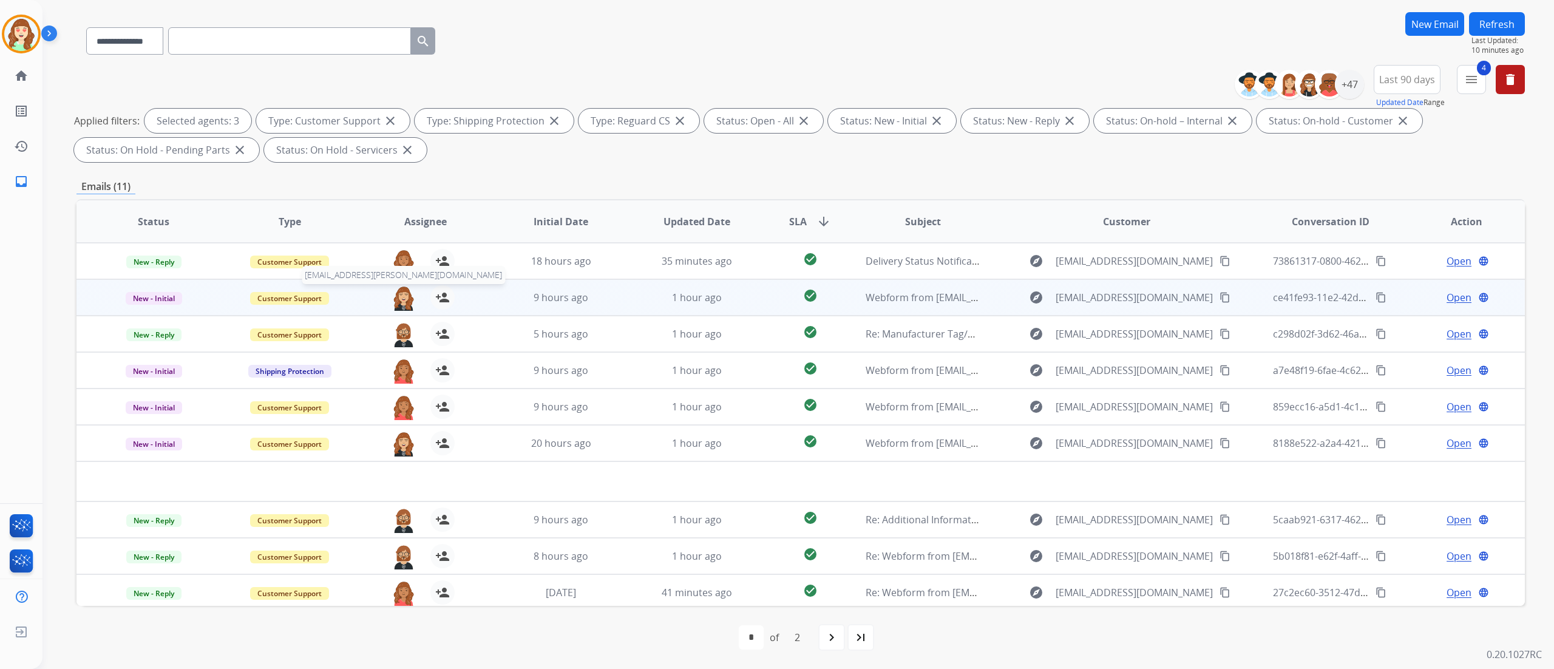
click at [403, 301] on img at bounding box center [403, 297] width 24 height 25
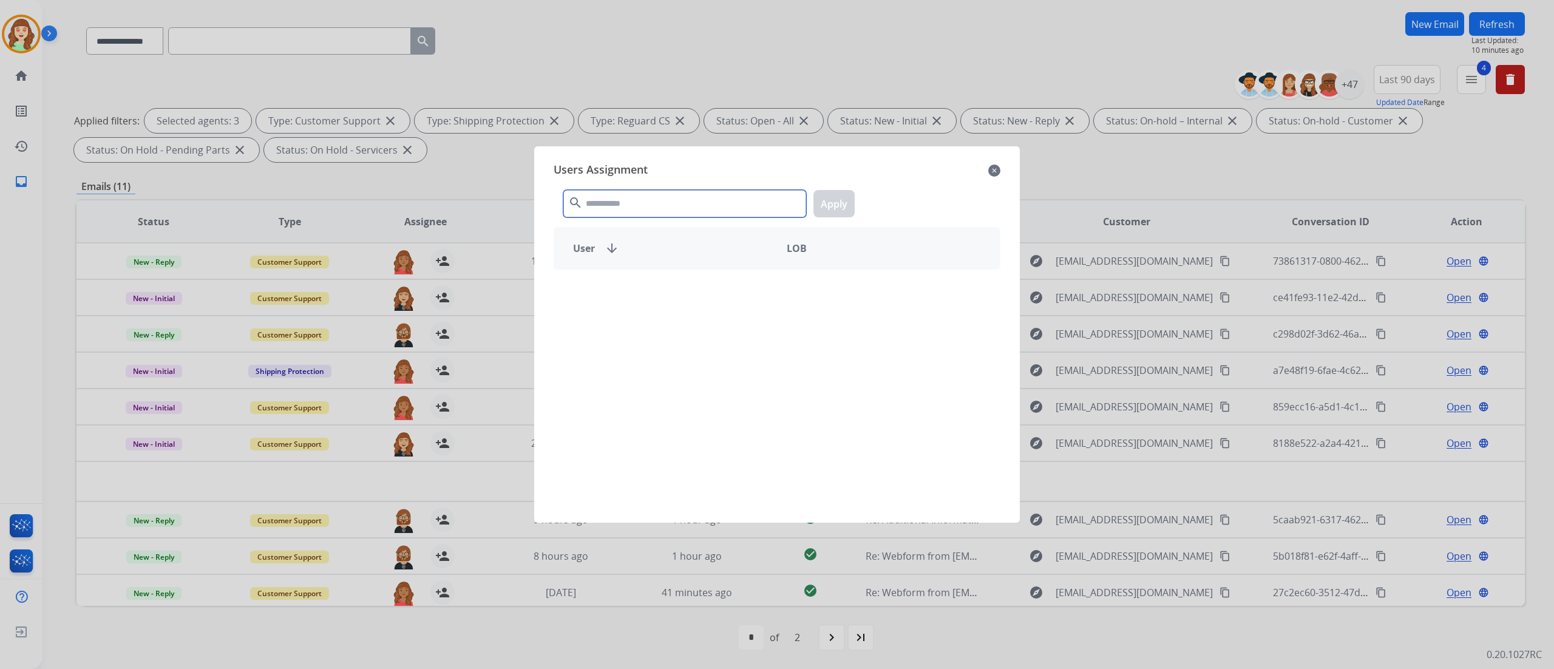
click at [683, 210] on input "text" at bounding box center [684, 203] width 243 height 27
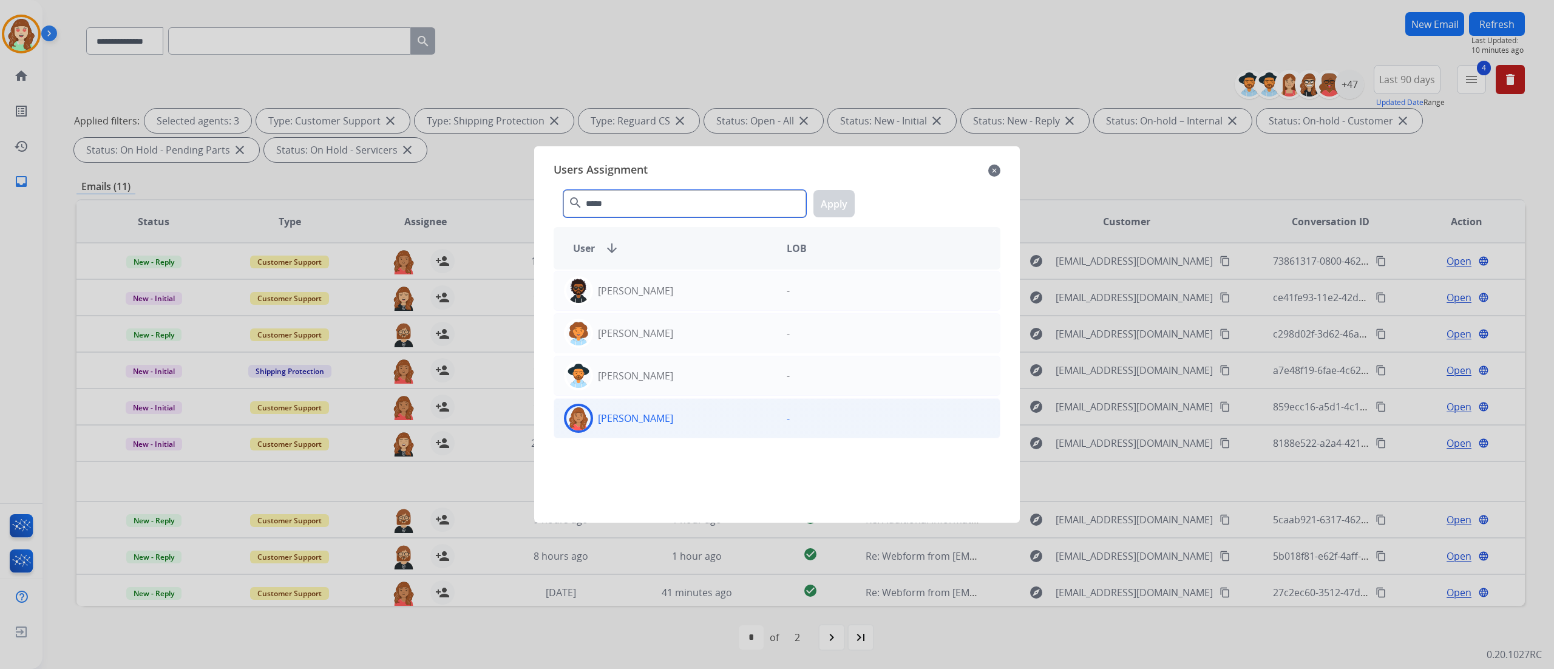
type input "*****"
click at [697, 418] on div "[PERSON_NAME] -" at bounding box center [776, 418] width 447 height 40
click at [836, 213] on button "Apply" at bounding box center [833, 203] width 41 height 27
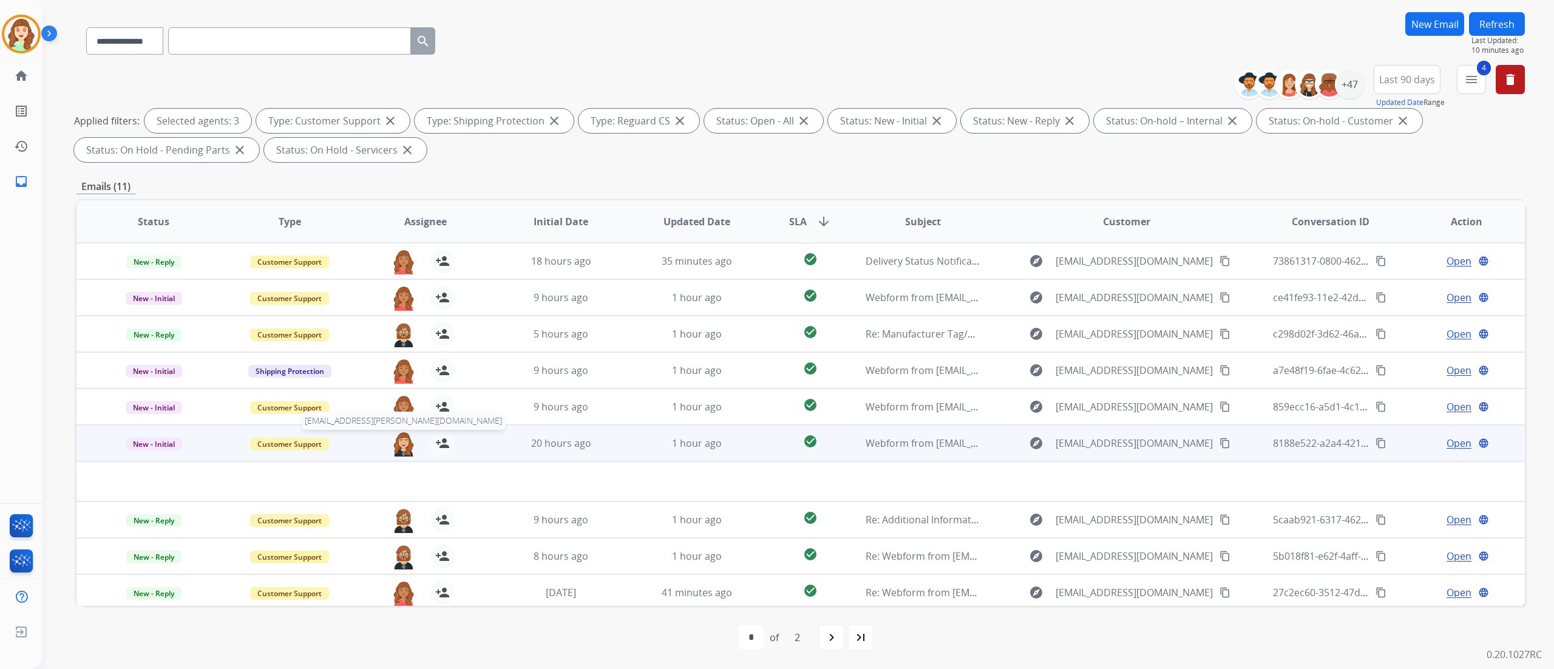
click at [394, 418] on img at bounding box center [403, 443] width 24 height 25
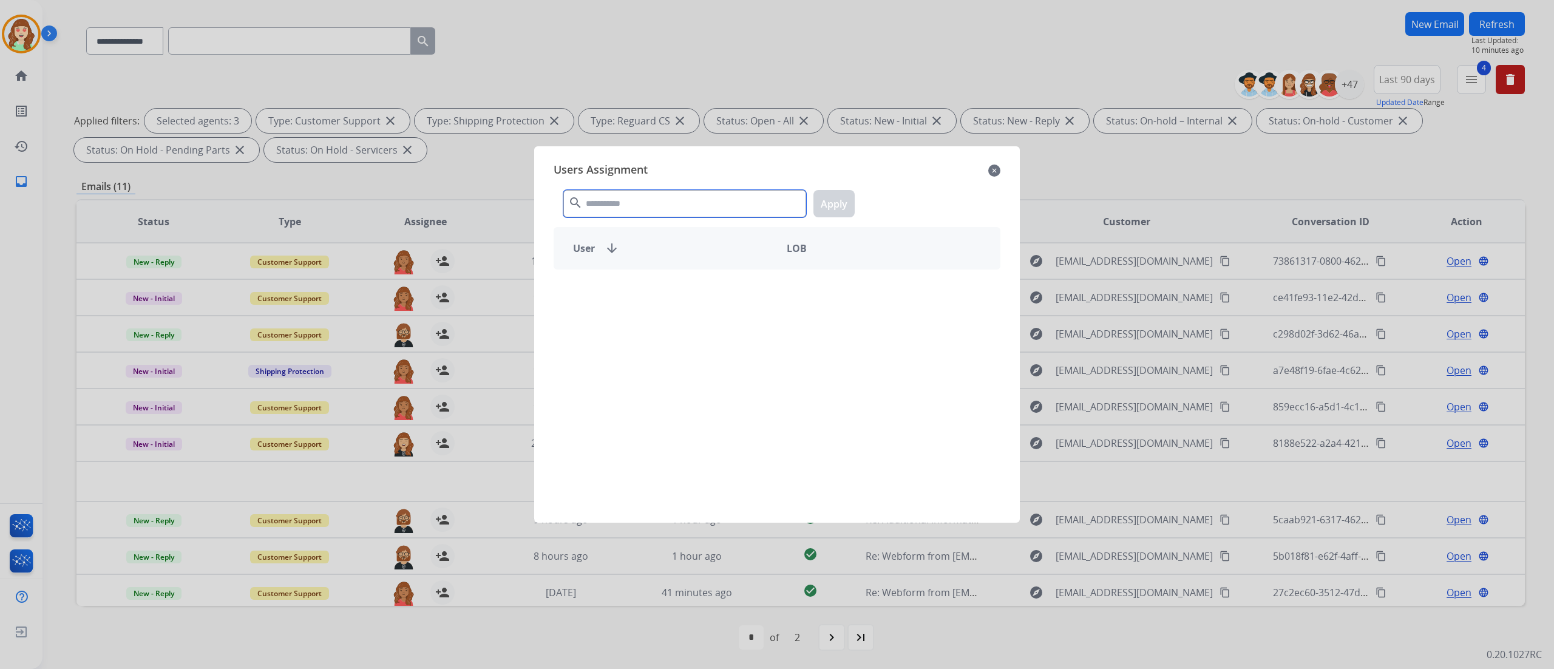
click at [608, 198] on input "text" at bounding box center [684, 203] width 243 height 27
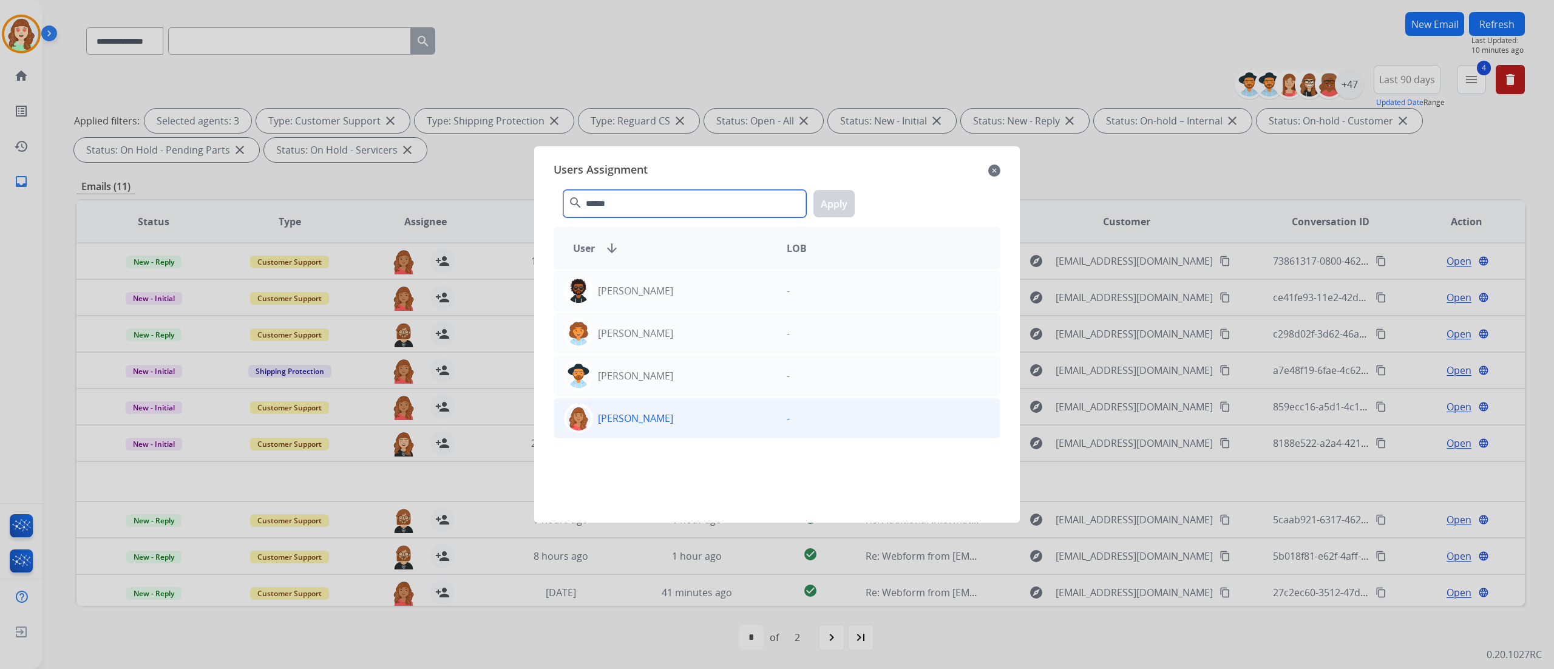
type input "******"
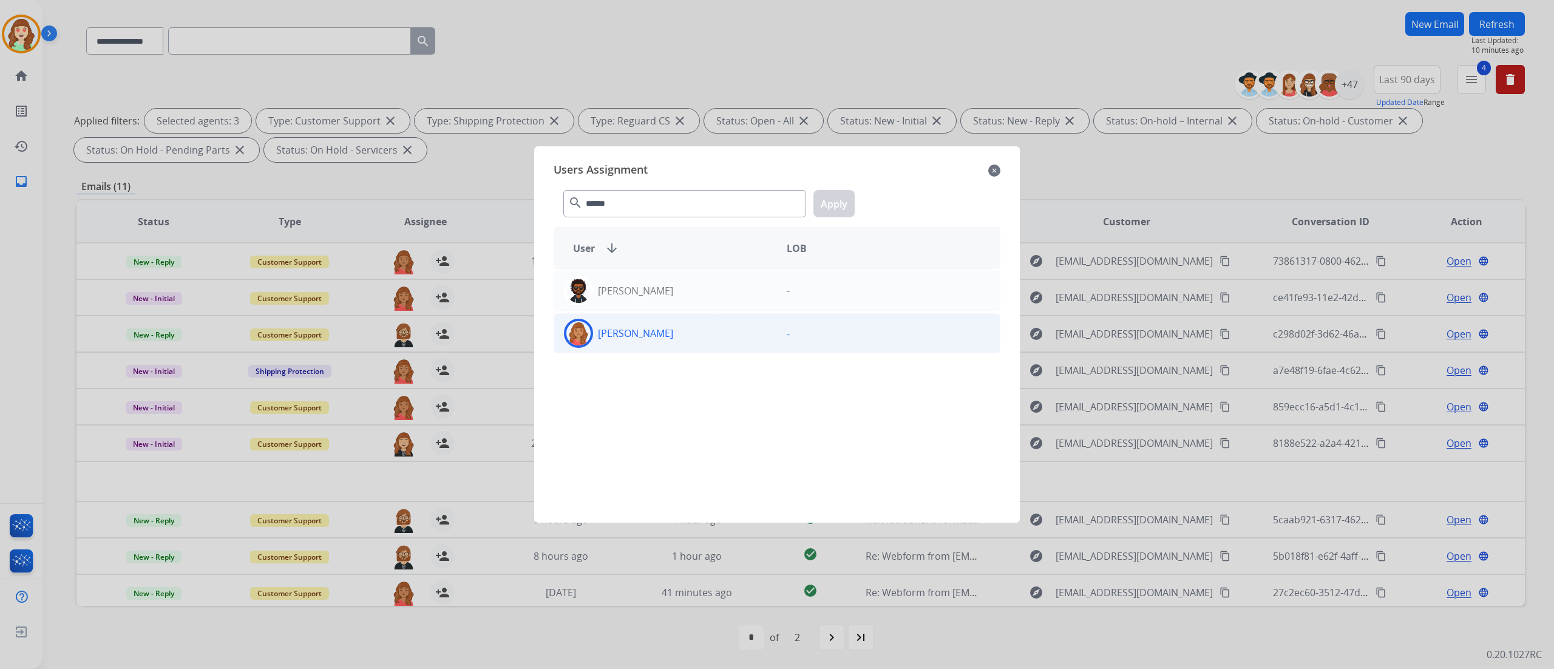
click at [695, 334] on div "[PERSON_NAME]" at bounding box center [665, 333] width 223 height 29
click at [841, 200] on button "Apply" at bounding box center [833, 203] width 41 height 27
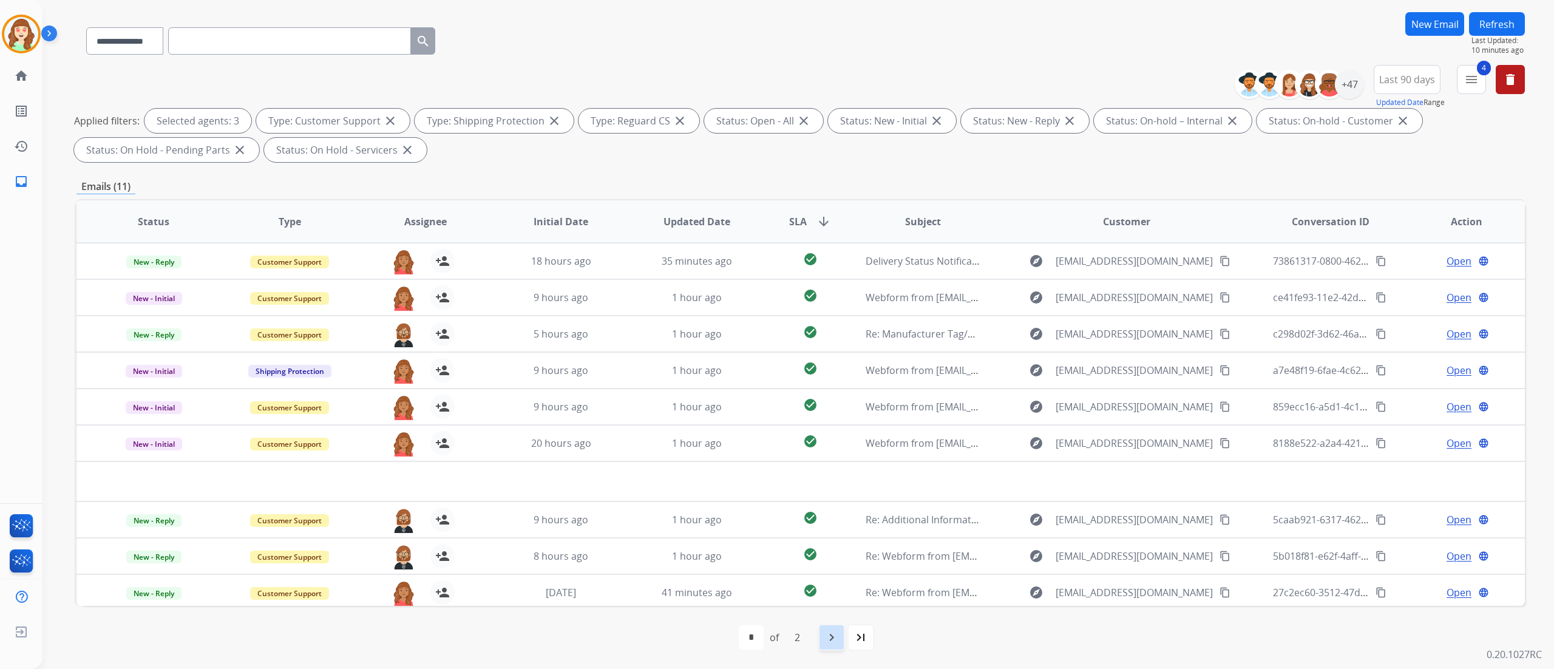
click at [828, 418] on mat-icon "navigate_next" at bounding box center [831, 637] width 15 height 15
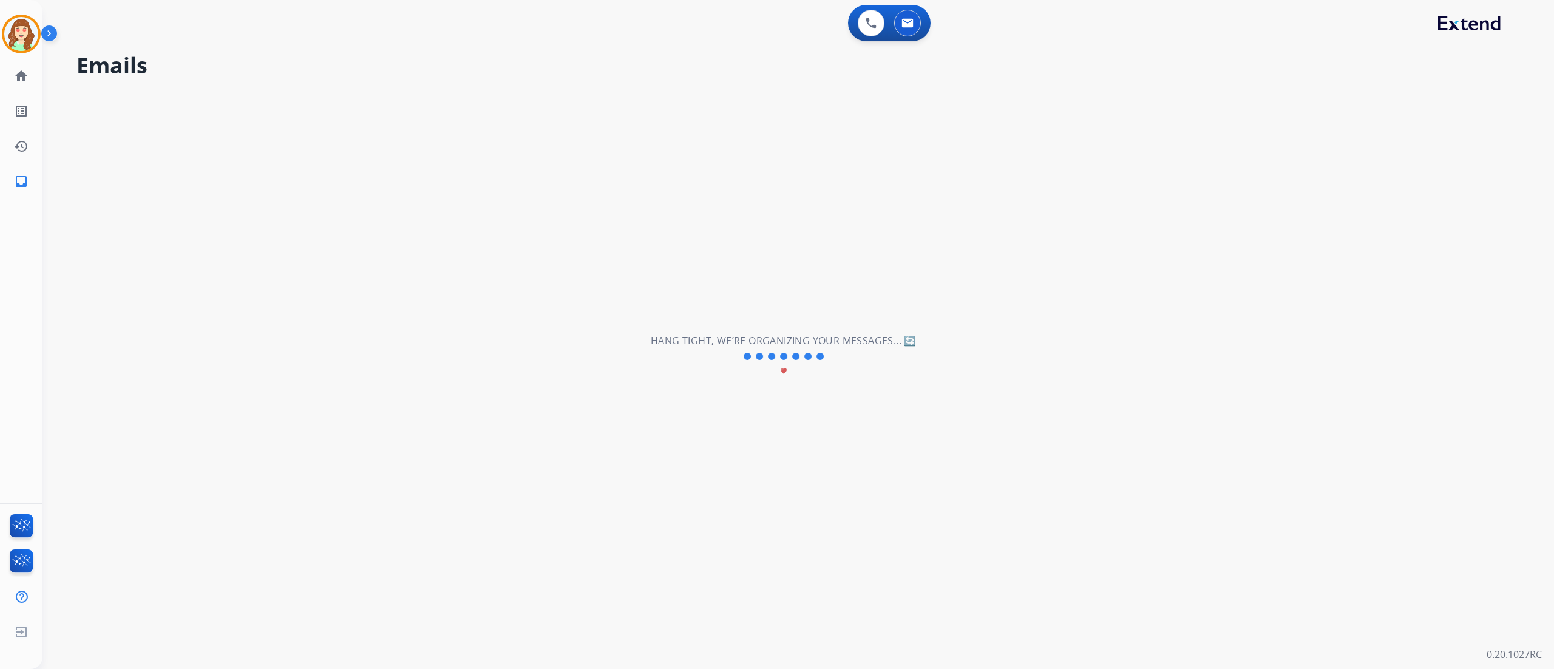
scroll to position [0, 0]
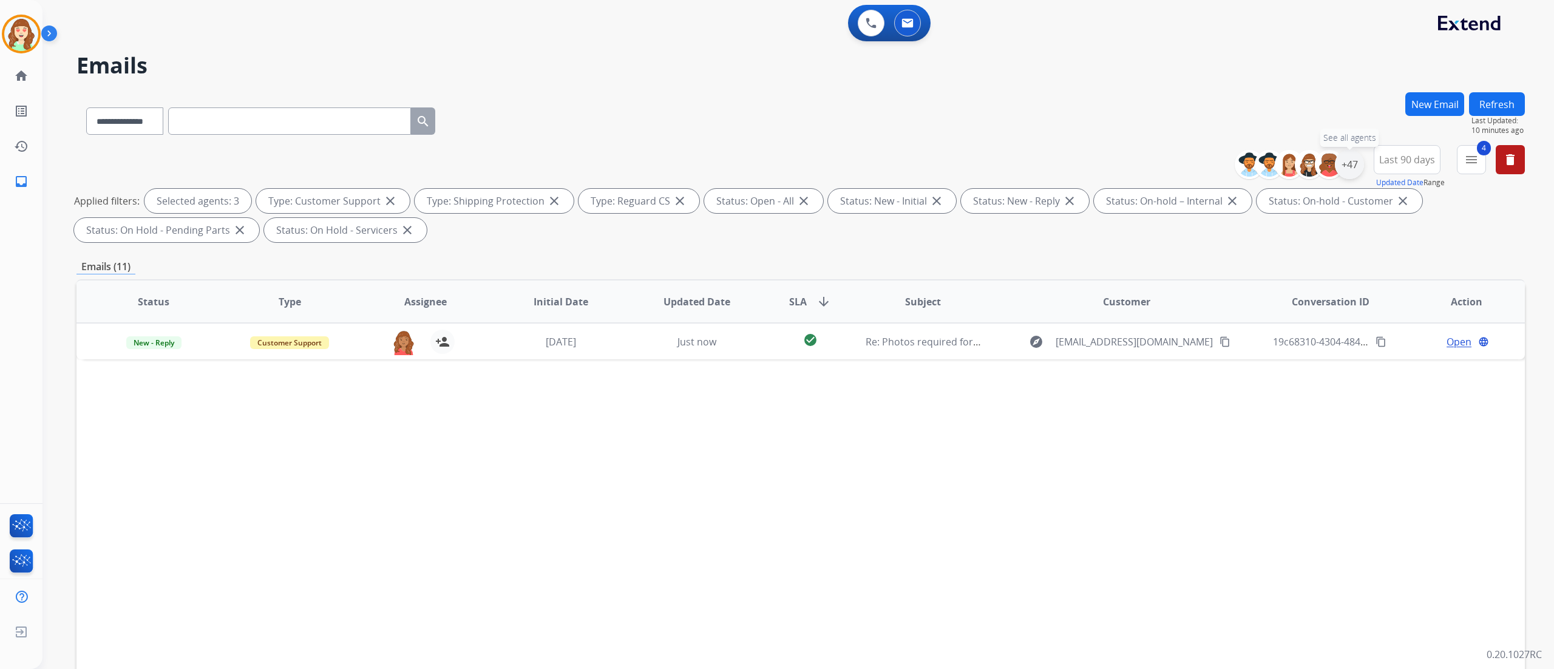
click at [970, 169] on div "+47" at bounding box center [1349, 164] width 29 height 29
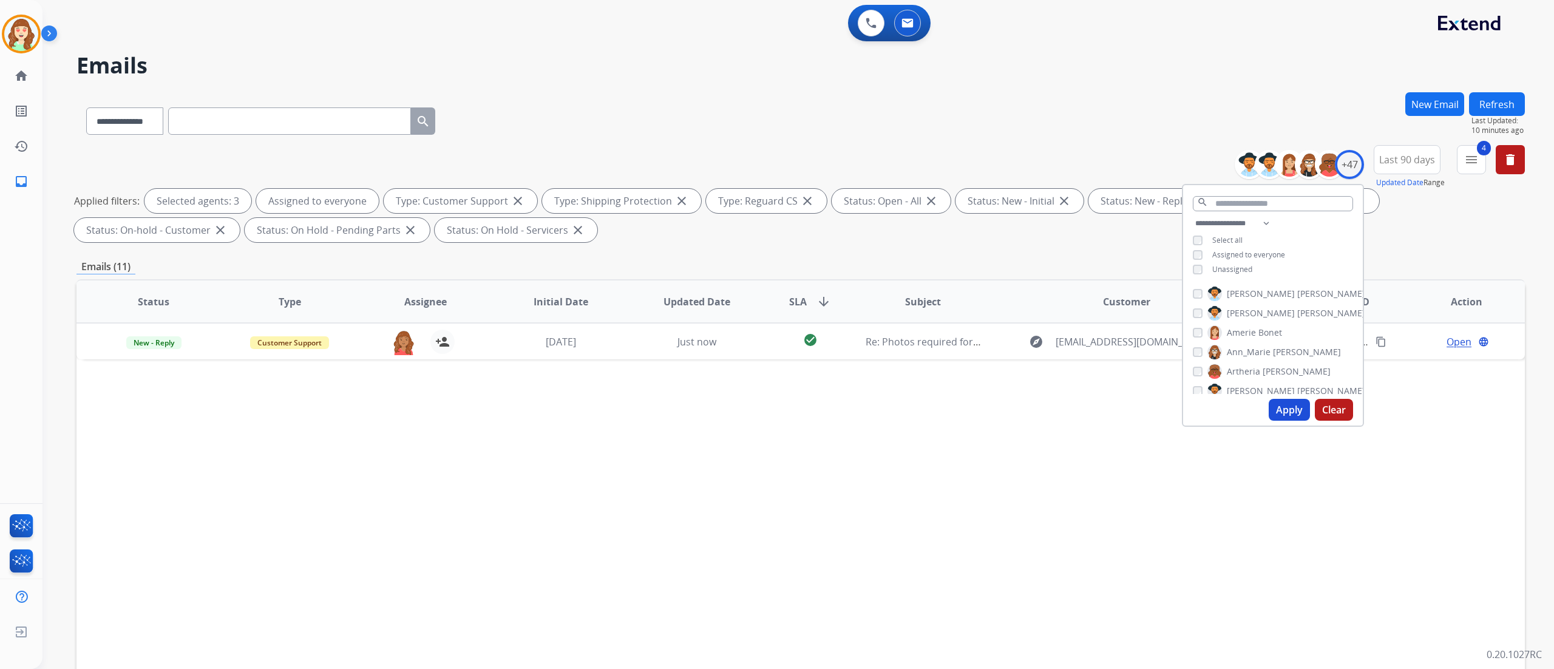
click at [970, 402] on button "Apply" at bounding box center [1288, 410] width 41 height 22
select select "*"
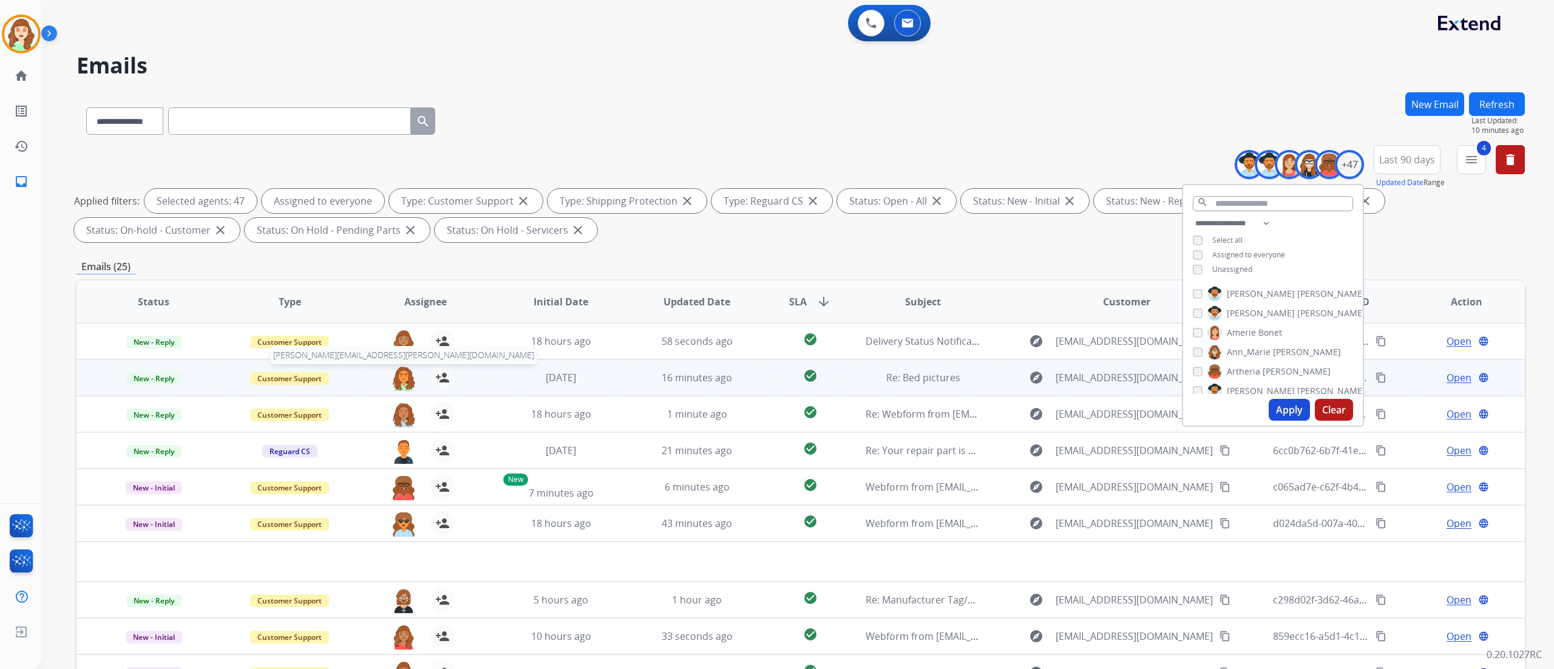
click at [399, 368] on img at bounding box center [403, 377] width 24 height 25
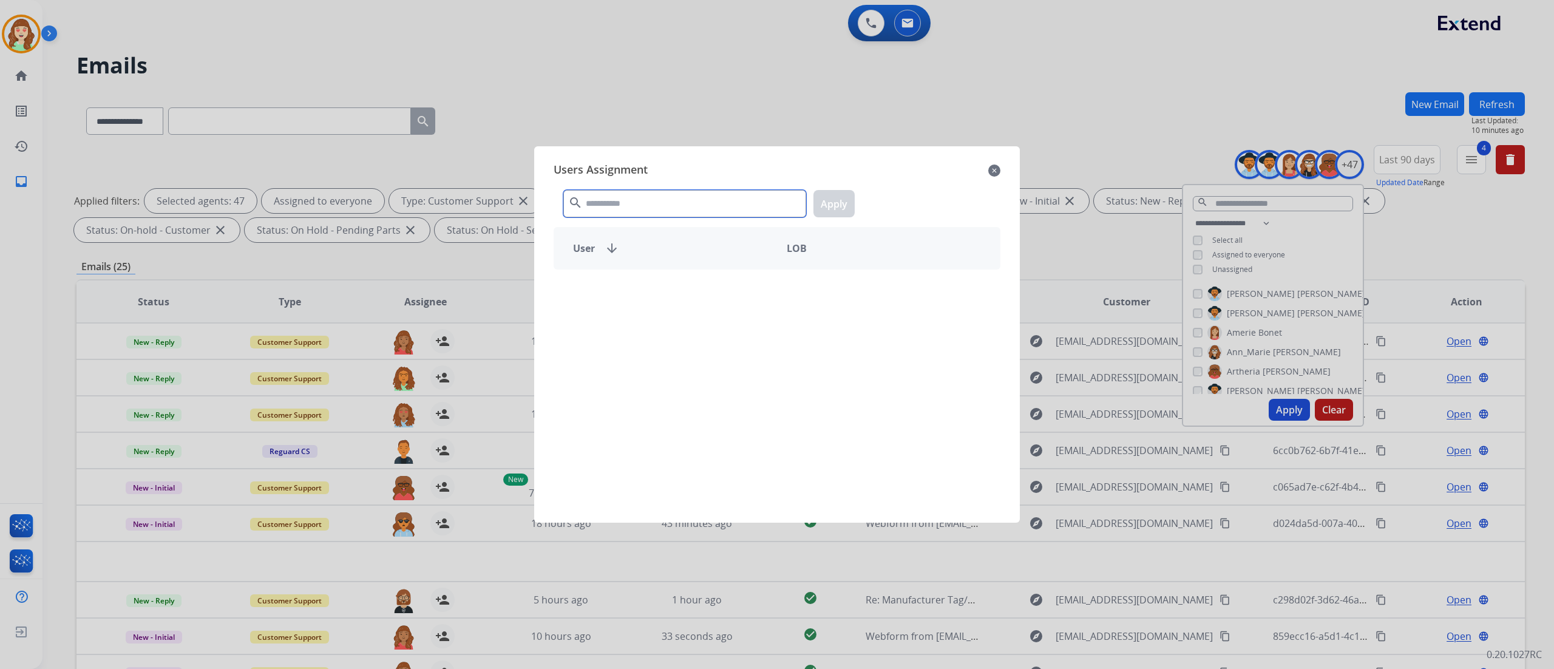
click at [685, 199] on input "text" at bounding box center [684, 203] width 243 height 27
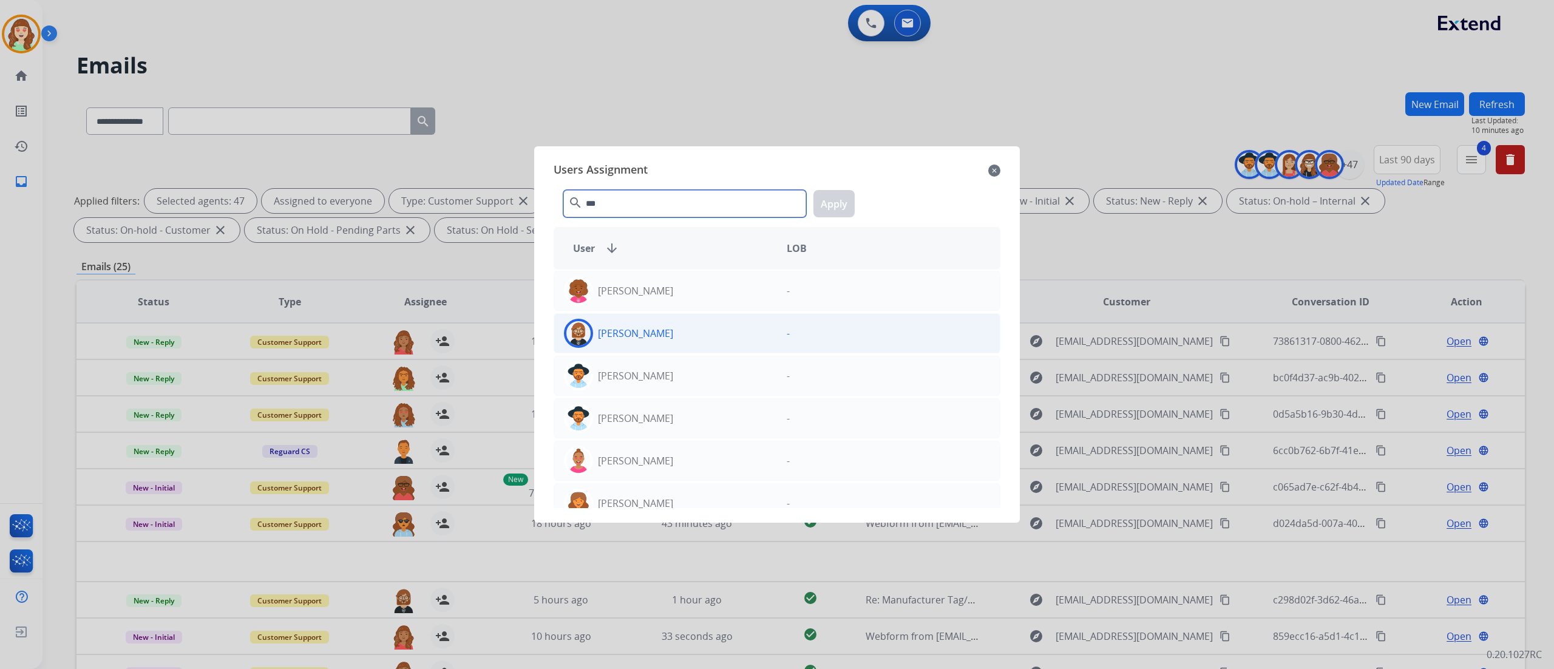
type input "***"
click at [717, 340] on div "[PERSON_NAME]" at bounding box center [665, 333] width 223 height 29
click at [831, 201] on button "Apply" at bounding box center [833, 203] width 41 height 27
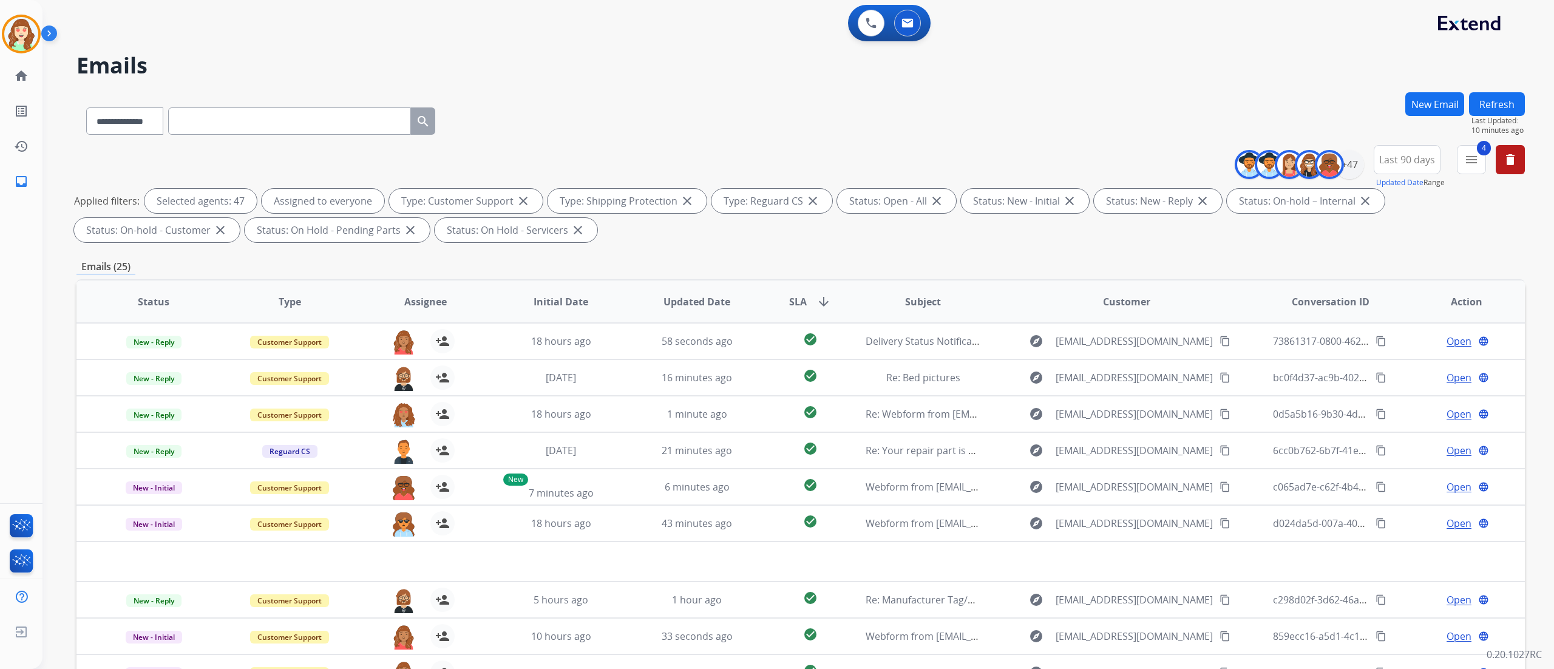
click at [214, 30] on div "0 Voice Interactions 0 Email Interactions" at bounding box center [790, 24] width 1467 height 39
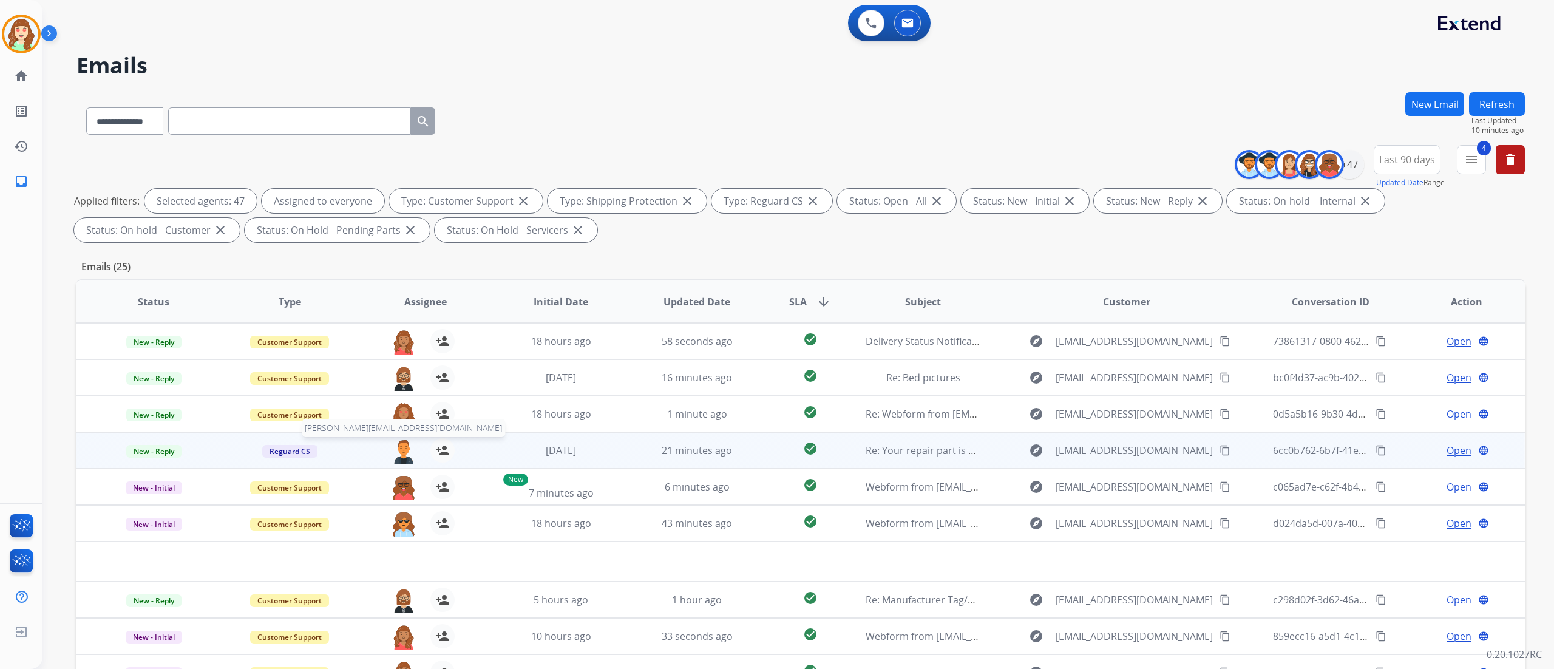
click at [401, 418] on img at bounding box center [403, 450] width 24 height 25
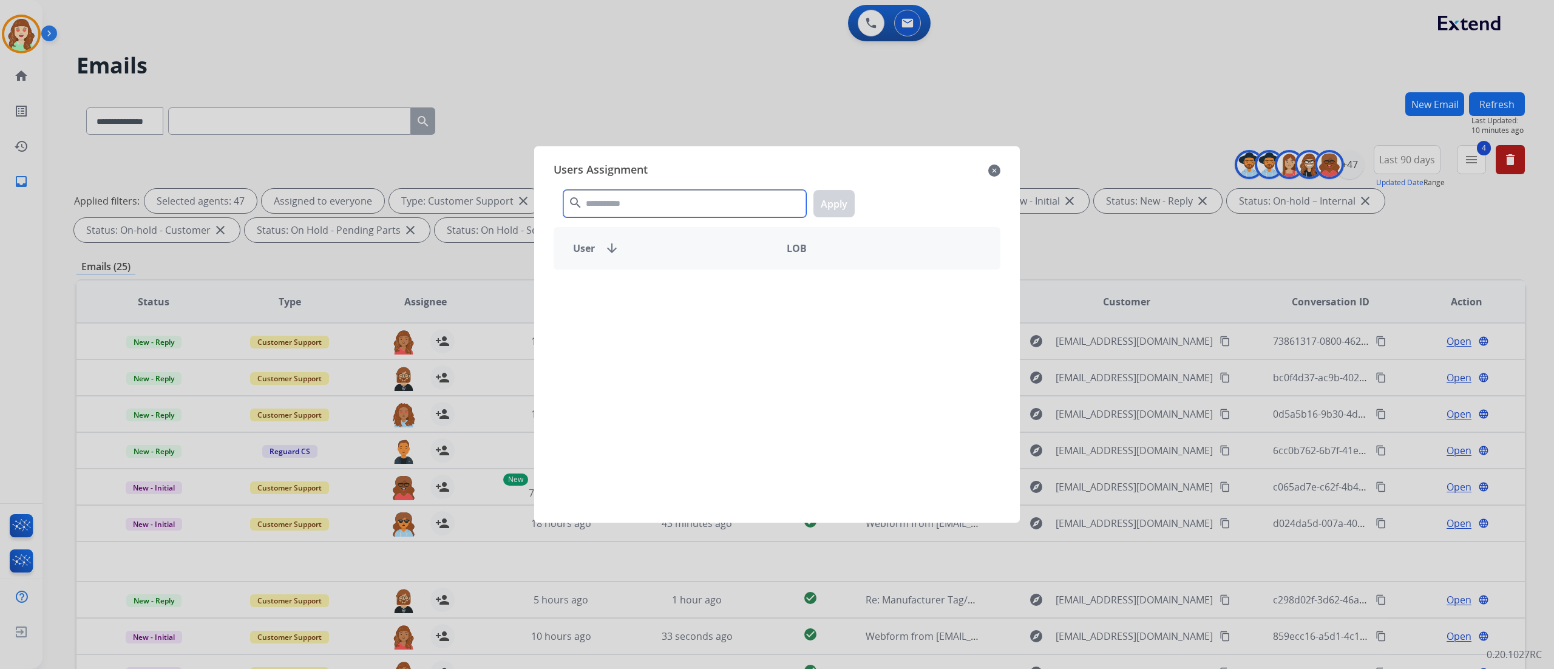
click at [666, 206] on input "text" at bounding box center [684, 203] width 243 height 27
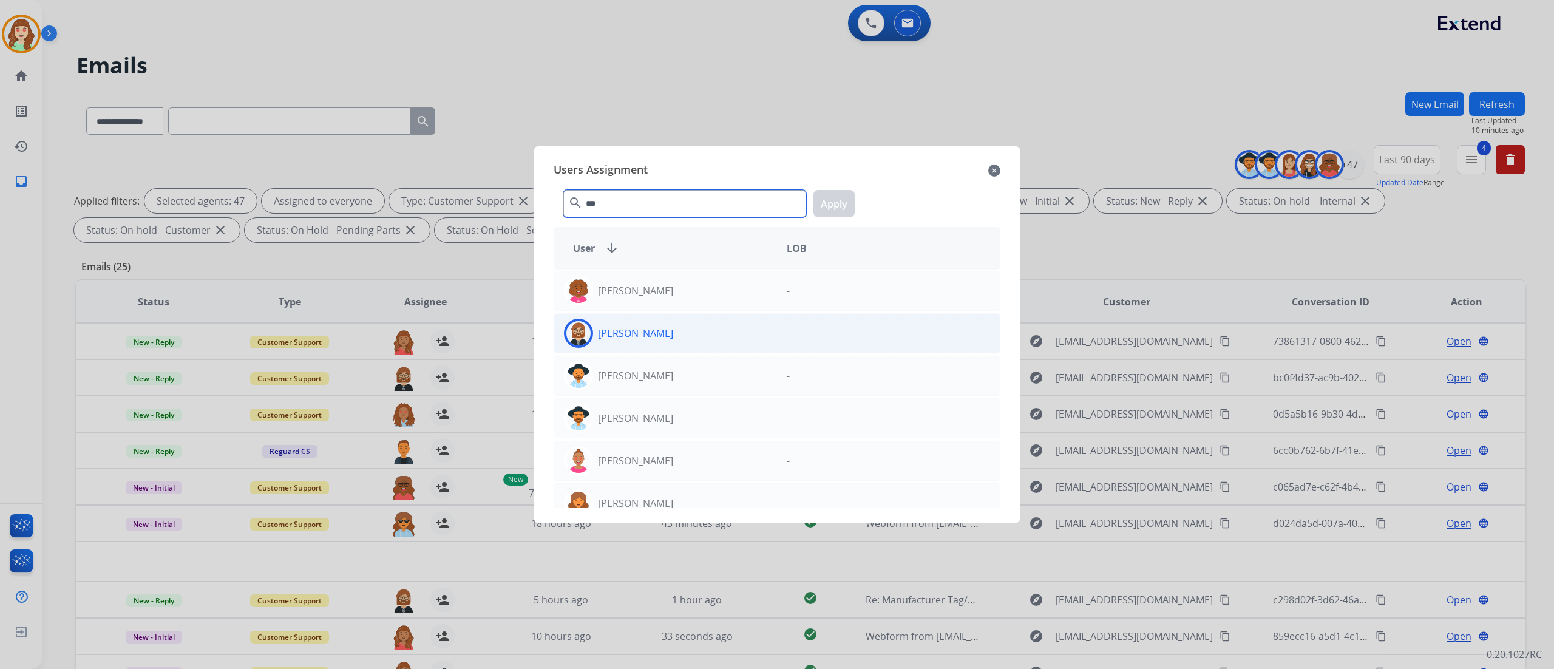
type input "***"
click at [715, 334] on div "[PERSON_NAME]" at bounding box center [665, 333] width 223 height 29
click at [833, 194] on button "Apply" at bounding box center [833, 203] width 41 height 27
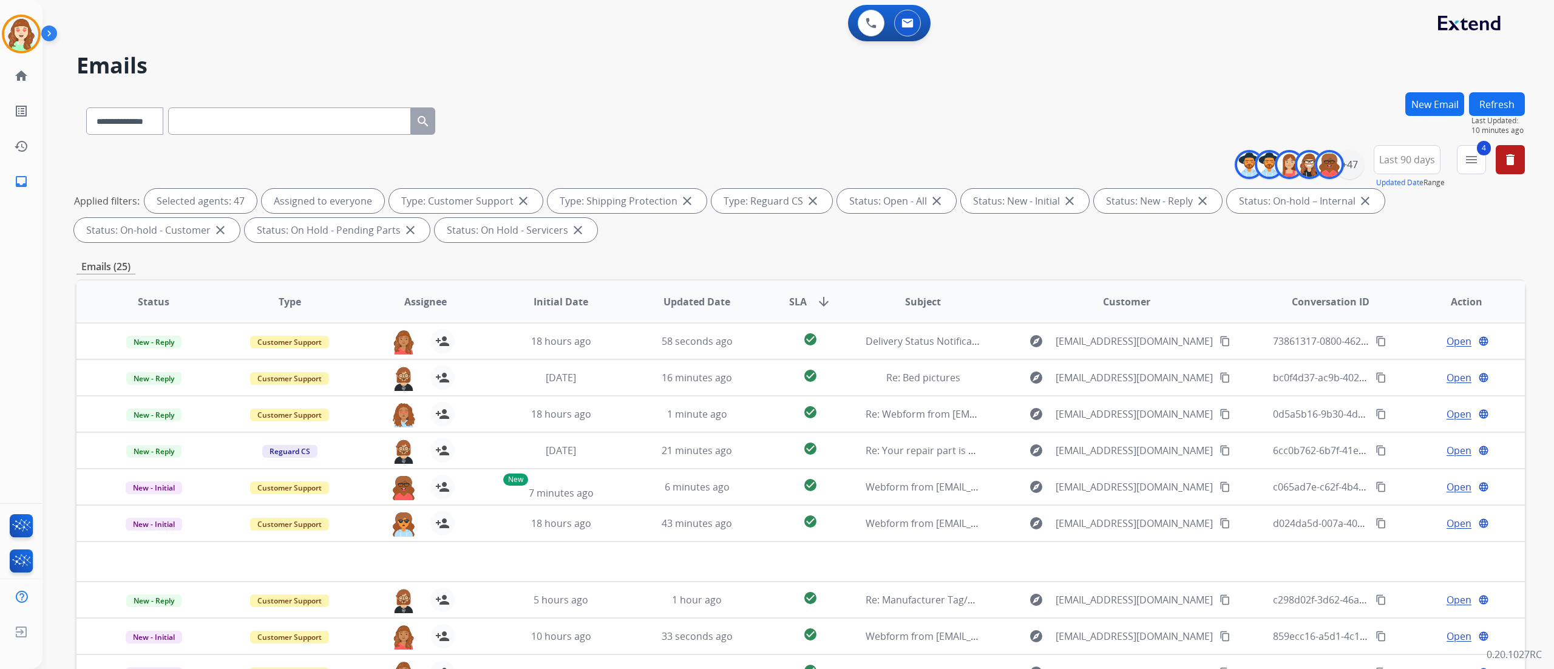
click at [970, 418] on div "**********" at bounding box center [797, 334] width 1511 height 669
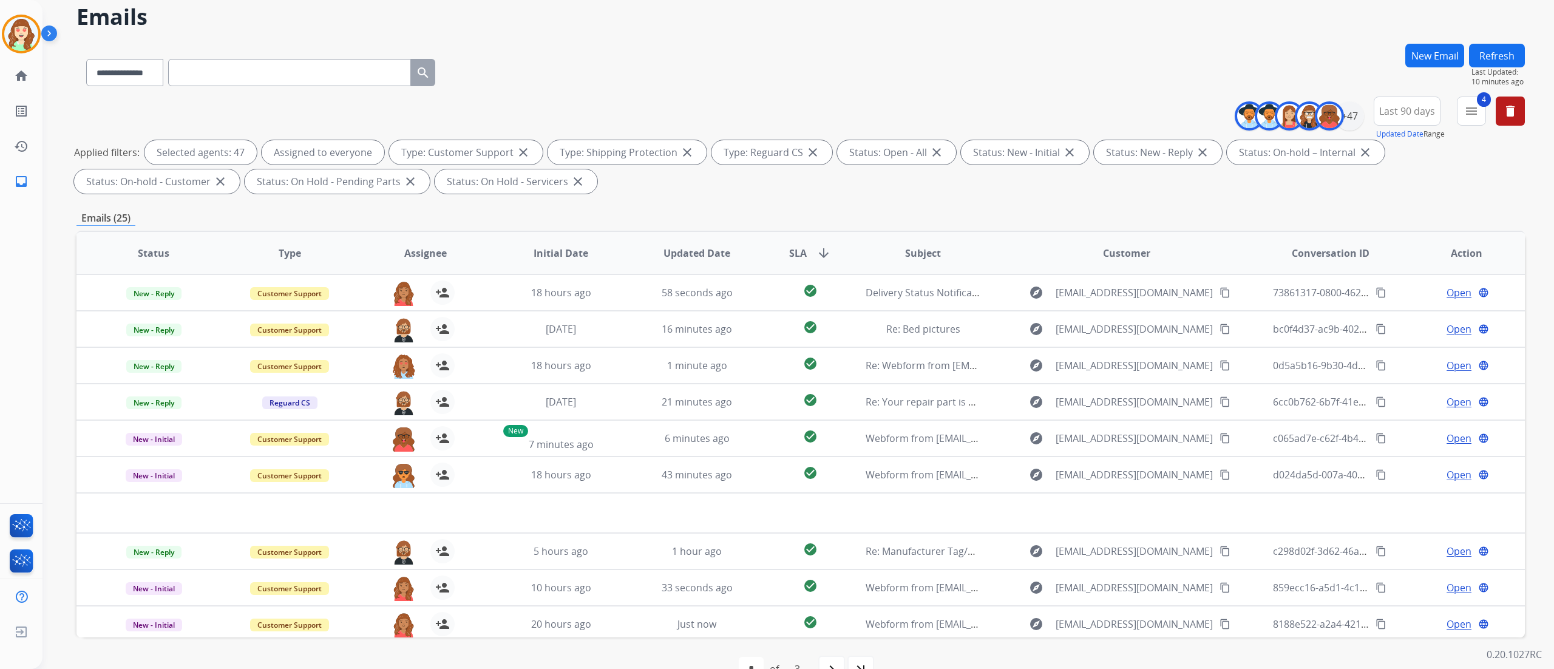
scroll to position [80, 0]
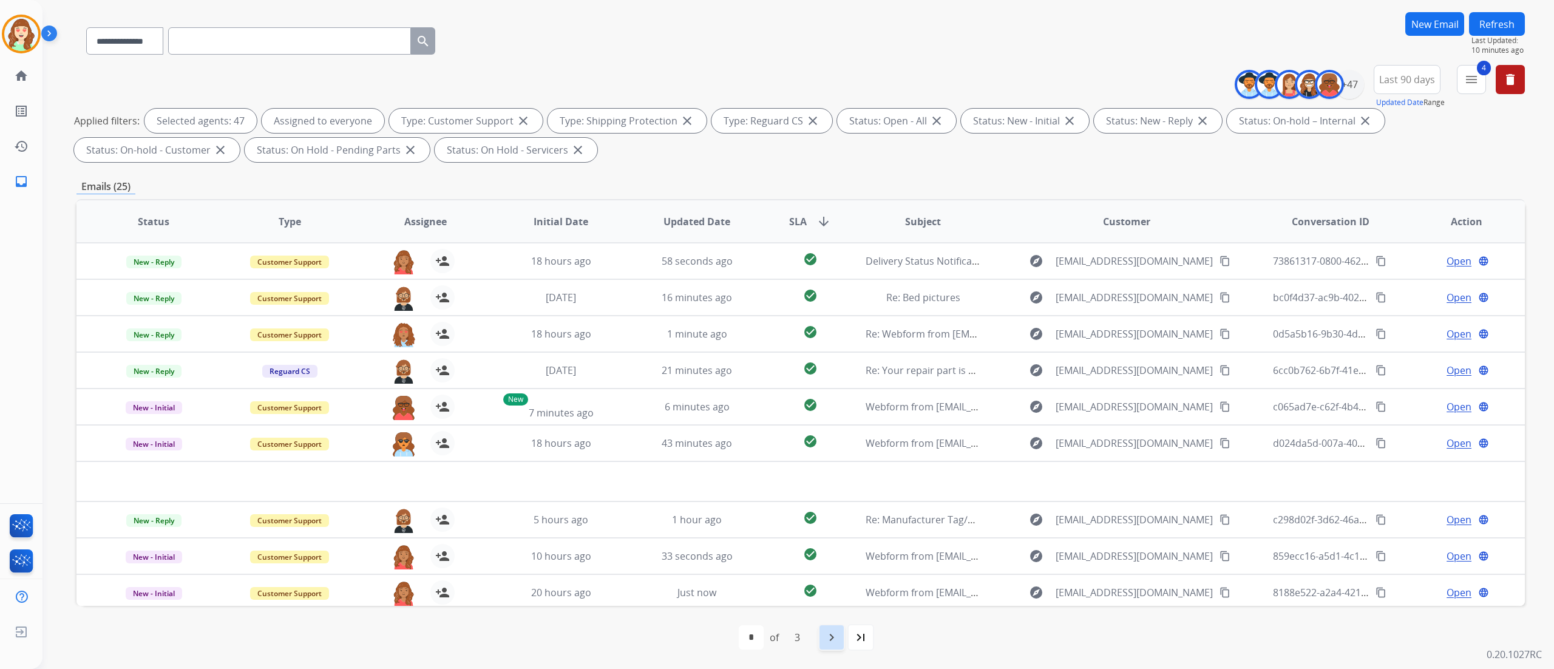
click at [828, 418] on div "navigate_next" at bounding box center [831, 637] width 27 height 27
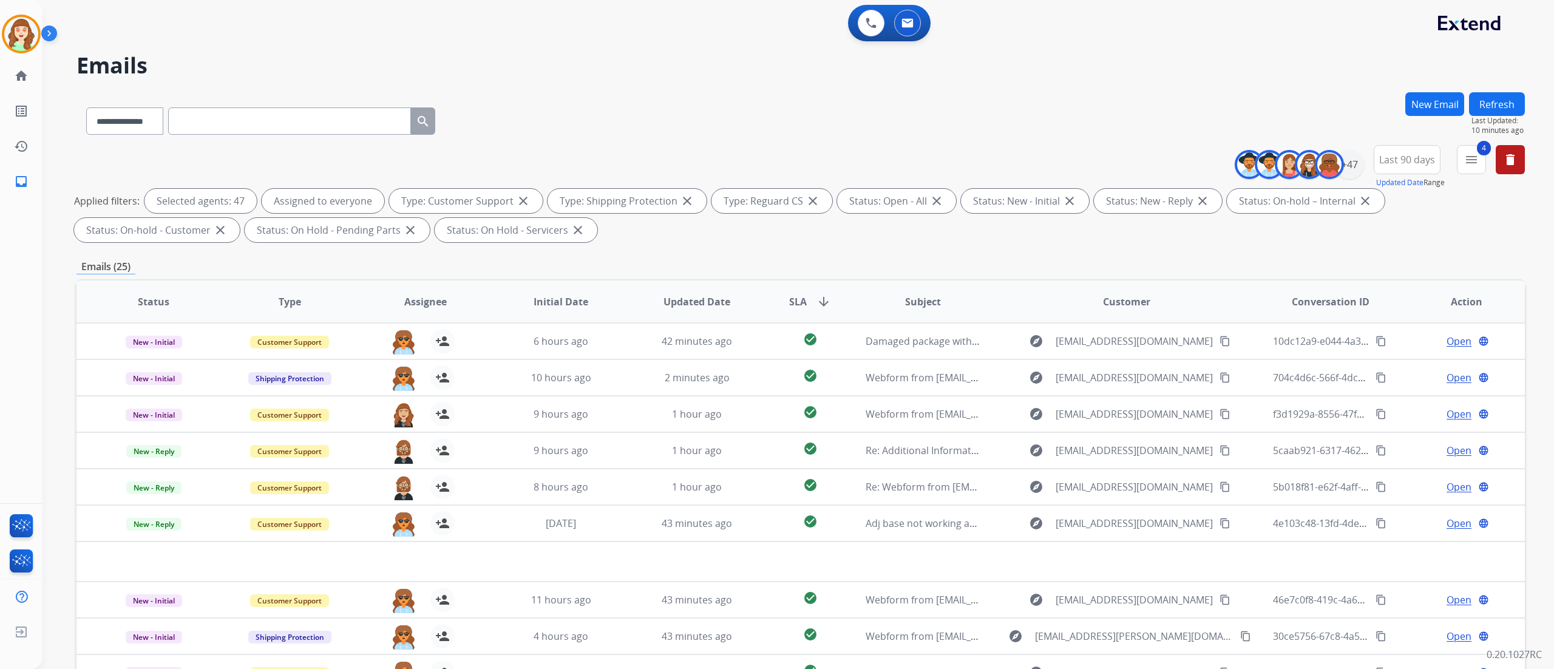
click at [211, 67] on h2 "Emails" at bounding box center [800, 65] width 1448 height 24
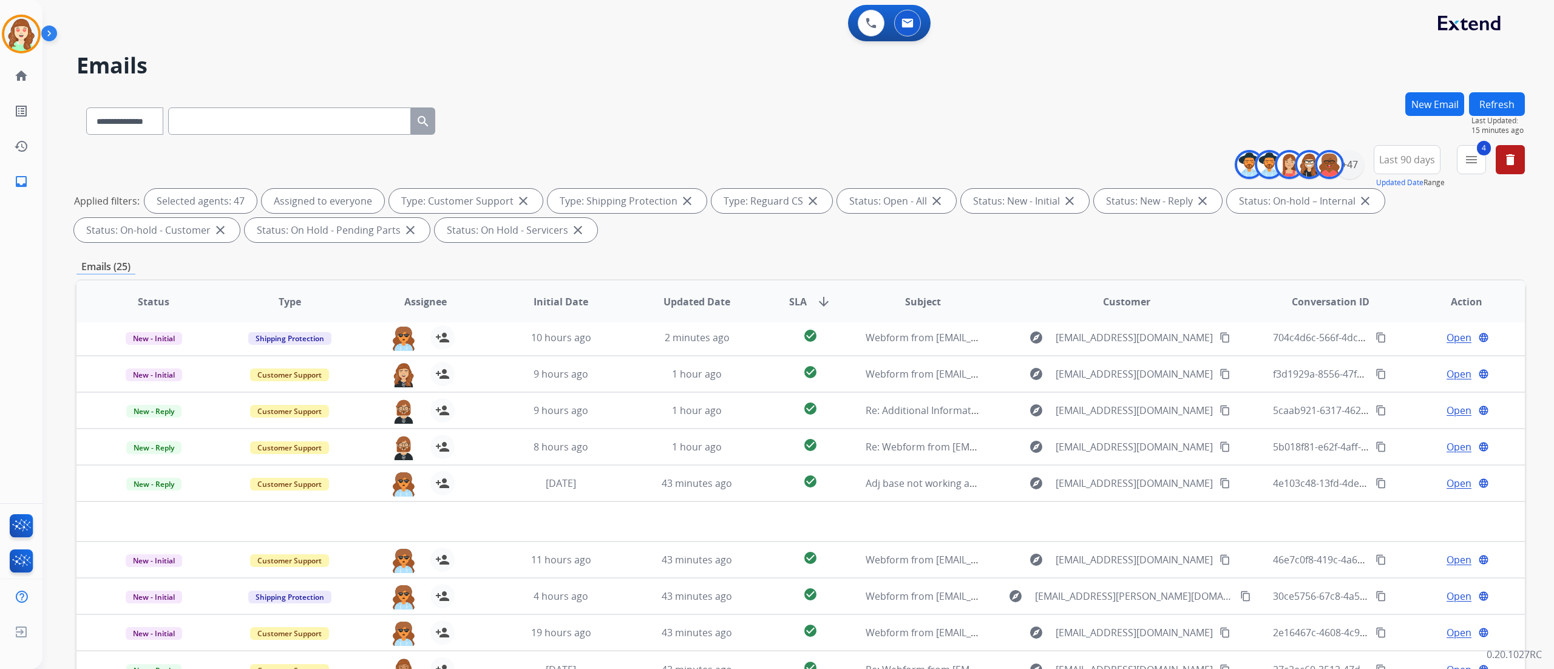
scroll to position [80, 0]
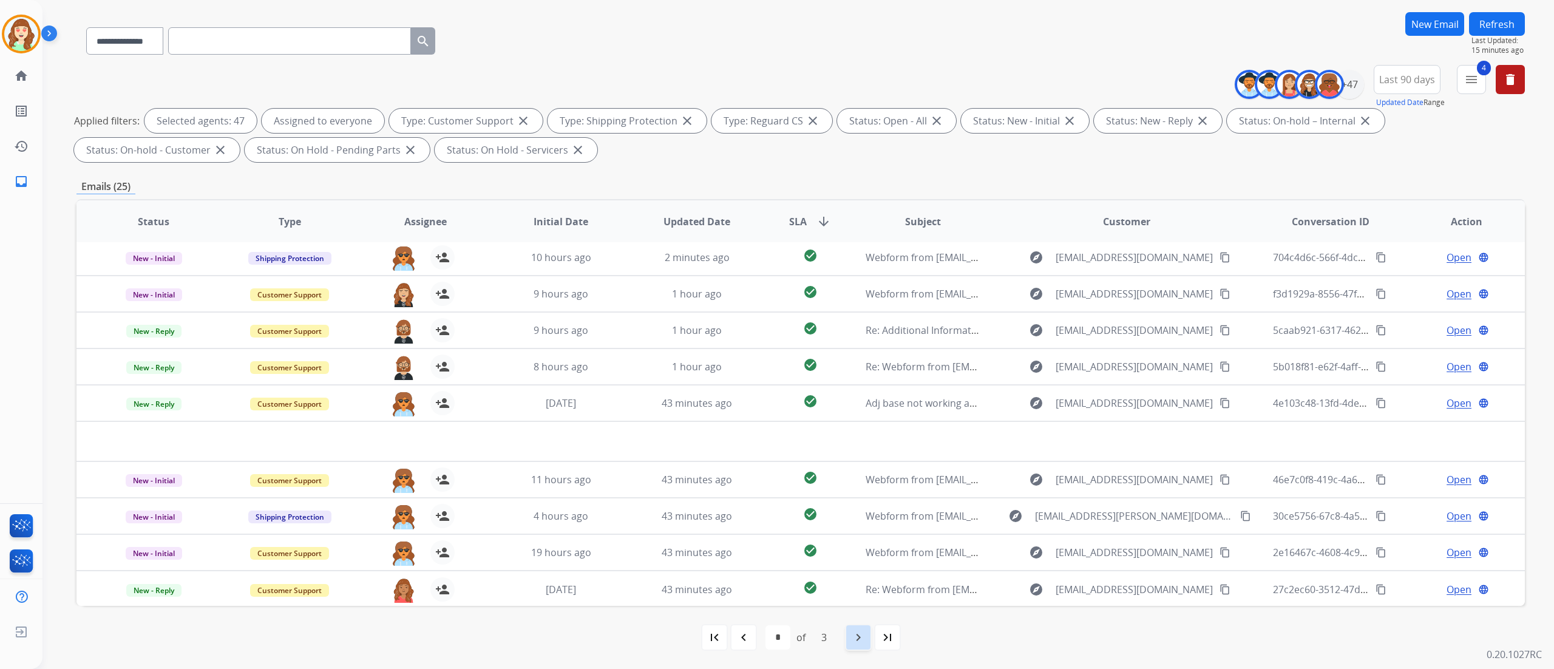
click at [851, 418] on mat-icon "navigate_next" at bounding box center [858, 637] width 15 height 15
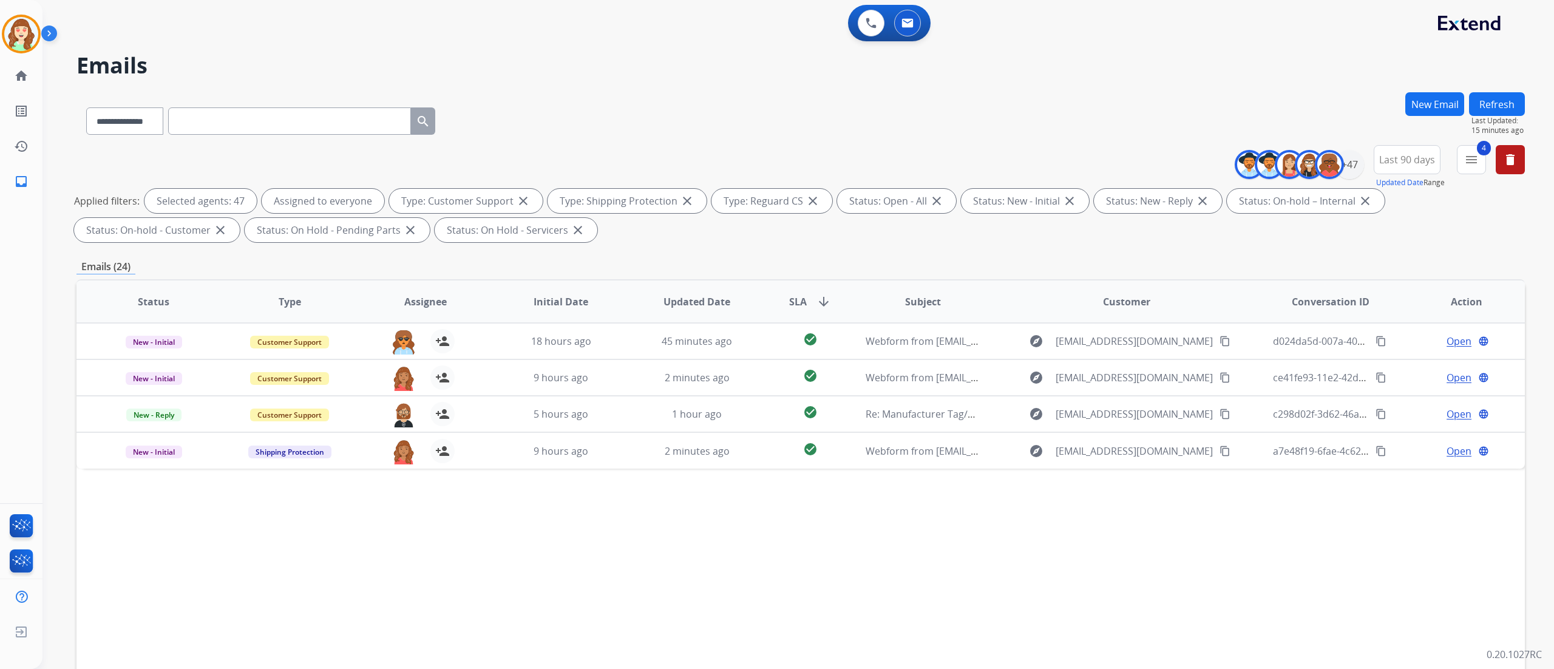
scroll to position [0, 0]
click at [970, 164] on div "+47" at bounding box center [1349, 164] width 29 height 29
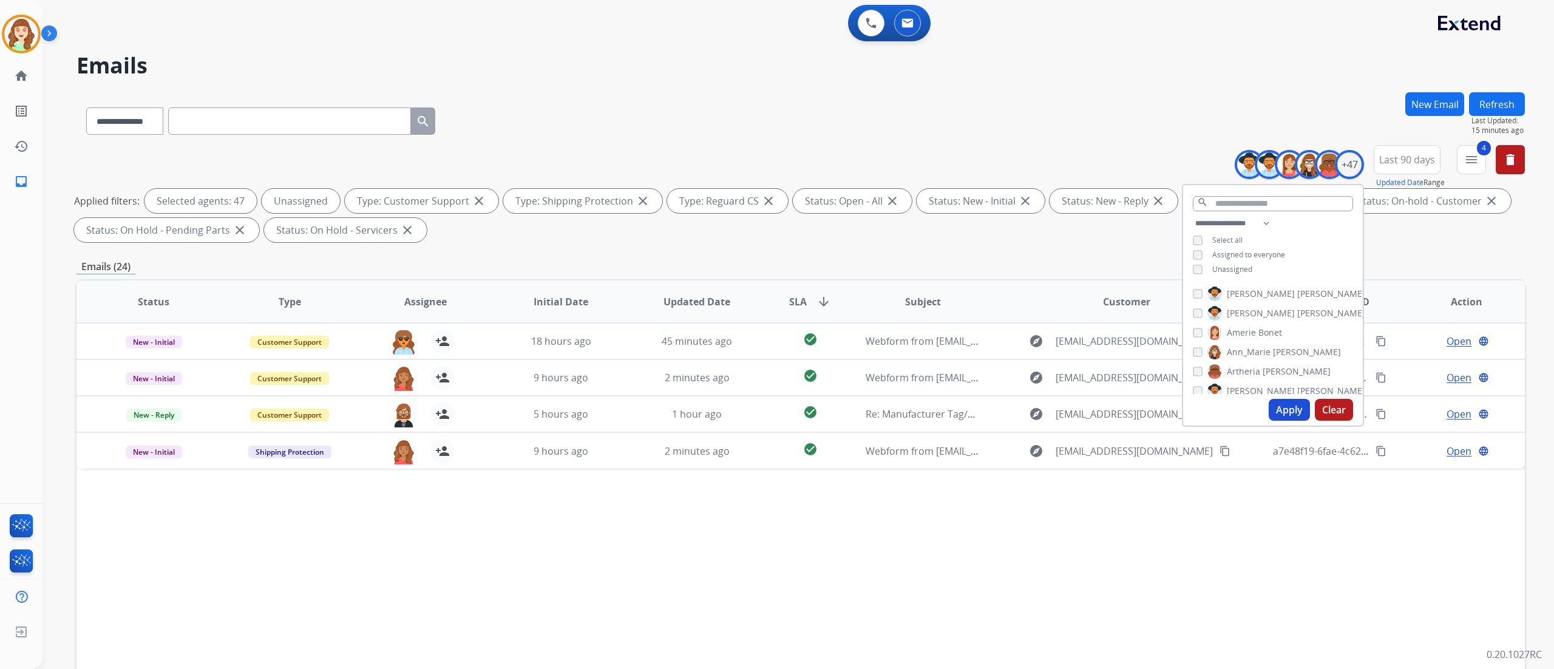
click at [970, 412] on button "Clear" at bounding box center [1334, 410] width 38 height 22
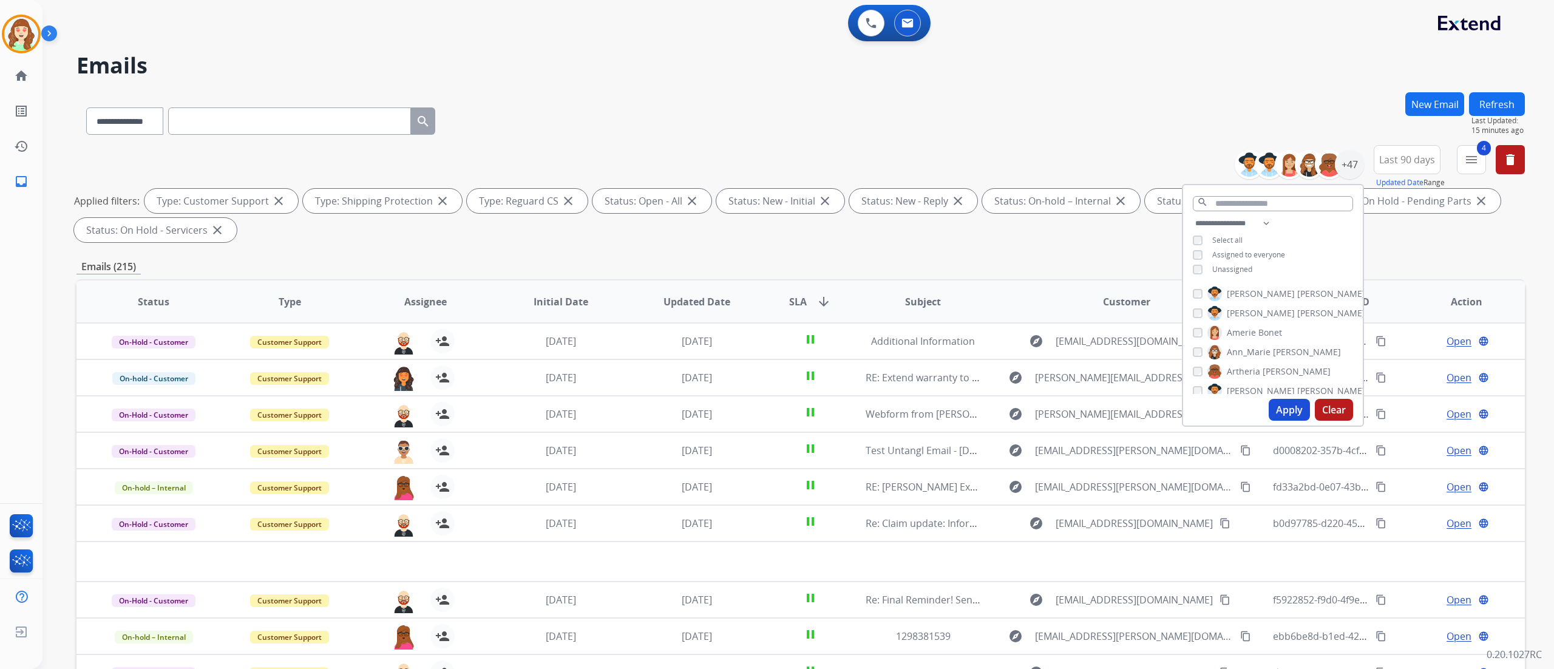
click at [970, 268] on div "**********" at bounding box center [1273, 247] width 180 height 63
click at [970, 266] on div "**********" at bounding box center [1273, 247] width 180 height 63
click at [970, 404] on button "Apply" at bounding box center [1288, 410] width 41 height 22
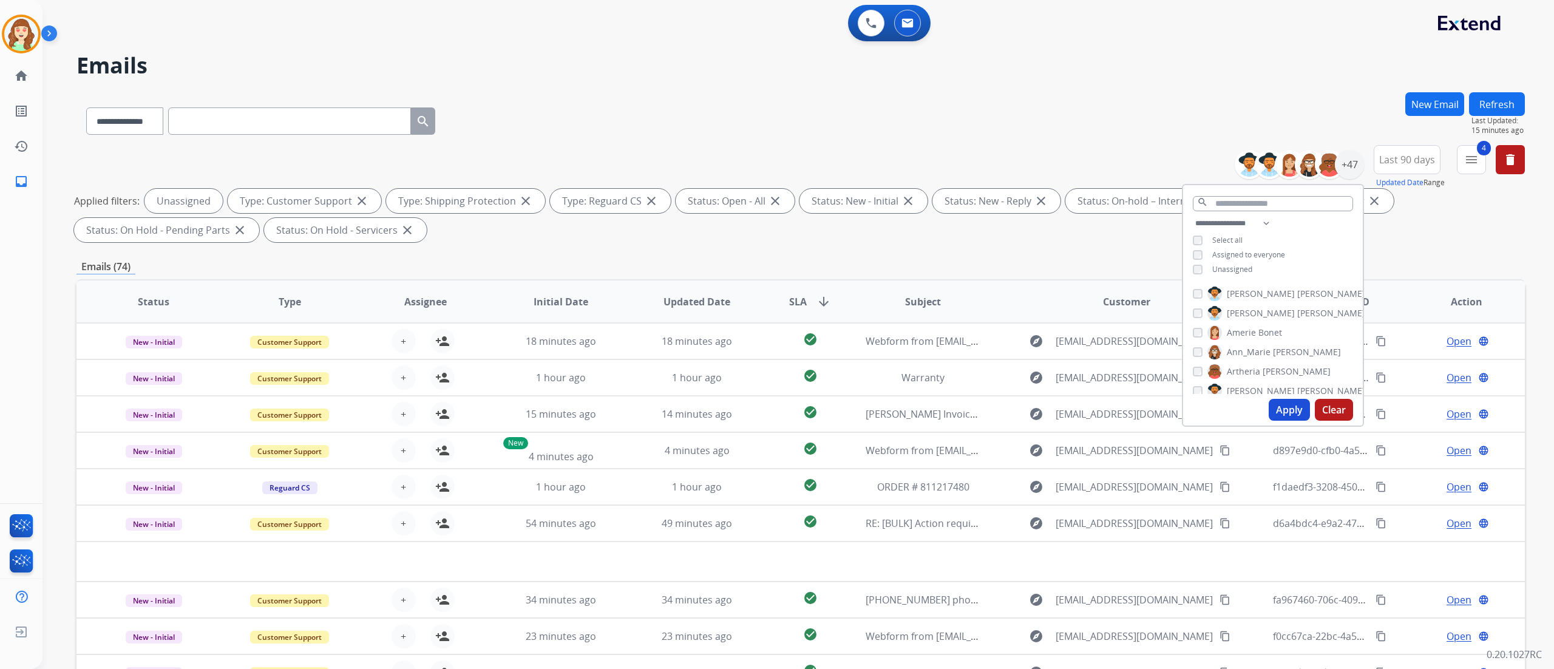
click at [192, 41] on div "0 Voice Interactions 0 Email Interactions" at bounding box center [790, 24] width 1467 height 39
